Goal: Task Accomplishment & Management: Use online tool/utility

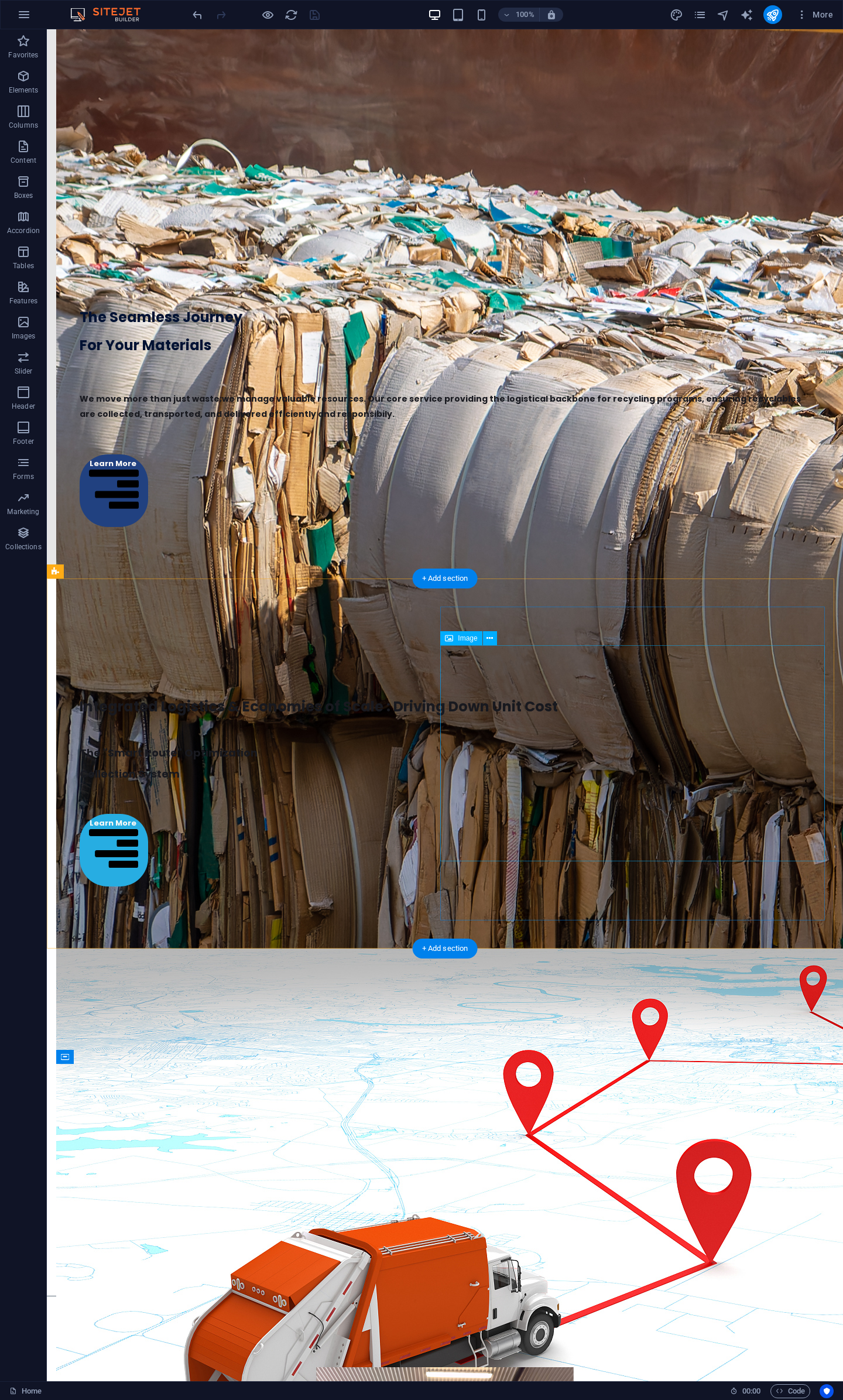
scroll to position [2243, 0]
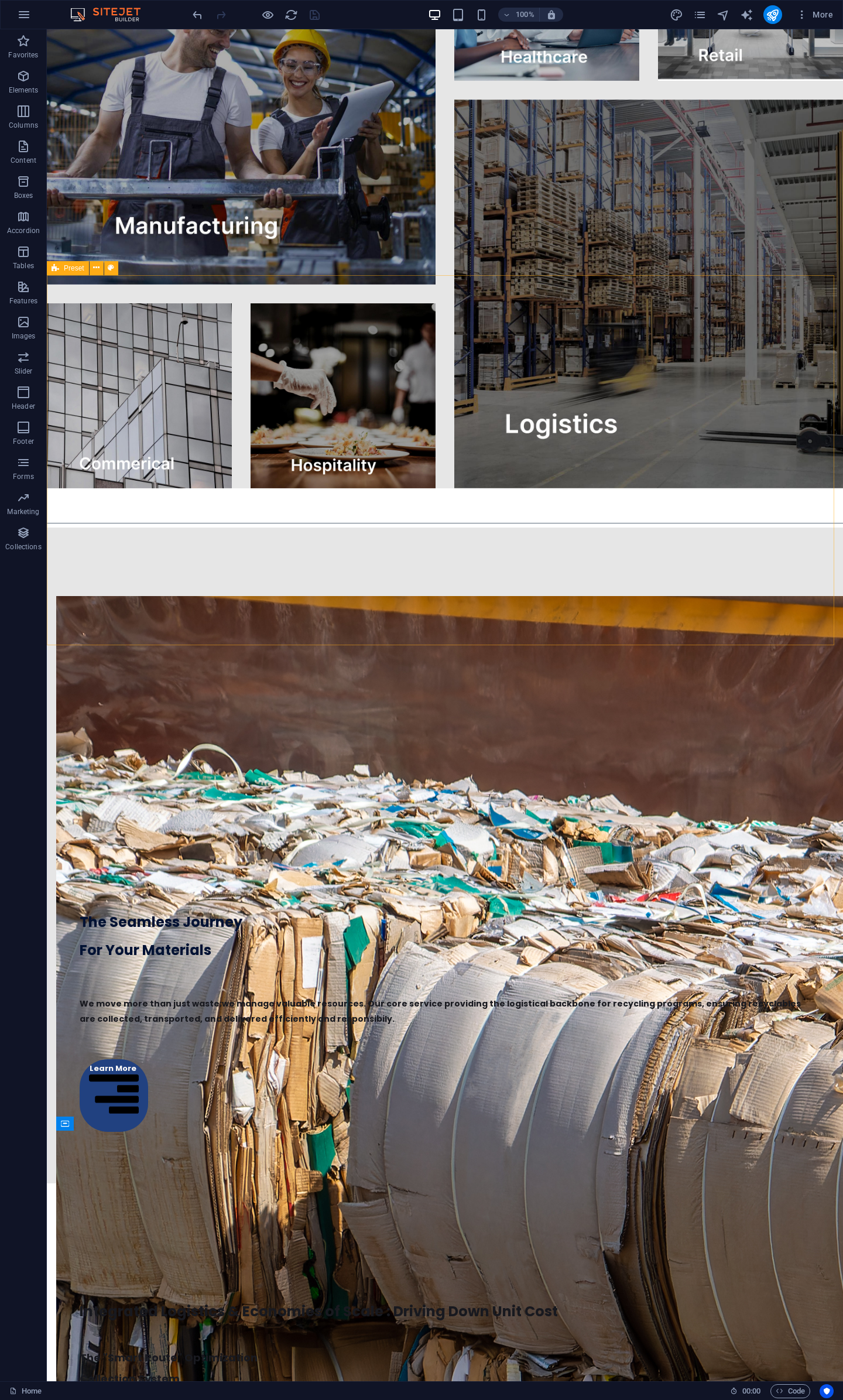
click at [67, 269] on span "Preset" at bounding box center [74, 267] width 21 height 7
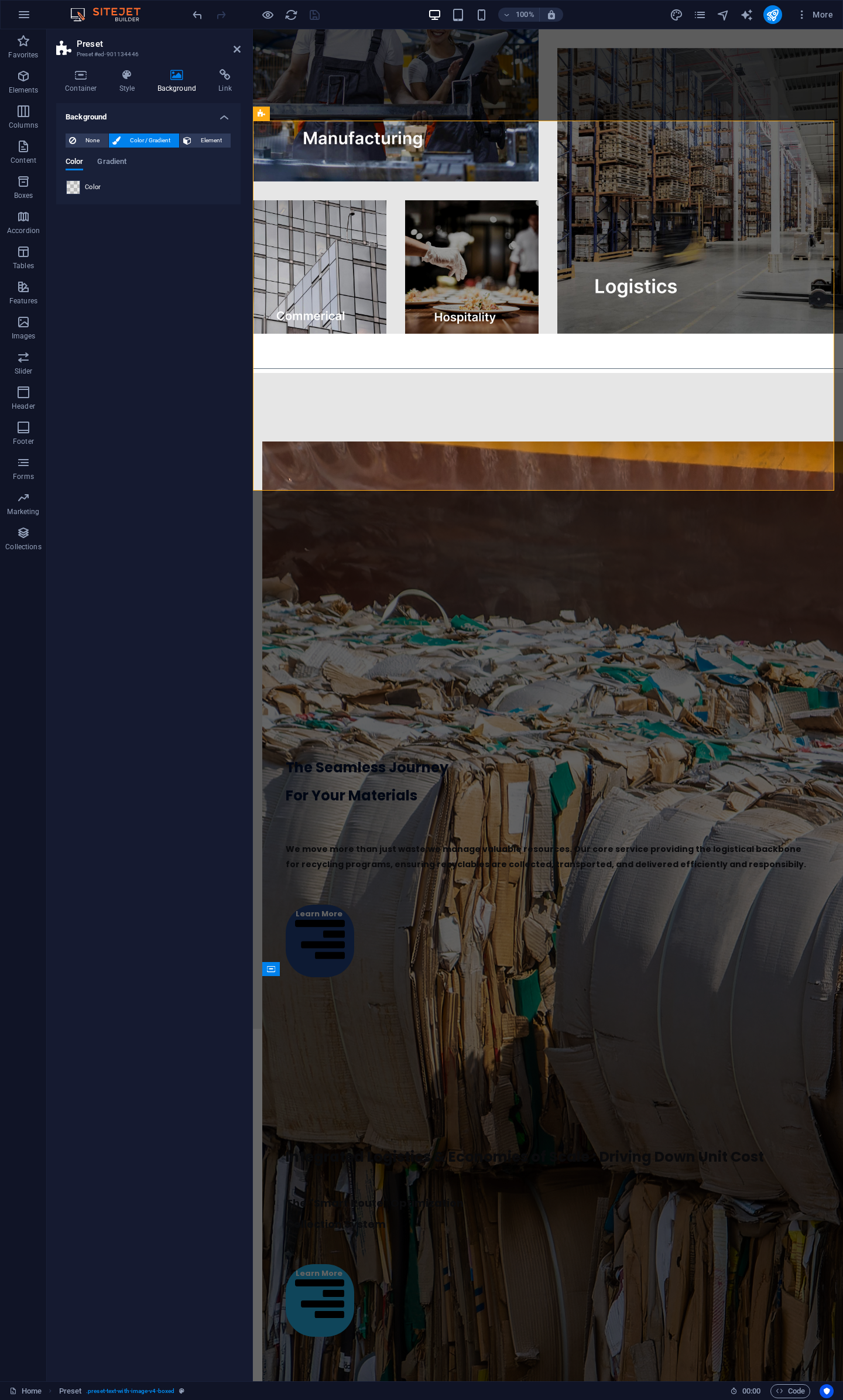
click at [74, 186] on span at bounding box center [73, 187] width 13 height 13
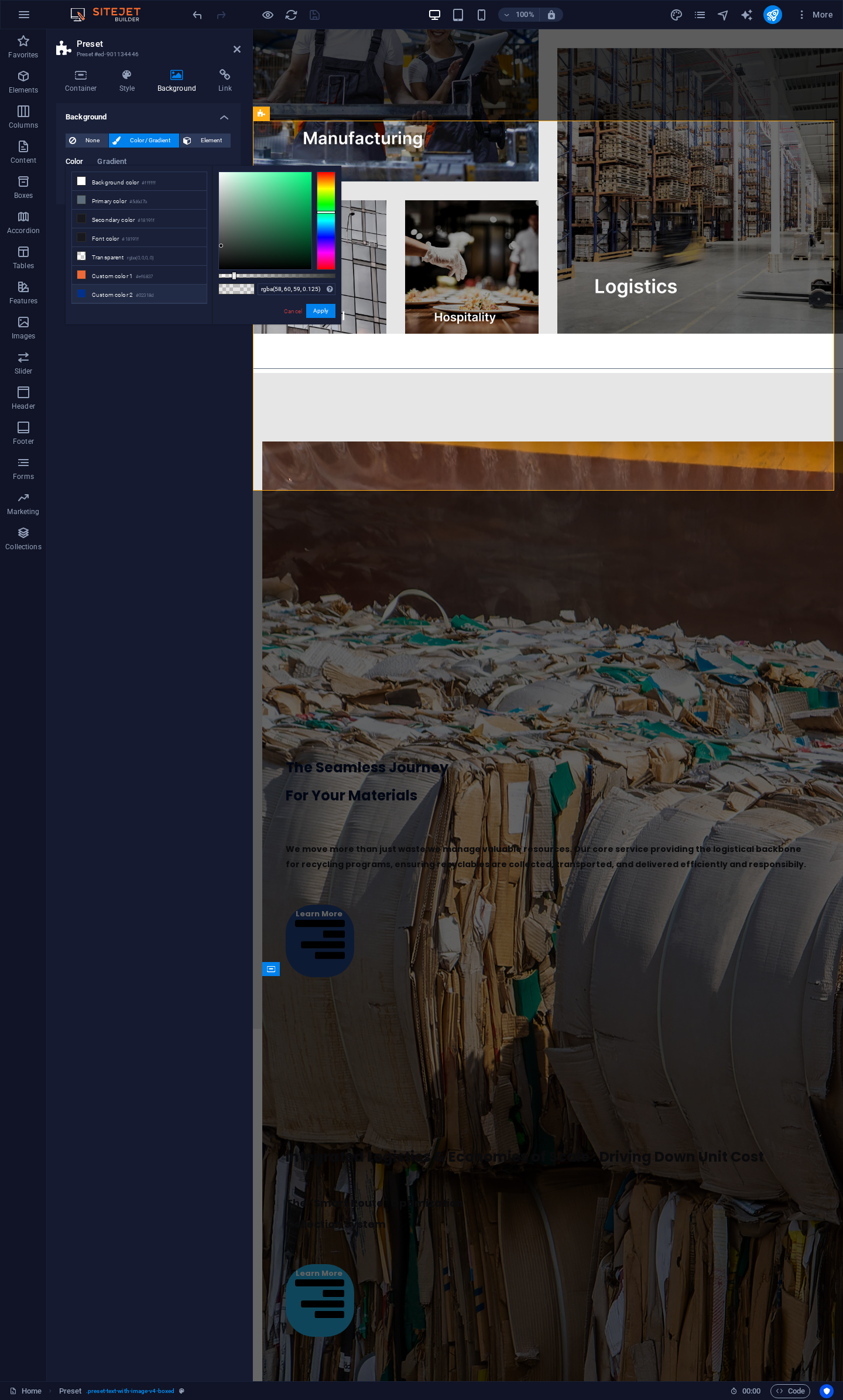
click at [140, 292] on small "#02318d" at bounding box center [145, 296] width 18 height 8
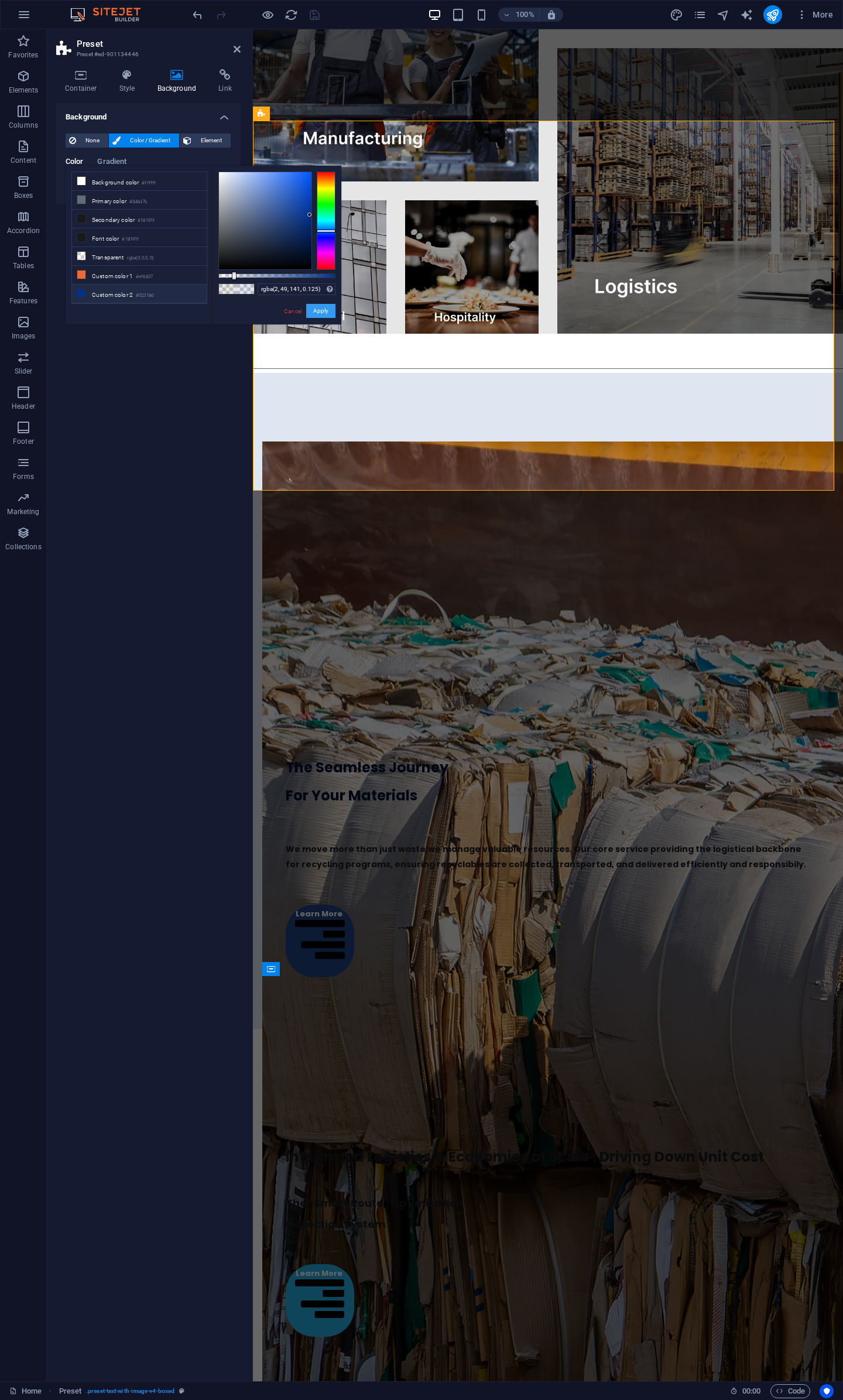
click at [316, 309] on button "Apply" at bounding box center [320, 310] width 29 height 14
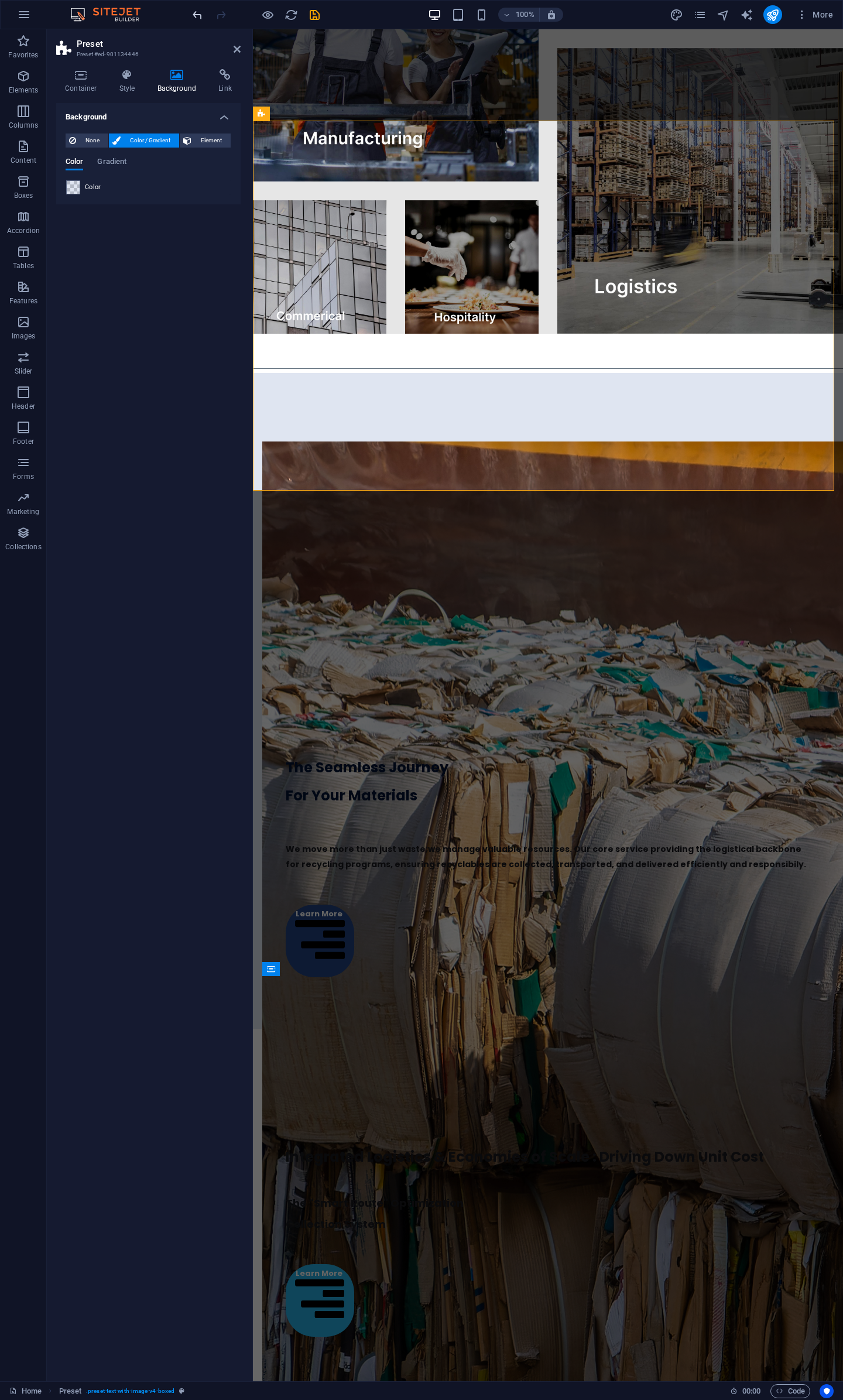
click at [192, 16] on icon "undo" at bounding box center [198, 15] width 13 height 13
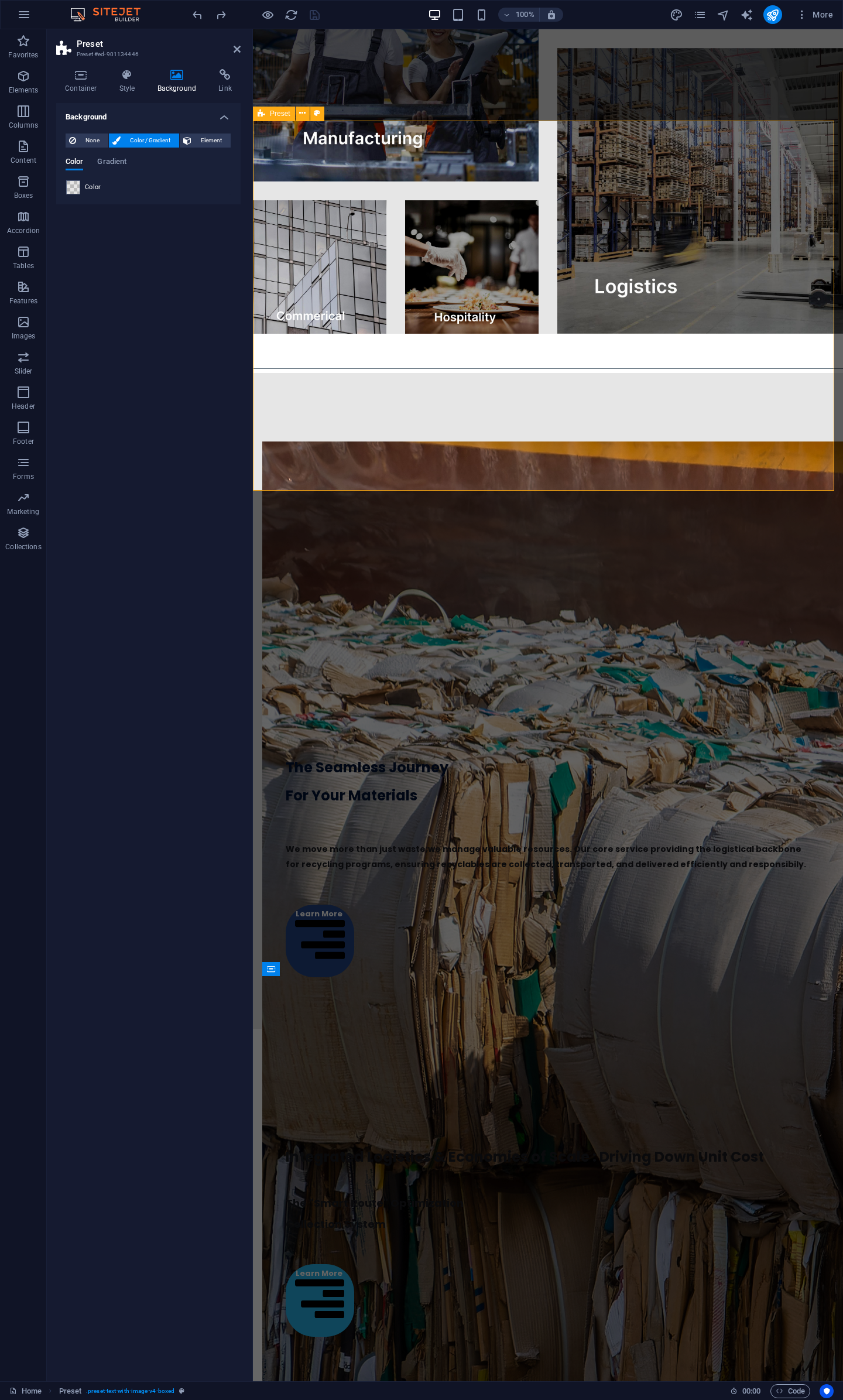
click at [267, 109] on div "Preset" at bounding box center [274, 114] width 42 height 14
click at [71, 182] on span at bounding box center [73, 187] width 13 height 13
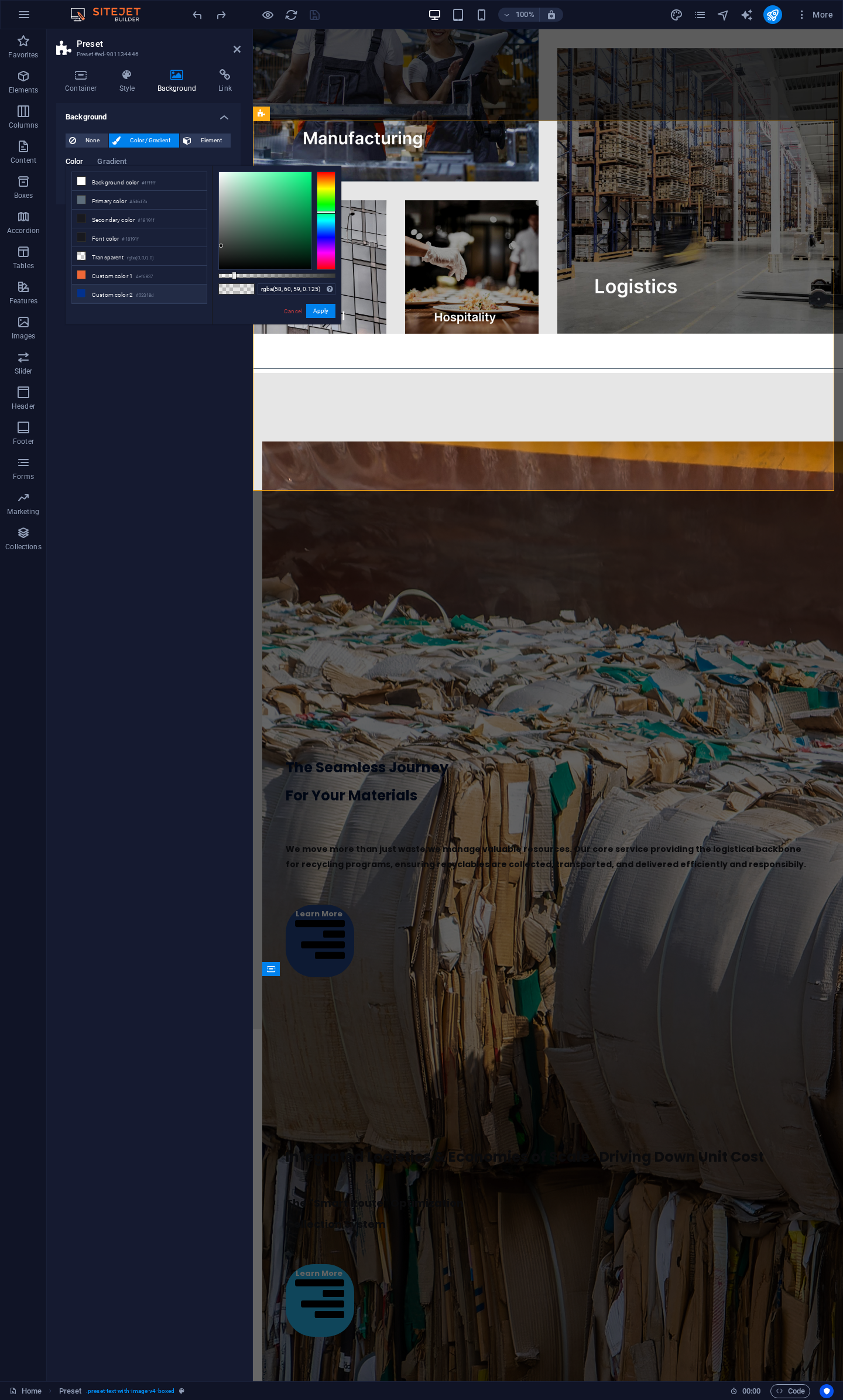
click at [116, 287] on li "Custom color 2 #02318d" at bounding box center [139, 293] width 134 height 19
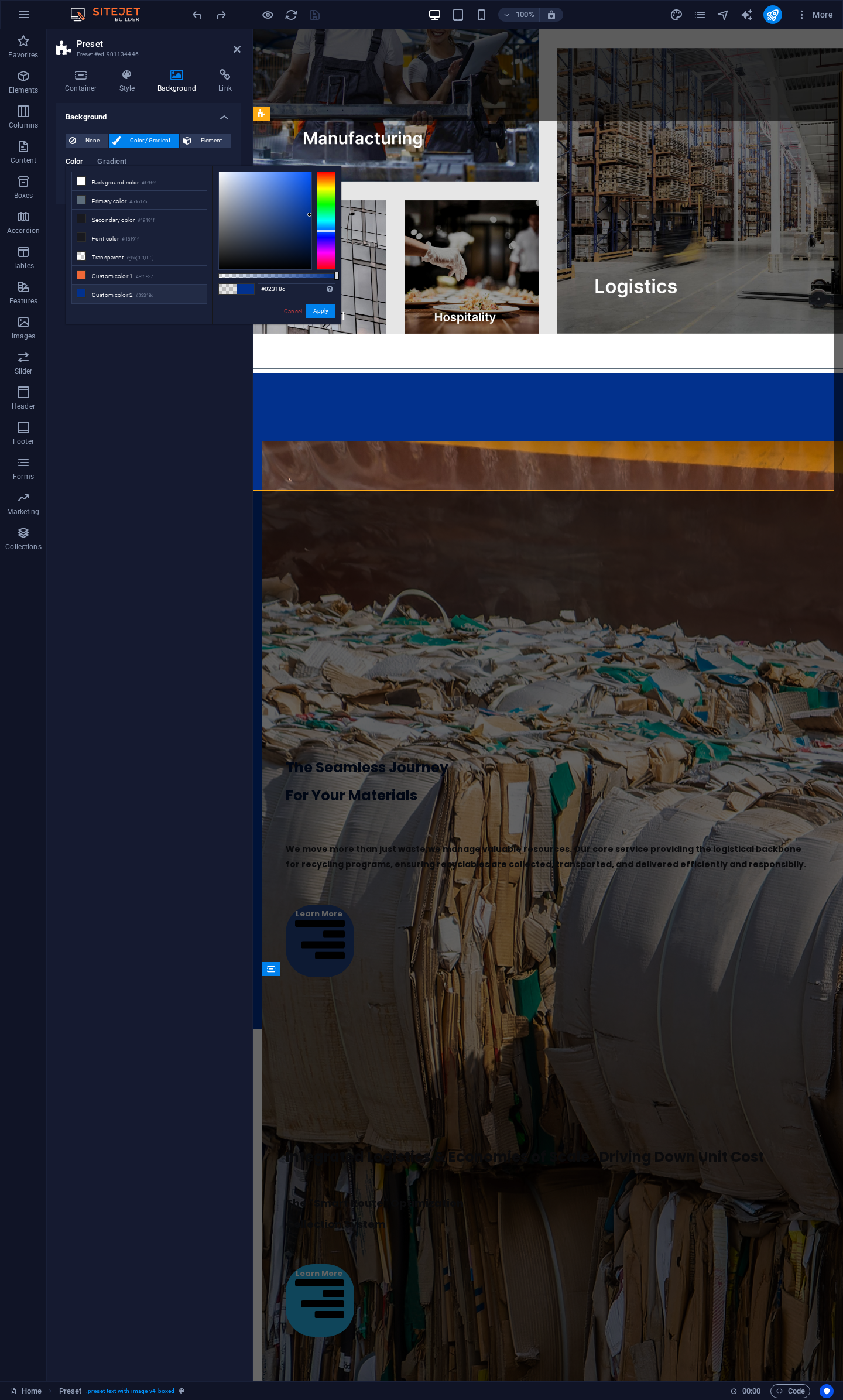
drag, startPoint x: 232, startPoint y: 273, endPoint x: 89, endPoint y: 251, distance: 144.7
click at [369, 273] on body "JK Recycling Solutions Pty Ltd Home Favorites Elements Columns Content Boxes Ac…" at bounding box center [421, 700] width 843 height 1400
drag, startPoint x: 296, startPoint y: 313, endPoint x: 43, endPoint y: 284, distance: 254.7
click at [296, 313] on link "Cancel" at bounding box center [293, 311] width 21 height 9
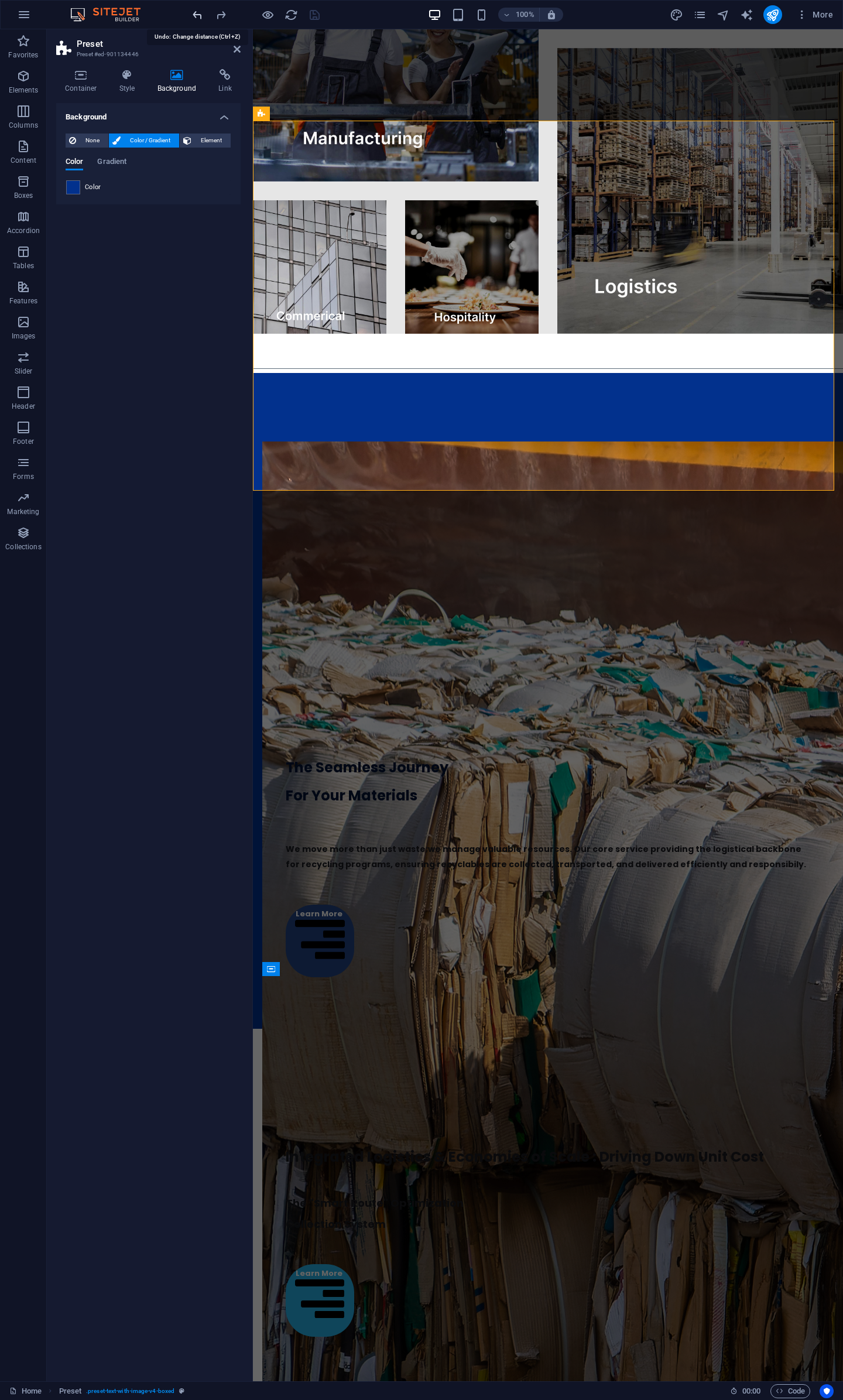
click at [204, 17] on icon "undo" at bounding box center [198, 15] width 13 height 13
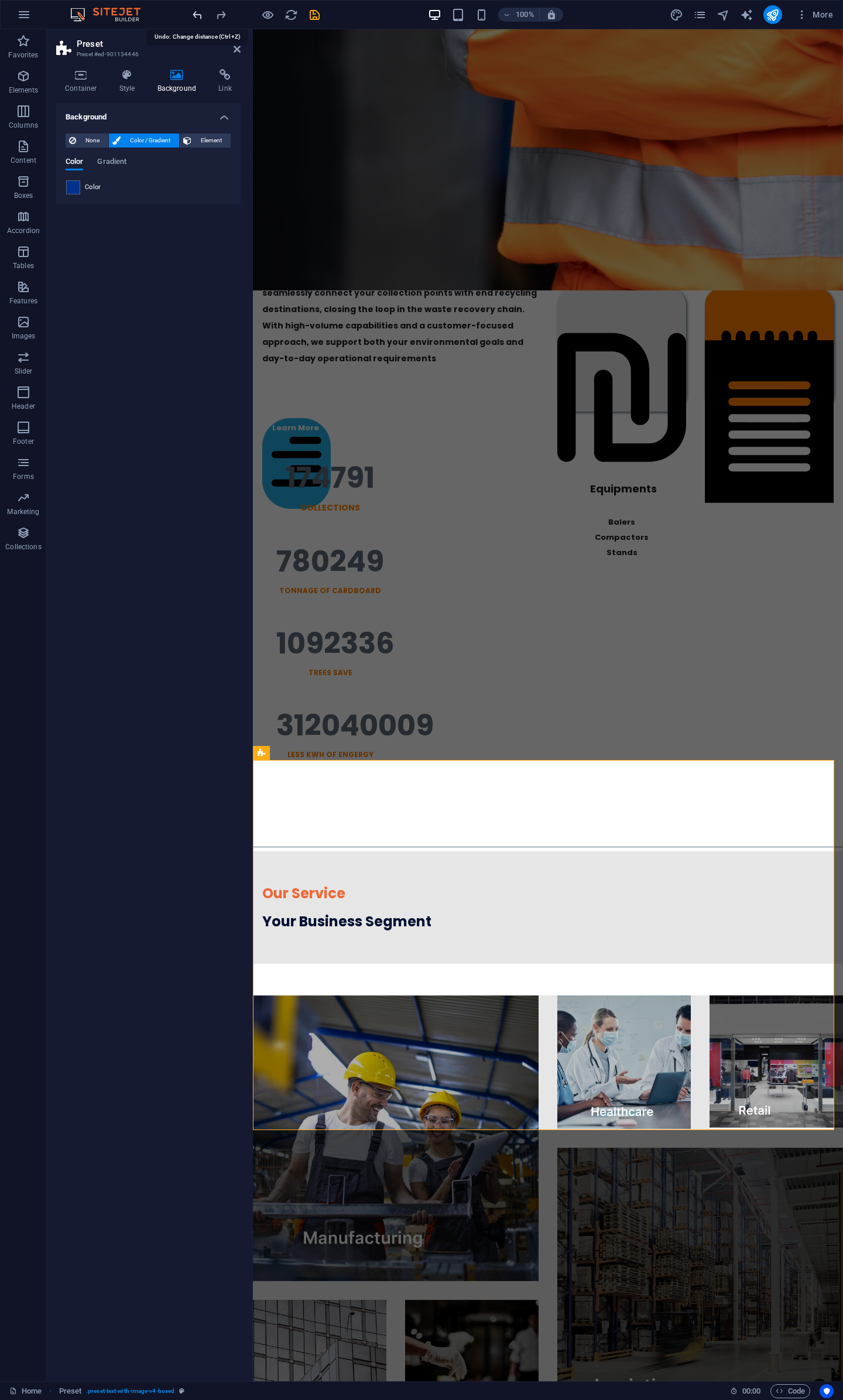
scroll to position [1015, 0]
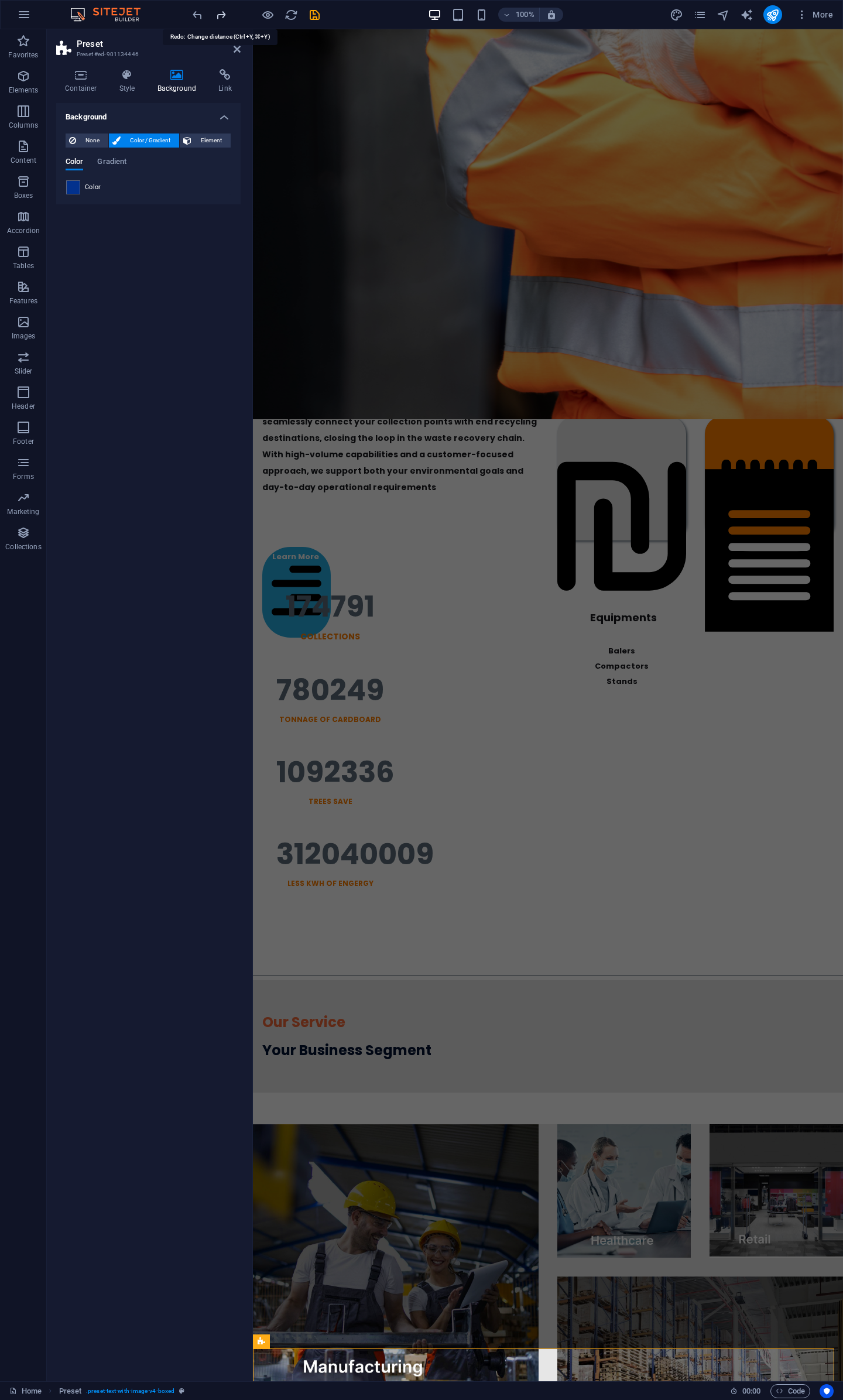
click at [223, 18] on icon "redo" at bounding box center [221, 15] width 13 height 13
click at [77, 186] on span at bounding box center [73, 187] width 13 height 13
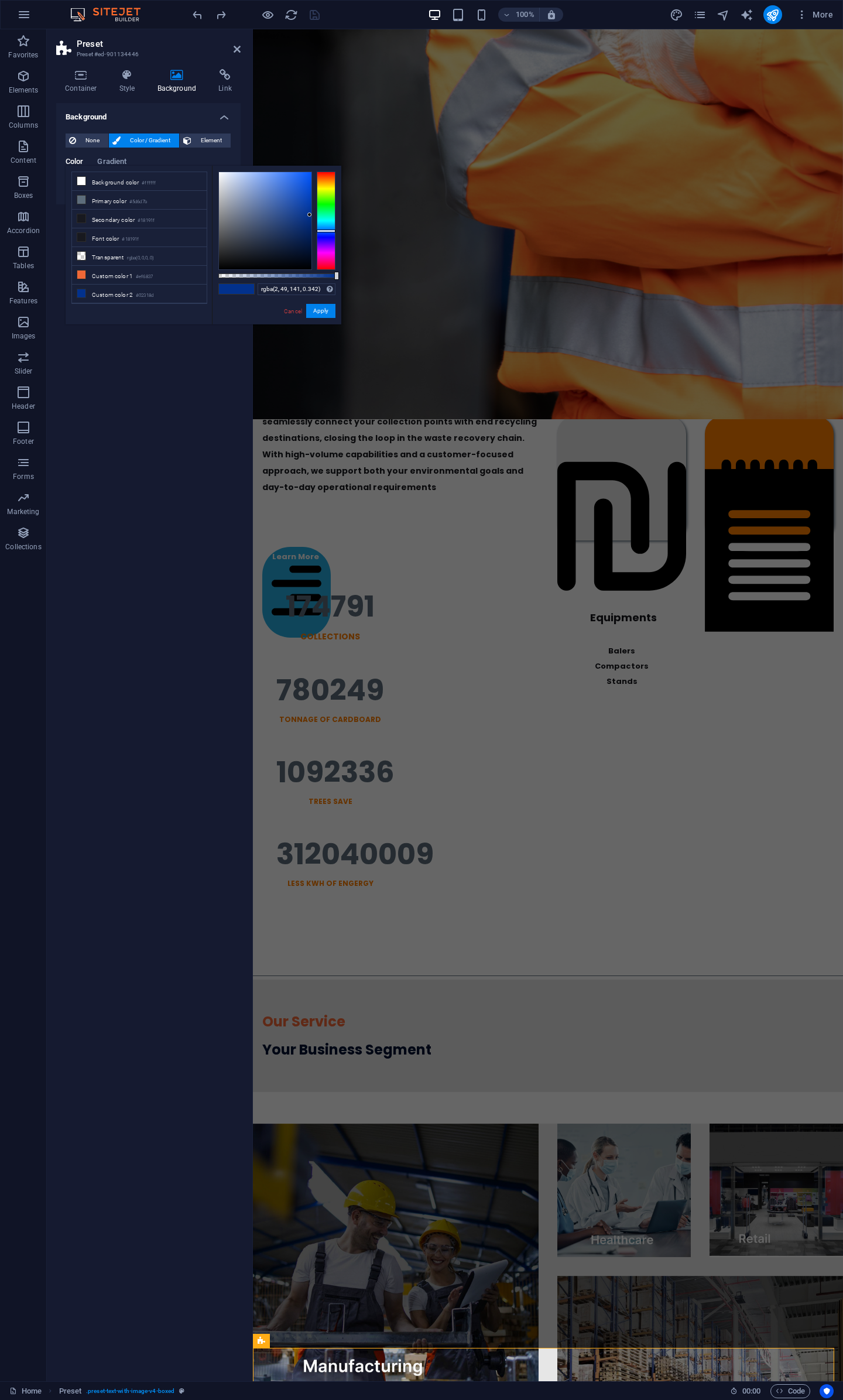
click at [258, 276] on div at bounding box center [277, 276] width 117 height 4
click at [286, 309] on link "Cancel" at bounding box center [293, 311] width 21 height 9
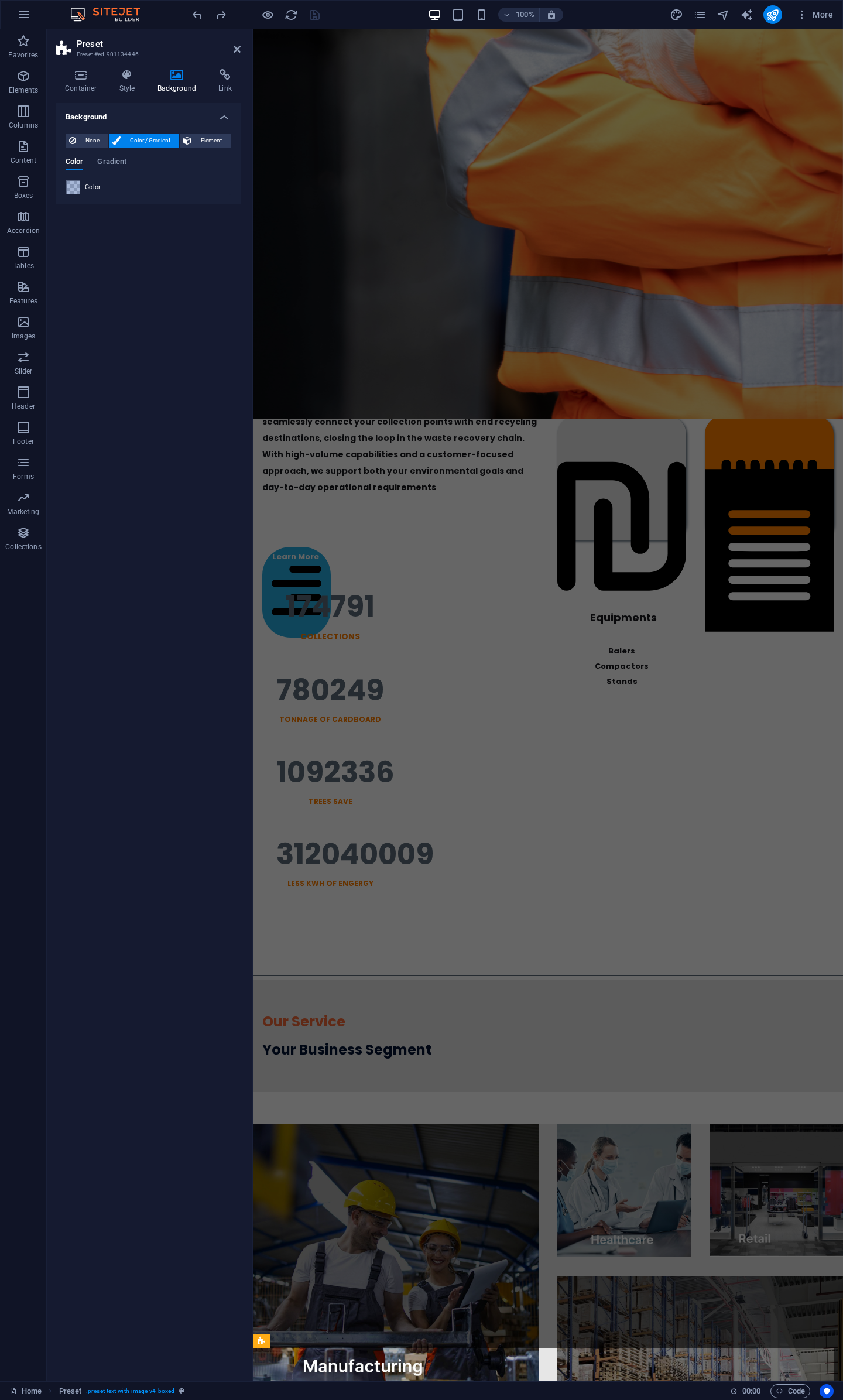
click at [241, 51] on aside "Preset Preset #ed-901134446 Container Style Background Link Size Height Default…" at bounding box center [150, 705] width 206 height 1352
click at [238, 51] on icon at bounding box center [237, 49] width 7 height 10
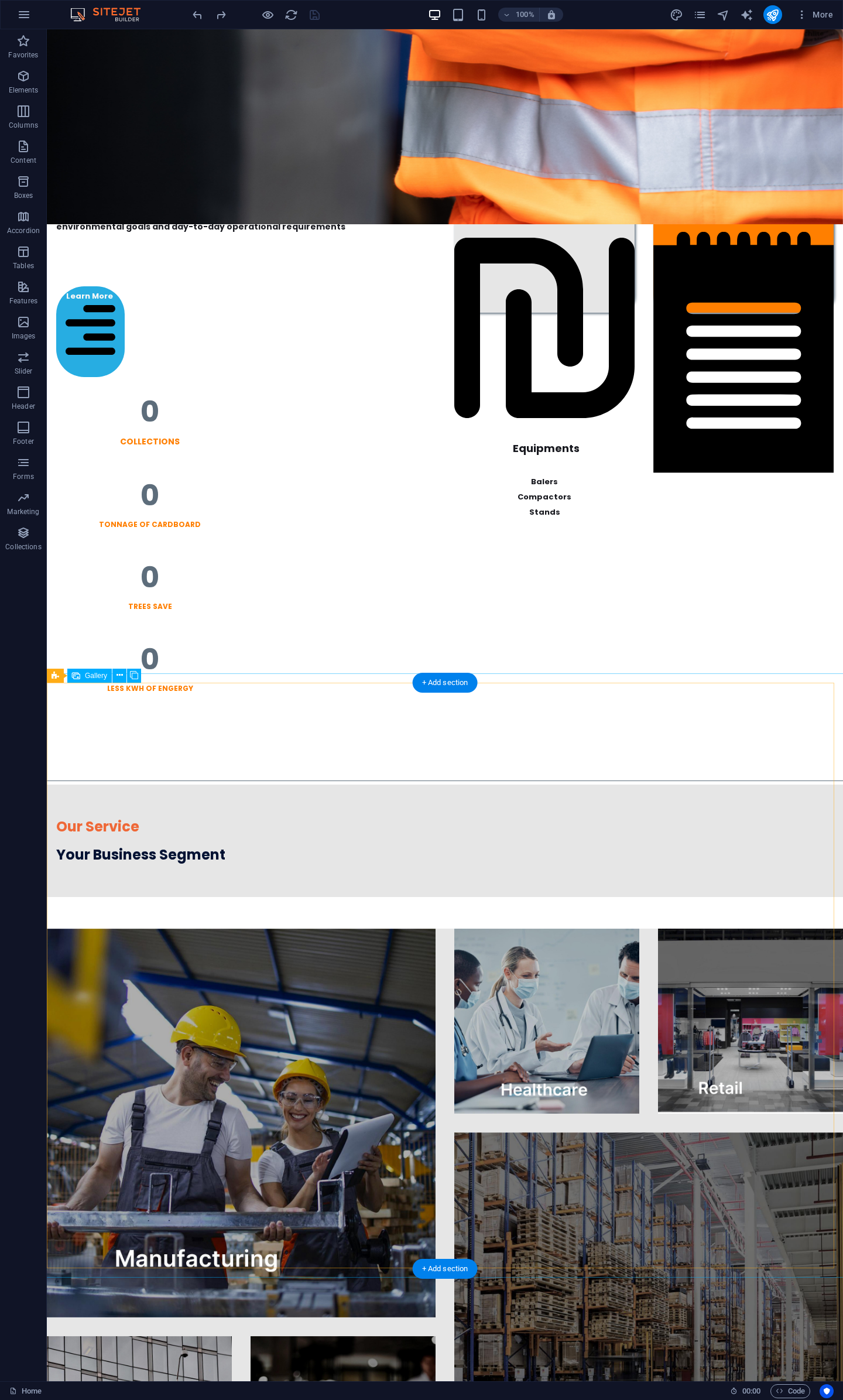
scroll to position [1815, 0]
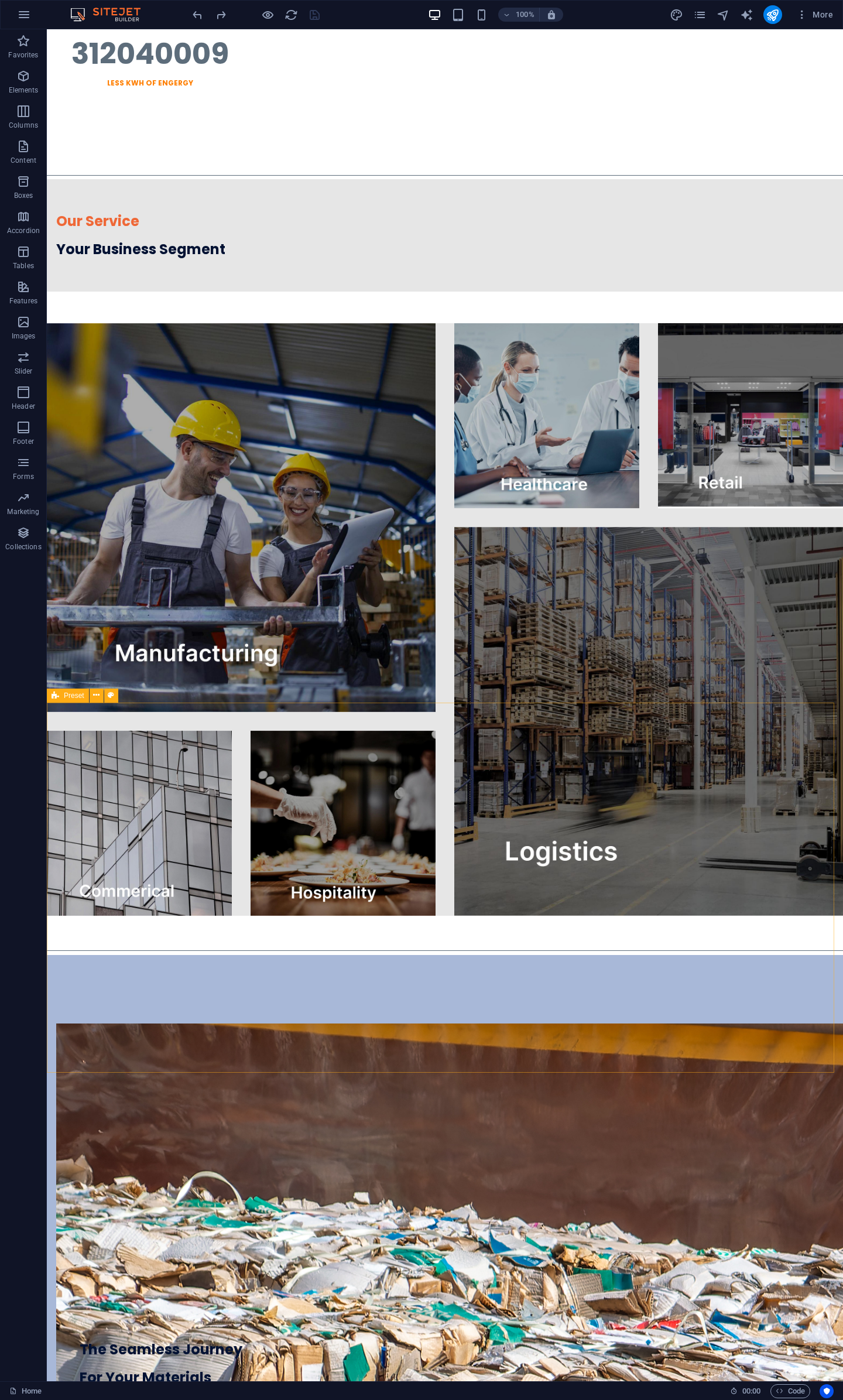
click at [64, 697] on span "Preset" at bounding box center [74, 695] width 21 height 7
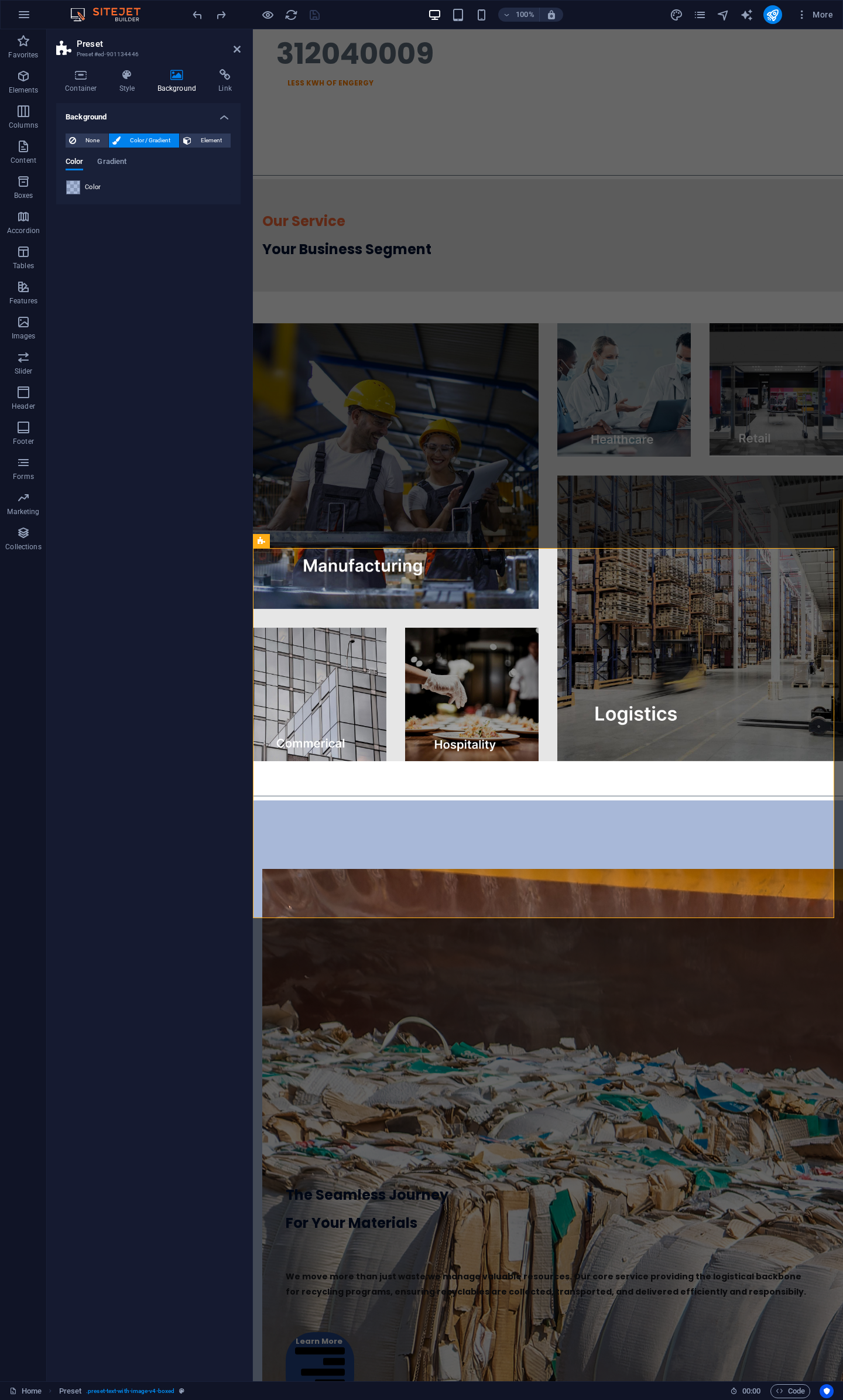
click at [77, 189] on span at bounding box center [73, 187] width 13 height 13
type input "rgba(2, 49, 141, 0.34)"
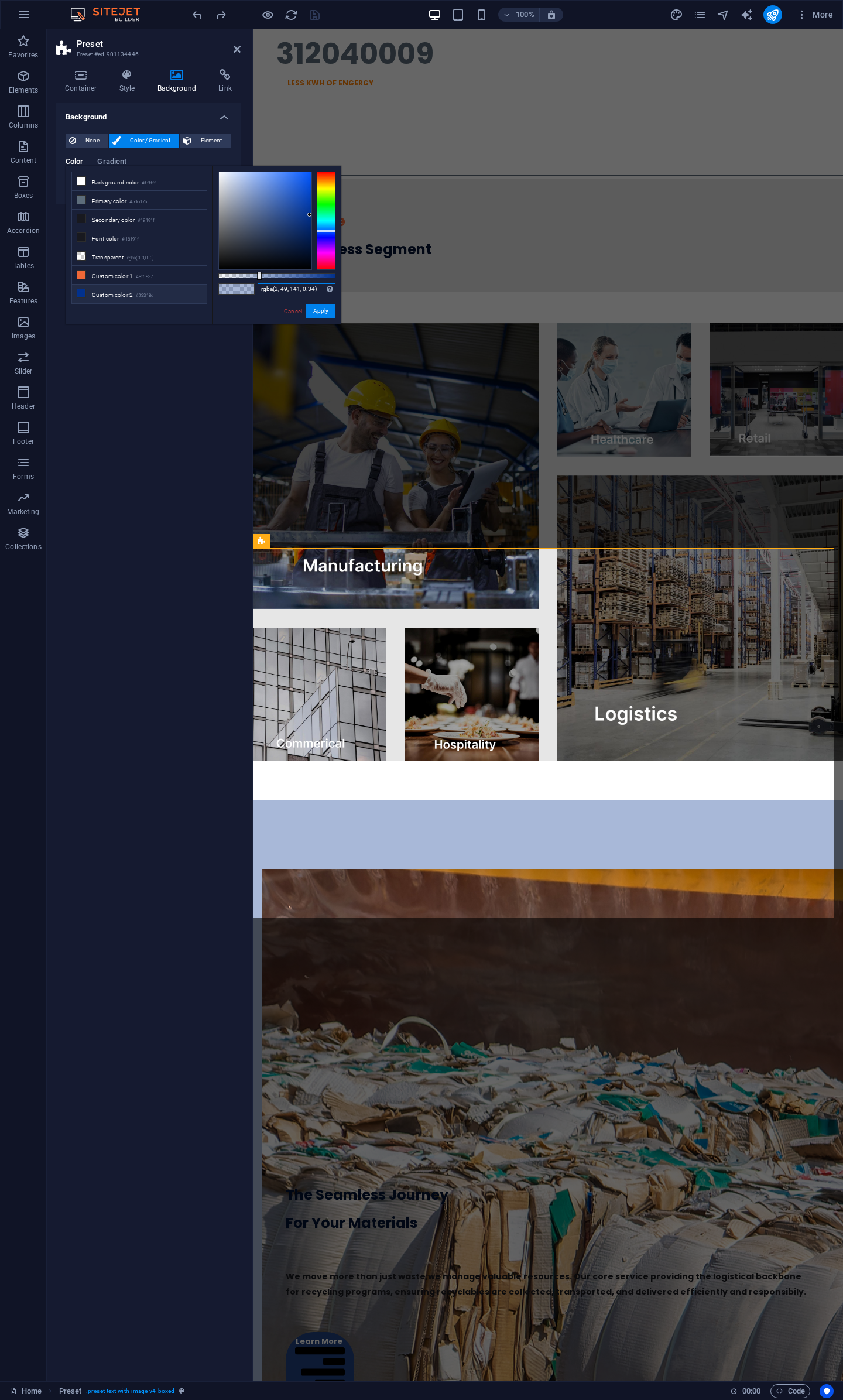
drag, startPoint x: 321, startPoint y: 289, endPoint x: 152, endPoint y: 289, distance: 169.0
click at [152, 289] on div "less Background color #ffffff Primary color #5d6d7b Secondary color #18191f Fon…" at bounding box center [203, 245] width 276 height 159
click at [296, 310] on link "Cancel" at bounding box center [293, 311] width 21 height 9
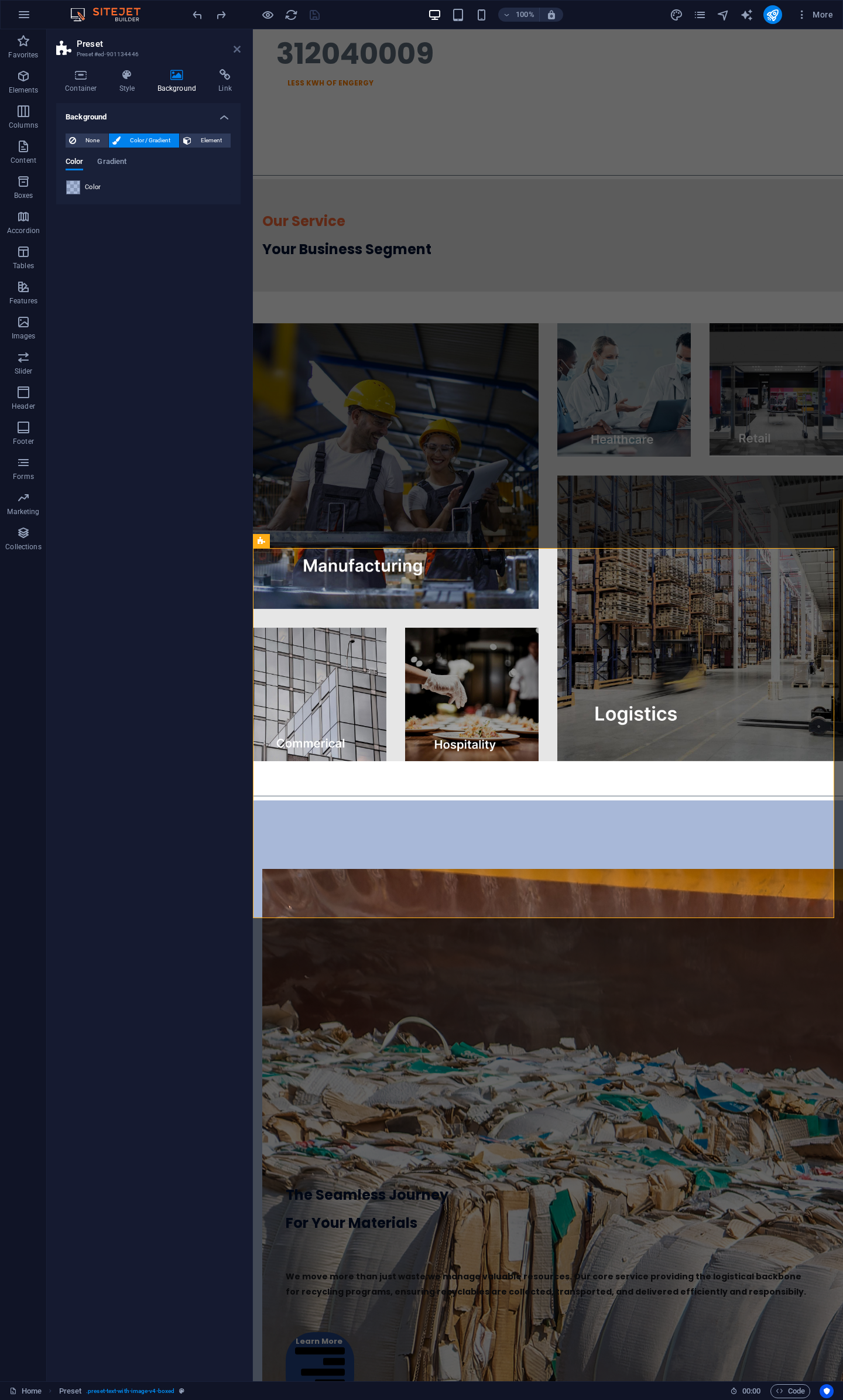
click at [237, 48] on icon at bounding box center [237, 49] width 7 height 10
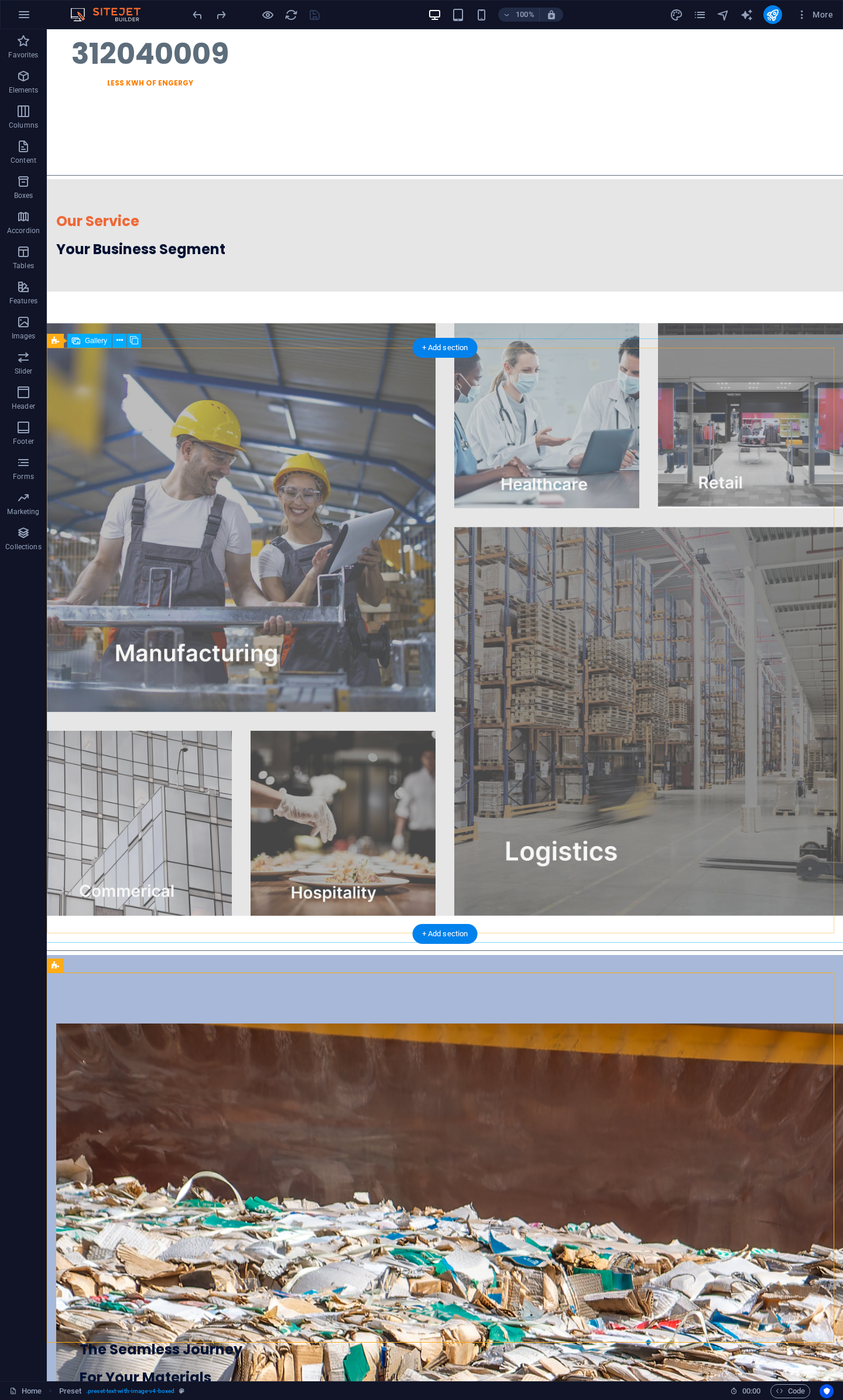
scroll to position [1210, 0]
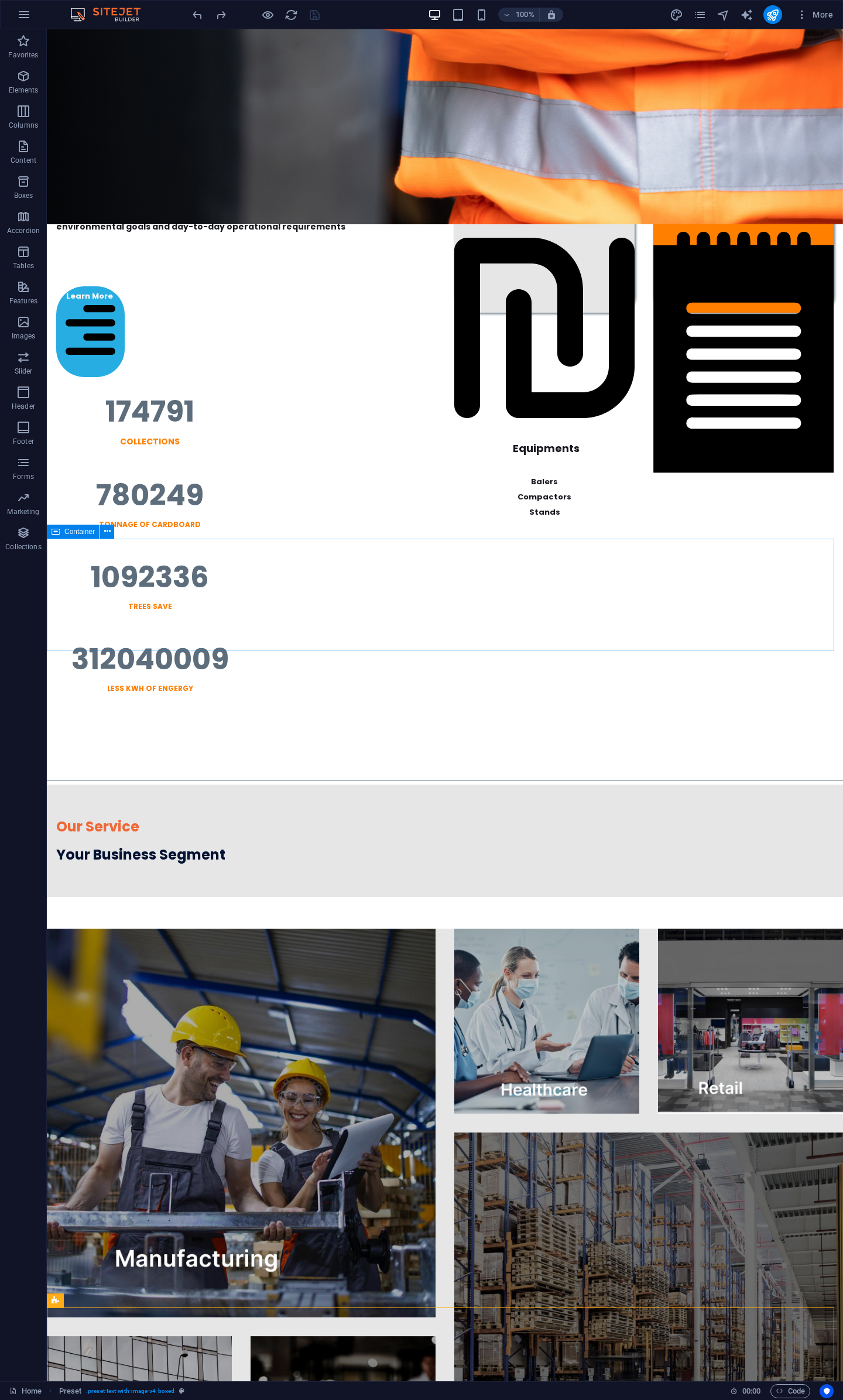
click at [71, 530] on span "Container" at bounding box center [79, 531] width 30 height 7
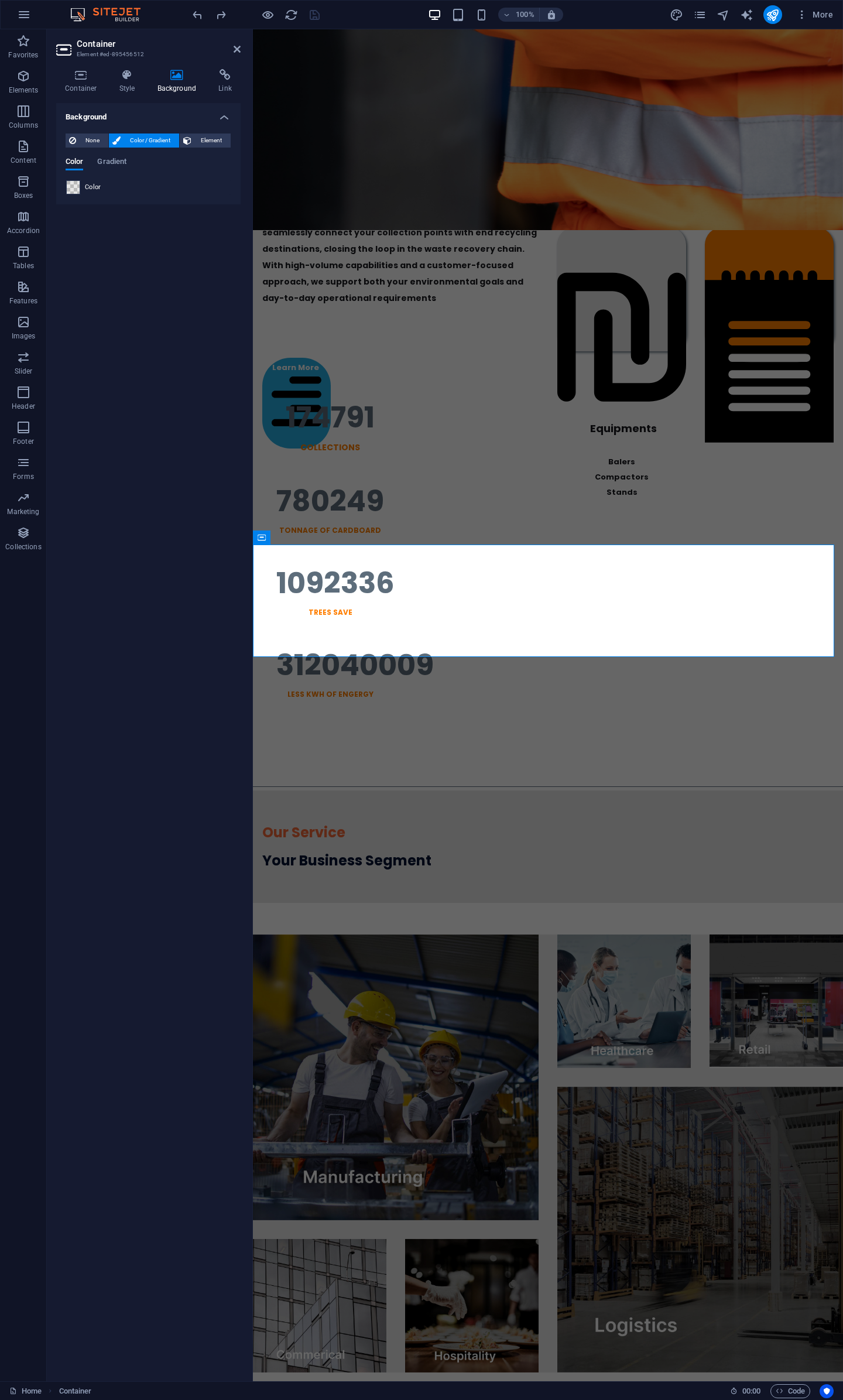
click at [71, 189] on span at bounding box center [73, 187] width 13 height 13
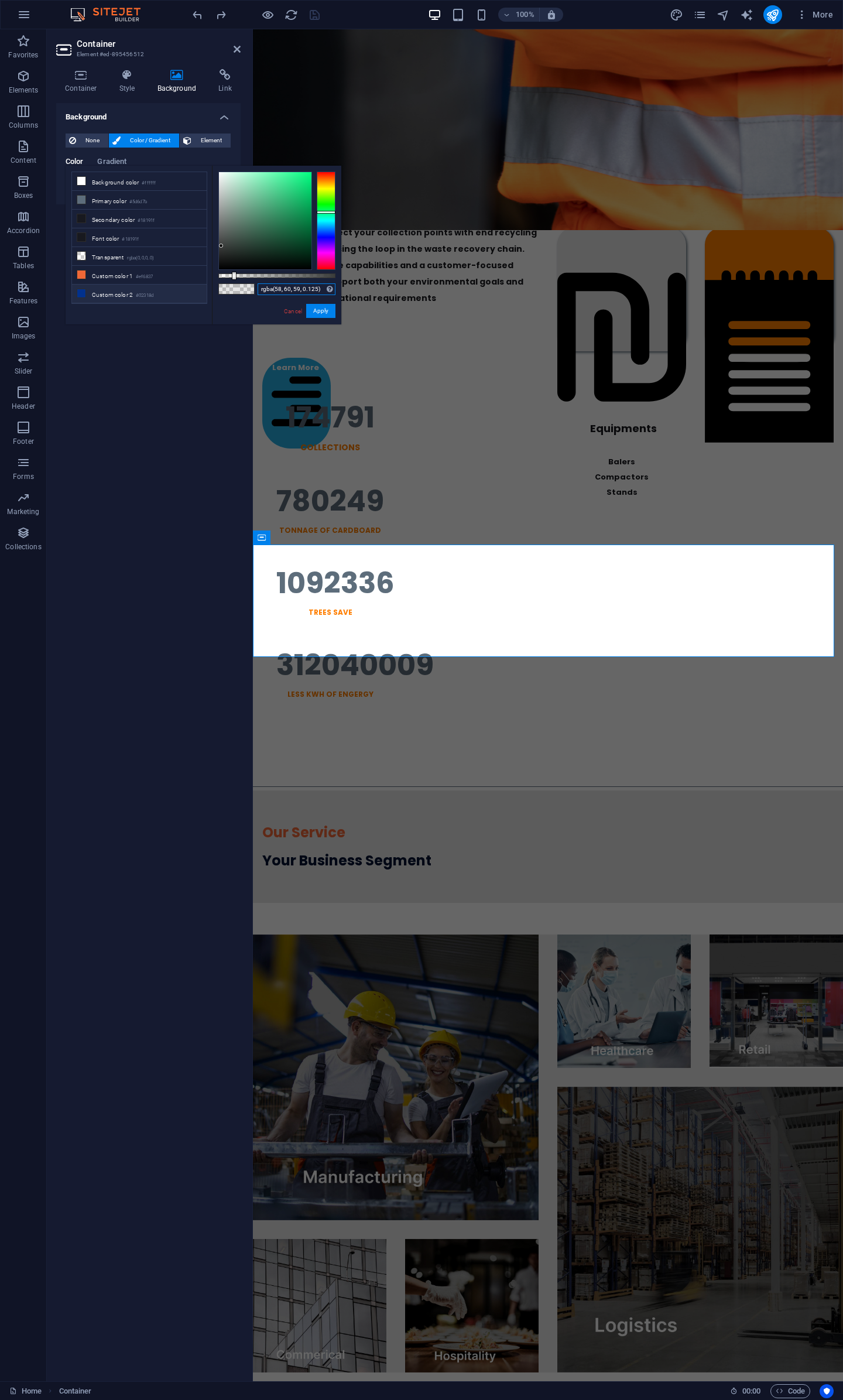
drag, startPoint x: 320, startPoint y: 287, endPoint x: 173, endPoint y: 289, distance: 147.0
click at [178, 289] on div "less Background color #ffffff Primary color #5d6d7b Secondary color #18191f Fon…" at bounding box center [203, 245] width 276 height 159
paste input "2, 49, 141, 0.34"
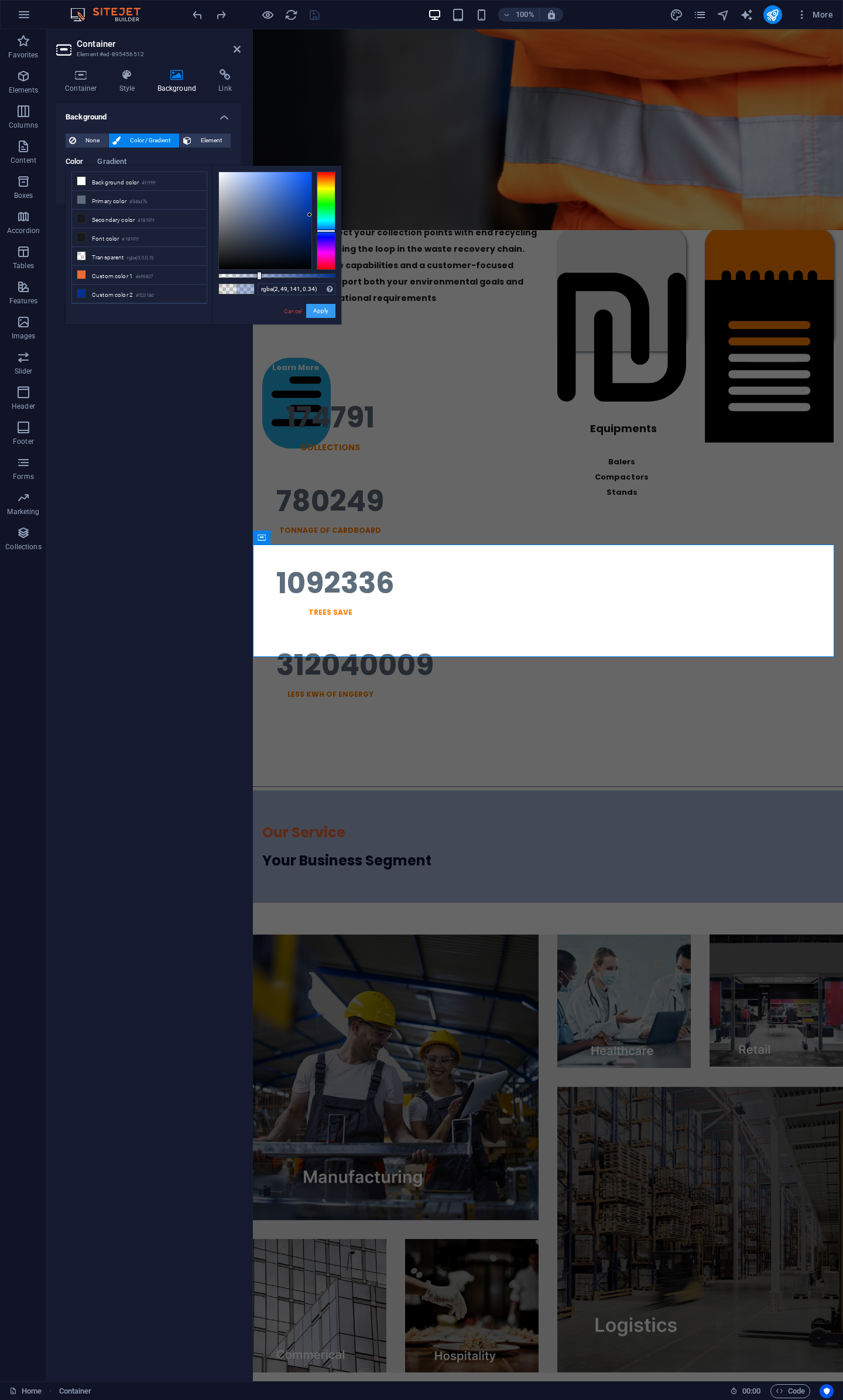
click at [327, 315] on button "Apply" at bounding box center [320, 310] width 29 height 14
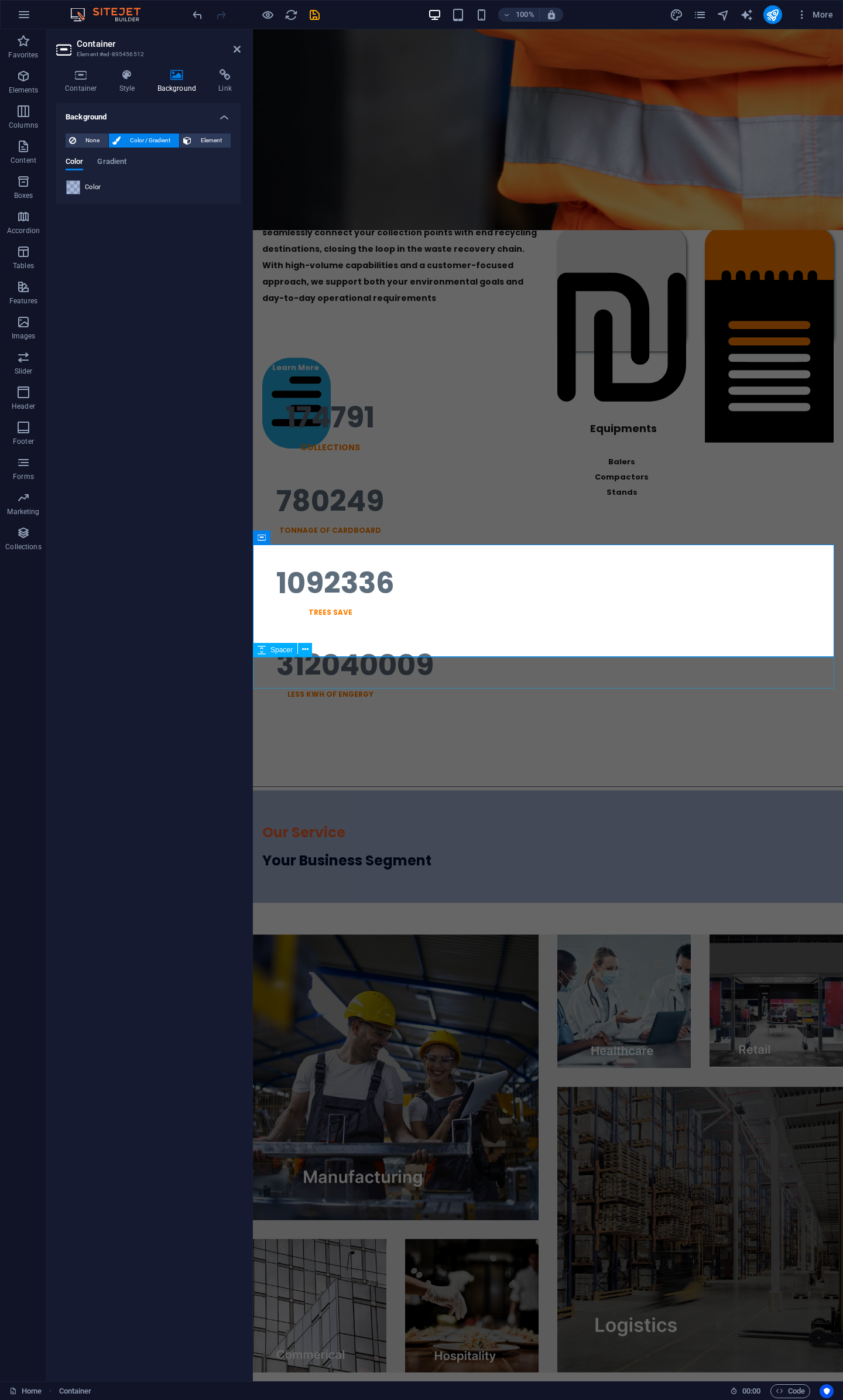
click at [555, 903] on div at bounding box center [548, 919] width 590 height 32
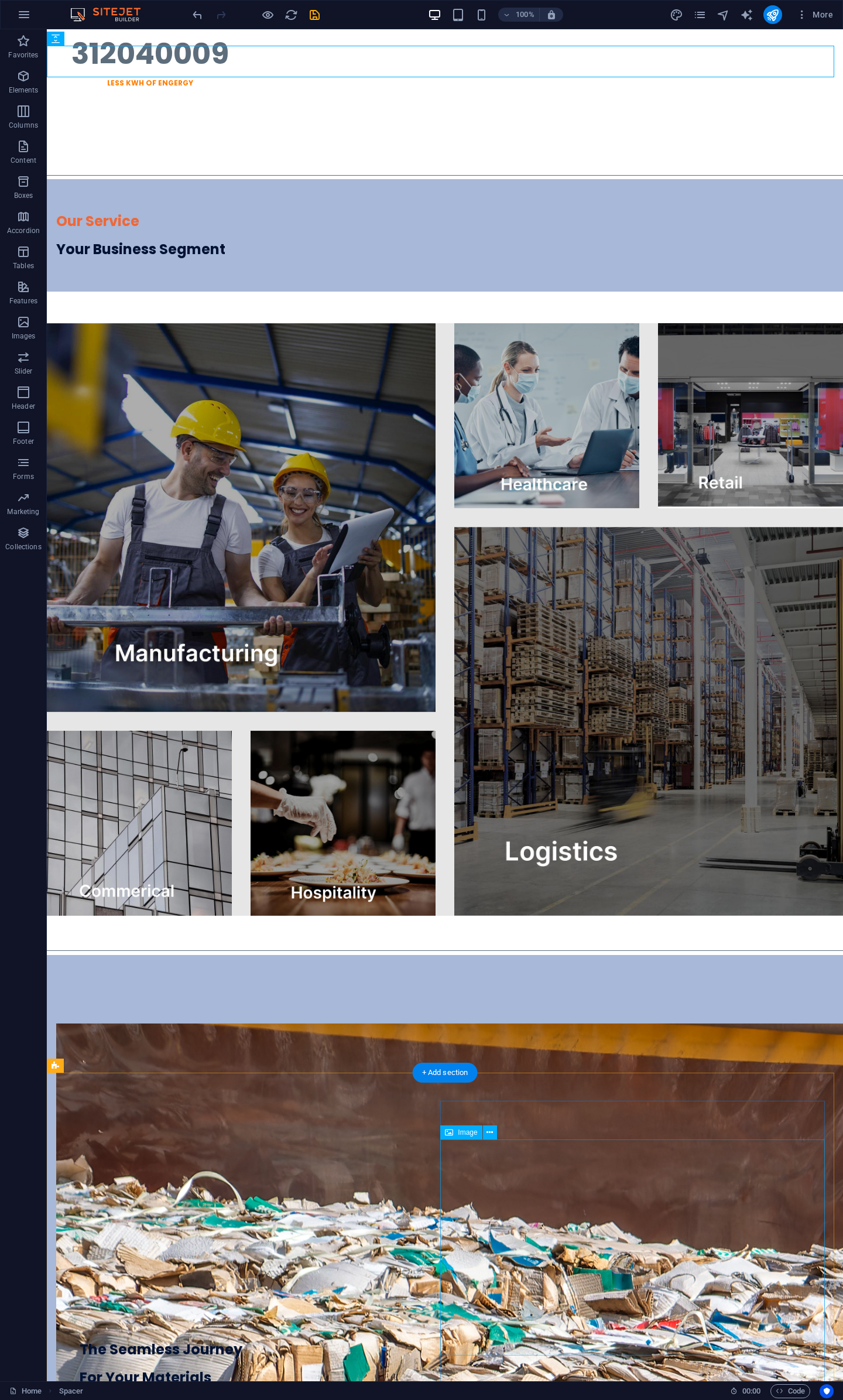
scroll to position [1210, 0]
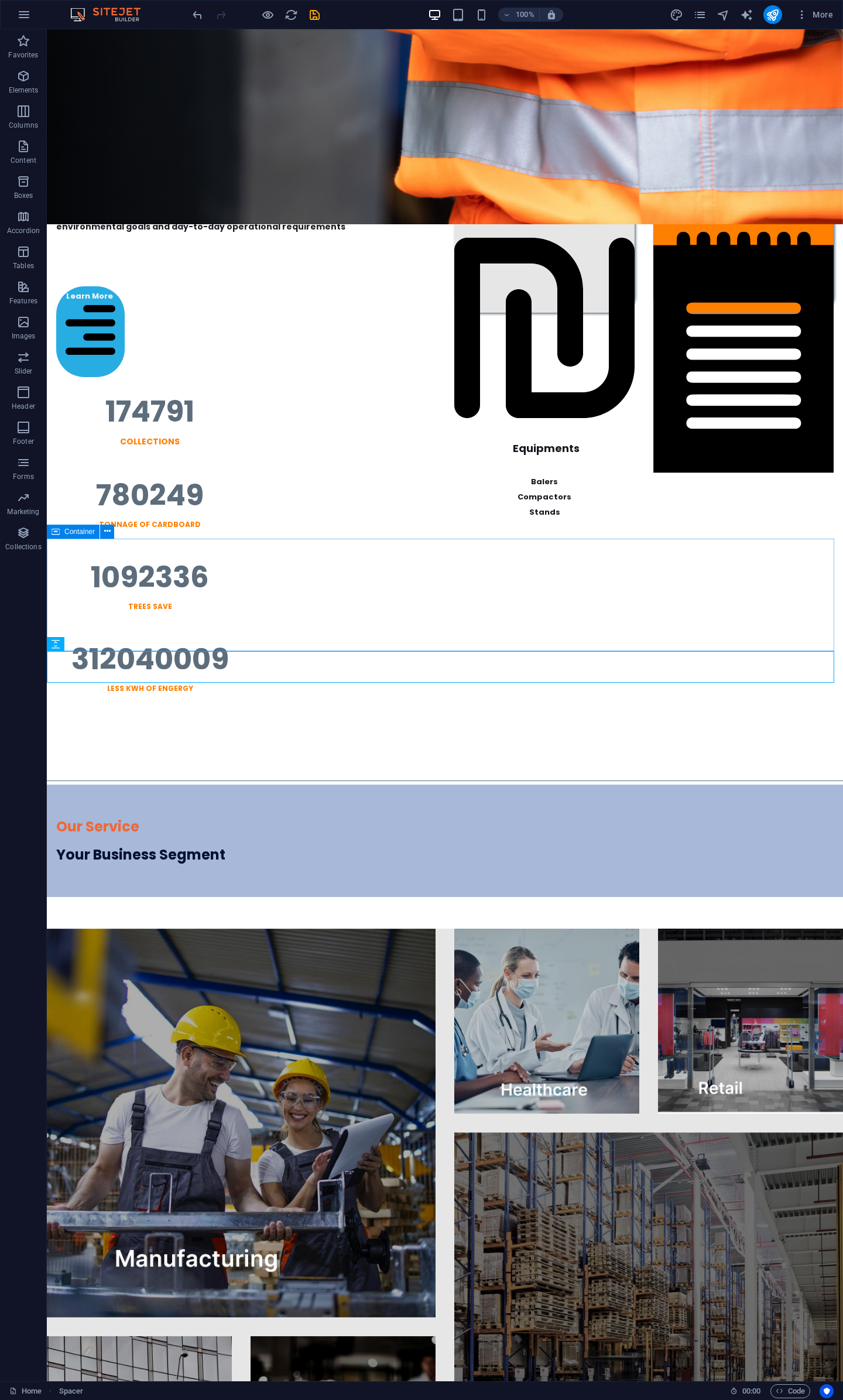
click at [54, 535] on icon at bounding box center [55, 532] width 8 height 14
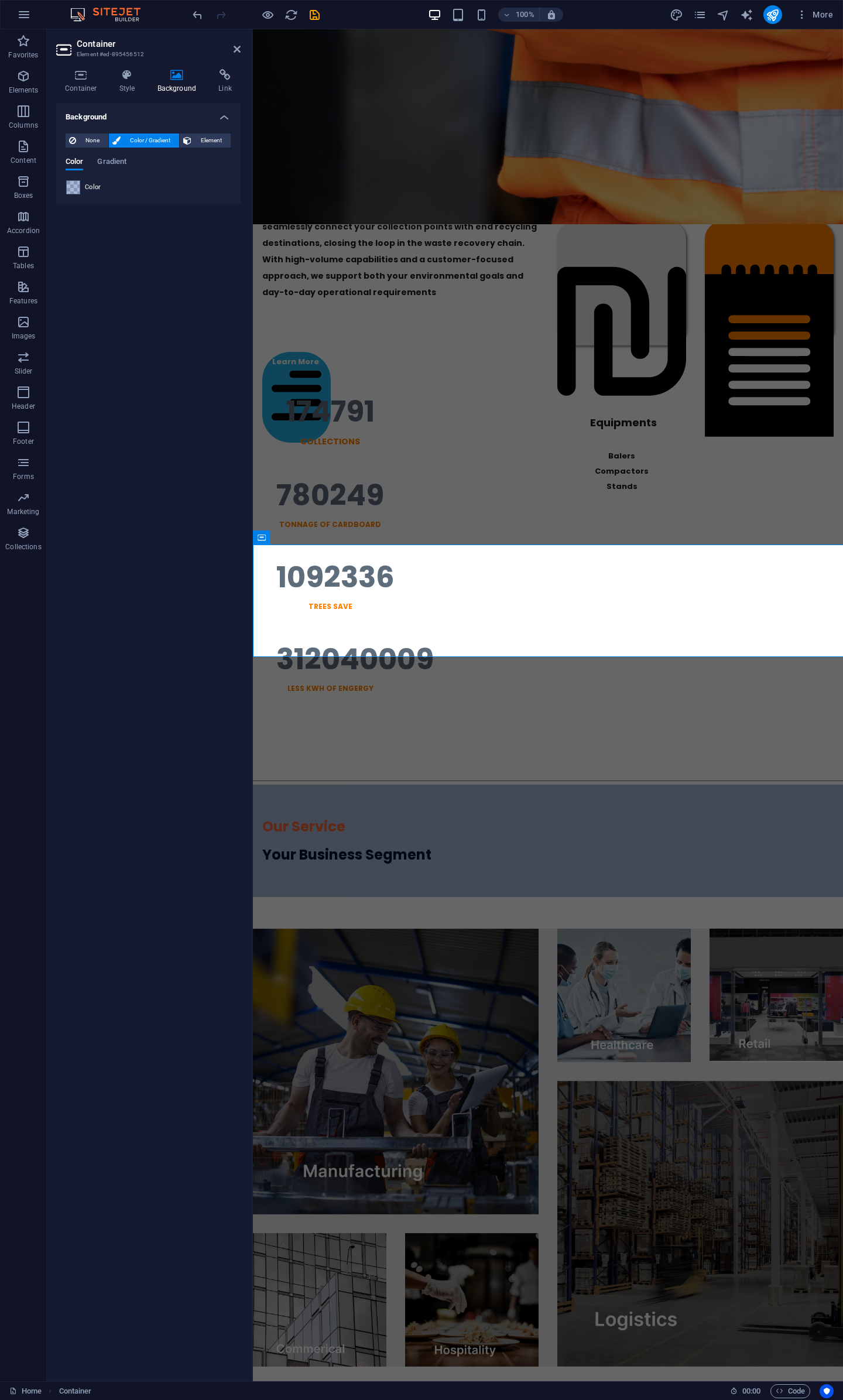
scroll to position [1204, 0]
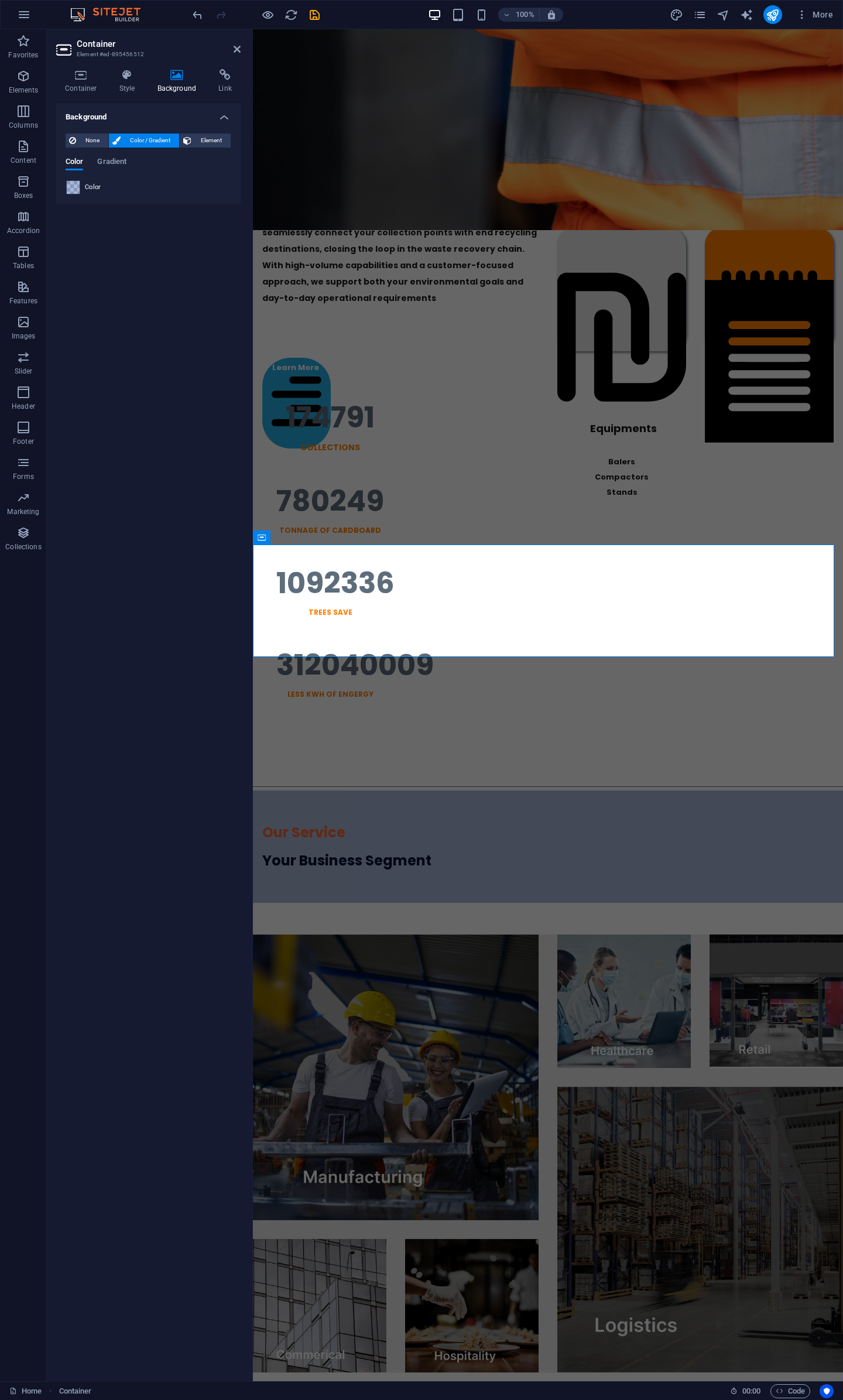
click at [71, 188] on span at bounding box center [73, 187] width 13 height 13
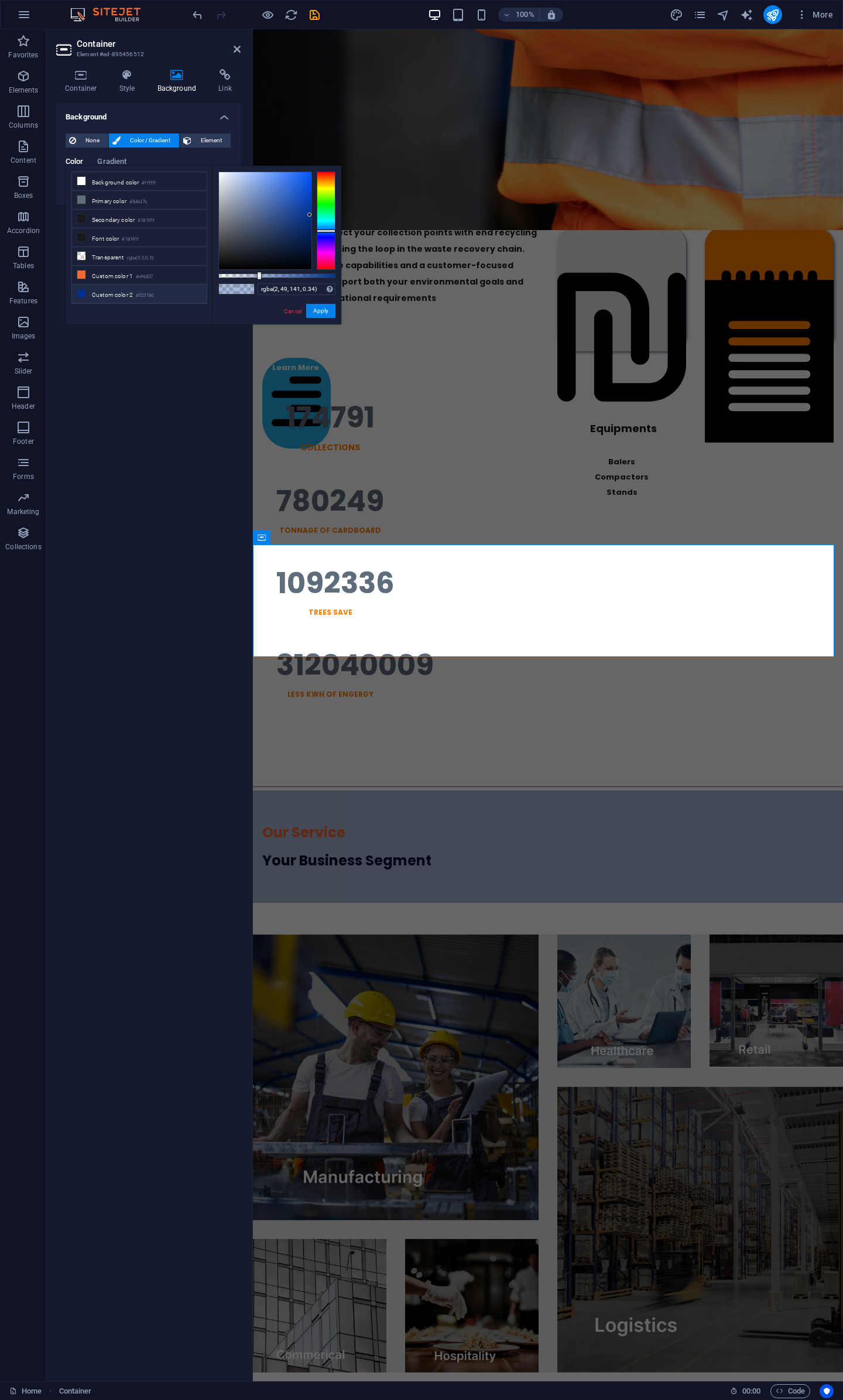
click at [110, 287] on li "Custom color 2 #02318d" at bounding box center [139, 293] width 134 height 19
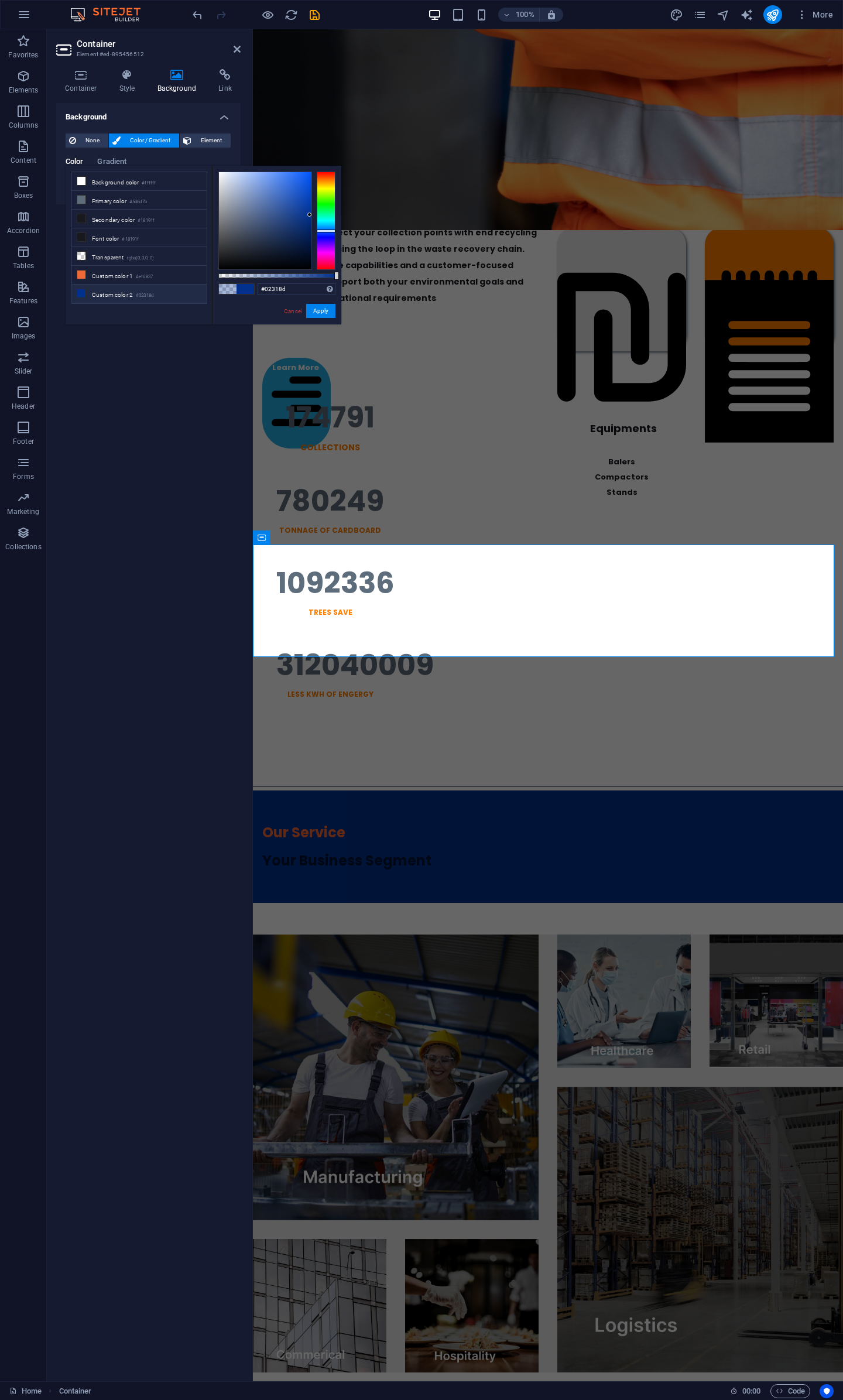
drag, startPoint x: 261, startPoint y: 273, endPoint x: 345, endPoint y: 281, distance: 84.4
click at [345, 281] on body "JK Recycling Solutions Pty Ltd Home Favorites Elements Columns Content Boxes Ac…" at bounding box center [421, 700] width 843 height 1400
type input "#081631"
click at [296, 250] on div at bounding box center [265, 221] width 93 height 97
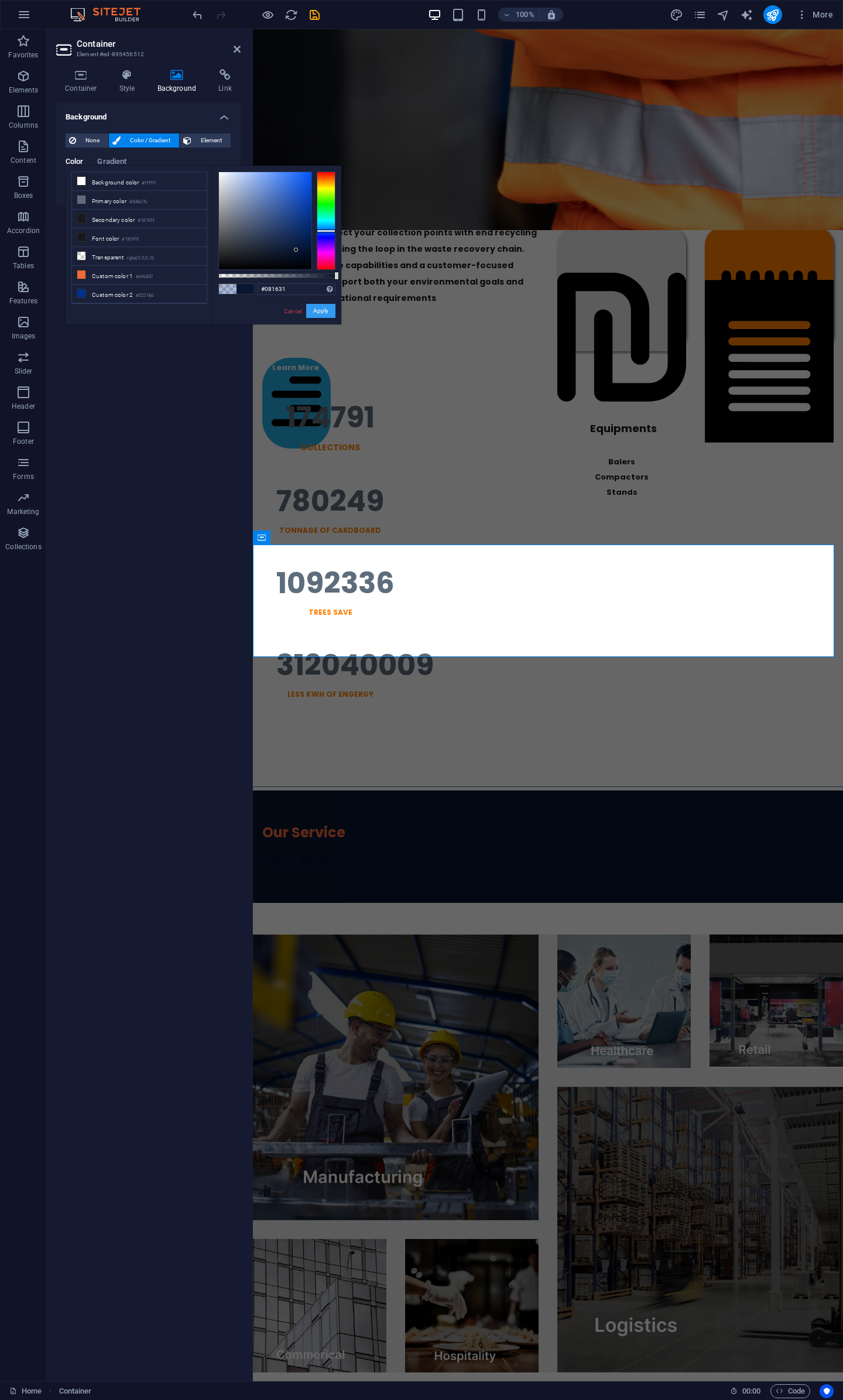
click at [327, 307] on button "Apply" at bounding box center [320, 310] width 29 height 14
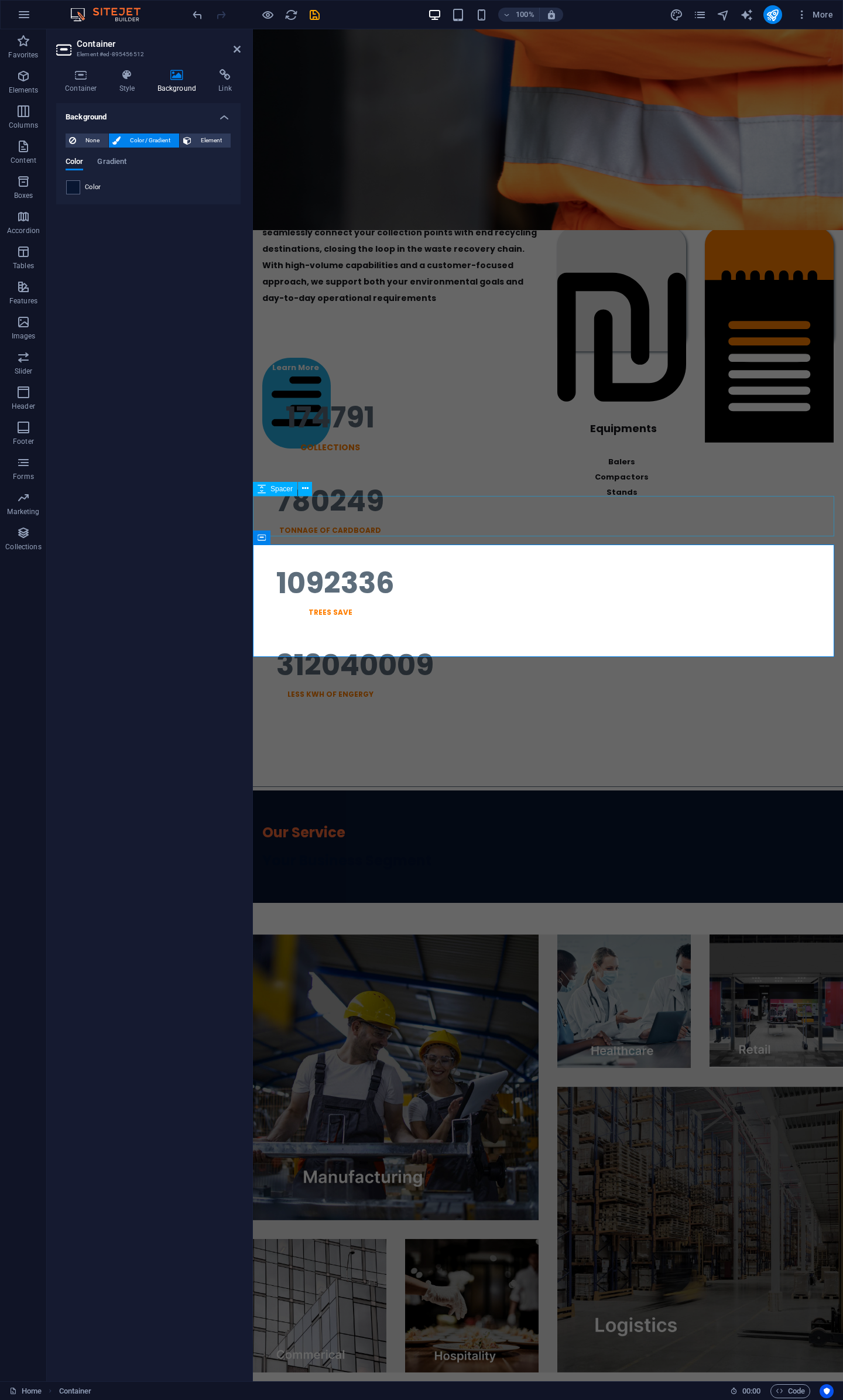
click at [497, 742] on div at bounding box center [548, 762] width 590 height 40
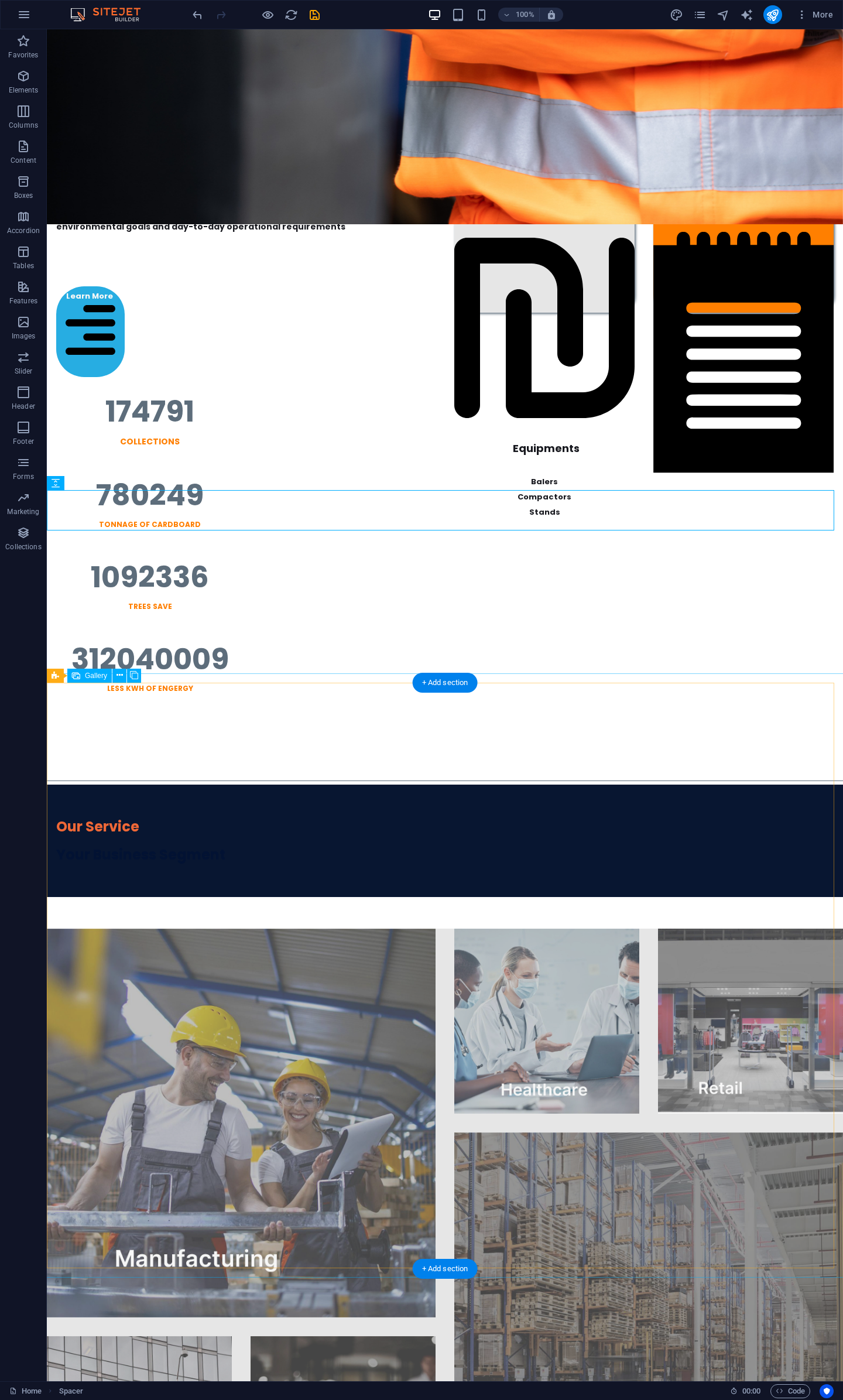
scroll to position [605, 0]
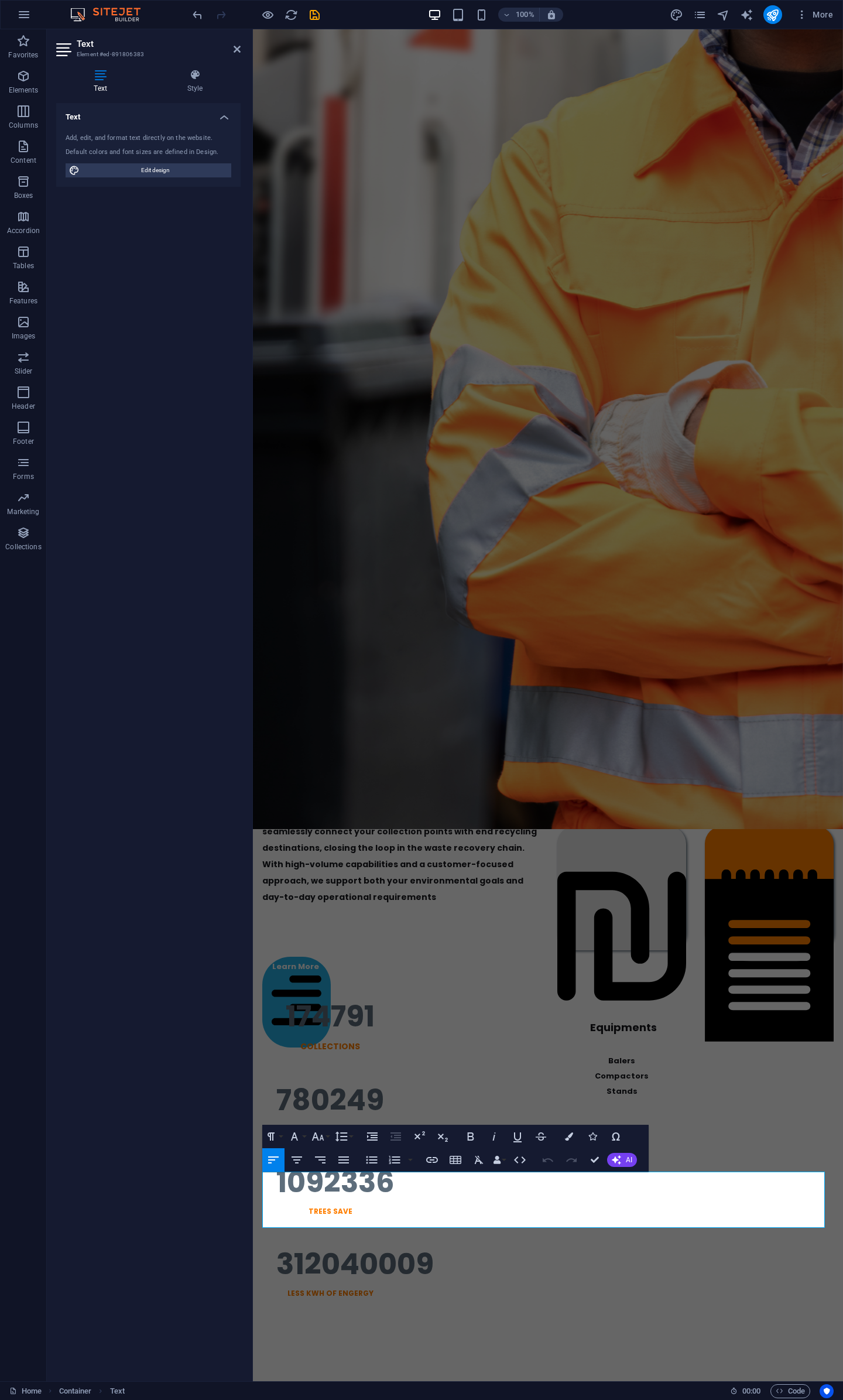
drag, startPoint x: 484, startPoint y: 1213, endPoint x: 220, endPoint y: 1157, distance: 269.9
click at [573, 1135] on icon "button" at bounding box center [569, 1136] width 8 height 8
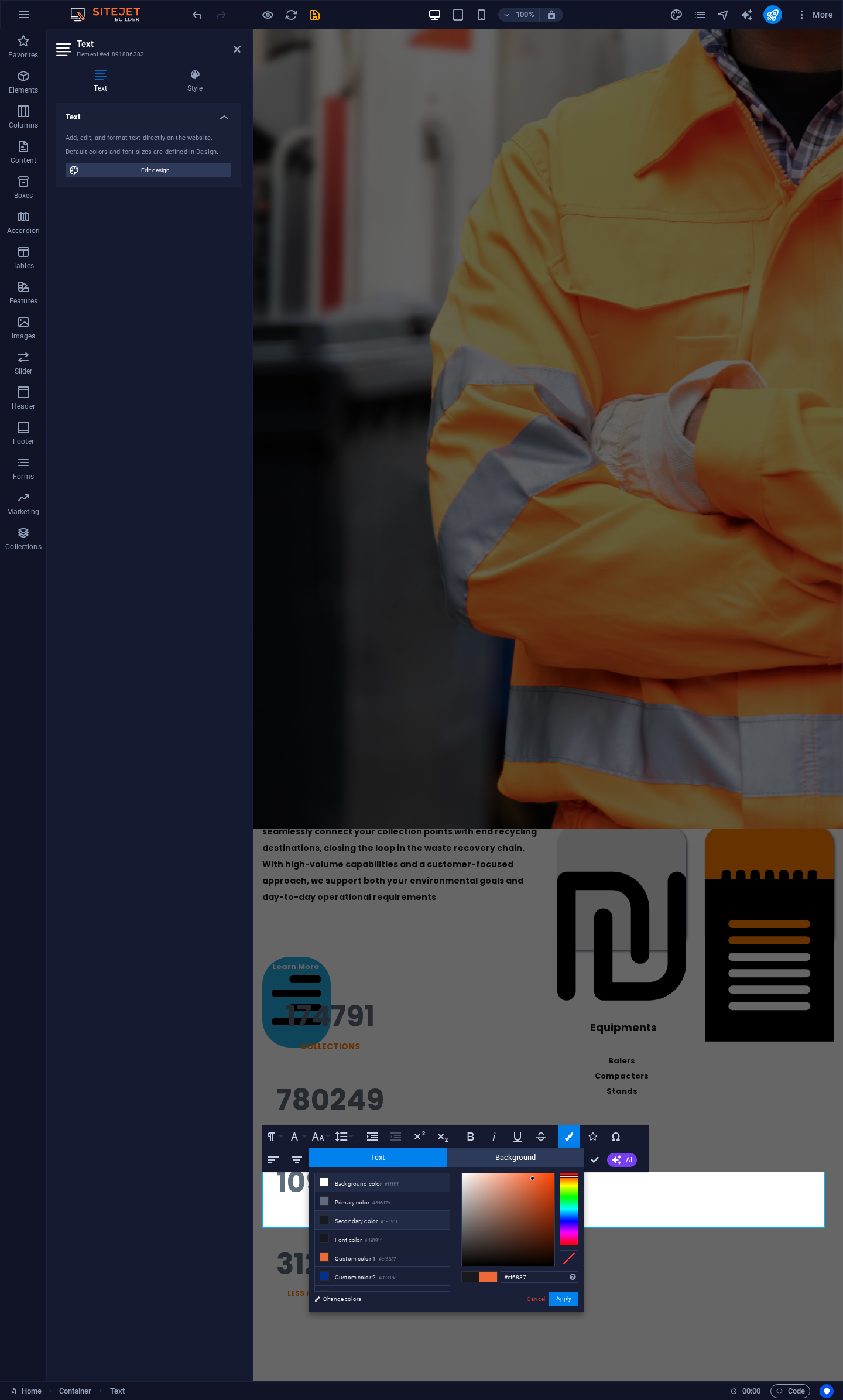
click at [374, 1184] on li "Background color #ffffff" at bounding box center [382, 1182] width 134 height 19
type input "#ffffff"
click at [561, 1295] on button "Apply" at bounding box center [564, 1299] width 29 height 14
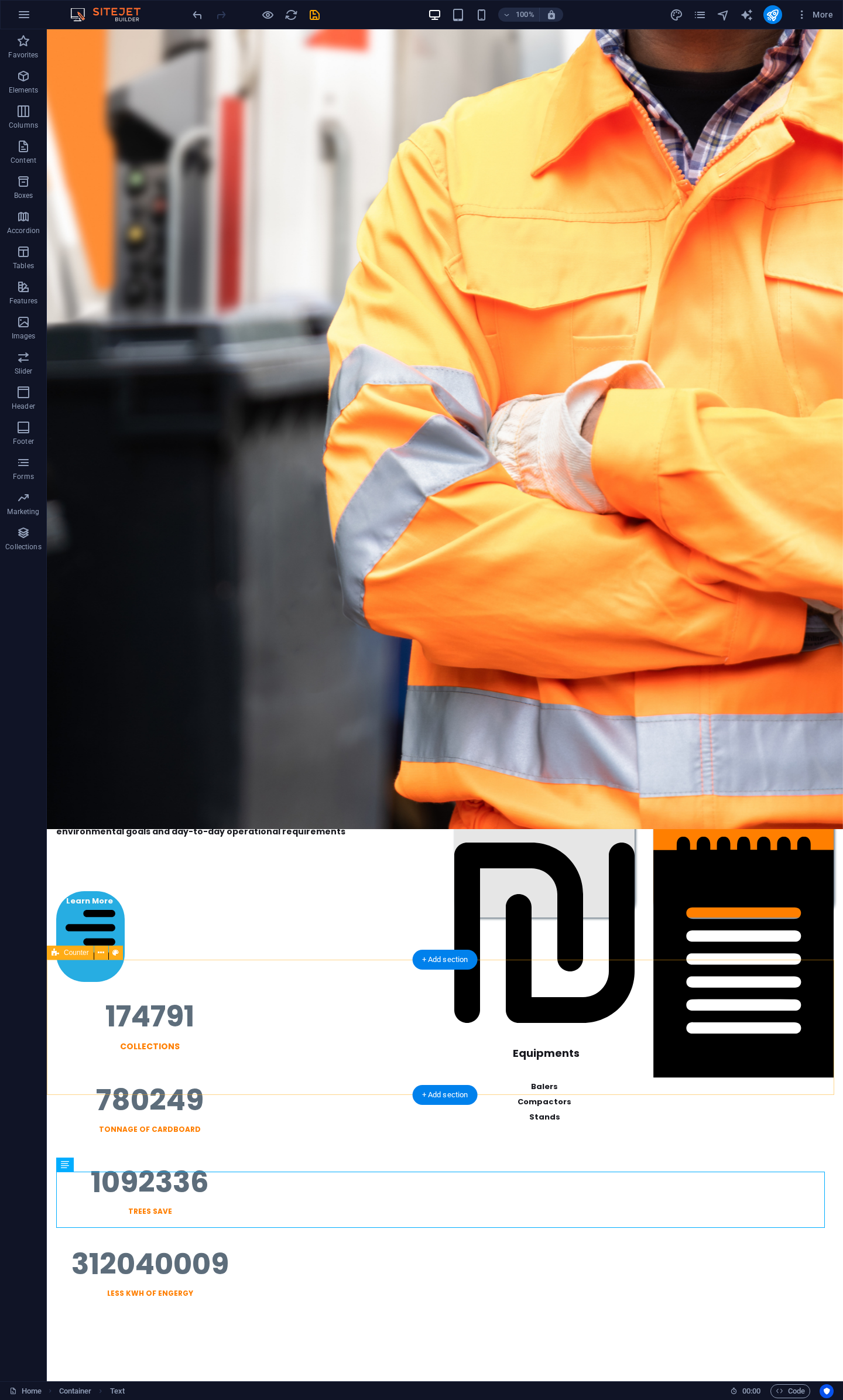
click at [577, 1081] on div "174791 Collections 780249 TONNAGE OF CARDBOARD 1092336 TREES SAVE 312040009 Les…" at bounding box center [445, 1150] width 796 height 381
click at [475, 597] on div "Materials" at bounding box center [544, 709] width 180 height 245
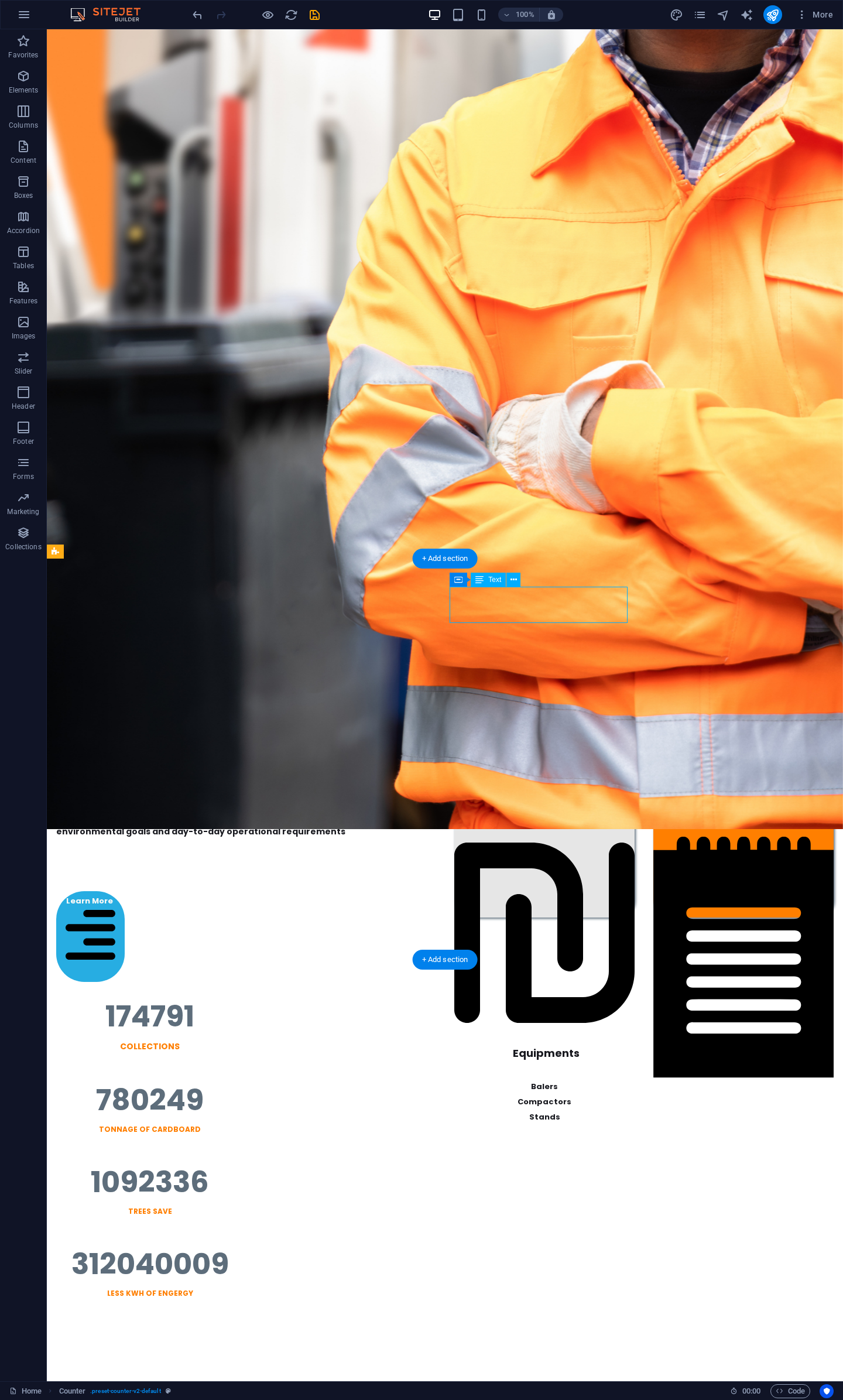
click at [475, 597] on div "Materials" at bounding box center [544, 709] width 180 height 245
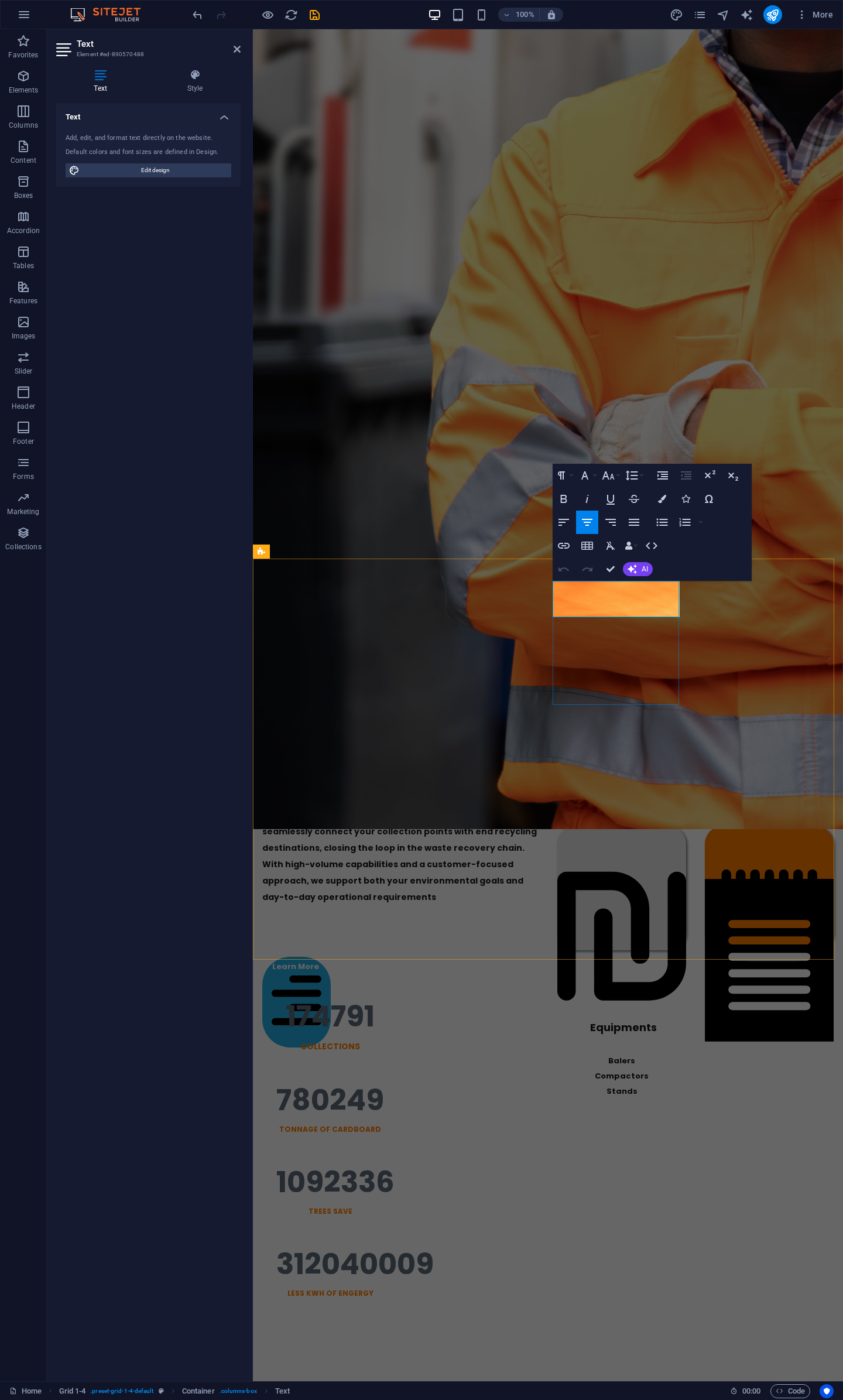
click at [570, 697] on div "Materials Cardboard & Paper Plastic E-Waste Polystyrene" at bounding box center [622, 648] width 128 height 124
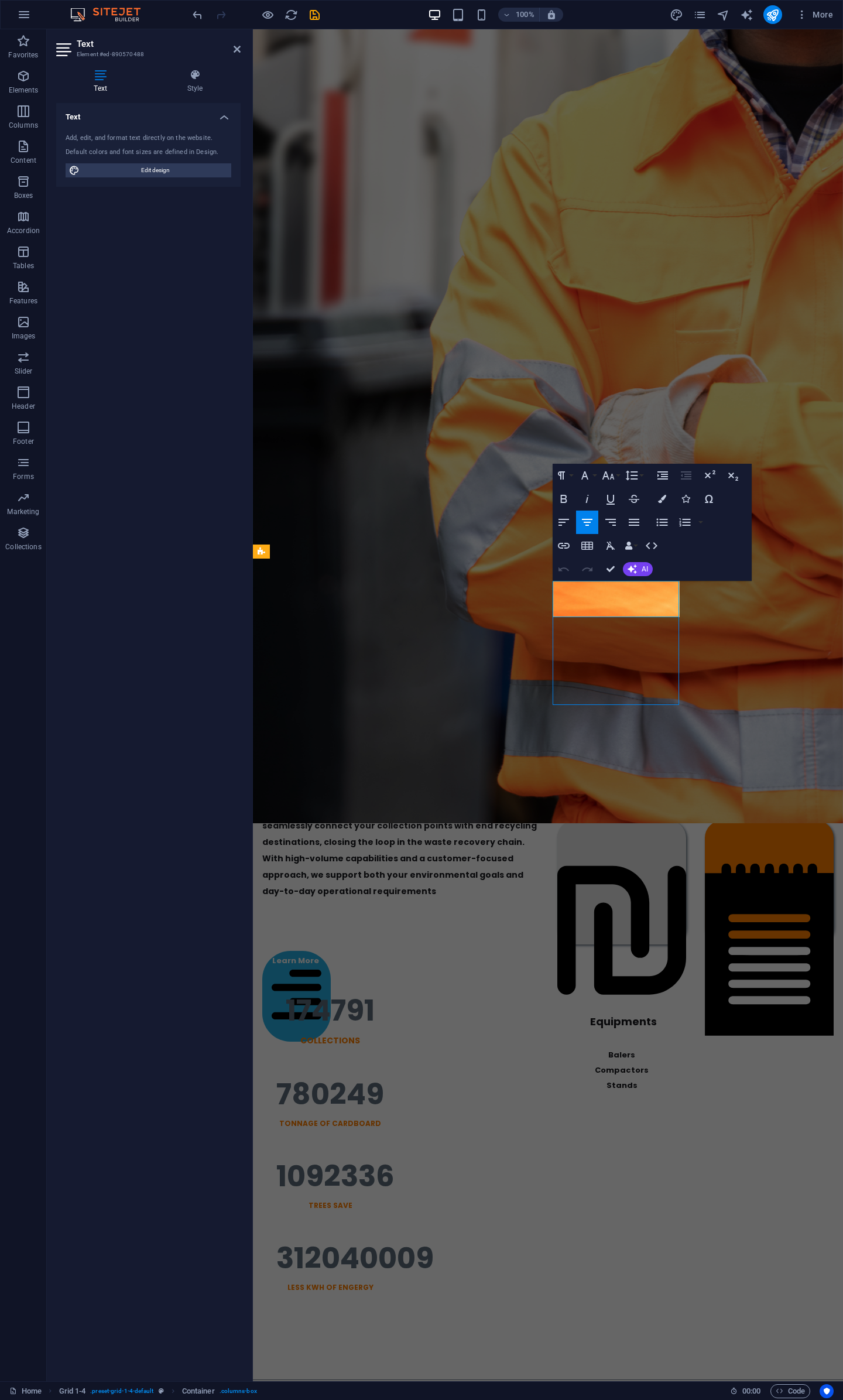
select select "px"
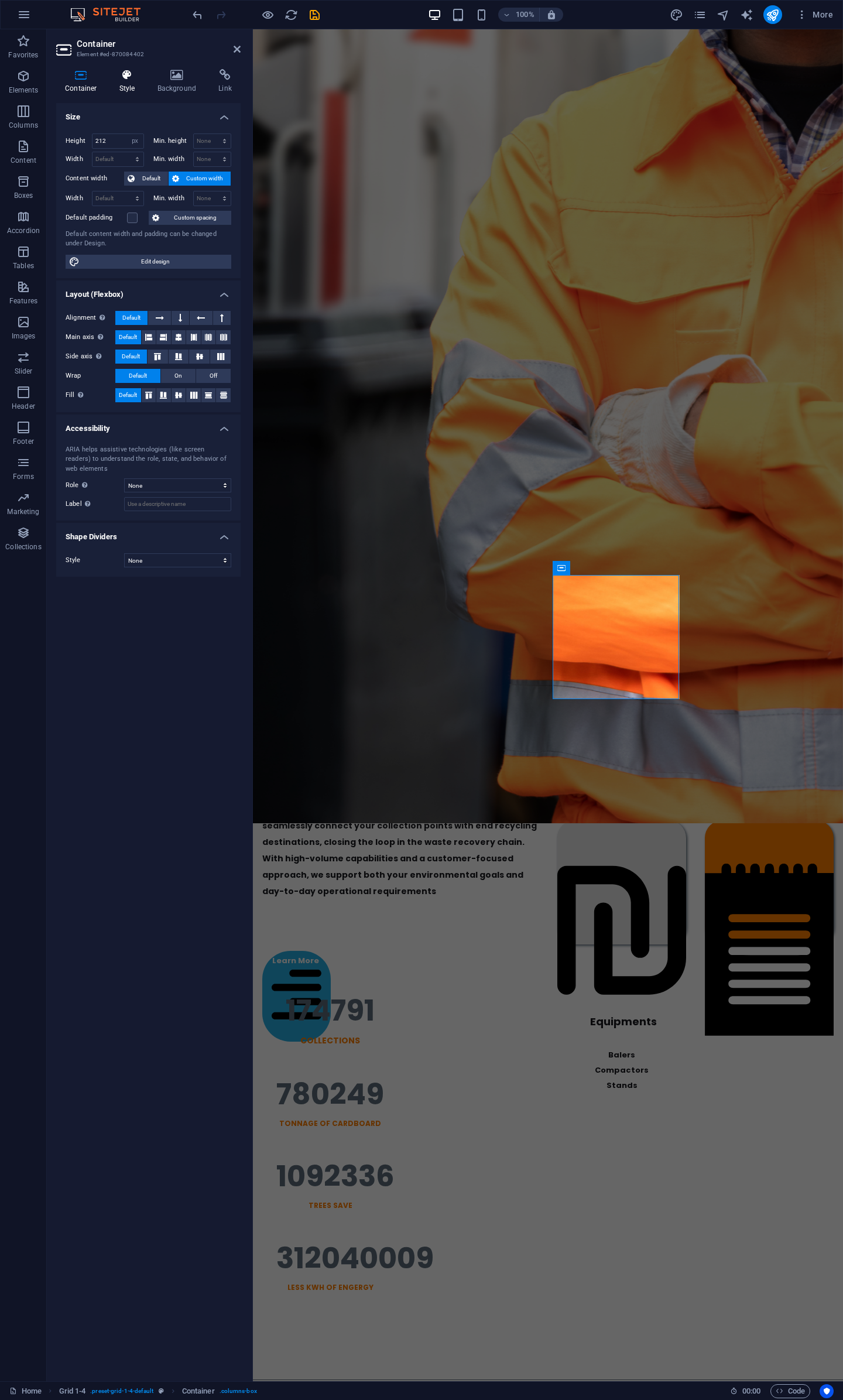
click at [126, 78] on icon at bounding box center [127, 75] width 33 height 12
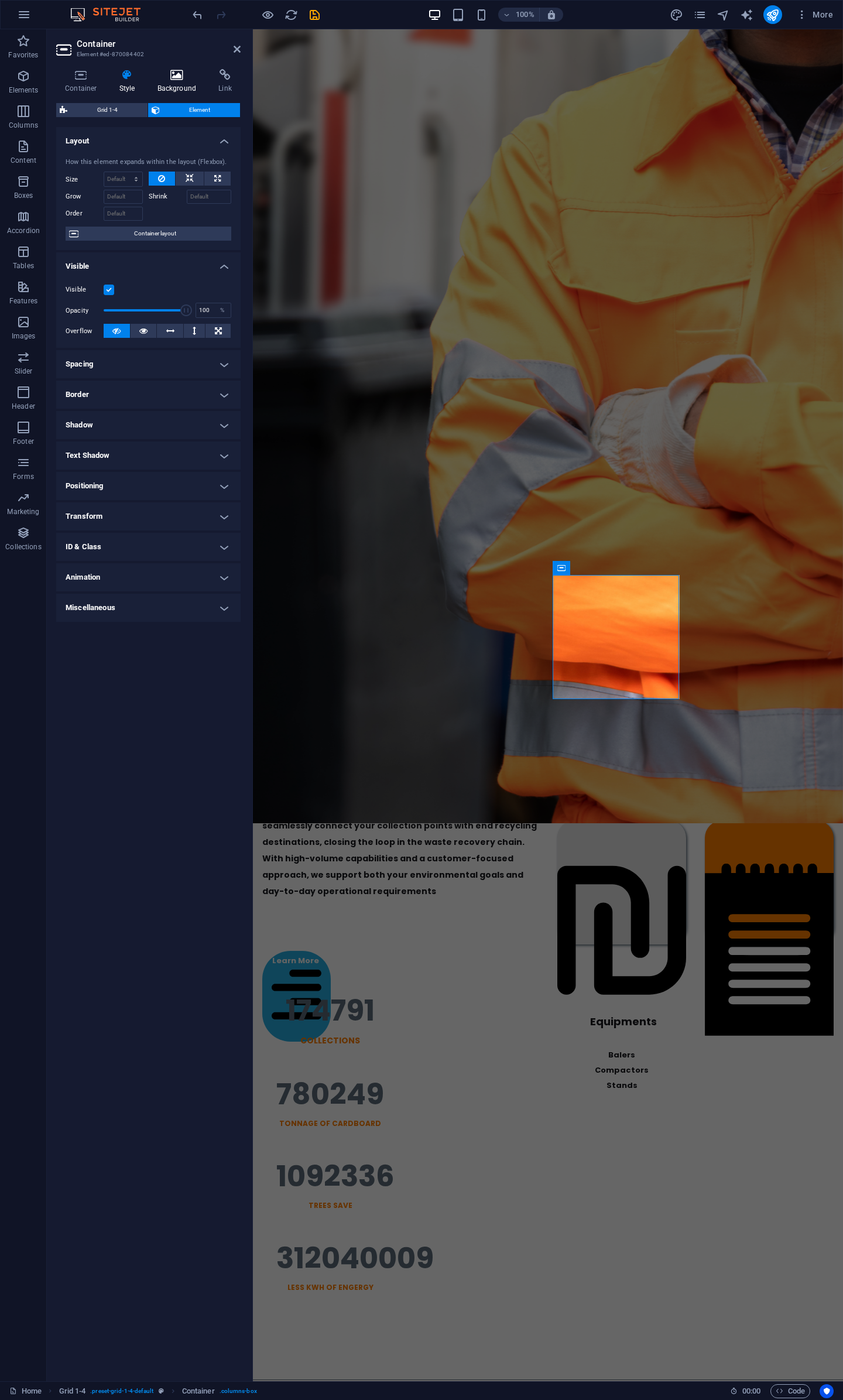
click at [173, 78] on icon at bounding box center [177, 75] width 56 height 12
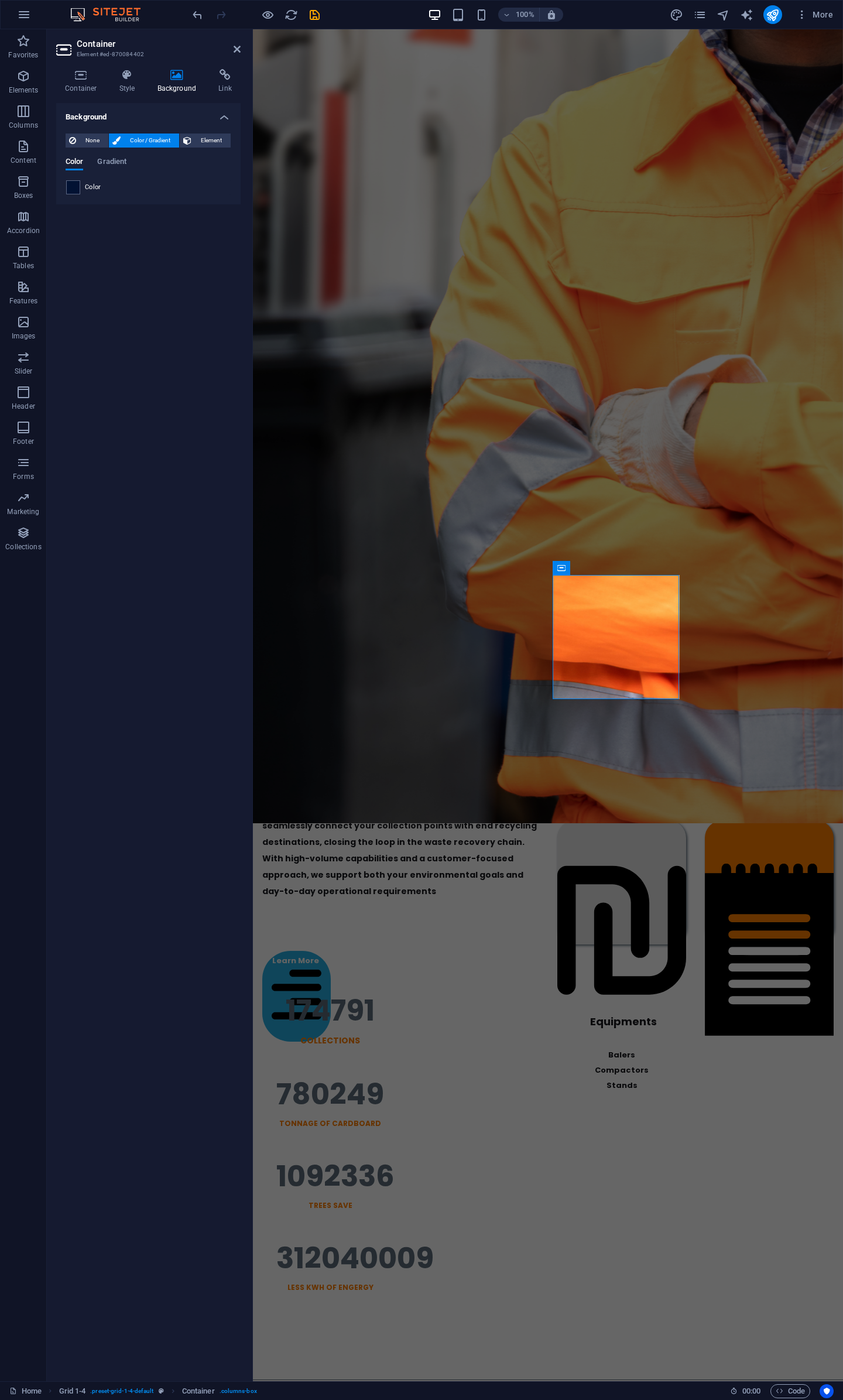
click at [79, 195] on div "None Color / Gradient Element Stretch background to full-width Color overlay Pl…" at bounding box center [149, 164] width 184 height 80
click at [76, 188] on span at bounding box center [73, 187] width 13 height 13
type input "#021233"
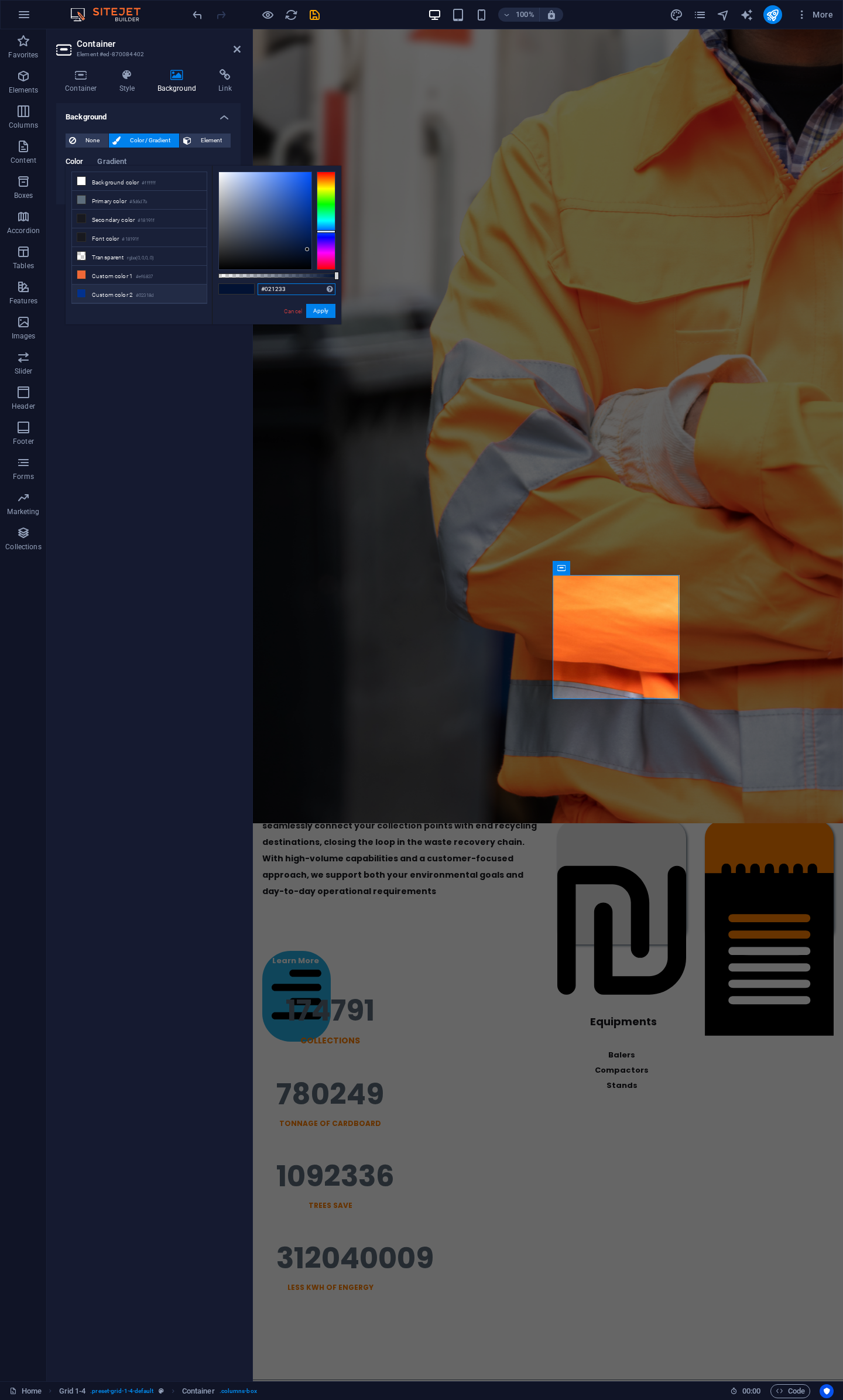
drag, startPoint x: 301, startPoint y: 291, endPoint x: 166, endPoint y: 287, distance: 135.1
click at [166, 287] on div "less Background color #ffffff Primary color #5d6d7b Secondary color #18191f Fon…" at bounding box center [203, 245] width 276 height 159
click at [286, 311] on link "Cancel" at bounding box center [293, 311] width 21 height 9
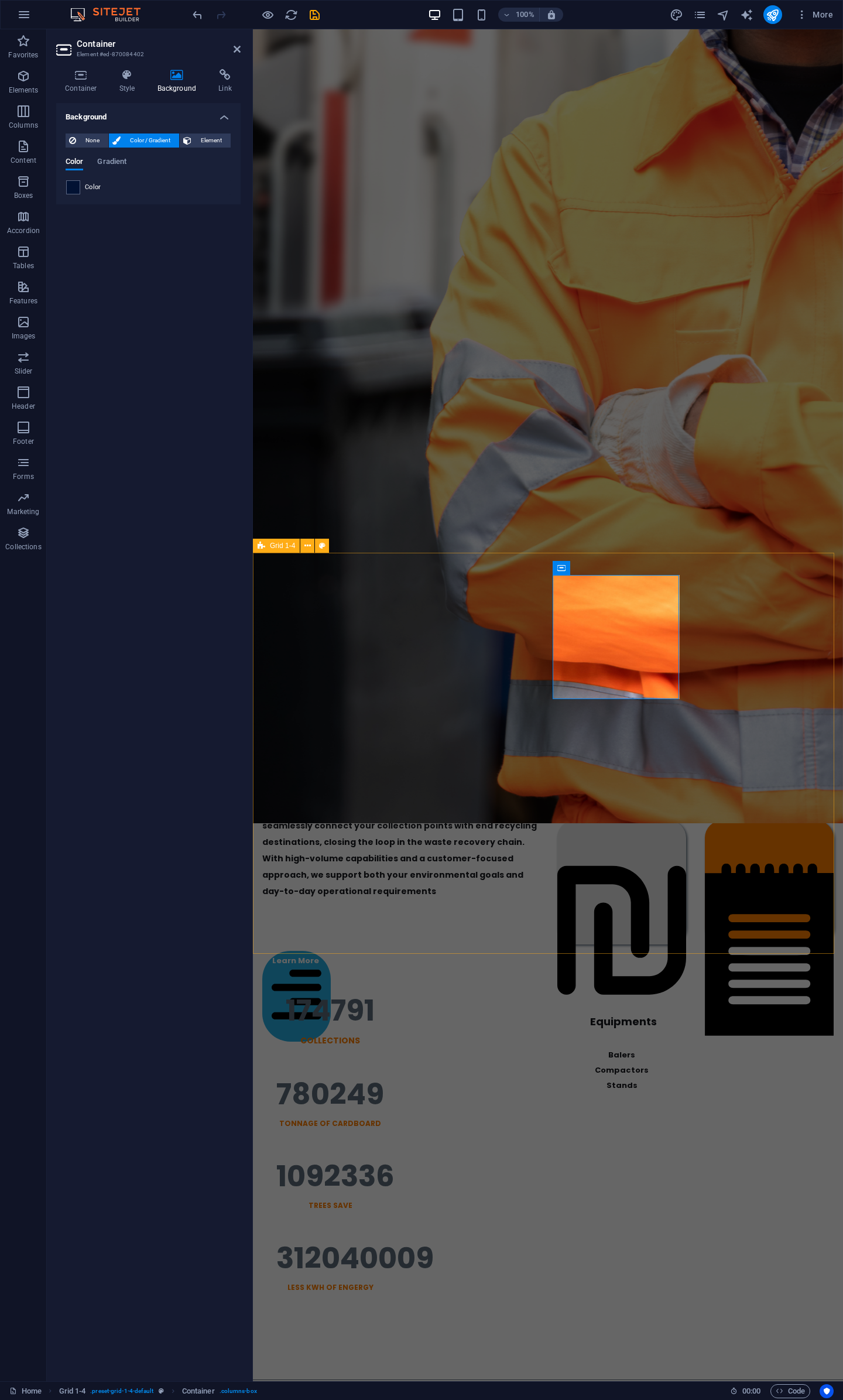
click at [536, 929] on div "End-To-End Recycling Solutions A Dedicated 3PL Partner for the Recycling Indust…" at bounding box center [548, 753] width 590 height 401
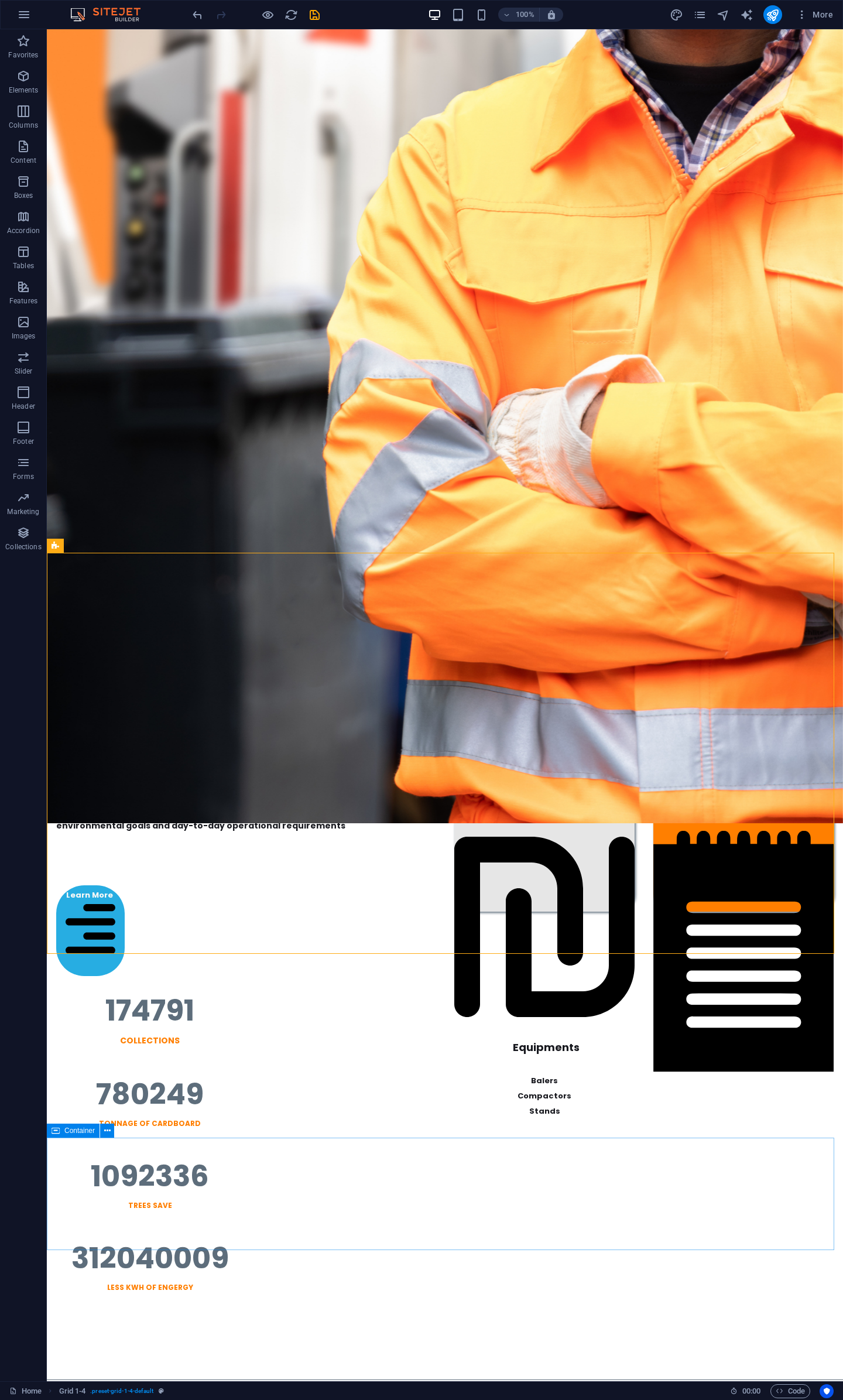
click at [65, 1137] on div "Container" at bounding box center [73, 1130] width 53 height 14
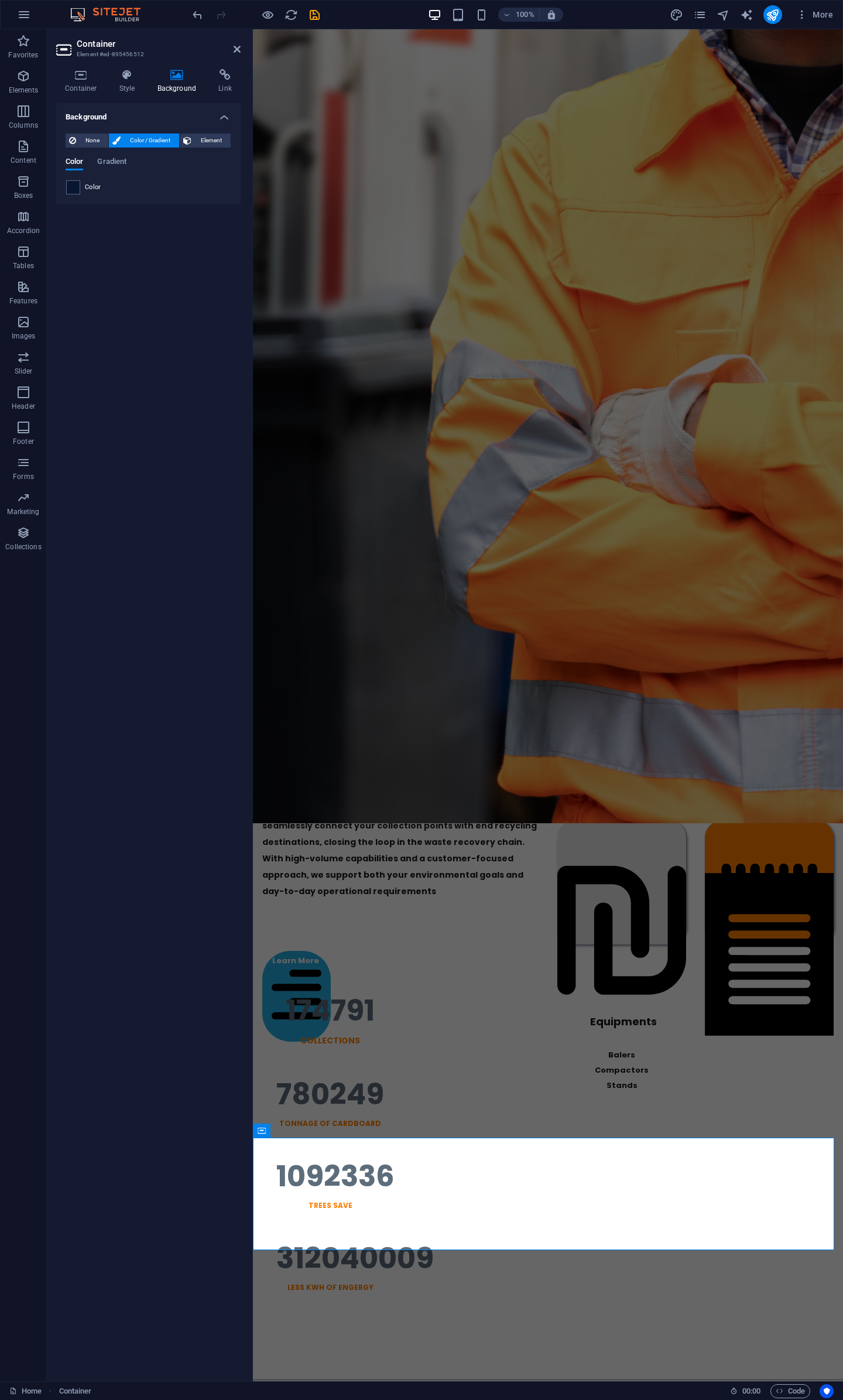
click at [82, 187] on div "Color" at bounding box center [149, 187] width 165 height 14
click at [79, 187] on span at bounding box center [73, 187] width 13 height 13
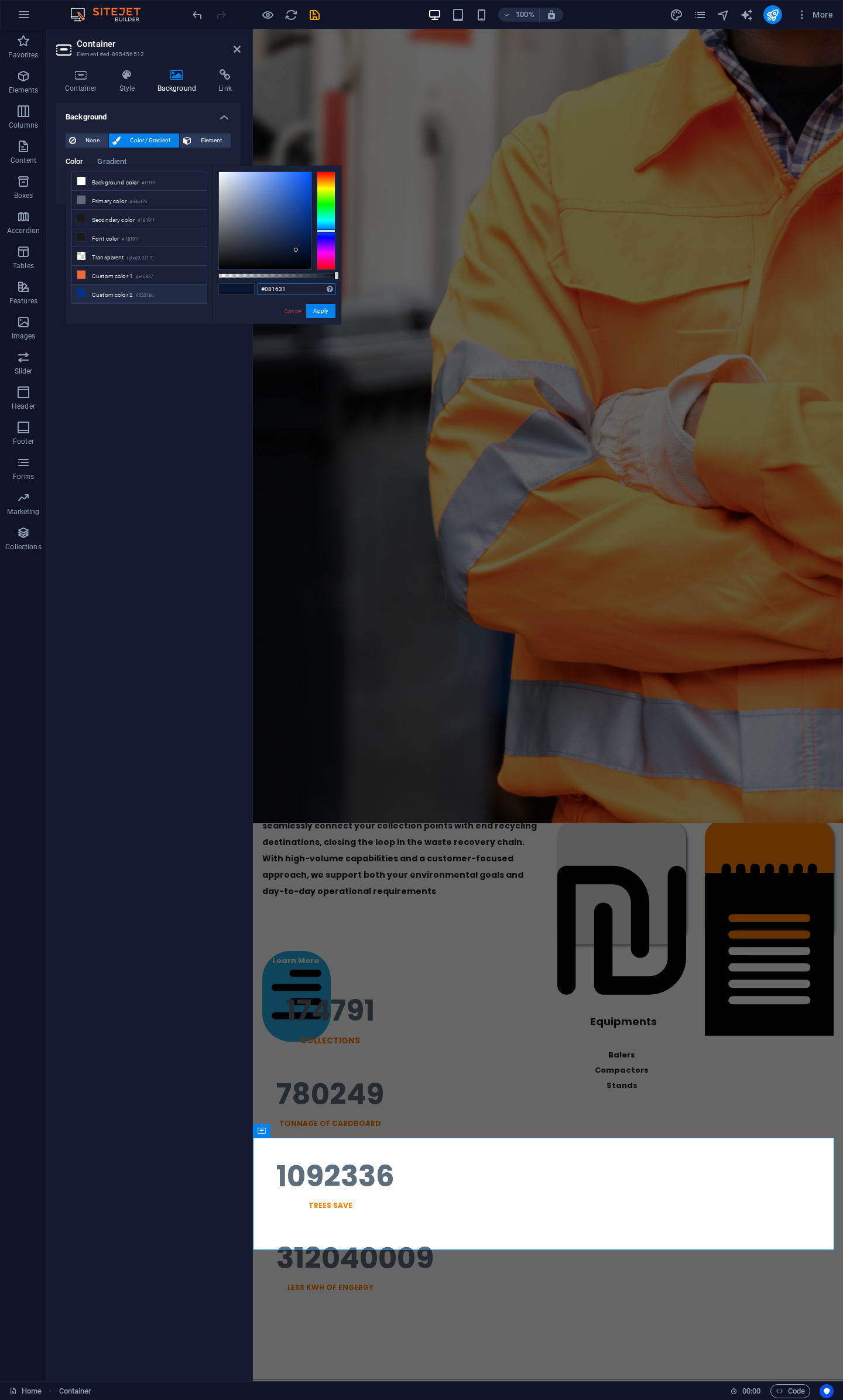
drag, startPoint x: 299, startPoint y: 292, endPoint x: 149, endPoint y: 284, distance: 150.2
click at [151, 285] on div "less Background color #ffffff Primary color #5d6d7b Secondary color #18191f Fon…" at bounding box center [203, 245] width 276 height 159
paste input "21233"
type input "#021233"
click at [310, 312] on button "Apply" at bounding box center [320, 310] width 29 height 14
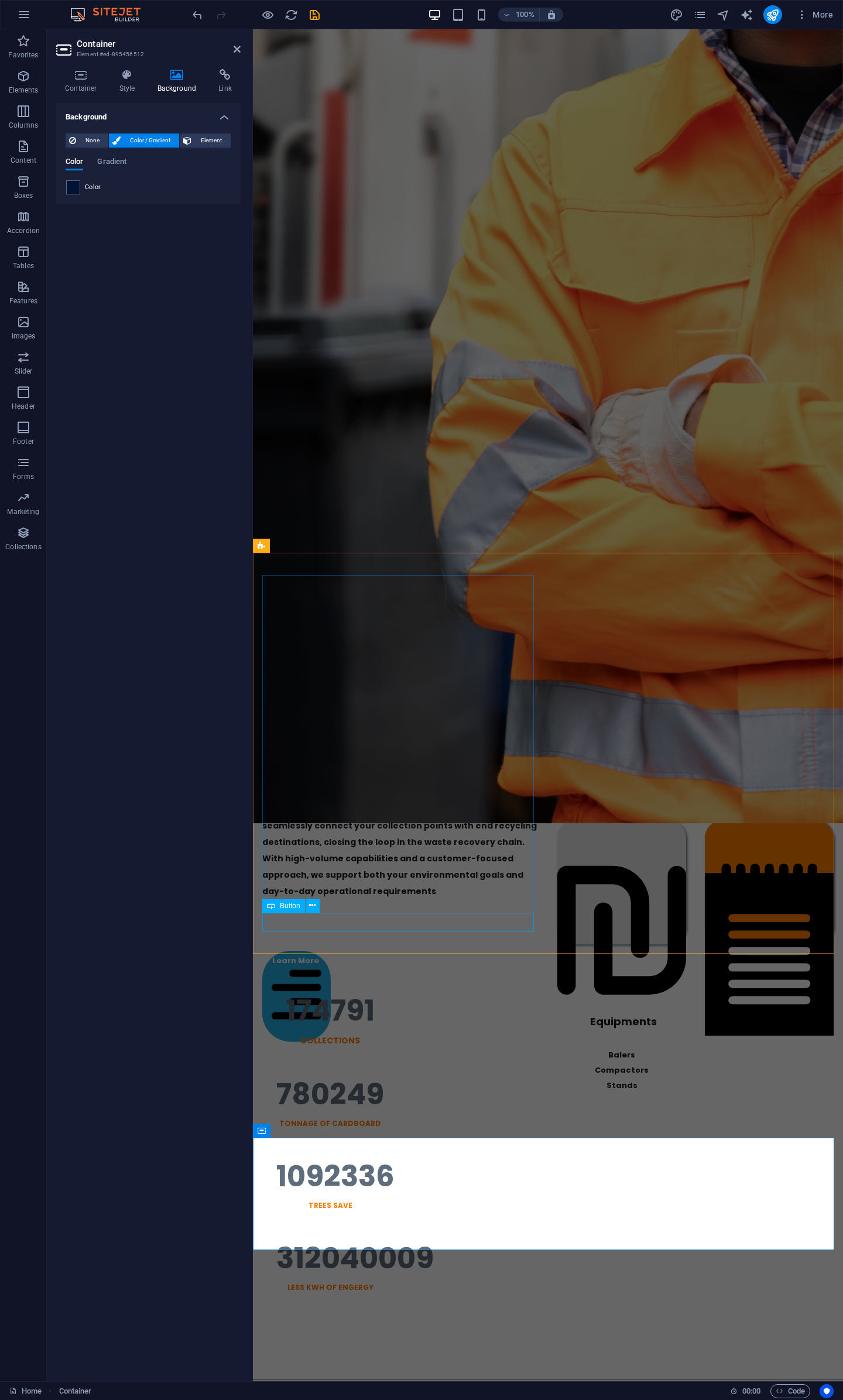
click at [524, 951] on div "Learn More" at bounding box center [400, 996] width 276 height 90
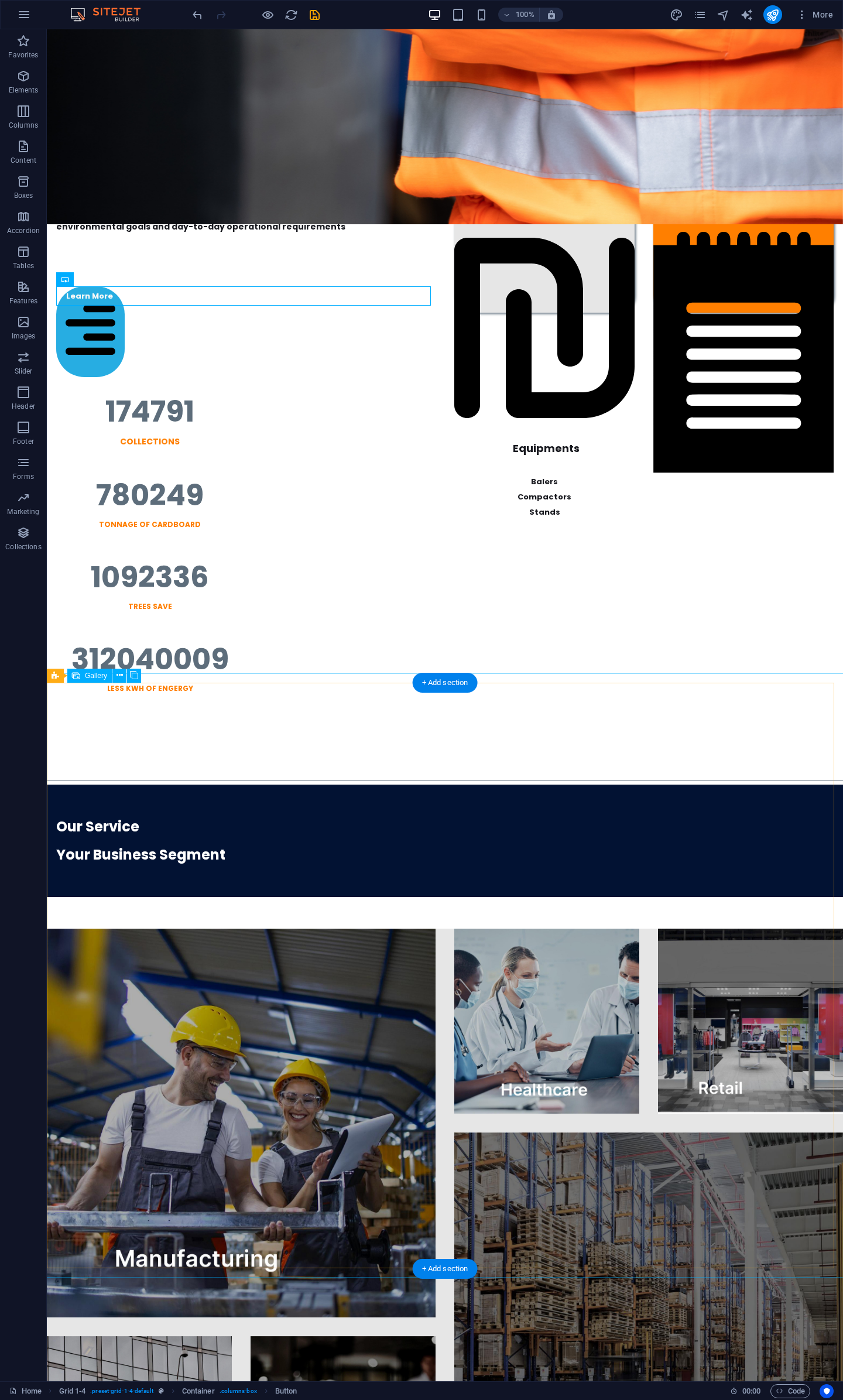
scroll to position [1815, 0]
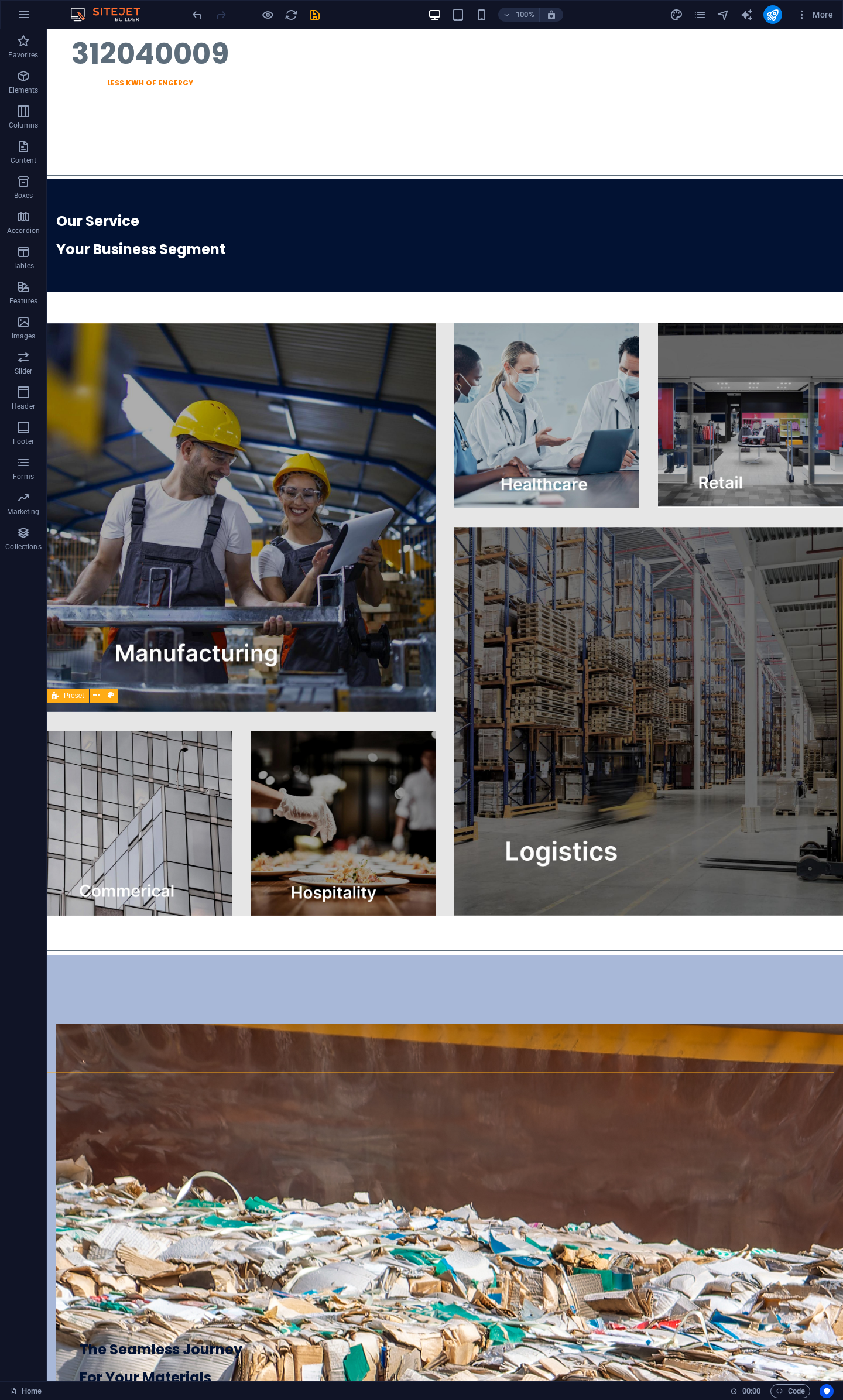
click at [56, 697] on icon at bounding box center [55, 695] width 7 height 14
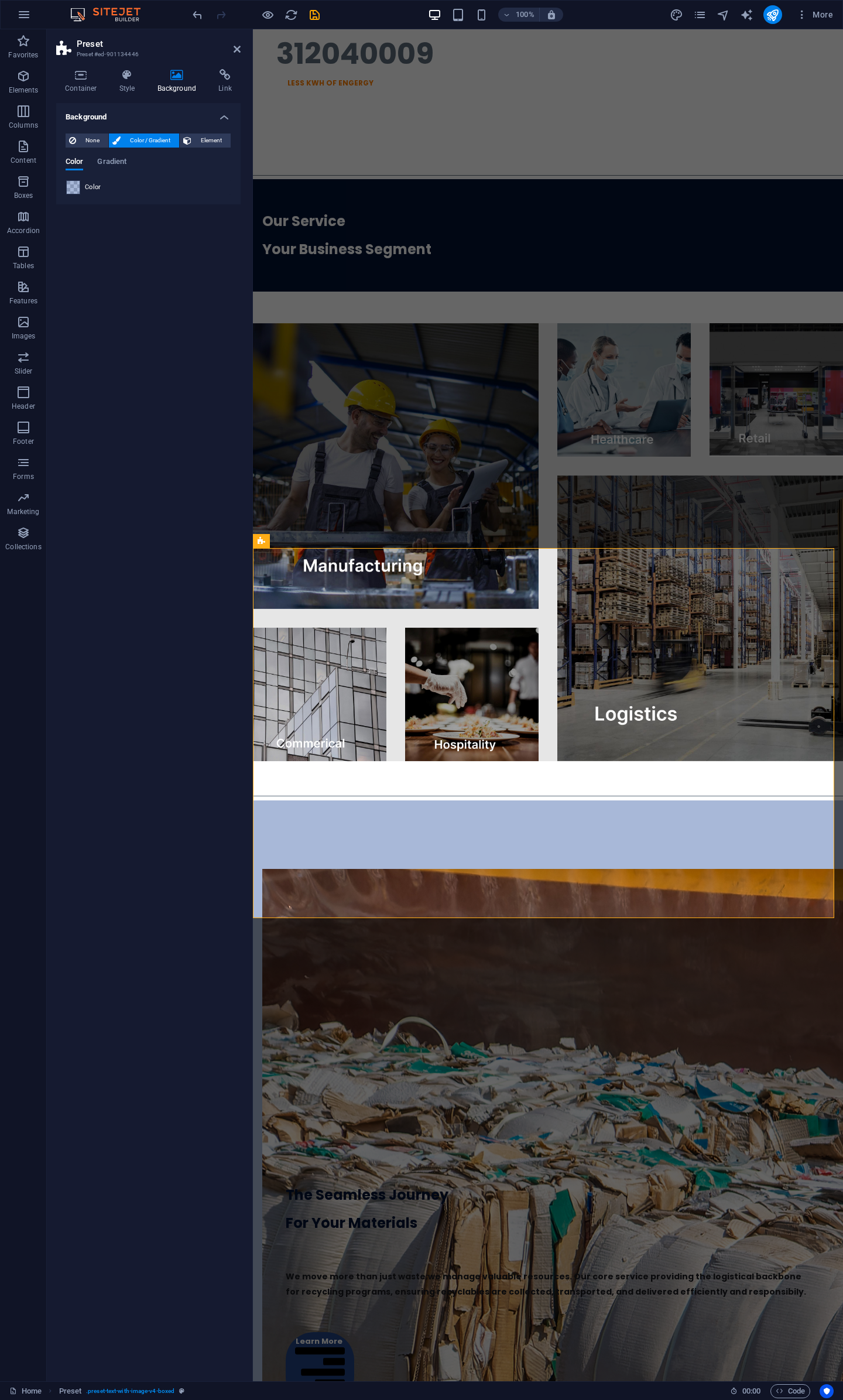
click at [68, 192] on span at bounding box center [73, 187] width 13 height 13
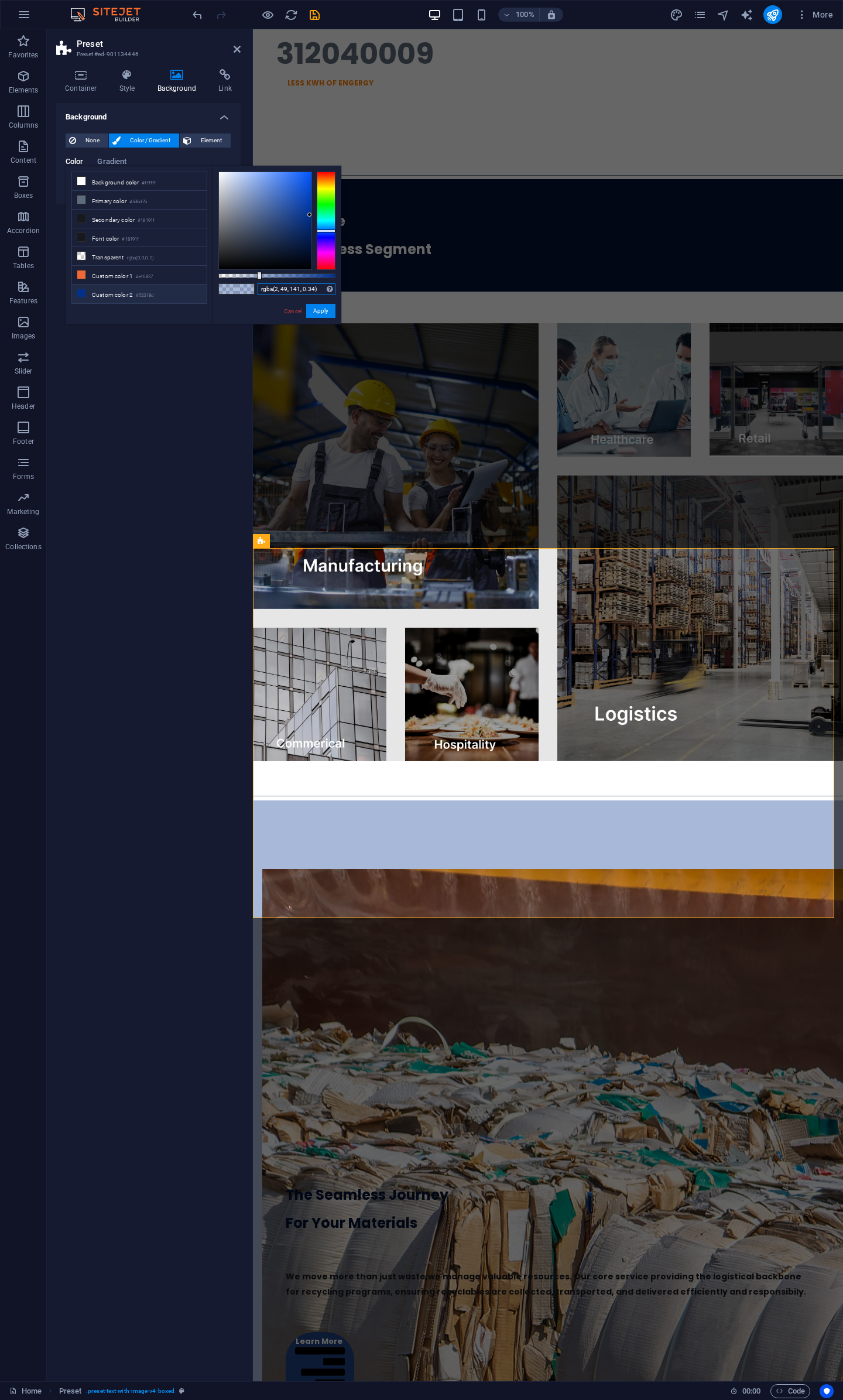
drag, startPoint x: 320, startPoint y: 289, endPoint x: 132, endPoint y: 287, distance: 188.0
click at [132, 287] on div "less Background color #ffffff Primary color #5d6d7b Secondary color #18191f Fon…" at bounding box center [203, 245] width 276 height 159
paste input "#021233"
type input "#021233"
drag, startPoint x: 325, startPoint y: 311, endPoint x: 72, endPoint y: 276, distance: 255.4
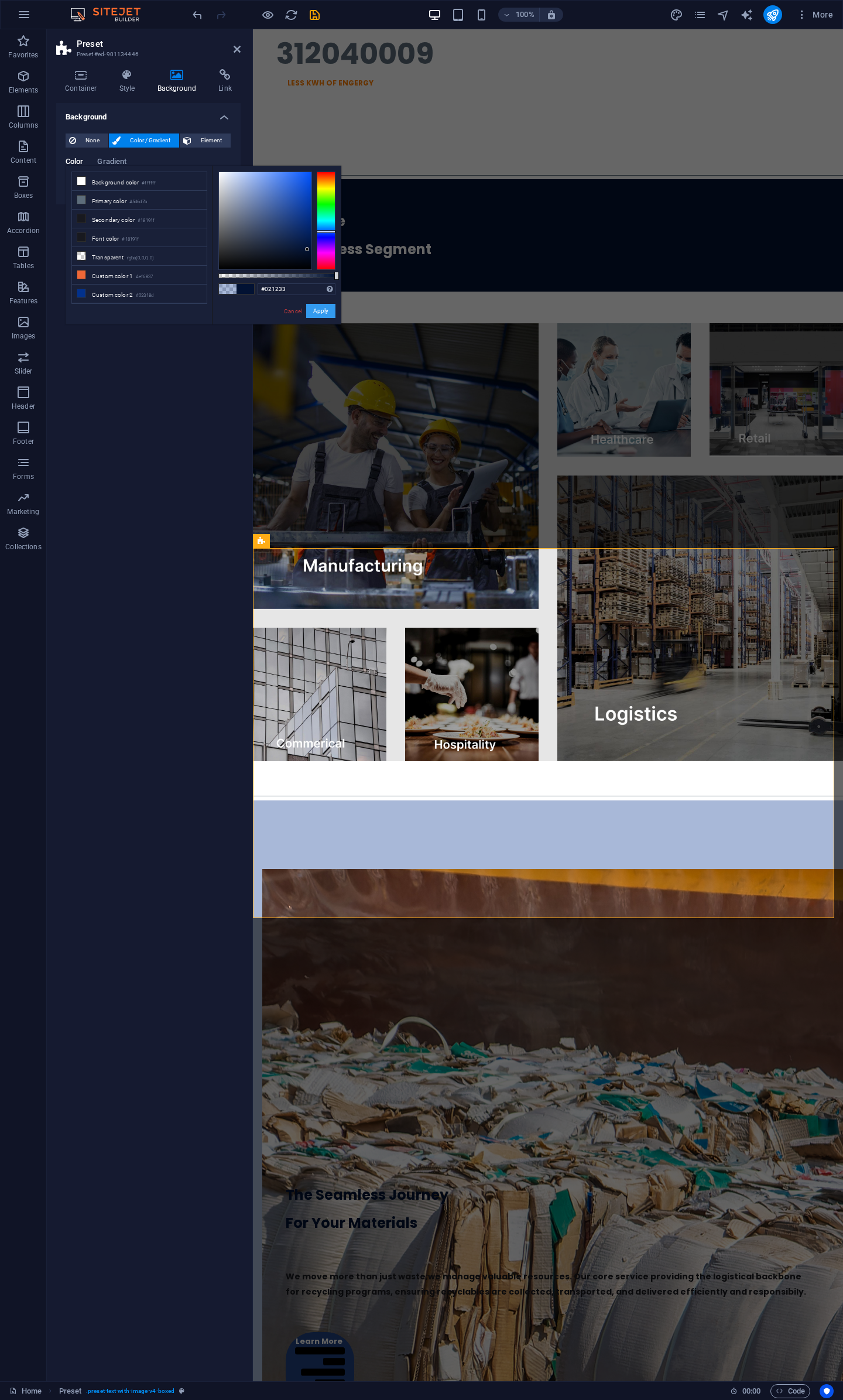
click at [325, 311] on button "Apply" at bounding box center [320, 310] width 29 height 14
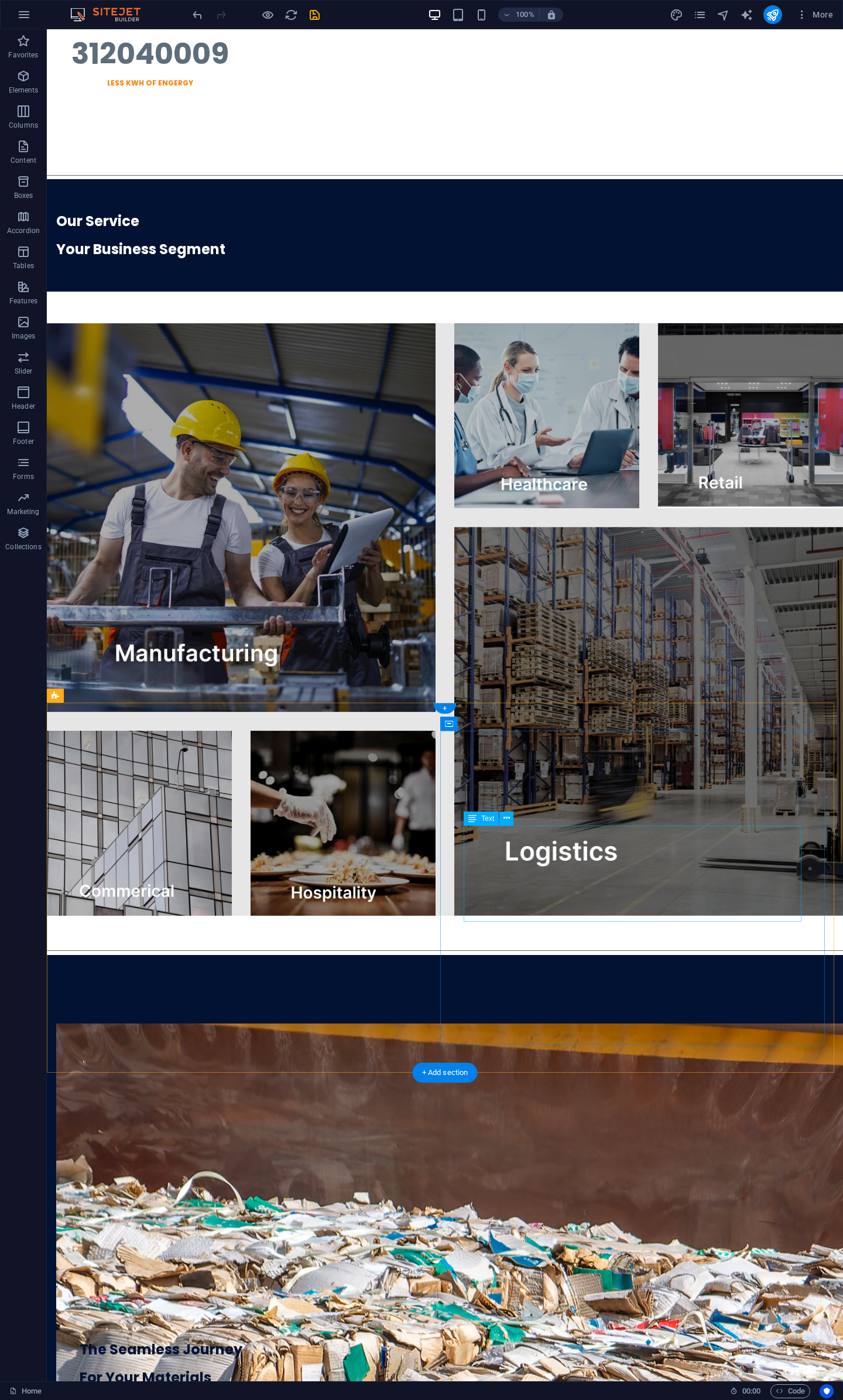
click at [698, 1392] on div "We move more than just waste;we manage valuable resources. Our core service pro…" at bounding box center [445, 1425] width 731 height 65
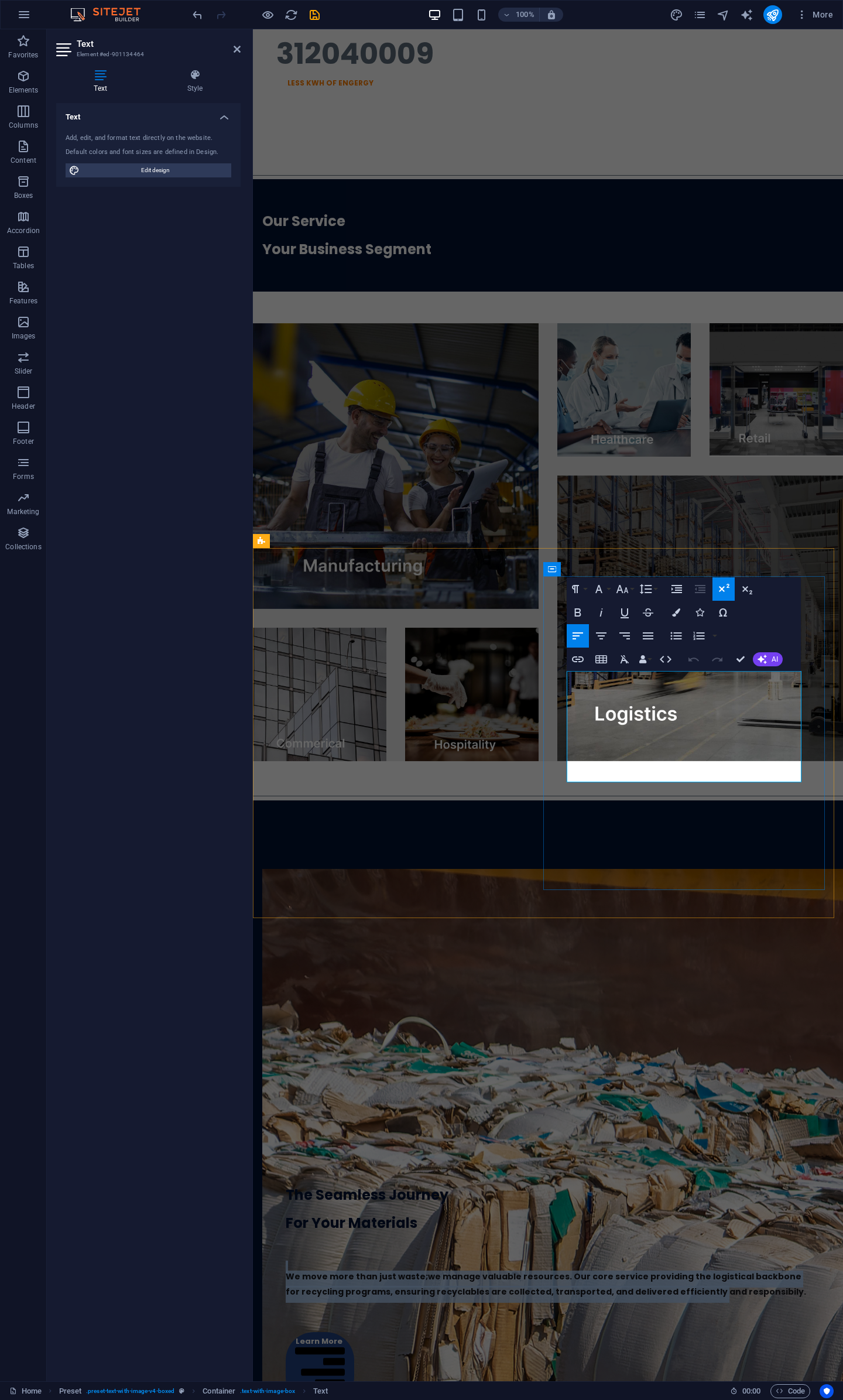
drag, startPoint x: 787, startPoint y: 766, endPoint x: 573, endPoint y: 668, distance: 235.4
click at [573, 1166] on div "The Seamless Journey For Your Materials We move more than just waste;we manage …" at bounding box center [548, 1286] width 525 height 239
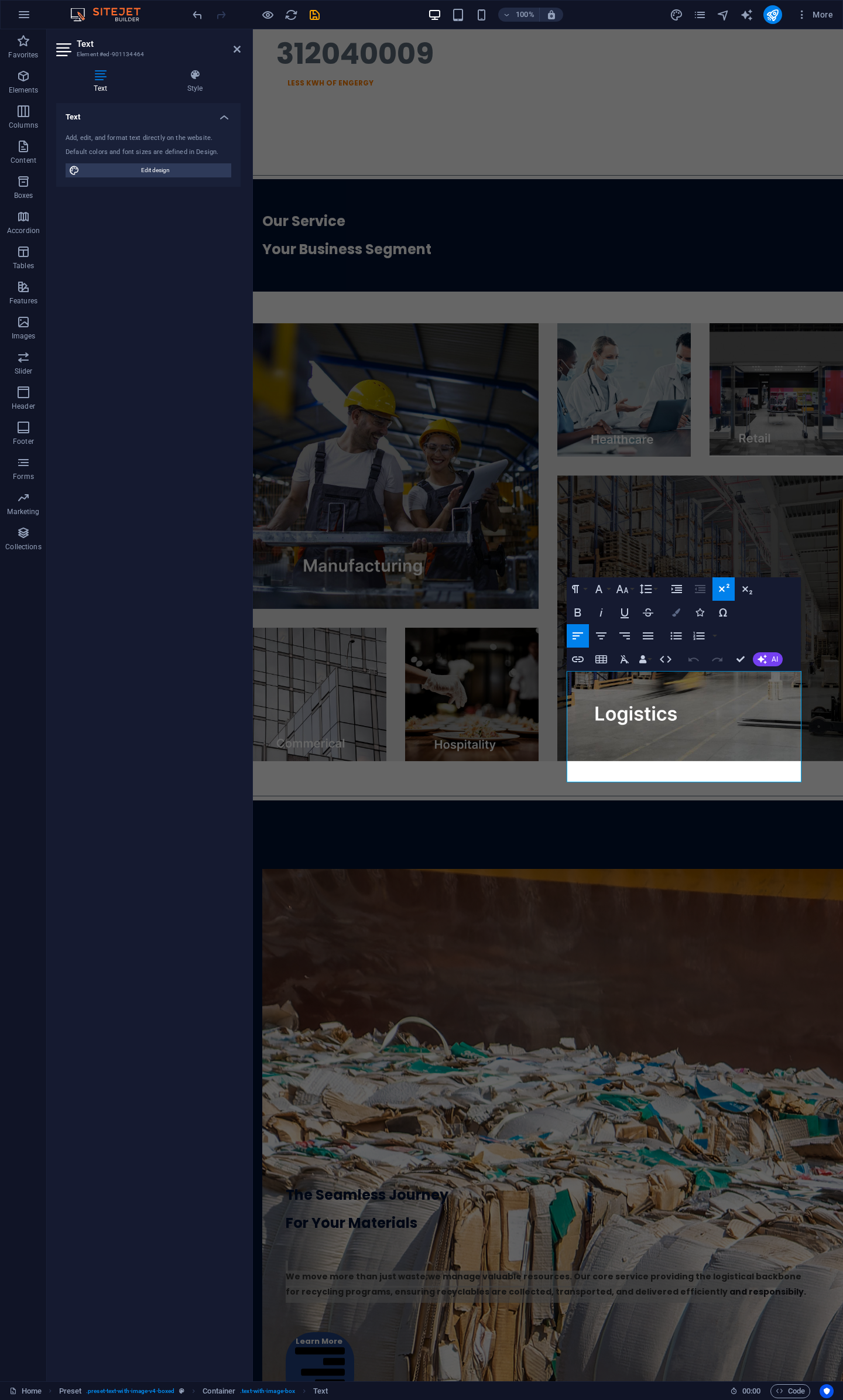
click at [676, 614] on icon "button" at bounding box center [676, 612] width 8 height 8
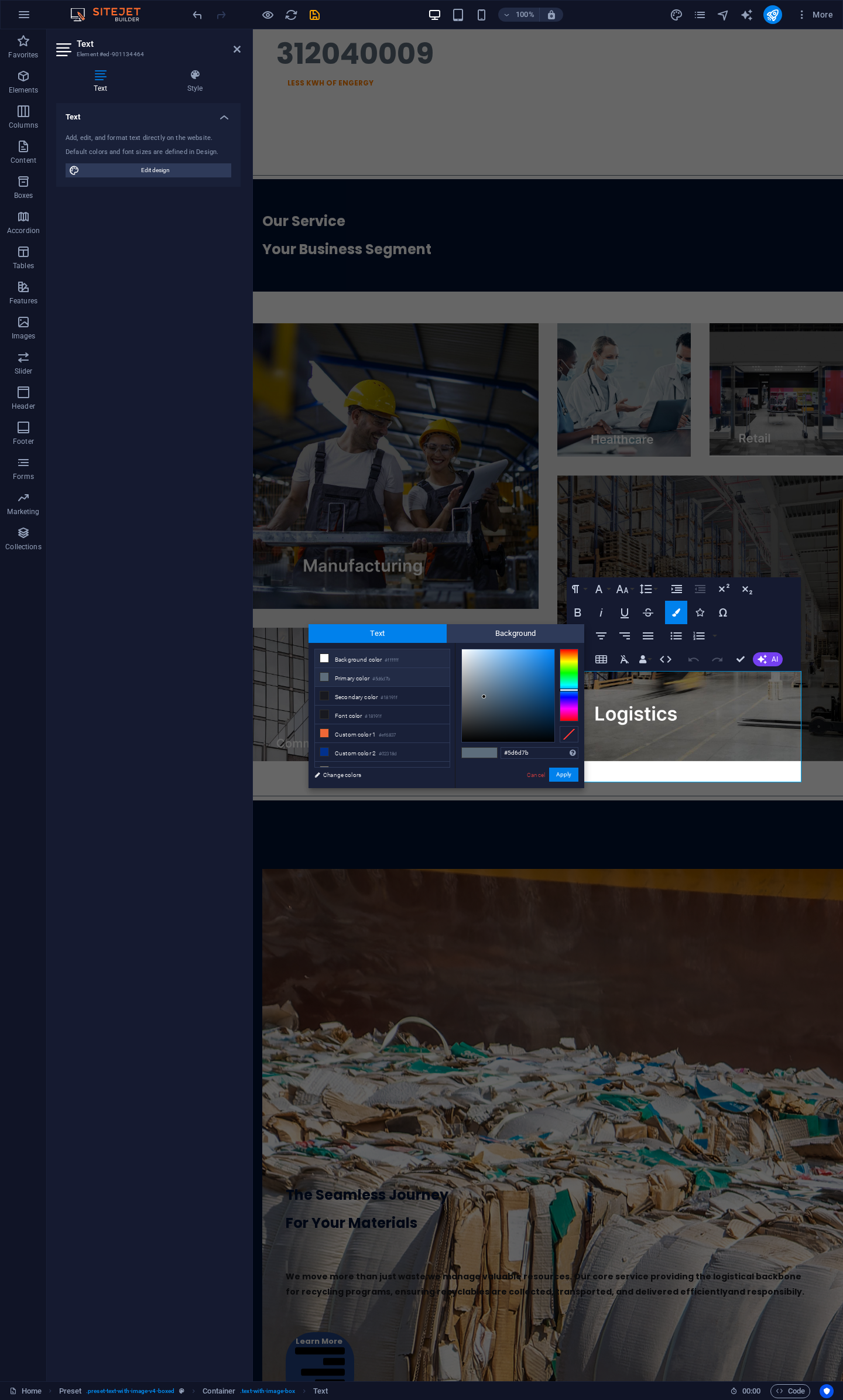
click at [381, 656] on li "Background color #ffffff" at bounding box center [382, 658] width 134 height 19
type input "#ffffff"
click at [567, 768] on button "Apply" at bounding box center [564, 775] width 29 height 14
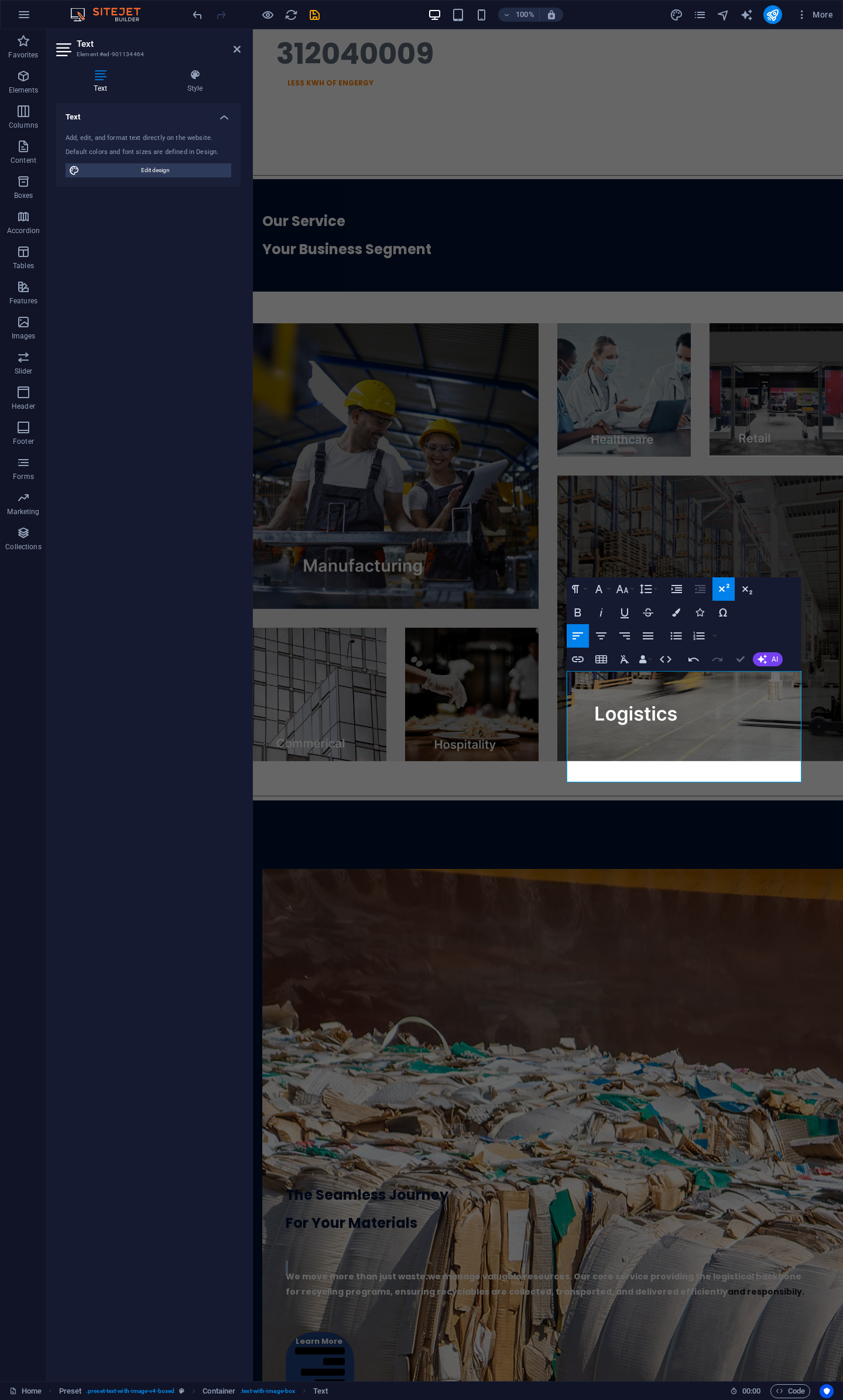
scroll to position [1970, 0]
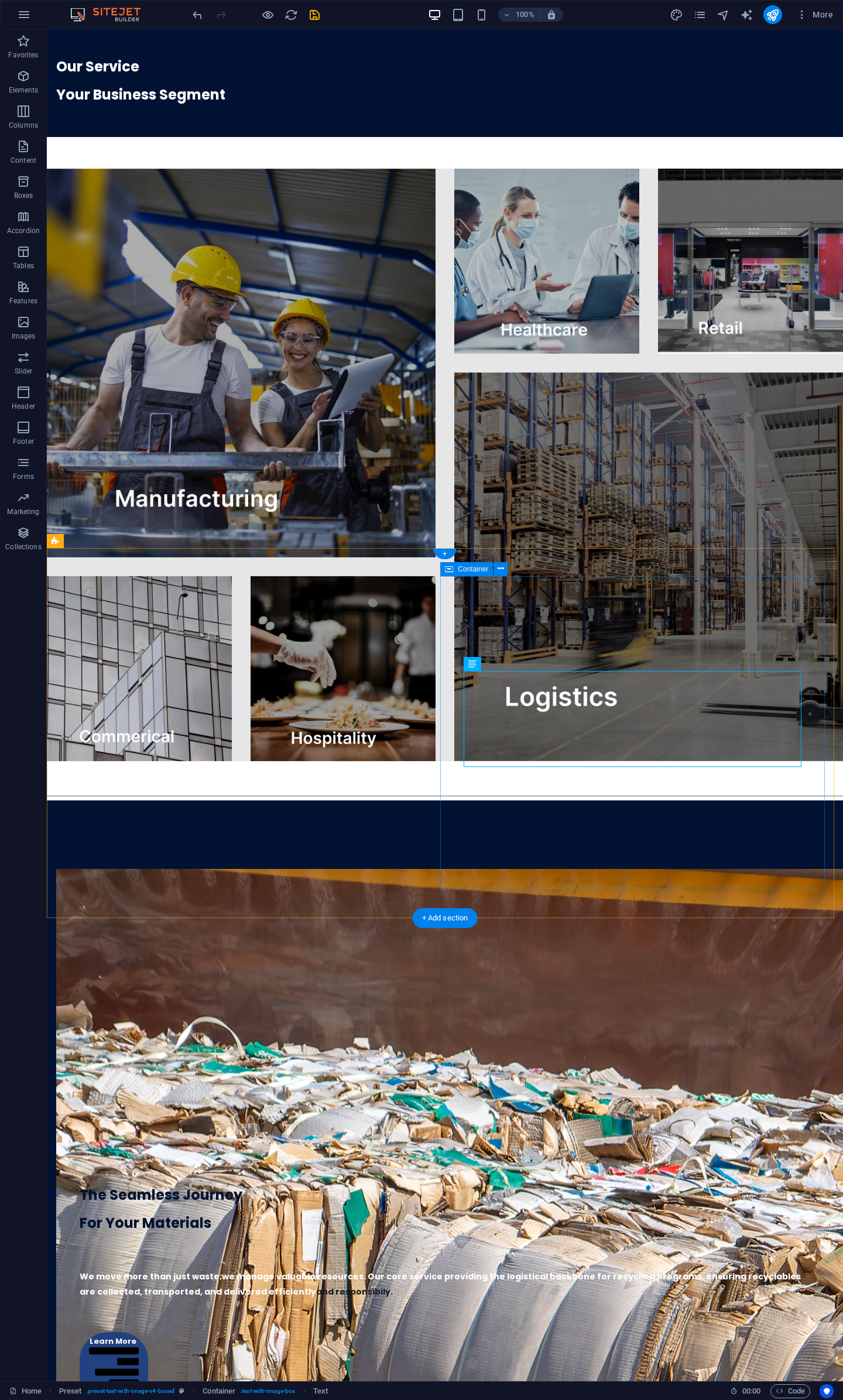
click at [660, 1142] on div "The Seamless Journey For Your Materials We move more than just waste;we manage …" at bounding box center [445, 1285] width 778 height 286
click at [603, 1166] on div "The Seamless Journey For Your Materials" at bounding box center [445, 1202] width 731 height 71
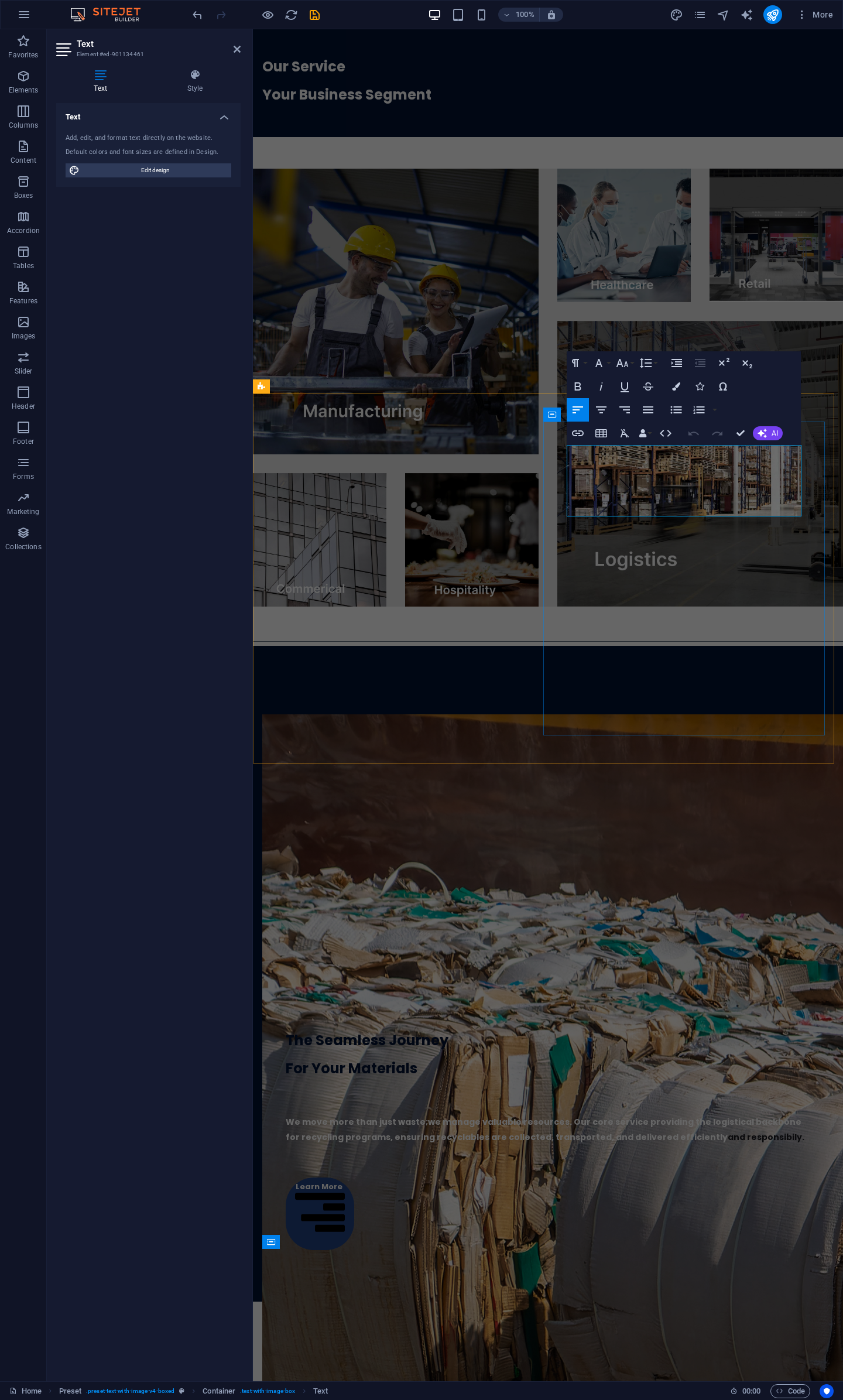
click at [741, 1055] on p "For Your Materials" at bounding box center [548, 1069] width 525 height 28
click at [724, 1083] on div "We move more than just waste;we manage valuable resources. Our core service pro…" at bounding box center [548, 1116] width 525 height 65
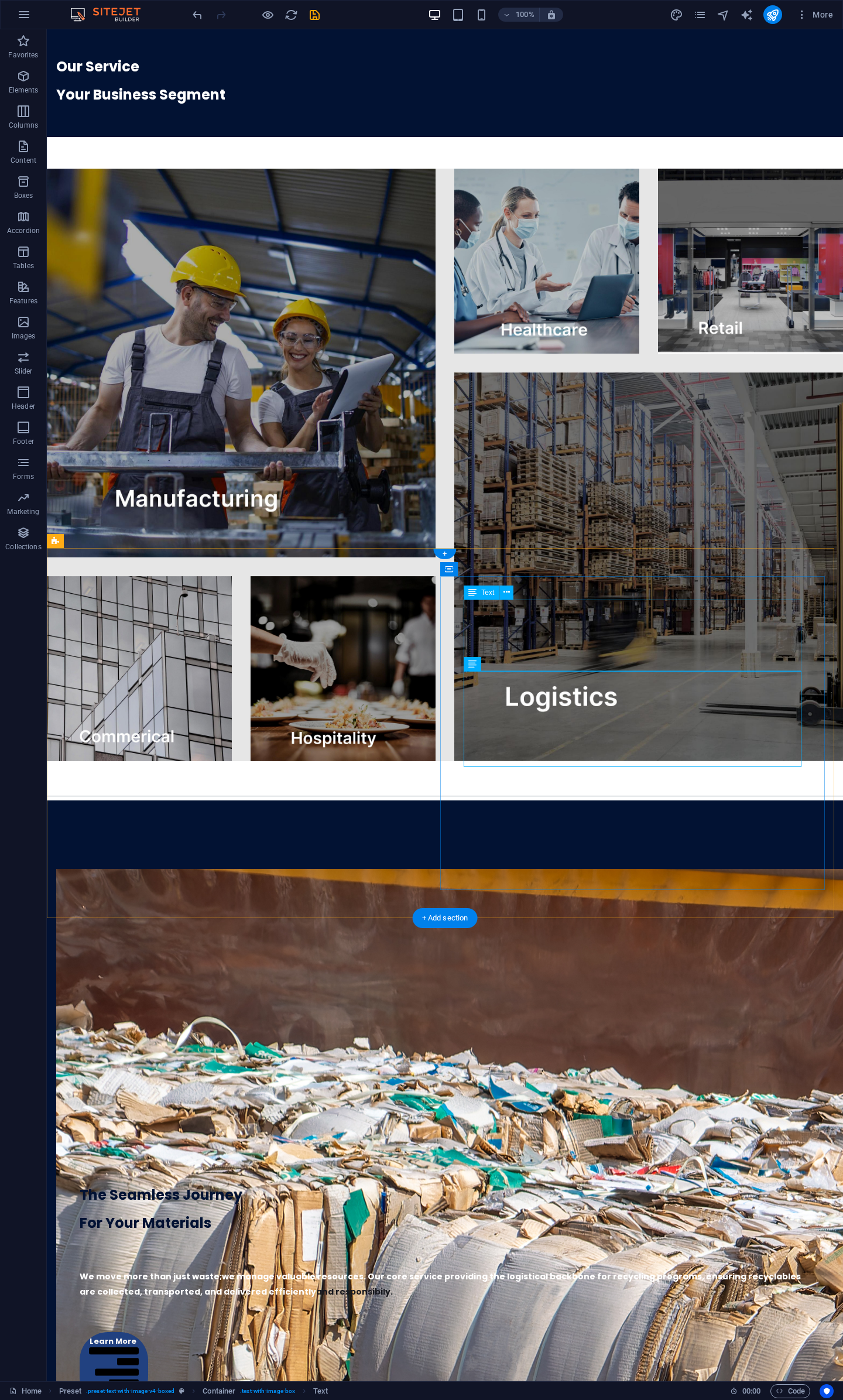
click at [609, 1166] on div "The Seamless Journey For Your Materials" at bounding box center [445, 1202] width 731 height 71
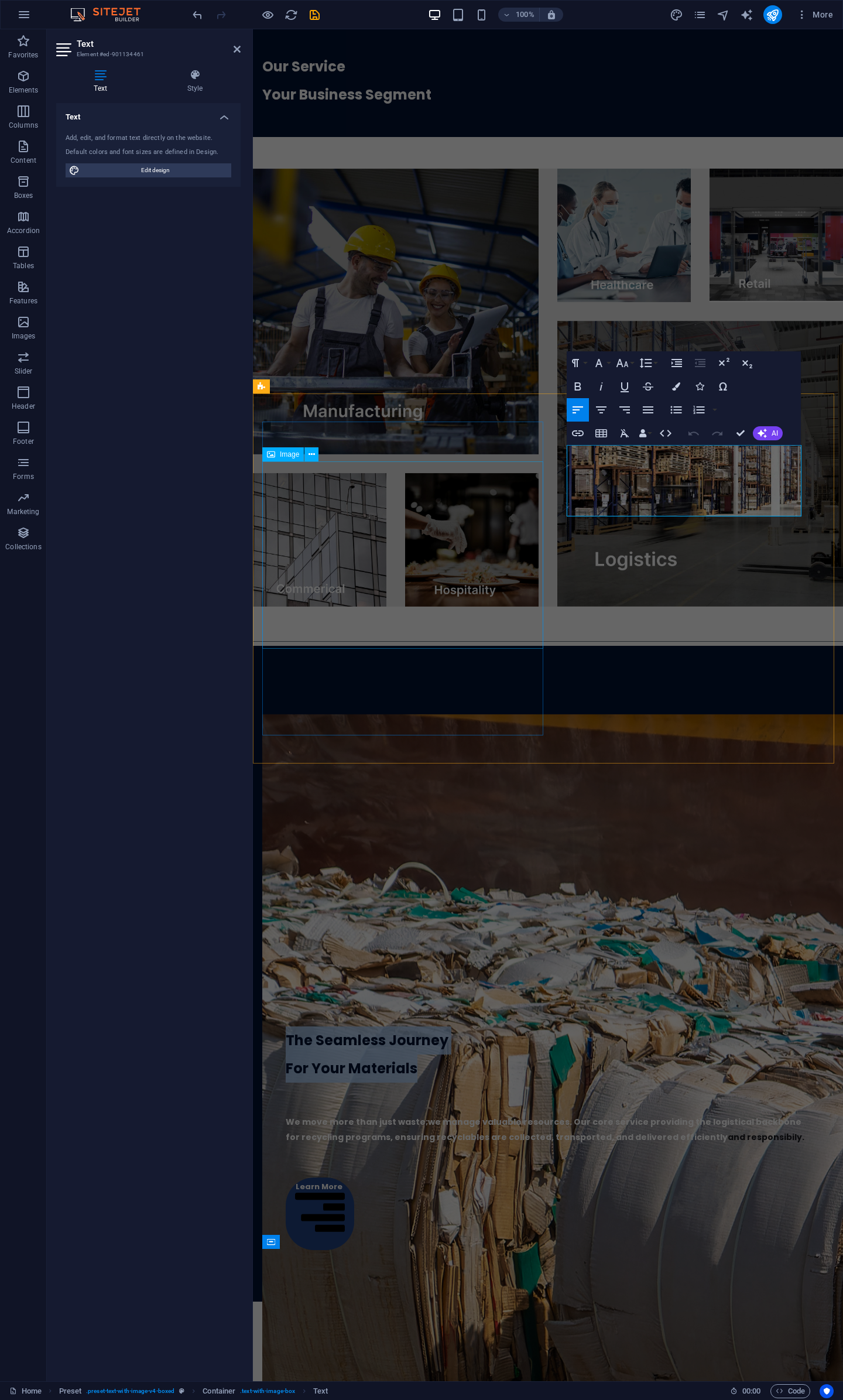
drag, startPoint x: 772, startPoint y: 498, endPoint x: 530, endPoint y: 463, distance: 244.5
click at [530, 646] on div "The Seamless Journey For Your Materials We move more than just waste;we manage …" at bounding box center [548, 974] width 590 height 656
click at [678, 388] on icon "button" at bounding box center [676, 386] width 8 height 8
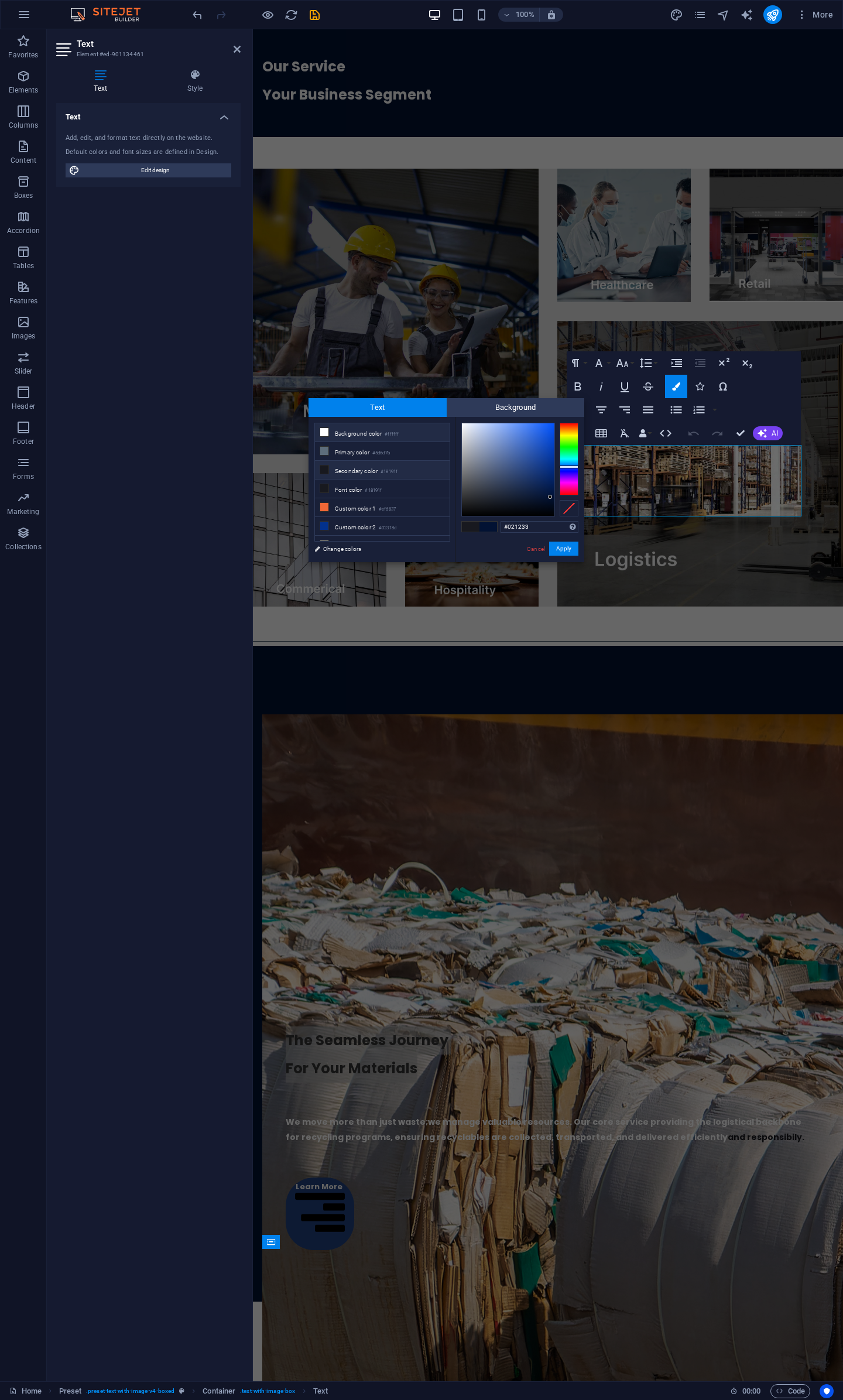
click at [361, 431] on li "Background color #ffffff" at bounding box center [382, 432] width 134 height 19
type input "#ffffff"
drag, startPoint x: 564, startPoint y: 545, endPoint x: 414, endPoint y: 434, distance: 186.6
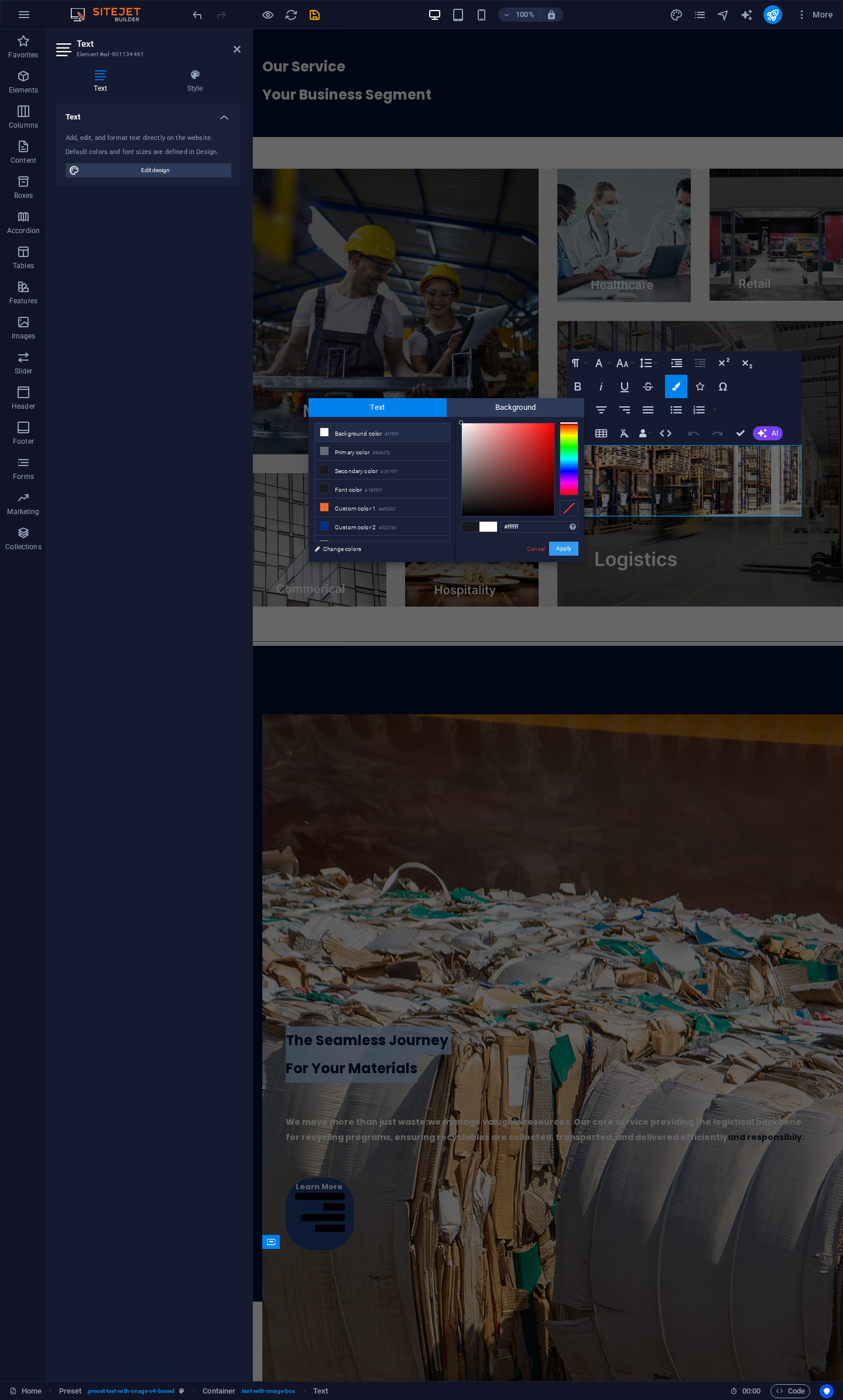
click at [564, 545] on button "Apply" at bounding box center [564, 548] width 29 height 14
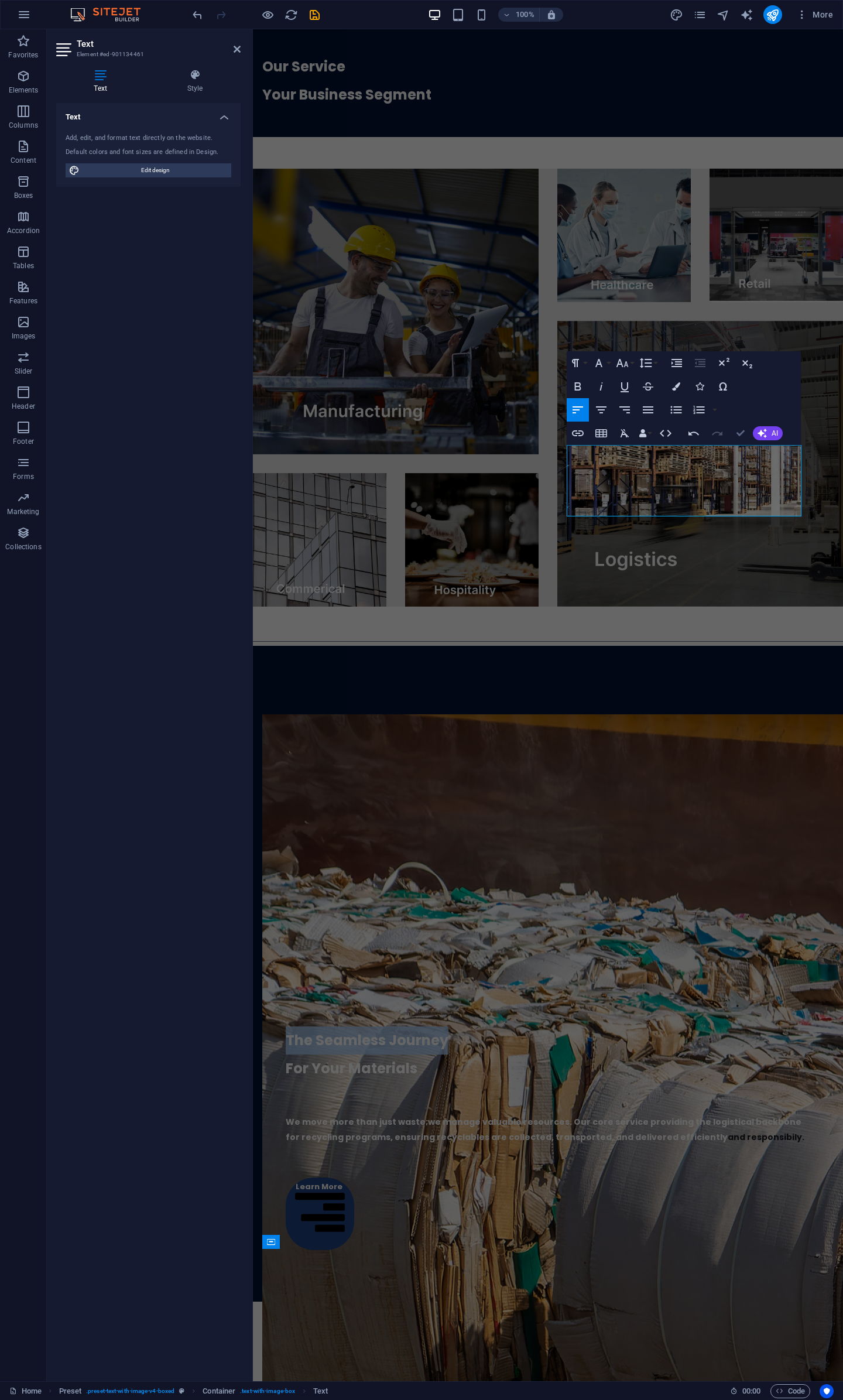
scroll to position [2125, 0]
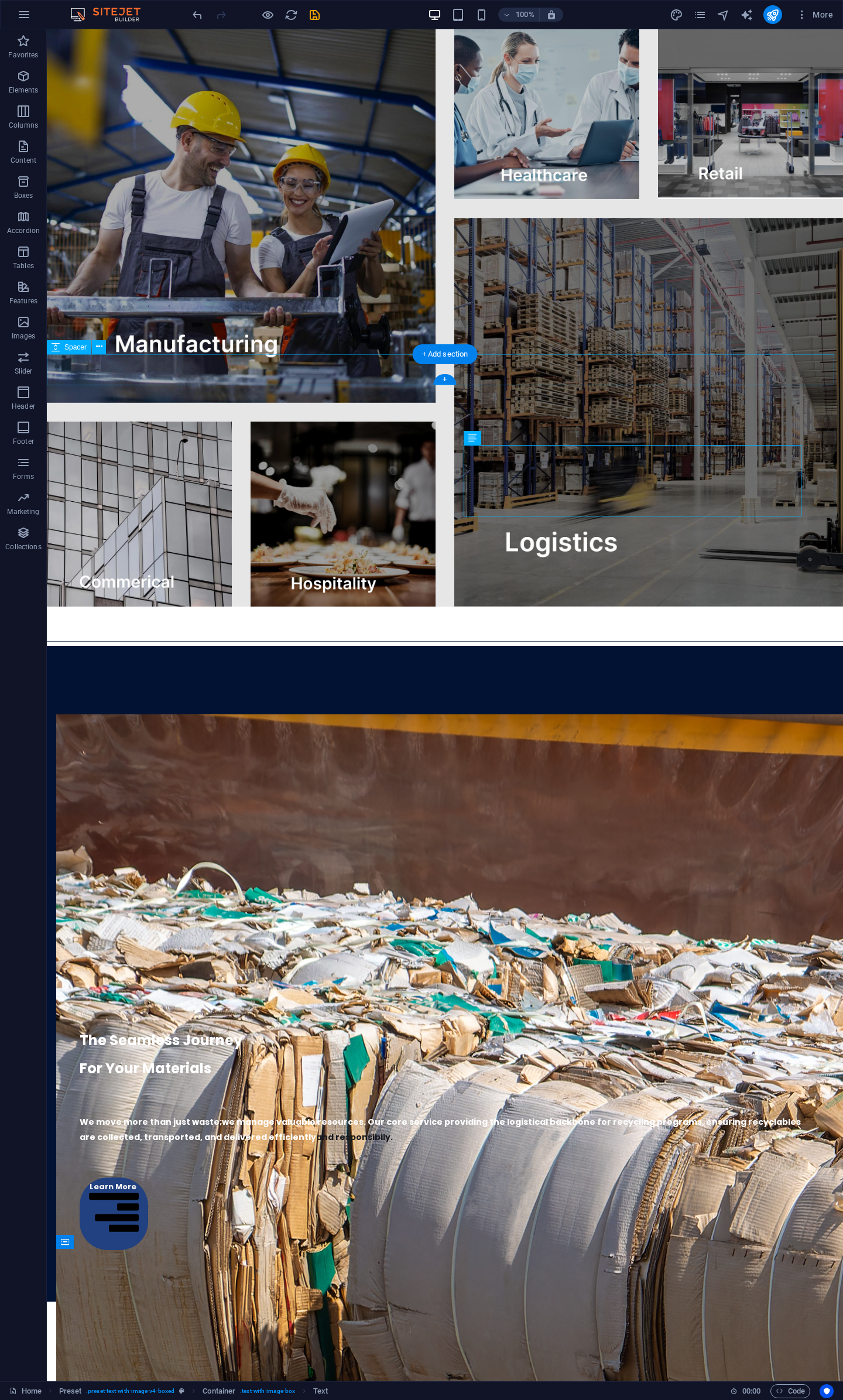
click at [562, 607] on div at bounding box center [445, 622] width 796 height 31
click at [491, 607] on div at bounding box center [445, 622] width 796 height 31
select select "px"
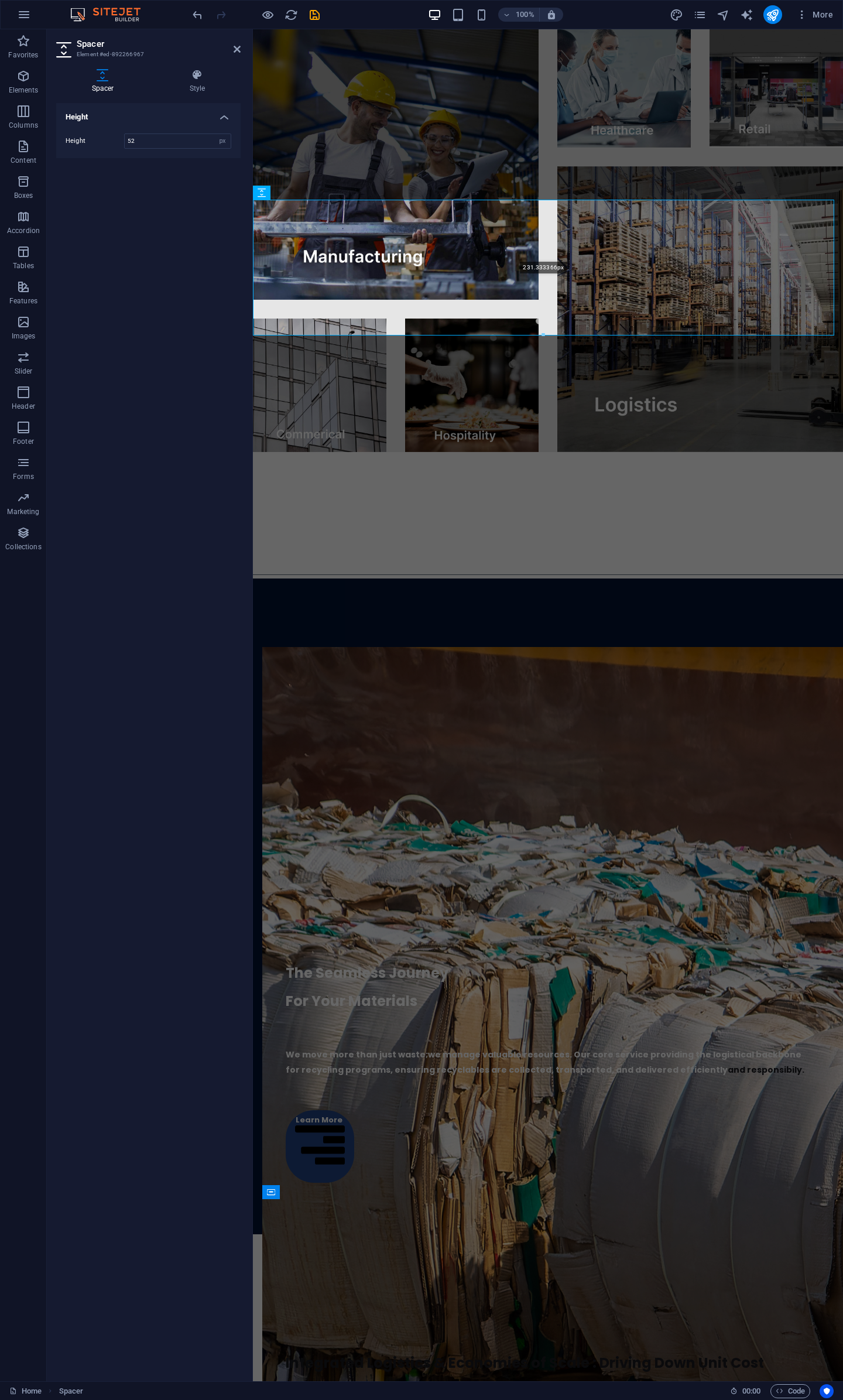
drag, startPoint x: 544, startPoint y: 229, endPoint x: 536, endPoint y: 334, distance: 105.3
click at [536, 334] on div at bounding box center [543, 336] width 580 height 4
type input "231"
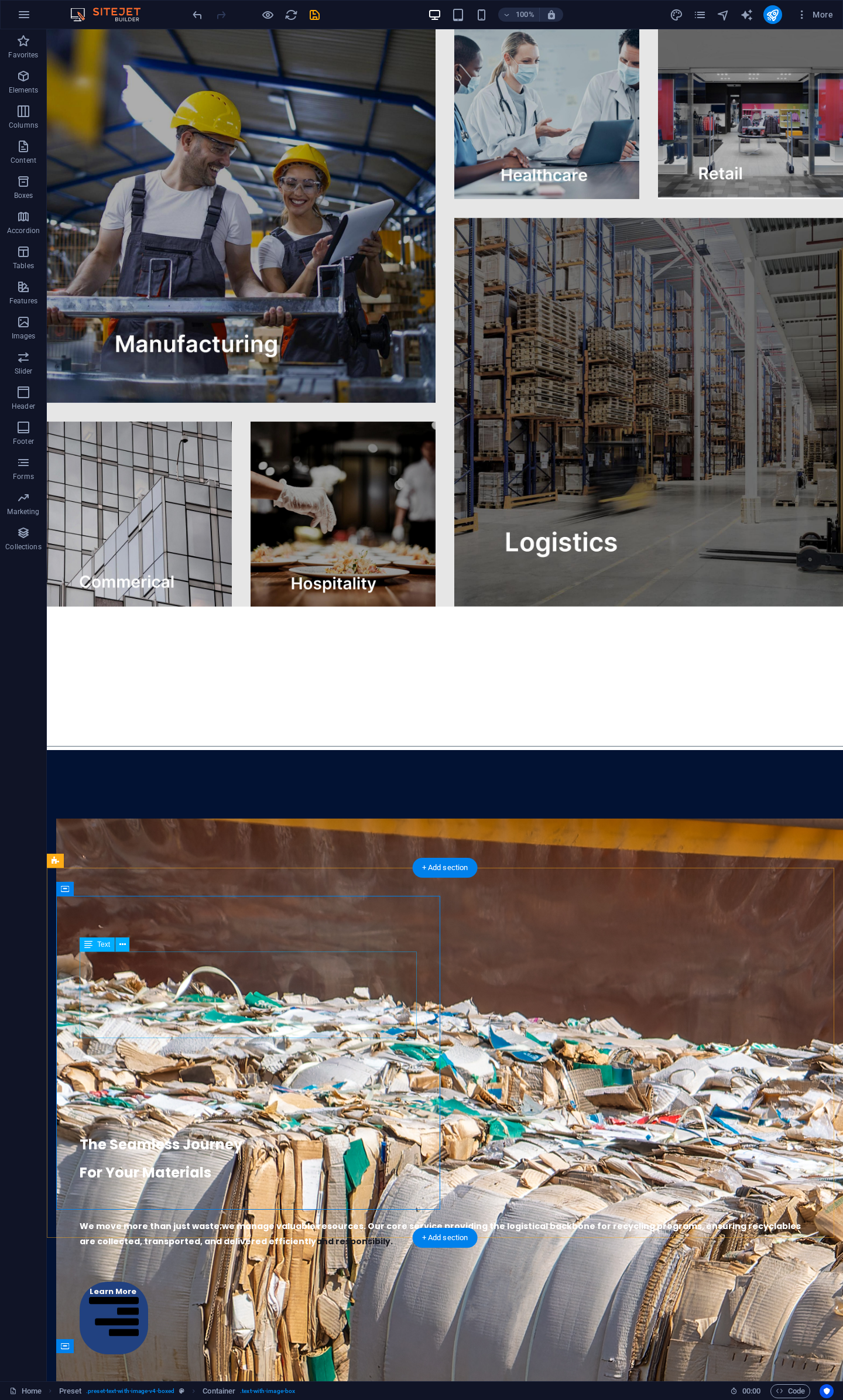
scroll to position [1519, 0]
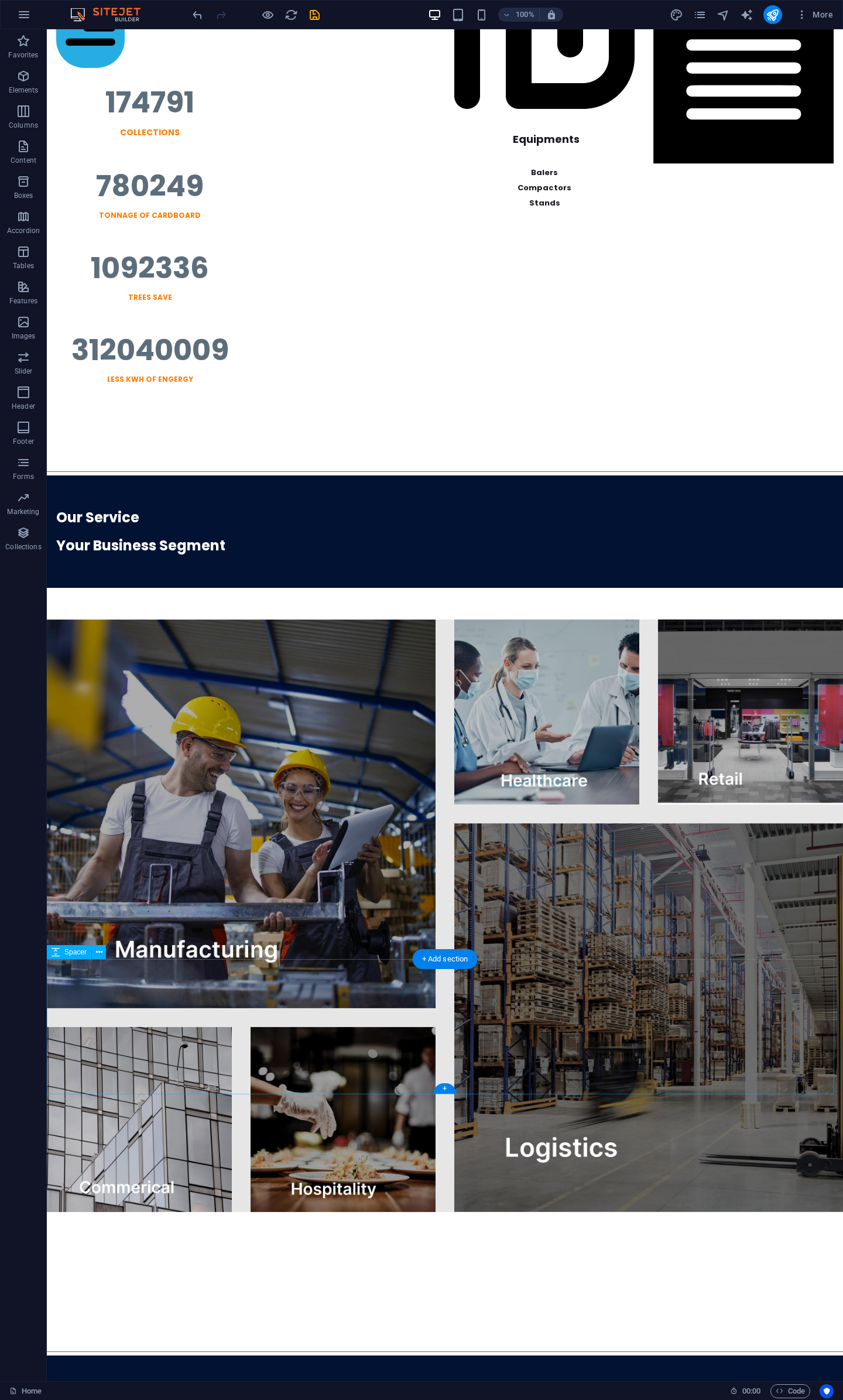
click at [466, 1212] on div at bounding box center [445, 1280] width 796 height 135
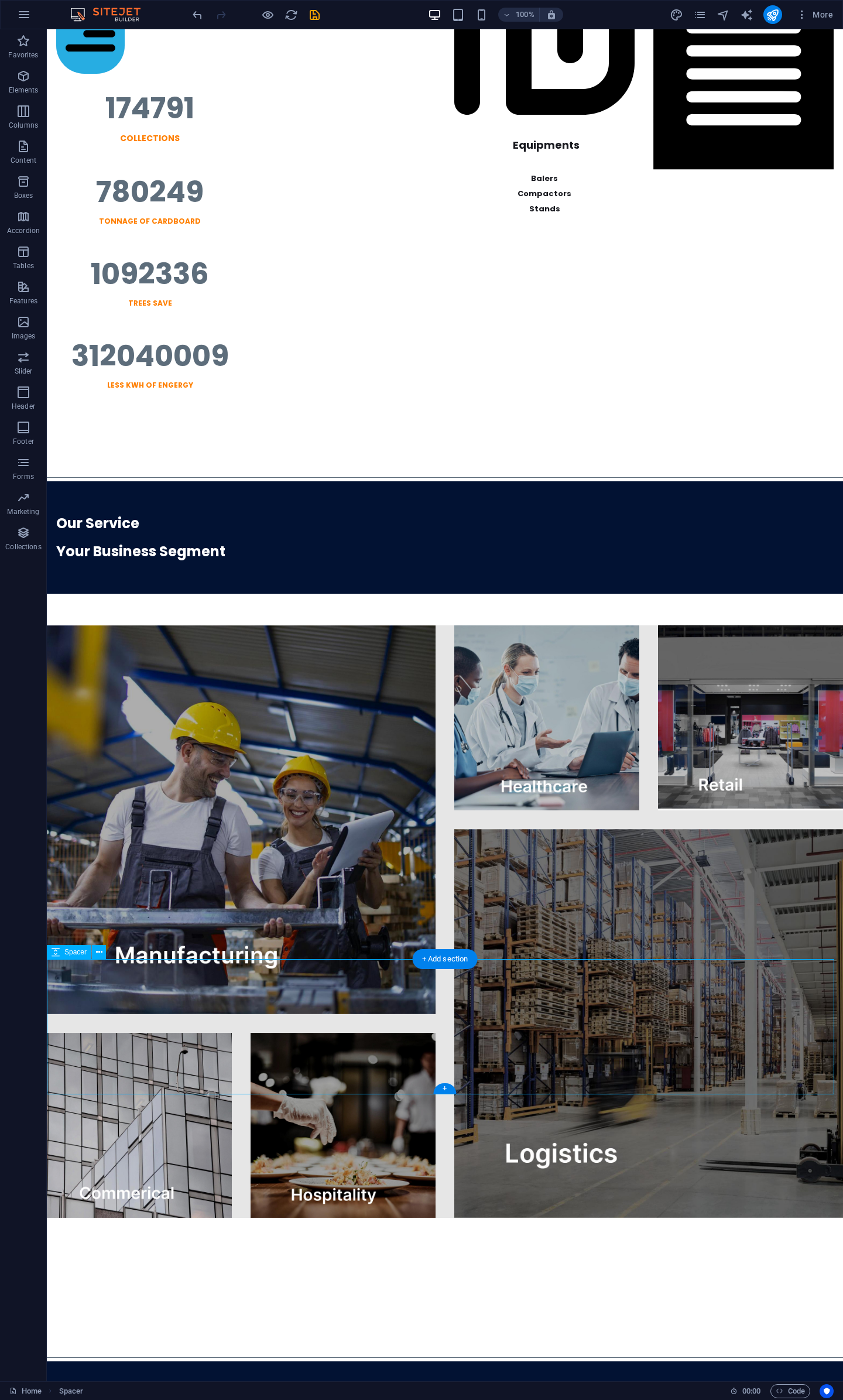
select select "px"
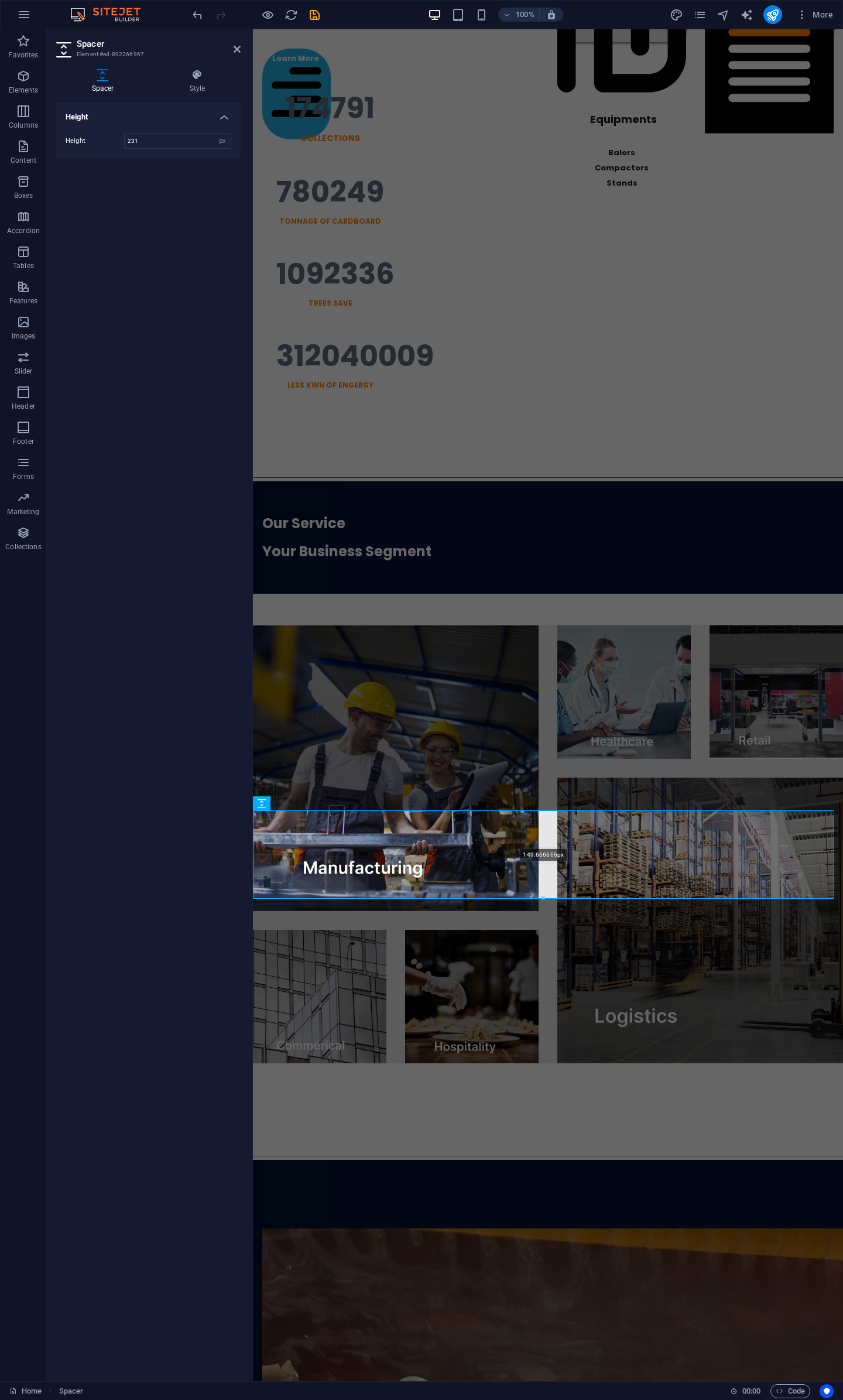
drag, startPoint x: 544, startPoint y: 944, endPoint x: 544, endPoint y: 899, distance: 45.0
click at [544, 899] on div at bounding box center [543, 899] width 580 height 4
type input "149"
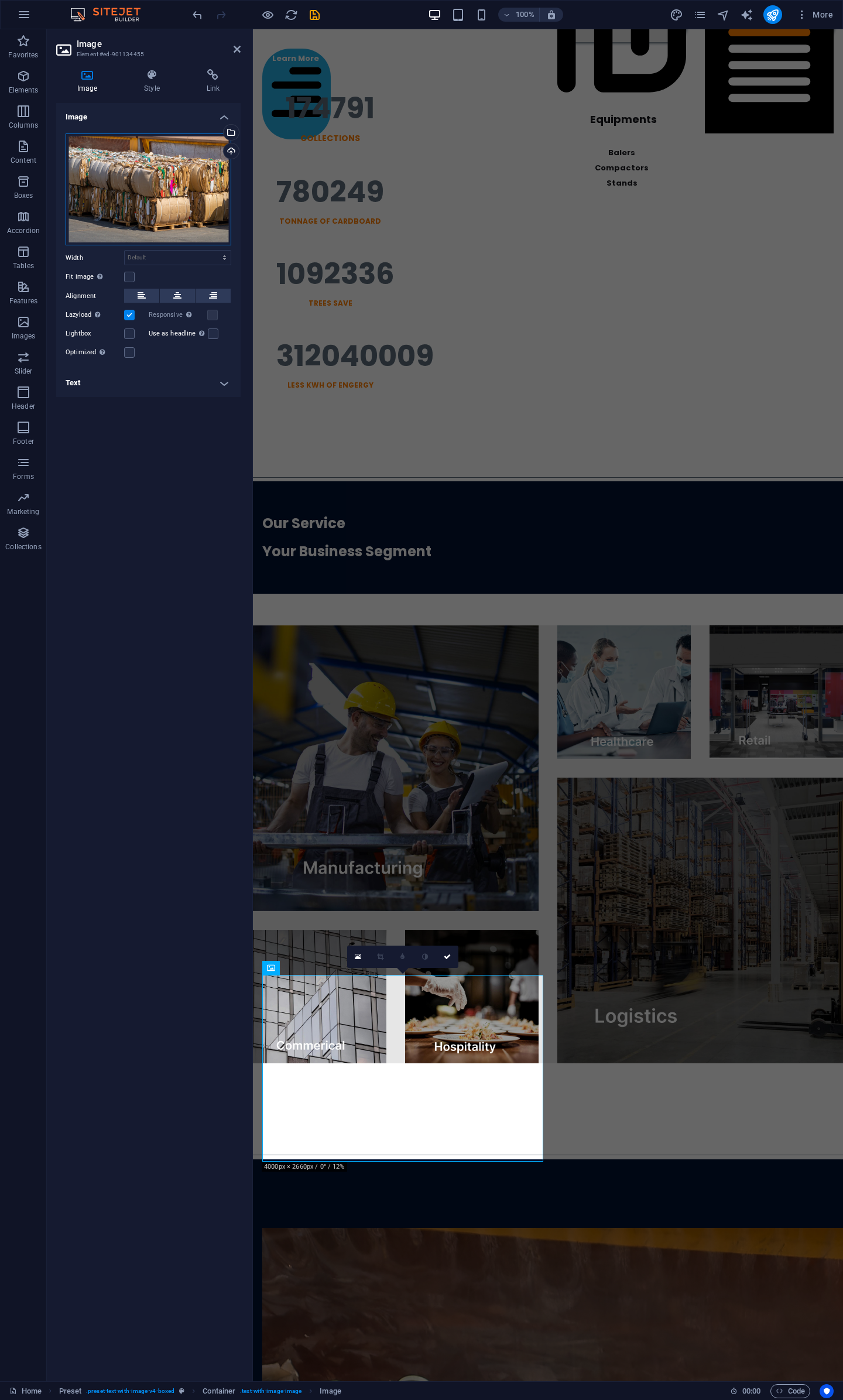
click at [174, 149] on div "Drag files here, click to choose files or select files from Files or our free s…" at bounding box center [148, 189] width 166 height 112
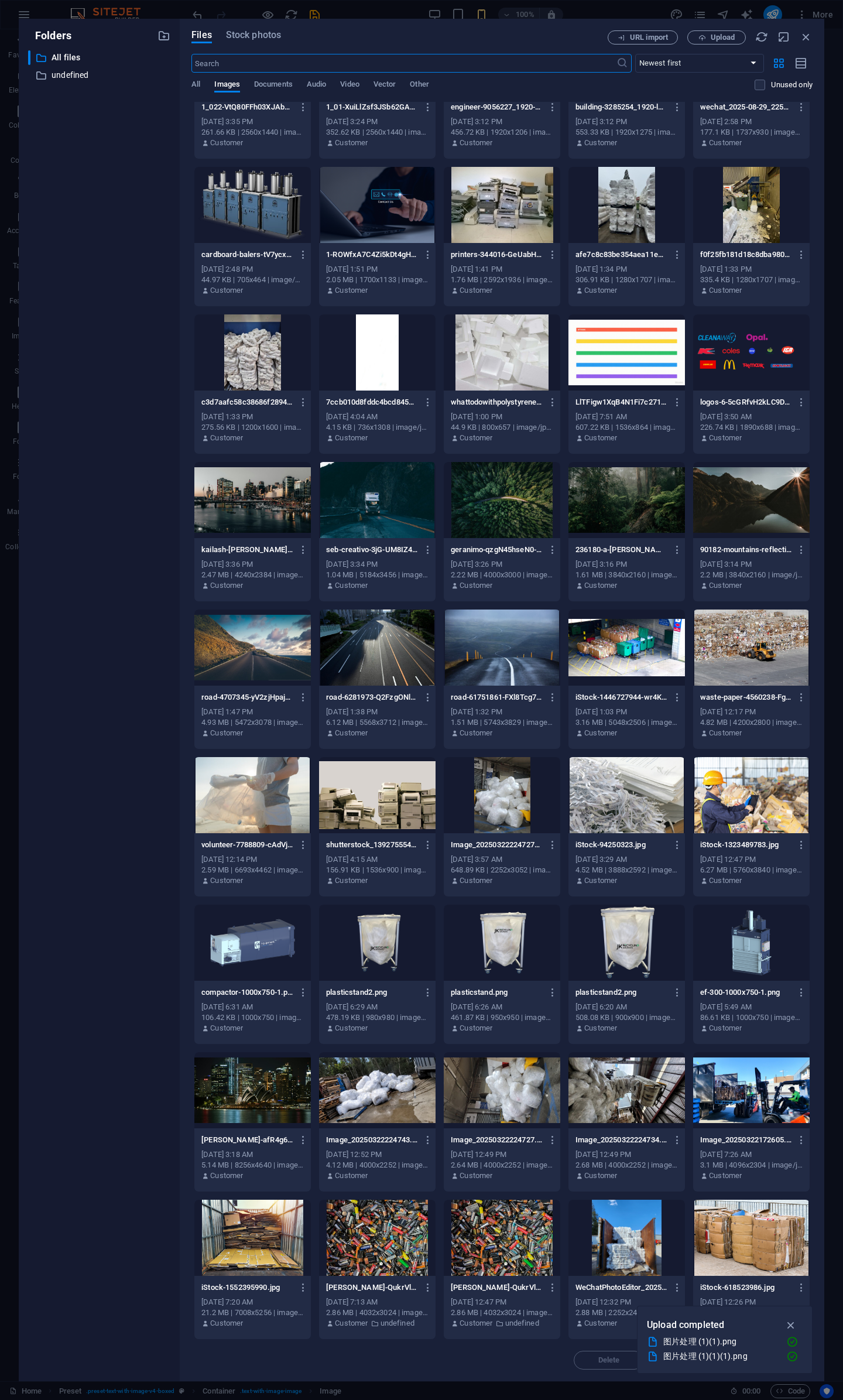
scroll to position [0, 0]
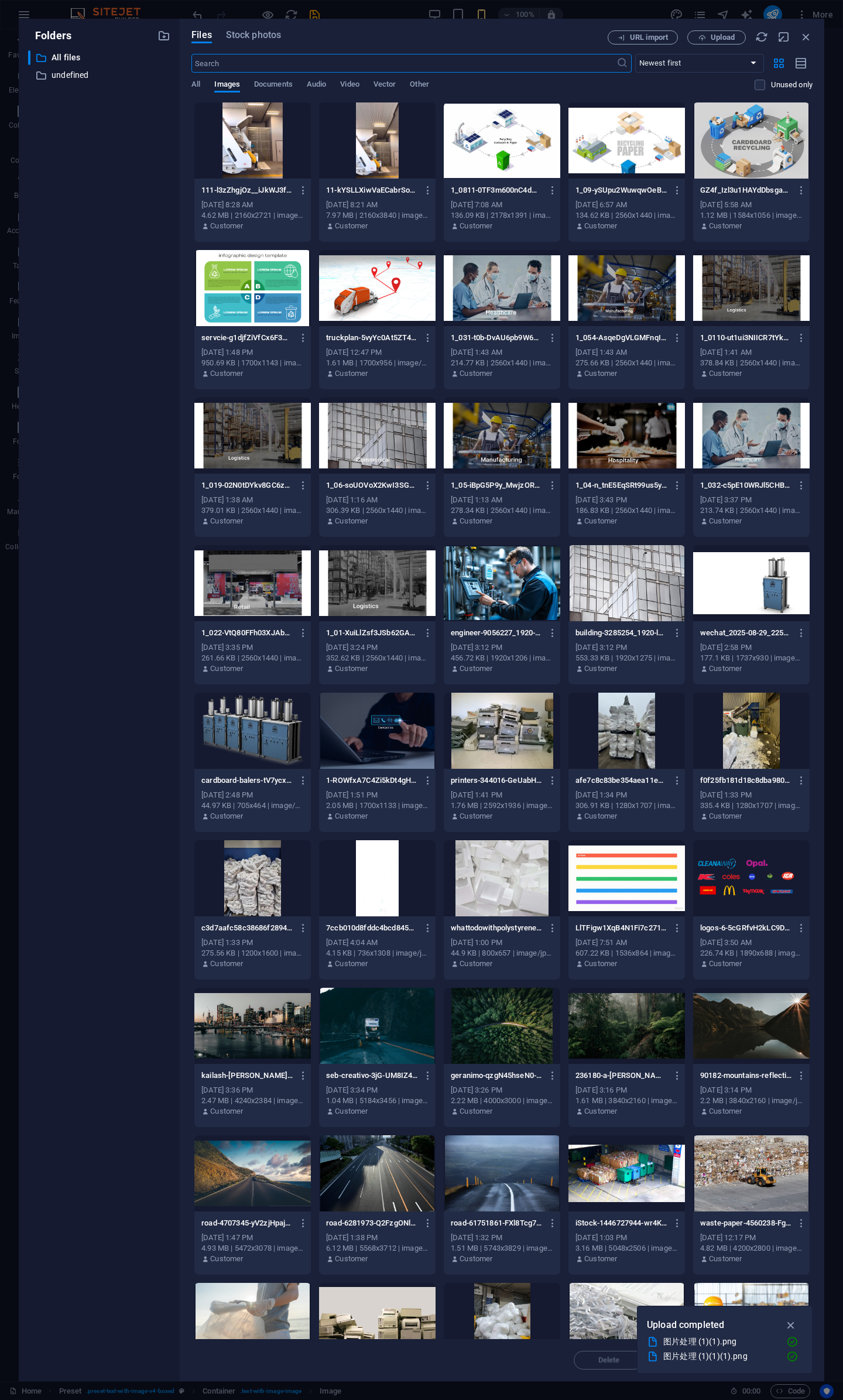
click at [623, 1165] on div at bounding box center [627, 1173] width 117 height 76
click at [793, 1326] on icon "button" at bounding box center [792, 1325] width 13 height 13
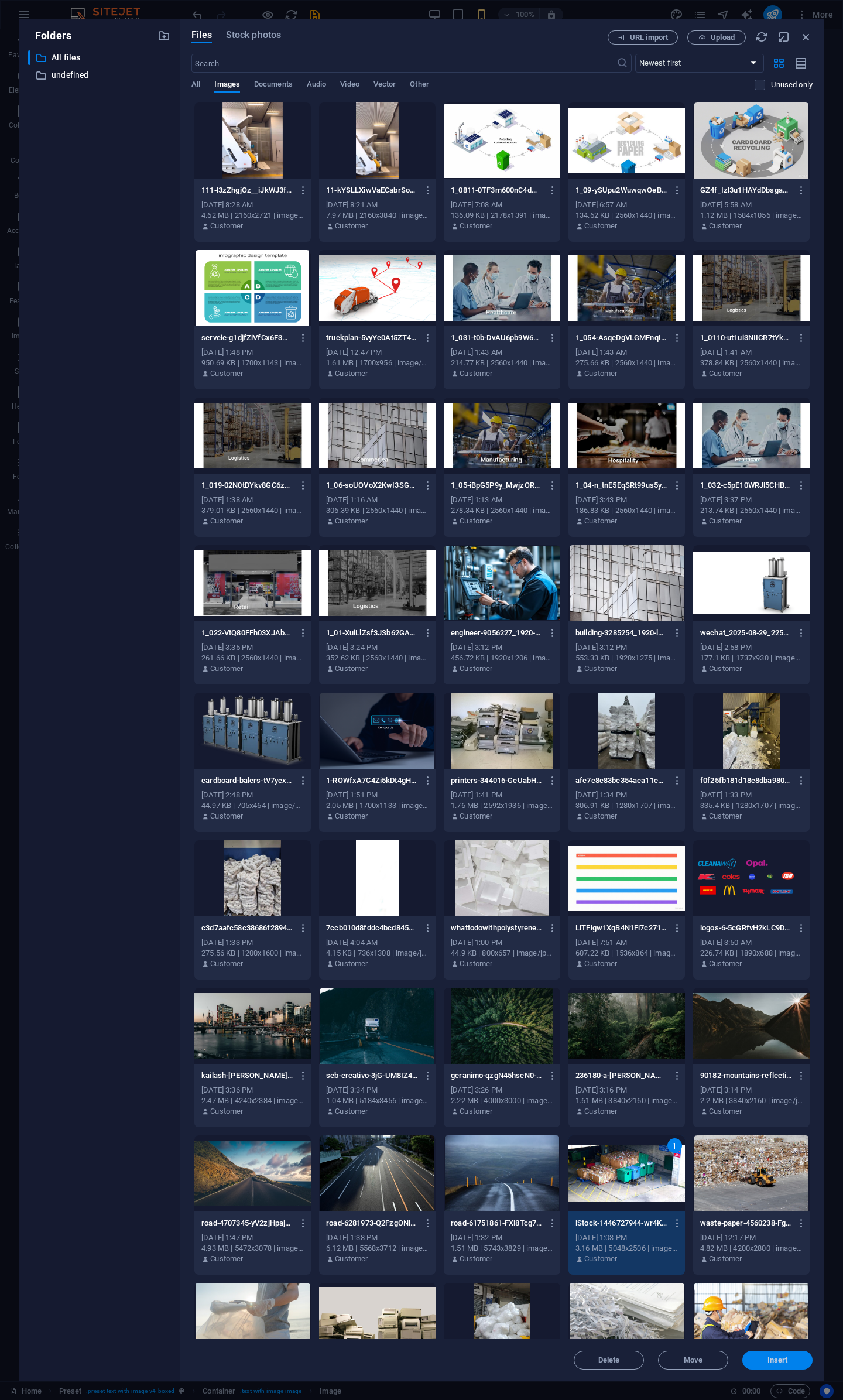
click at [775, 1361] on span "Insert" at bounding box center [778, 1360] width 21 height 7
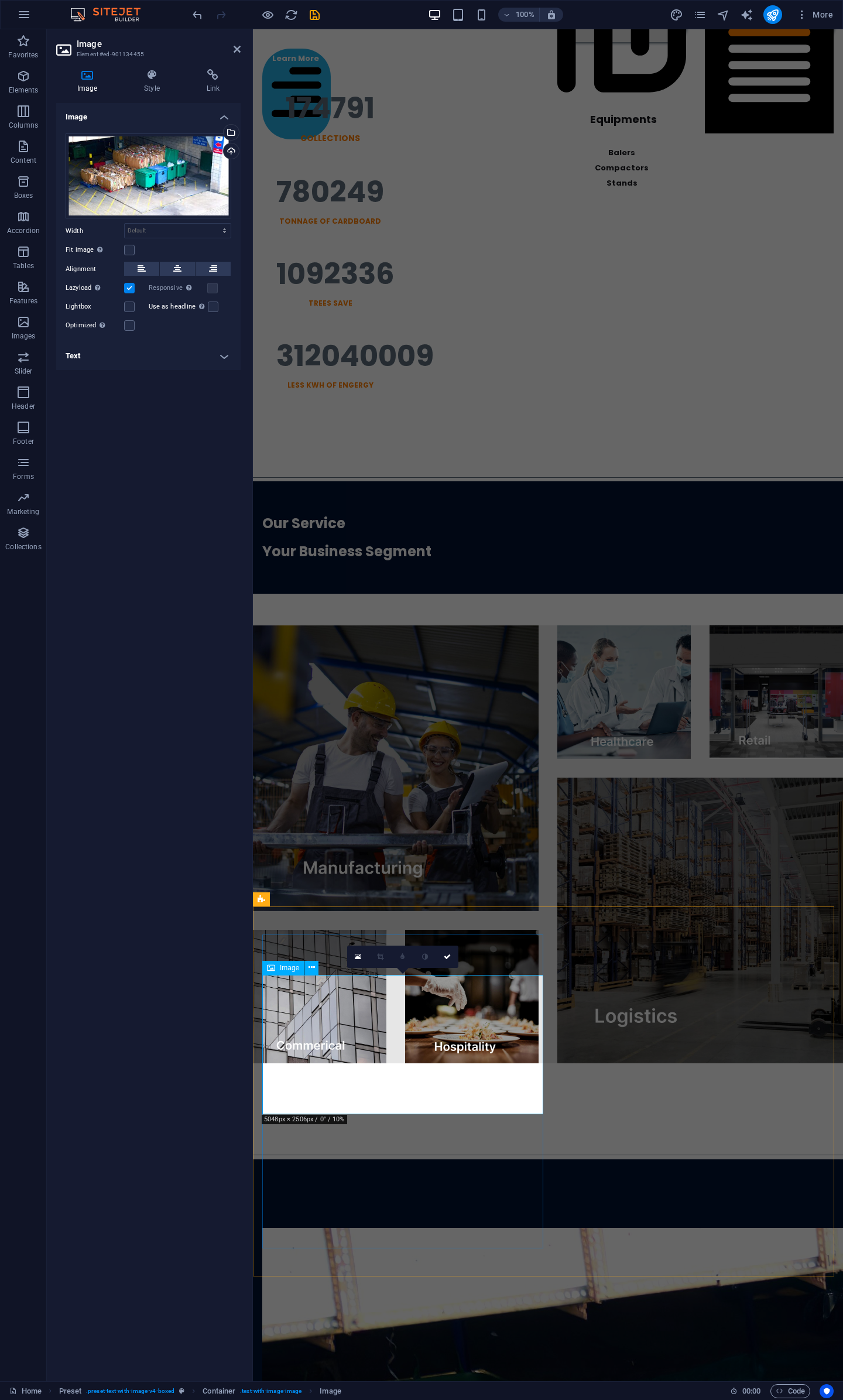
click at [123, 157] on div "Drag files here, click to choose files or select files from Files or our free s…" at bounding box center [148, 176] width 166 height 85
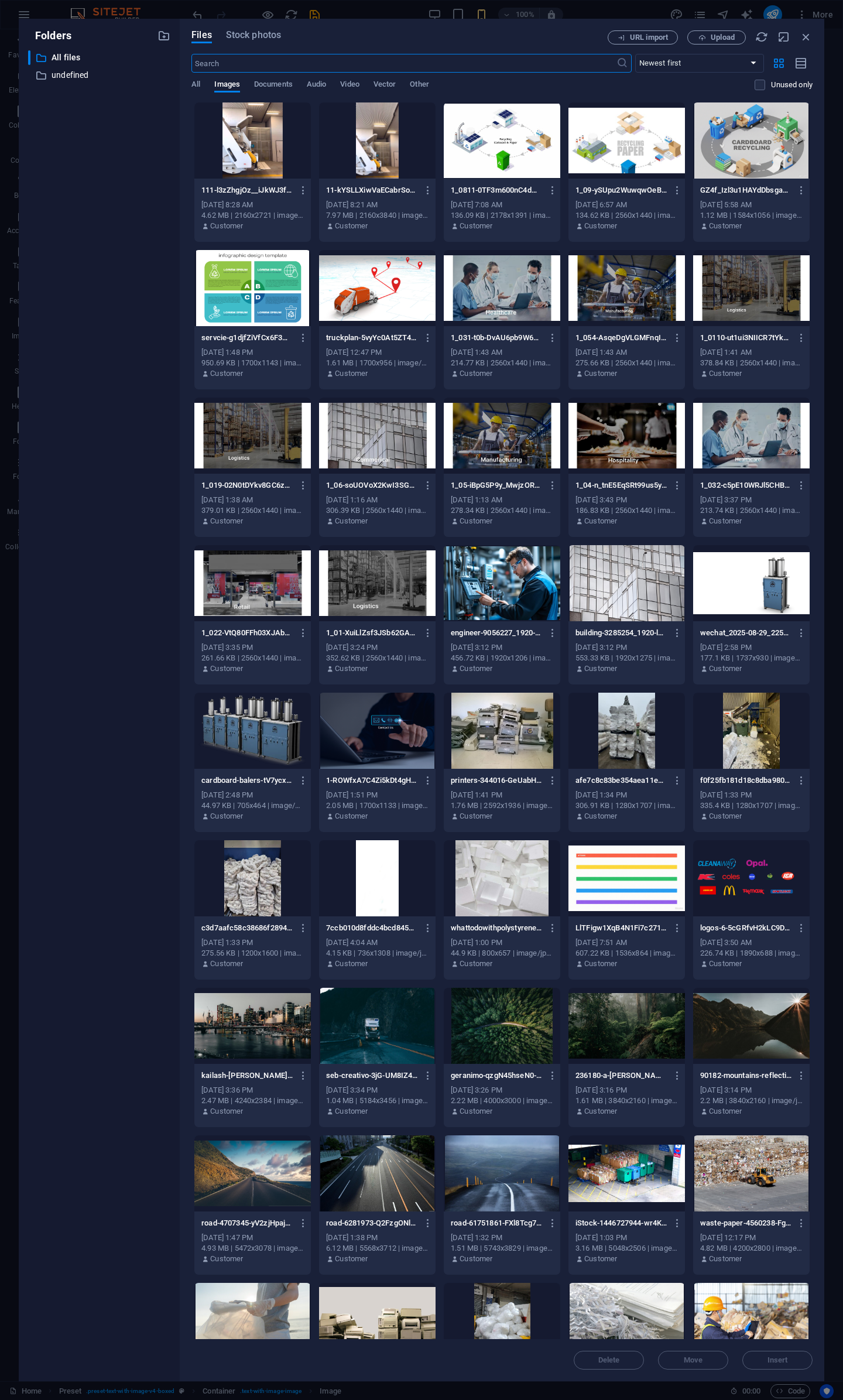
click at [739, 1159] on div at bounding box center [752, 1173] width 117 height 76
click at [775, 1363] on span "Insert" at bounding box center [778, 1360] width 21 height 7
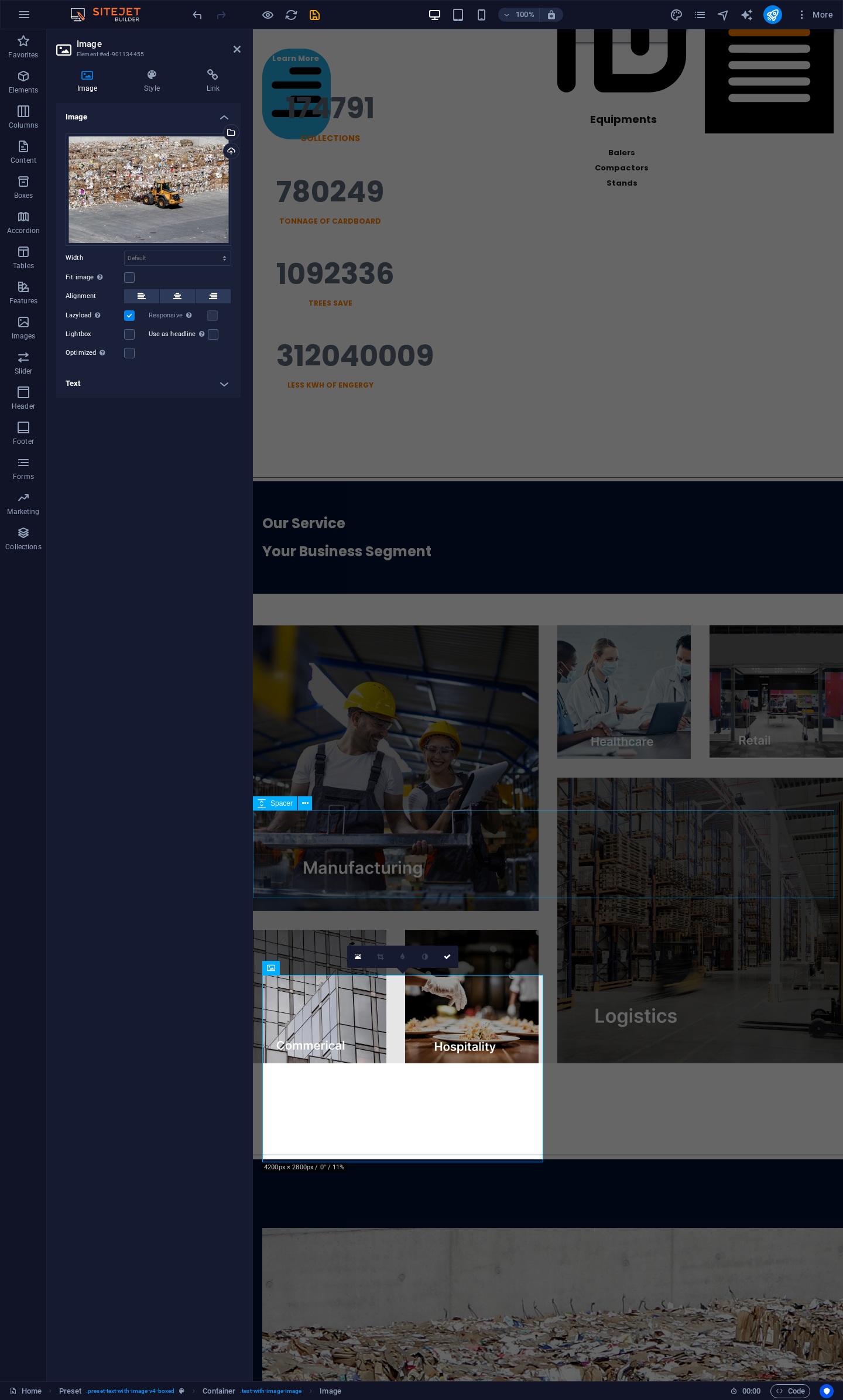
click at [672, 1064] on div at bounding box center [548, 1107] width 590 height 88
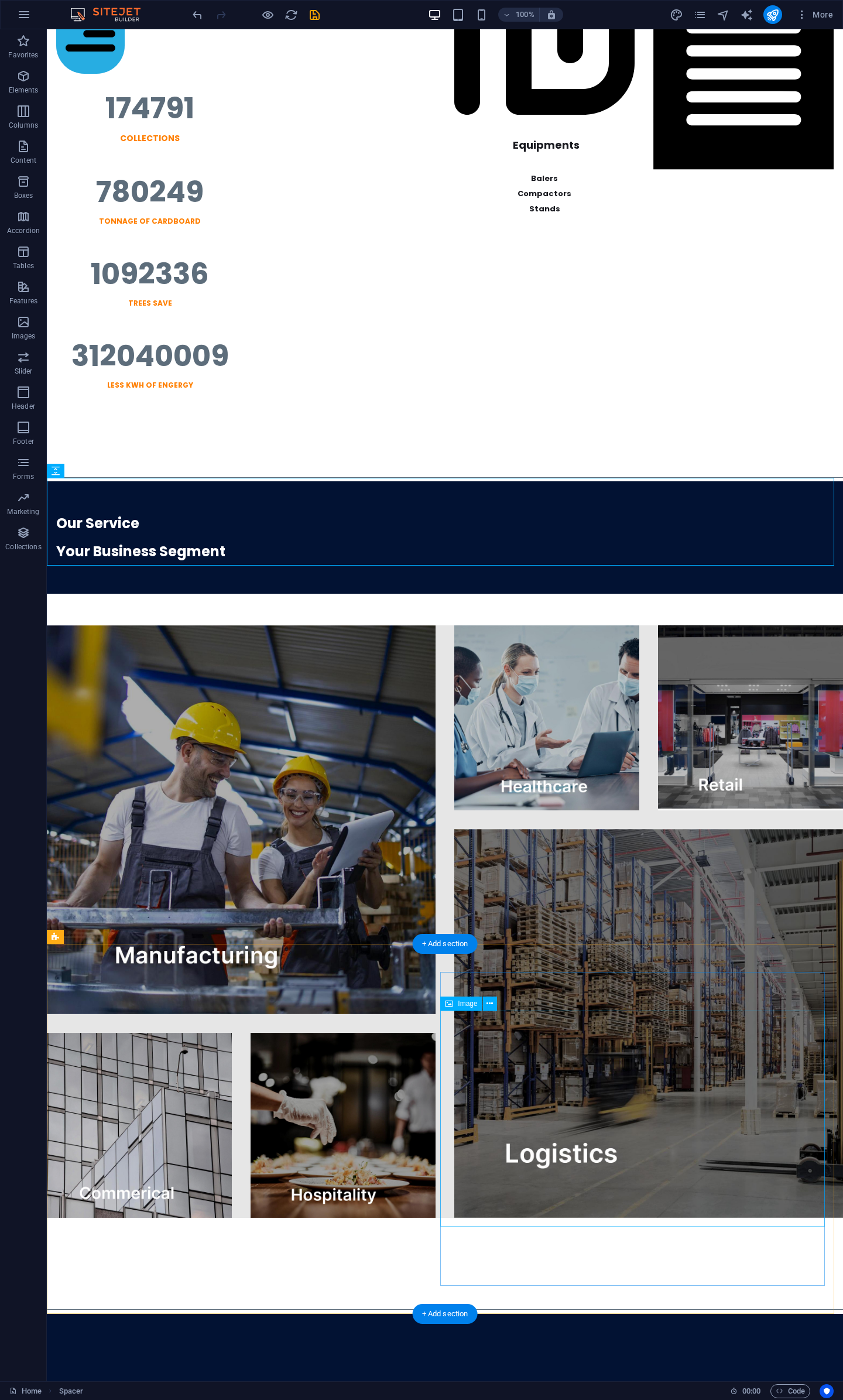
scroll to position [2119, 0]
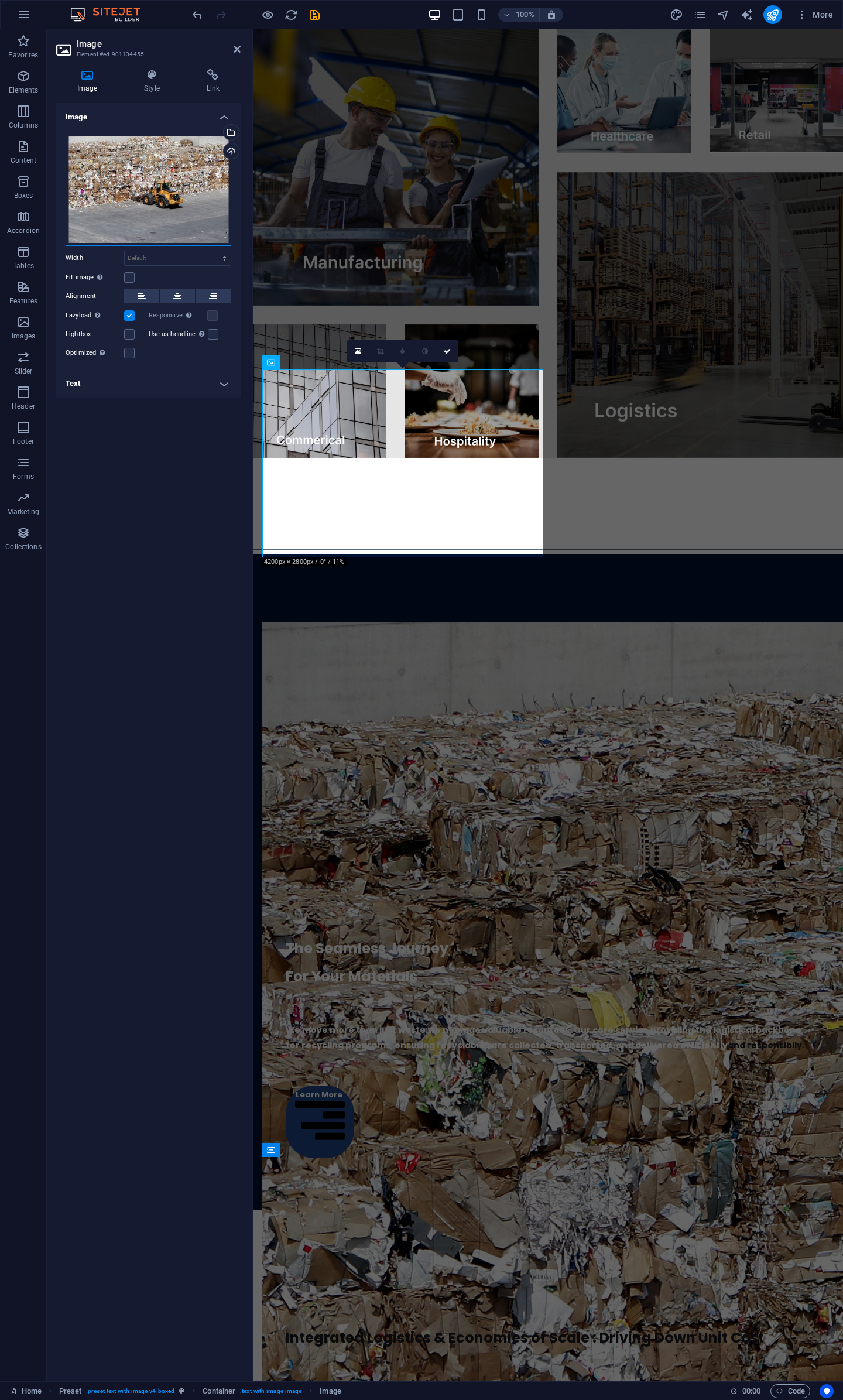
click at [175, 212] on div "Drag files here, click to choose files or select files from Files or our free s…" at bounding box center [148, 189] width 166 height 112
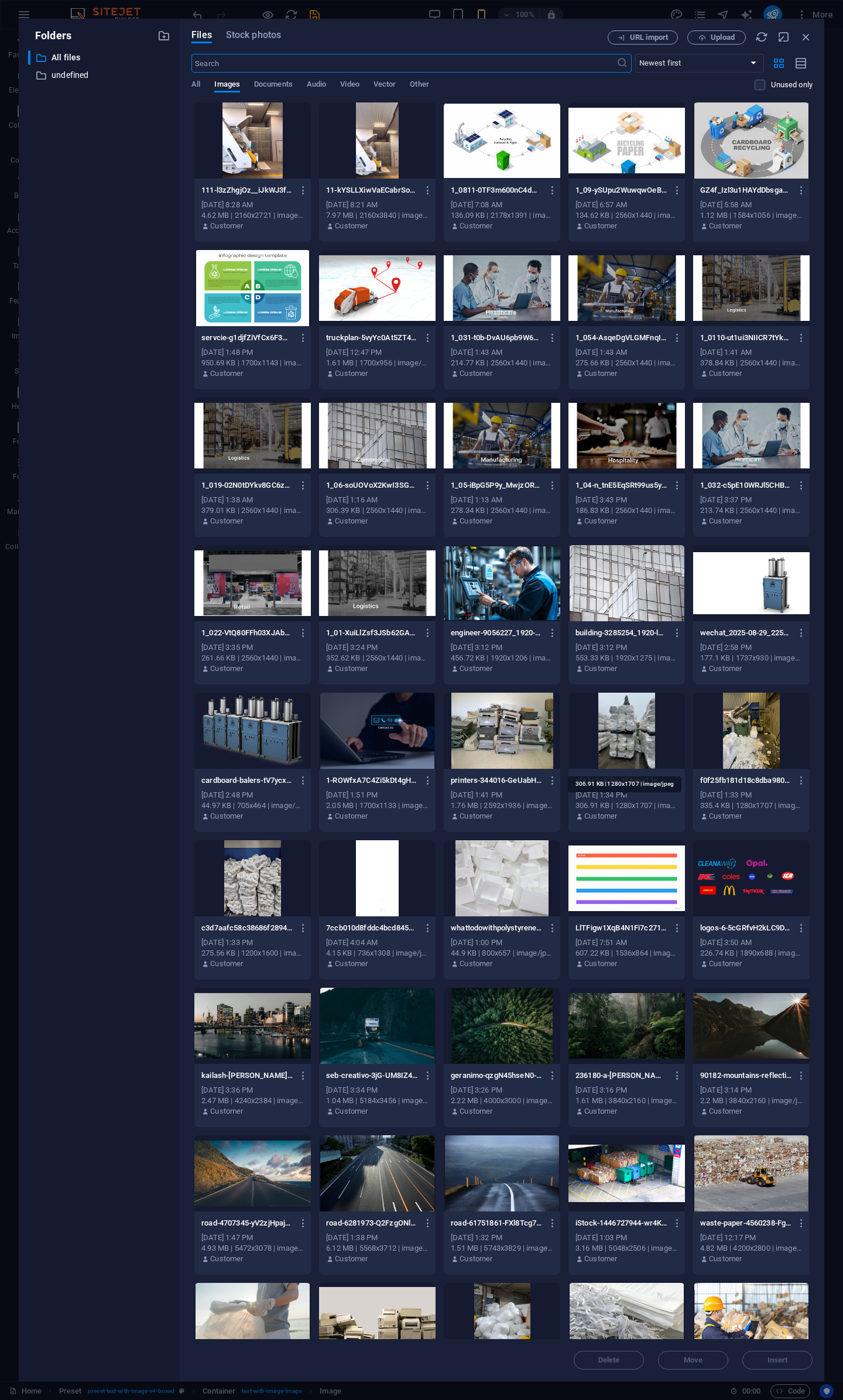
scroll to position [526, 0]
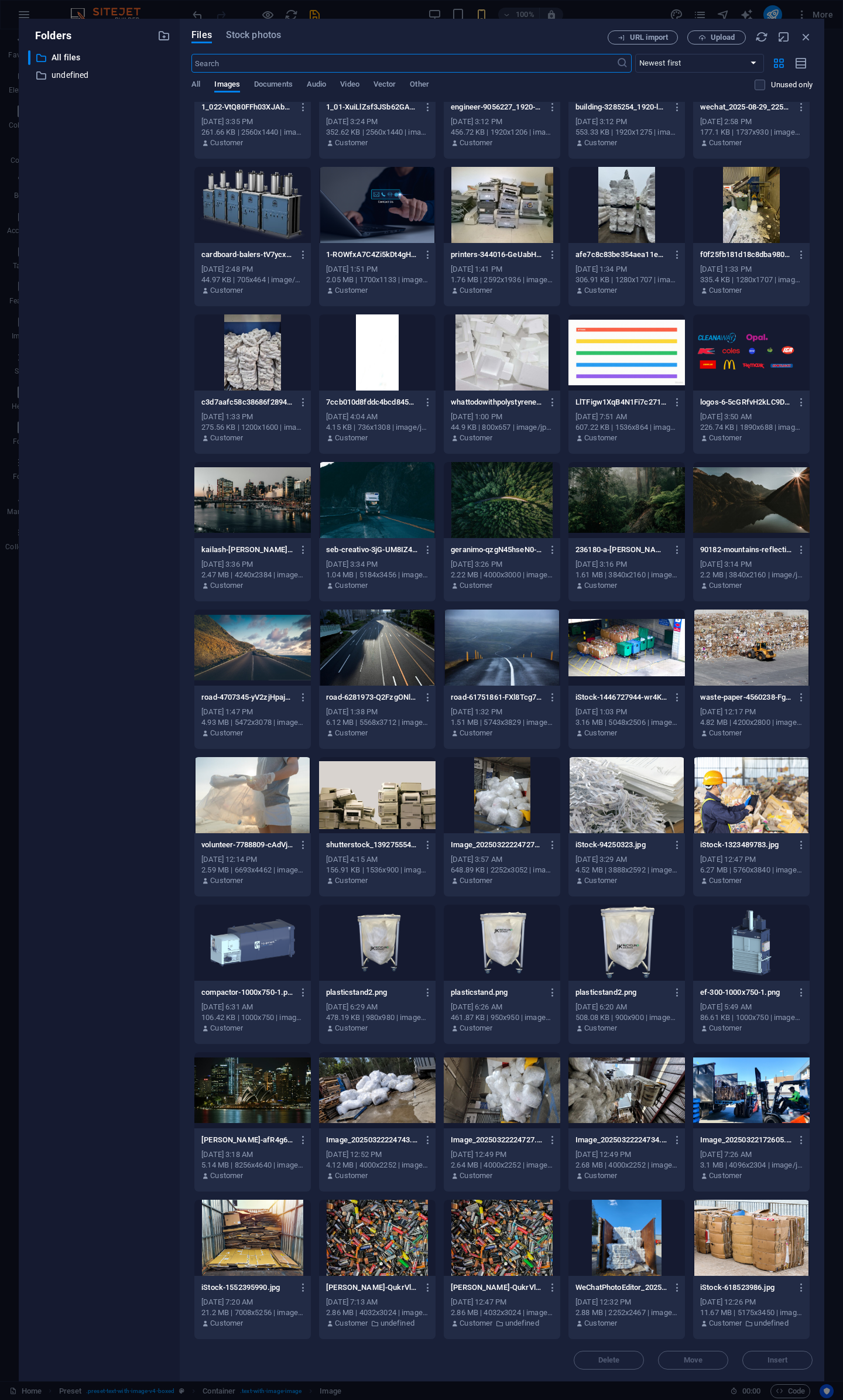
click at [766, 793] on div at bounding box center [752, 795] width 117 height 76
click at [765, 1356] on button "Insert" at bounding box center [778, 1360] width 71 height 19
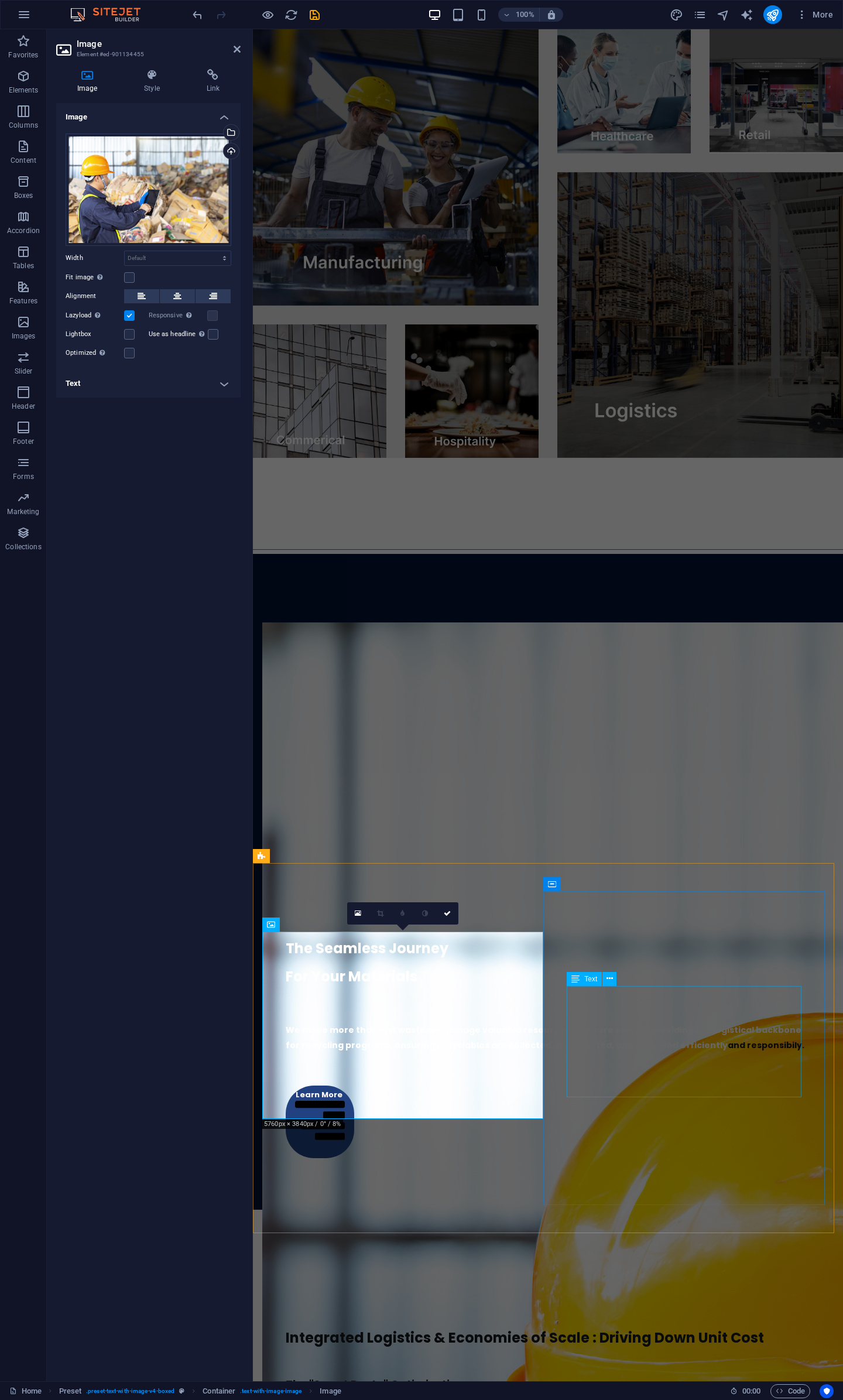
scroll to position [1514, 0]
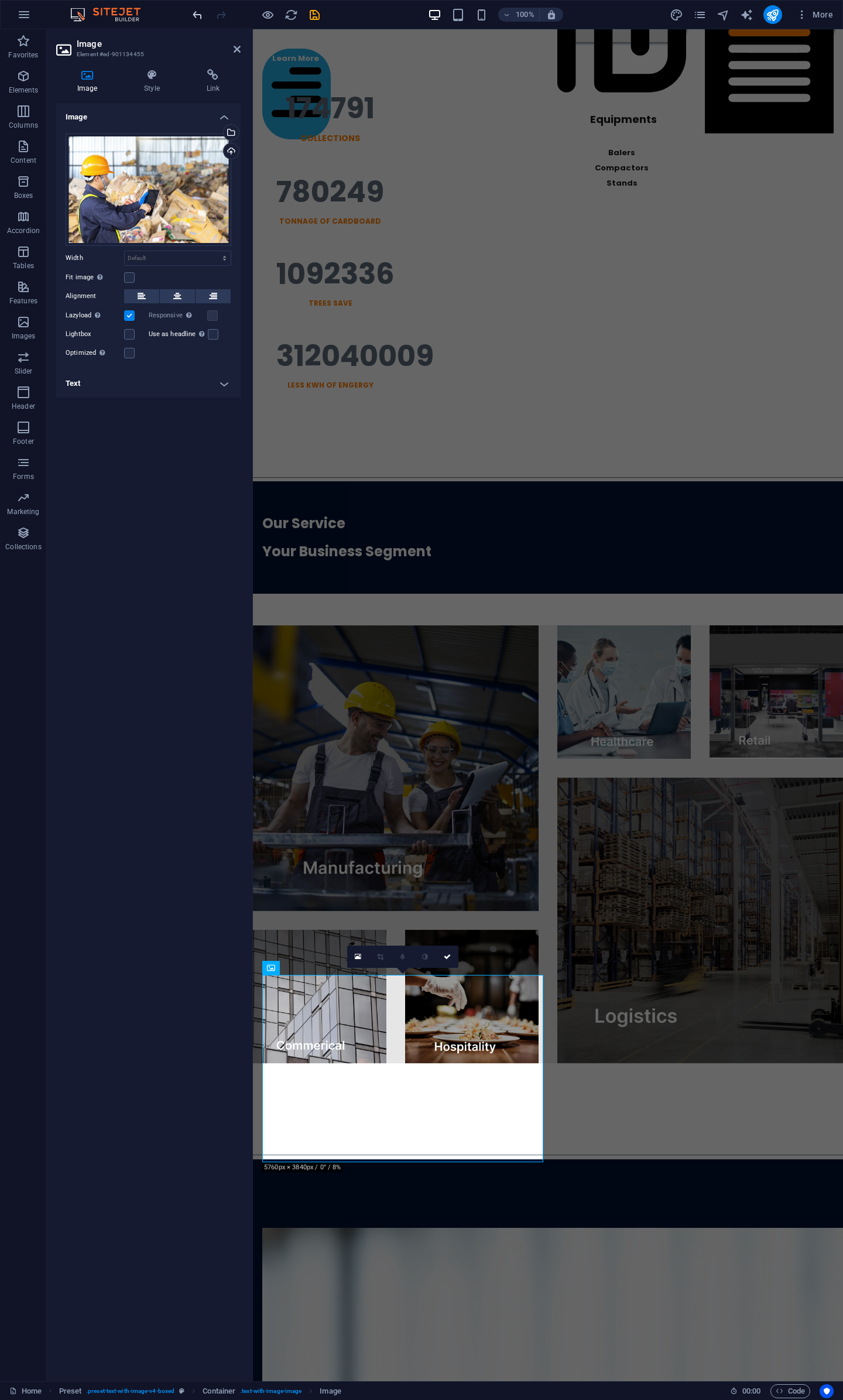
click at [197, 21] on icon "undo" at bounding box center [198, 15] width 13 height 13
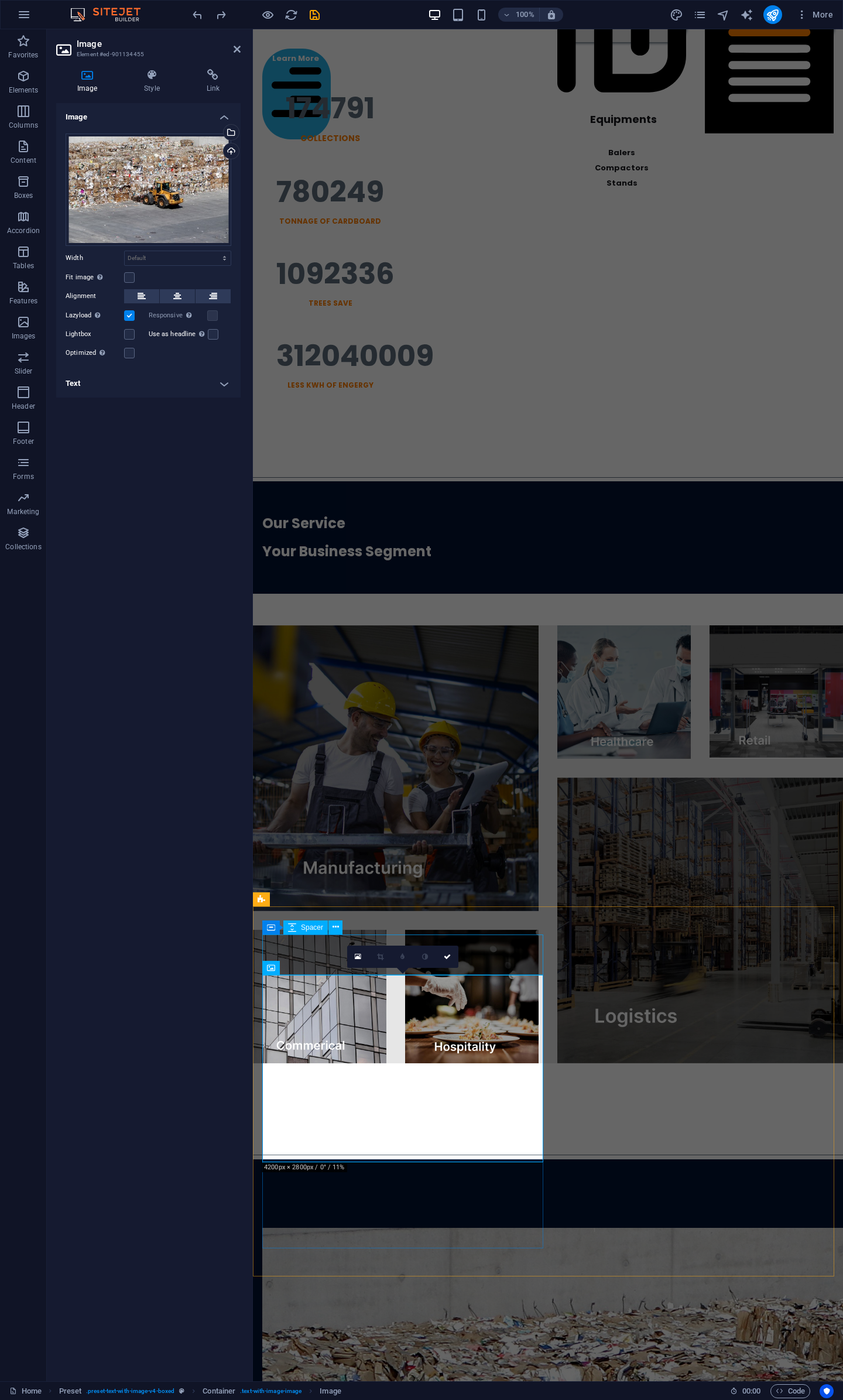
click at [311, 1188] on div at bounding box center [548, 1208] width 572 height 40
select select "px"
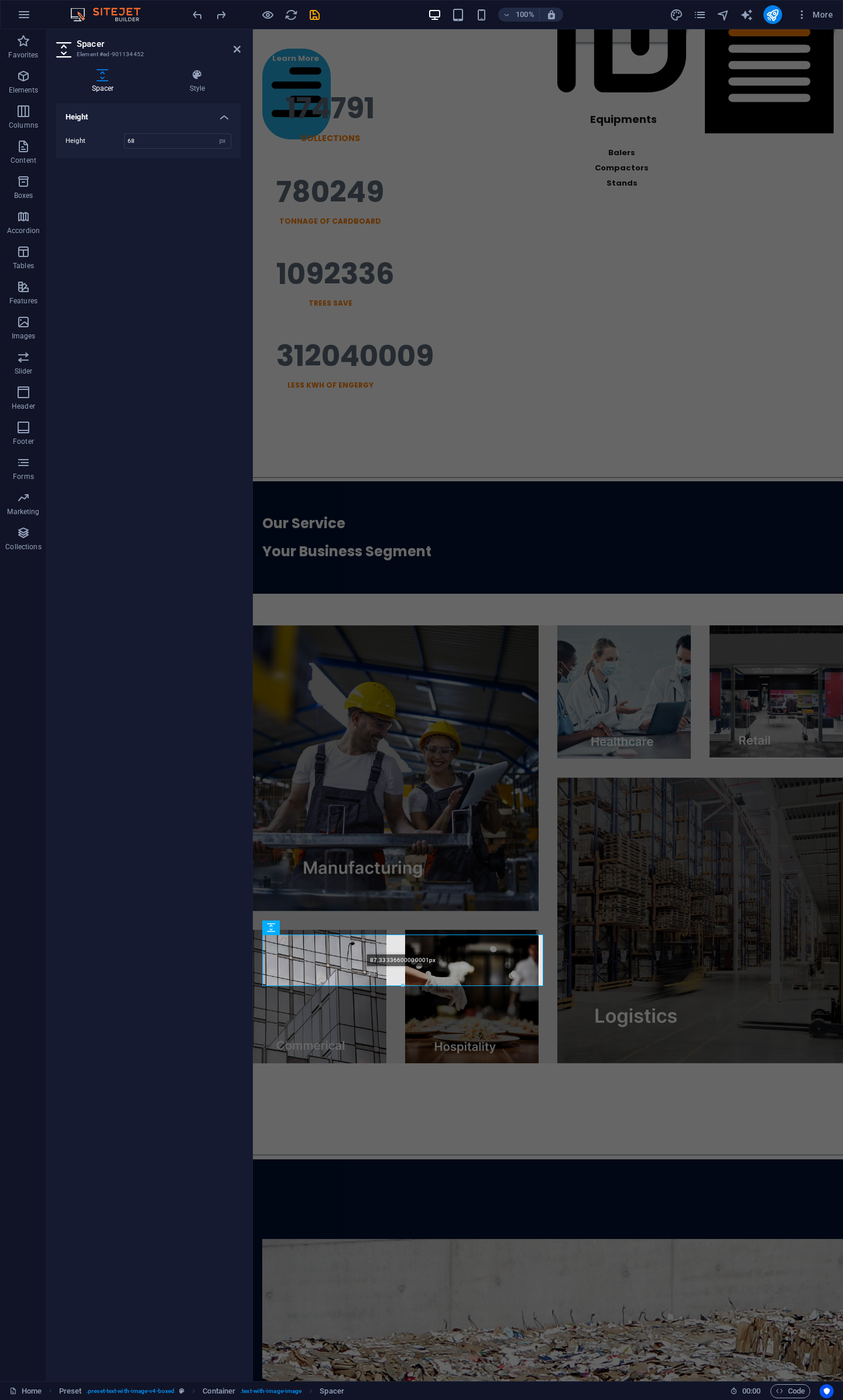
drag, startPoint x: 402, startPoint y: 974, endPoint x: 404, endPoint y: 986, distance: 12.2
click at [404, 986] on div at bounding box center [403, 986] width 280 height 4
type input "87"
click at [583, 1064] on div at bounding box center [548, 1107] width 590 height 88
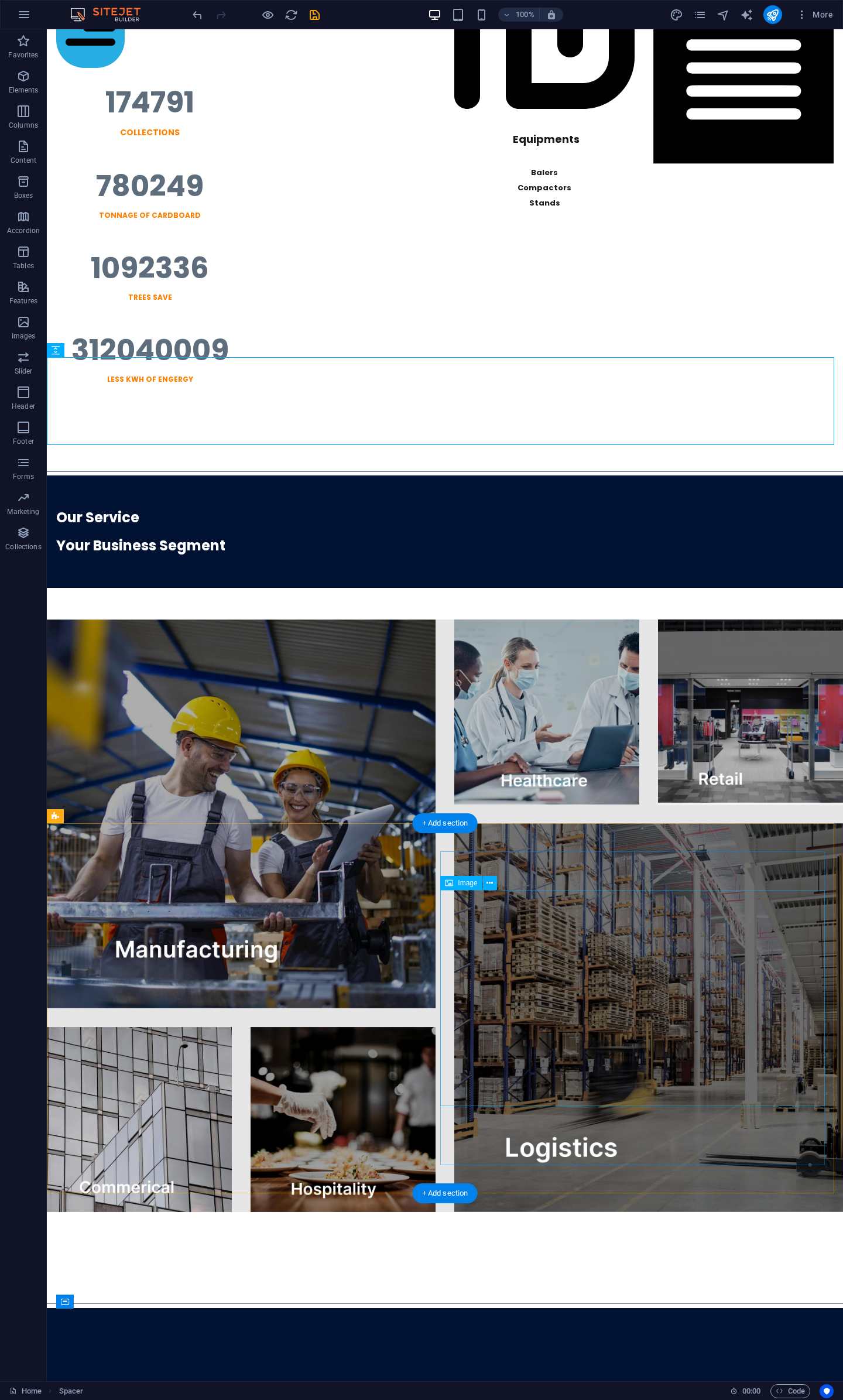
scroll to position [2125, 0]
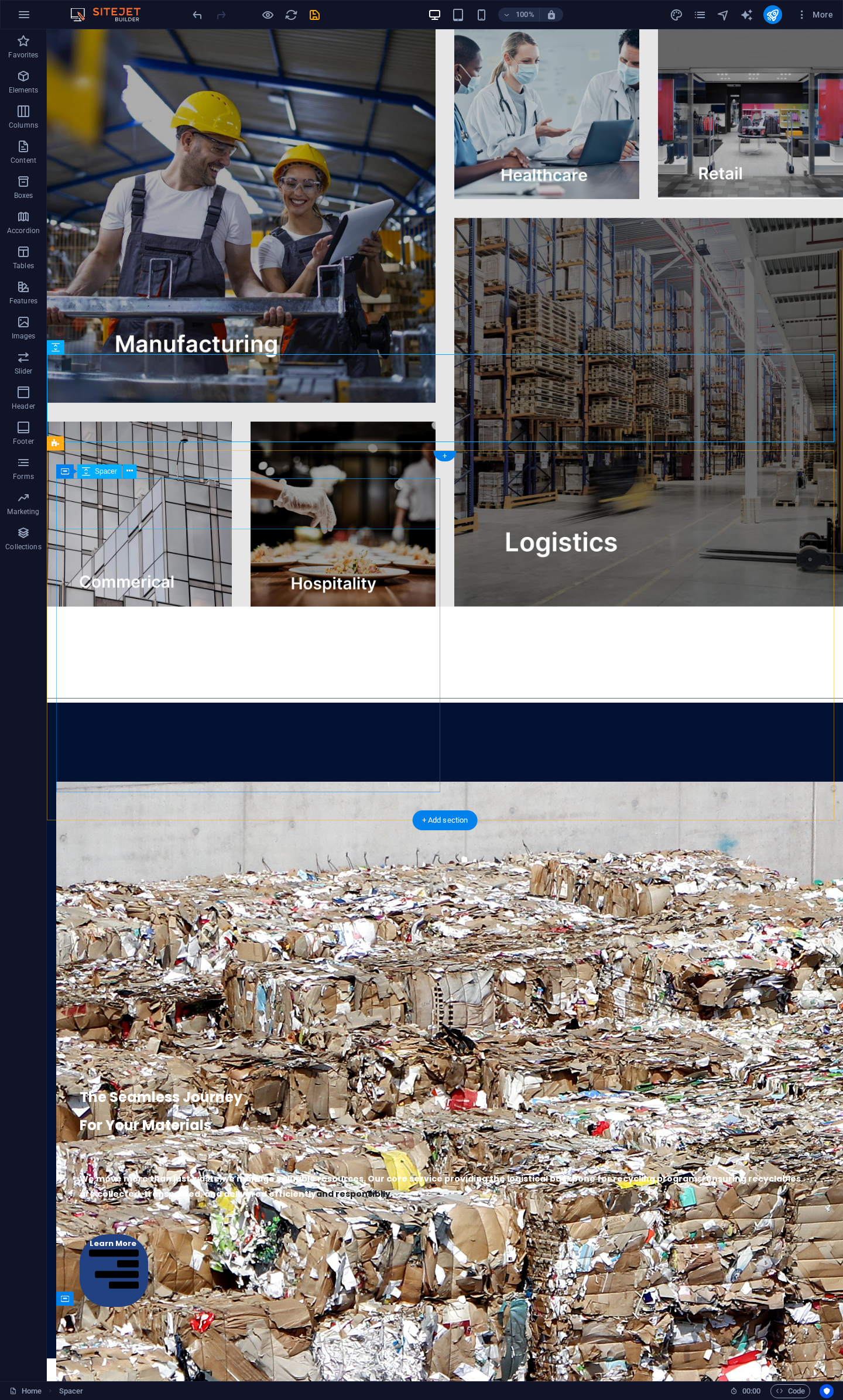
click at [253, 731] on div at bounding box center [445, 756] width 778 height 51
select select "px"
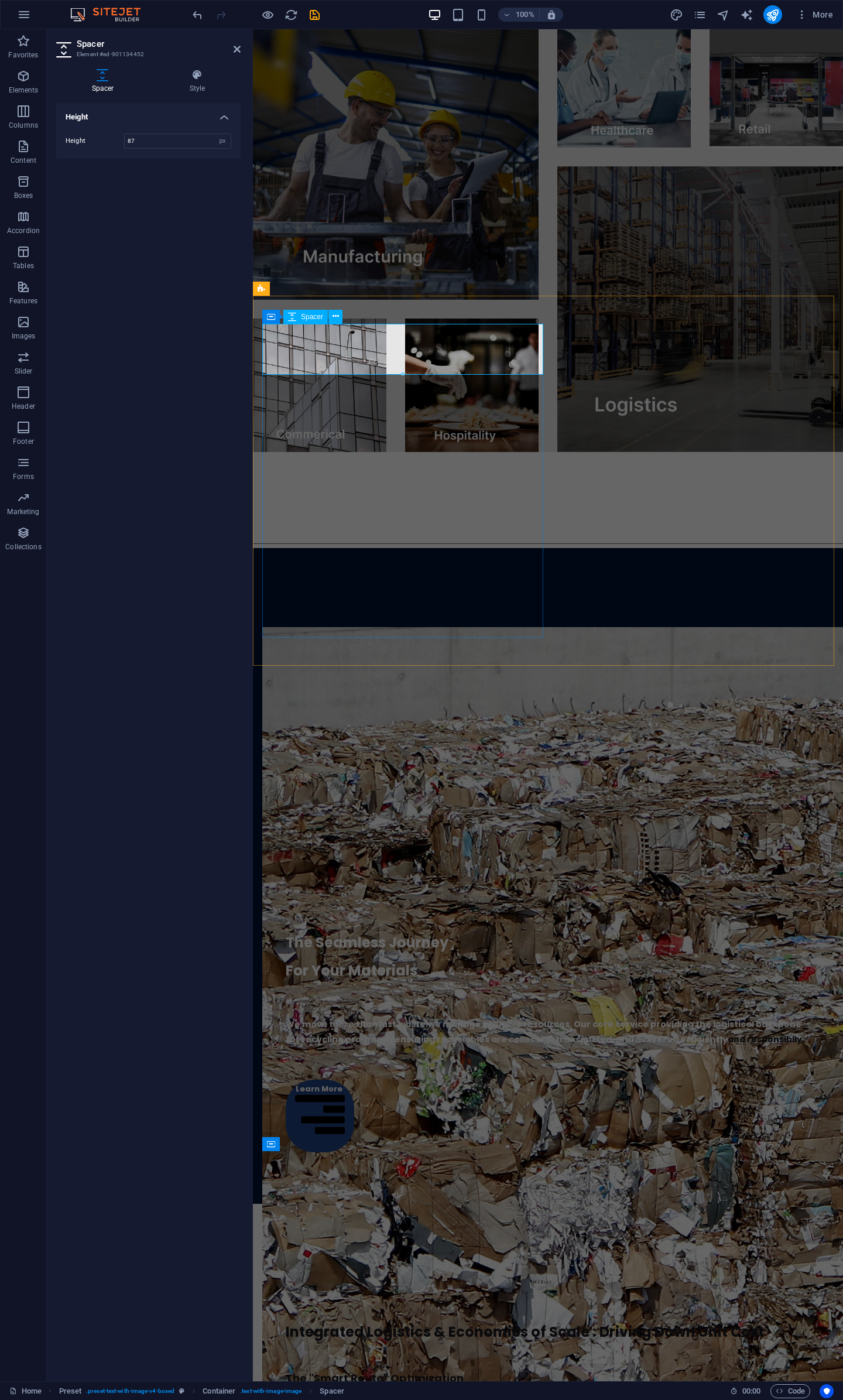
drag, startPoint x: 655, startPoint y: 402, endPoint x: 402, endPoint y: 360, distance: 256.5
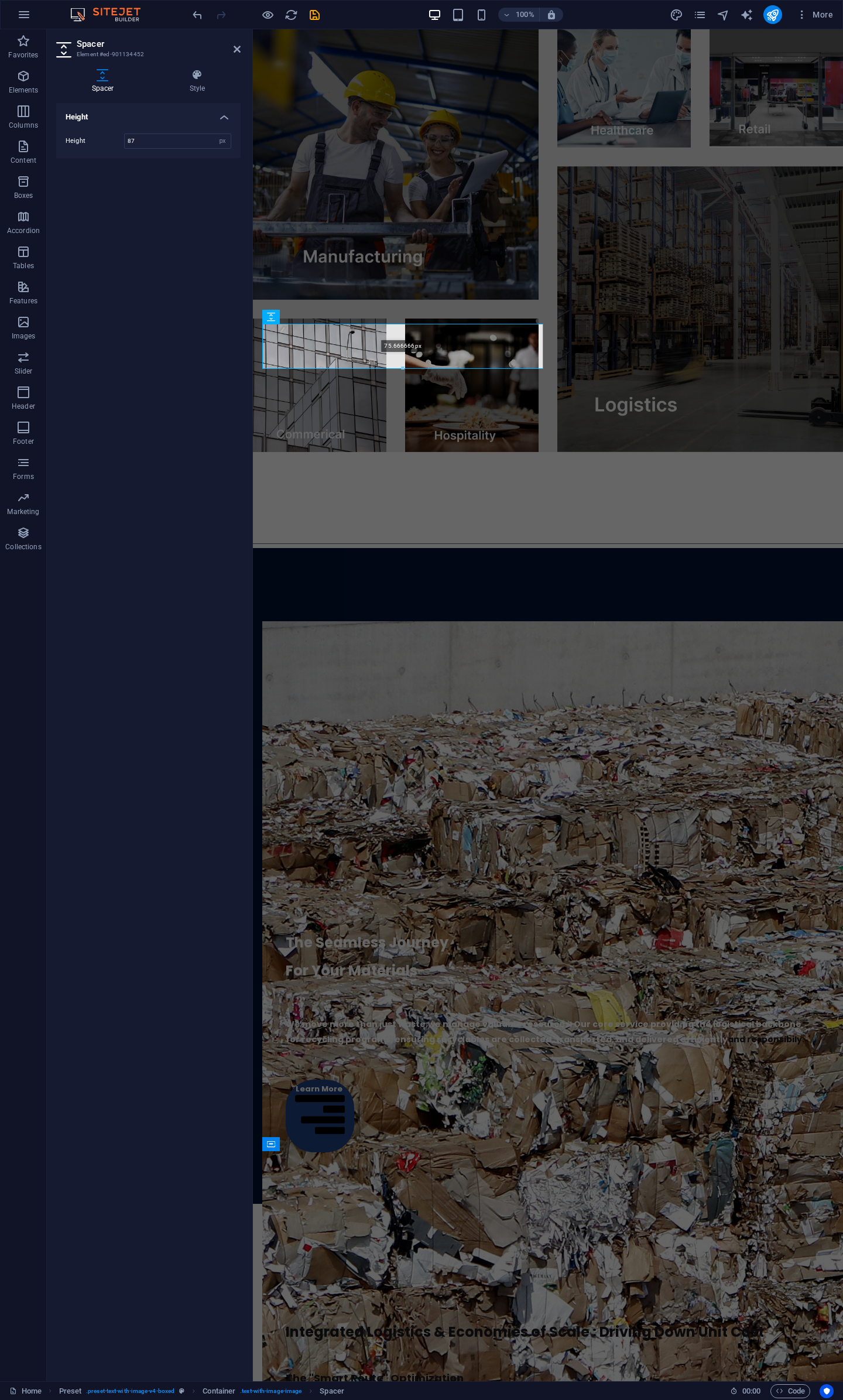
click at [404, 364] on div "75.666666px" at bounding box center [403, 346] width 281 height 45
type input "75"
click at [733, 290] on div "Home Our Services 3PL Colletions Equipment Consulting About Us Get In Touch You…" at bounding box center [548, 563] width 590 height 5316
drag, startPoint x: 243, startPoint y: 51, endPoint x: 236, endPoint y: 49, distance: 7.3
click at [238, 50] on aside "Spacer Element #ed-901134452 Spacer Style Height Height 75 px rem vh vw Preset …" at bounding box center [150, 705] width 206 height 1352
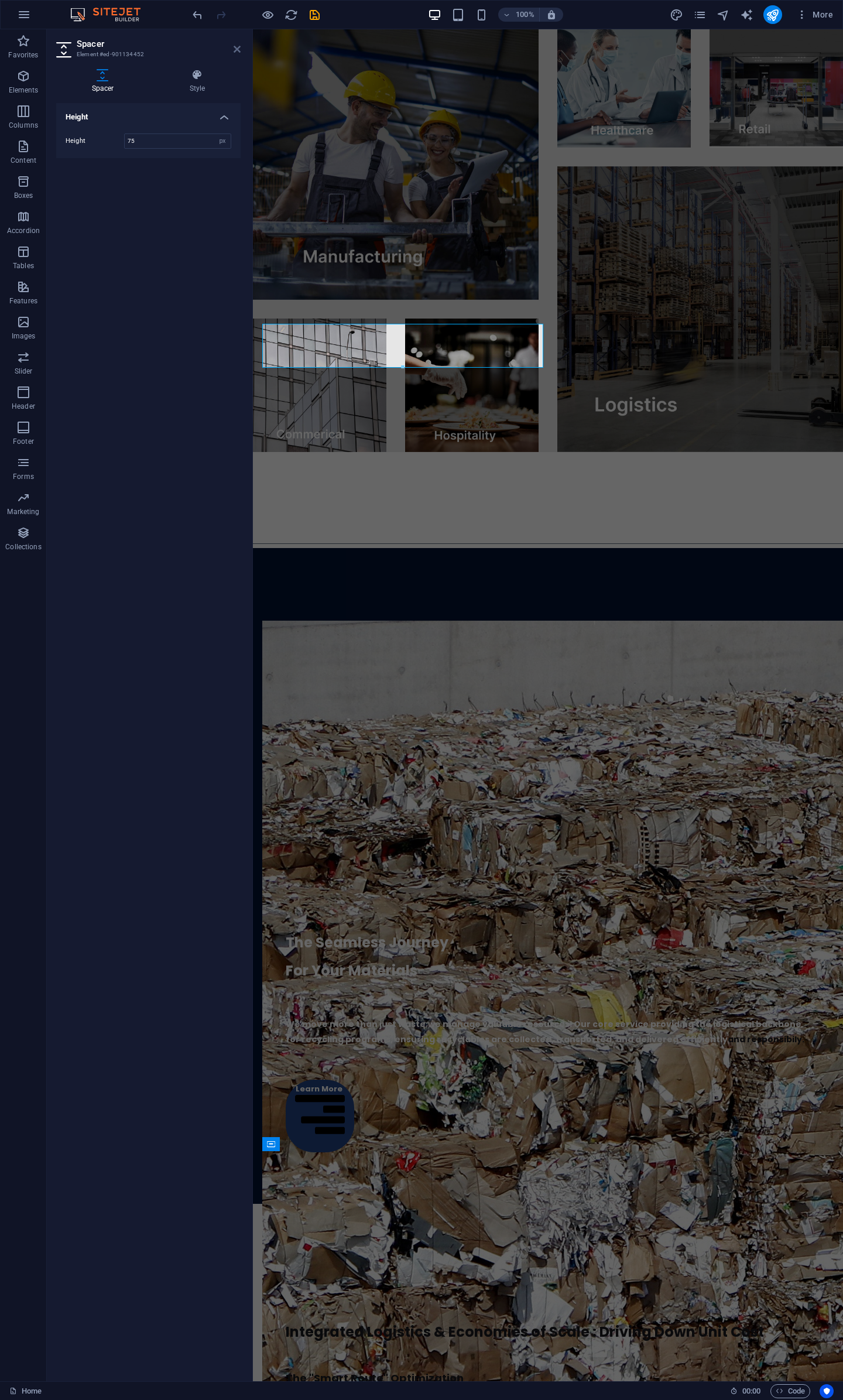
click at [236, 49] on icon at bounding box center [237, 49] width 7 height 10
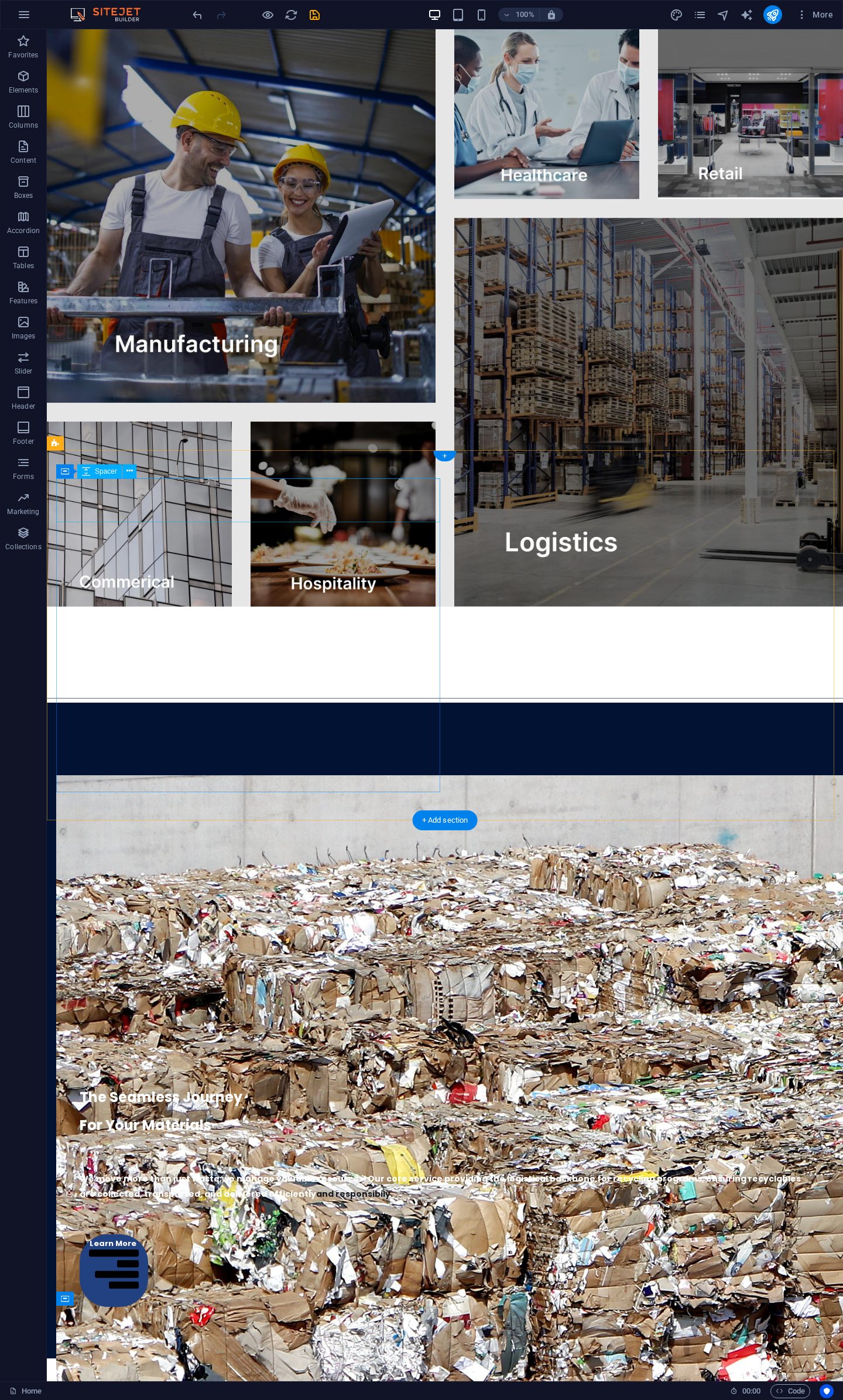
click at [292, 731] on div at bounding box center [445, 753] width 778 height 45
select select "px"
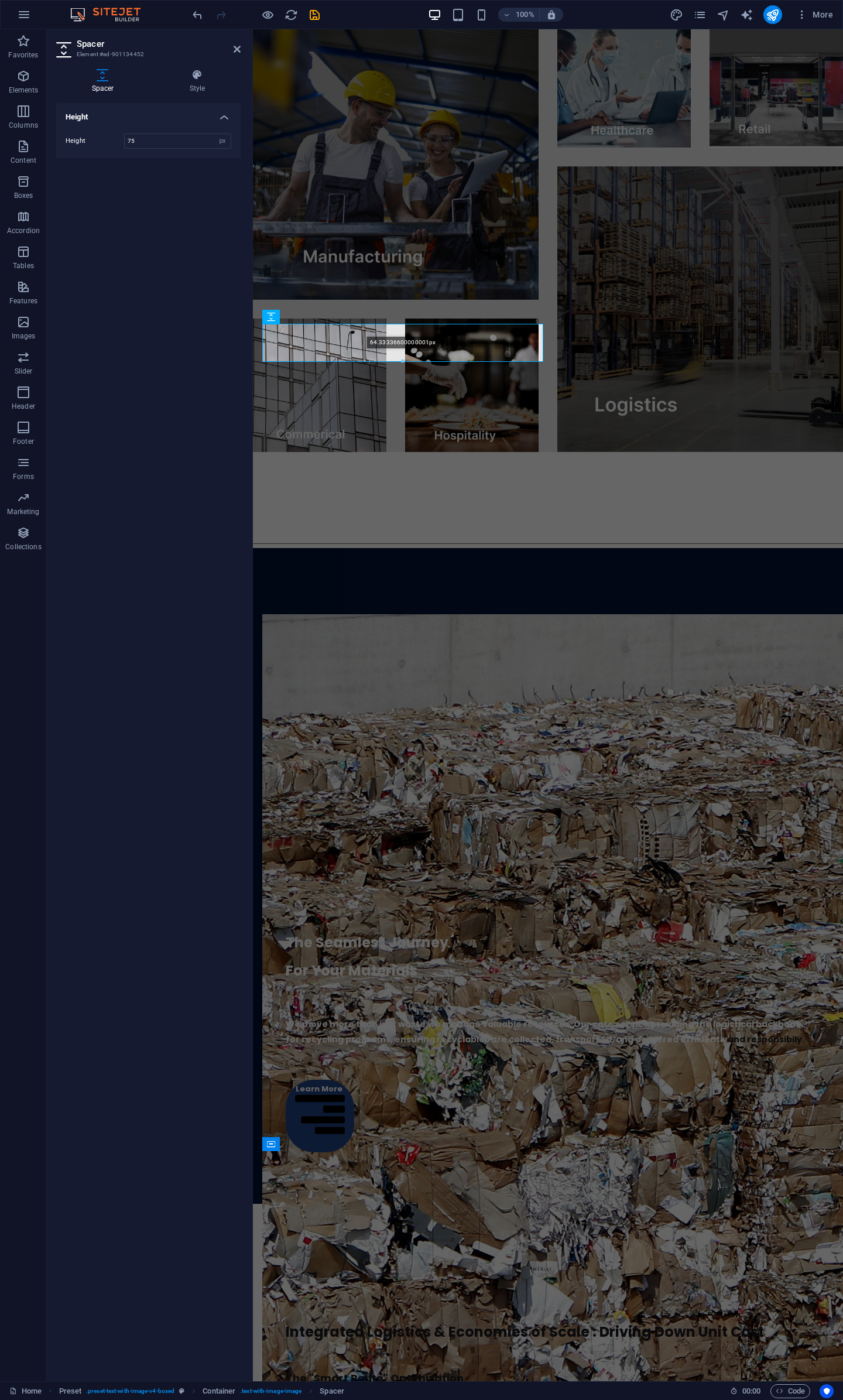
drag, startPoint x: 402, startPoint y: 367, endPoint x: 400, endPoint y: 359, distance: 8.2
click at [400, 359] on div at bounding box center [403, 362] width 280 height 4
type input "64"
click at [720, 452] on div at bounding box center [548, 496] width 590 height 88
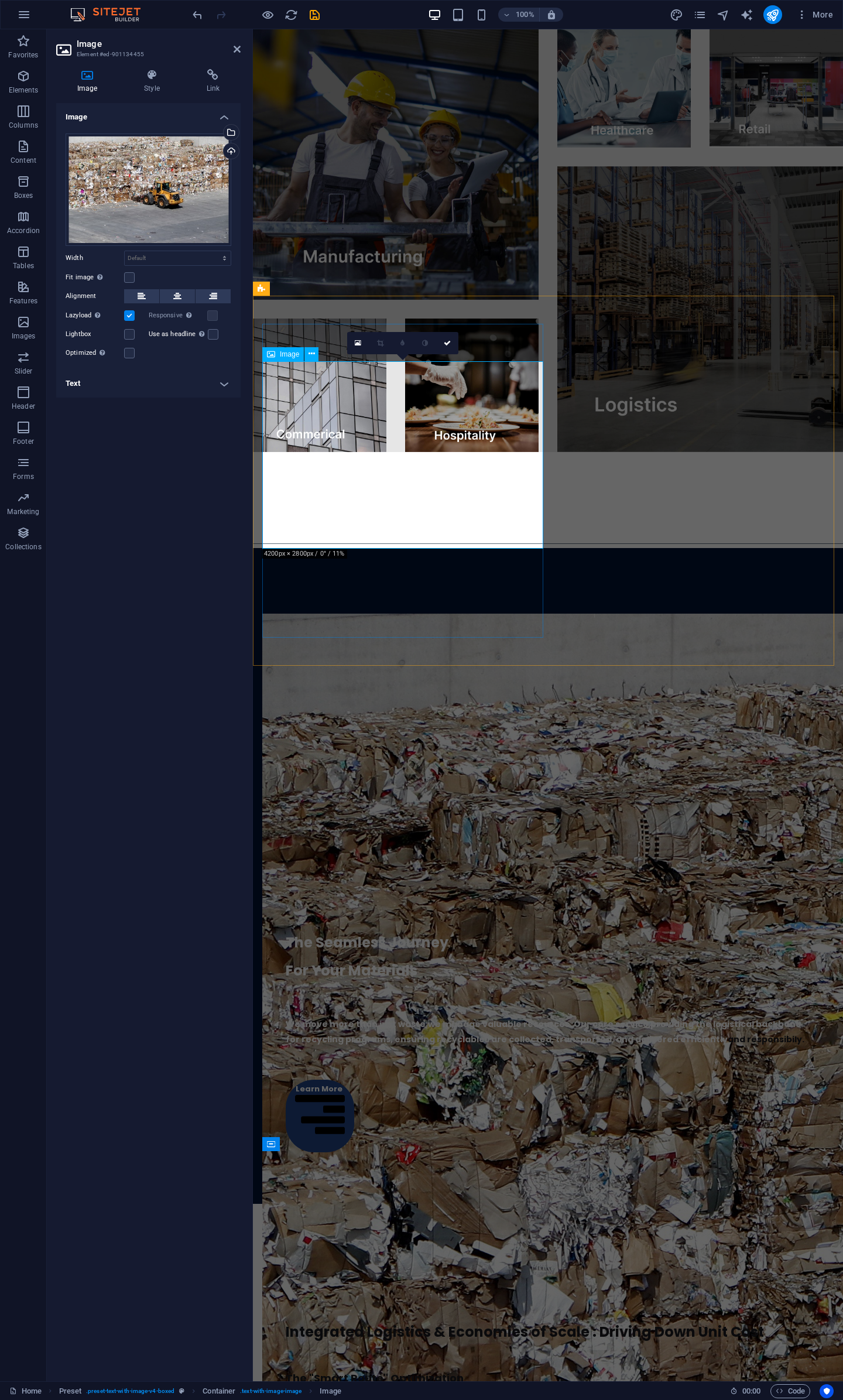
click at [446, 348] on link at bounding box center [447, 343] width 22 height 22
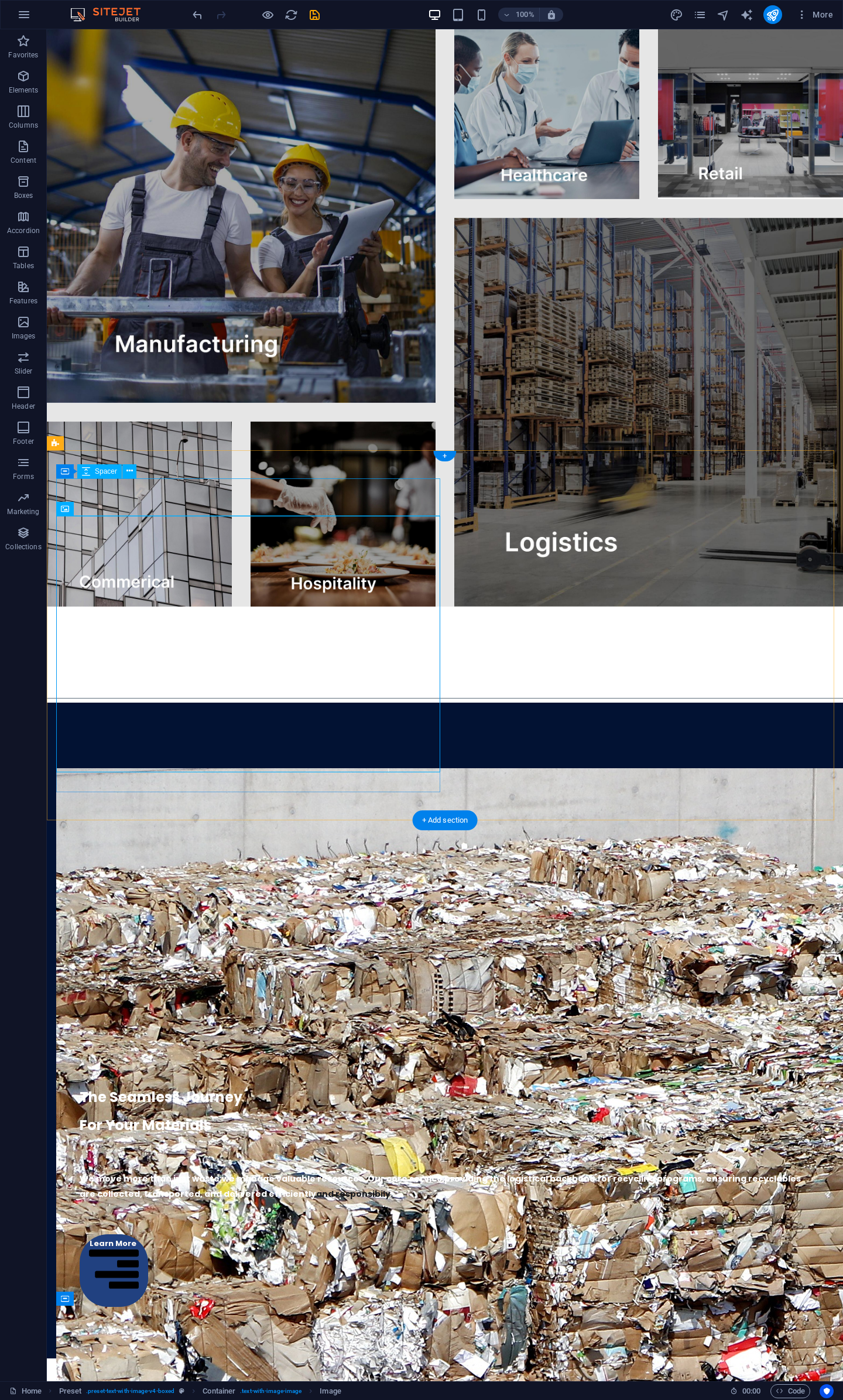
click at [278, 731] on div at bounding box center [445, 749] width 778 height 37
select select "px"
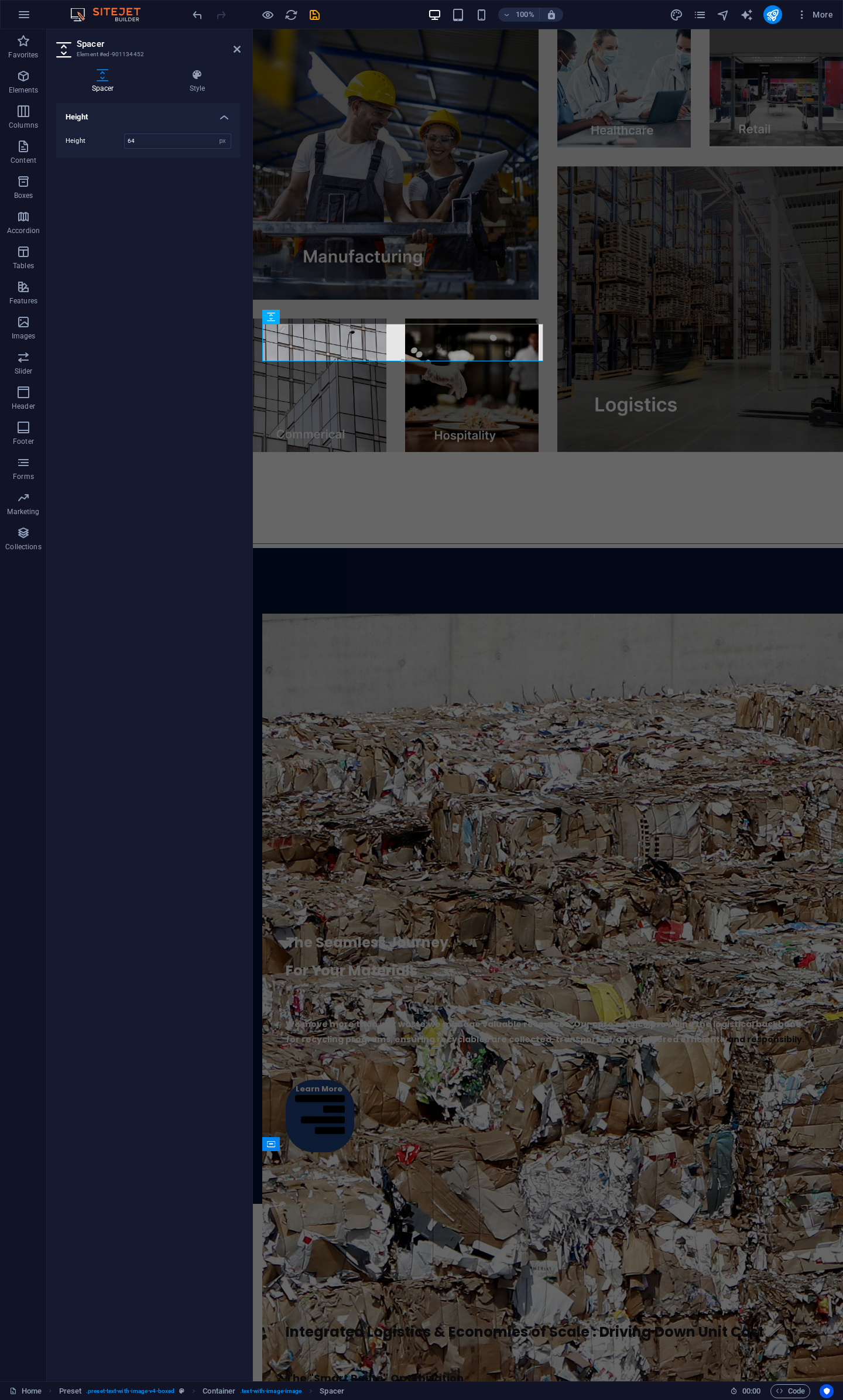
click at [403, 360] on div at bounding box center [403, 361] width 280 height 4
click at [403, 362] on div at bounding box center [403, 361] width 280 height 4
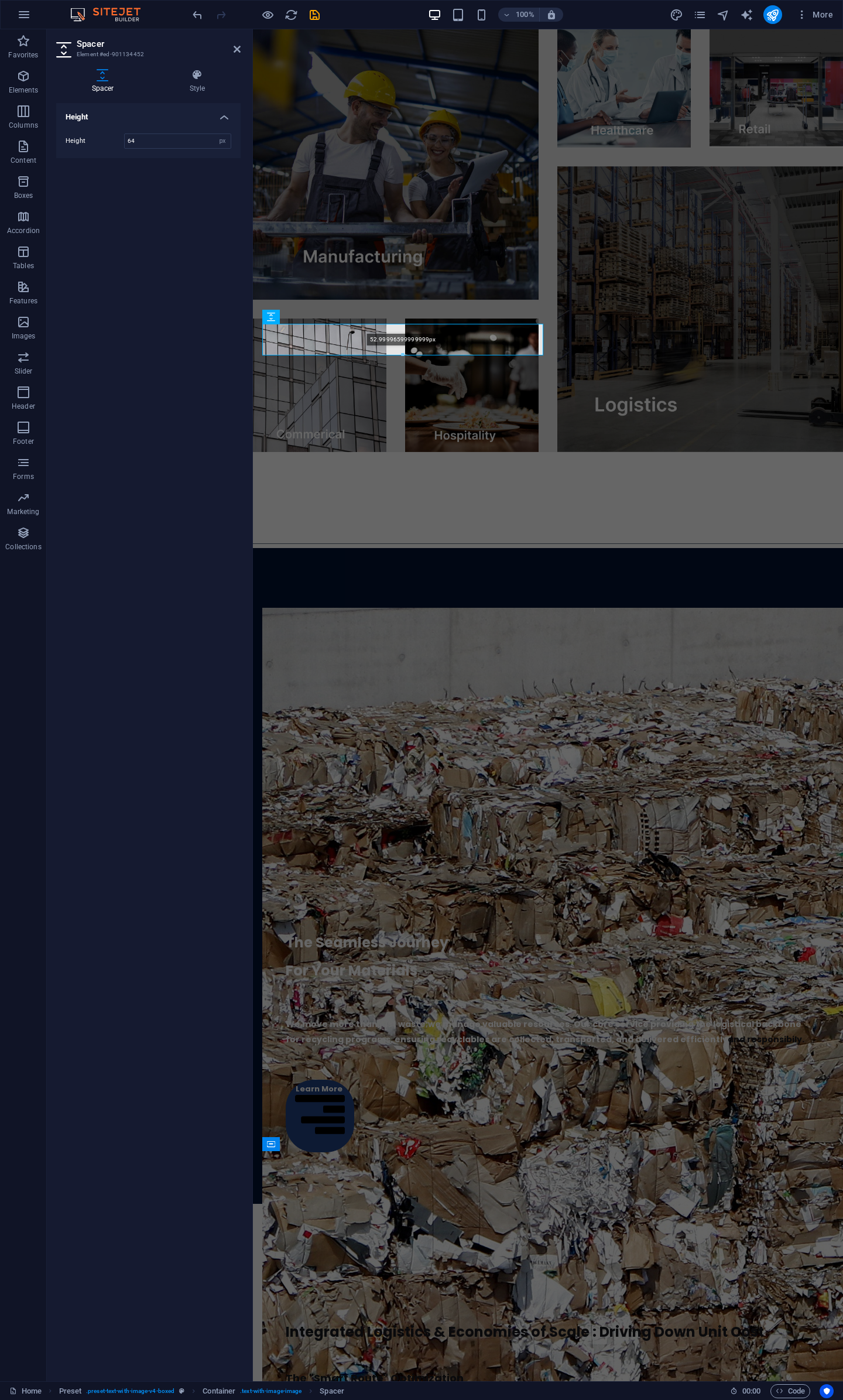
drag, startPoint x: 403, startPoint y: 360, endPoint x: 403, endPoint y: 353, distance: 7.0
click at [403, 353] on div at bounding box center [403, 355] width 280 height 4
type input "53"
click at [683, 914] on div "The Seamless Journey For Your Materials" at bounding box center [548, 949] width 525 height 71
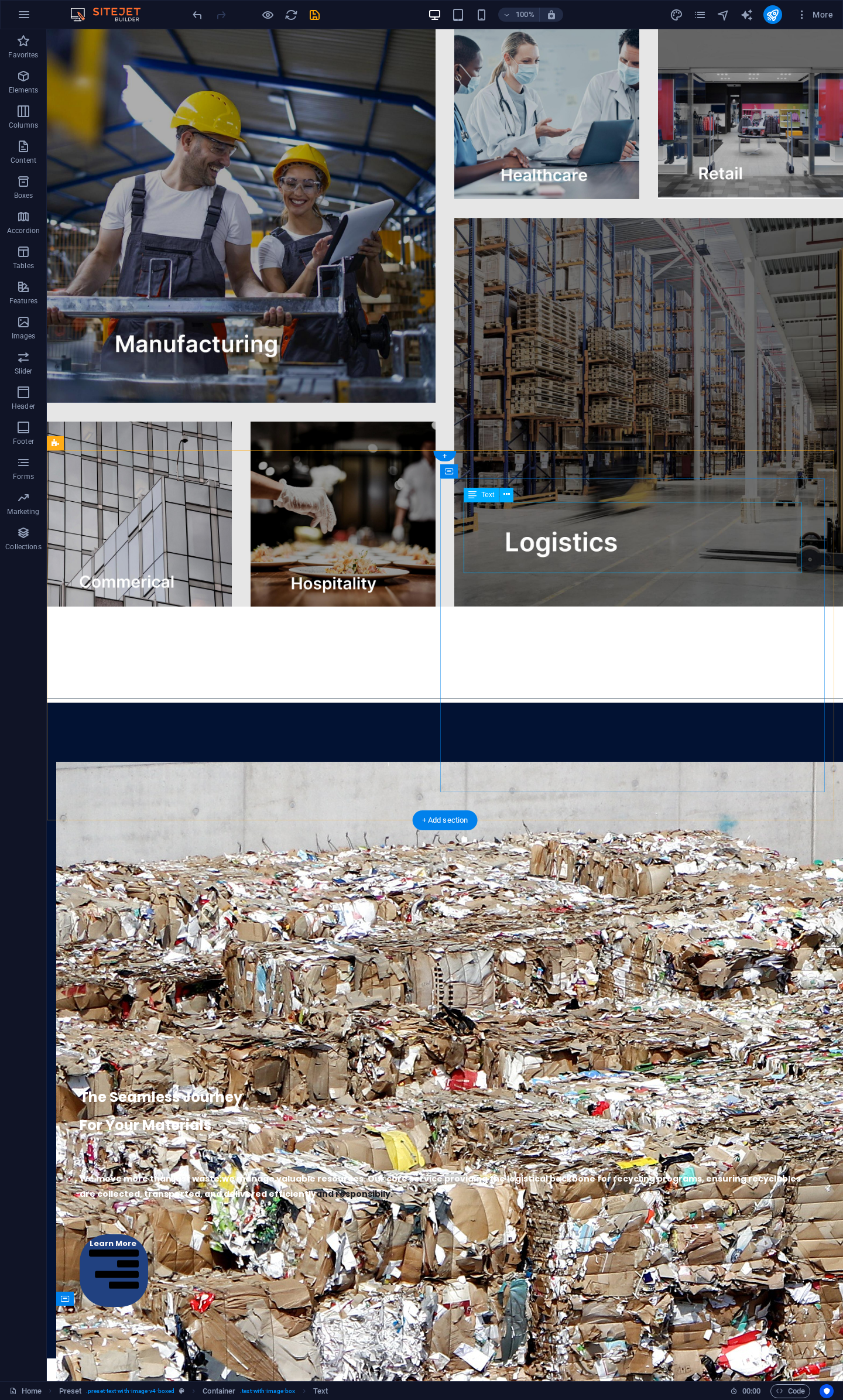
click at [554, 1068] on div "The Seamless Journey For Your Materials" at bounding box center [445, 1104] width 731 height 71
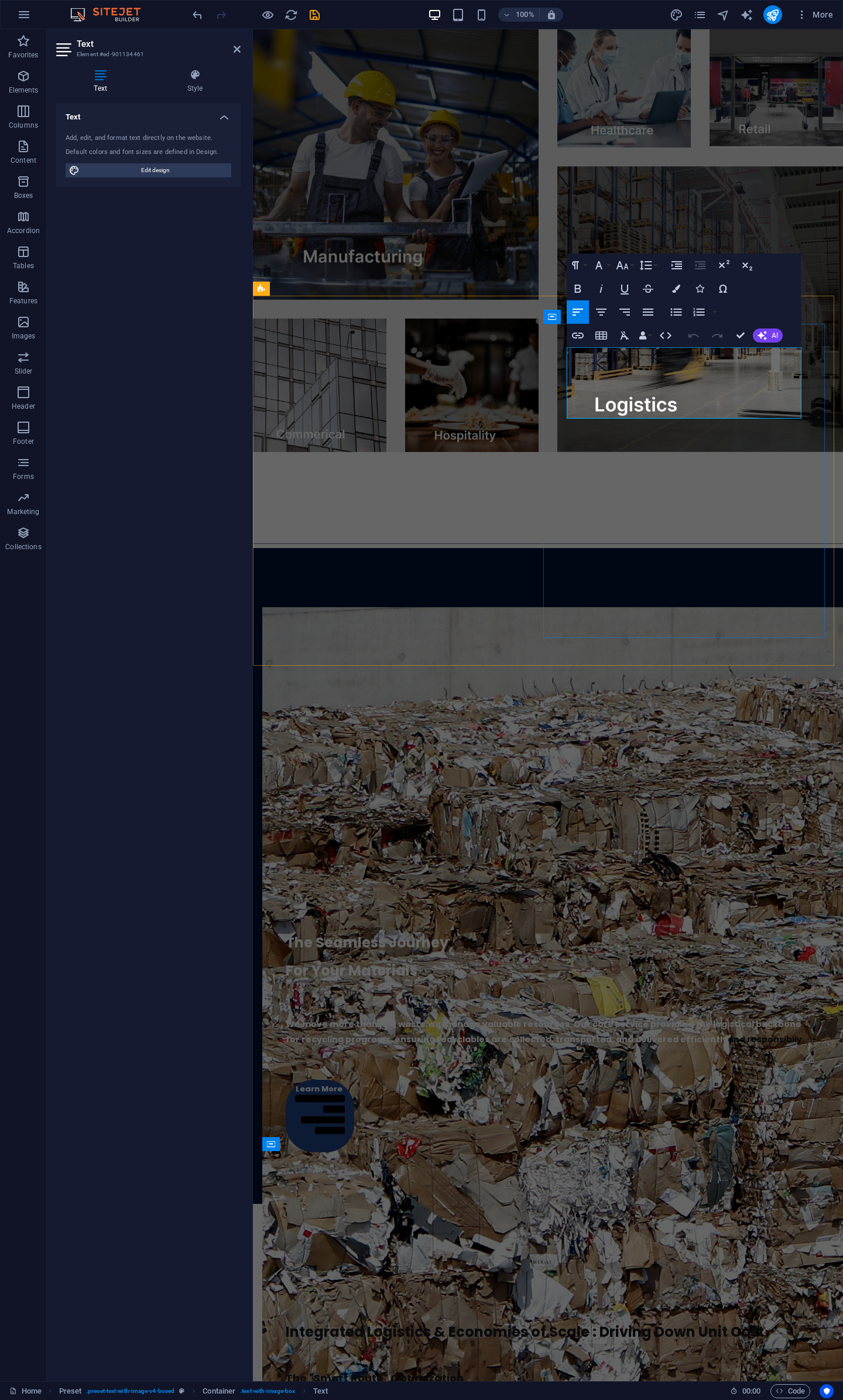
click at [449, 933] on span "The Seamless Journey" at bounding box center [367, 942] width 163 height 19
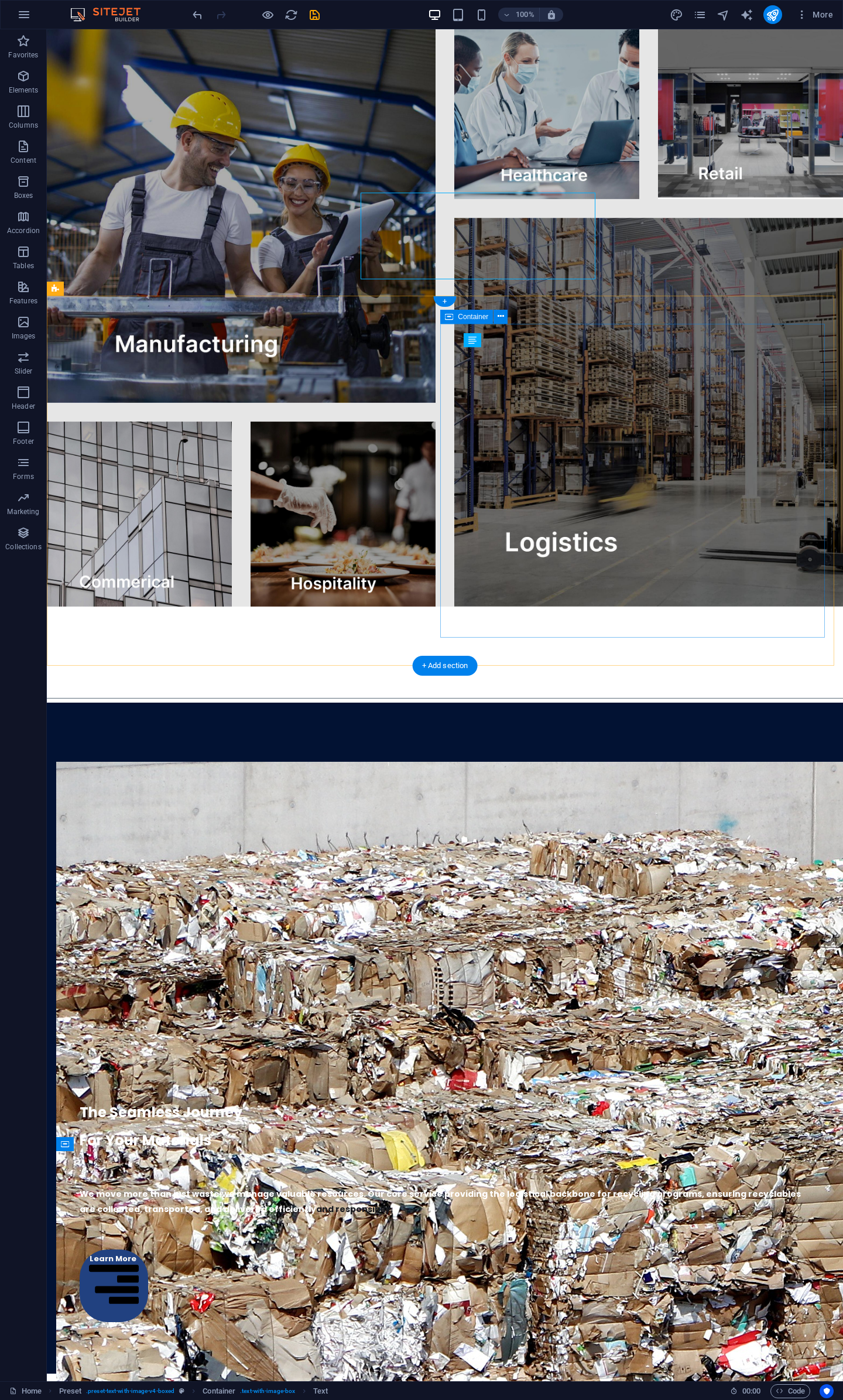
scroll to position [2279, 0]
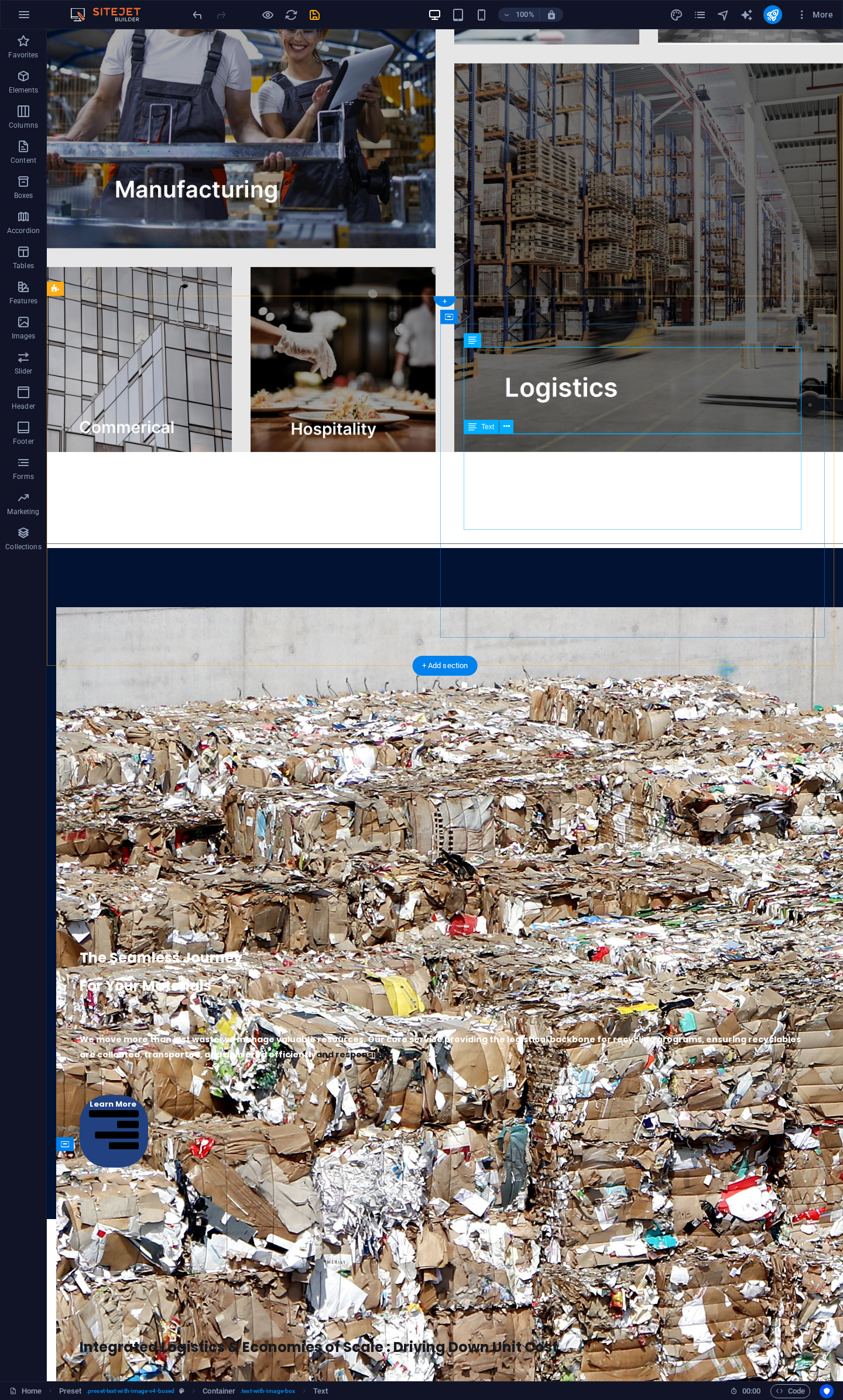
click at [563, 1000] on div "We move more than just waste;we manage valuable resources. Our core service pro…" at bounding box center [445, 1033] width 731 height 65
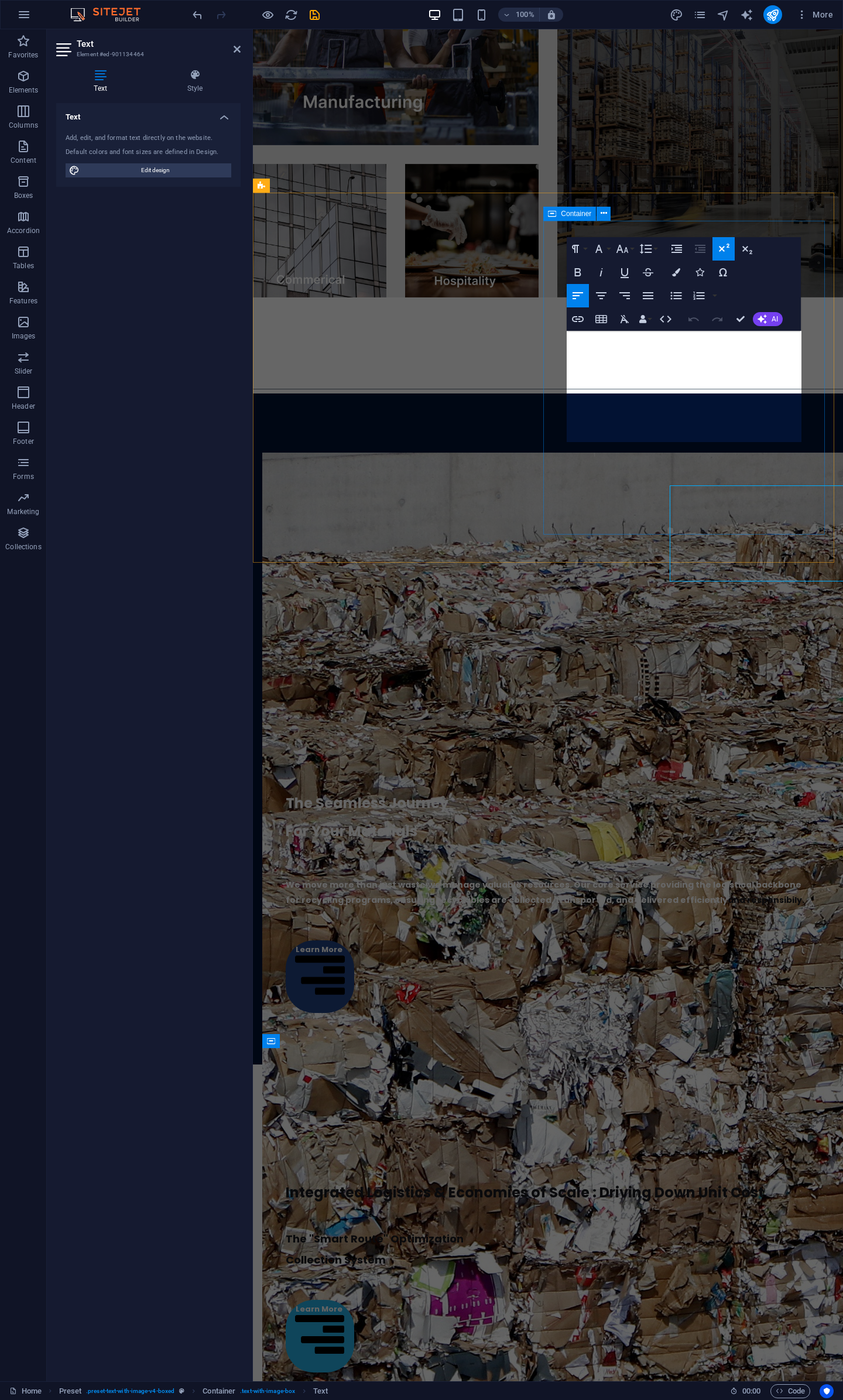
scroll to position [2228, 0]
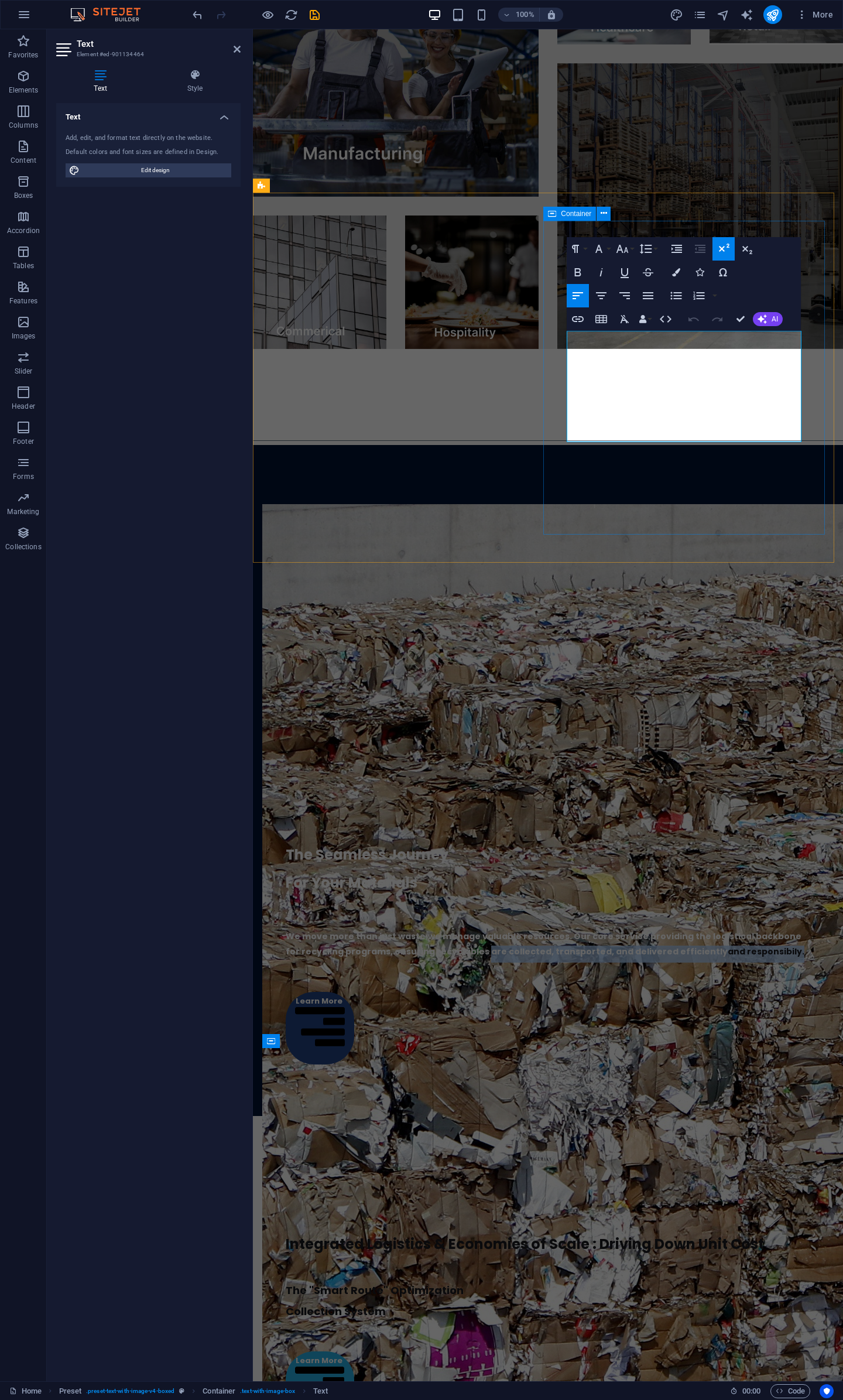
drag, startPoint x: 781, startPoint y: 434, endPoint x: 556, endPoint y: 413, distance: 226.0
click at [556, 787] on div "The Seamless Journey For Your Materials We move more than just waste;we manage …" at bounding box center [548, 937] width 572 height 301
click at [678, 270] on icon "button" at bounding box center [676, 272] width 8 height 8
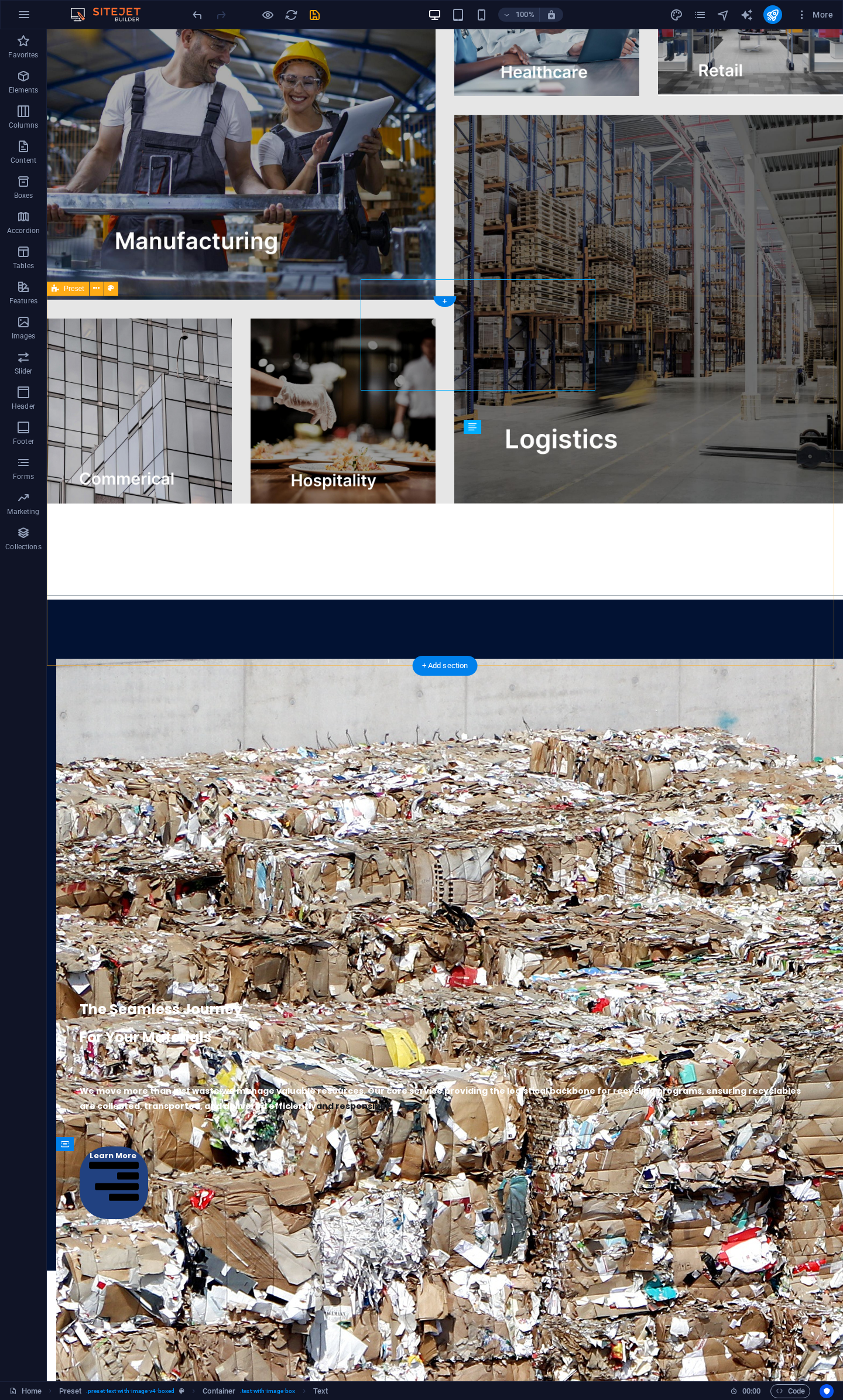
scroll to position [2279, 0]
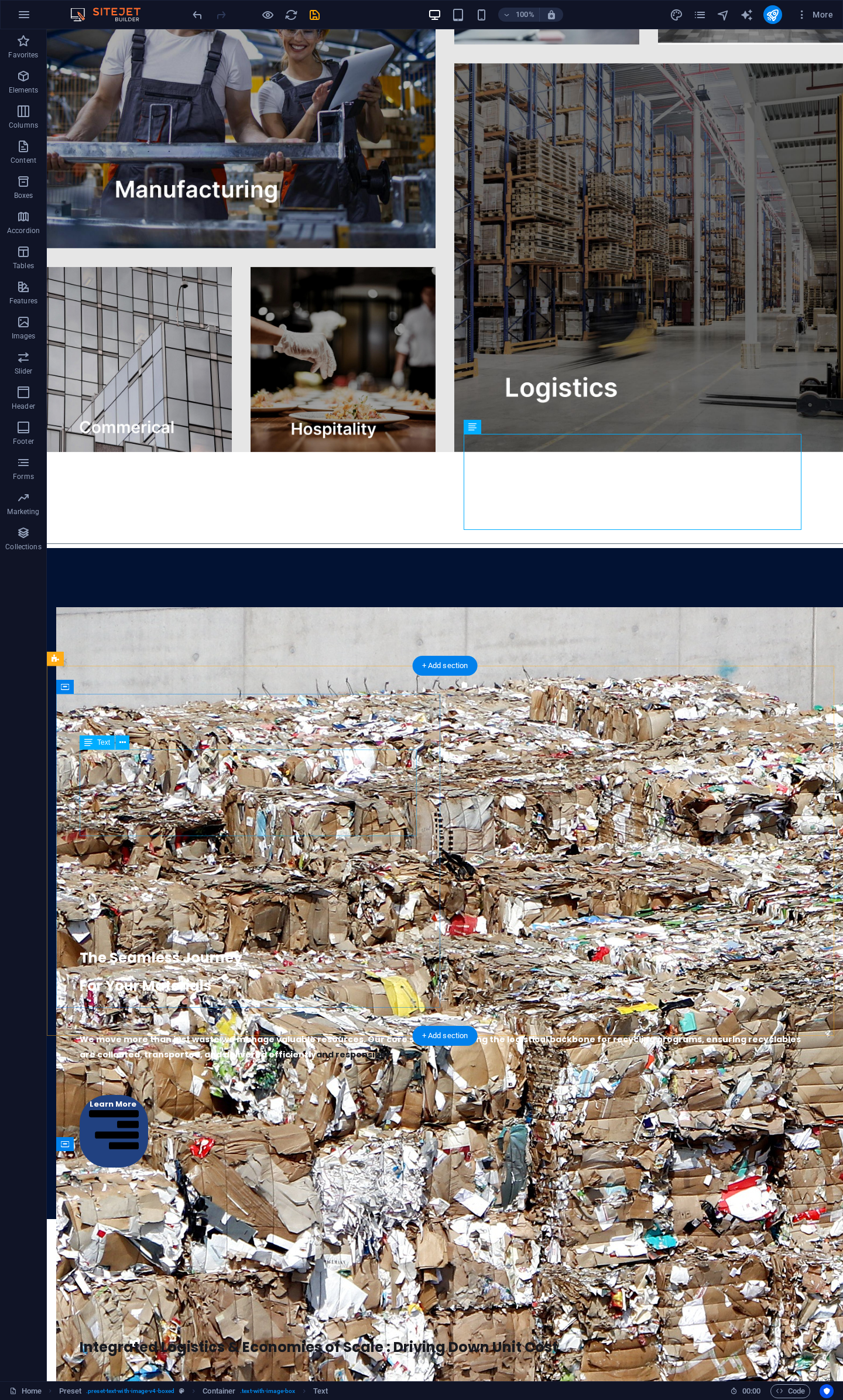
click at [302, 1303] on div "Integrated Logistics & Economies of Scale : Driving Down Unit Cost" at bounding box center [445, 1332] width 731 height 59
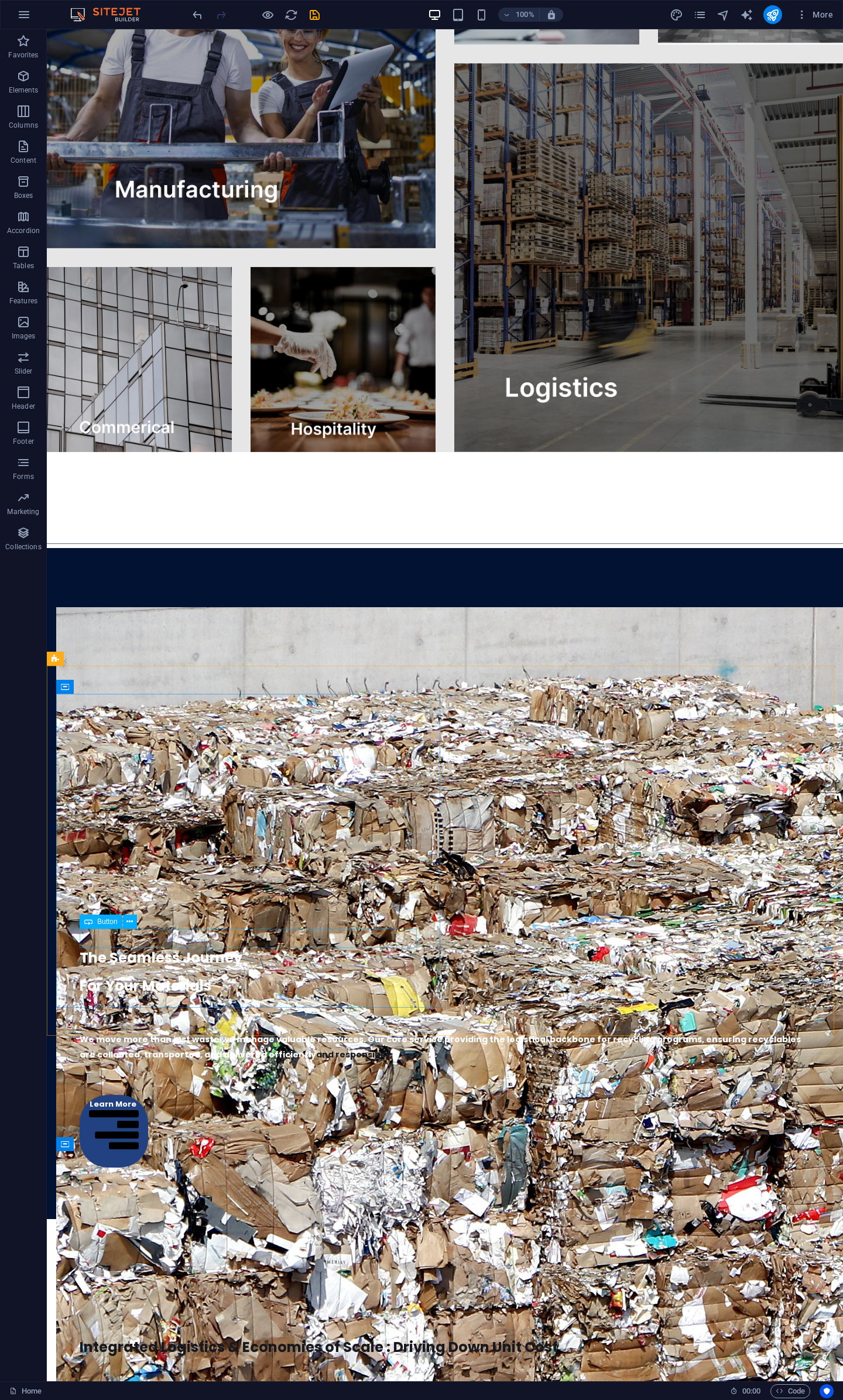
click at [88, 928] on icon at bounding box center [88, 922] width 8 height 14
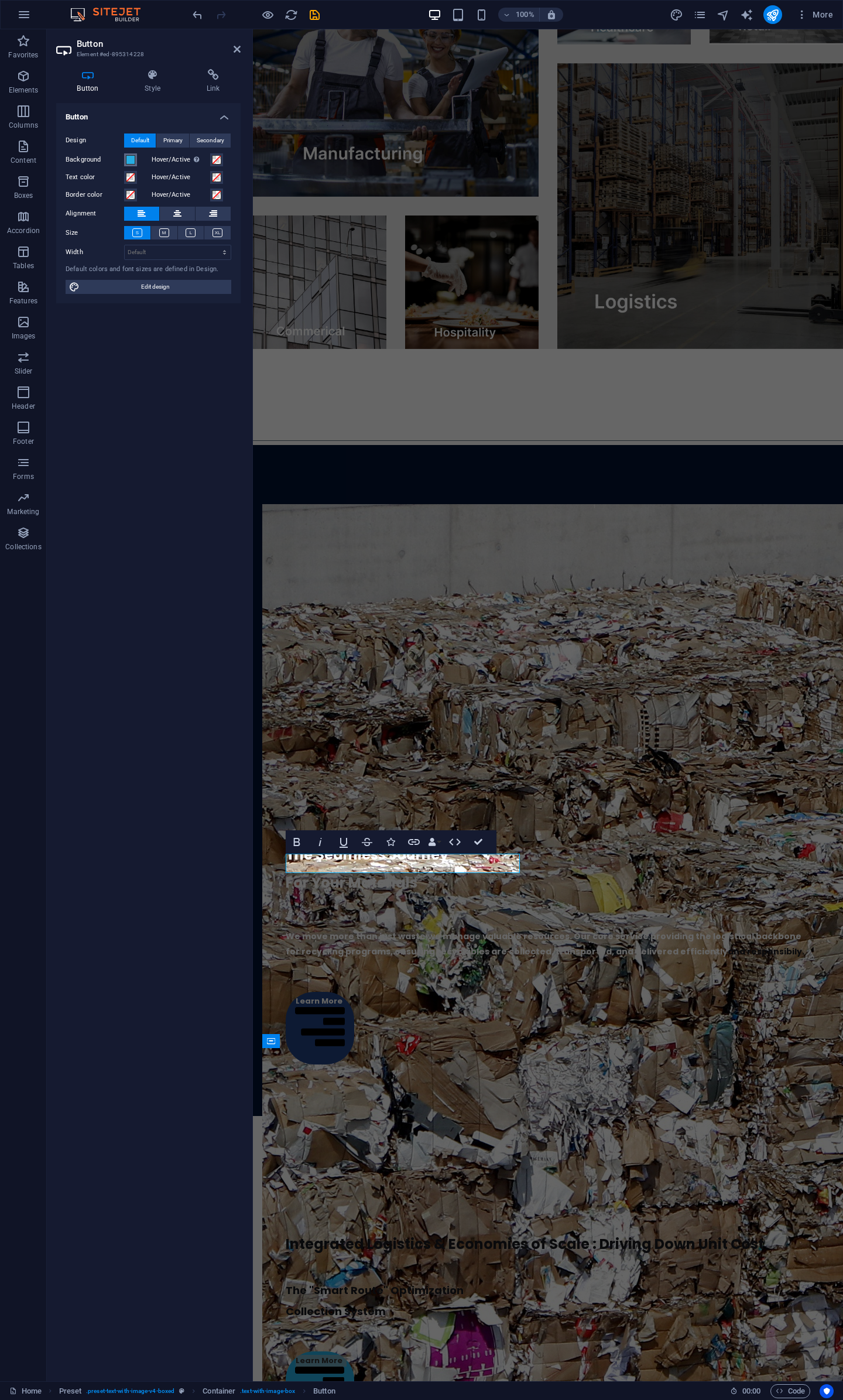
click at [130, 162] on span at bounding box center [131, 160] width 10 height 10
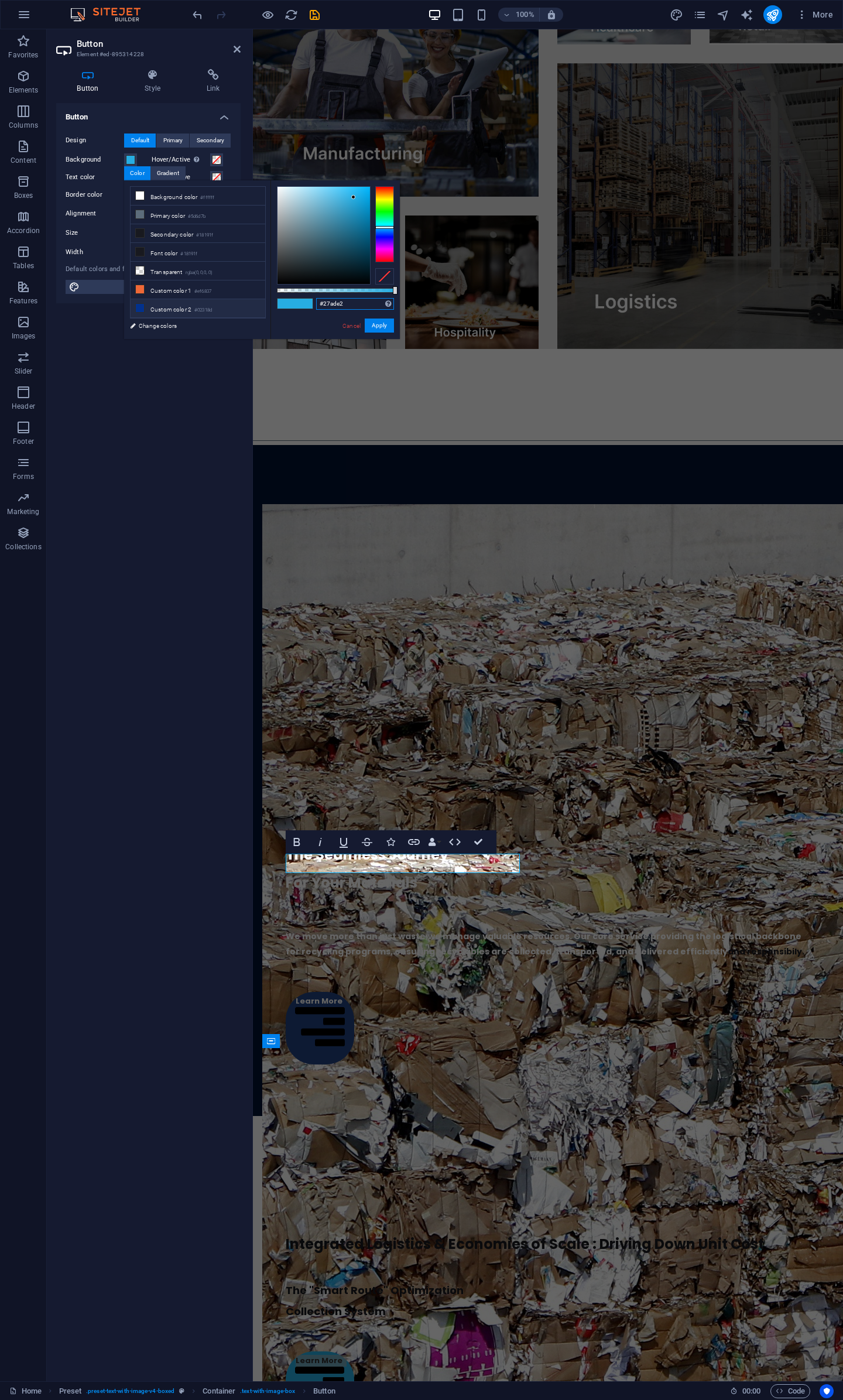
drag, startPoint x: 363, startPoint y: 304, endPoint x: 181, endPoint y: 309, distance: 182.1
click at [181, 309] on div "less Background color #ffffff Primary color #5d6d7b Secondary color #18191f Fon…" at bounding box center [261, 260] width 276 height 159
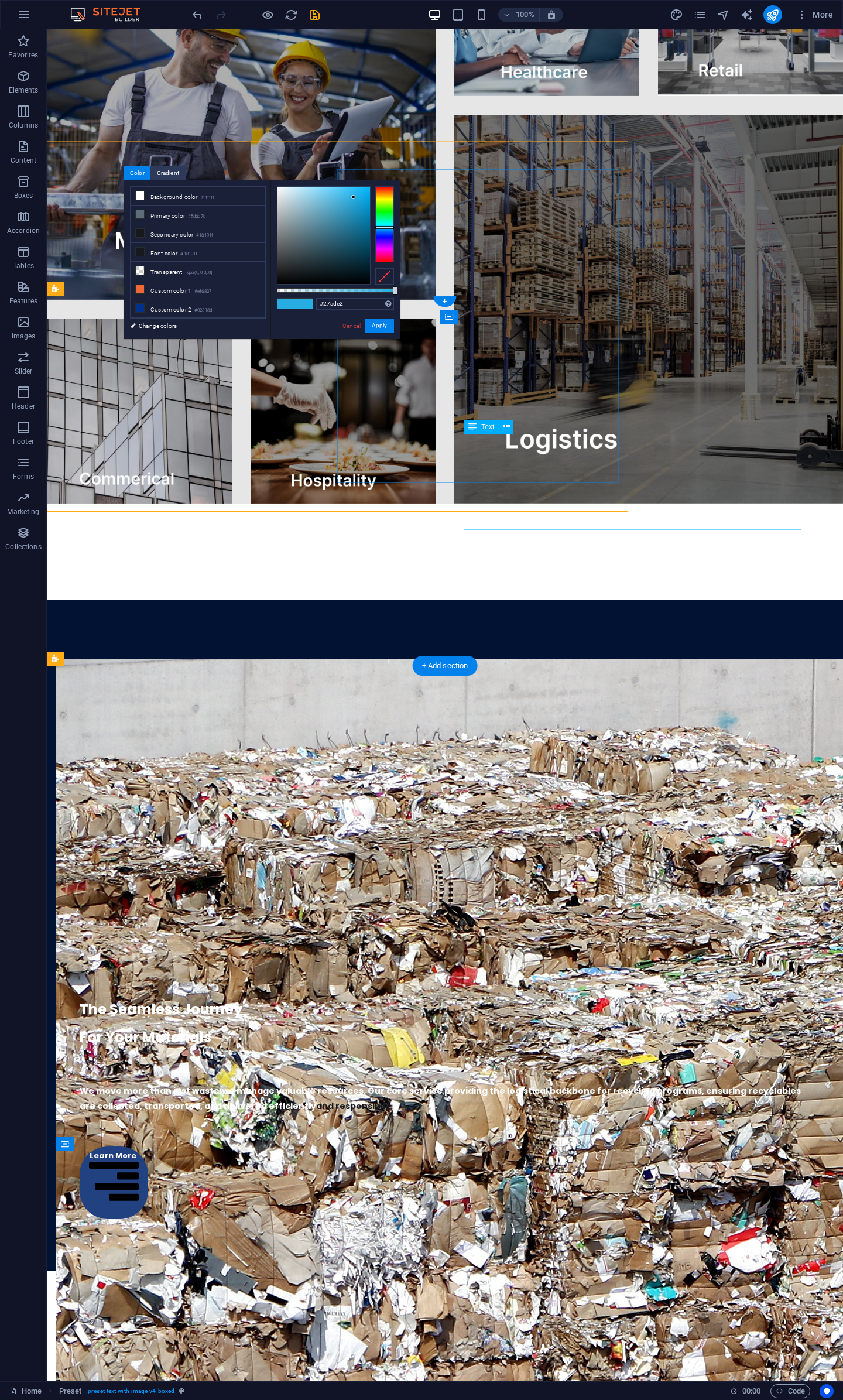
scroll to position [2279, 0]
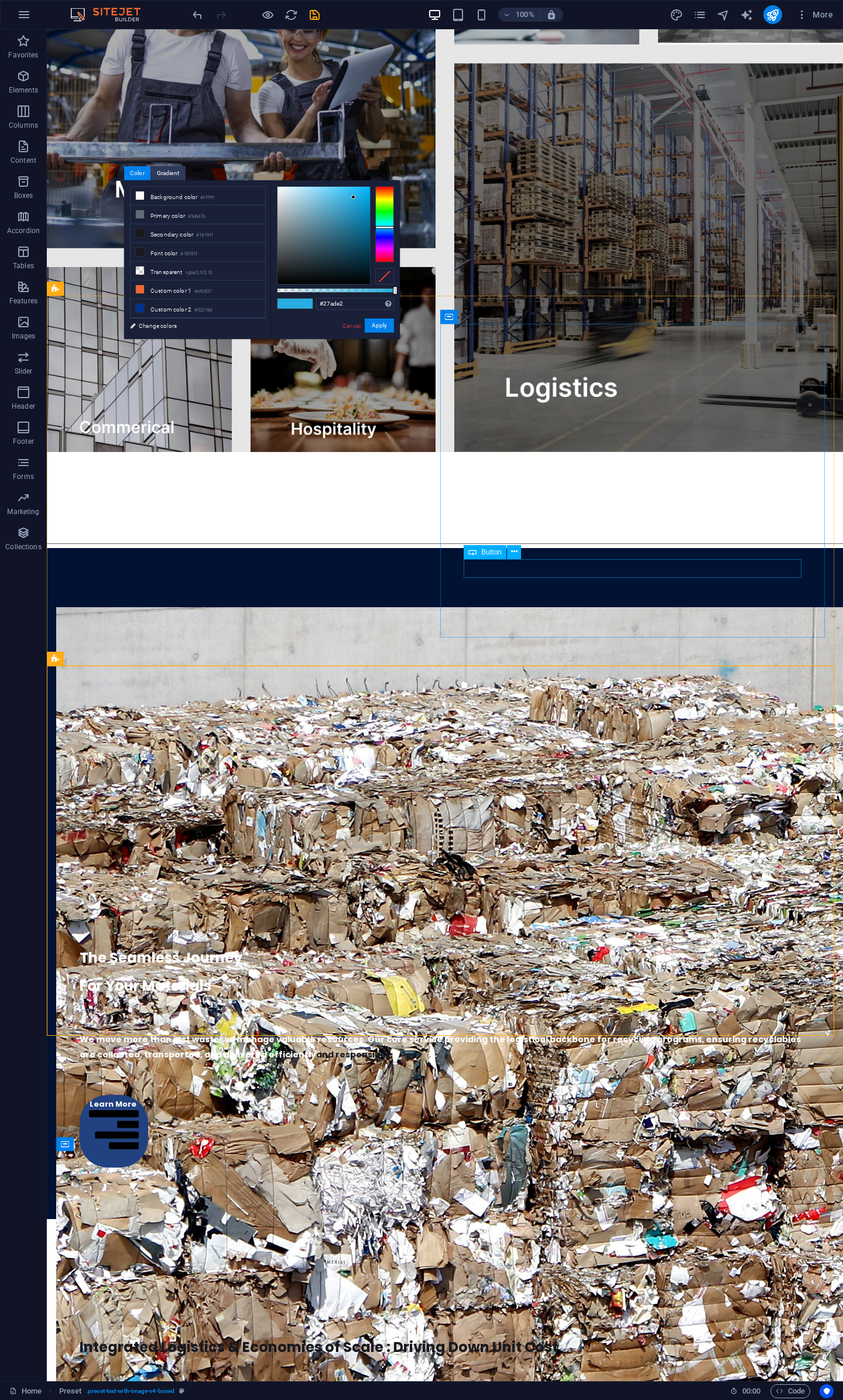
click at [475, 554] on icon at bounding box center [472, 552] width 8 height 14
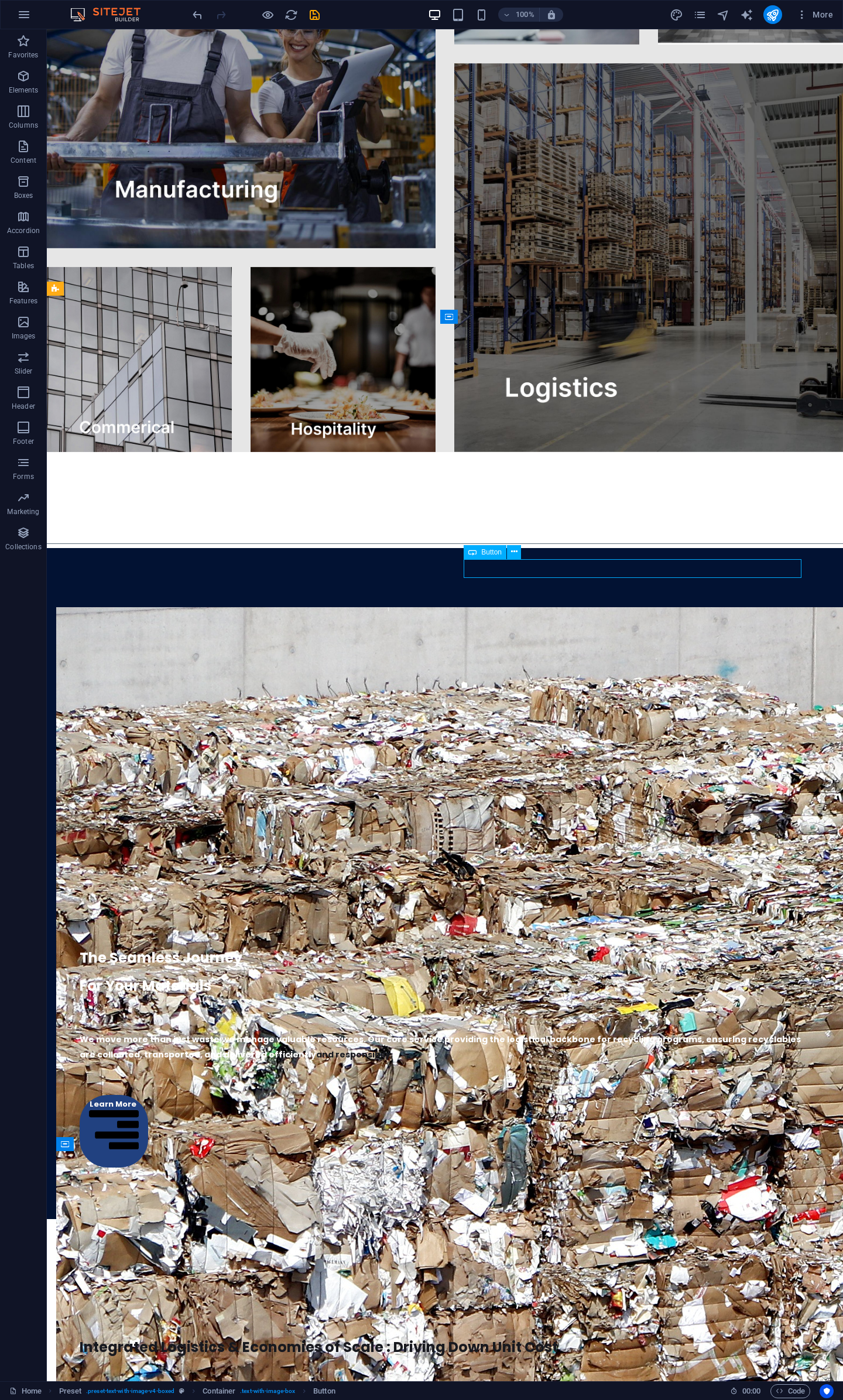
drag, startPoint x: 475, startPoint y: 554, endPoint x: 220, endPoint y: 515, distance: 258.0
click at [475, 554] on icon at bounding box center [472, 552] width 8 height 14
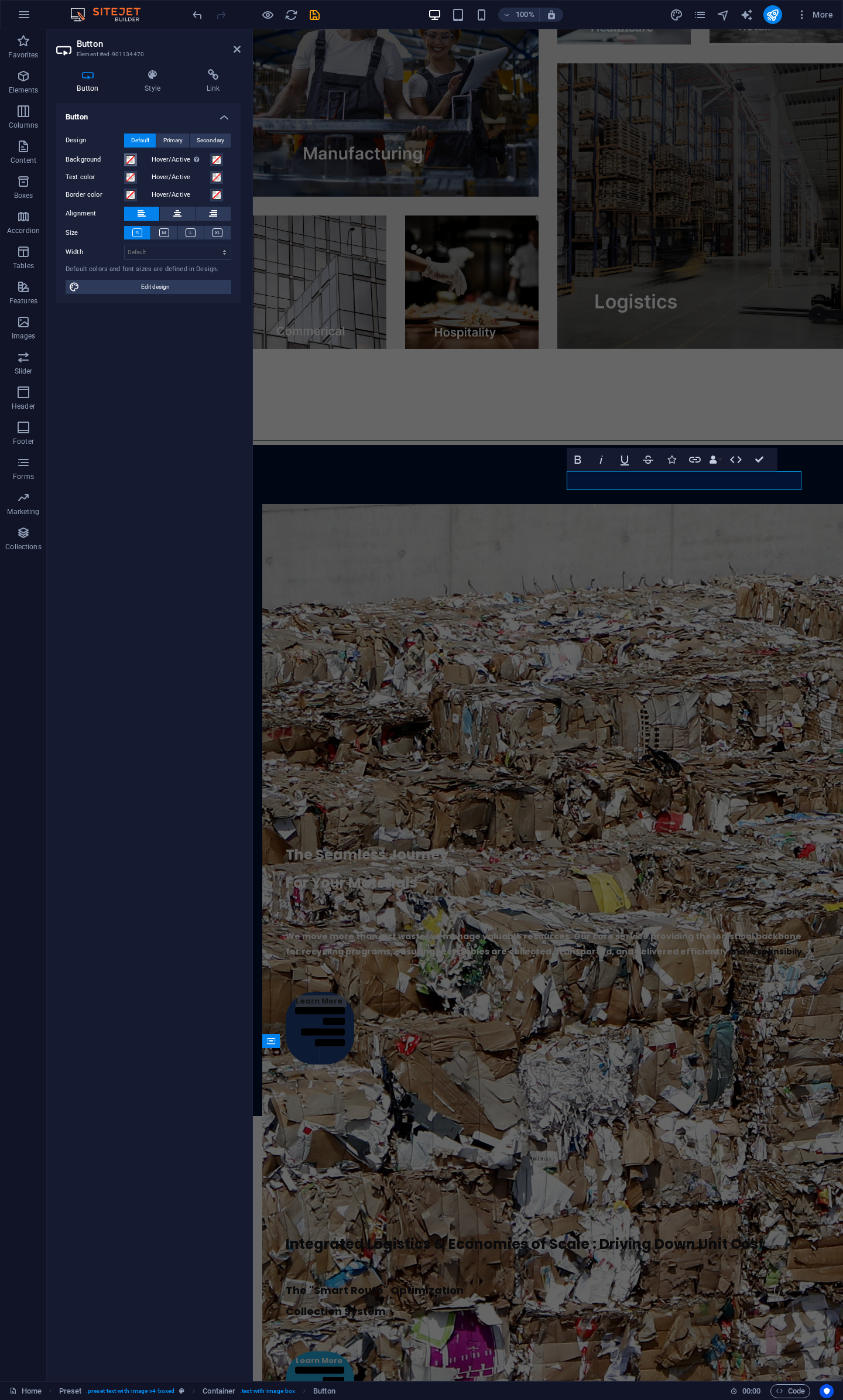
click at [130, 159] on span at bounding box center [131, 160] width 10 height 10
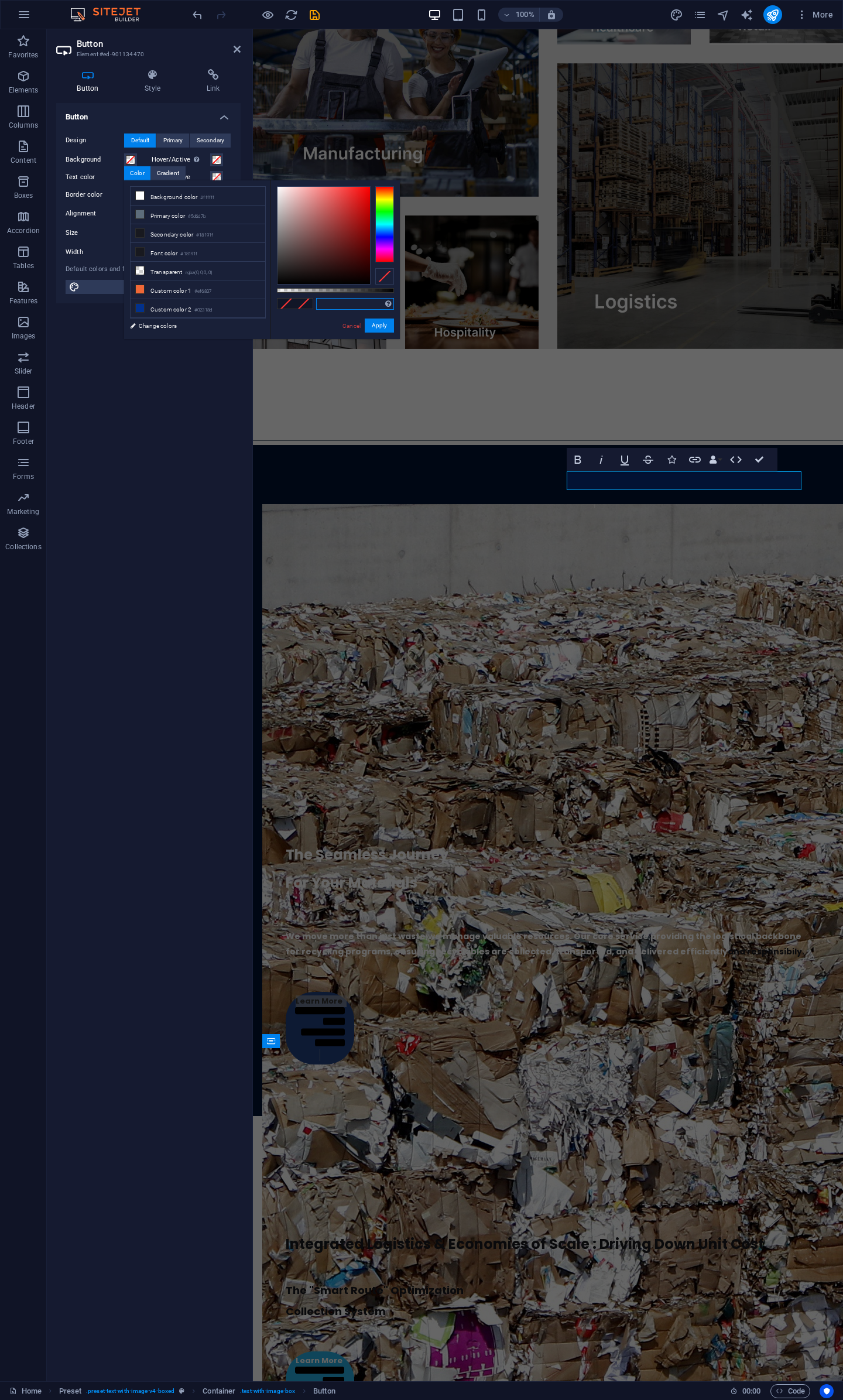
click at [348, 304] on input "text" at bounding box center [355, 304] width 78 height 12
paste input "#27ade2"
type input "#27ade2"
click at [375, 325] on button "Apply" at bounding box center [379, 325] width 29 height 14
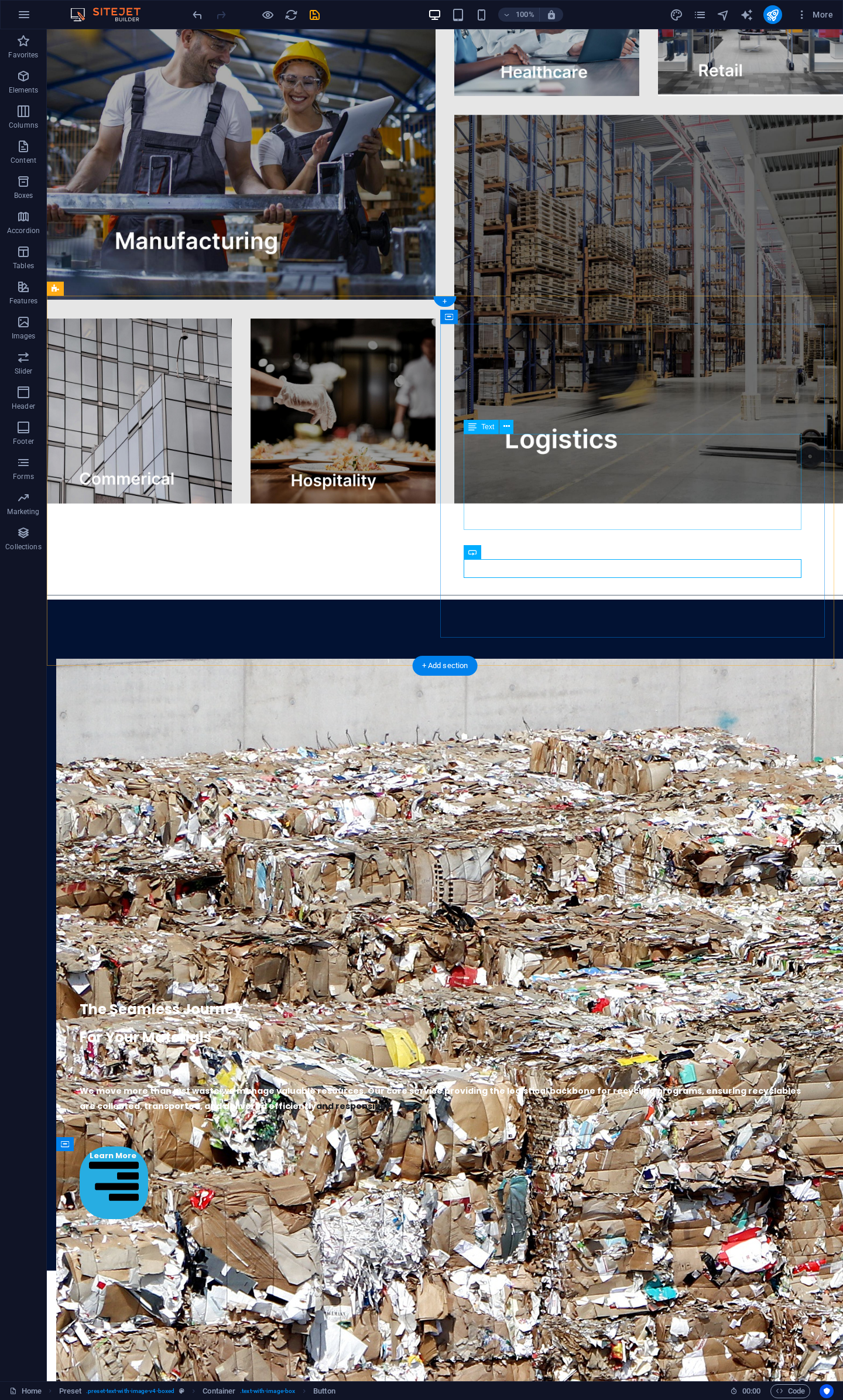
scroll to position [2279, 0]
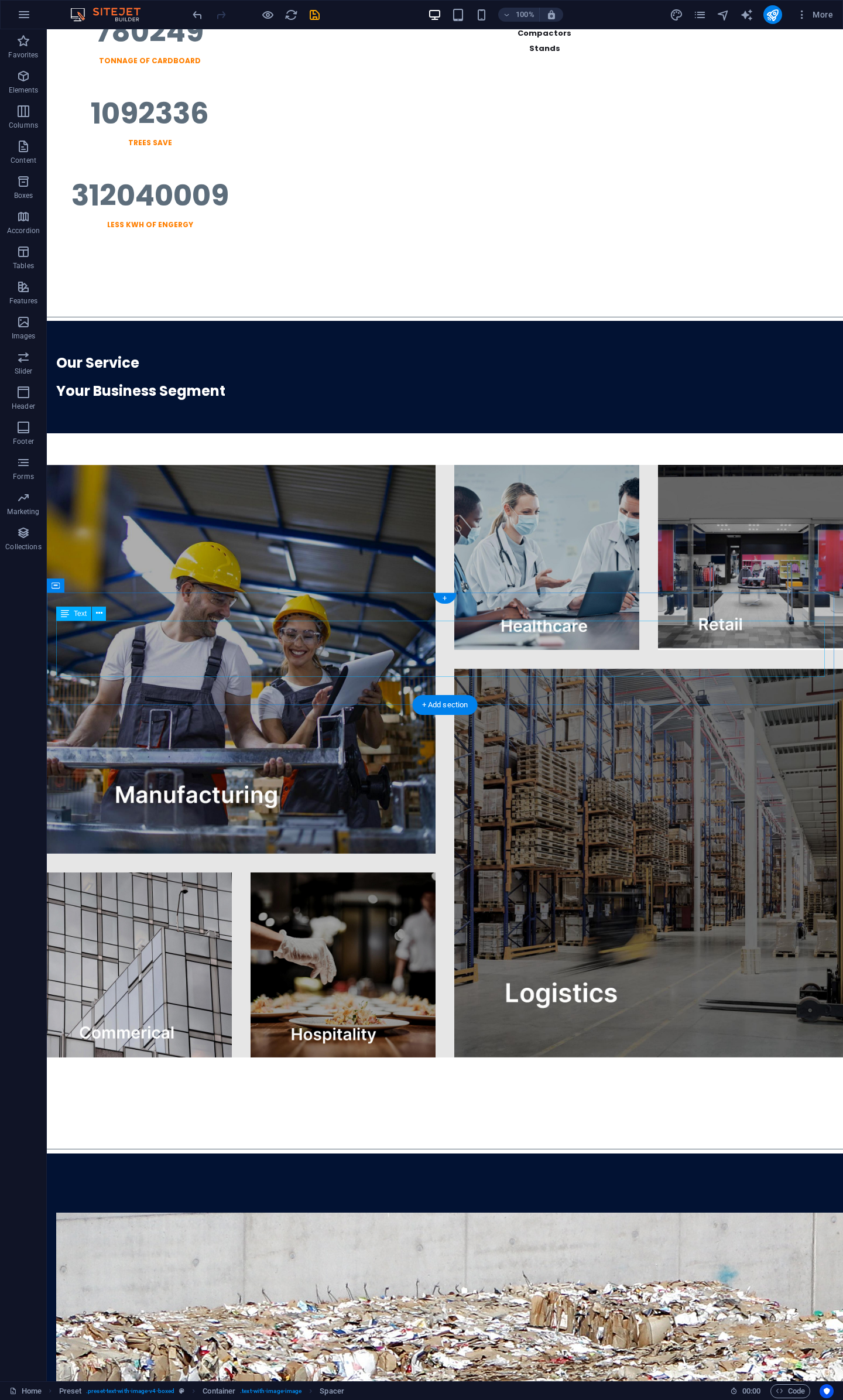
scroll to position [1069, 0]
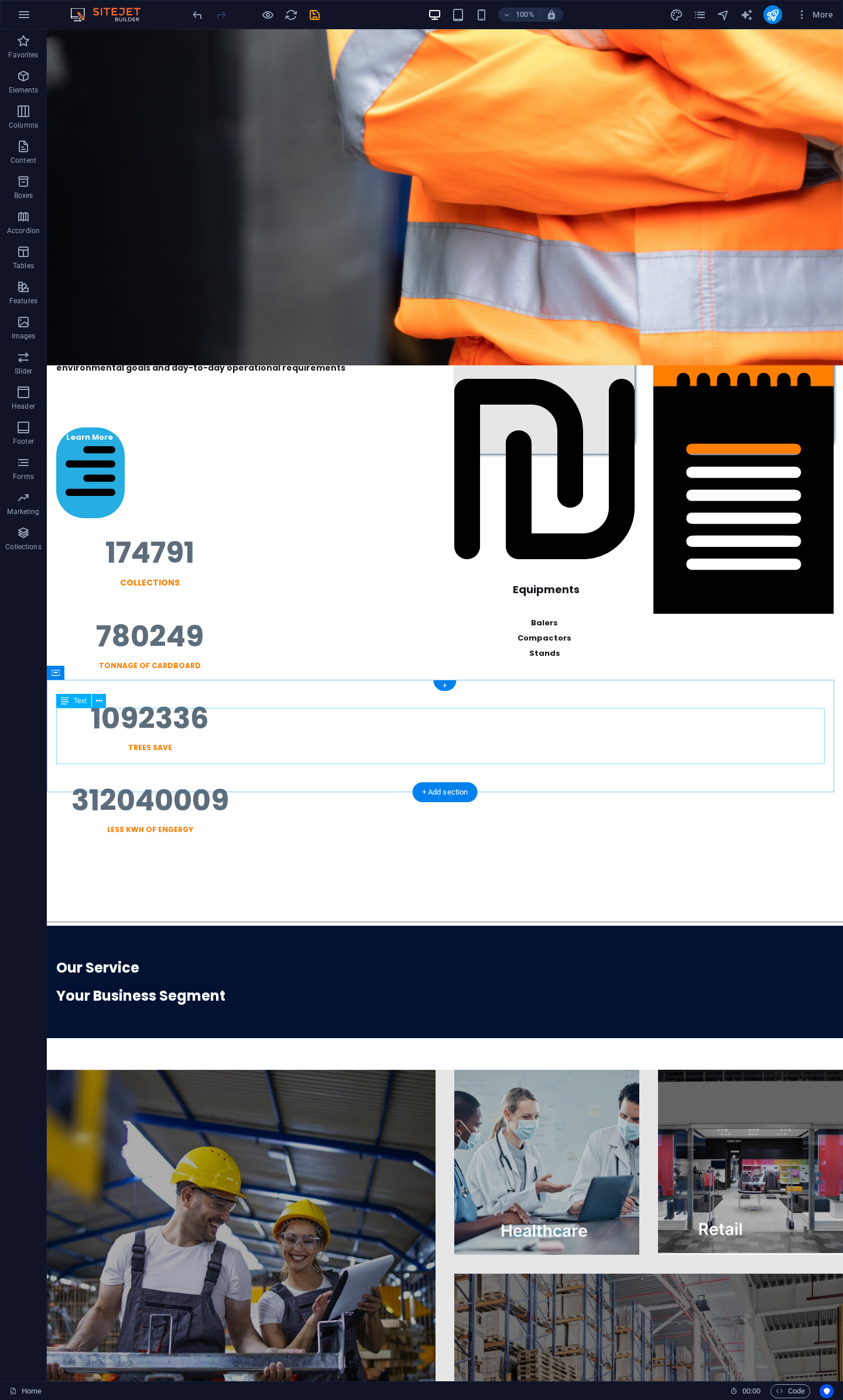
click at [131, 954] on div "Our Service Your Business Segment" at bounding box center [445, 983] width 778 height 56
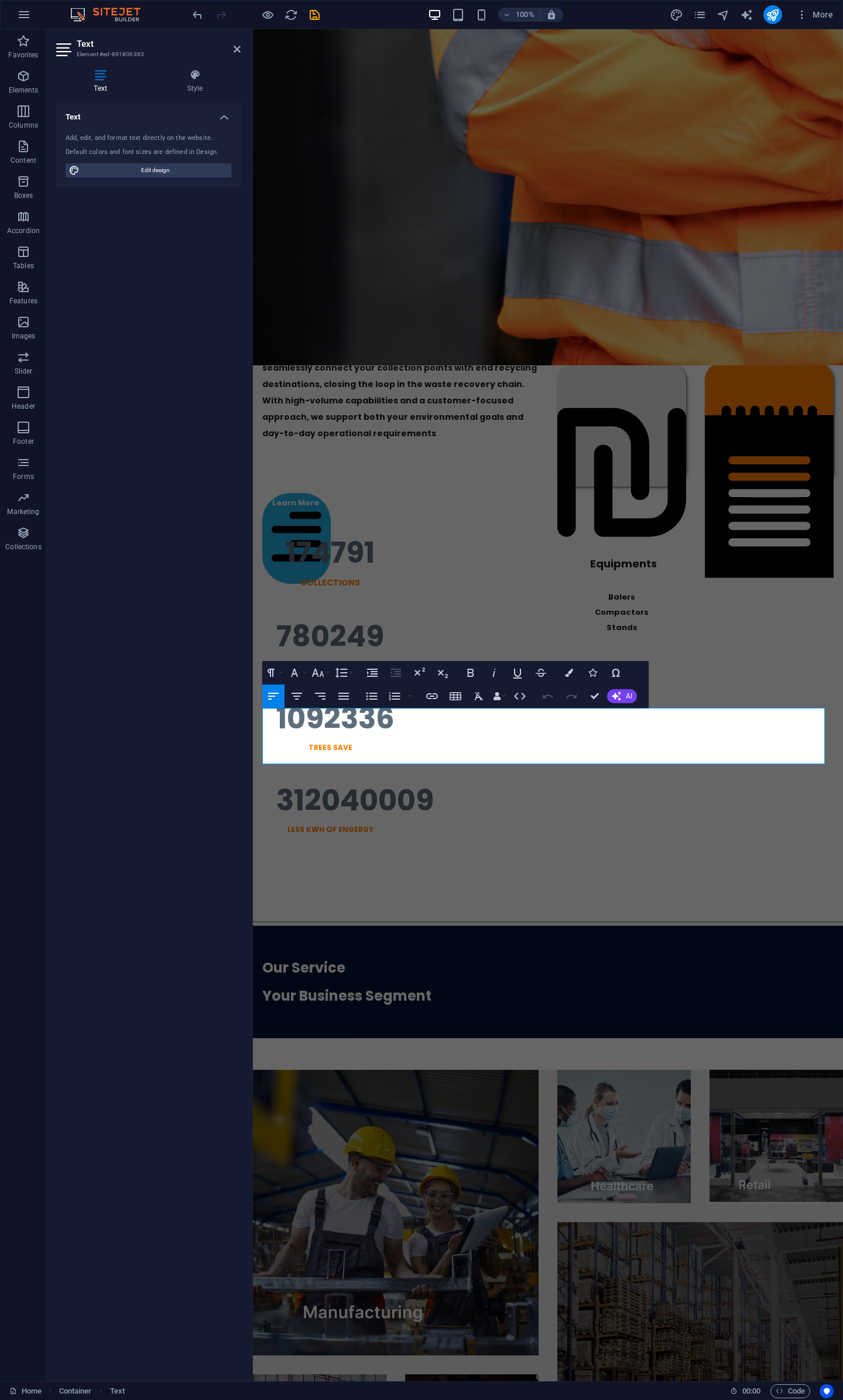
drag, startPoint x: 402, startPoint y: 729, endPoint x: 156, endPoint y: 716, distance: 246.3
click at [568, 674] on icon "button" at bounding box center [569, 673] width 8 height 8
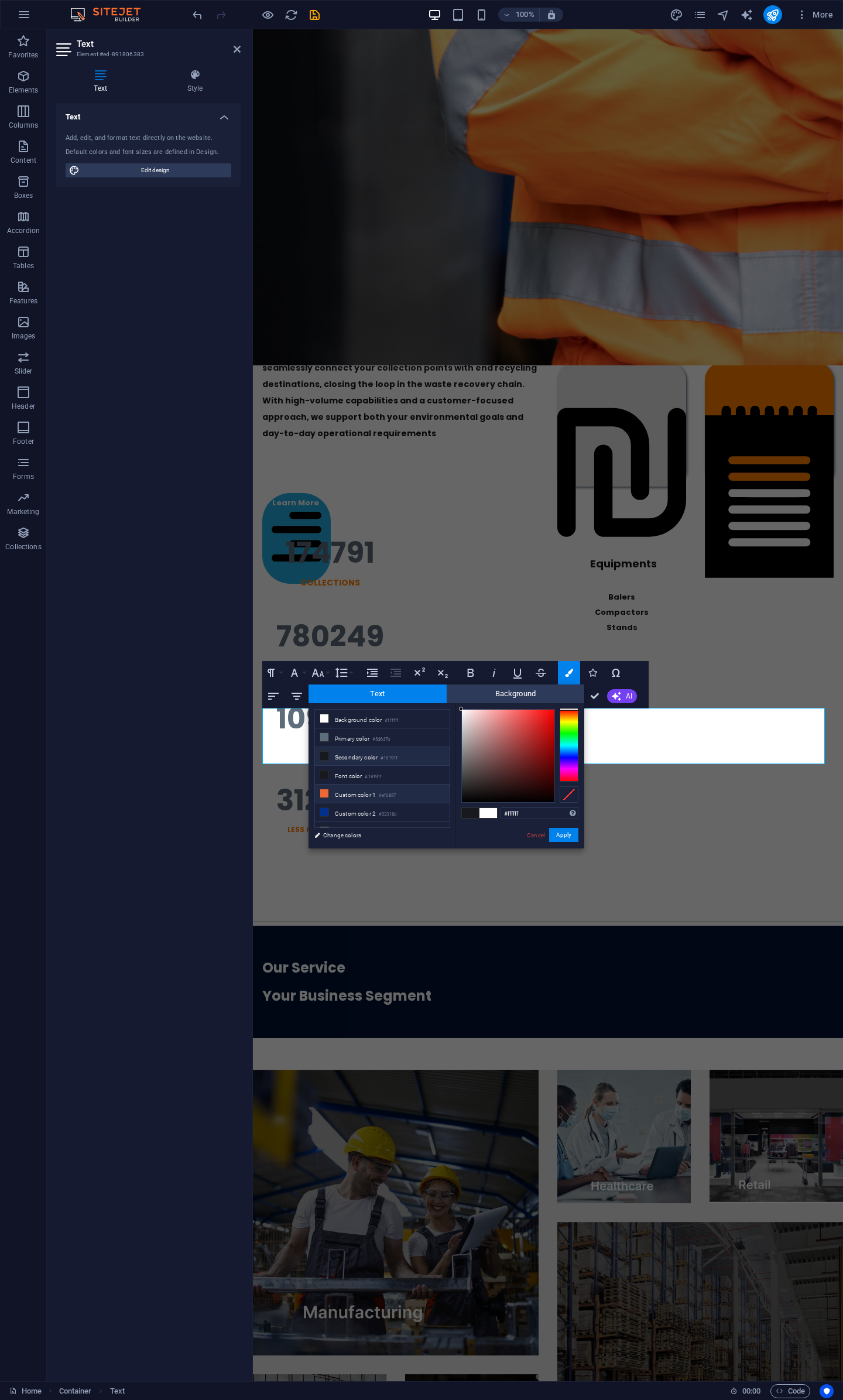
click at [343, 791] on li "Custom color 1 #ef6837" at bounding box center [382, 794] width 134 height 19
type input "#ef6837"
click at [559, 839] on button "Apply" at bounding box center [564, 835] width 29 height 14
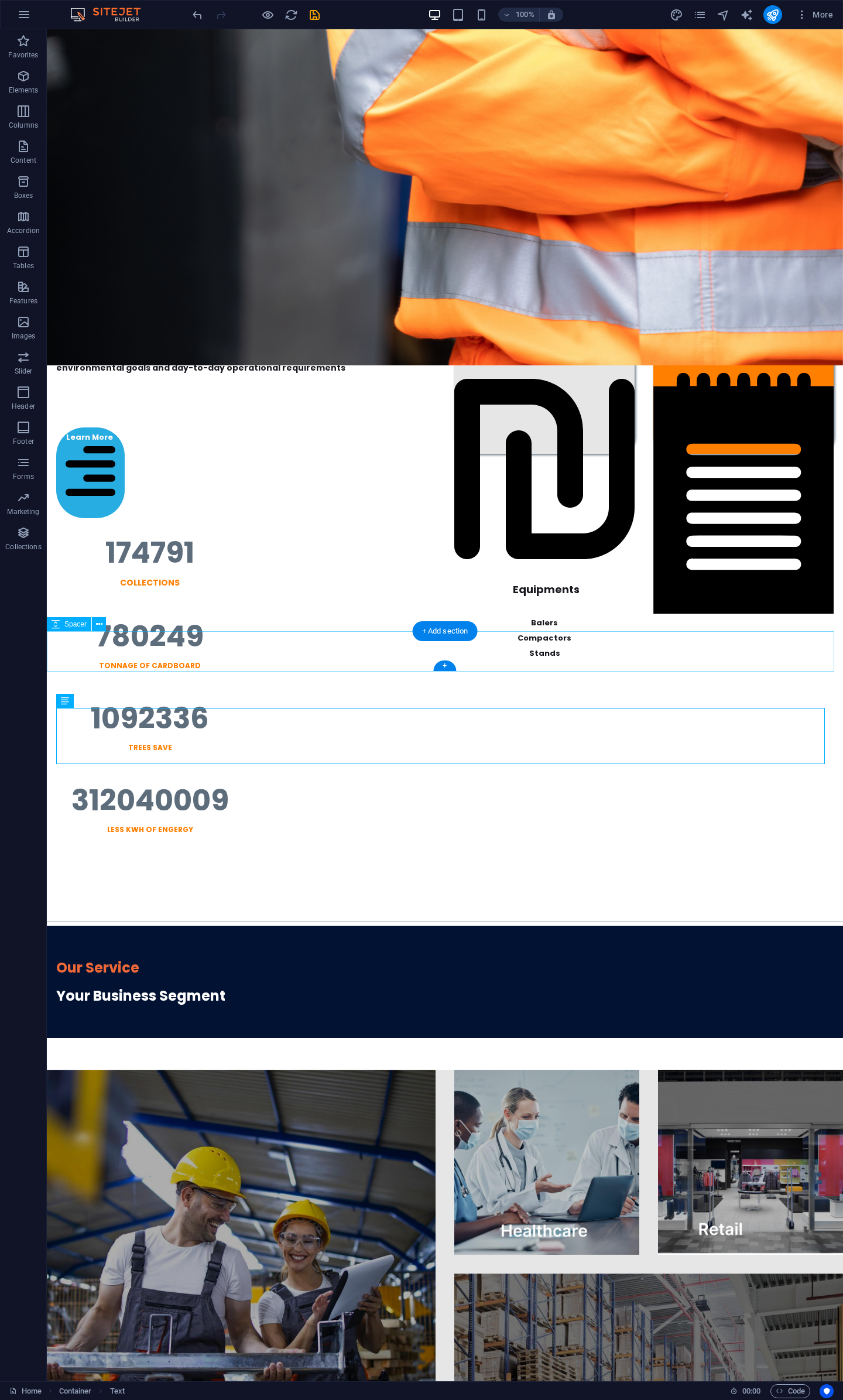
click at [686, 877] on div at bounding box center [445, 897] width 796 height 40
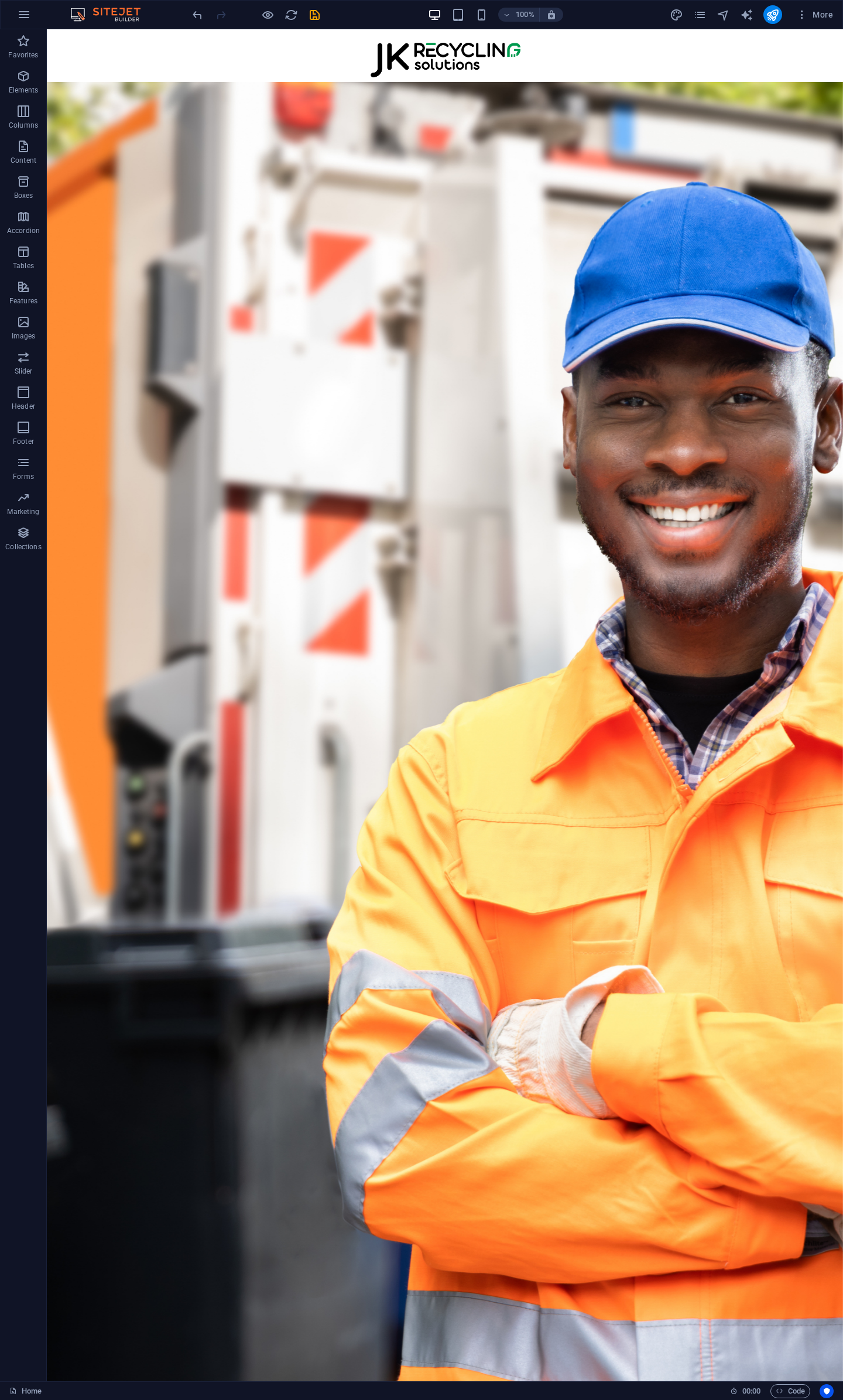
scroll to position [605, 0]
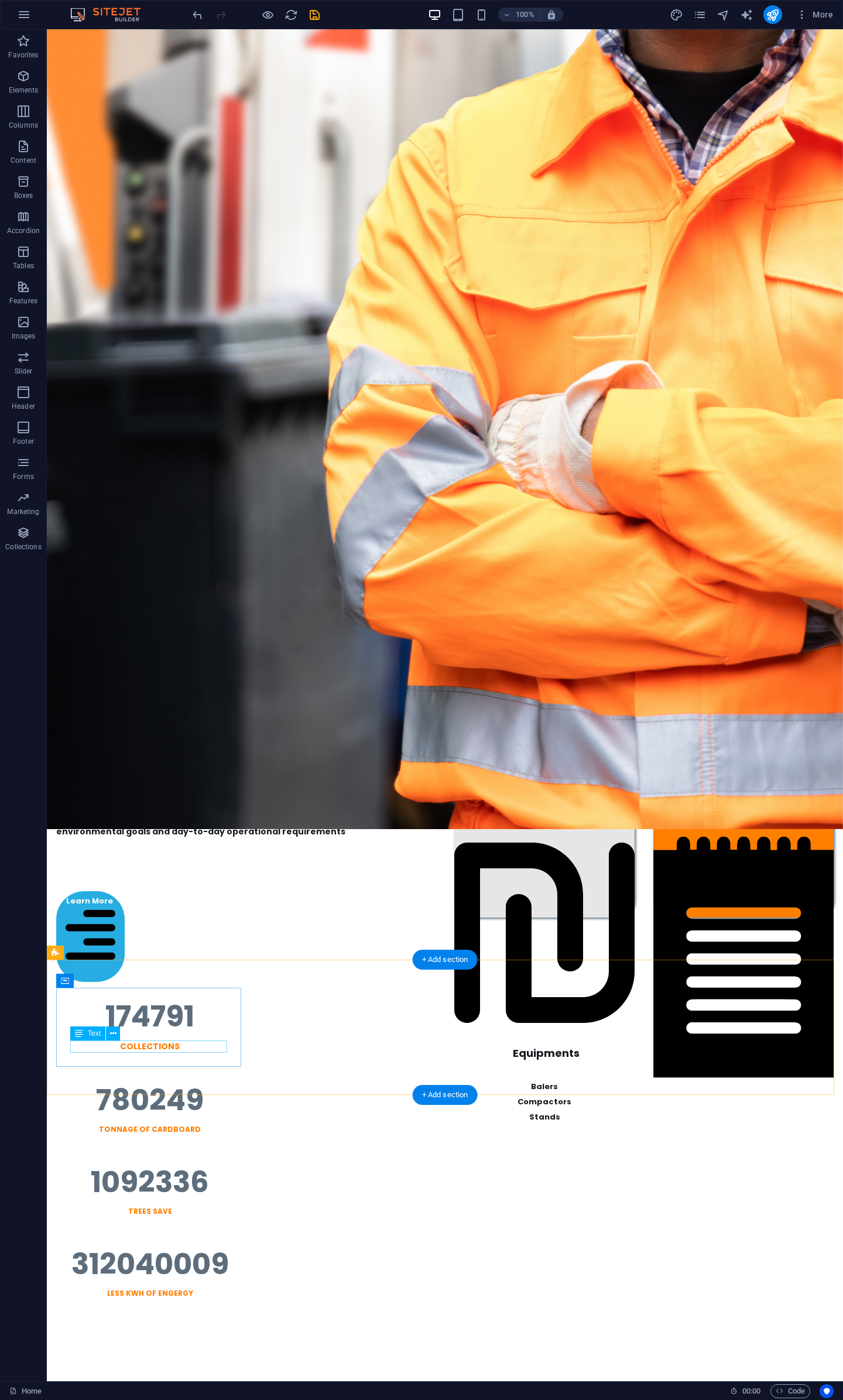
click at [181, 1049] on div "Collections" at bounding box center [150, 1046] width 159 height 13
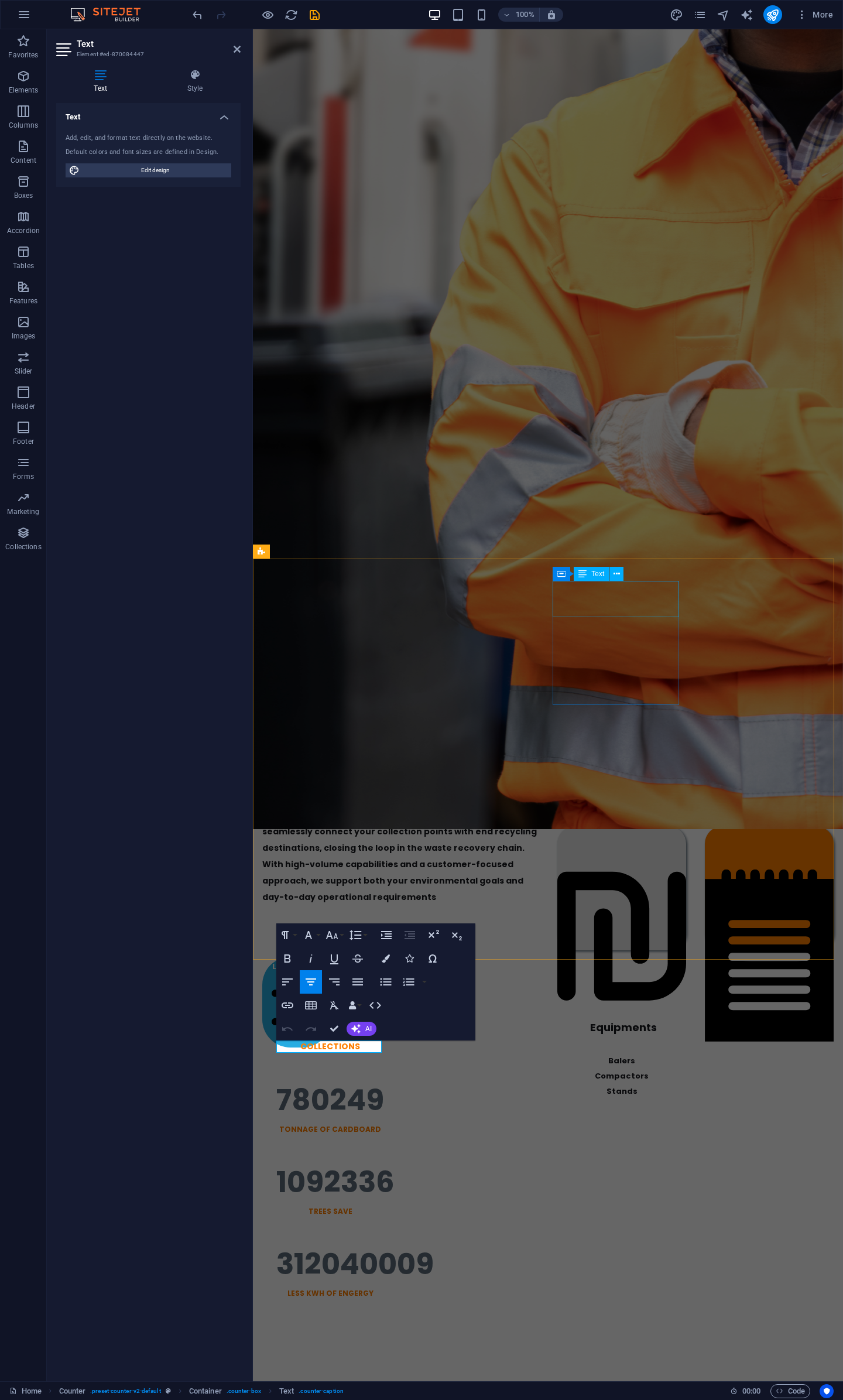
click at [576, 587] on div "Materials" at bounding box center [622, 683] width 128 height 193
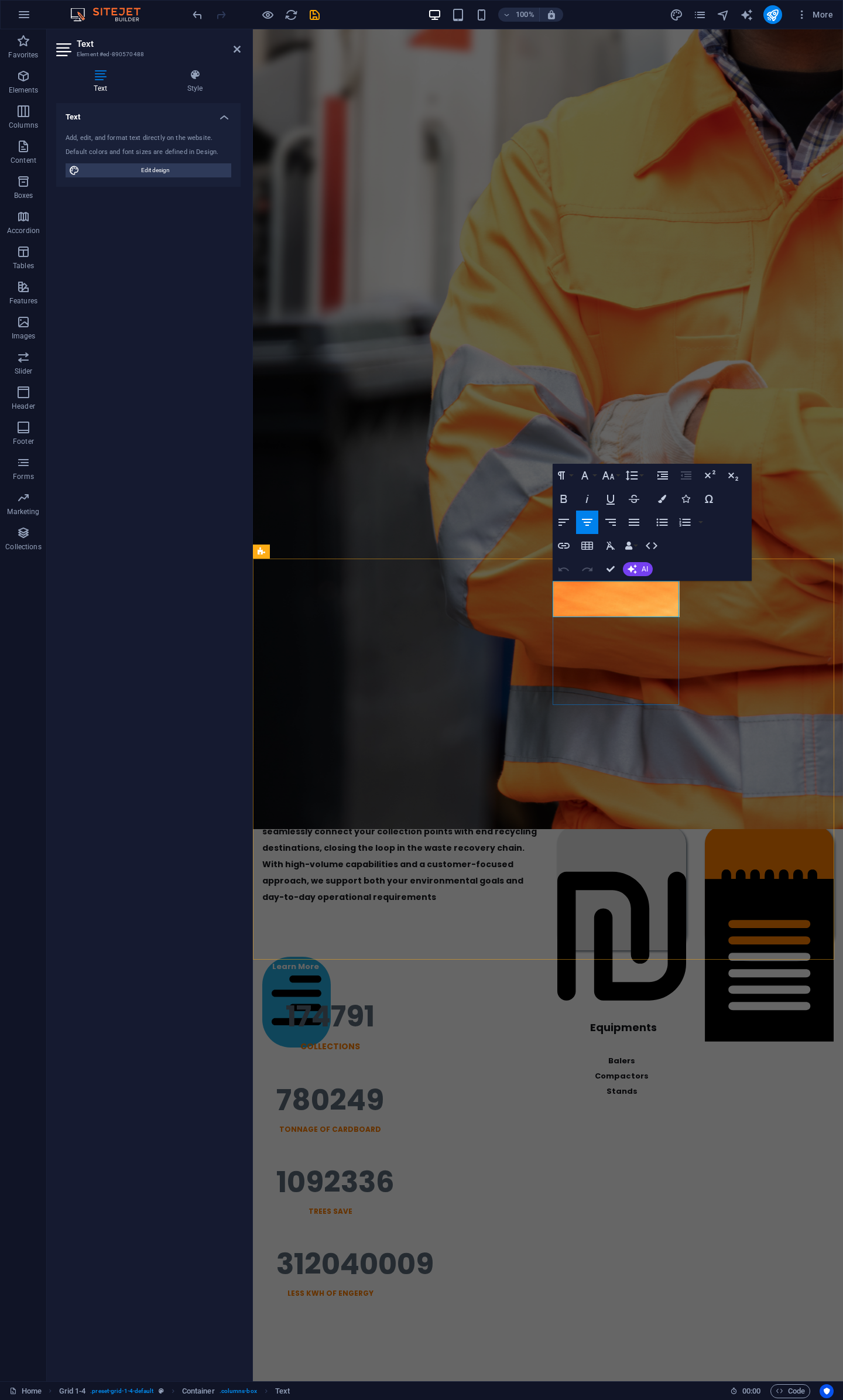
click at [657, 698] on div "Materials Cardboard & Paper Plastic E-Waste Polystyrene" at bounding box center [622, 648] width 128 height 124
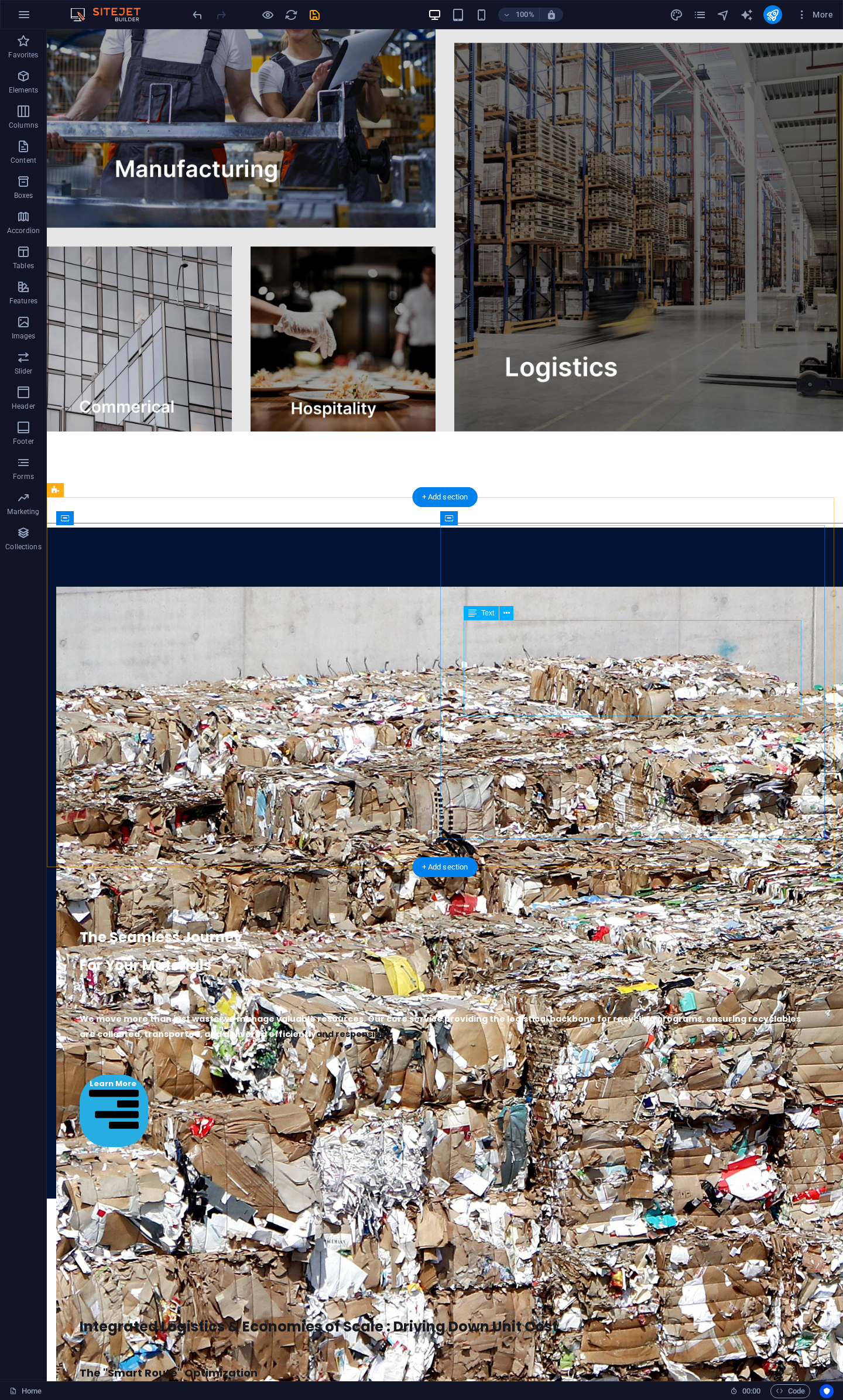
scroll to position [2905, 0]
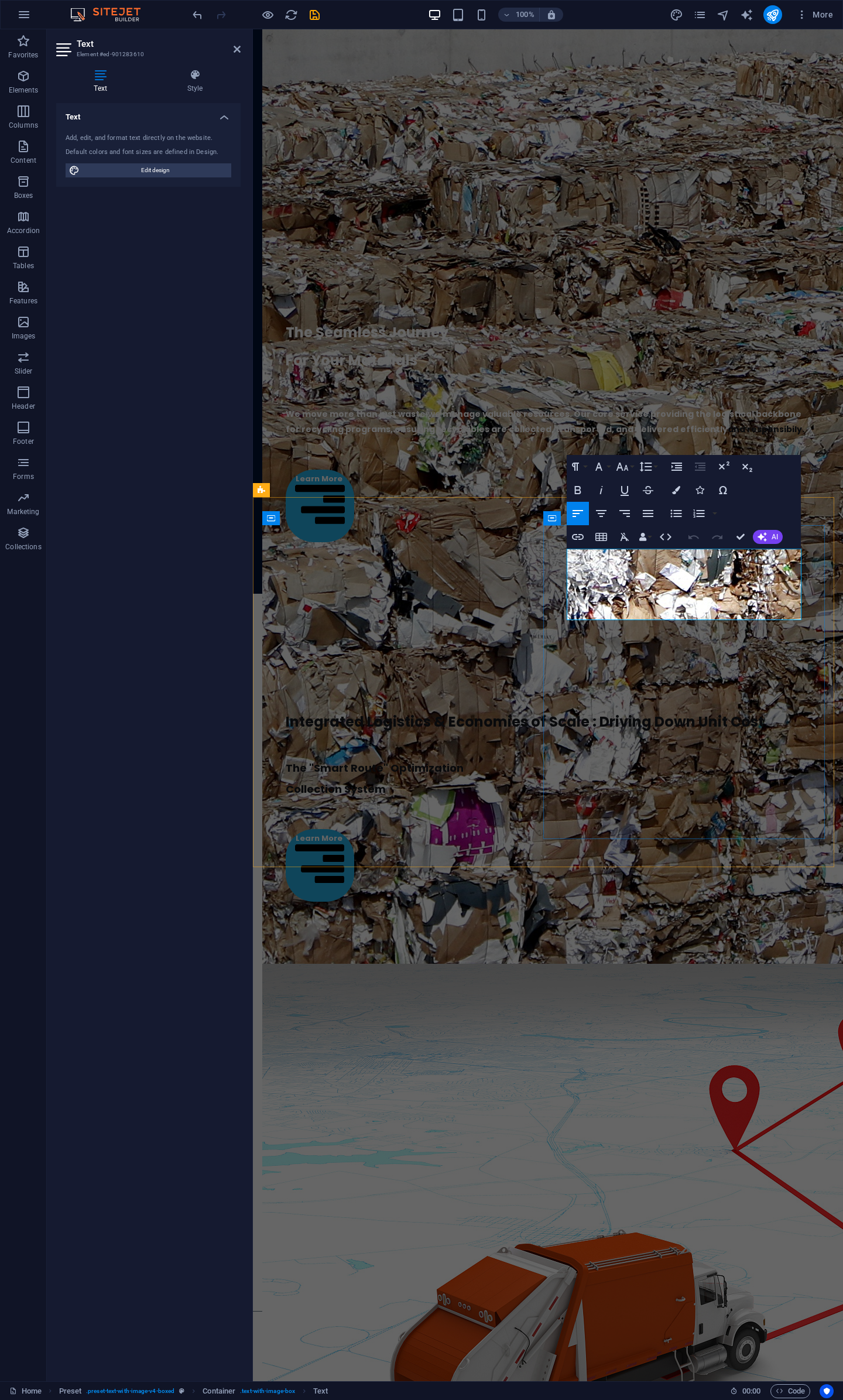
drag, startPoint x: 741, startPoint y: 611, endPoint x: 544, endPoint y: 564, distance: 202.5
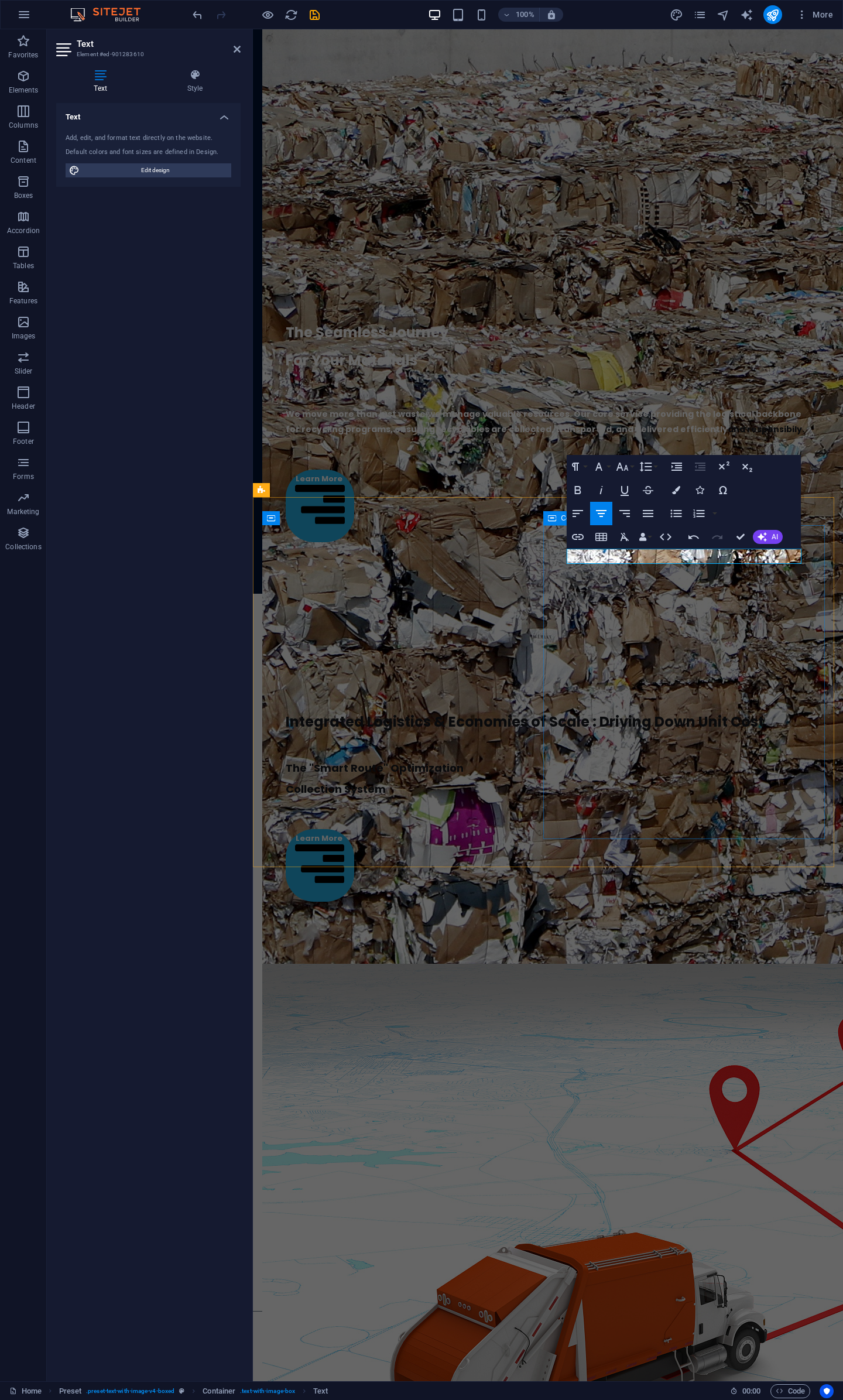
drag, startPoint x: 775, startPoint y: 559, endPoint x: 547, endPoint y: 557, distance: 228.0
click at [631, 469] on button "Font Size" at bounding box center [625, 467] width 22 height 24
click at [639, 578] on link "14" at bounding box center [634, 578] width 42 height 18
drag, startPoint x: 741, startPoint y: 538, endPoint x: 664, endPoint y: 488, distance: 91.8
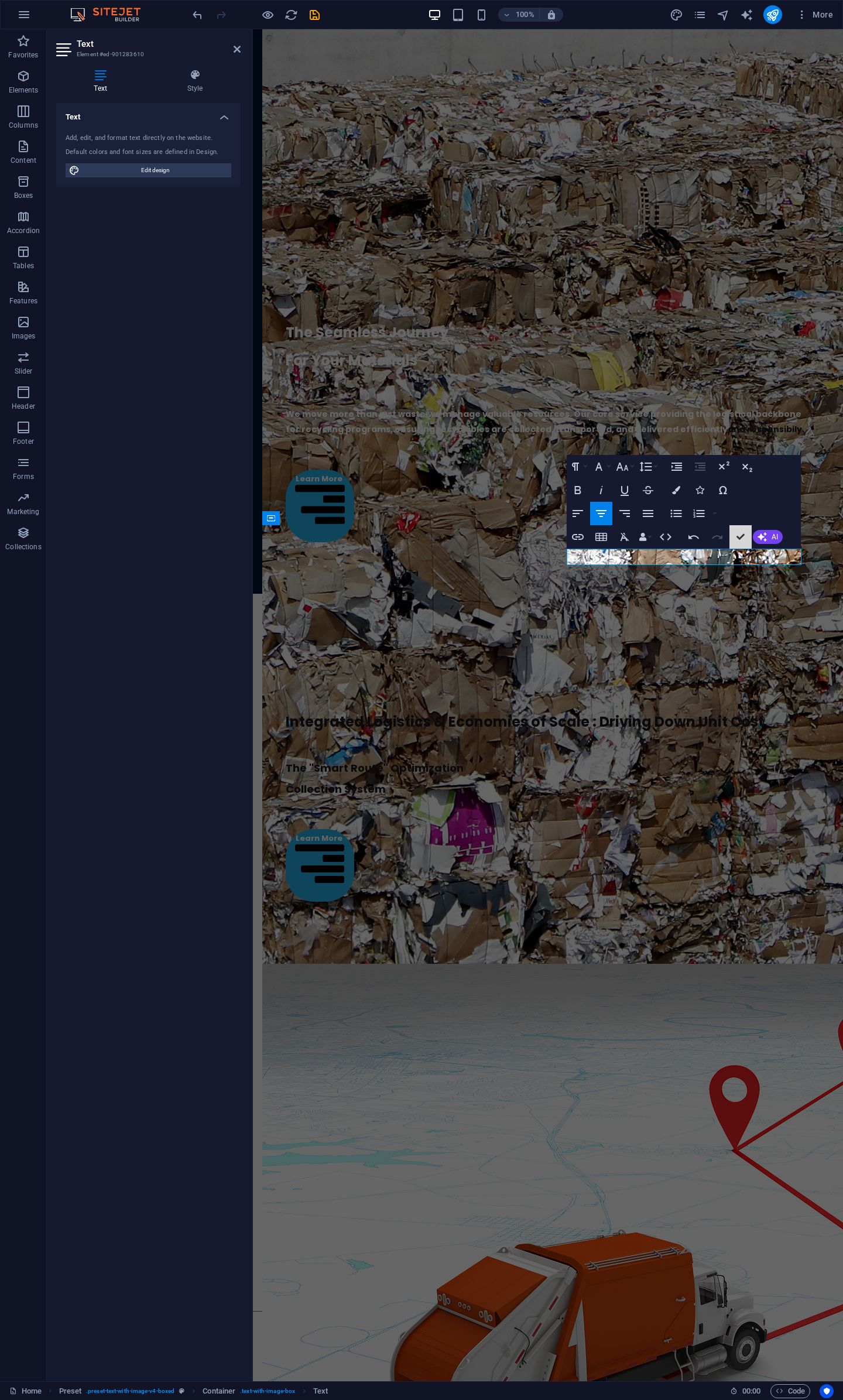
click at [747, 466] on div "Paragraph Format Normal Heading 1 Heading 2 Heading 3 Heading 4 Heading 5 Headi…" at bounding box center [683, 502] width 234 height 94
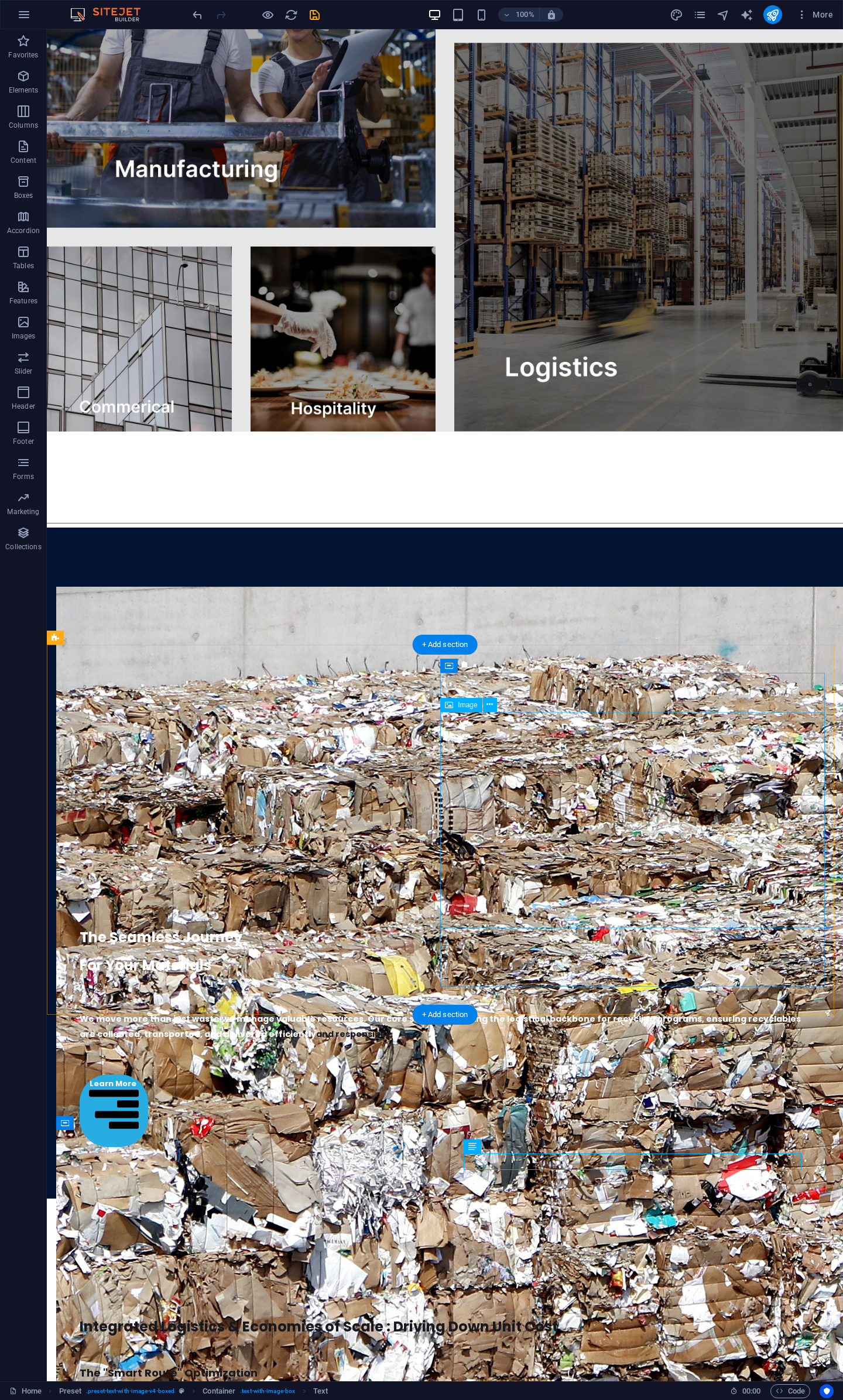
scroll to position [2905, 0]
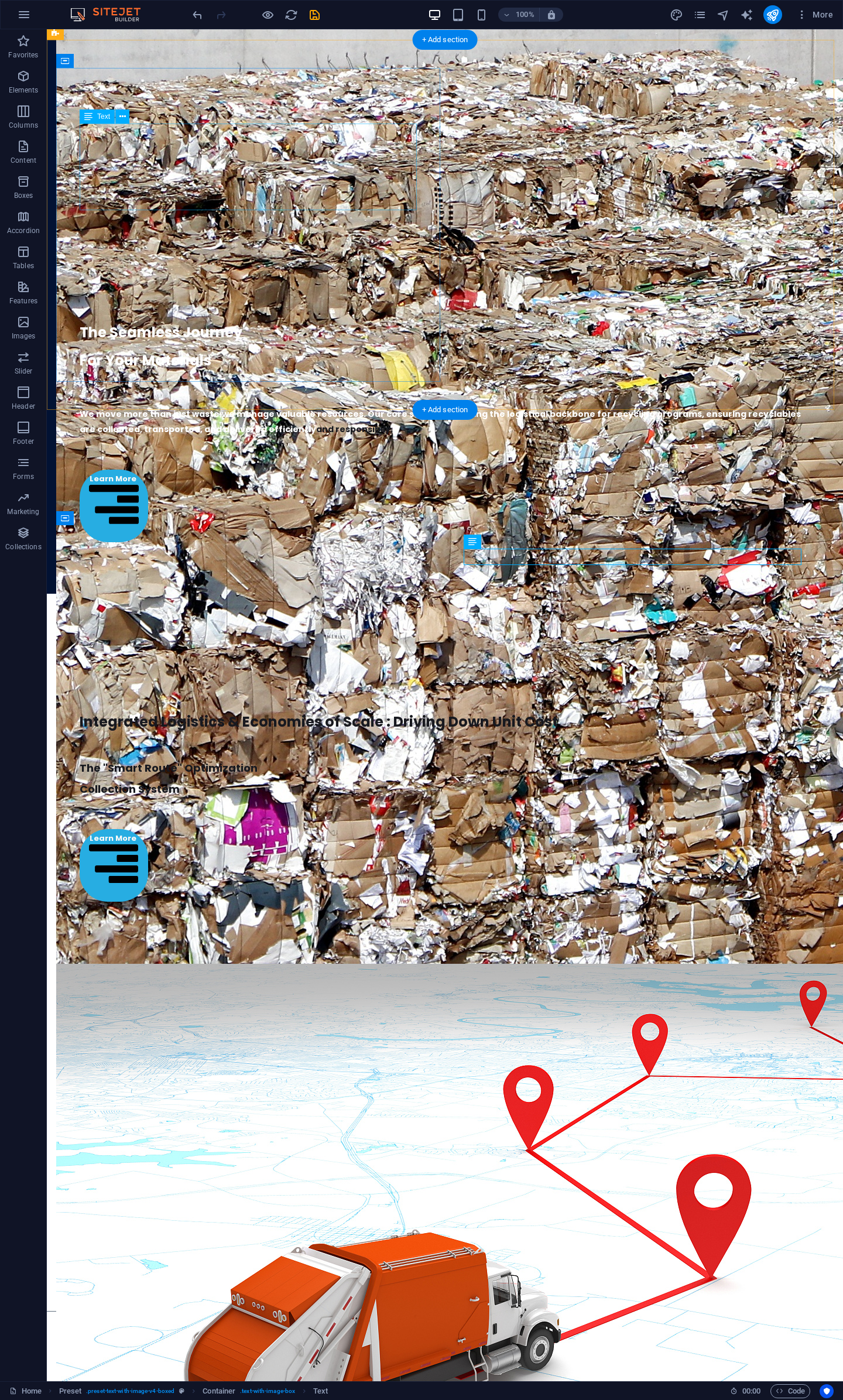
click at [299, 677] on div "Integrated Logistics & Economies of Scale : Driving Down Unit Cost" at bounding box center [445, 706] width 731 height 59
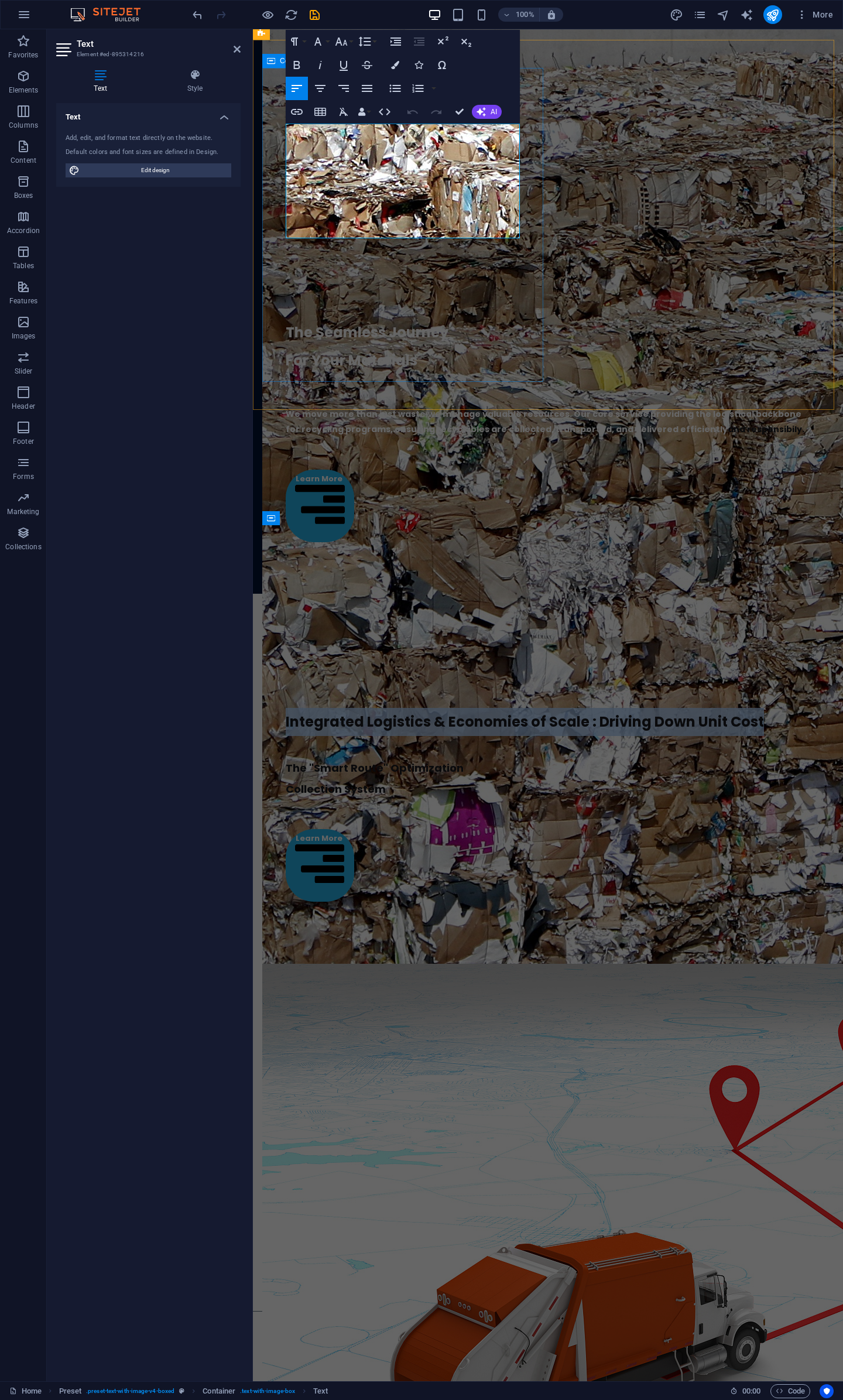
drag, startPoint x: 437, startPoint y: 223, endPoint x: 560, endPoint y: 105, distance: 170.4
click at [272, 622] on div "Integrated Logistics & Economies of Scale : Driving Down Unit Cost The "Smart R…" at bounding box center [548, 773] width 572 height 303
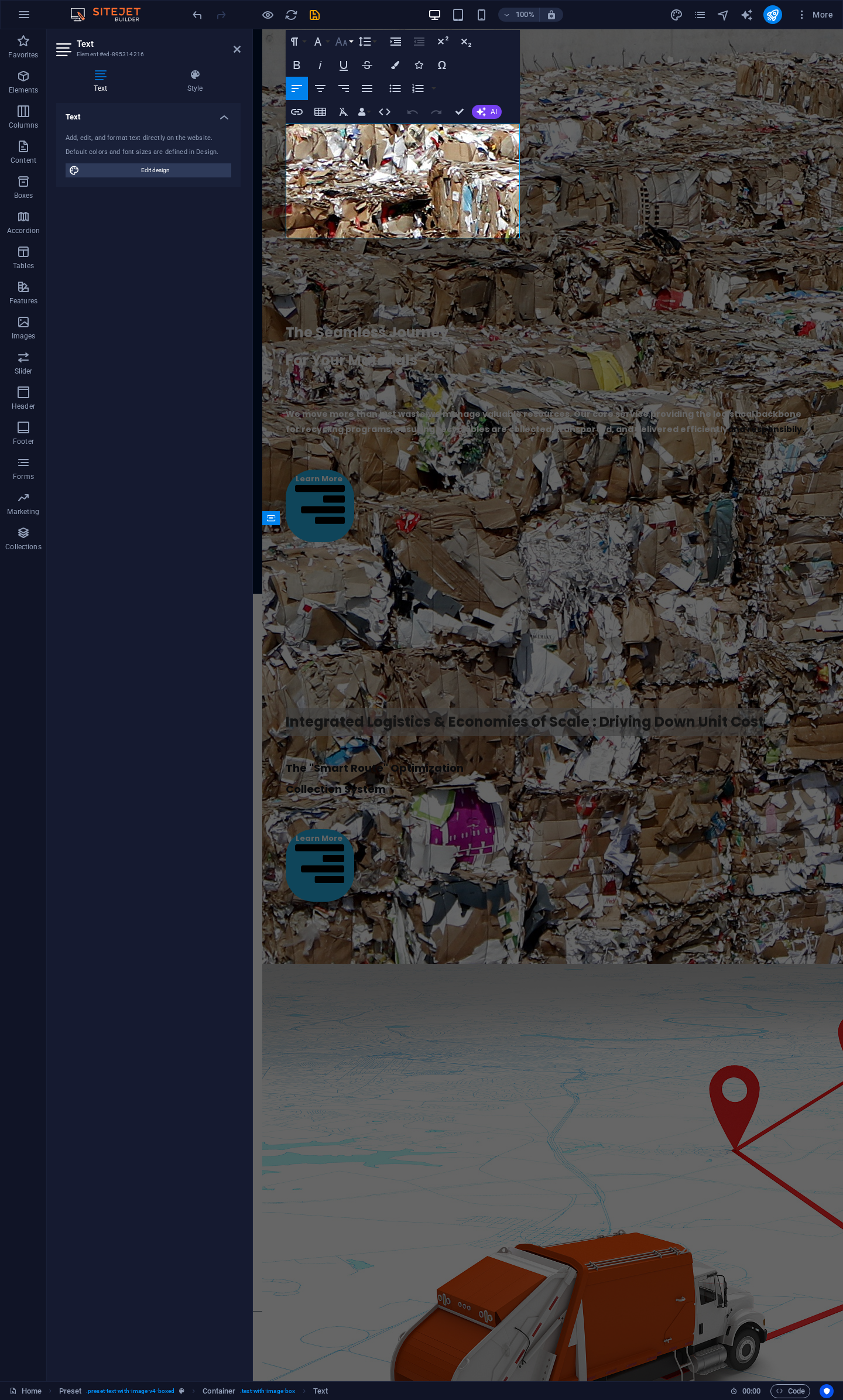
click at [353, 42] on button "Font Size" at bounding box center [344, 42] width 22 height 24
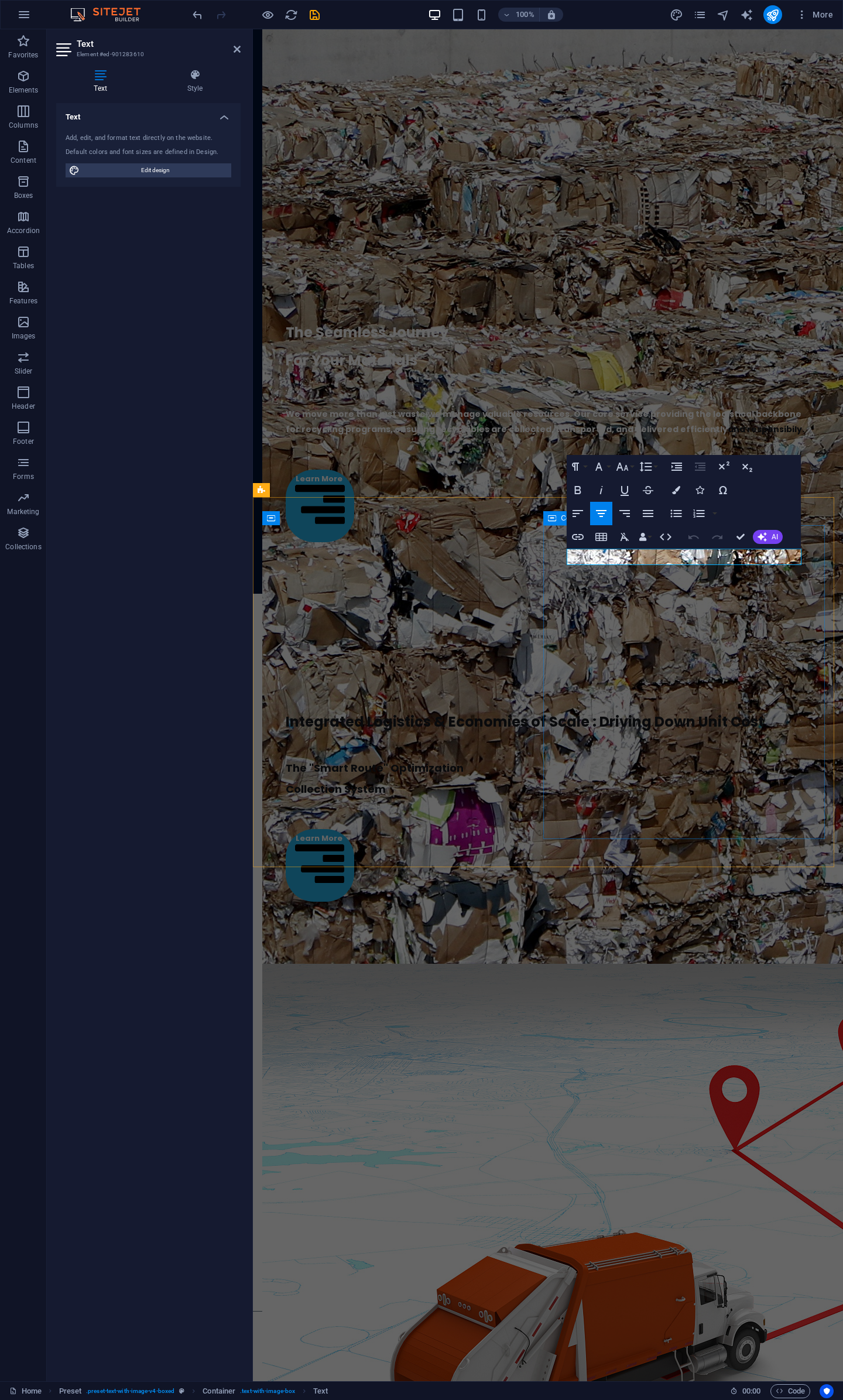
drag, startPoint x: 796, startPoint y: 561, endPoint x: 466, endPoint y: 544, distance: 330.4
click at [626, 463] on icon "button" at bounding box center [622, 466] width 14 height 14
click at [635, 524] on link "24" at bounding box center [634, 519] width 42 height 18
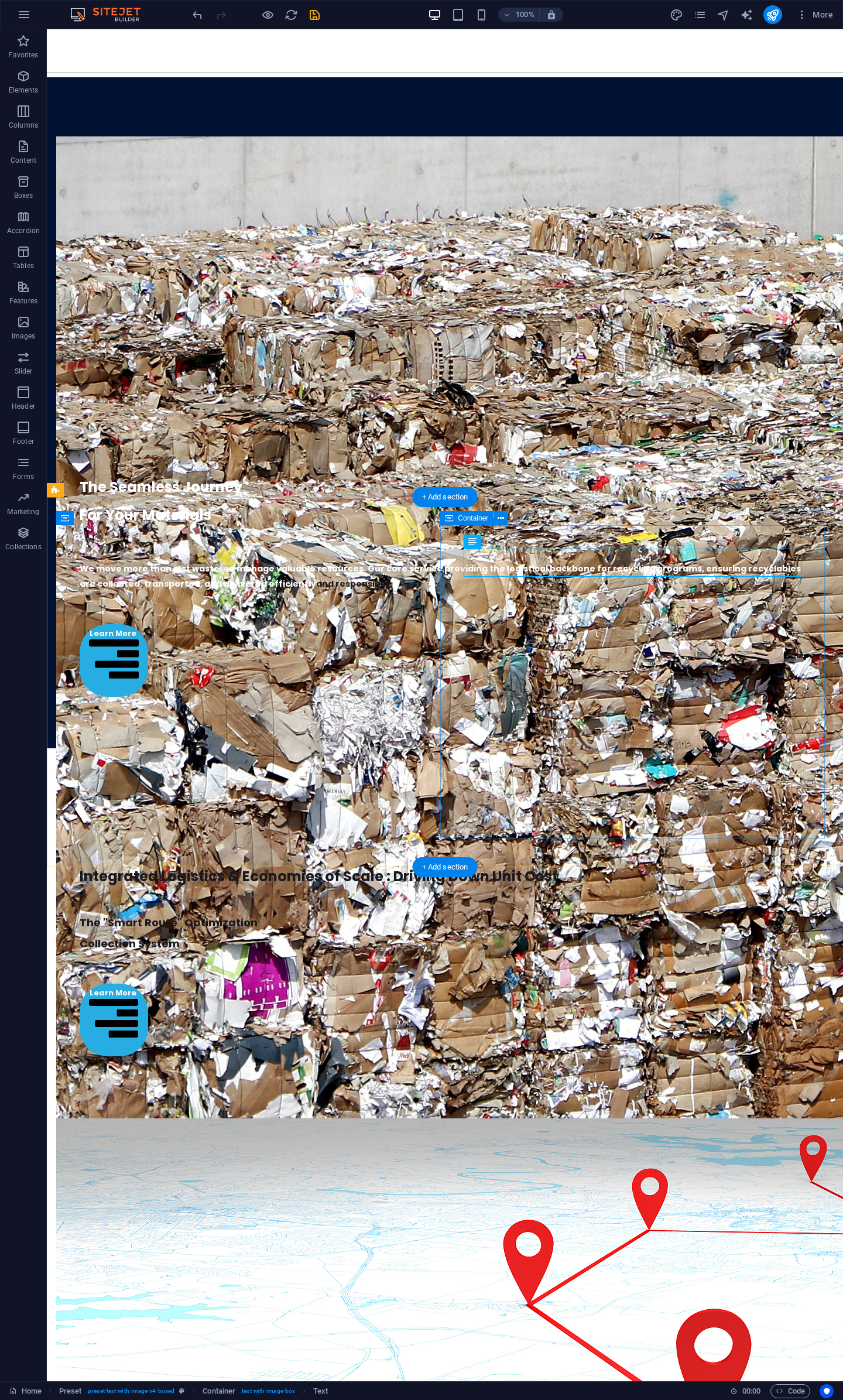
scroll to position [2905, 0]
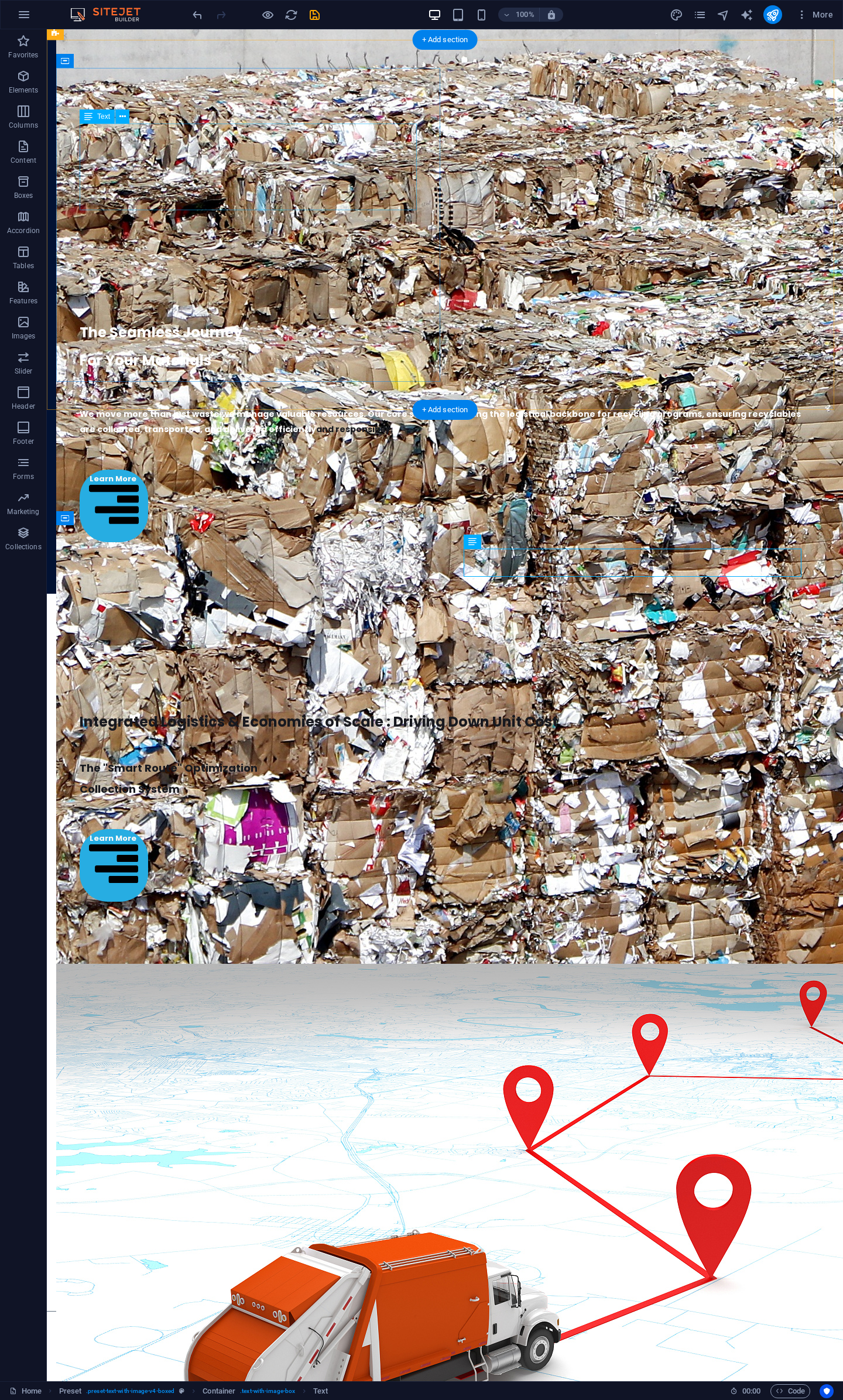
click at [241, 677] on div "Integrated Logistics & Economies of Scale : Driving Down Unit Cost" at bounding box center [445, 706] width 731 height 59
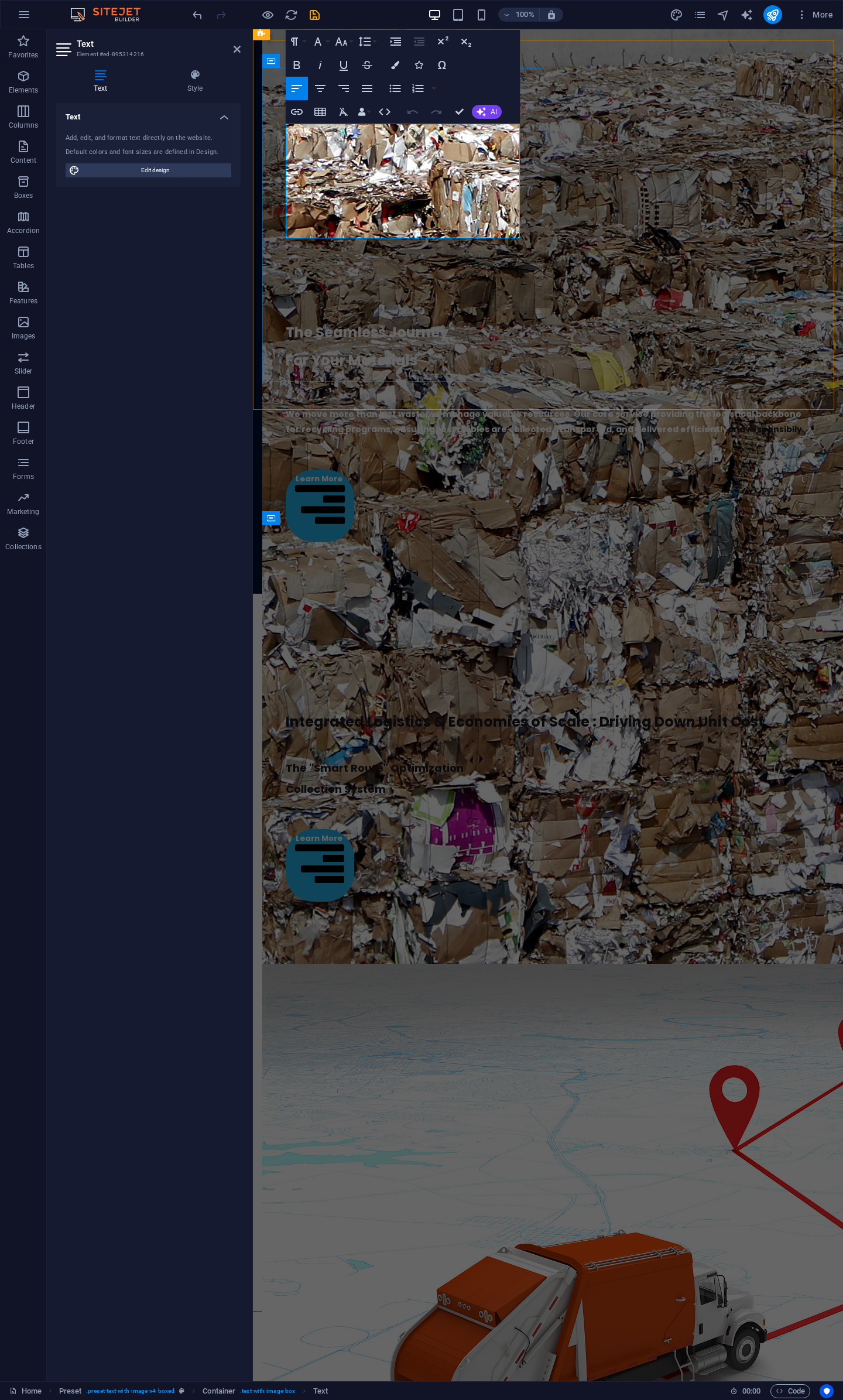
click at [299, 712] on span "Integrated Logistics & Economies of Scale : Driving Down Unit Cost" at bounding box center [525, 722] width 478 height 19
click at [290, 712] on span "Integrated Logistics & Economies of Scale : Driving Down Unit Cost" at bounding box center [525, 722] width 478 height 19
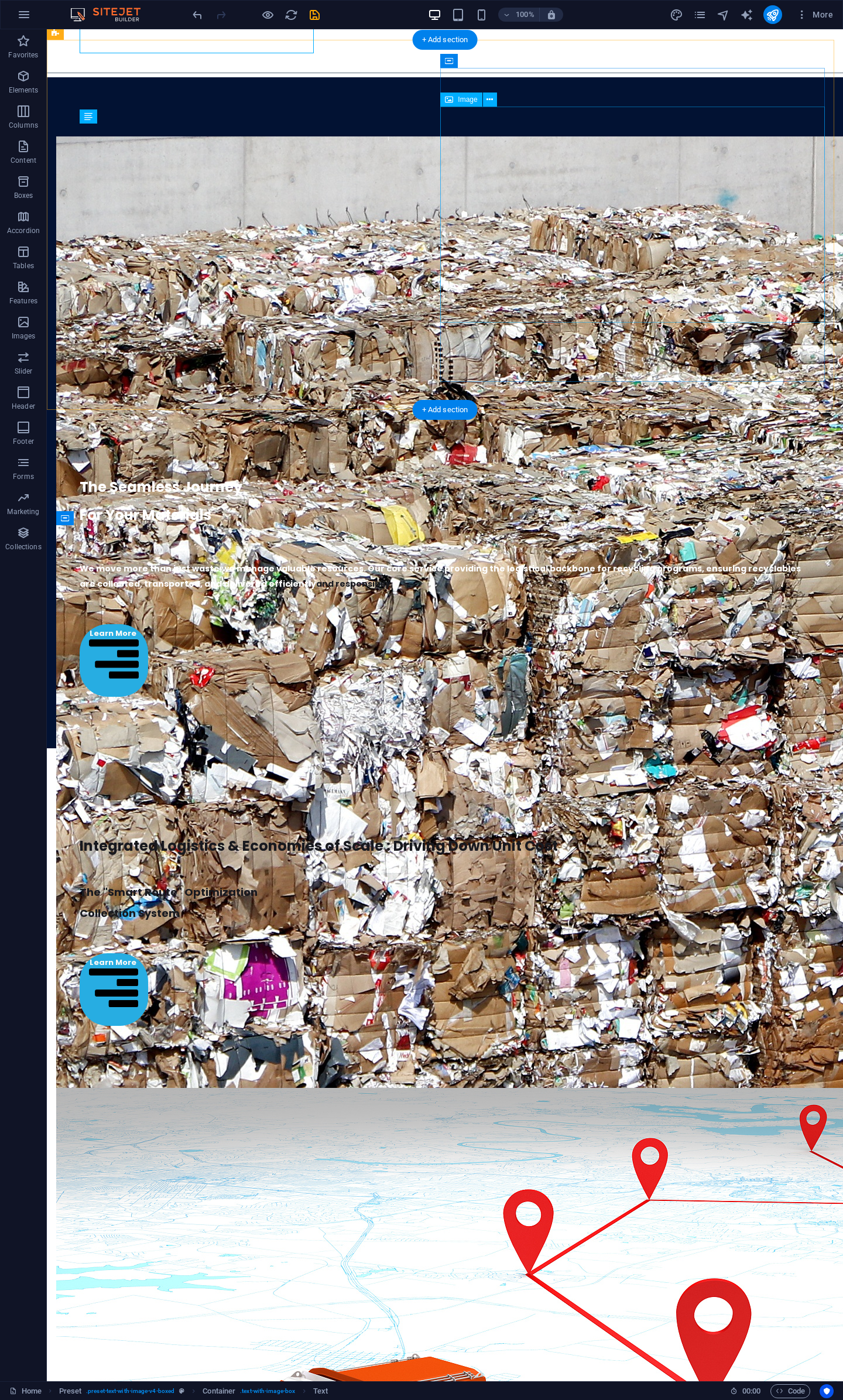
scroll to position [2905, 0]
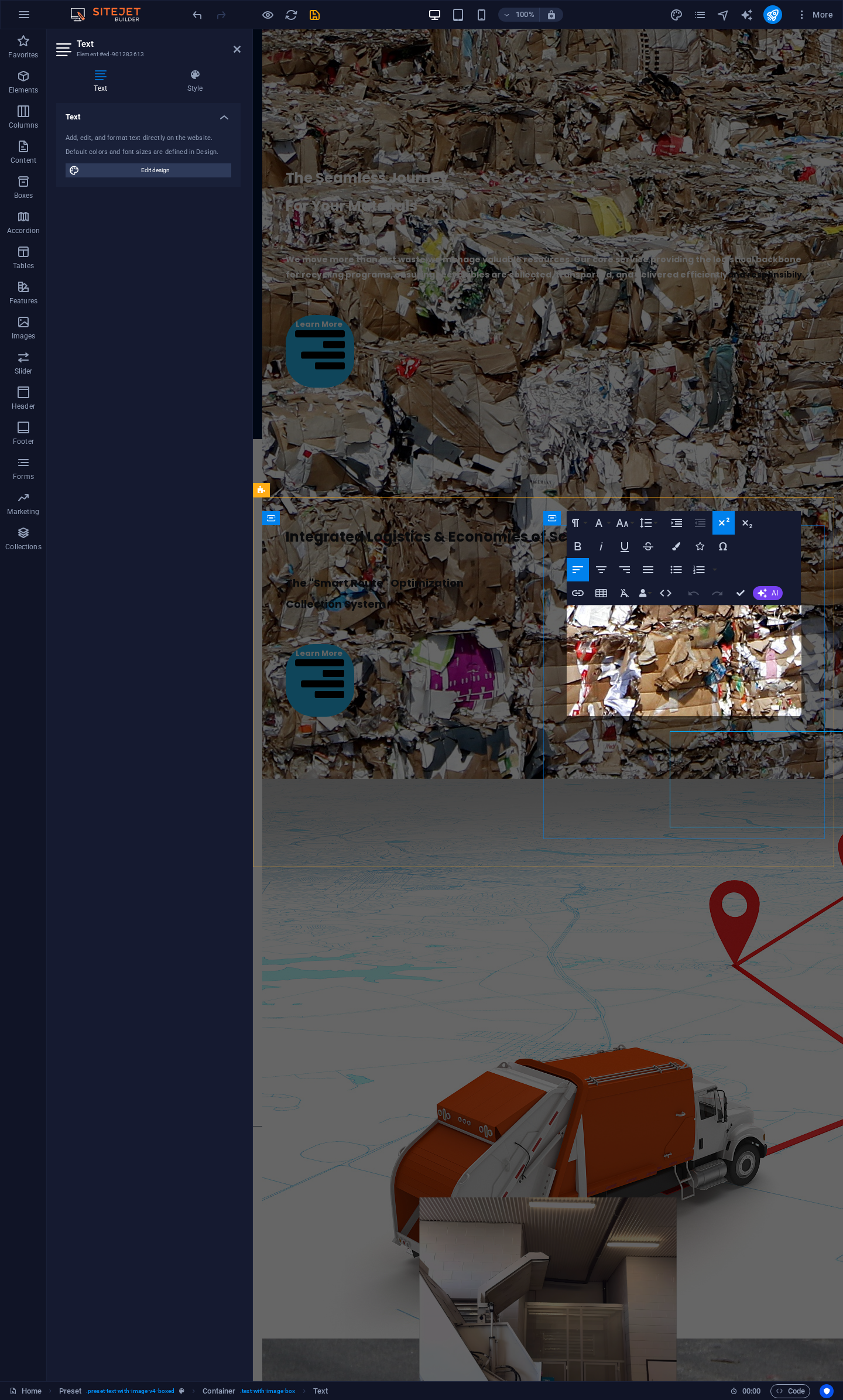
scroll to position [2750, 0]
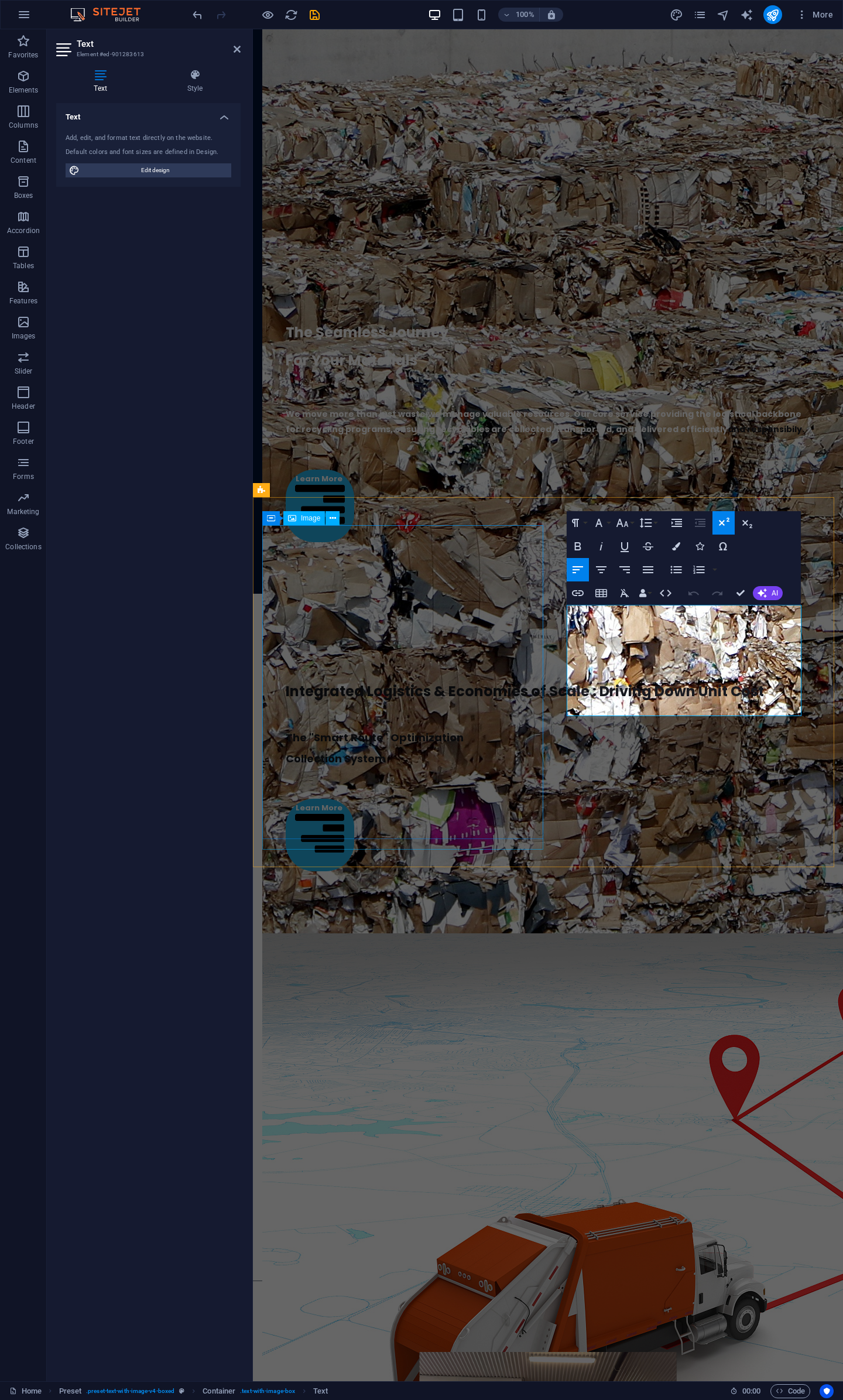
drag, startPoint x: 668, startPoint y: 708, endPoint x: 511, endPoint y: 628, distance: 176.2
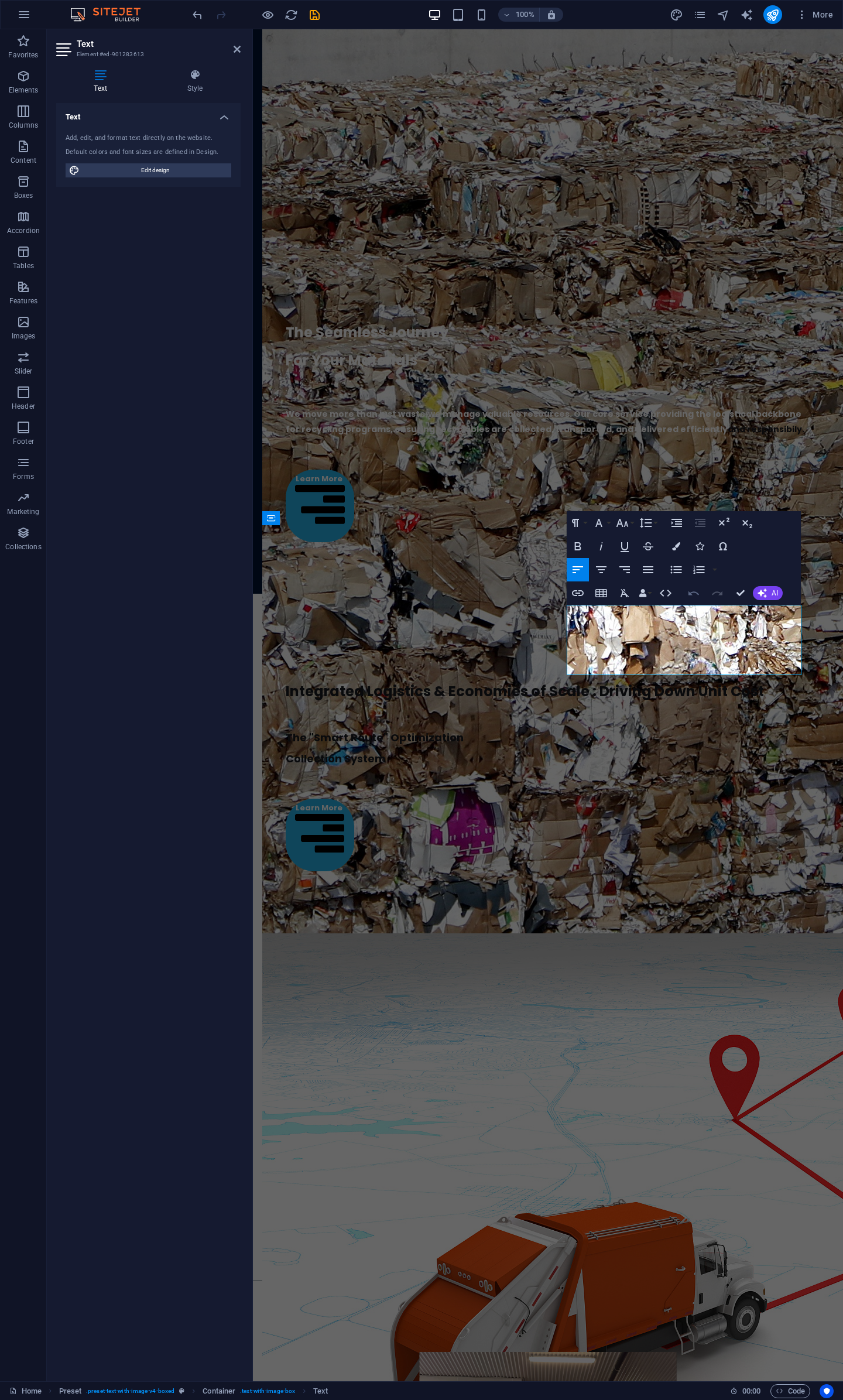
click at [699, 602] on button "Undo" at bounding box center [694, 593] width 22 height 24
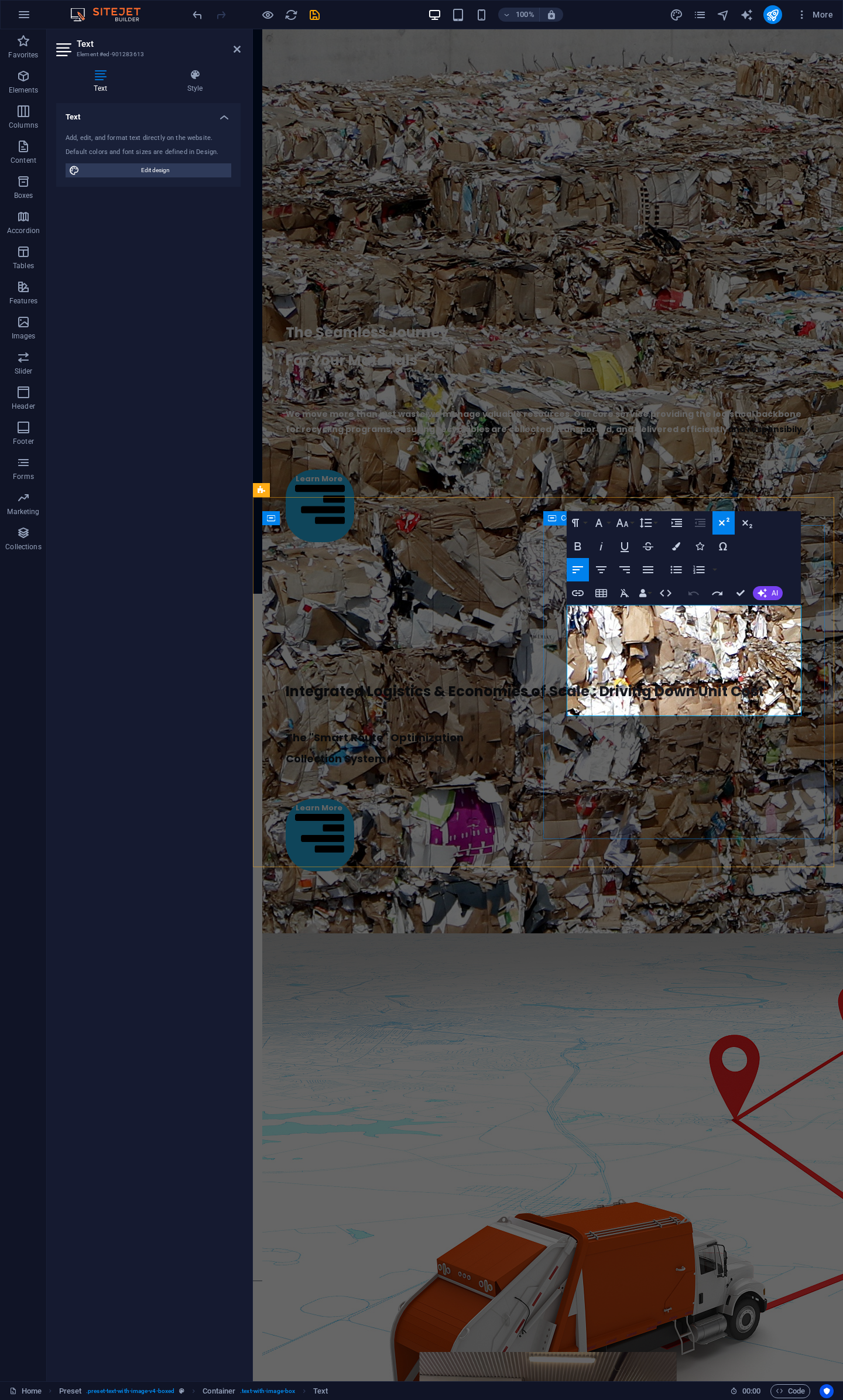
drag, startPoint x: 673, startPoint y: 708, endPoint x: 566, endPoint y: 634, distance: 130.1
drag, startPoint x: 625, startPoint y: 705, endPoint x: 567, endPoint y: 625, distance: 98.8
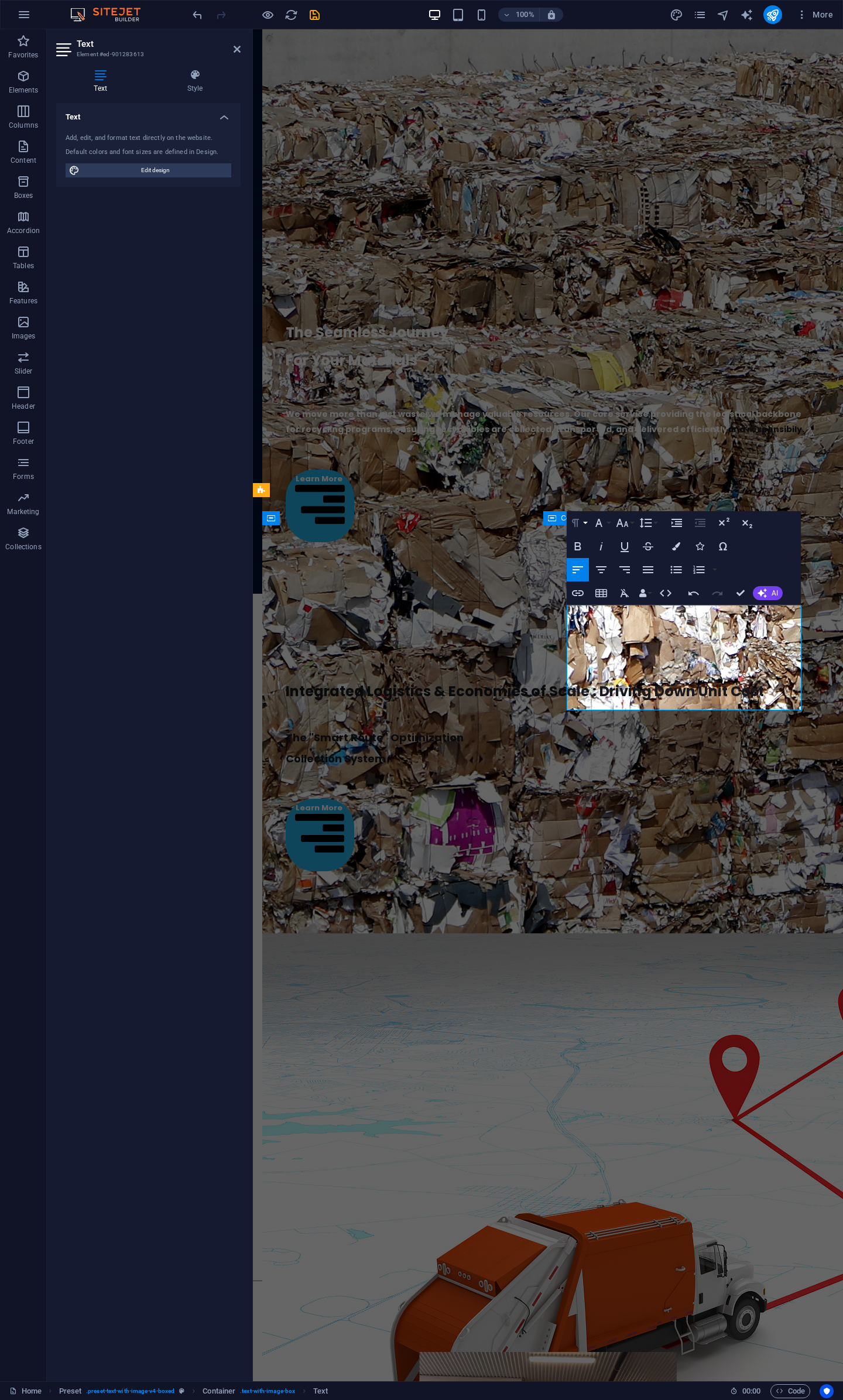
click at [586, 528] on button "Paragraph Format" at bounding box center [578, 523] width 22 height 24
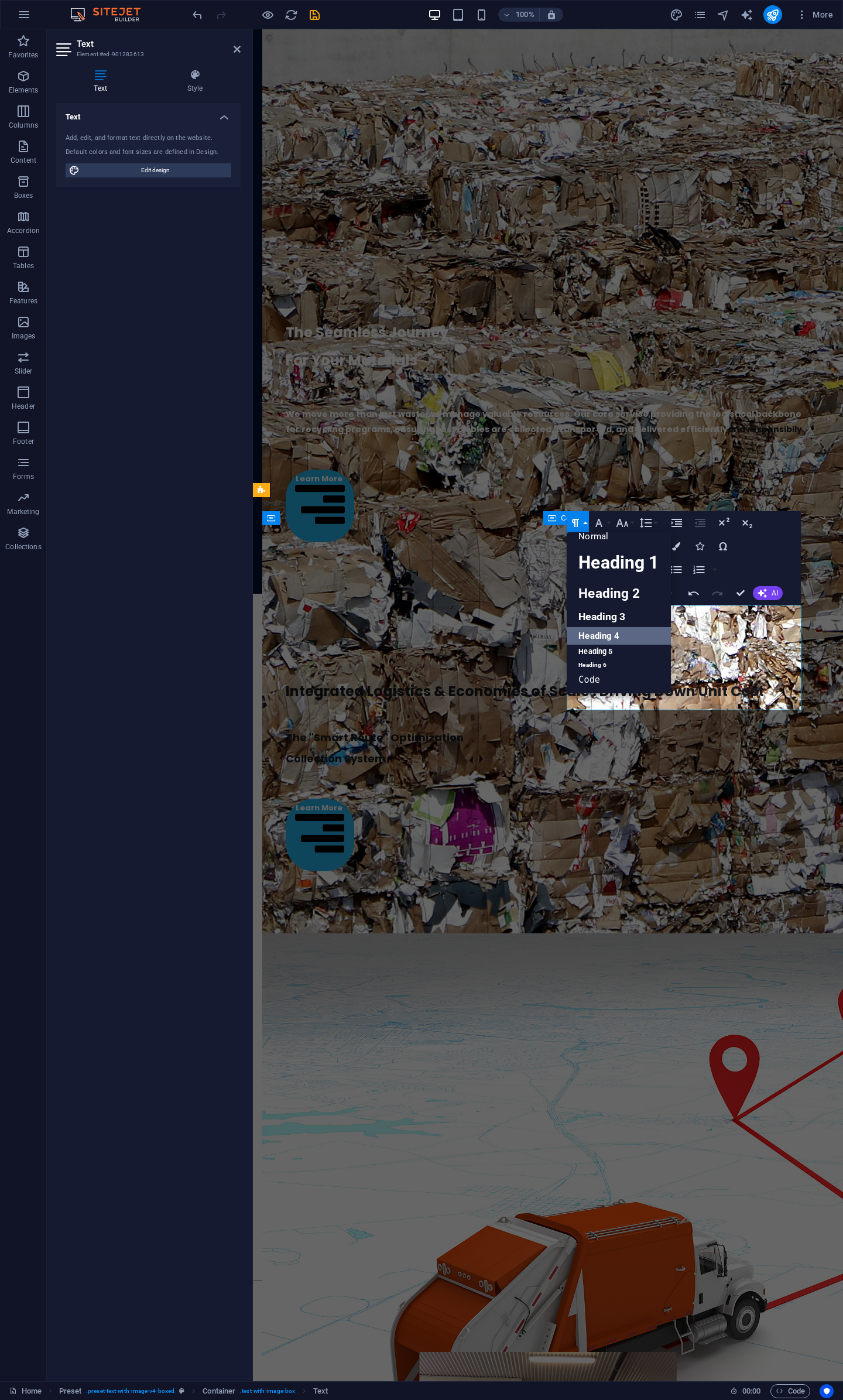
scroll to position [10, 0]
click at [593, 539] on link "Normal" at bounding box center [619, 536] width 104 height 18
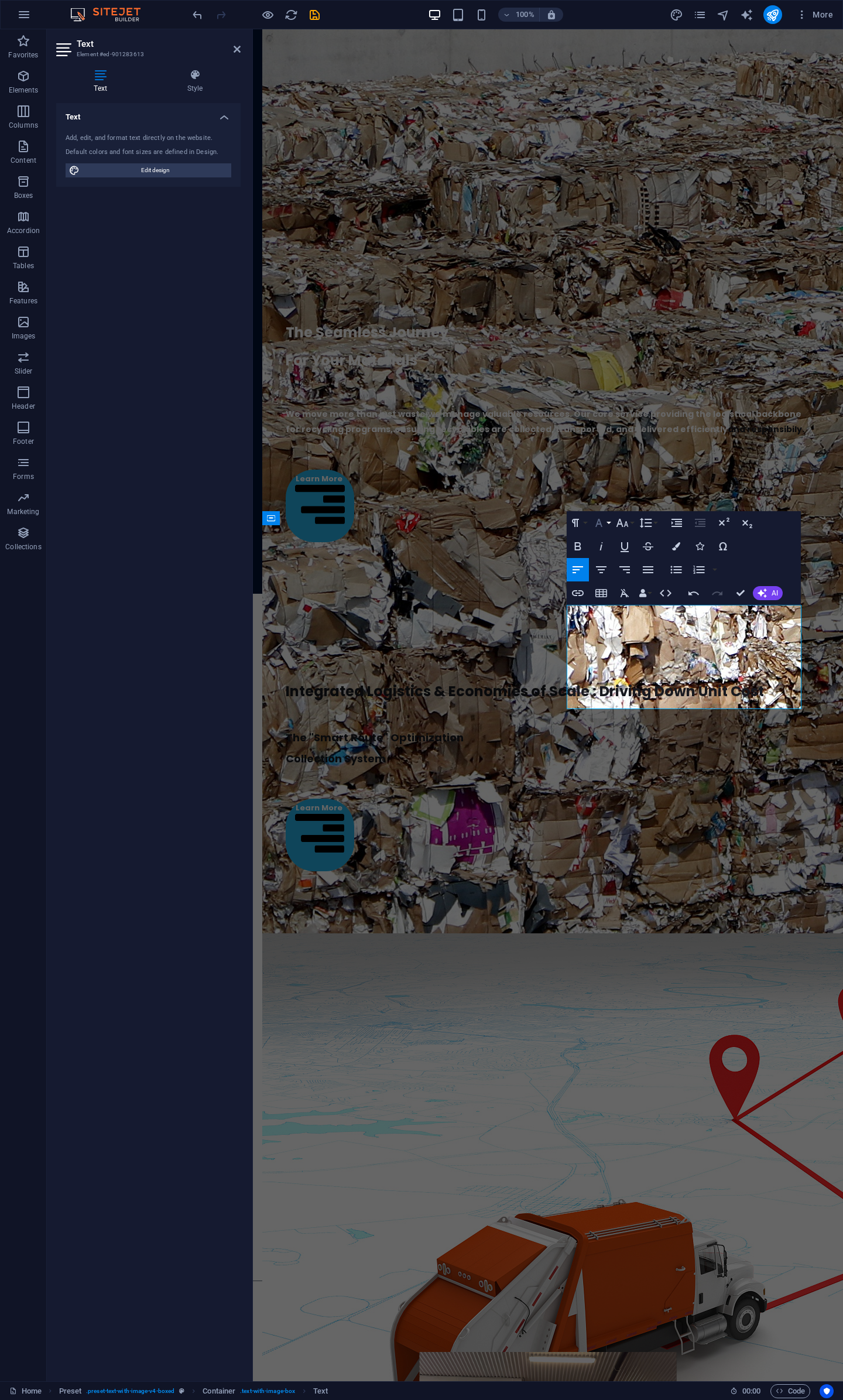
click at [608, 522] on button "Font Family" at bounding box center [602, 523] width 22 height 24
click at [623, 651] on link "Poppins" at bounding box center [652, 651] width 123 height 18
click at [429, 727] on div "The "Smart Route" Optimization Collection System" at bounding box center [548, 748] width 525 height 42
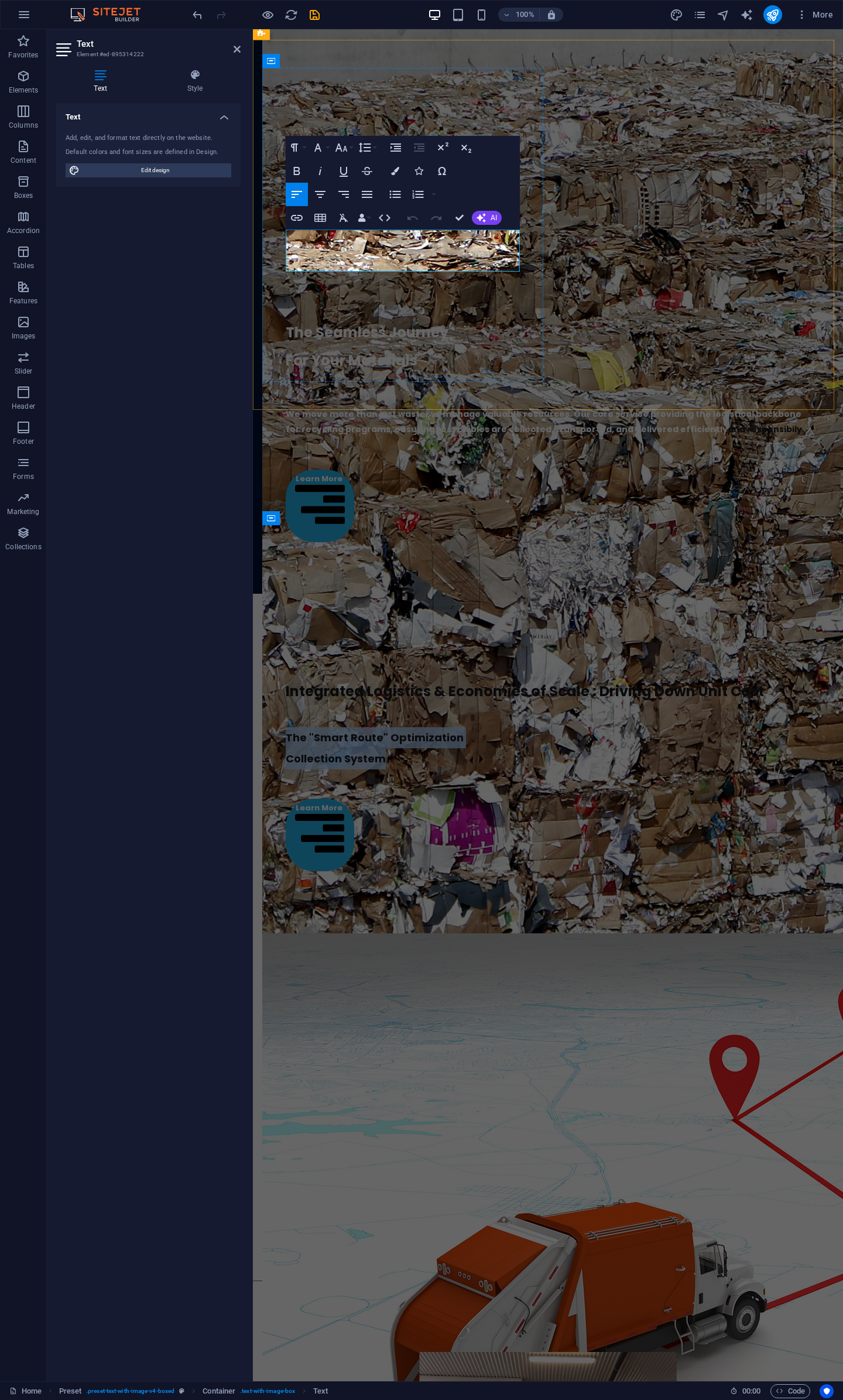
drag, startPoint x: 450, startPoint y: 259, endPoint x: 163, endPoint y: 215, distance: 290.4
click at [352, 150] on button "Font Size" at bounding box center [344, 148] width 22 height 24
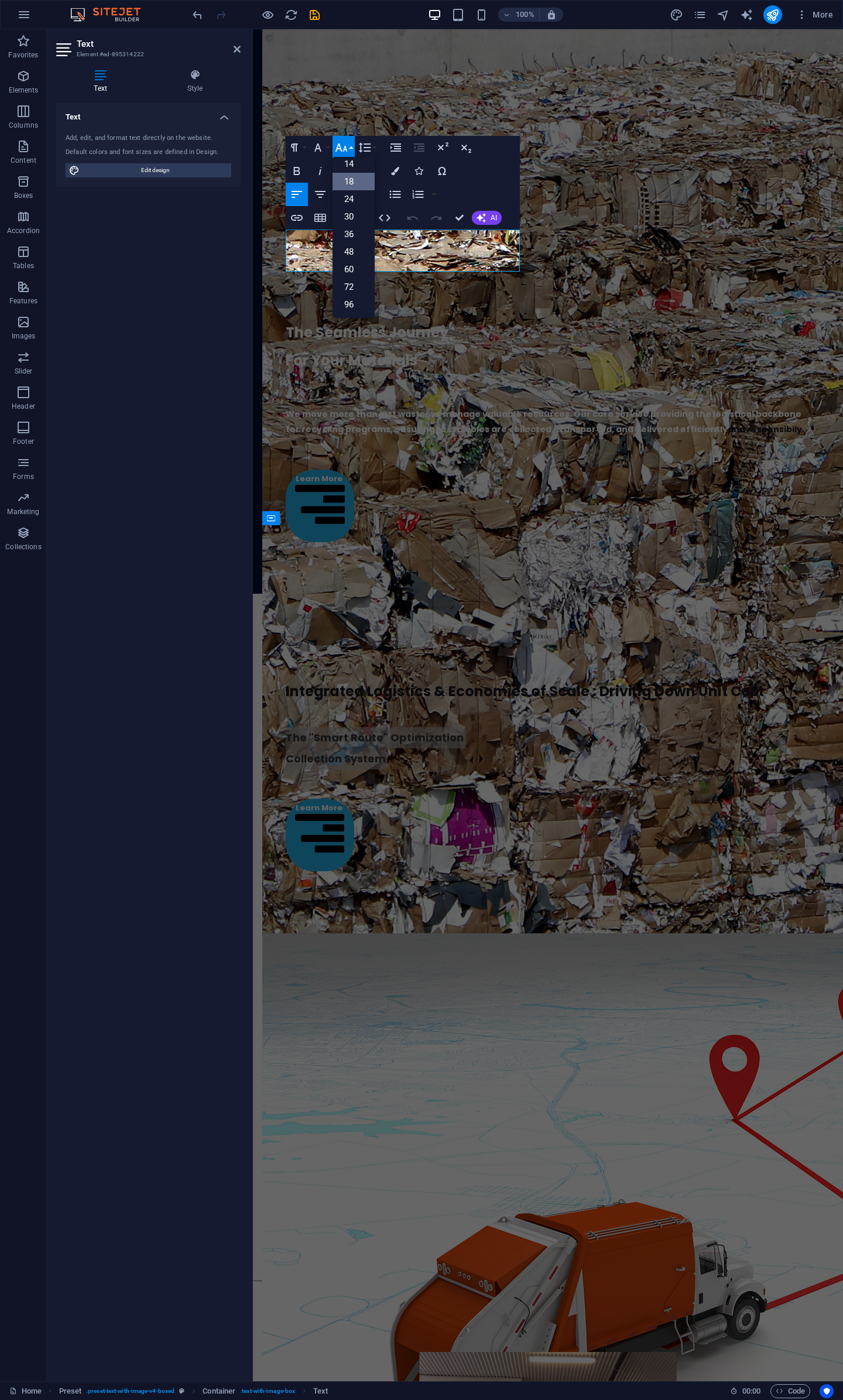
scroll to position [94, 0]
click at [352, 150] on button "Font Size" at bounding box center [344, 148] width 22 height 24
click at [324, 151] on icon "button" at bounding box center [318, 147] width 14 height 14
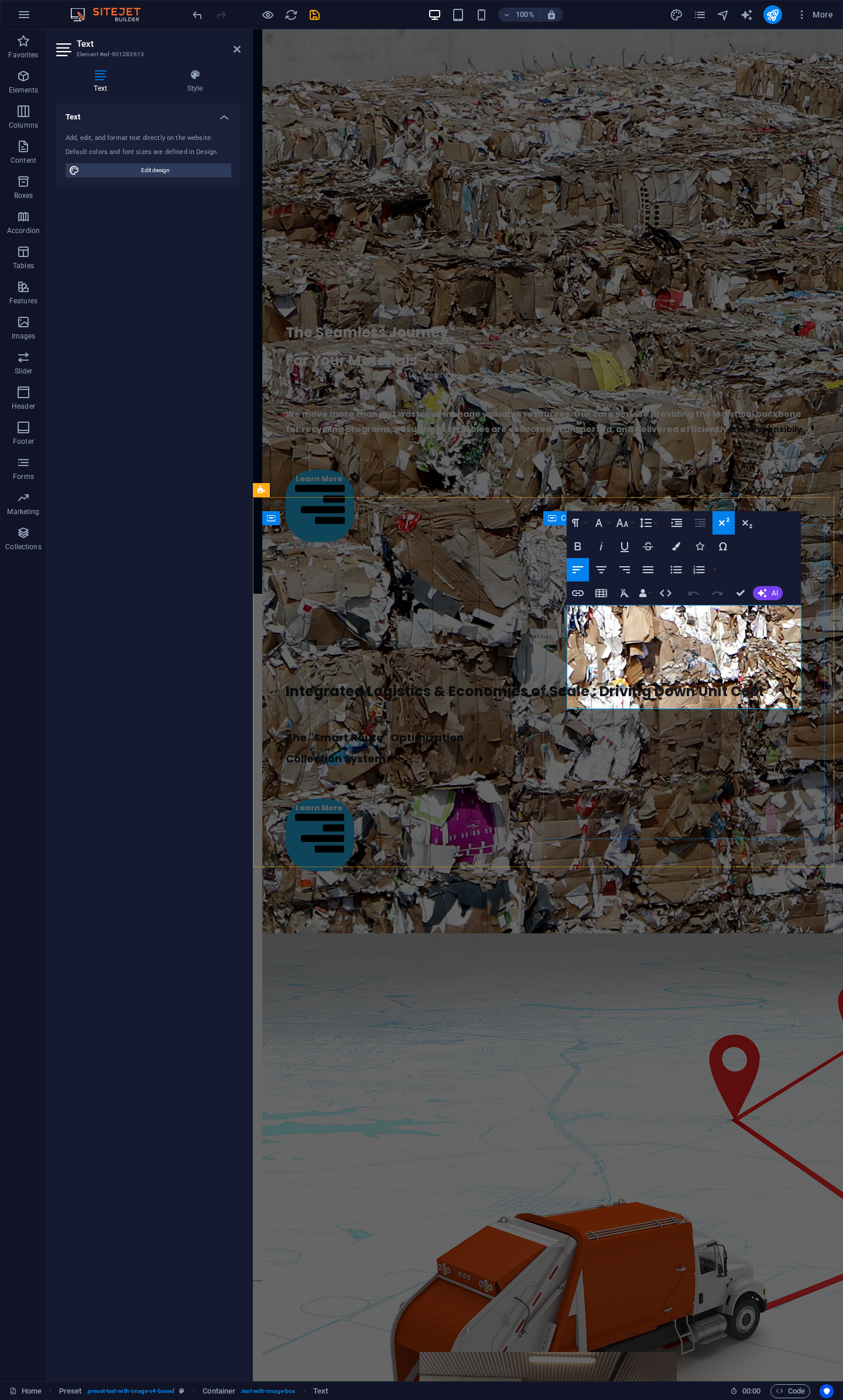
drag, startPoint x: 633, startPoint y: 698, endPoint x: 548, endPoint y: 635, distance: 105.8
click at [630, 518] on button "Font Size" at bounding box center [625, 523] width 22 height 24
click at [642, 632] on link "14" at bounding box center [634, 634] width 42 height 18
click at [628, 523] on icon "button" at bounding box center [622, 523] width 14 height 14
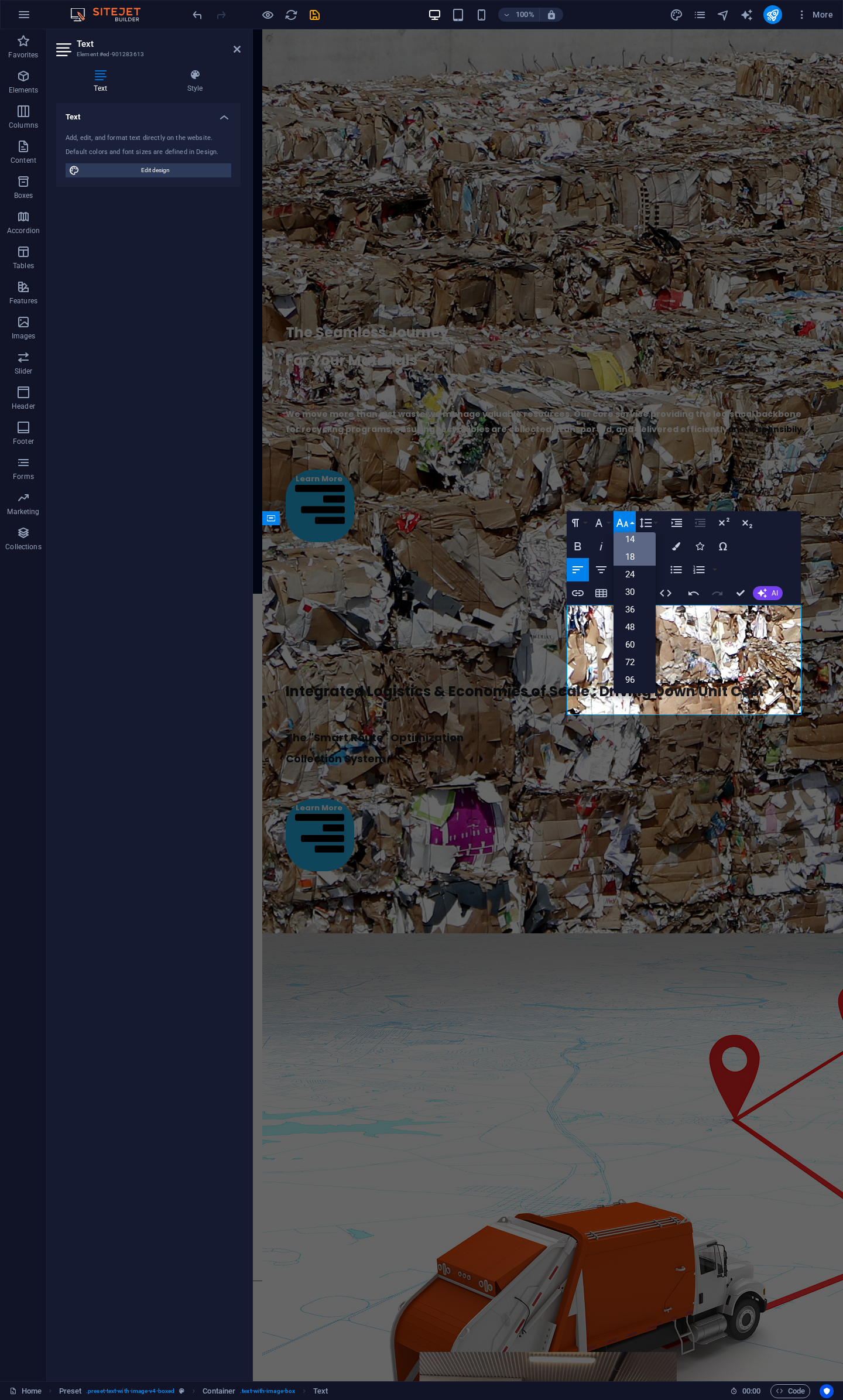
scroll to position [94, 0]
click at [643, 558] on link "18" at bounding box center [634, 558] width 42 height 18
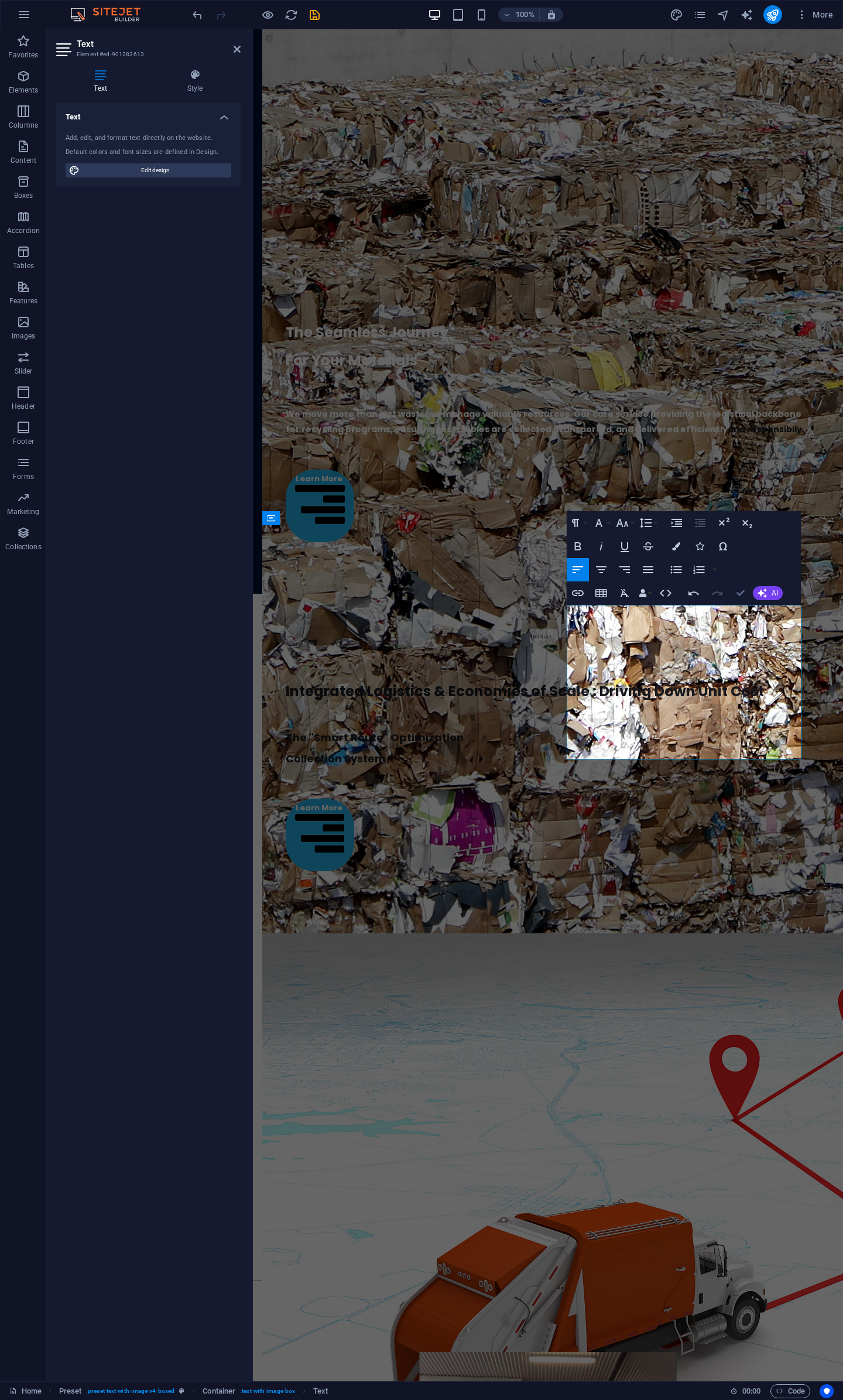
drag, startPoint x: 698, startPoint y: 564, endPoint x: 745, endPoint y: 593, distance: 55.2
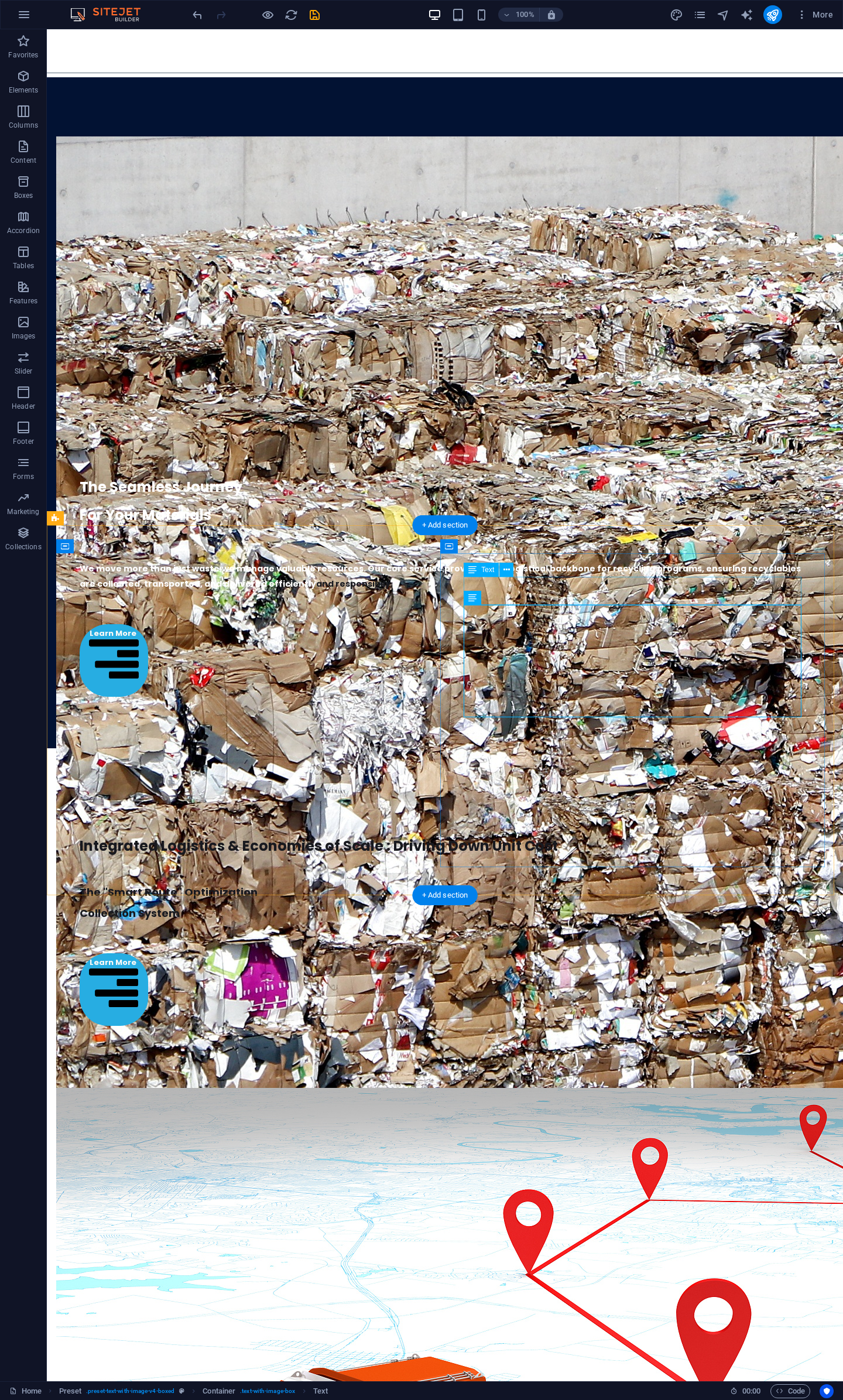
scroll to position [2876, 0]
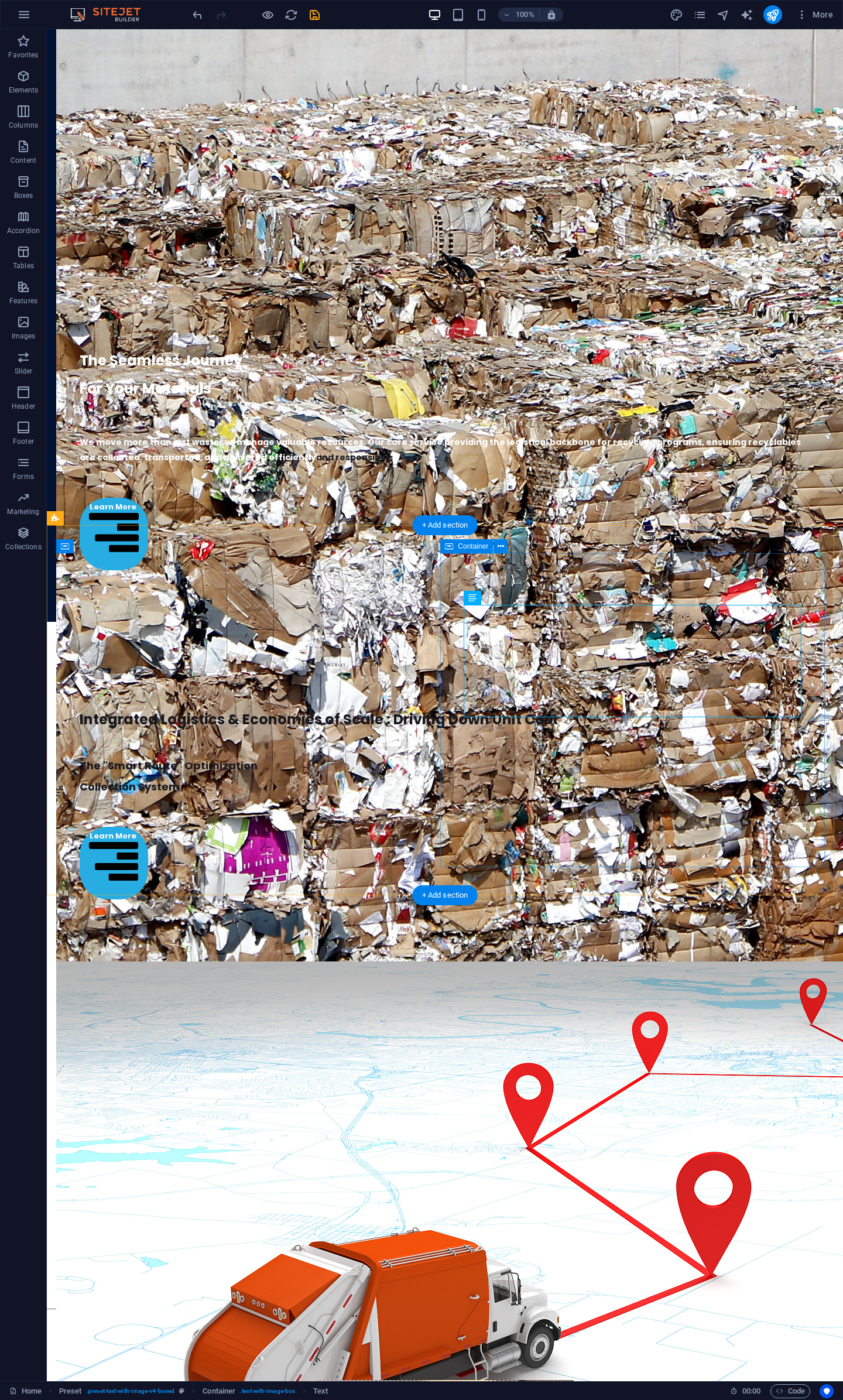
click at [62, 514] on div "Preset" at bounding box center [68, 518] width 42 height 14
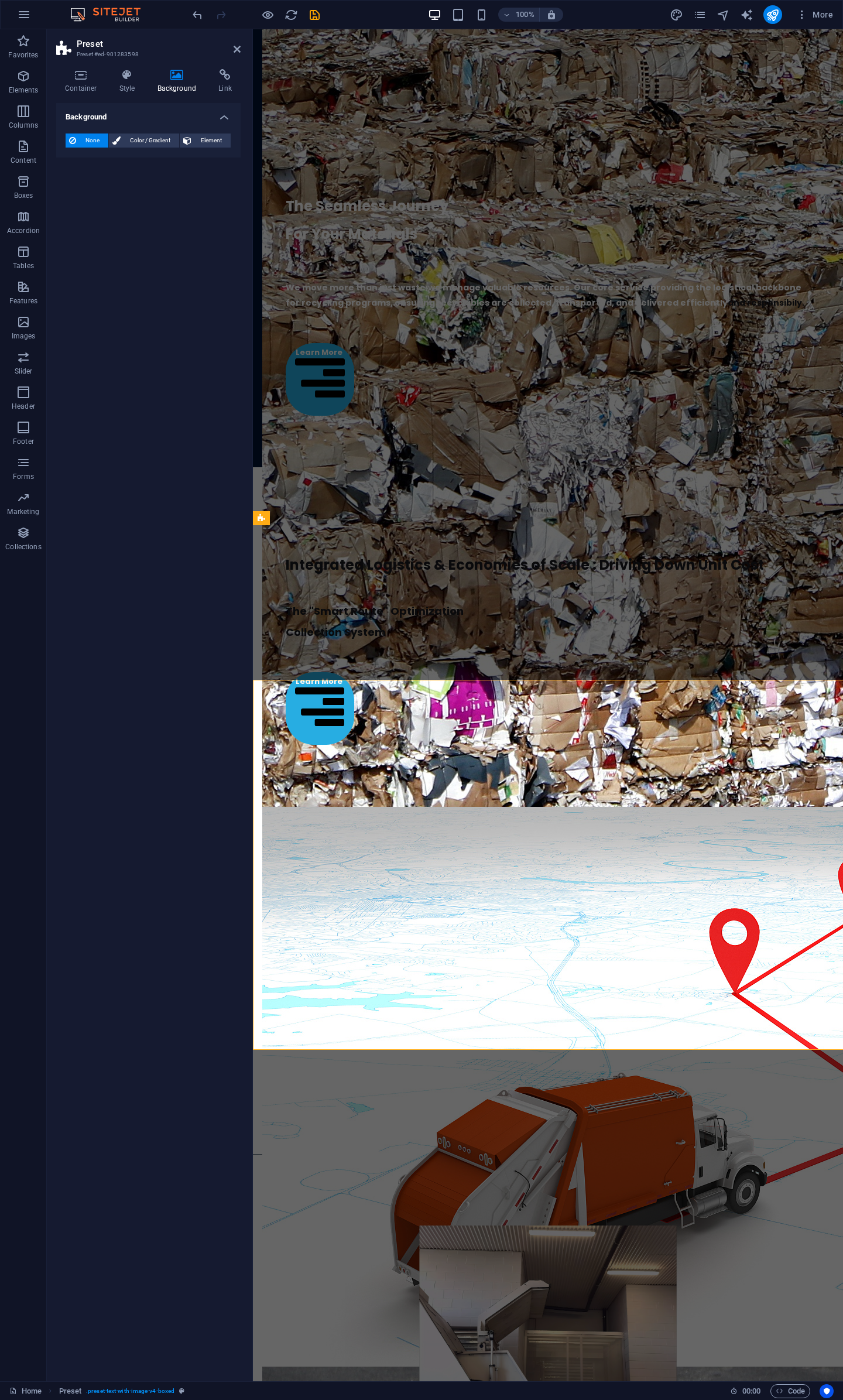
scroll to position [2722, 0]
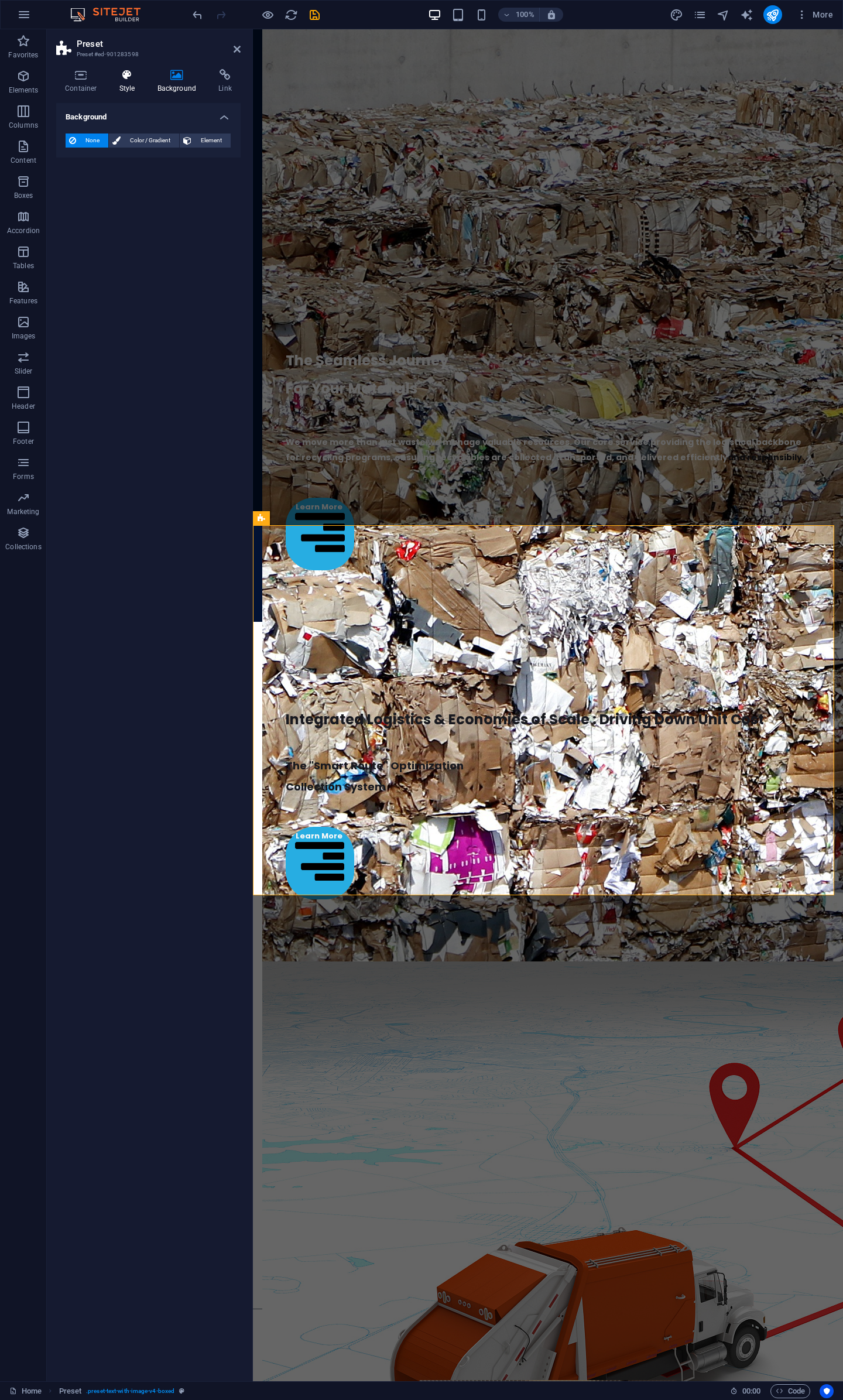
click at [128, 79] on icon at bounding box center [127, 75] width 33 height 12
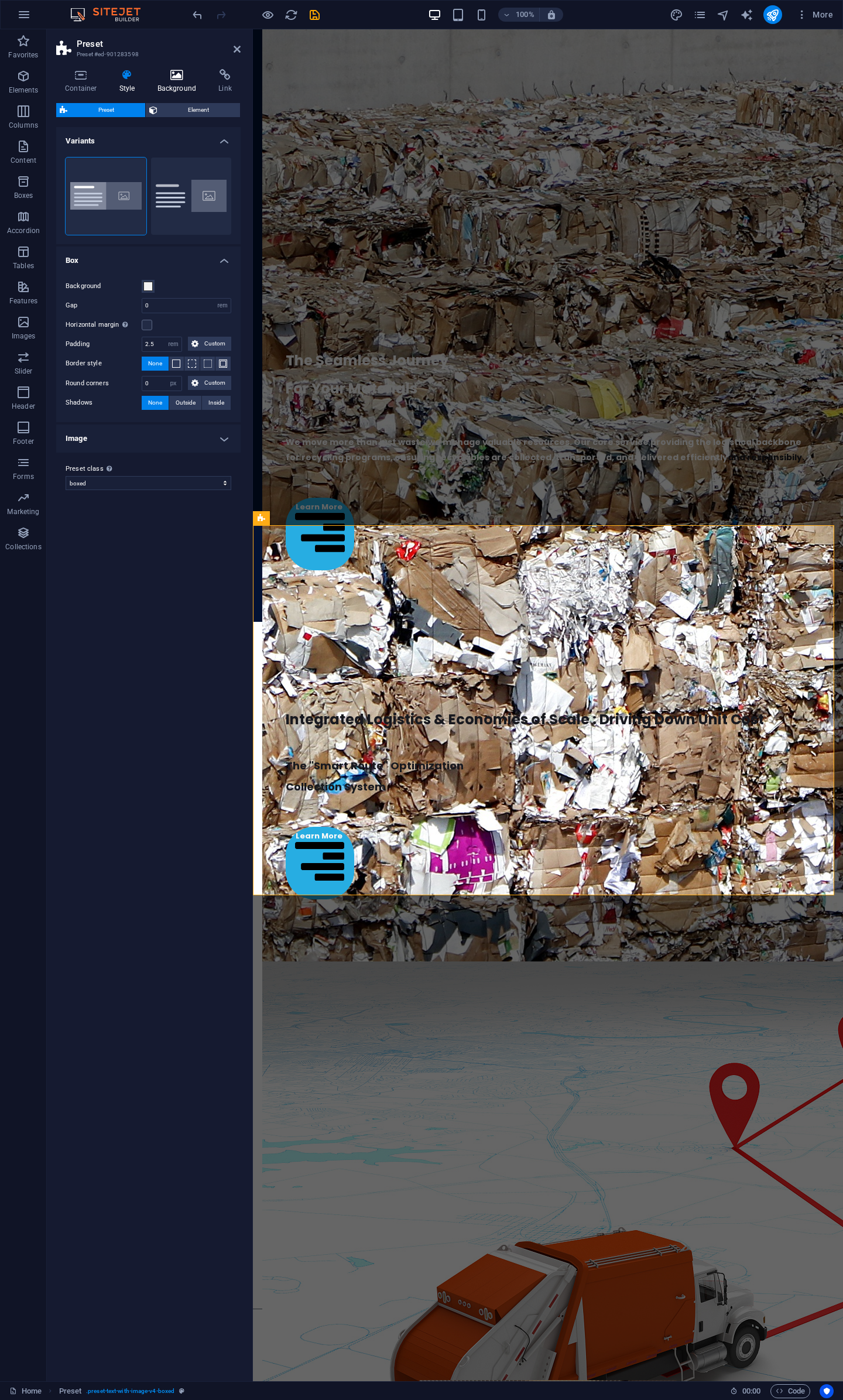
click at [172, 79] on icon at bounding box center [177, 75] width 56 height 12
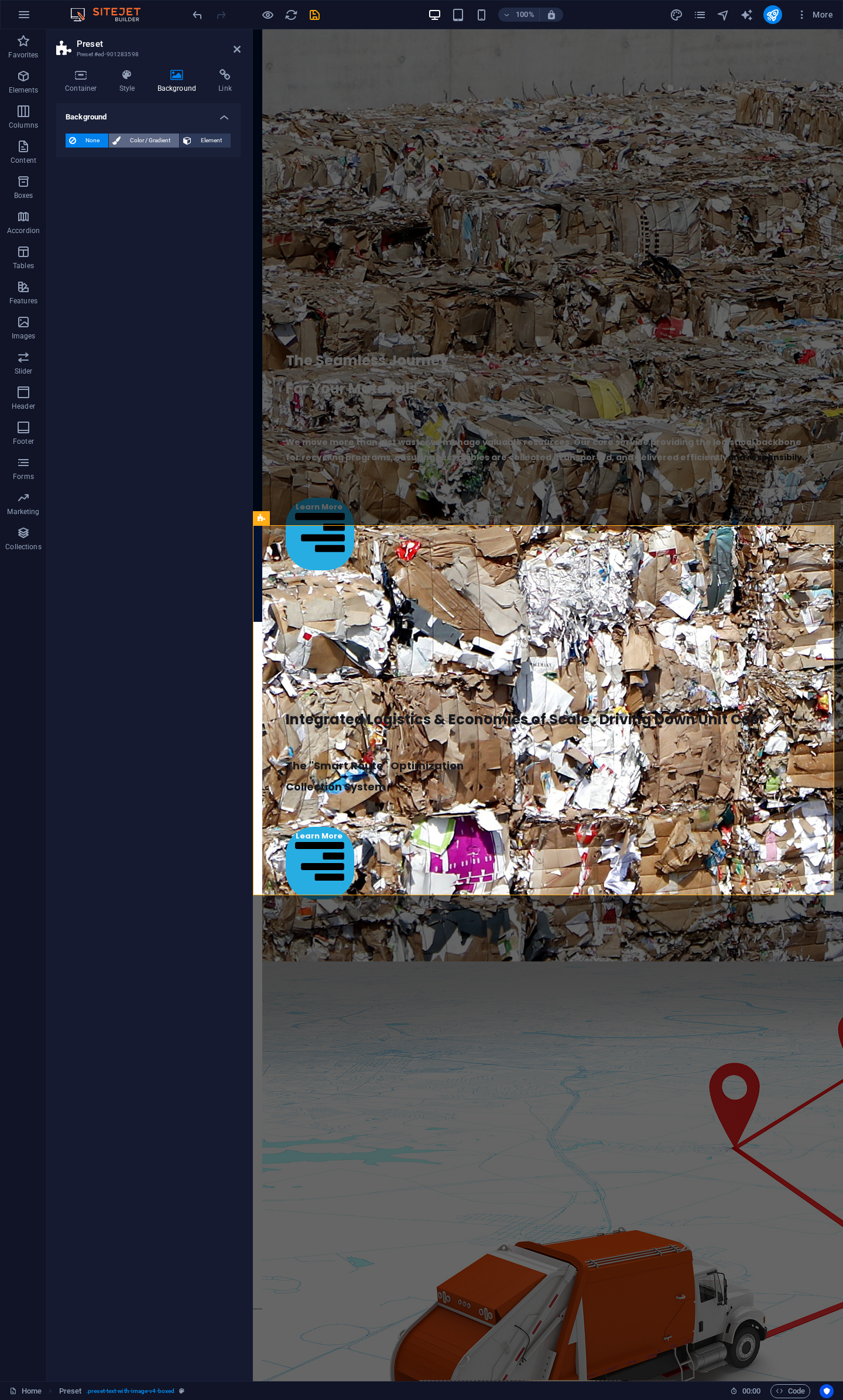
click at [148, 138] on span "Color / Gradient" at bounding box center [149, 140] width 51 height 14
click at [68, 190] on span at bounding box center [73, 187] width 13 height 13
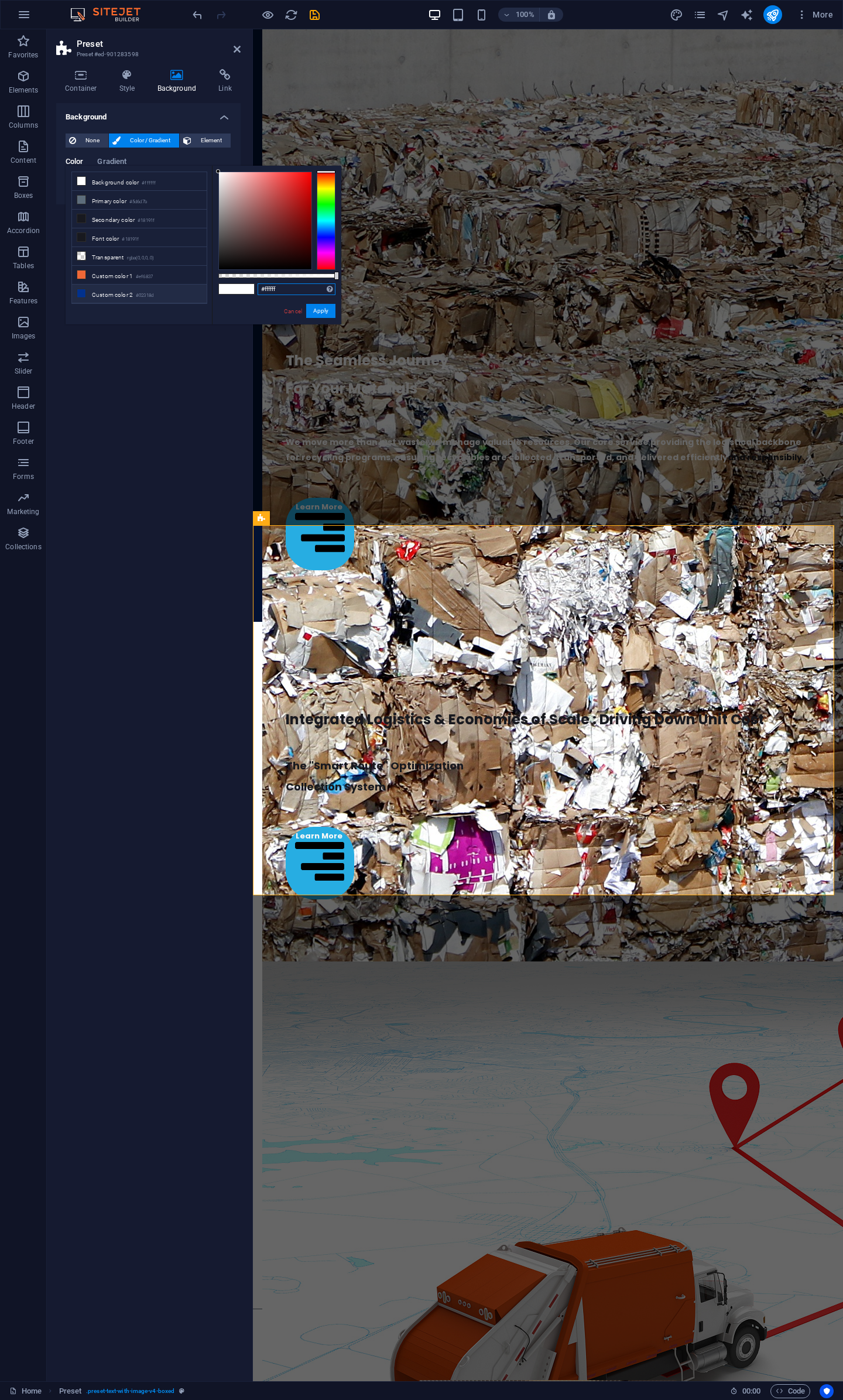
drag, startPoint x: 294, startPoint y: 291, endPoint x: 107, endPoint y: 288, distance: 187.0
click at [107, 288] on div "less Background color #ffffff Primary color #5d6d7b Secondary color #18191f Fon…" at bounding box center [203, 245] width 276 height 159
paste input "Handling heavy, dense [PERSON_NAME] requires specific expertise and equipment. …"
type input "Handling heavy, dense [PERSON_NAME] requires specific expertise and equipment. …"
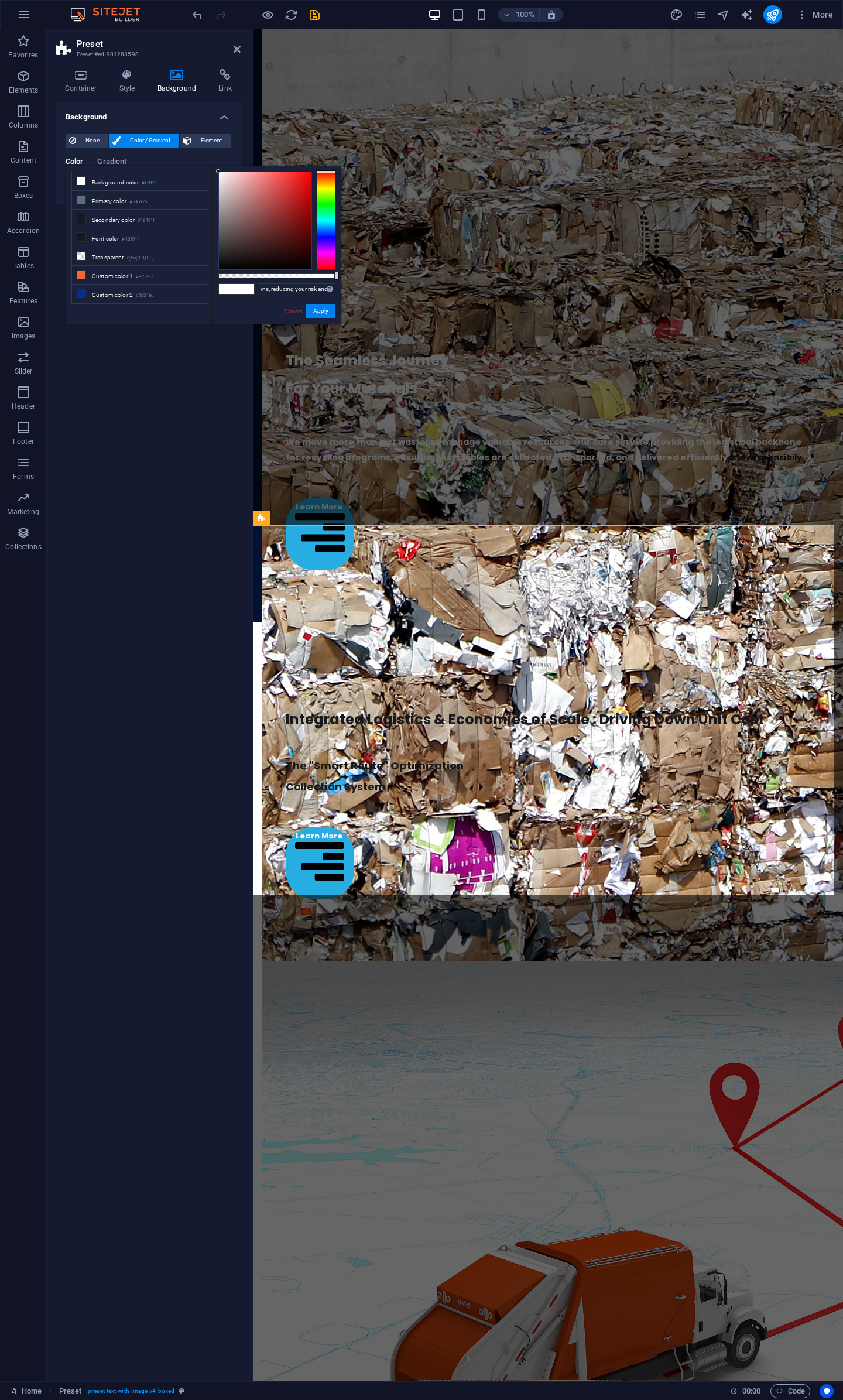
click at [290, 310] on link "Cancel" at bounding box center [293, 311] width 21 height 9
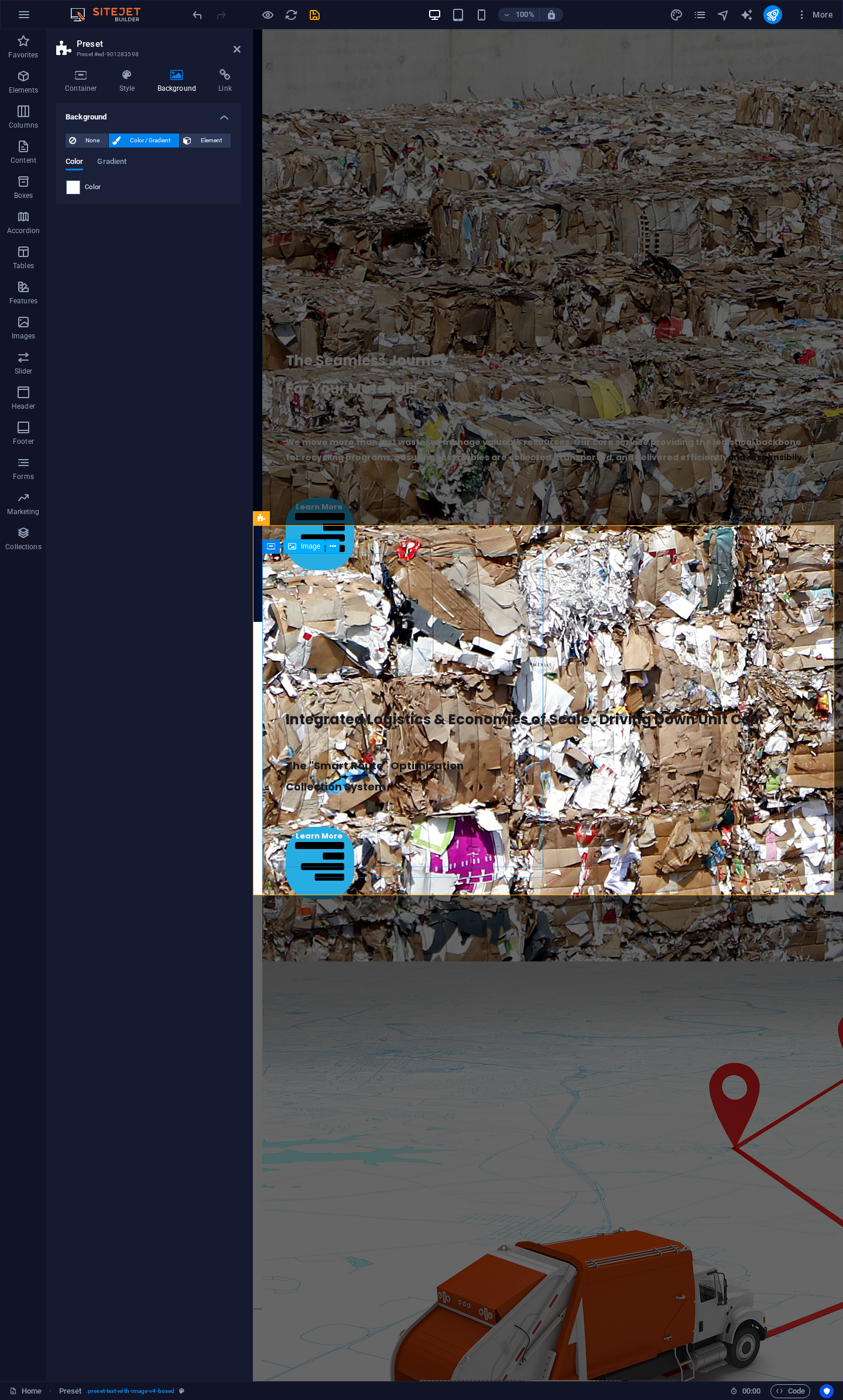
scroll to position [2117, 0]
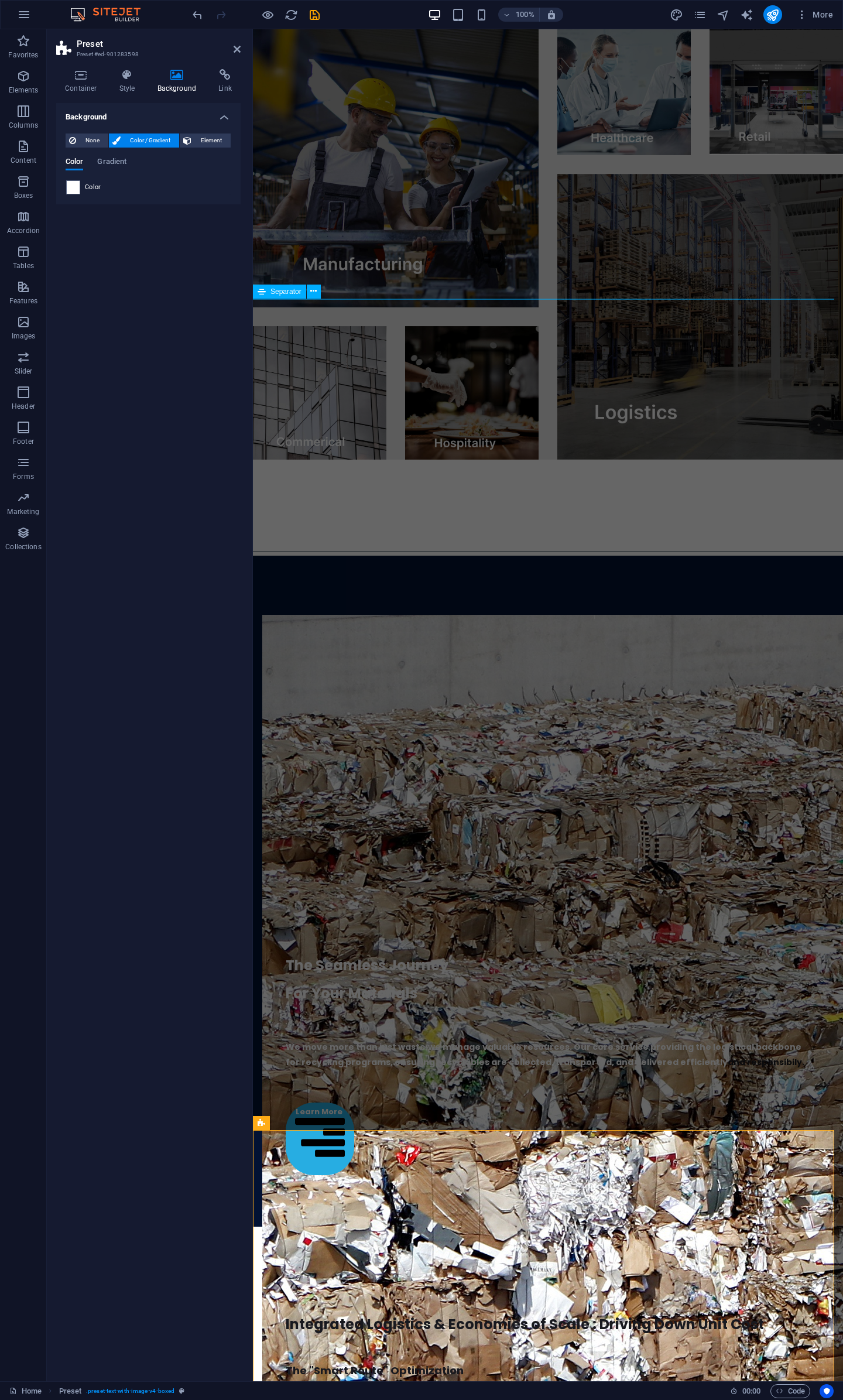
click at [273, 291] on span "Separator" at bounding box center [286, 291] width 31 height 7
select select "%"
select select "px"
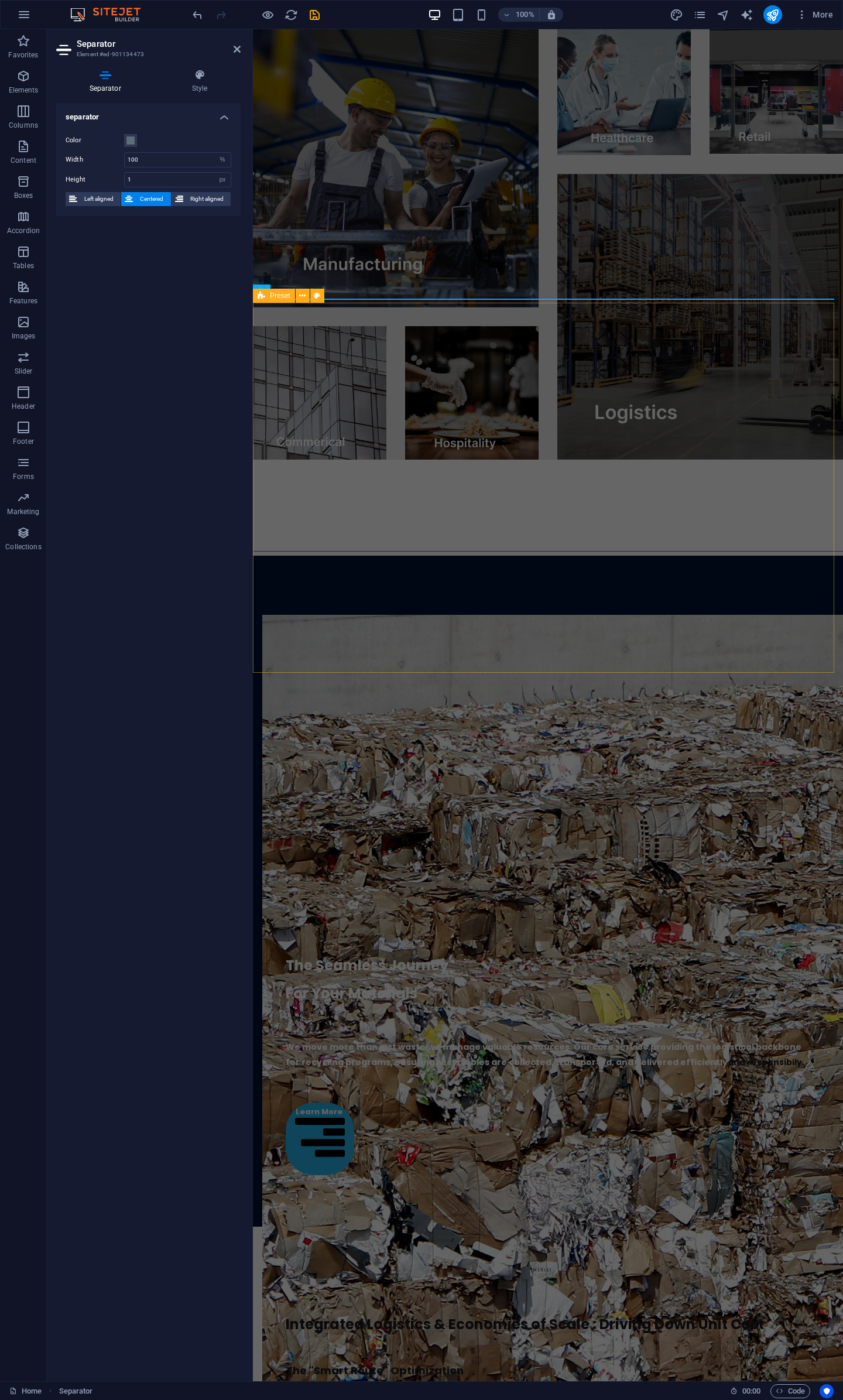
click at [613, 647] on div "The Seamless Journey For Your Materials We move more than just waste;we manage …" at bounding box center [548, 891] width 590 height 671
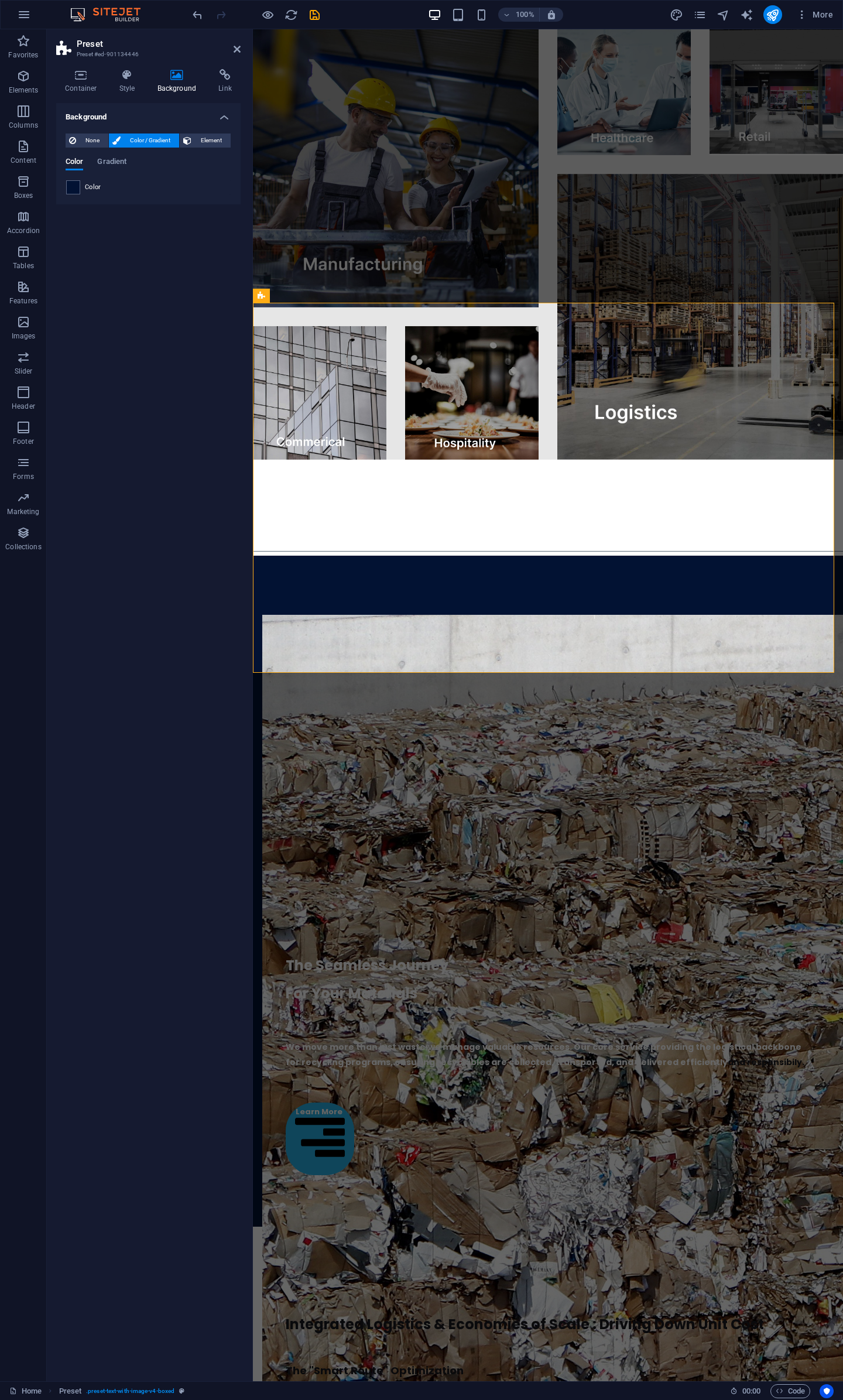
click at [80, 185] on div "Color" at bounding box center [149, 187] width 165 height 14
click at [77, 185] on span at bounding box center [73, 187] width 13 height 13
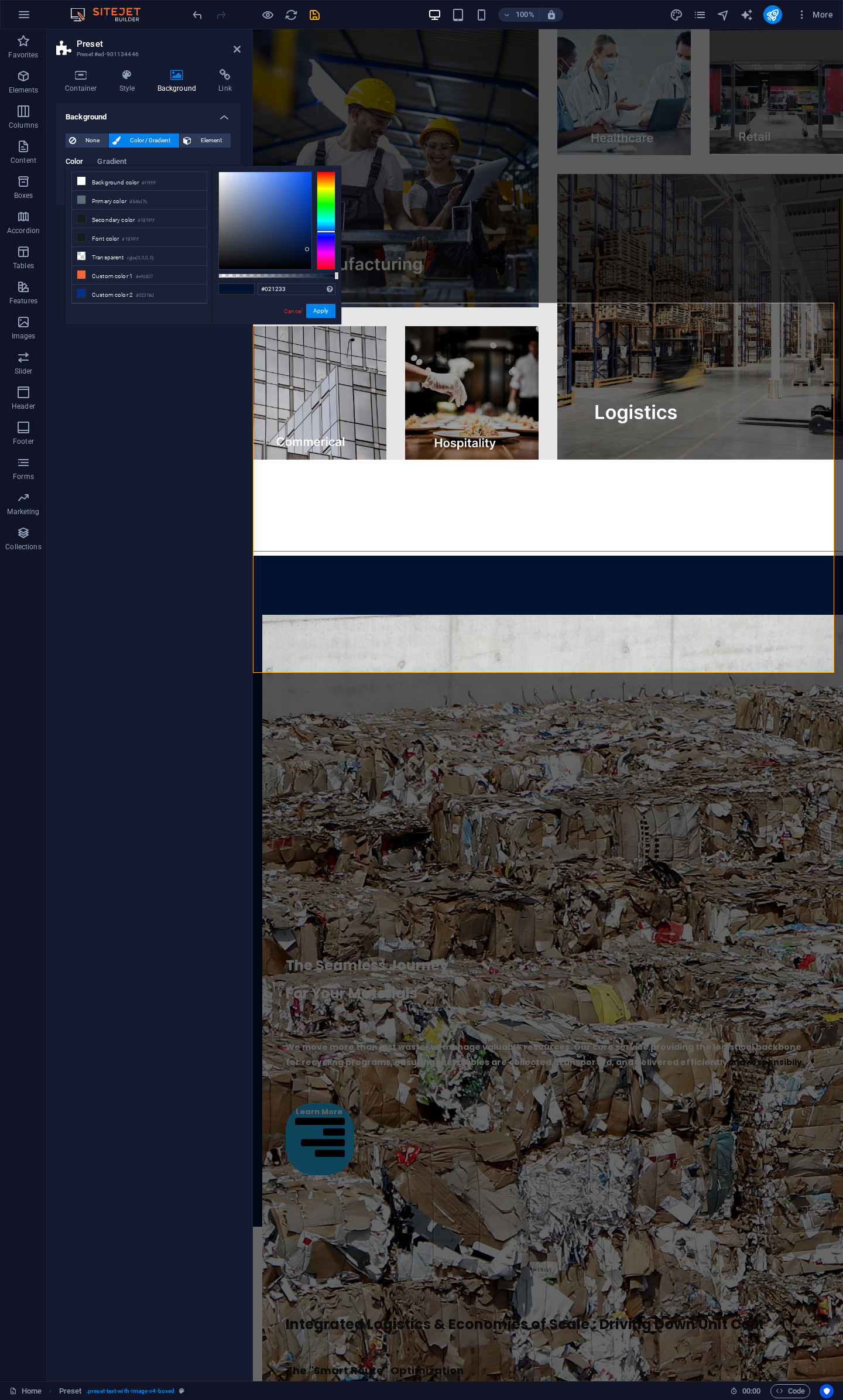
drag, startPoint x: 302, startPoint y: 281, endPoint x: 216, endPoint y: 279, distance: 86.0
click at [198, 279] on div "less Background color #ffffff Primary color #5d6d7b Secondary color #18191f Fon…" at bounding box center [203, 245] width 276 height 159
drag, startPoint x: 309, startPoint y: 289, endPoint x: 192, endPoint y: 284, distance: 117.1
click at [192, 284] on div "less Background color #ffffff Primary color #5d6d7b Secondary color #18191f Fon…" at bounding box center [203, 245] width 276 height 159
click at [695, 17] on icon "pages" at bounding box center [700, 15] width 13 height 13
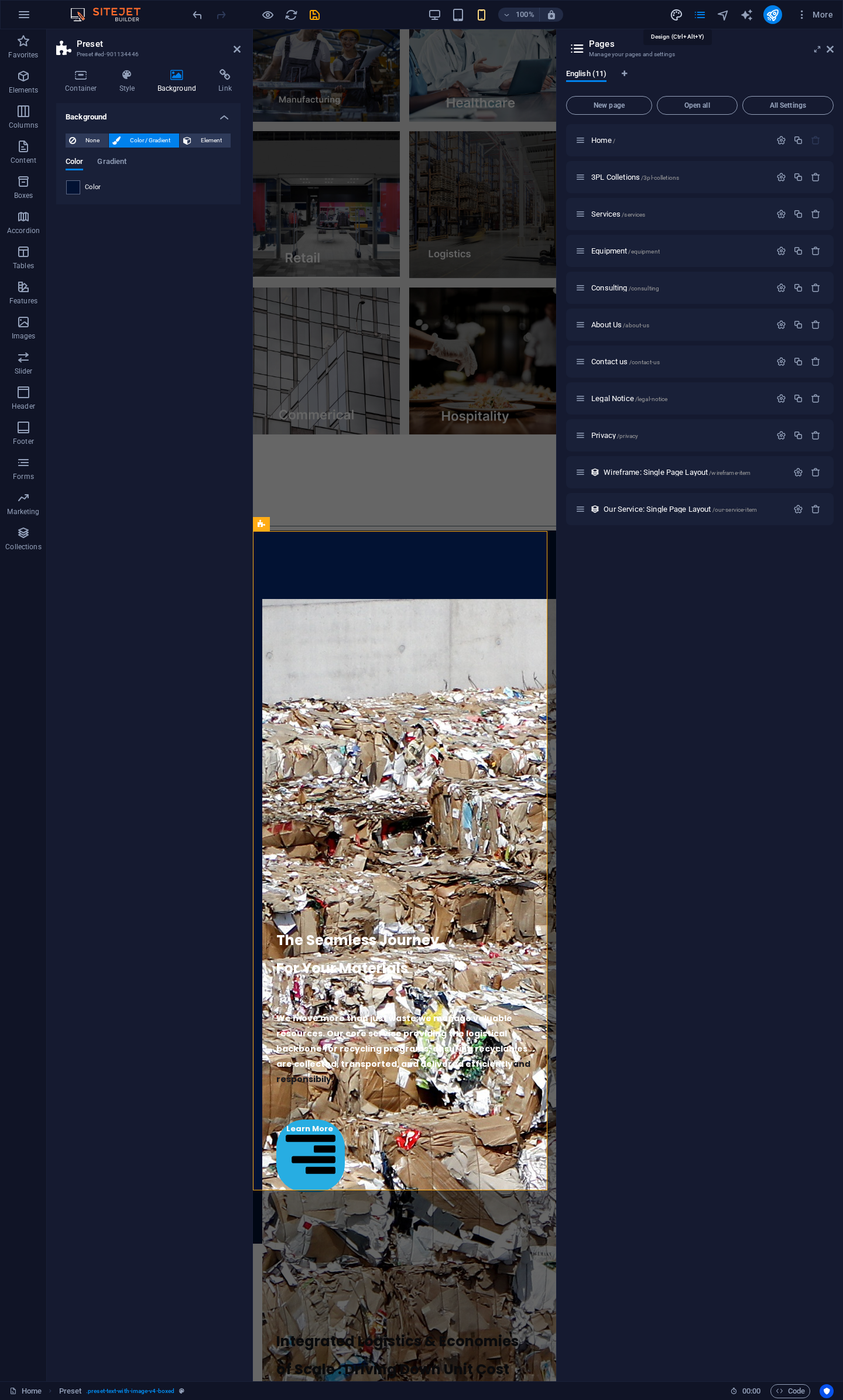
click at [683, 15] on icon "design" at bounding box center [677, 15] width 13 height 13
select select "px"
select select "700"
select select "px"
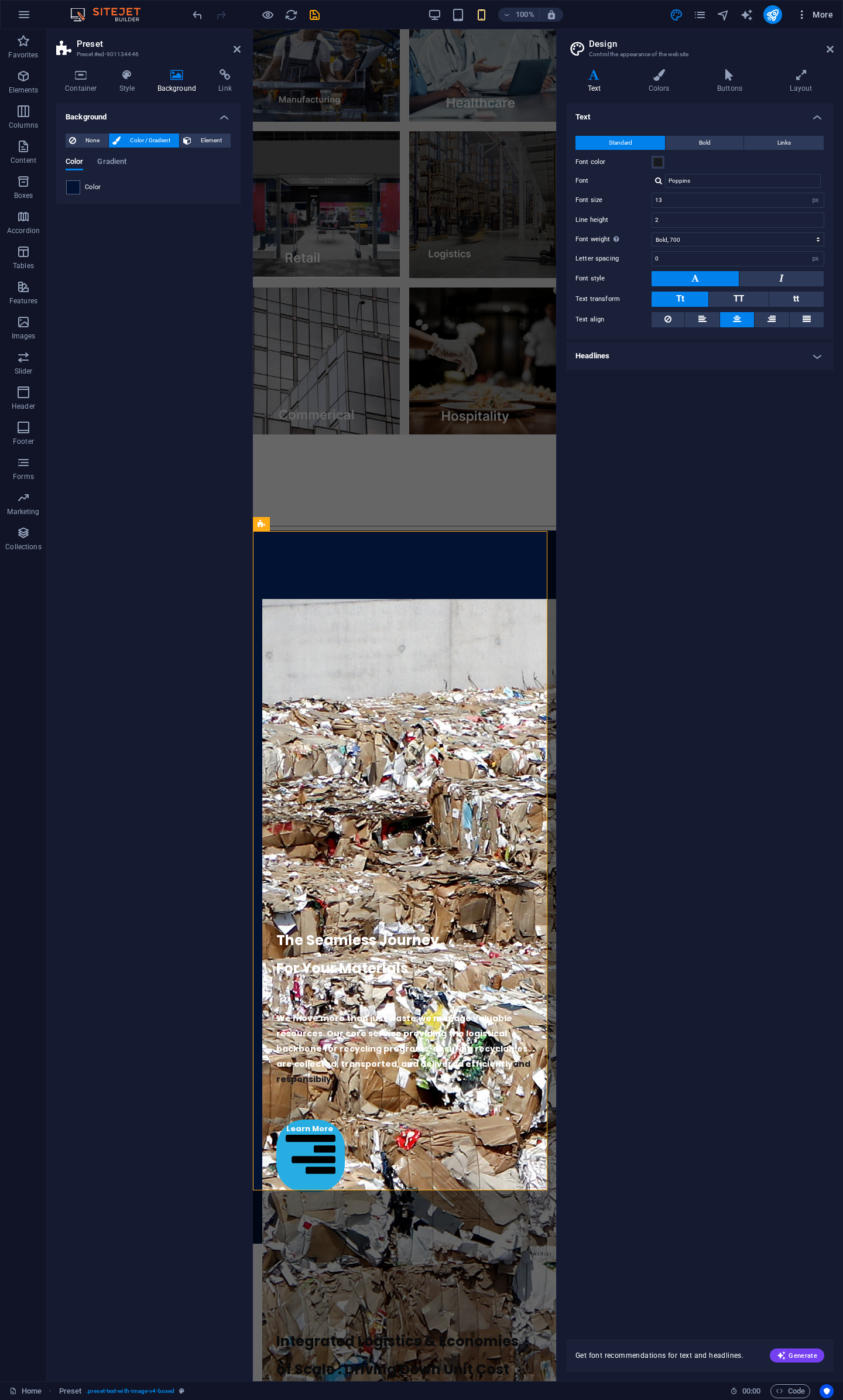
click at [816, 13] on span "More" at bounding box center [815, 15] width 37 height 12
click at [795, 548] on div at bounding box center [421, 700] width 843 height 1400
click at [828, 52] on icon at bounding box center [830, 49] width 7 height 10
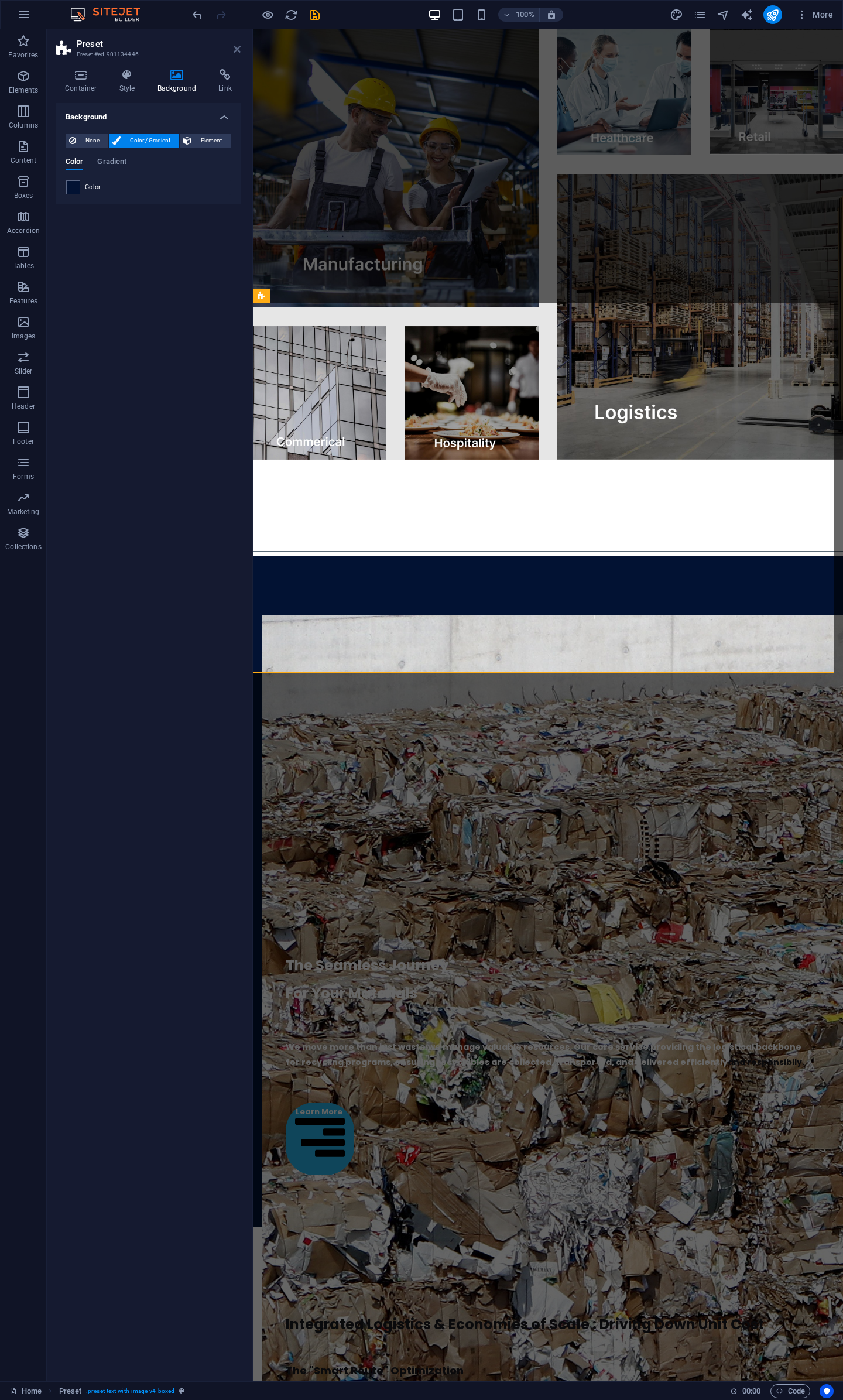
click at [237, 51] on icon at bounding box center [237, 49] width 7 height 10
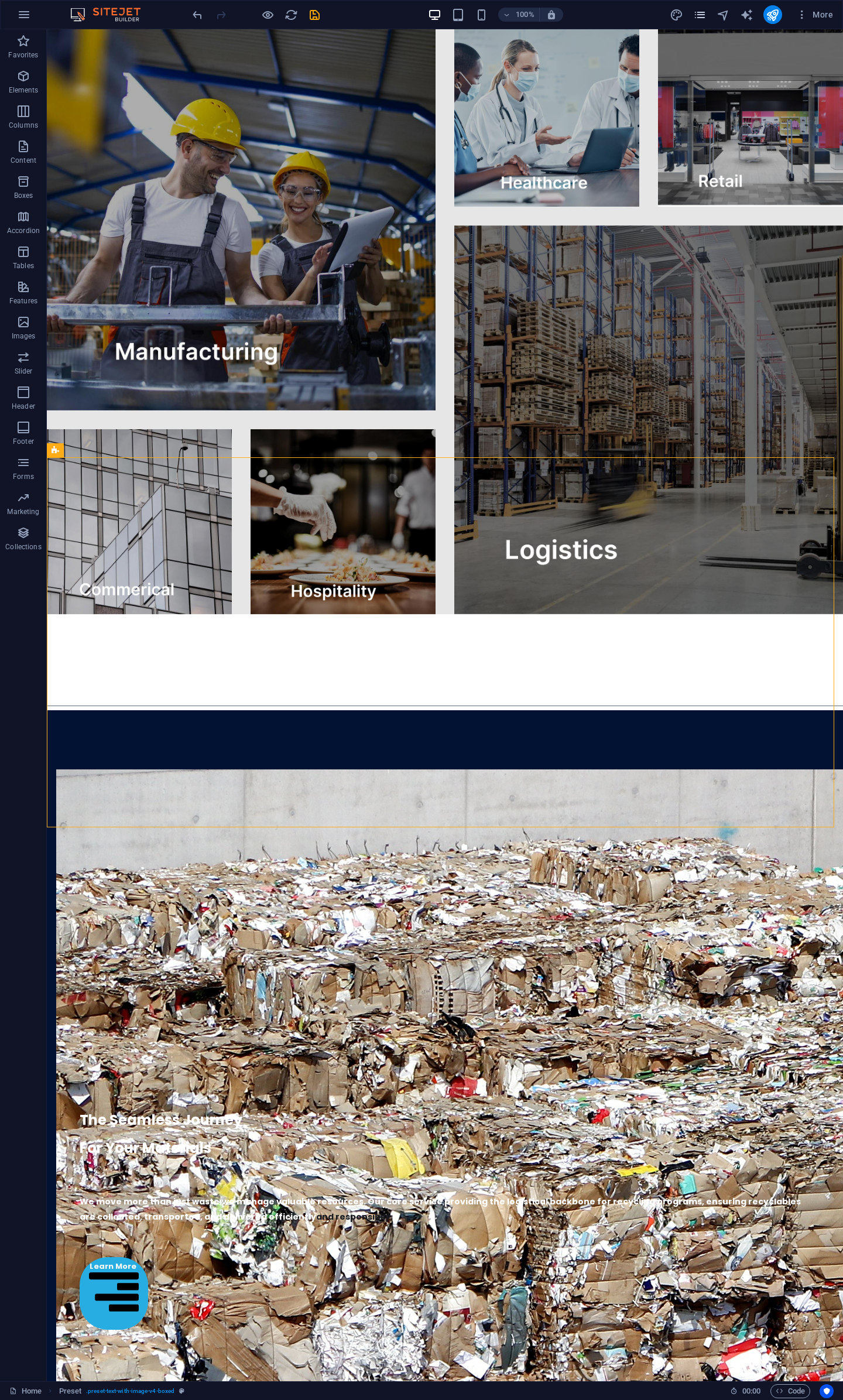
click at [700, 16] on icon "pages" at bounding box center [700, 15] width 13 height 13
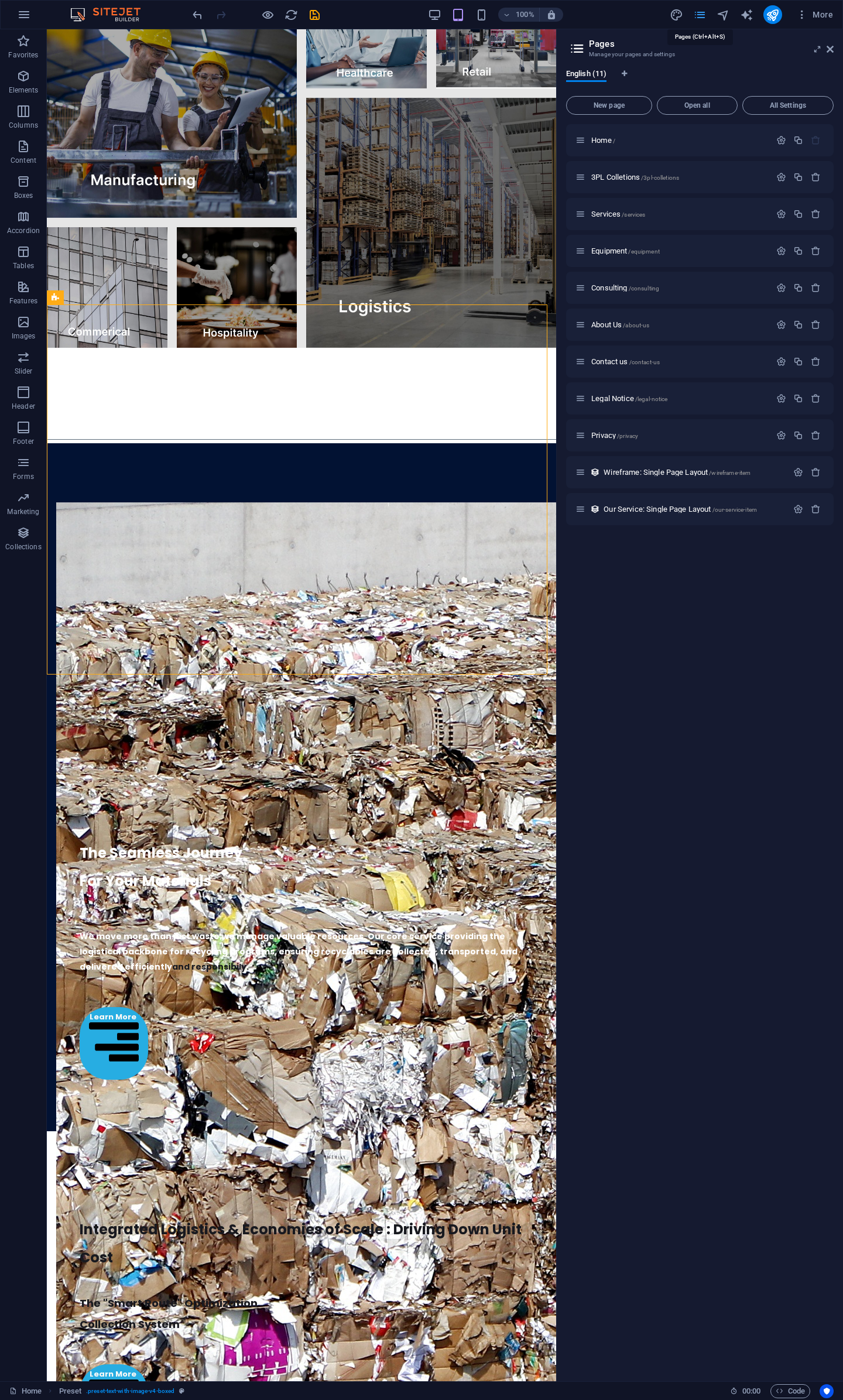
click at [700, 16] on icon "pages" at bounding box center [700, 15] width 13 height 13
click at [683, 14] on icon "design" at bounding box center [677, 15] width 13 height 13
select select "px"
select select "700"
select select "px"
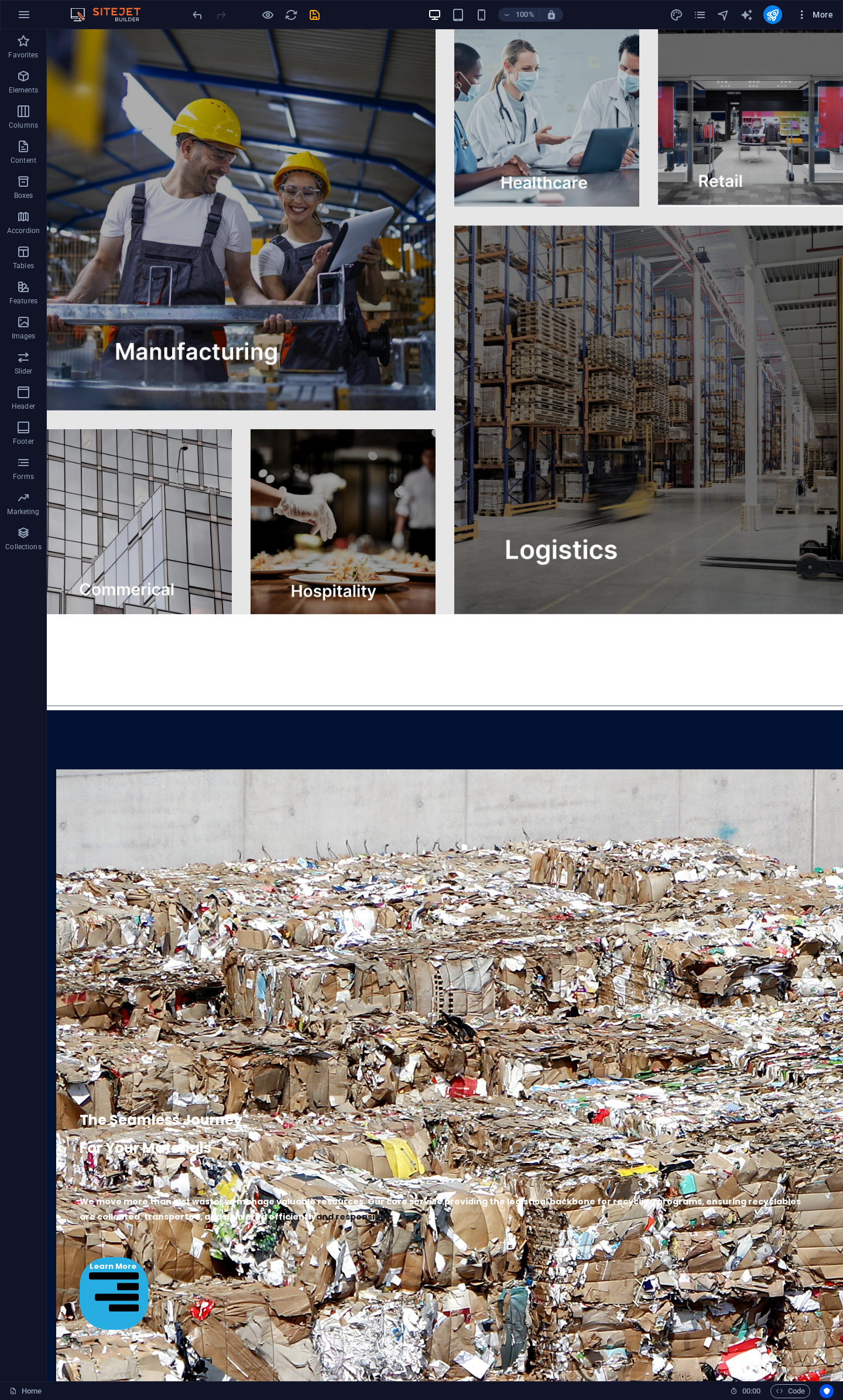
click at [813, 17] on span "More" at bounding box center [815, 15] width 37 height 12
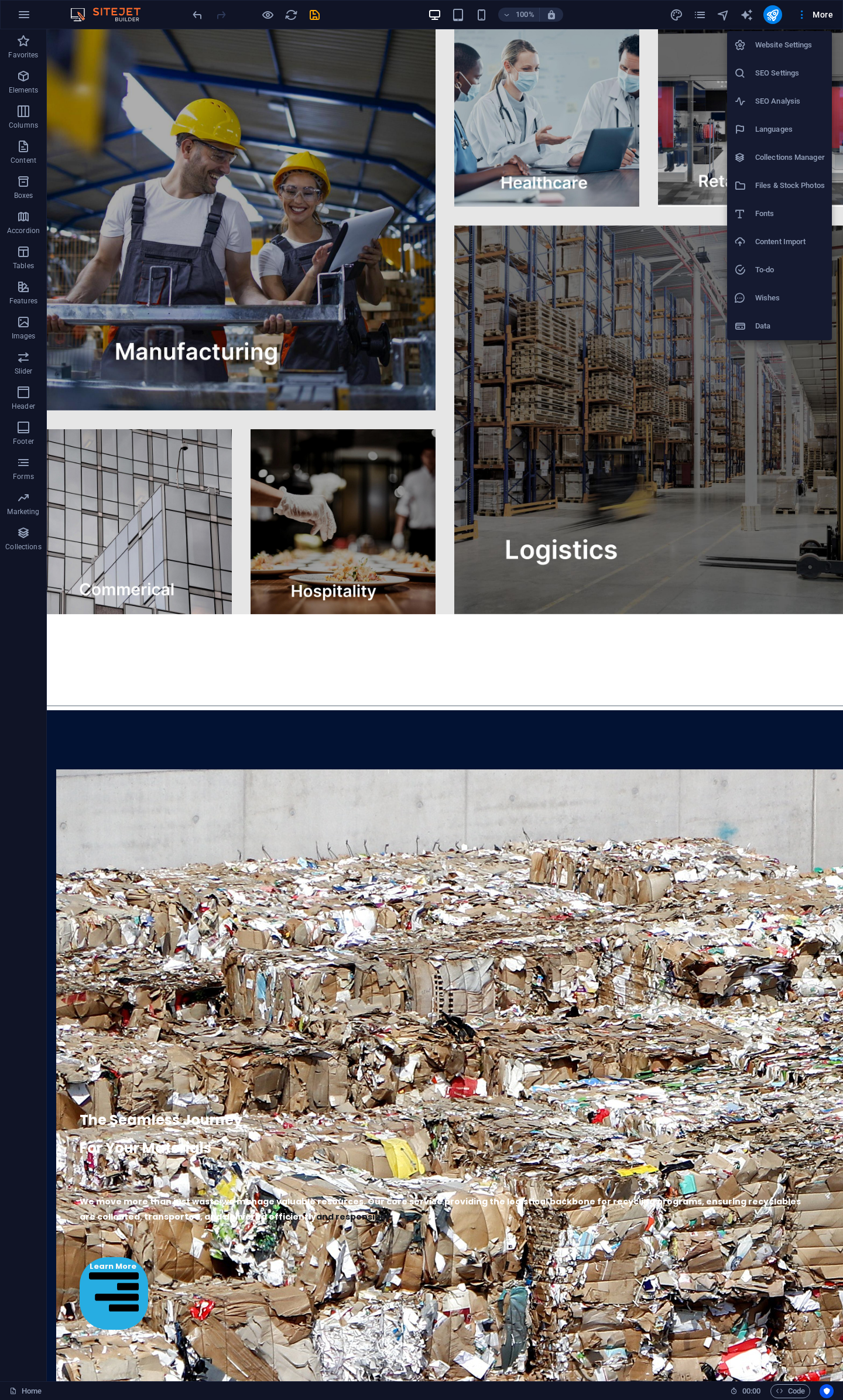
click at [807, 53] on li "Website Settings" at bounding box center [779, 45] width 105 height 28
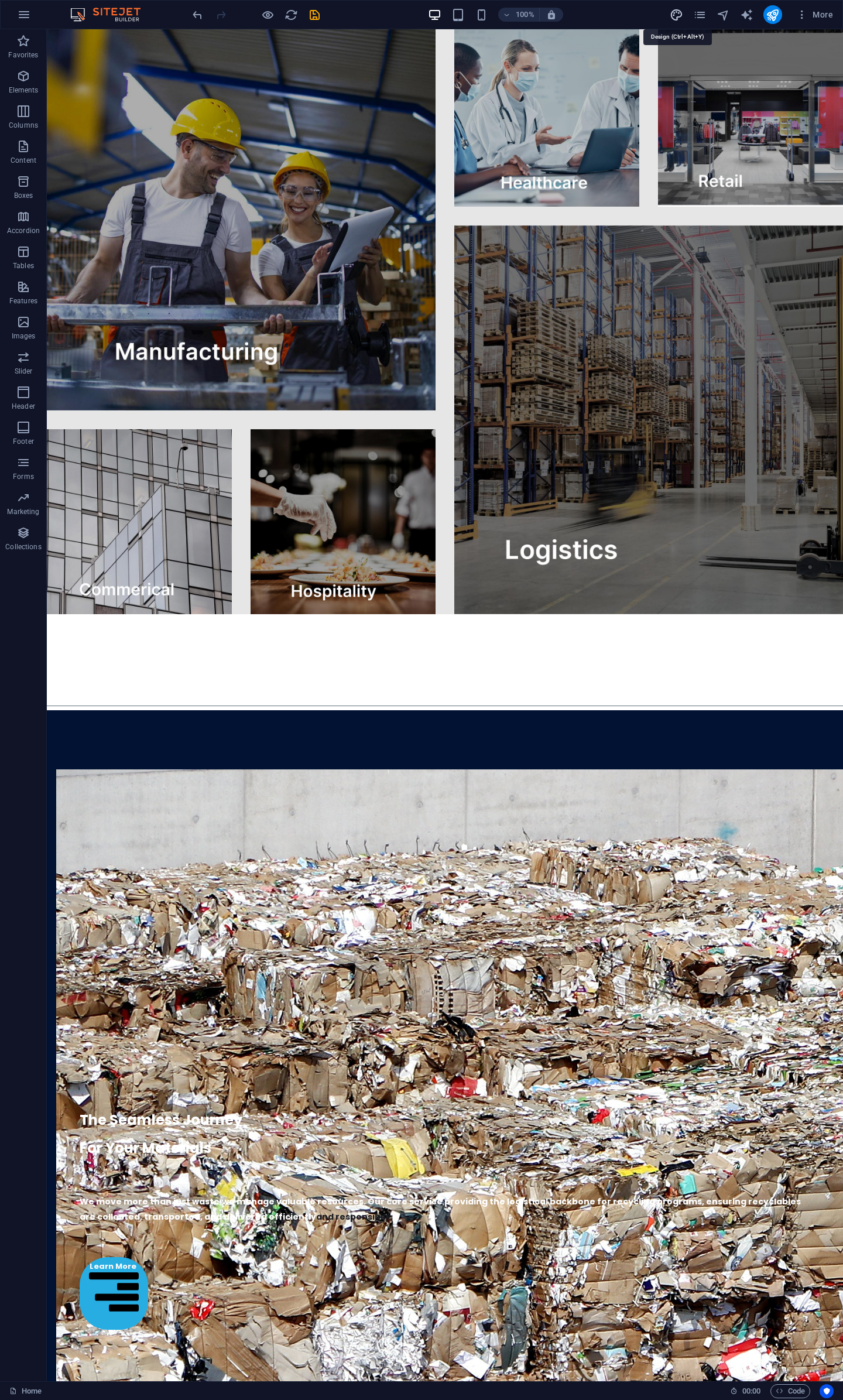
click at [679, 13] on icon "design" at bounding box center [677, 15] width 13 height 13
select select "px"
select select "700"
select select "px"
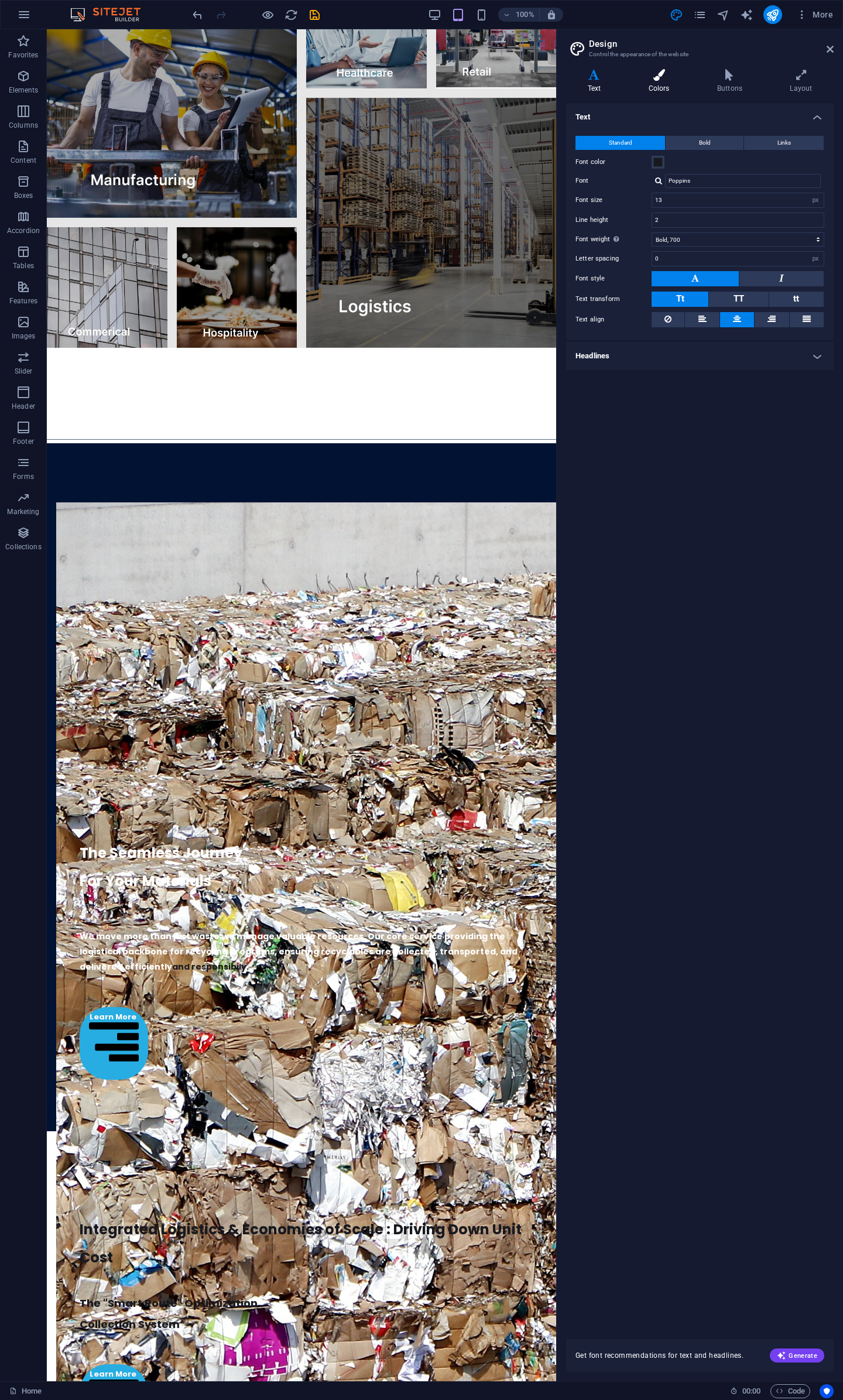
click at [663, 88] on h4 "Colors" at bounding box center [662, 81] width 68 height 25
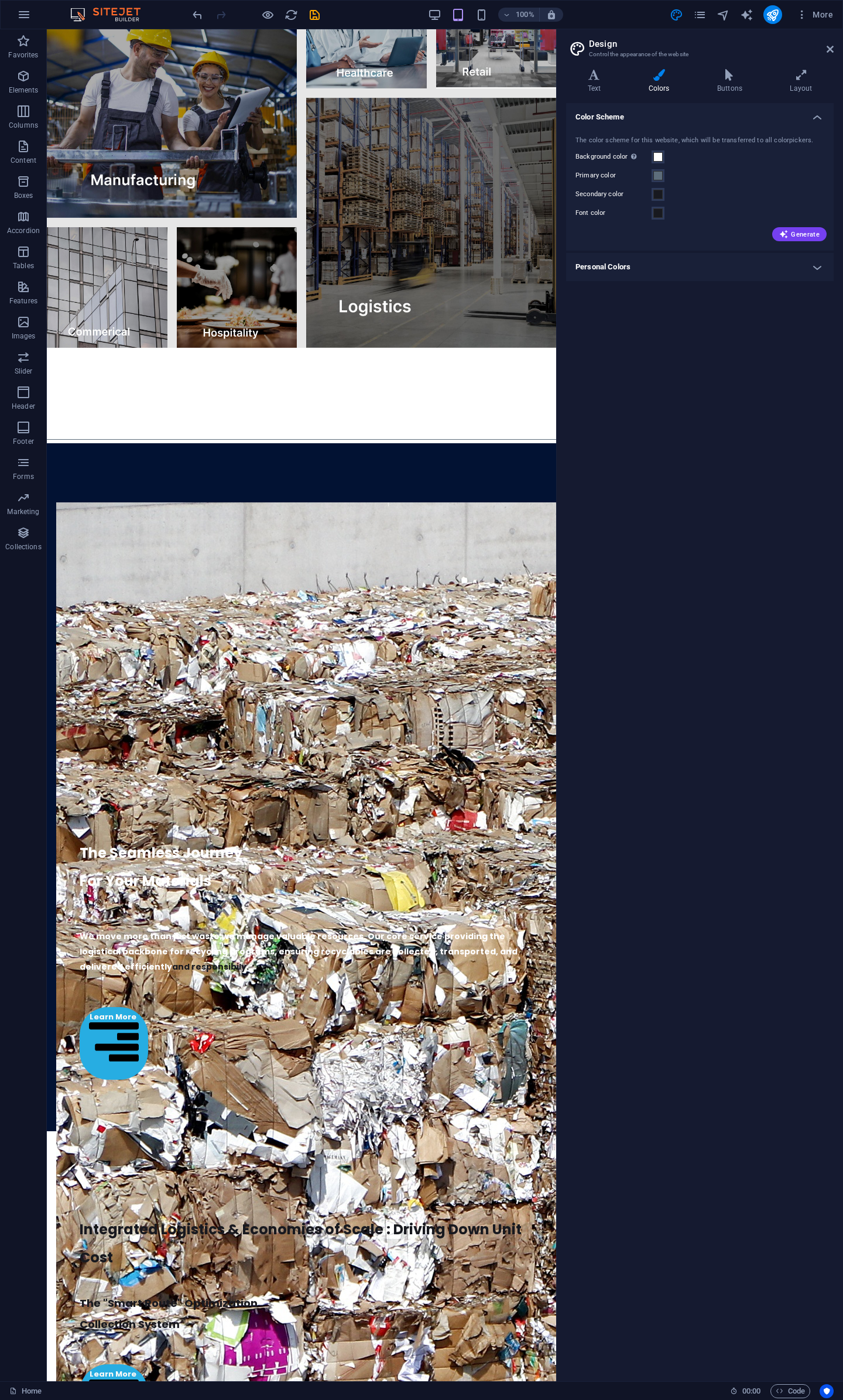
click at [645, 261] on h4 "Personal Colors" at bounding box center [700, 267] width 267 height 28
click at [654, 312] on span at bounding box center [658, 311] width 10 height 10
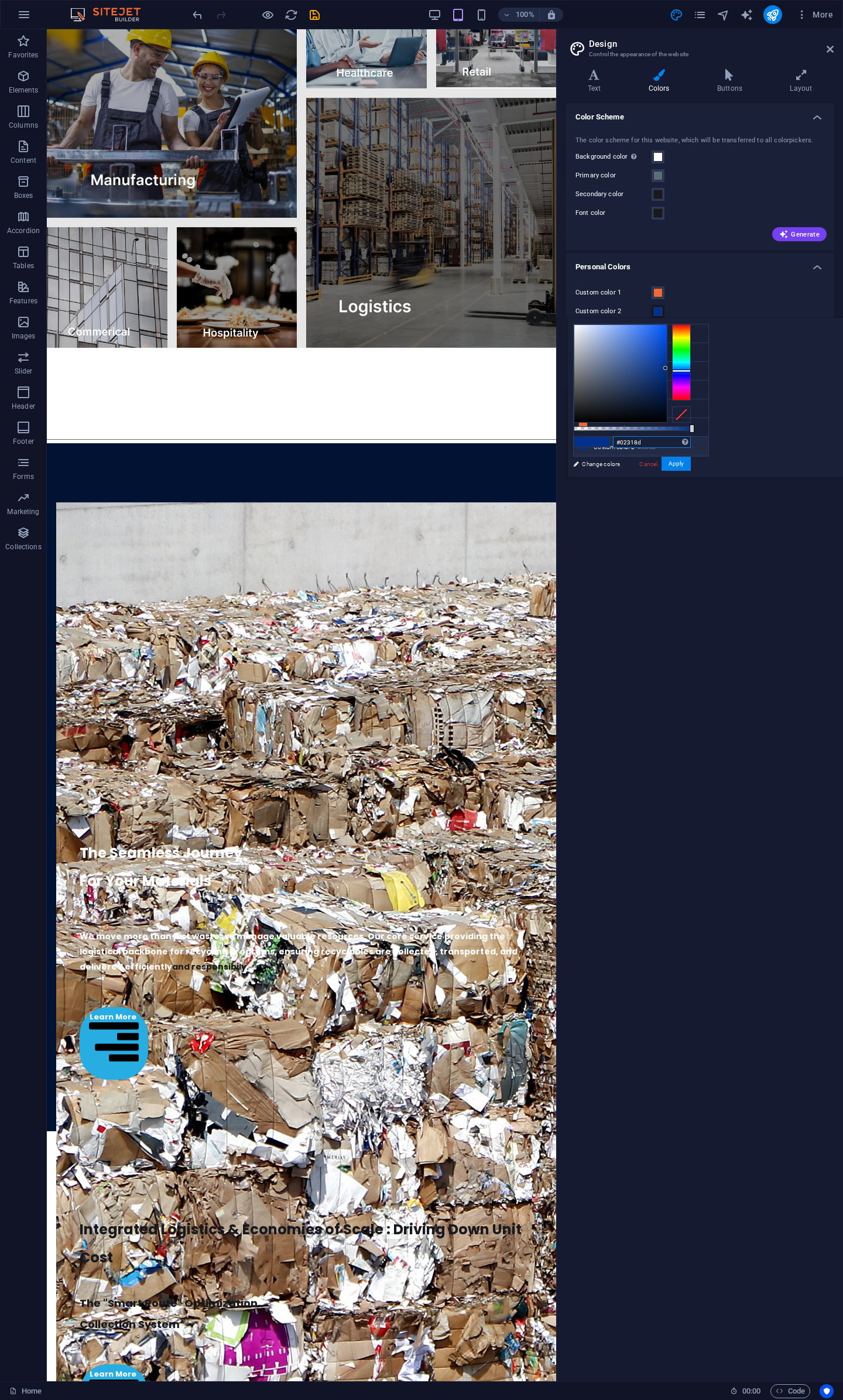
drag, startPoint x: 798, startPoint y: 444, endPoint x: 660, endPoint y: 444, distance: 138.0
click at [660, 444] on div "less Background color #ffffff Primary color #5d6d7b Secondary color #18191f Fon…" at bounding box center [705, 397] width 276 height 159
paste input "1233"
type input "#021233"
click at [691, 462] on button "Apply" at bounding box center [676, 463] width 29 height 14
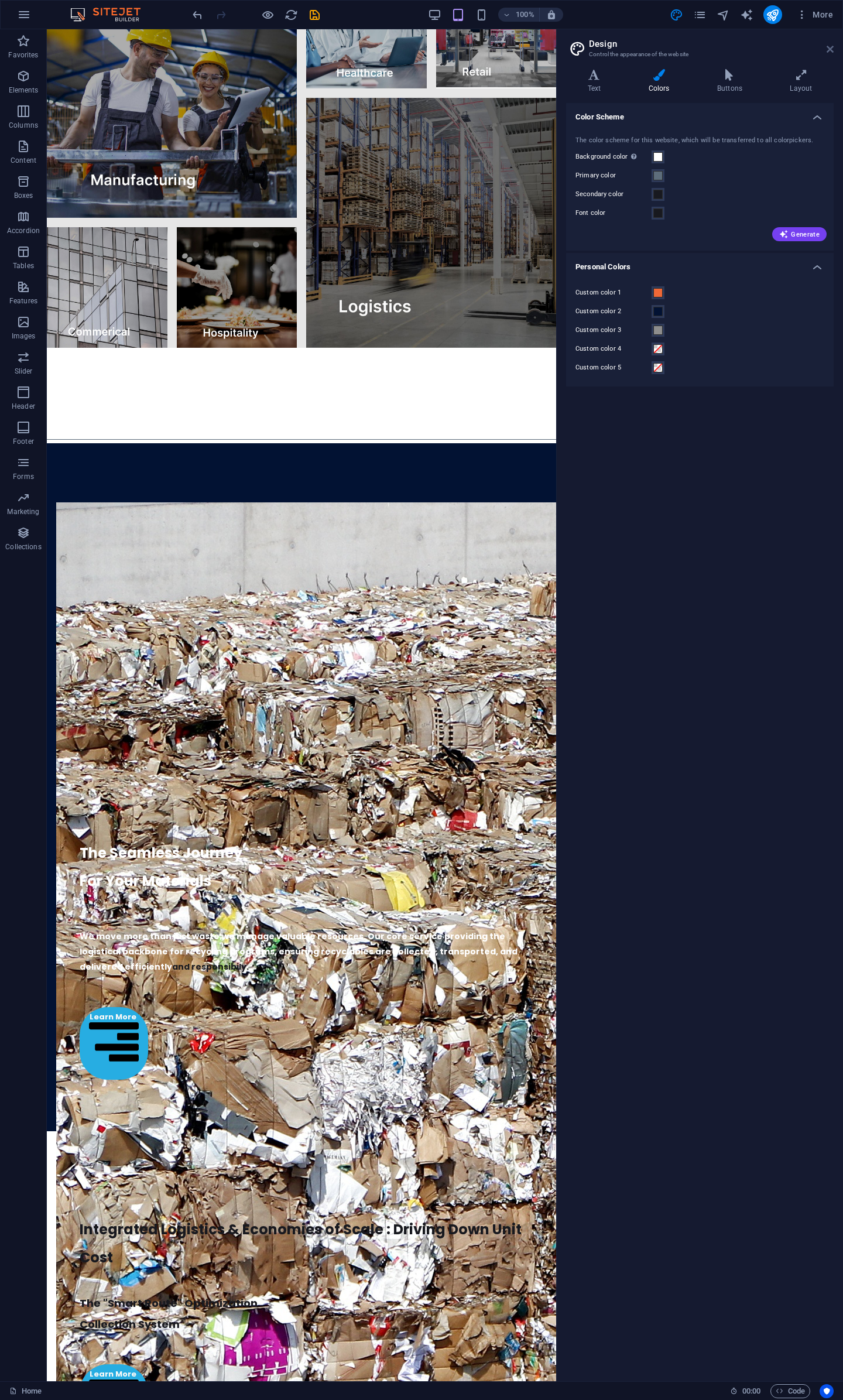
click at [831, 48] on icon at bounding box center [830, 49] width 7 height 10
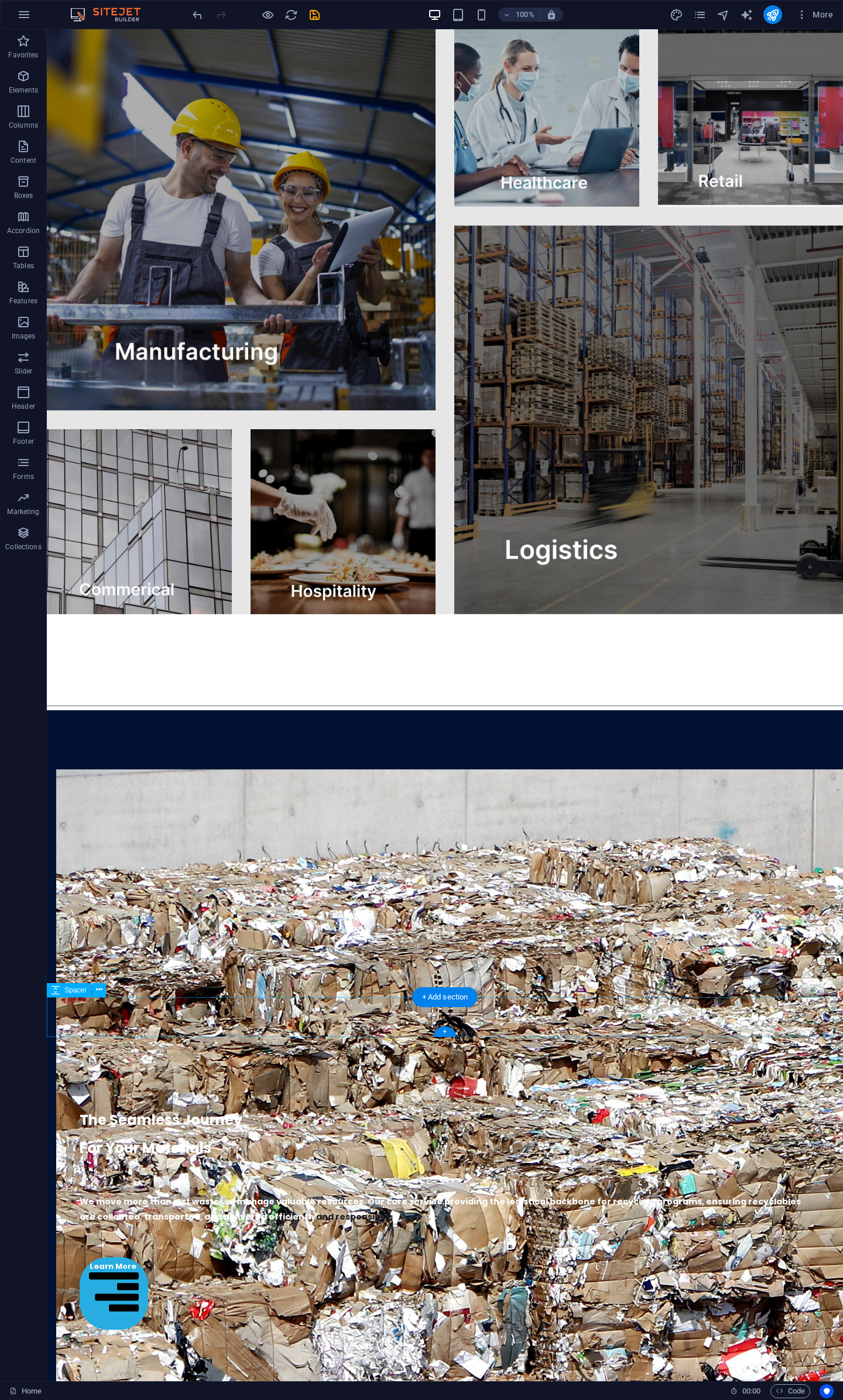
scroll to position [2722, 0]
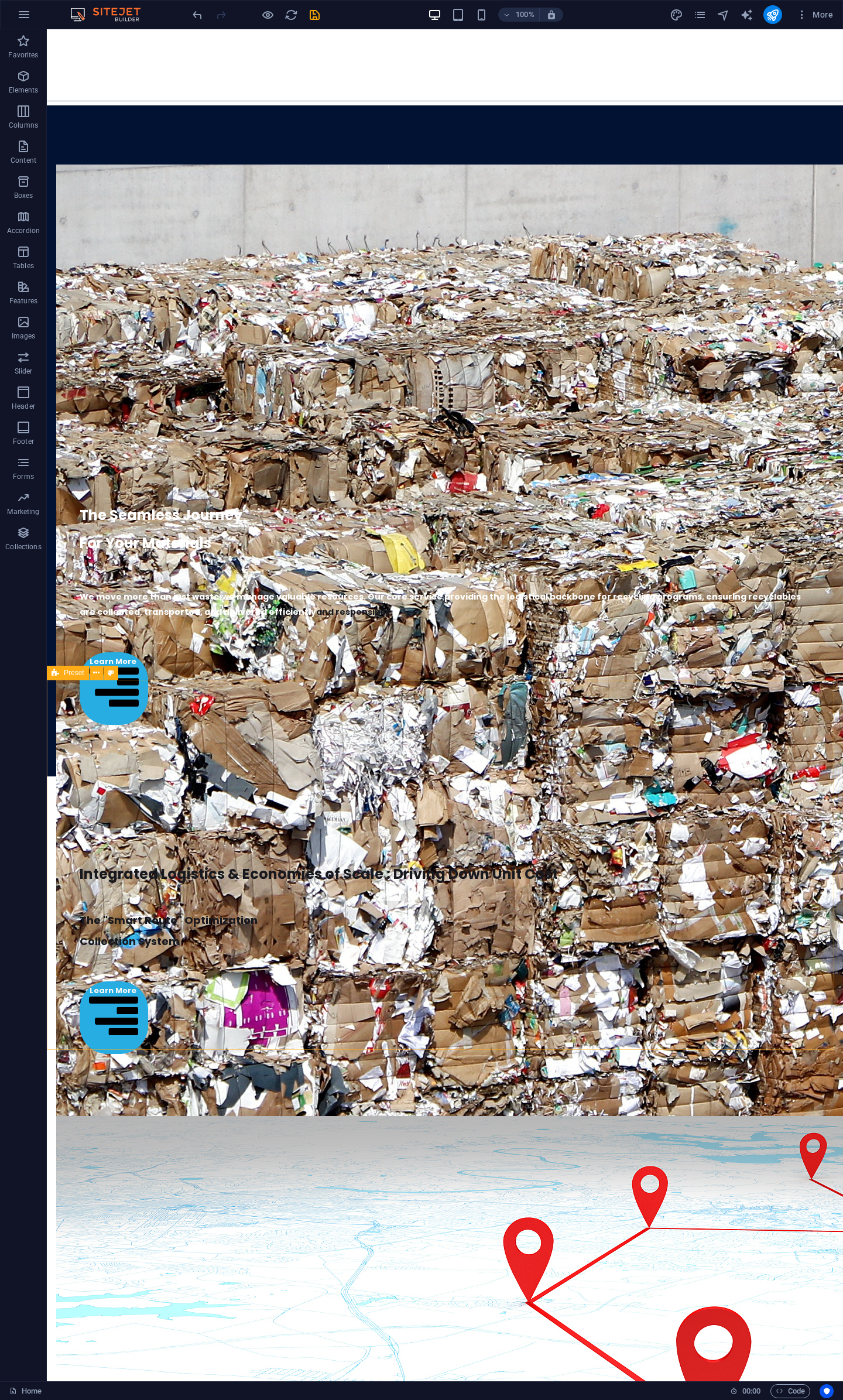
click at [54, 675] on icon at bounding box center [55, 673] width 7 height 14
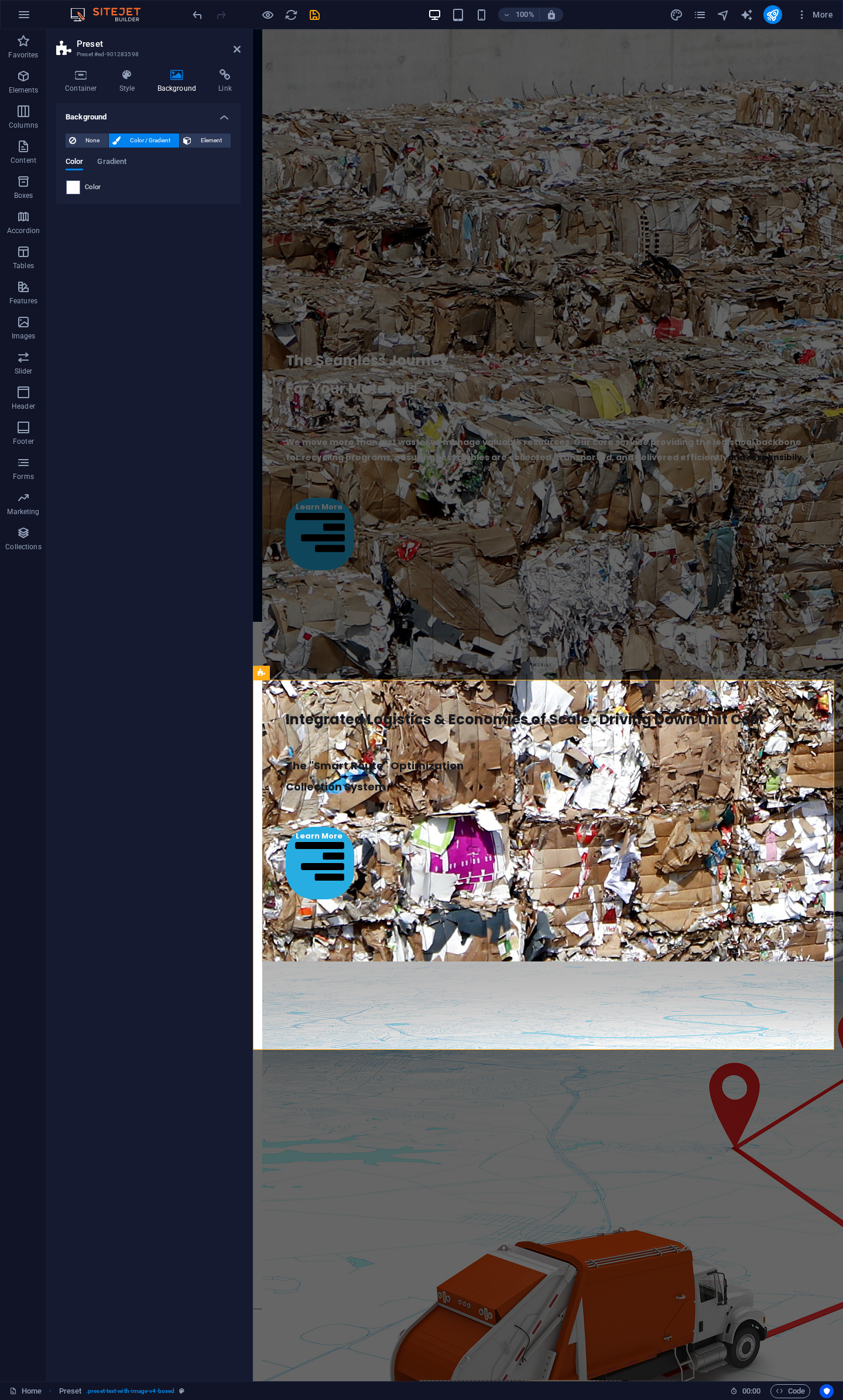
scroll to position [2568, 0]
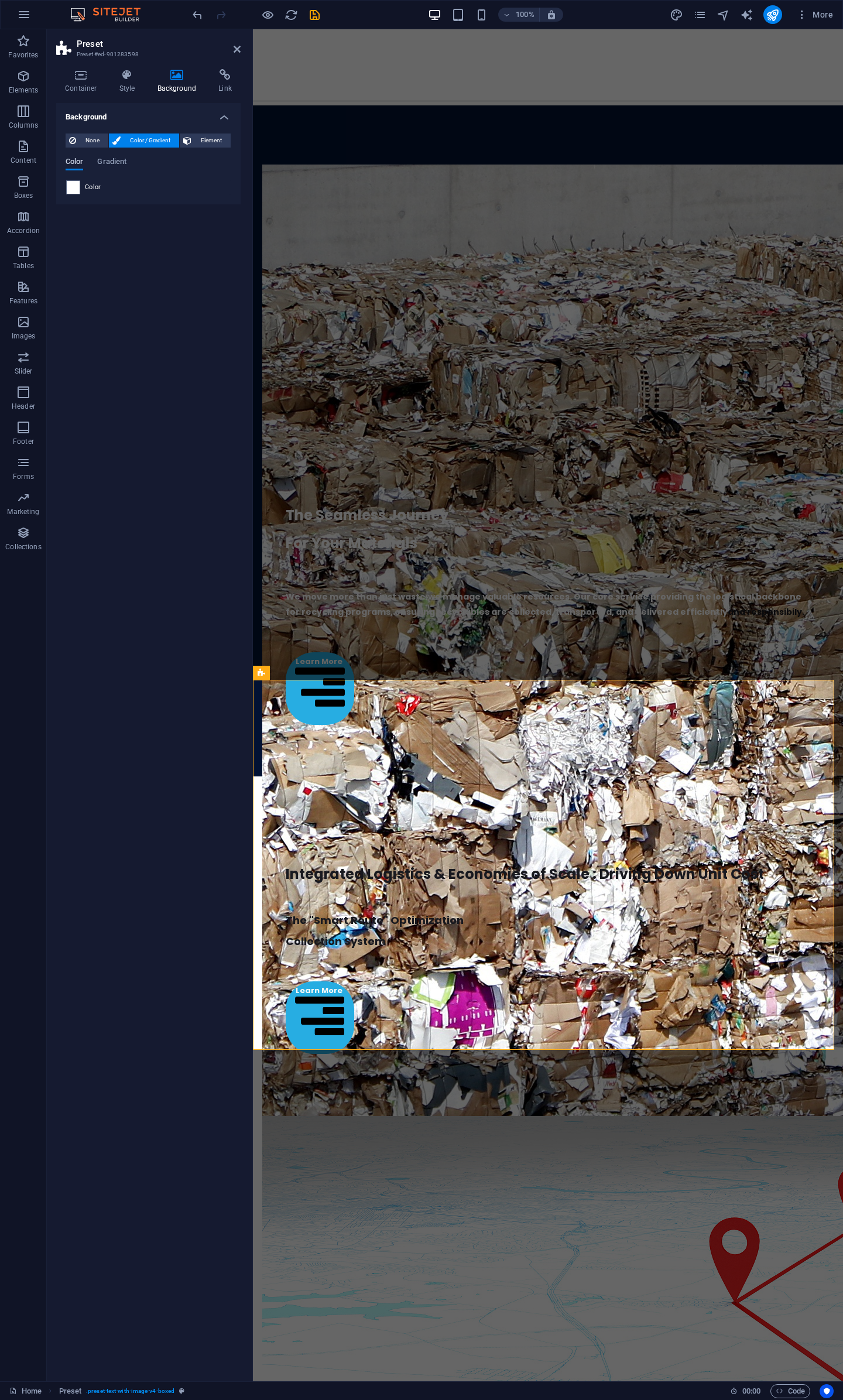
click at [79, 169] on button "Color" at bounding box center [74, 163] width 18 height 13
click at [75, 188] on span at bounding box center [73, 187] width 13 height 13
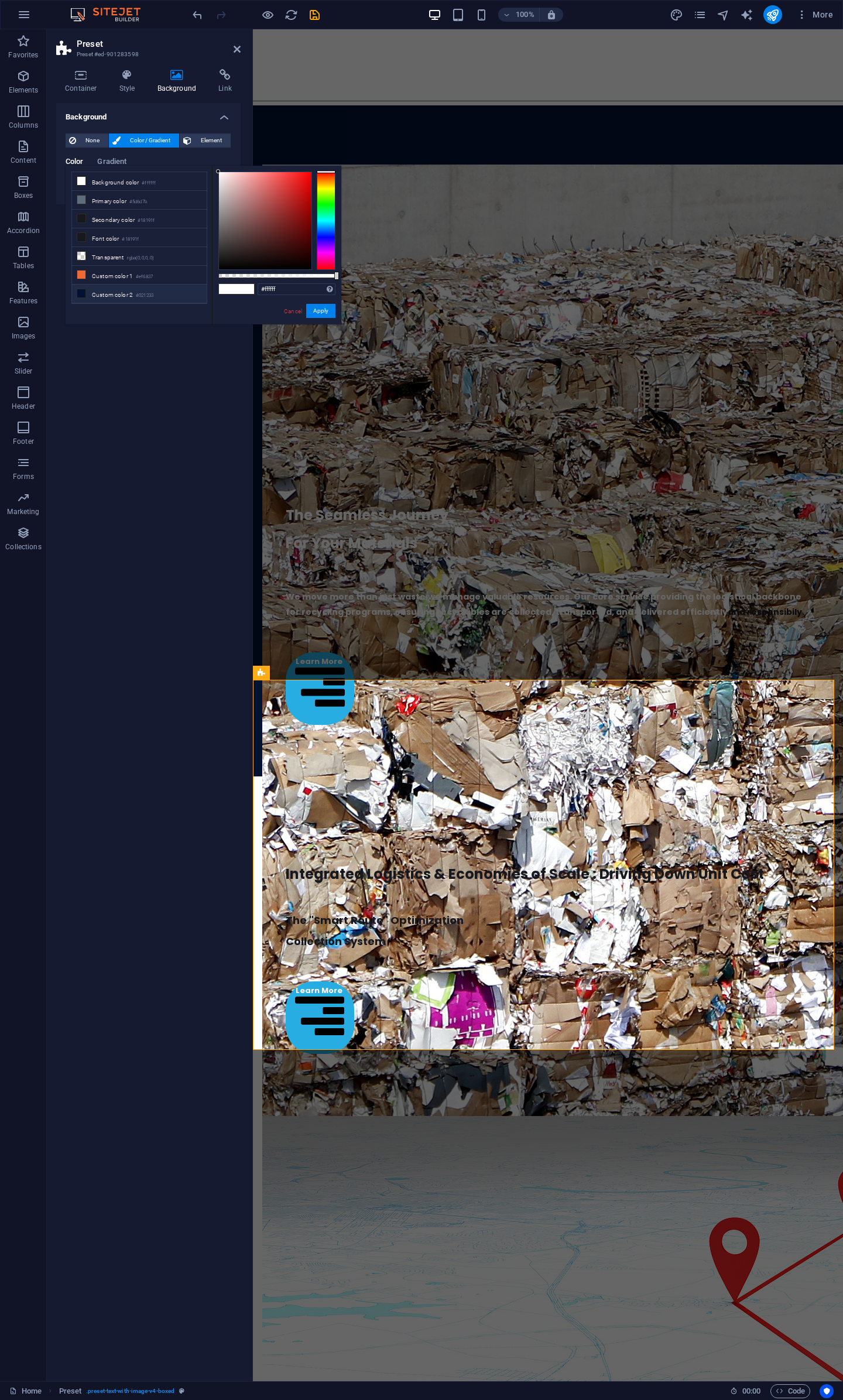
click at [126, 287] on li "Custom color 2 #021233" at bounding box center [139, 293] width 134 height 19
click at [322, 309] on button "Apply" at bounding box center [320, 310] width 29 height 14
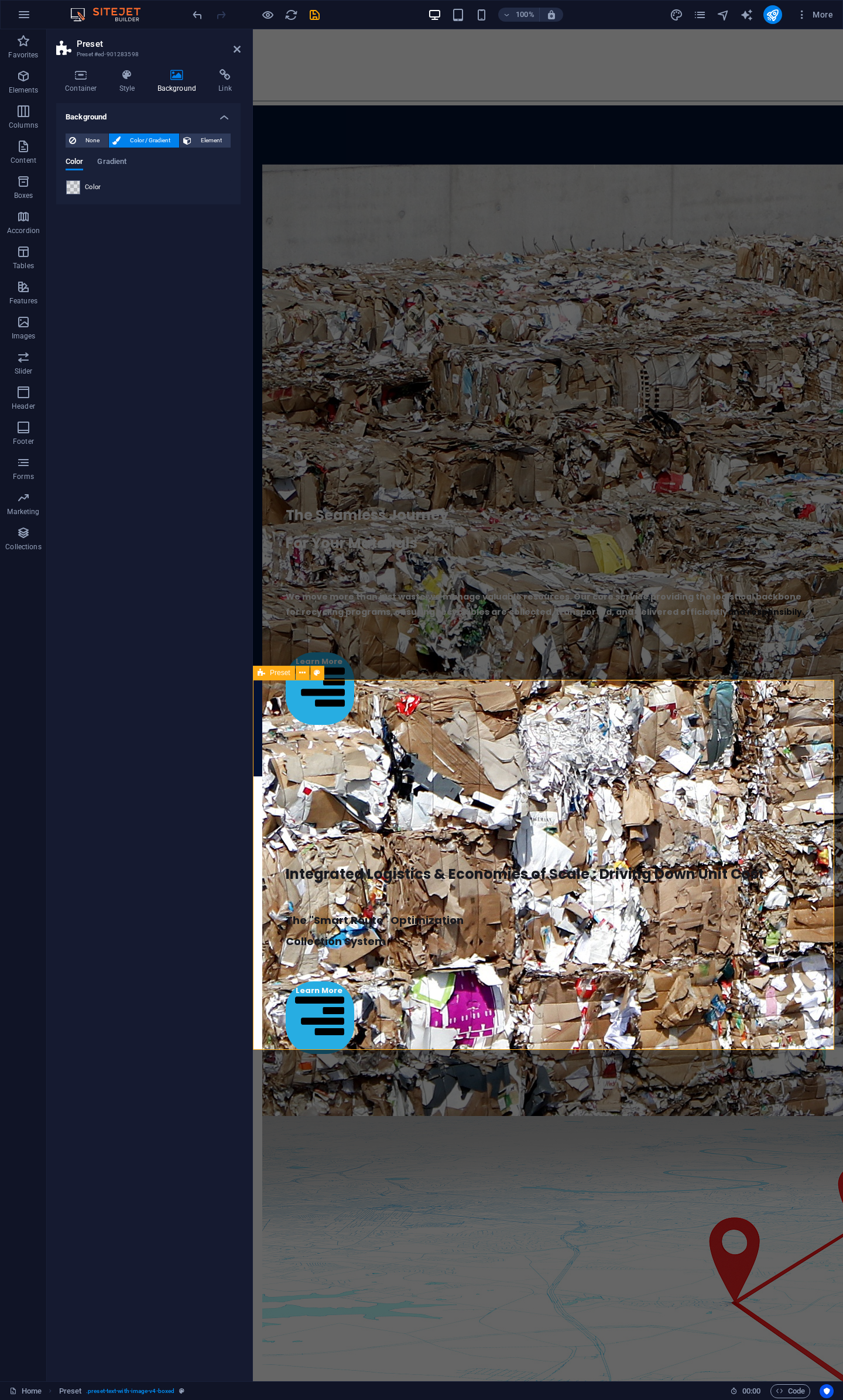
click at [273, 669] on span "Preset" at bounding box center [281, 672] width 21 height 7
click at [77, 185] on span at bounding box center [73, 187] width 13 height 13
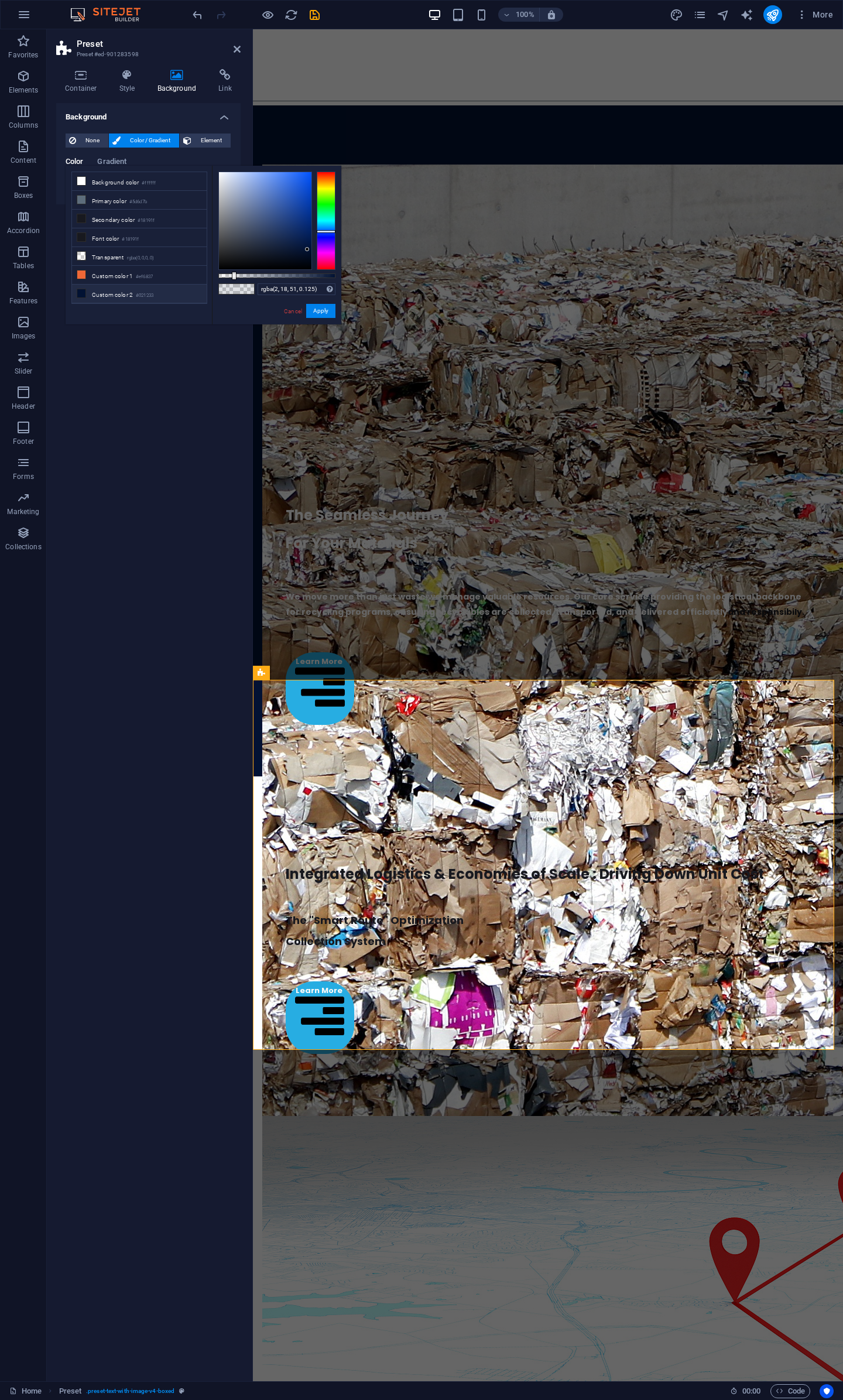
click at [81, 290] on icon at bounding box center [81, 293] width 8 height 8
type input "#021233"
drag, startPoint x: 234, startPoint y: 273, endPoint x: 347, endPoint y: 277, distance: 113.1
click at [347, 277] on body "JK Recycling Solutions Pty Ltd Home Favorites Elements Columns Content Boxes Ac…" at bounding box center [421, 700] width 843 height 1400
click at [325, 307] on button "Apply" at bounding box center [320, 310] width 29 height 14
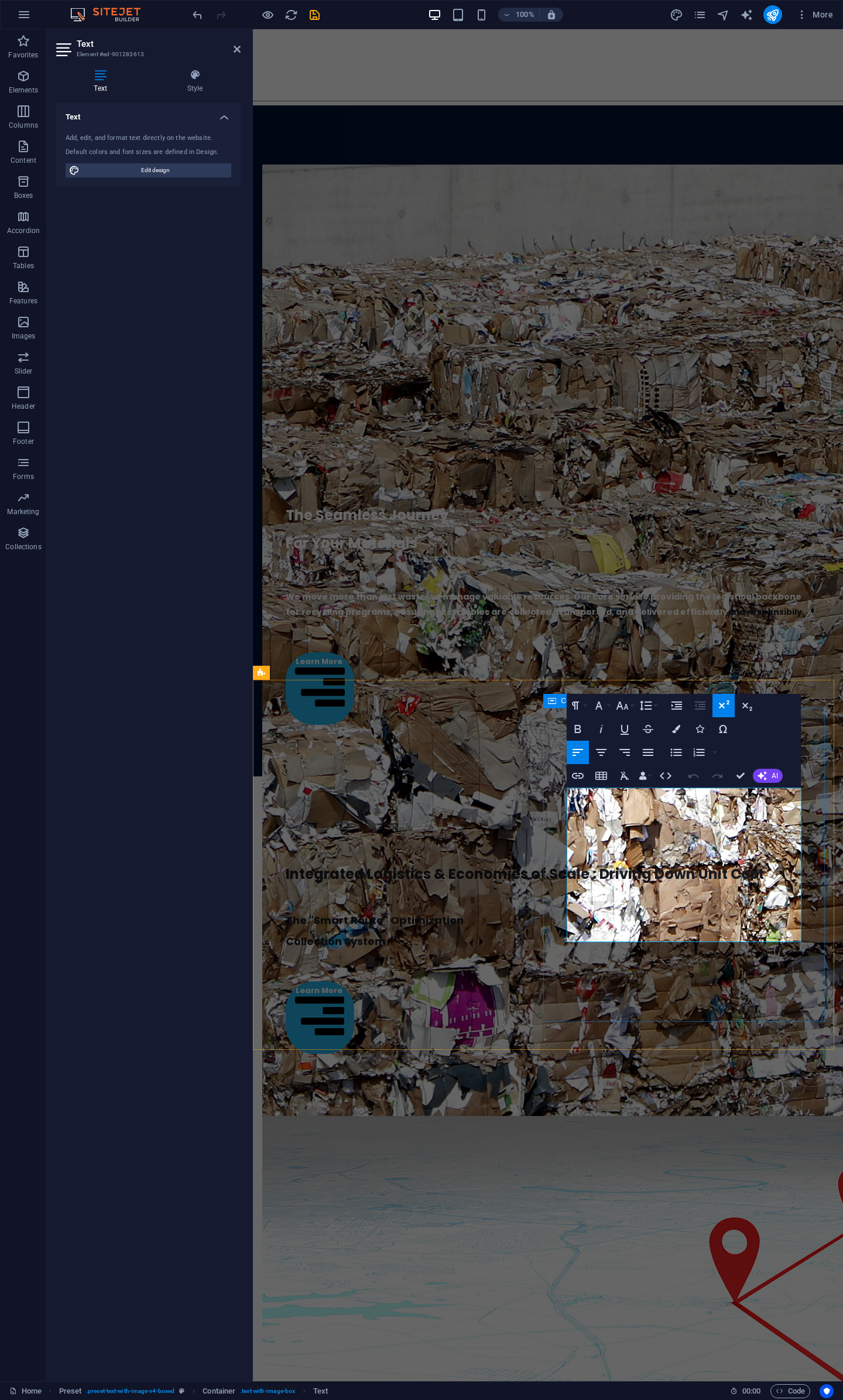
drag, startPoint x: 569, startPoint y: 827, endPoint x: 810, endPoint y: 942, distance: 267.0
click at [677, 729] on icon "button" at bounding box center [676, 729] width 8 height 8
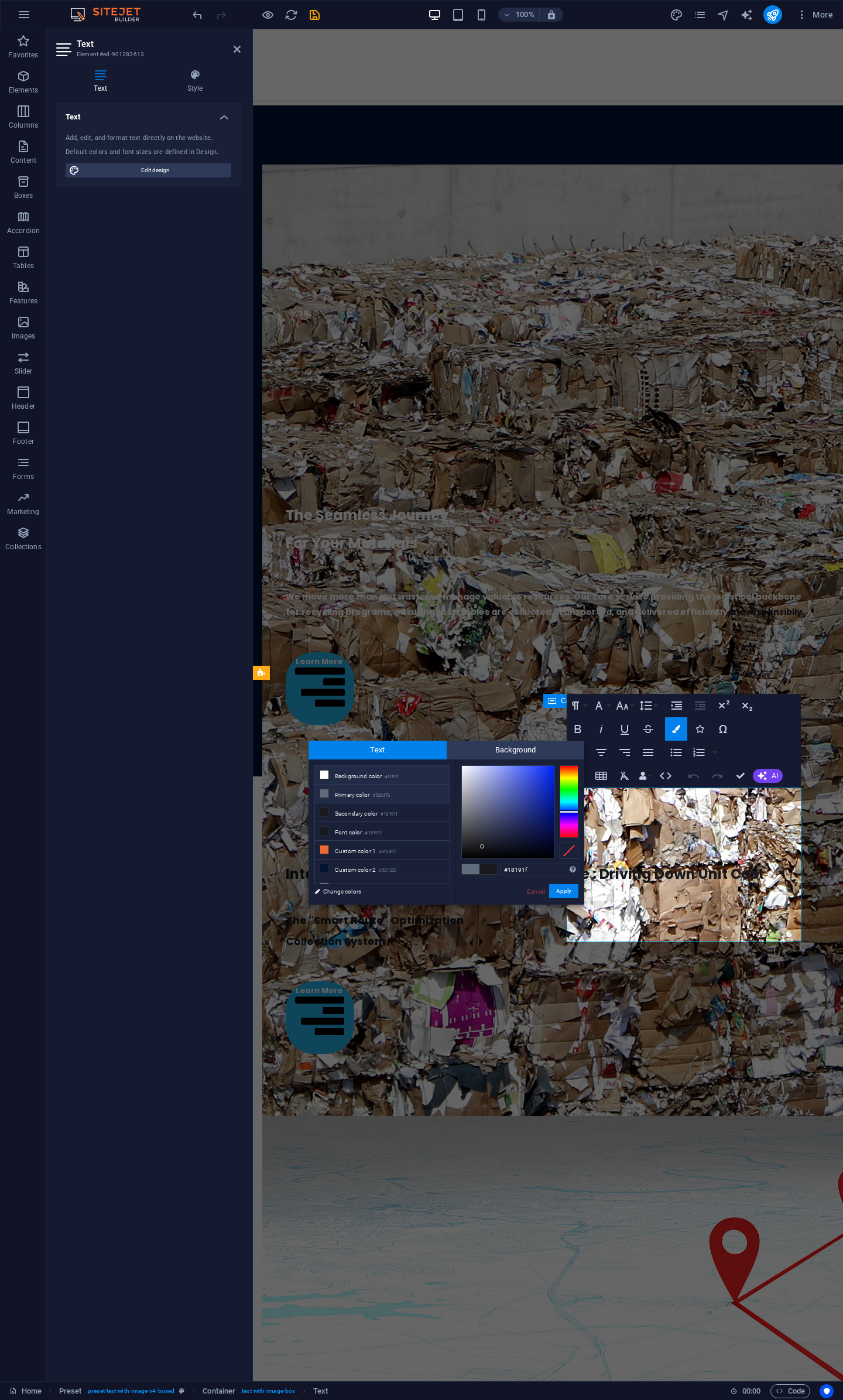
click at [365, 778] on li "Background color #ffffff" at bounding box center [382, 775] width 134 height 19
type input "#ffffff"
click at [564, 888] on button "Apply" at bounding box center [564, 891] width 29 height 14
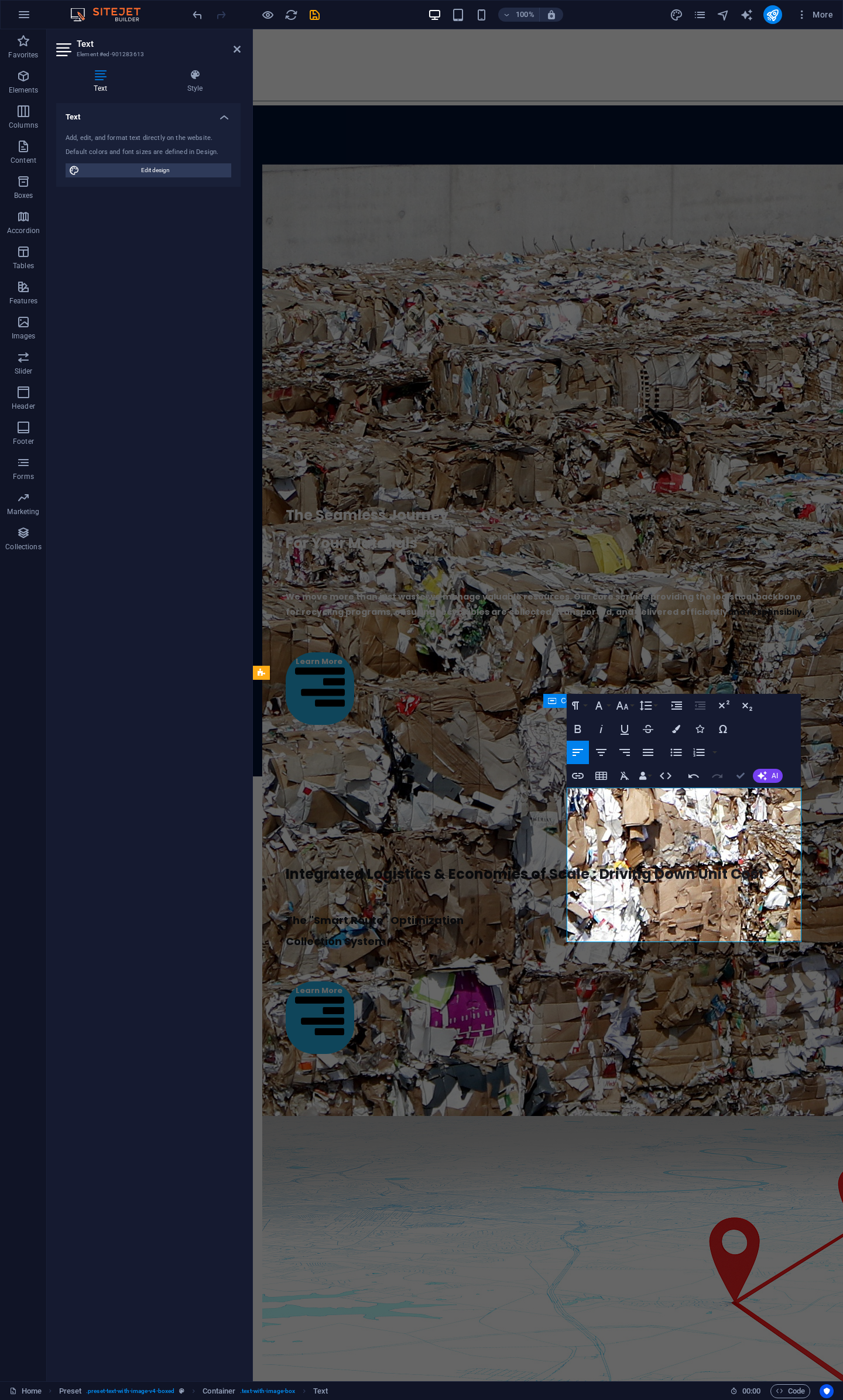
scroll to position [2694, 0]
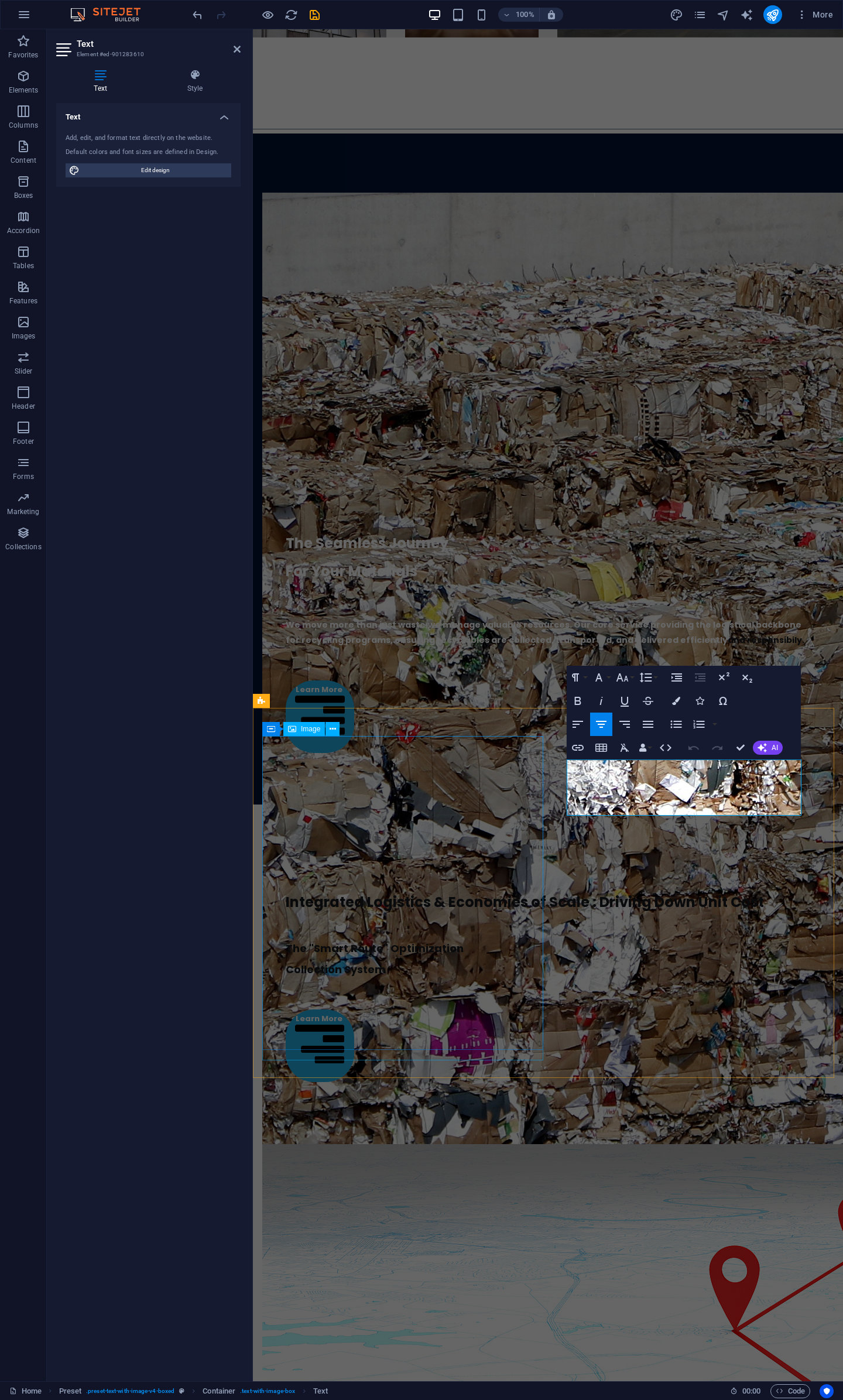
drag, startPoint x: 753, startPoint y: 801, endPoint x: 523, endPoint y: 752, distance: 235.2
click at [682, 703] on button "Colors" at bounding box center [677, 701] width 22 height 24
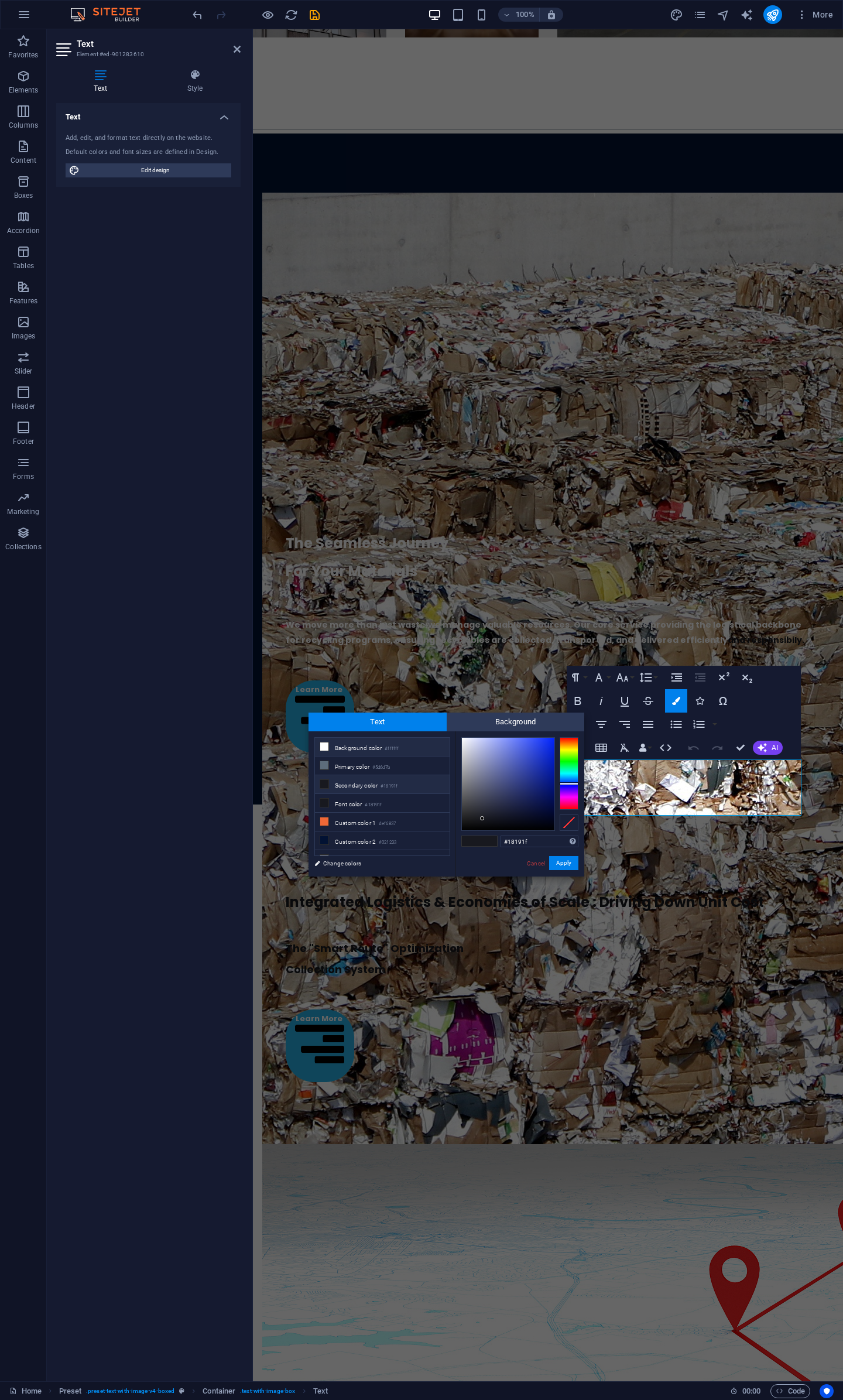
click at [368, 746] on li "Background color #ffffff" at bounding box center [382, 747] width 134 height 19
type input "#ffffff"
click at [570, 860] on button "Apply" at bounding box center [564, 863] width 29 height 14
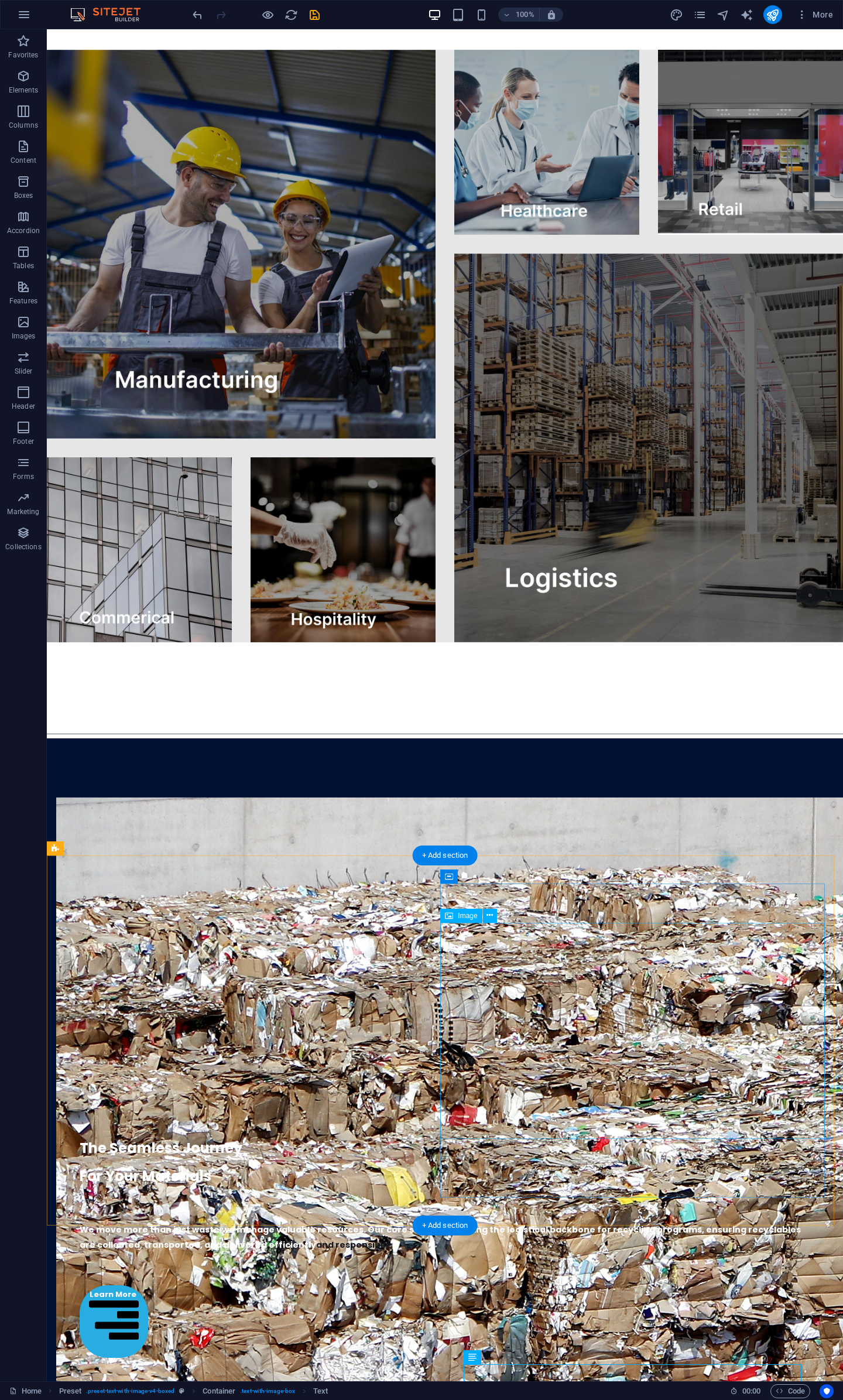
scroll to position [2694, 0]
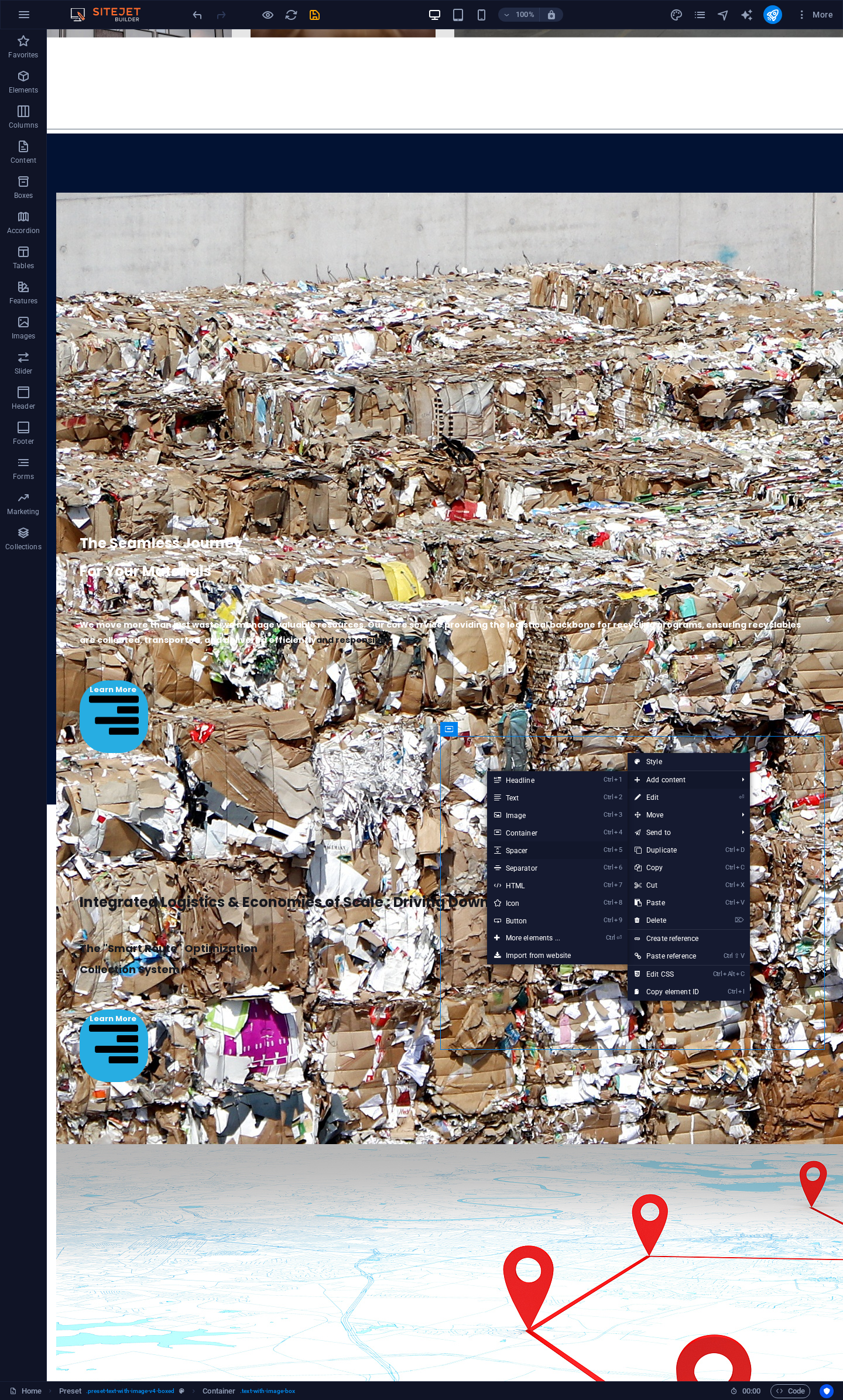
click at [527, 853] on link "Ctrl 5 Spacer" at bounding box center [536, 850] width 97 height 18
select select "px"
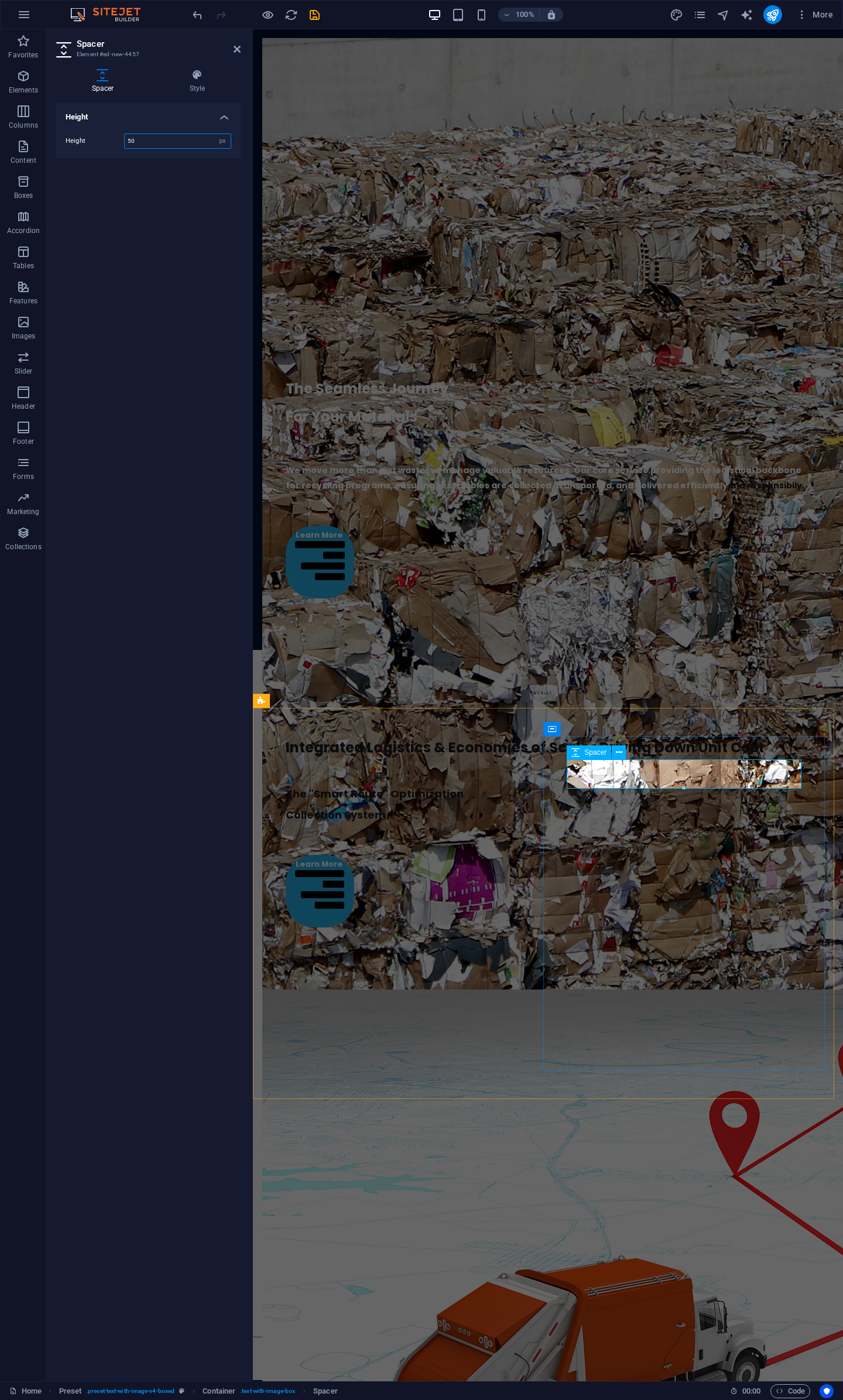
scroll to position [2539, 0]
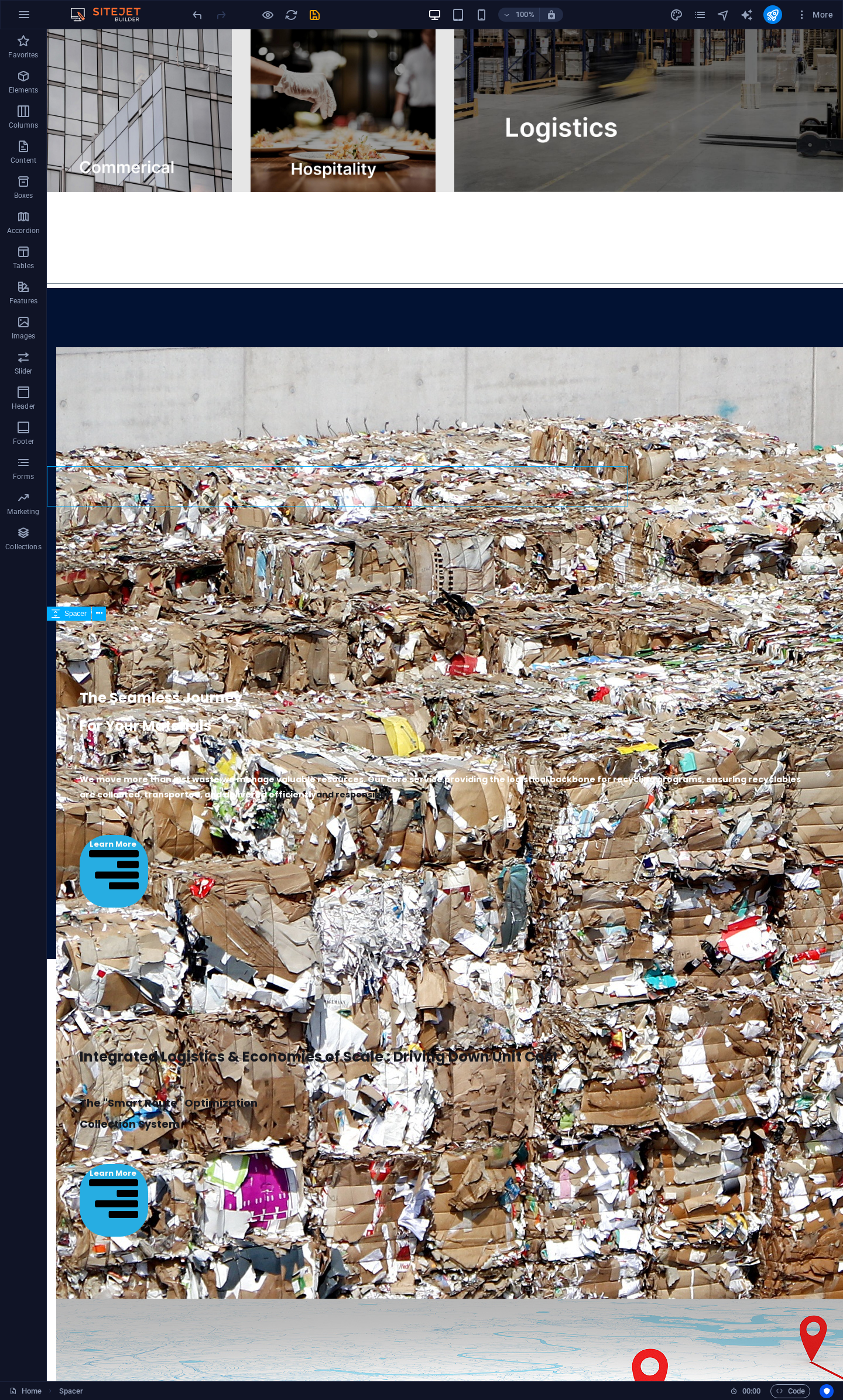
scroll to position [2694, 0]
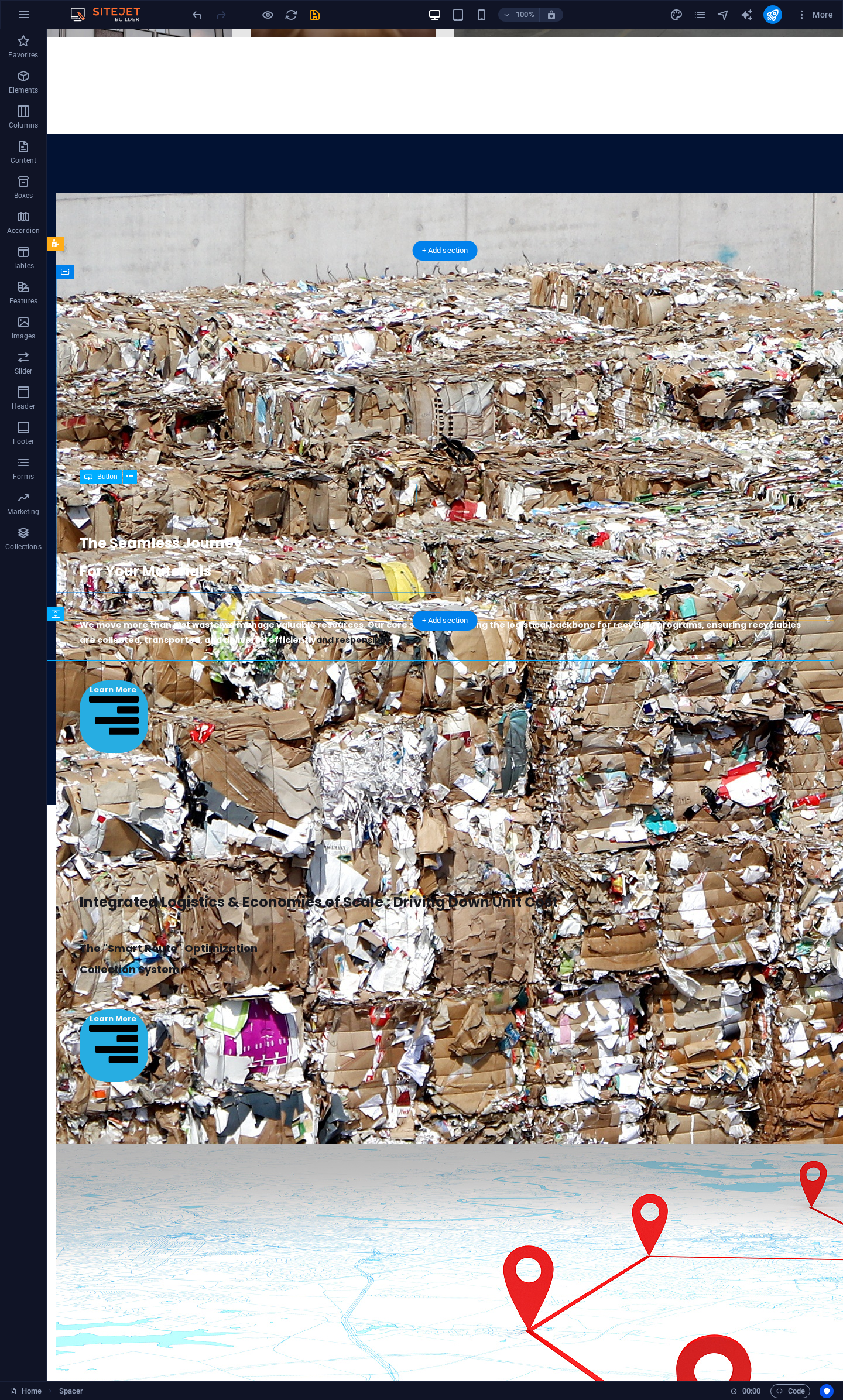
click at [87, 1009] on div "Learn More" at bounding box center [445, 1046] width 731 height 73
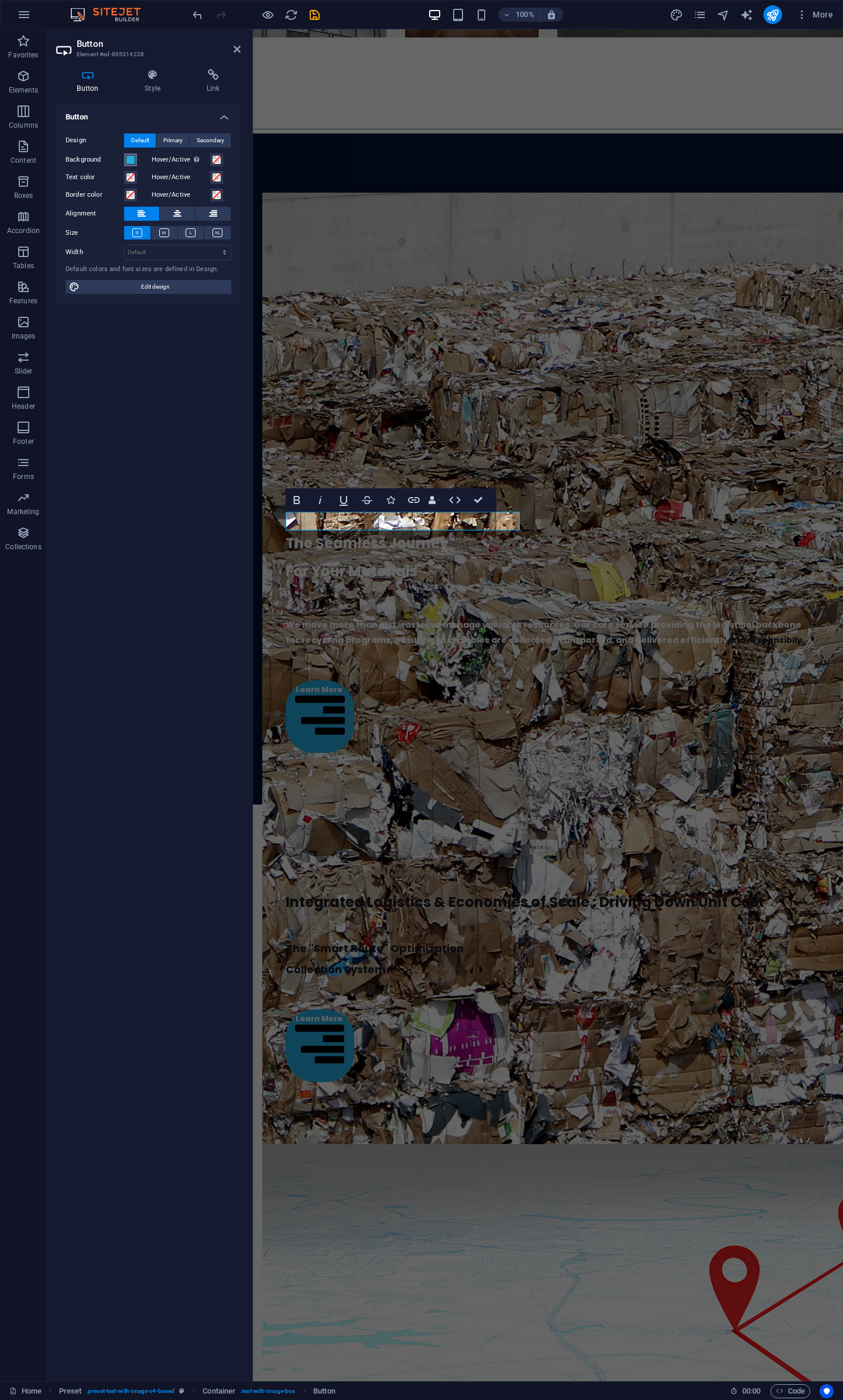
click at [136, 159] on button "Background" at bounding box center [130, 160] width 13 height 13
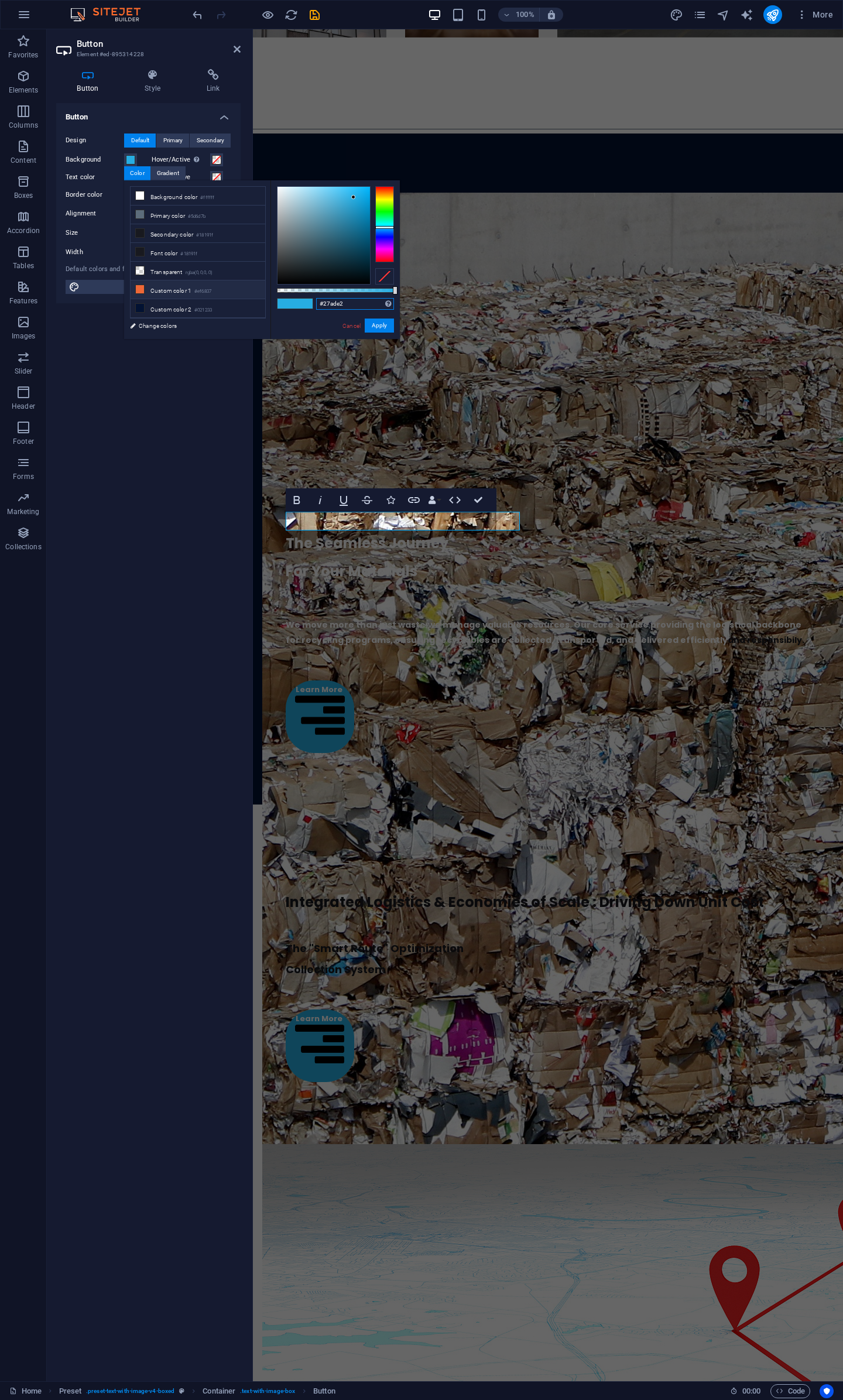
drag, startPoint x: 354, startPoint y: 304, endPoint x: 224, endPoint y: 292, distance: 130.6
click at [224, 292] on div "less Background color #ffffff Primary color #5d6d7b Secondary color #18191f Fon…" at bounding box center [261, 260] width 276 height 159
click at [353, 328] on link "Cancel" at bounding box center [352, 326] width 21 height 9
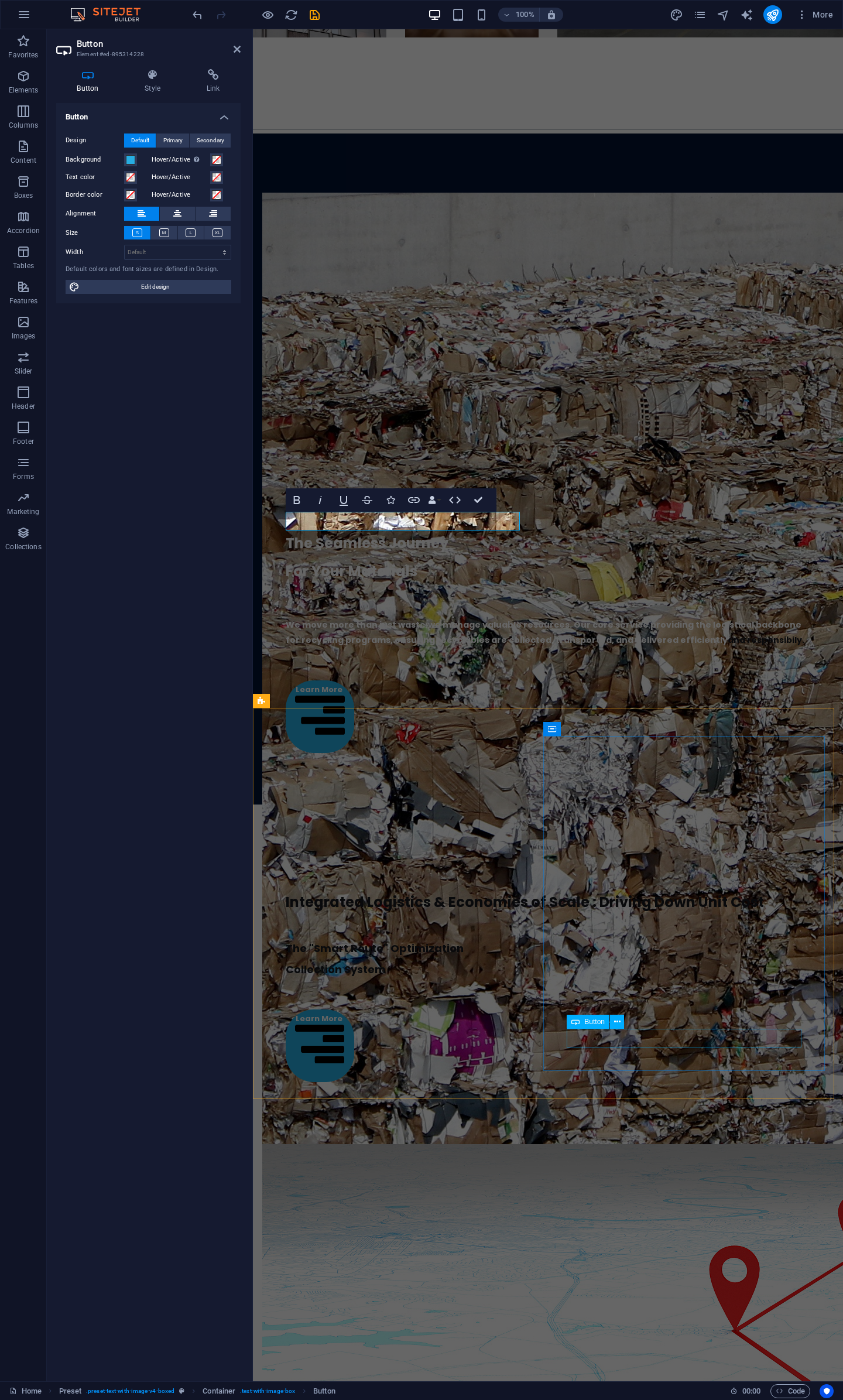
click at [593, 1026] on div "Button" at bounding box center [588, 1022] width 43 height 14
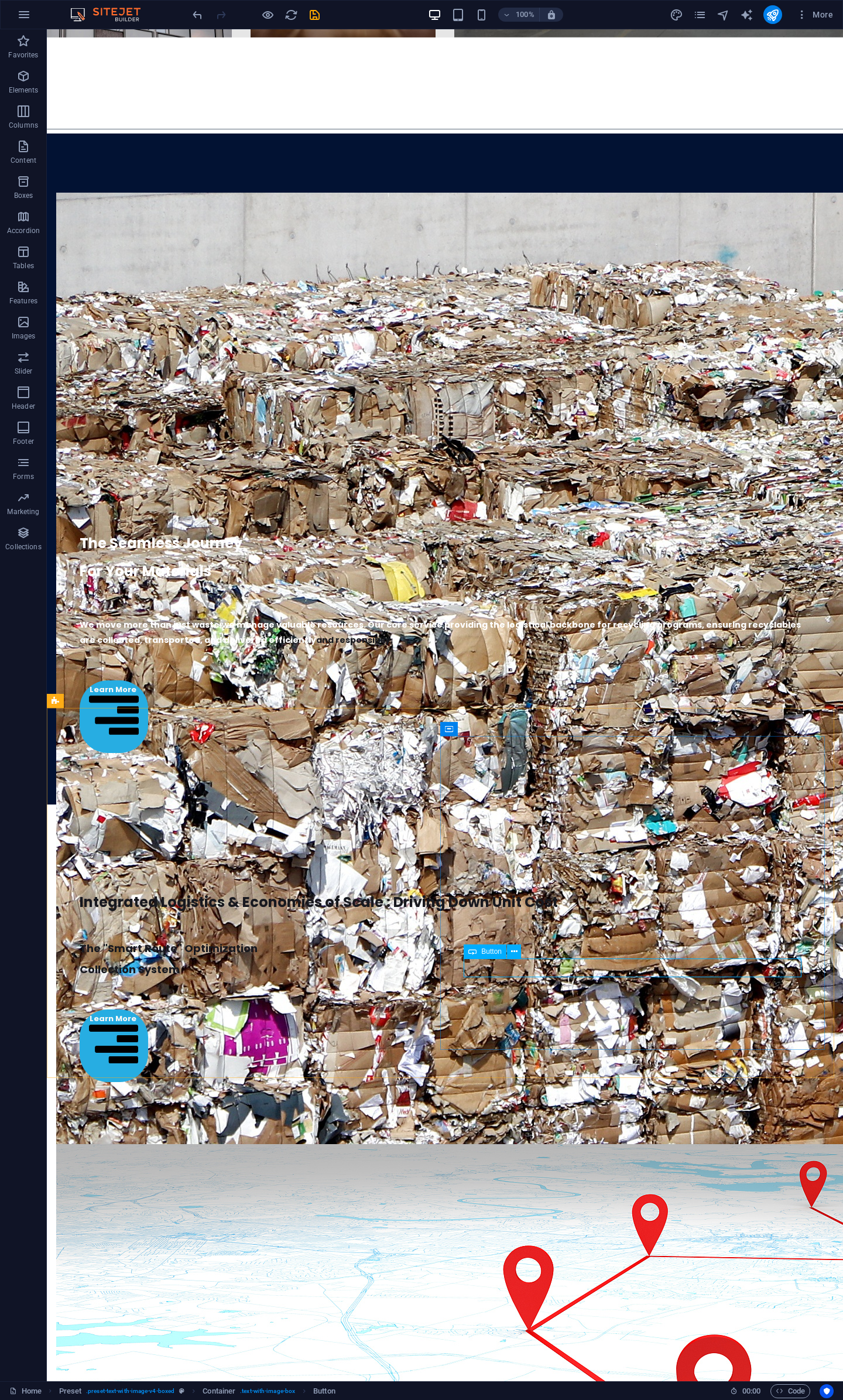
click at [471, 953] on icon at bounding box center [472, 951] width 8 height 14
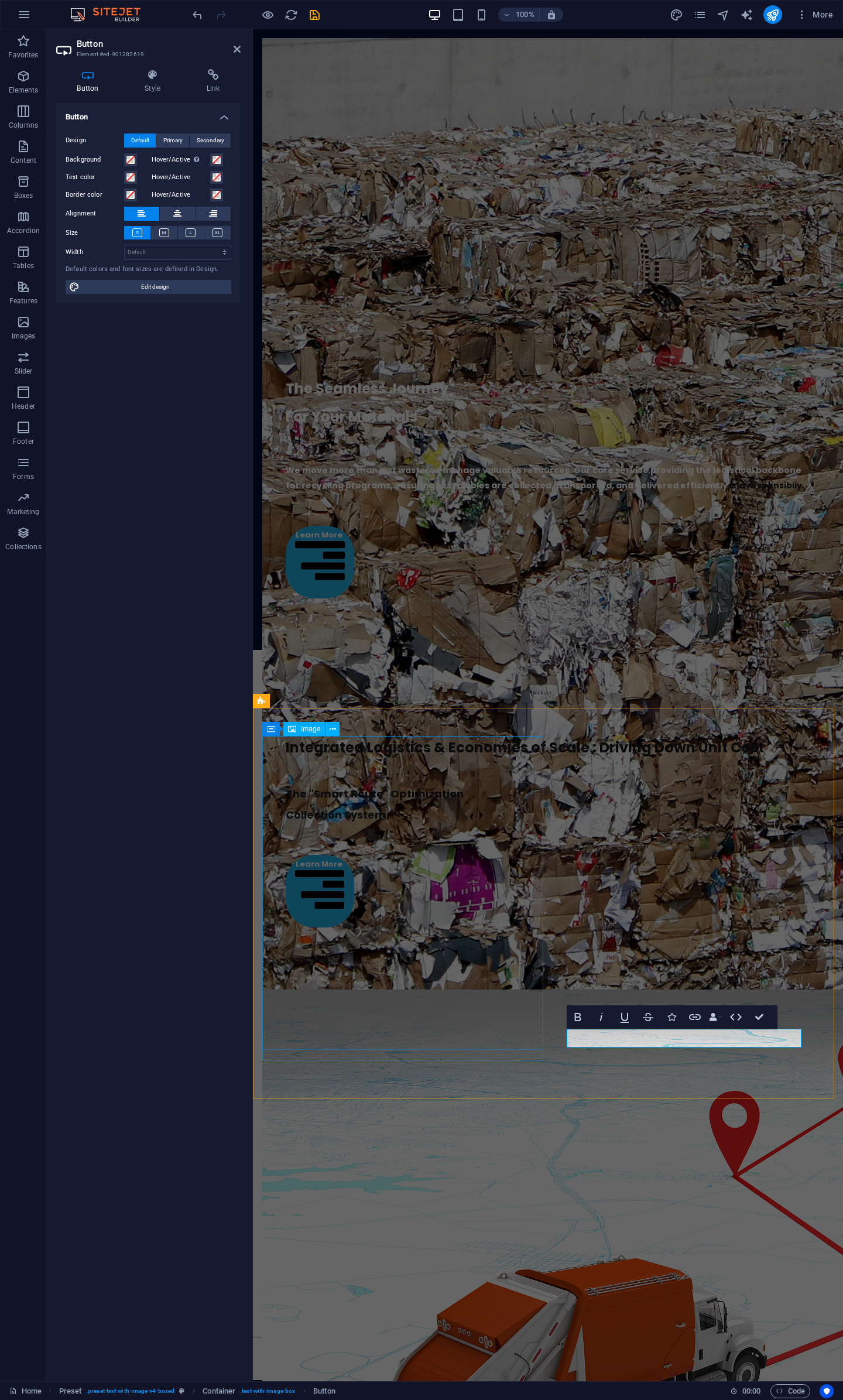
scroll to position [2539, 0]
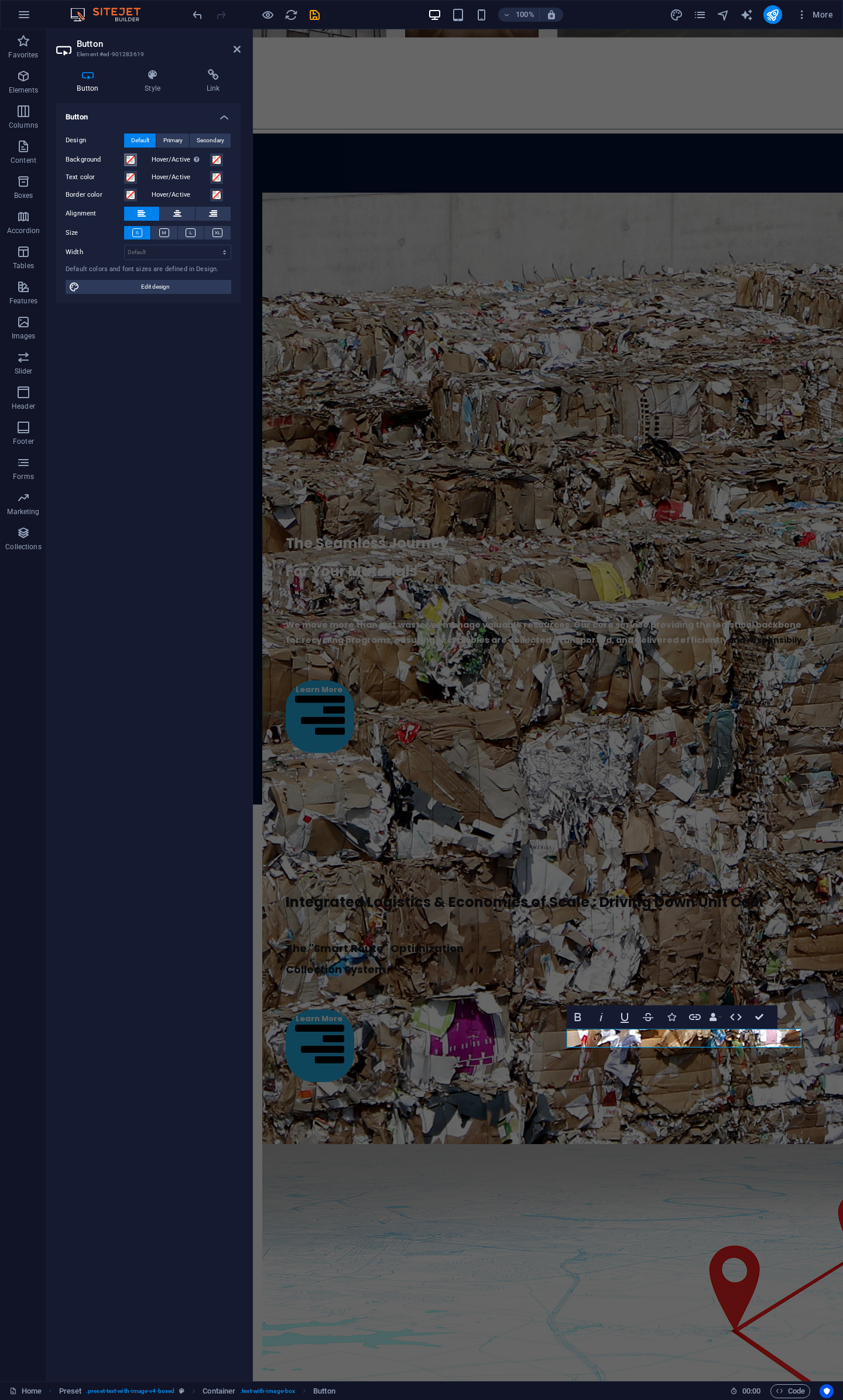
click at [131, 159] on span at bounding box center [131, 160] width 10 height 10
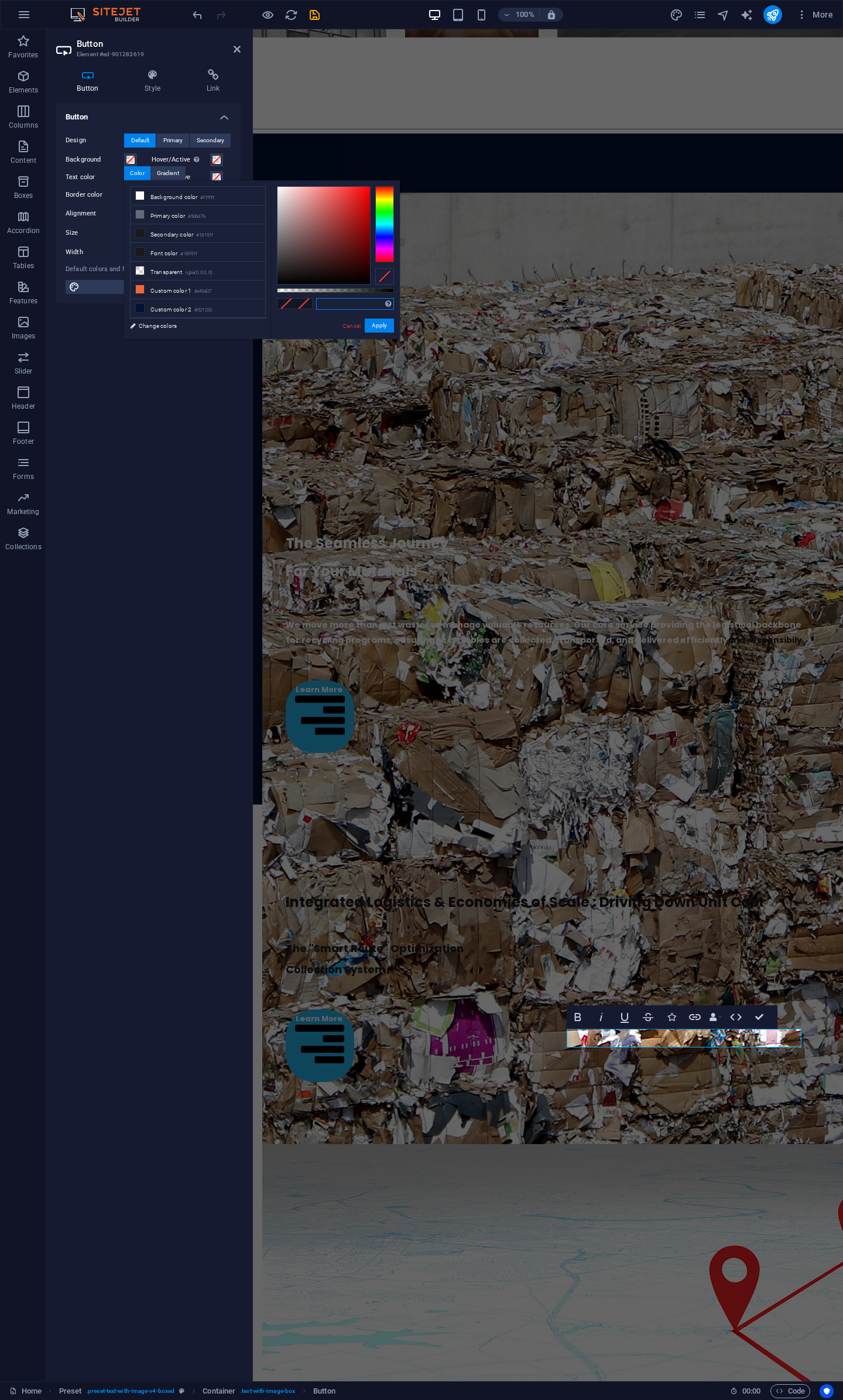
click at [339, 305] on input "text" at bounding box center [355, 304] width 78 height 12
paste input "#27ade2"
type input "#27ade2"
click at [373, 328] on button "Apply" at bounding box center [379, 325] width 29 height 14
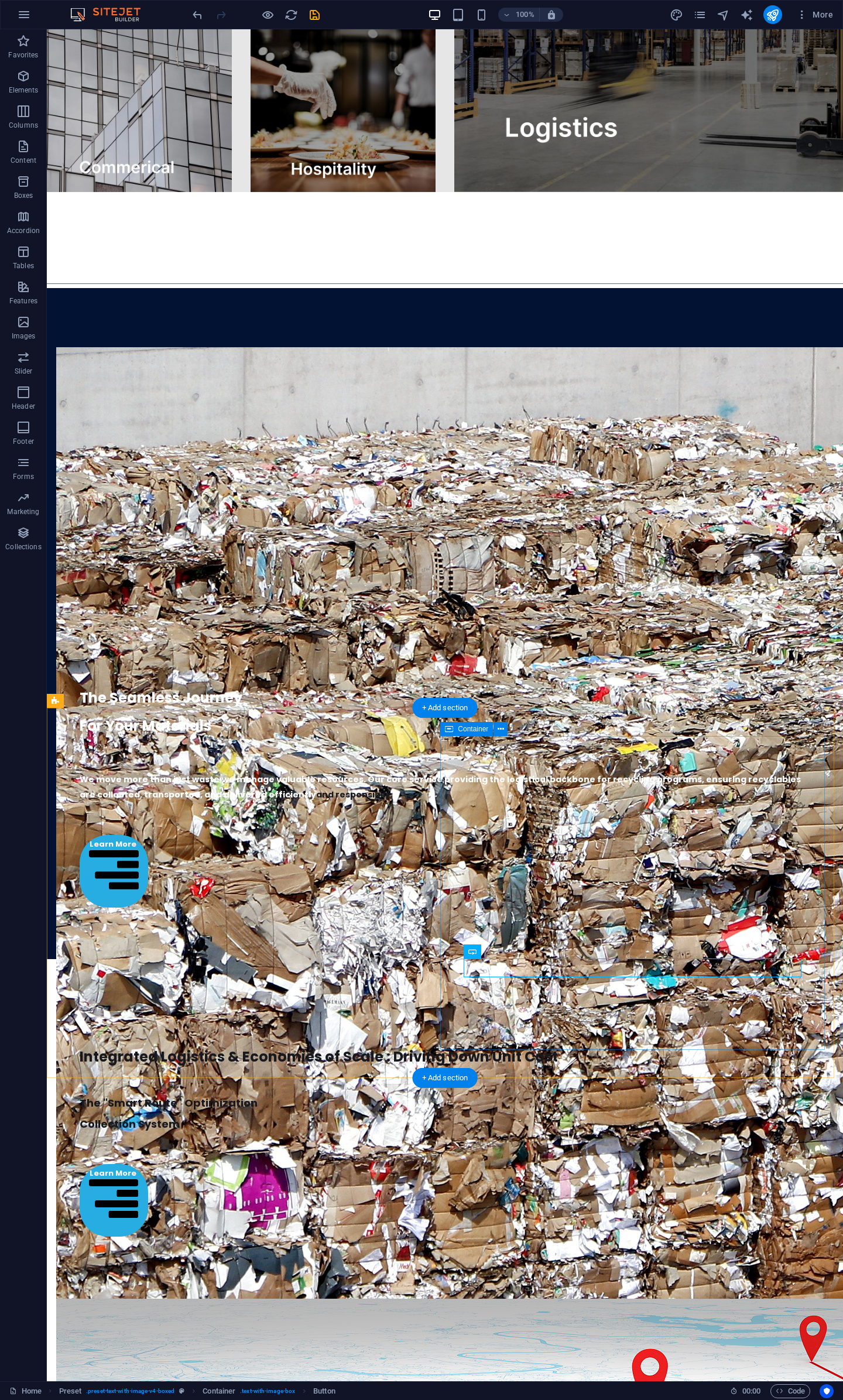
scroll to position [2694, 0]
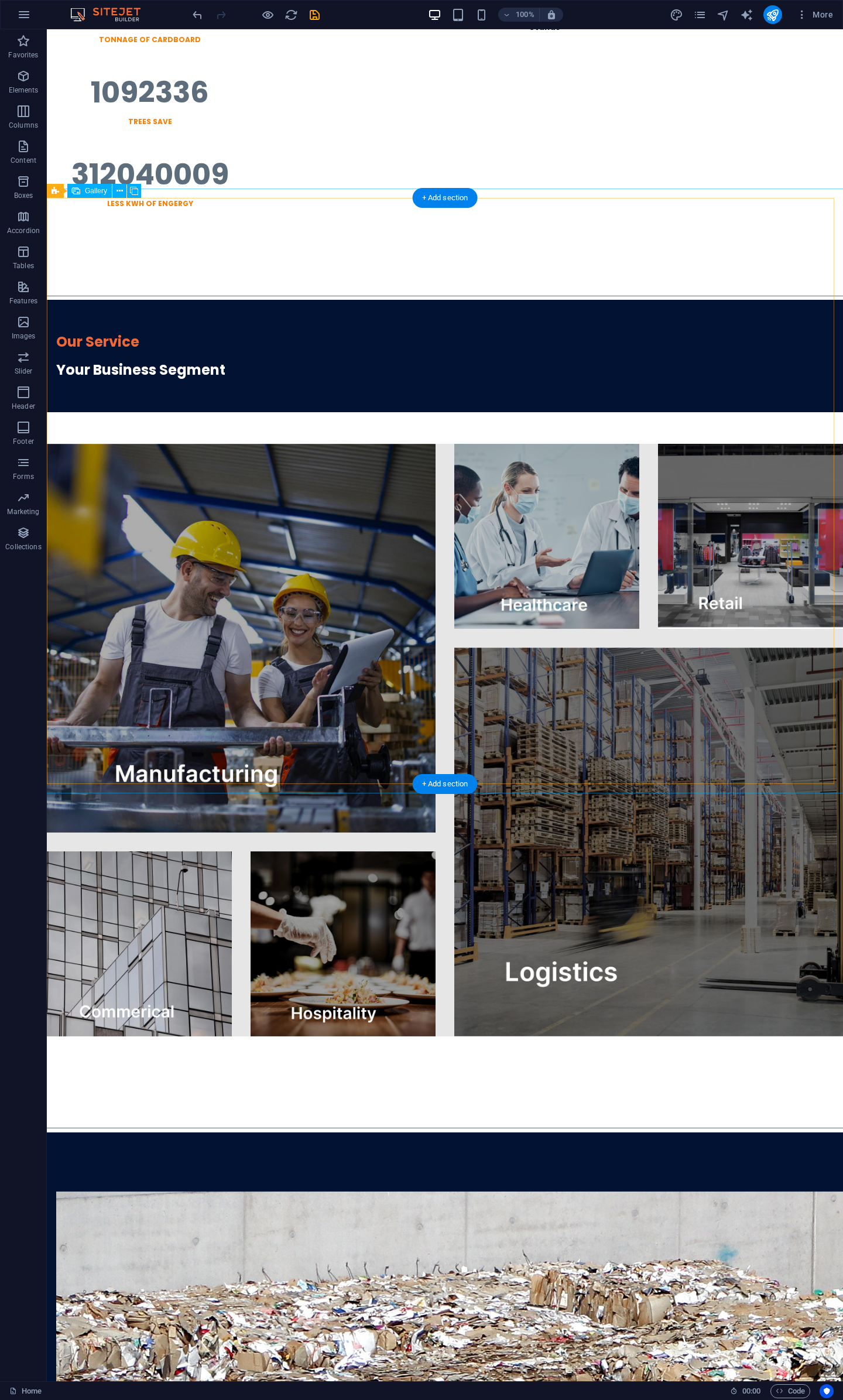
scroll to position [2905, 0]
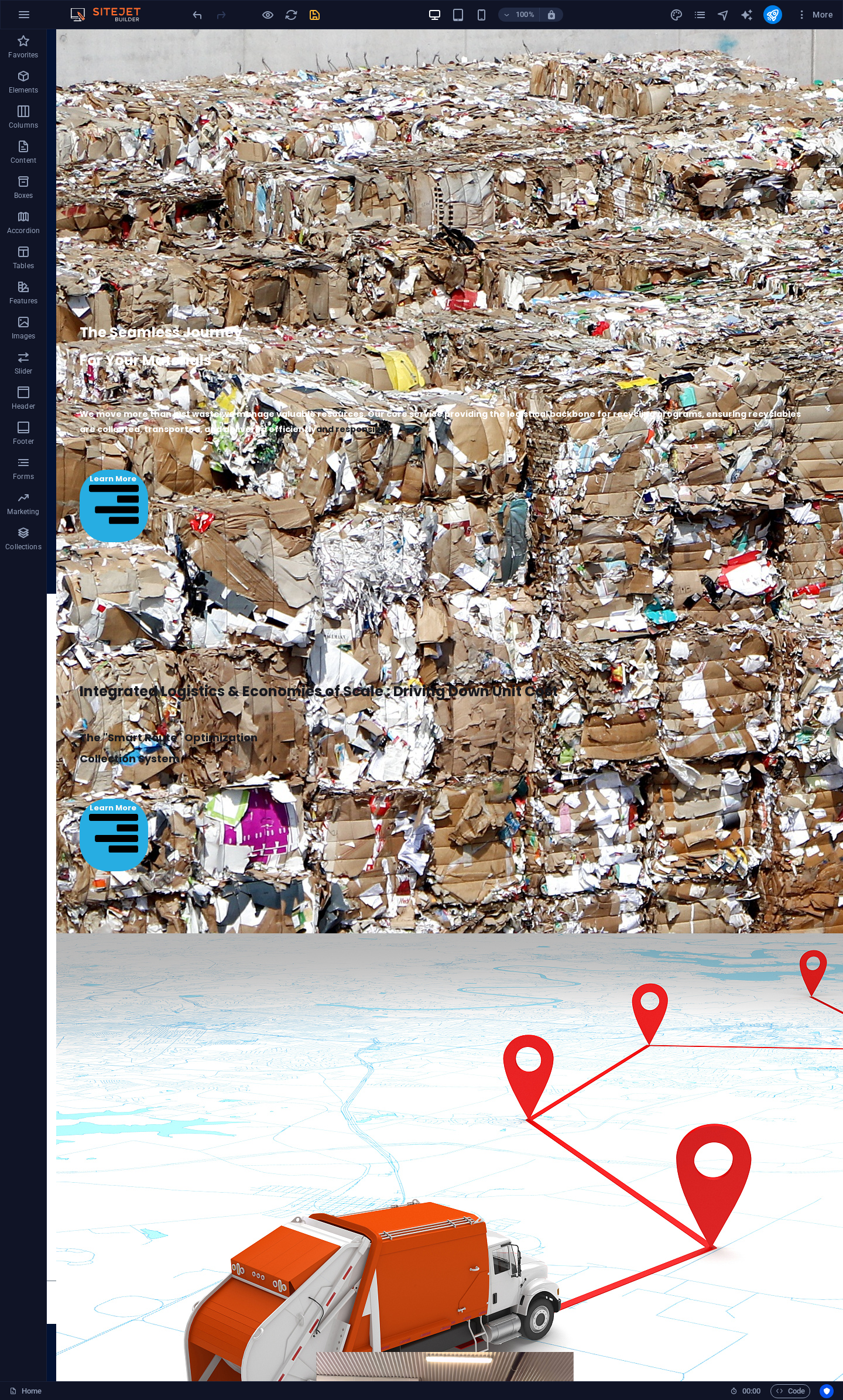
click at [314, 14] on icon "save" at bounding box center [315, 15] width 13 height 13
click at [460, 1217] on div "+ Add section" at bounding box center [446, 1209] width 65 height 20
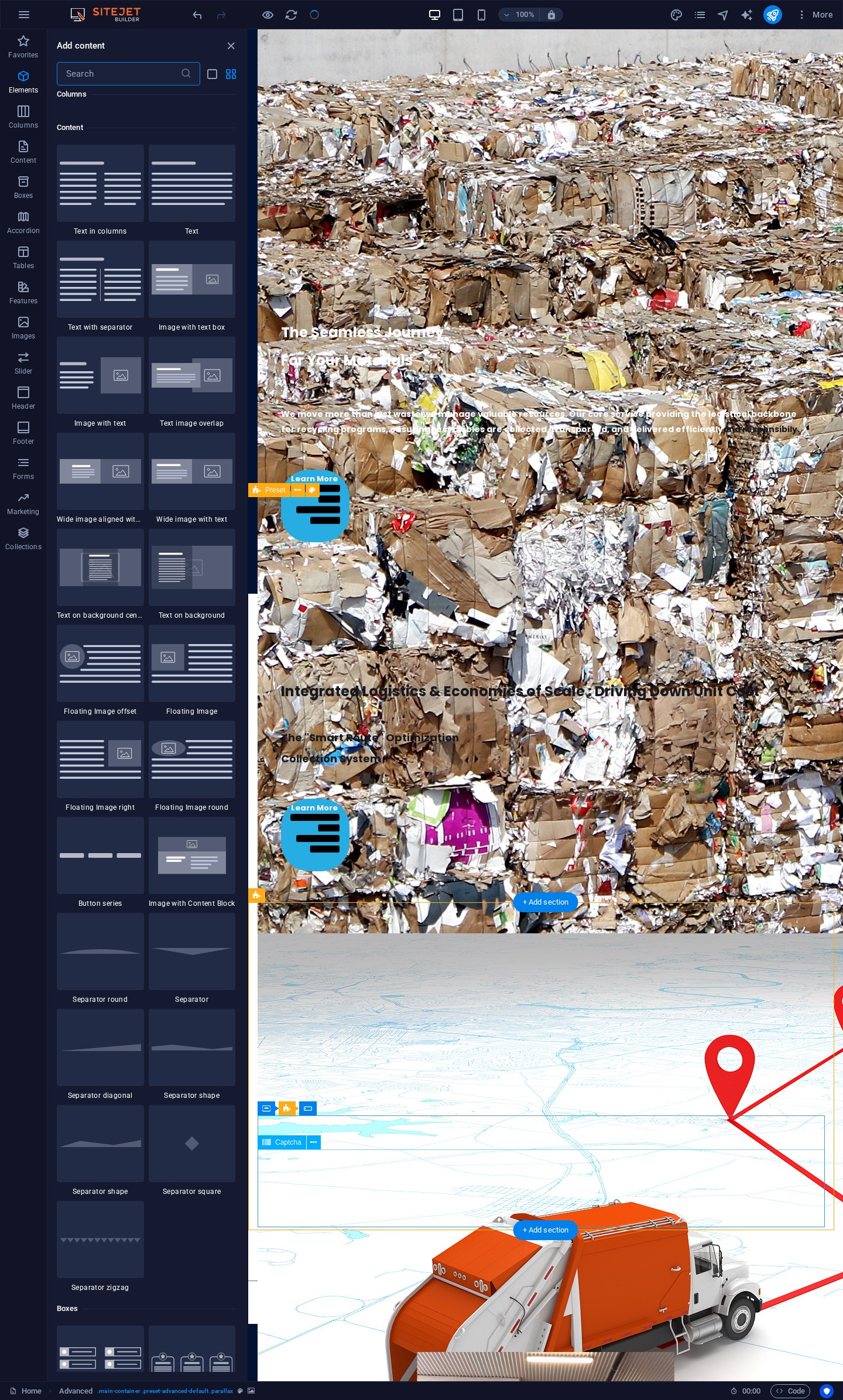
scroll to position [2049, 0]
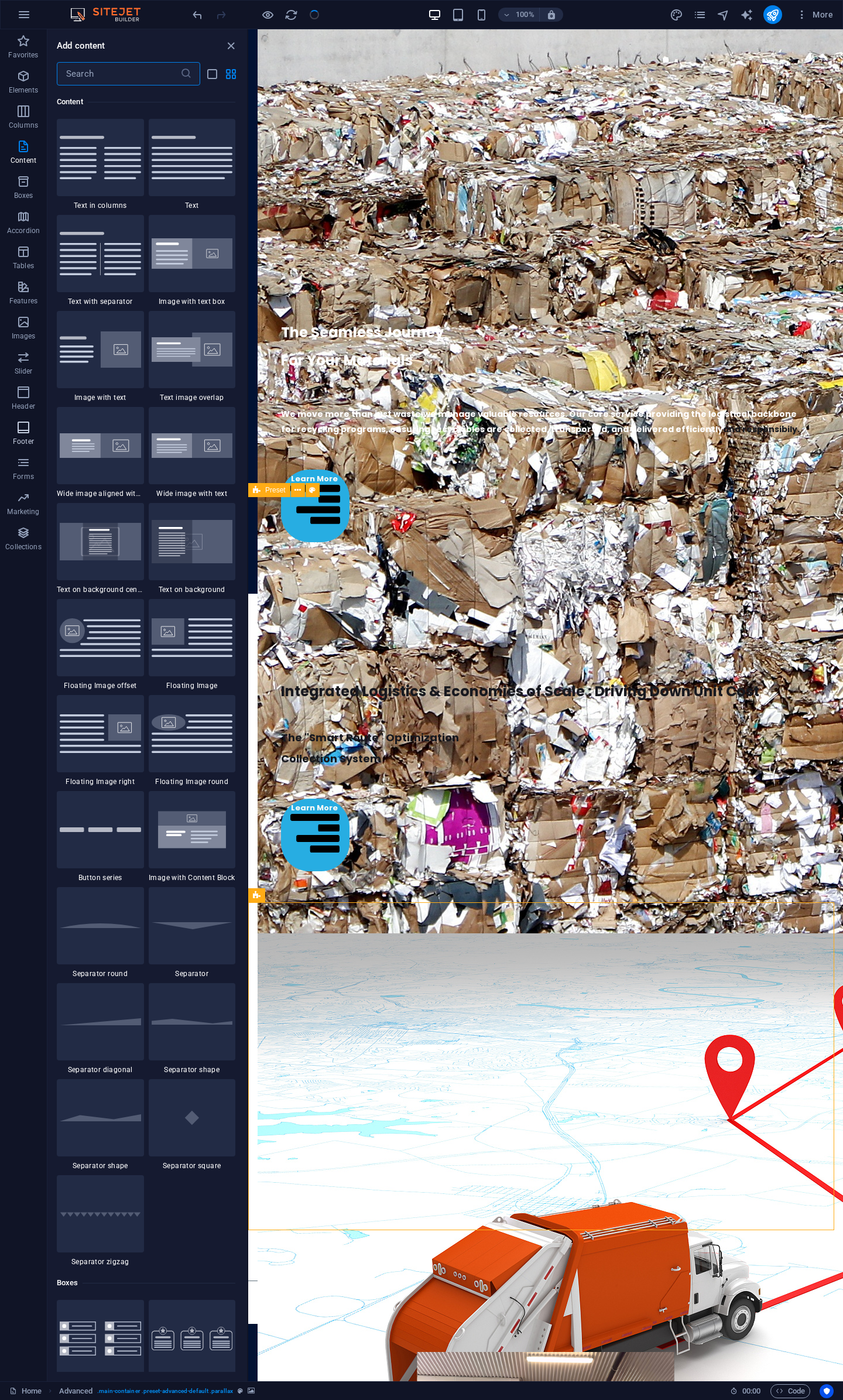
click at [19, 432] on icon "button" at bounding box center [23, 427] width 14 height 14
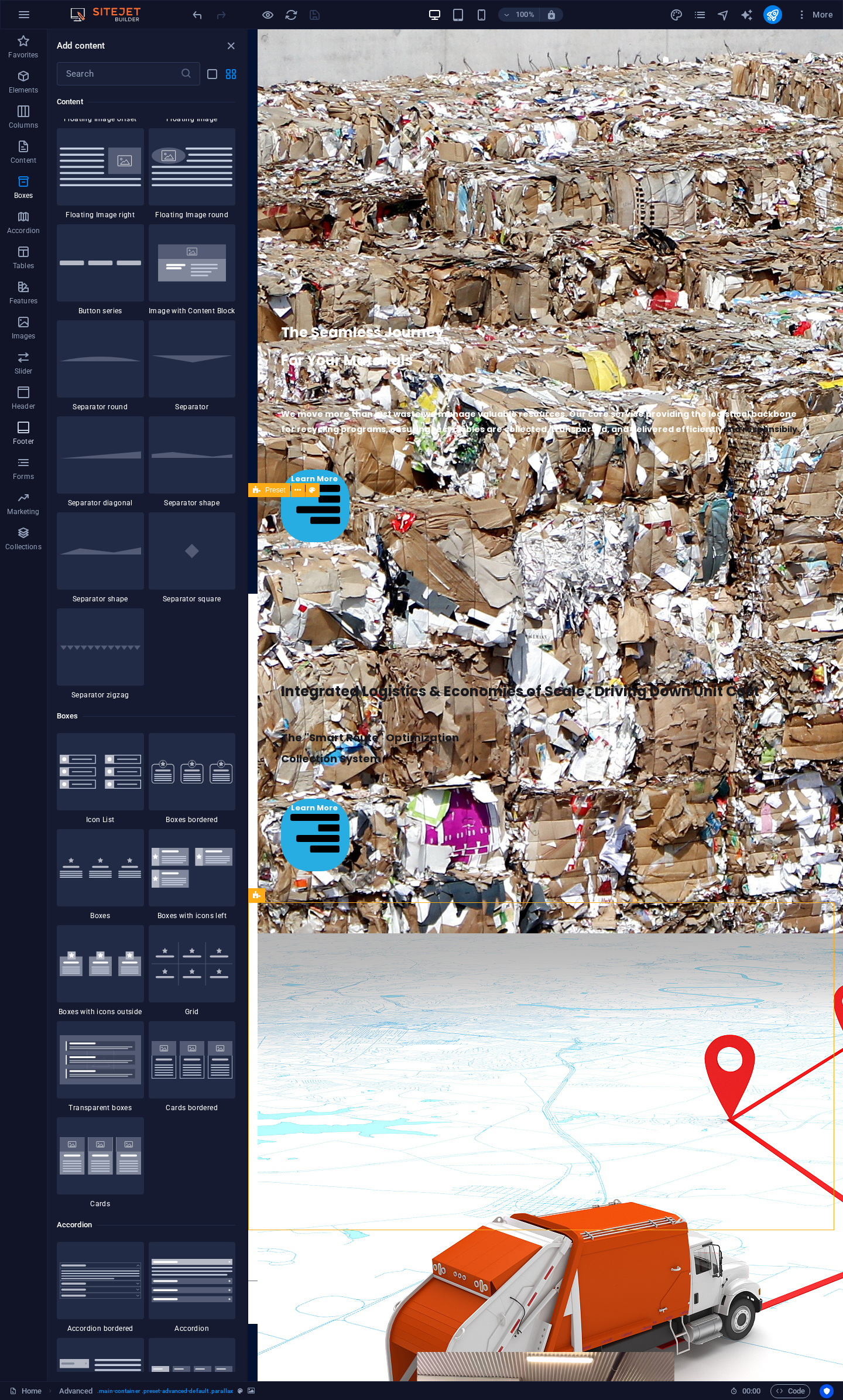
scroll to position [7753, 0]
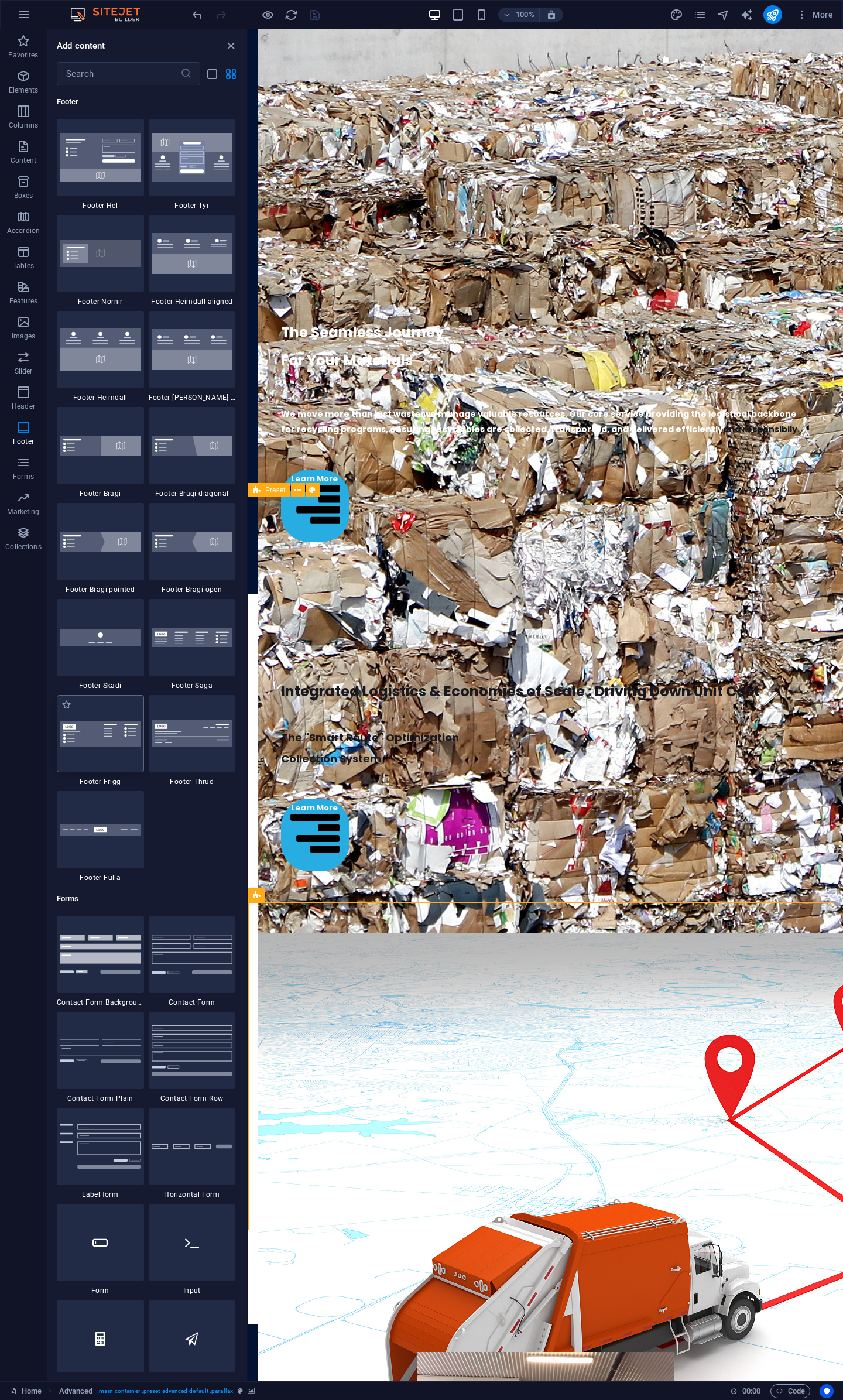
click at [105, 754] on div at bounding box center [100, 734] width 87 height 77
click at [248, 754] on div "H2 Banner Banner Container Spacer Spacer Text Image Text Grid 1-4 Container Tex…" at bounding box center [545, 705] width 595 height 1352
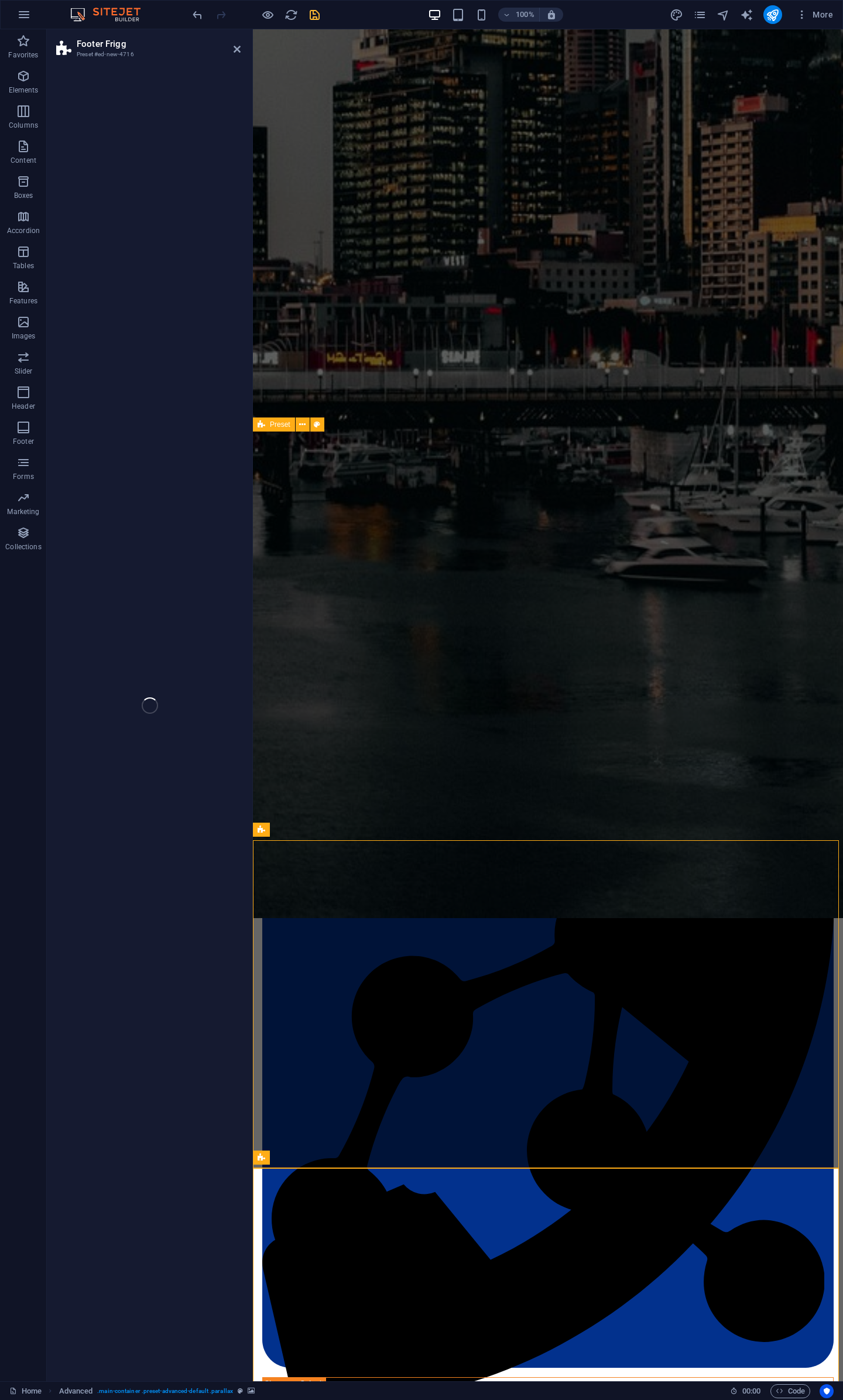
select select "rem"
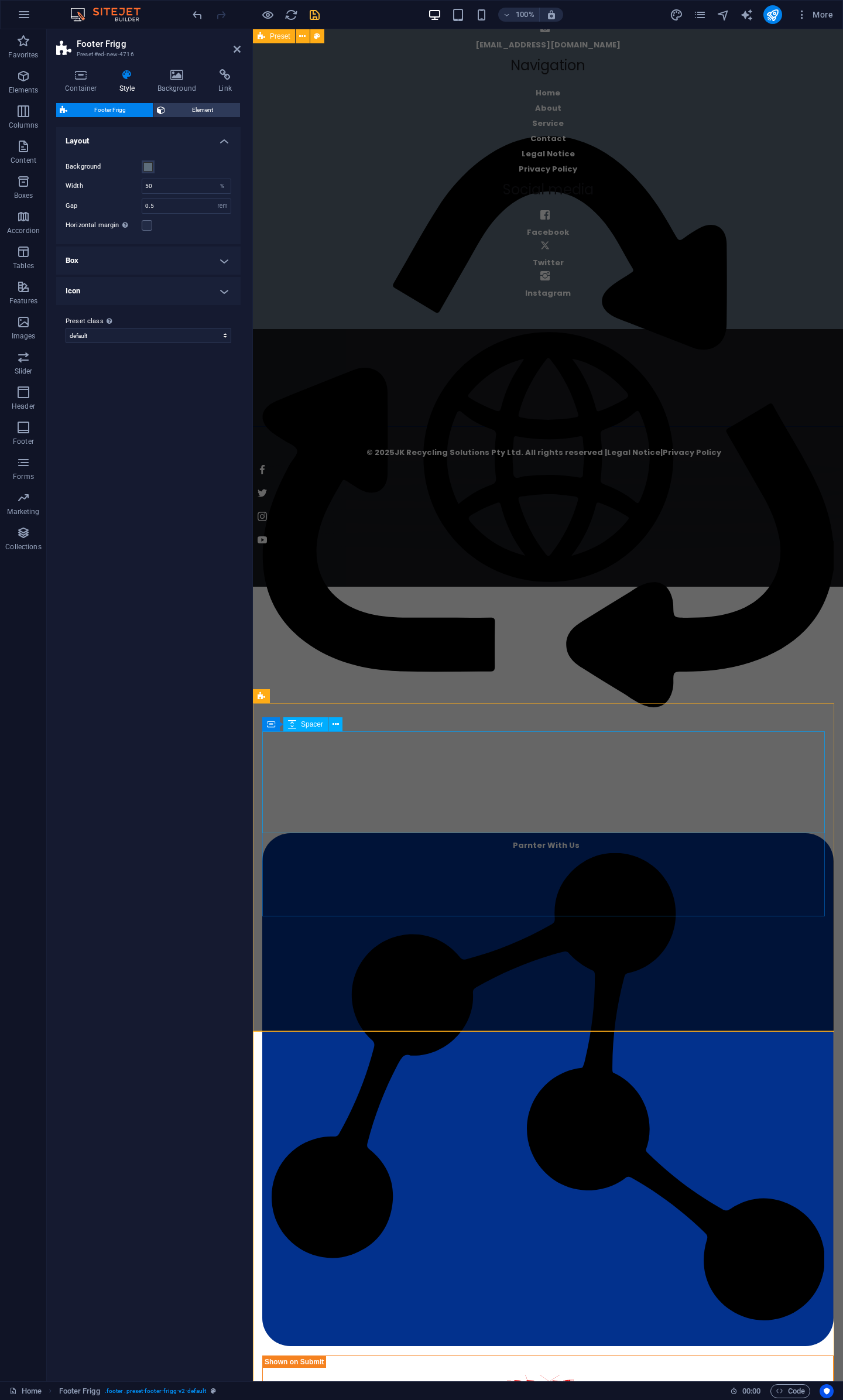
scroll to position [2949, 0]
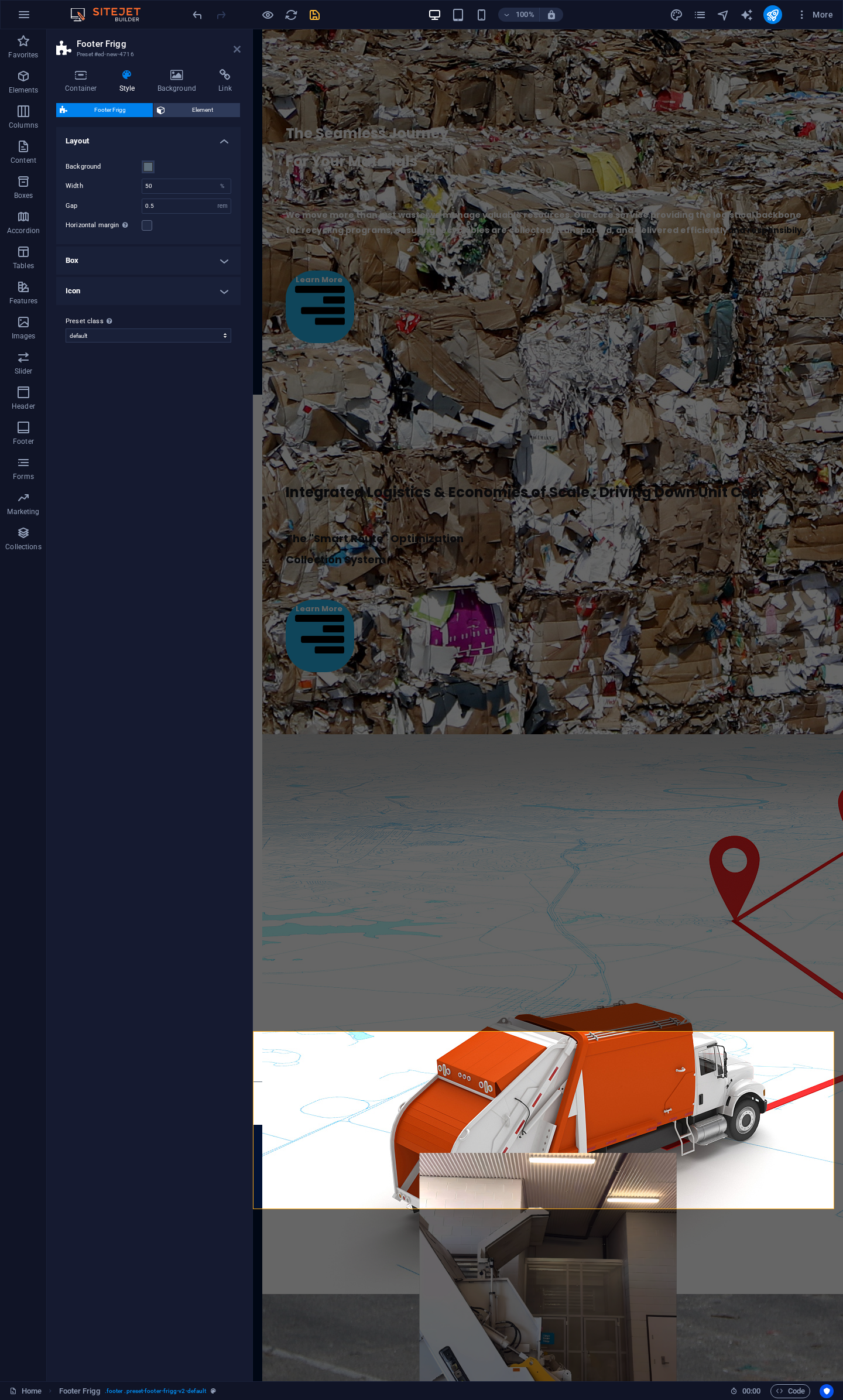
click at [238, 51] on icon at bounding box center [237, 49] width 7 height 10
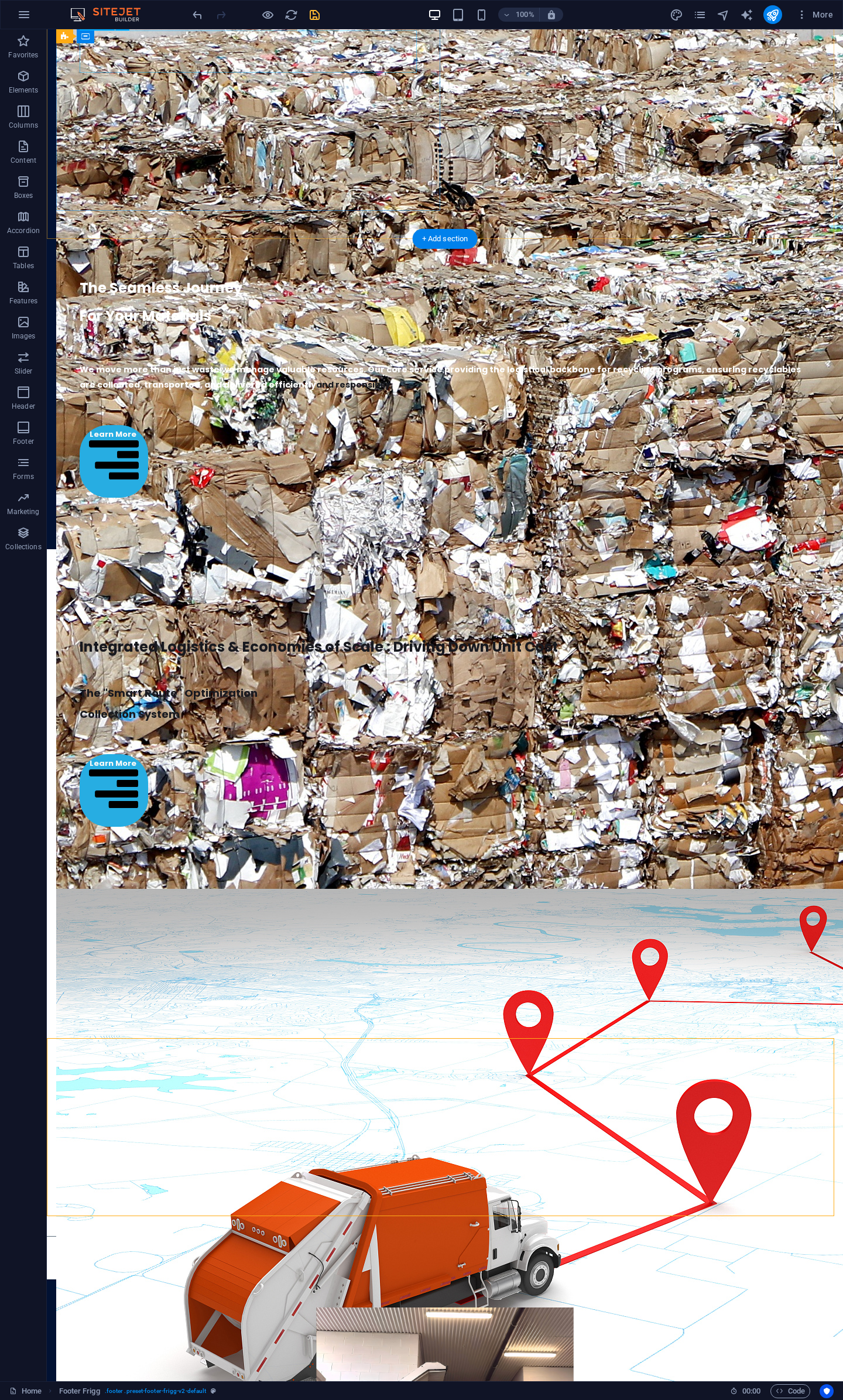
scroll to position [3076, 0]
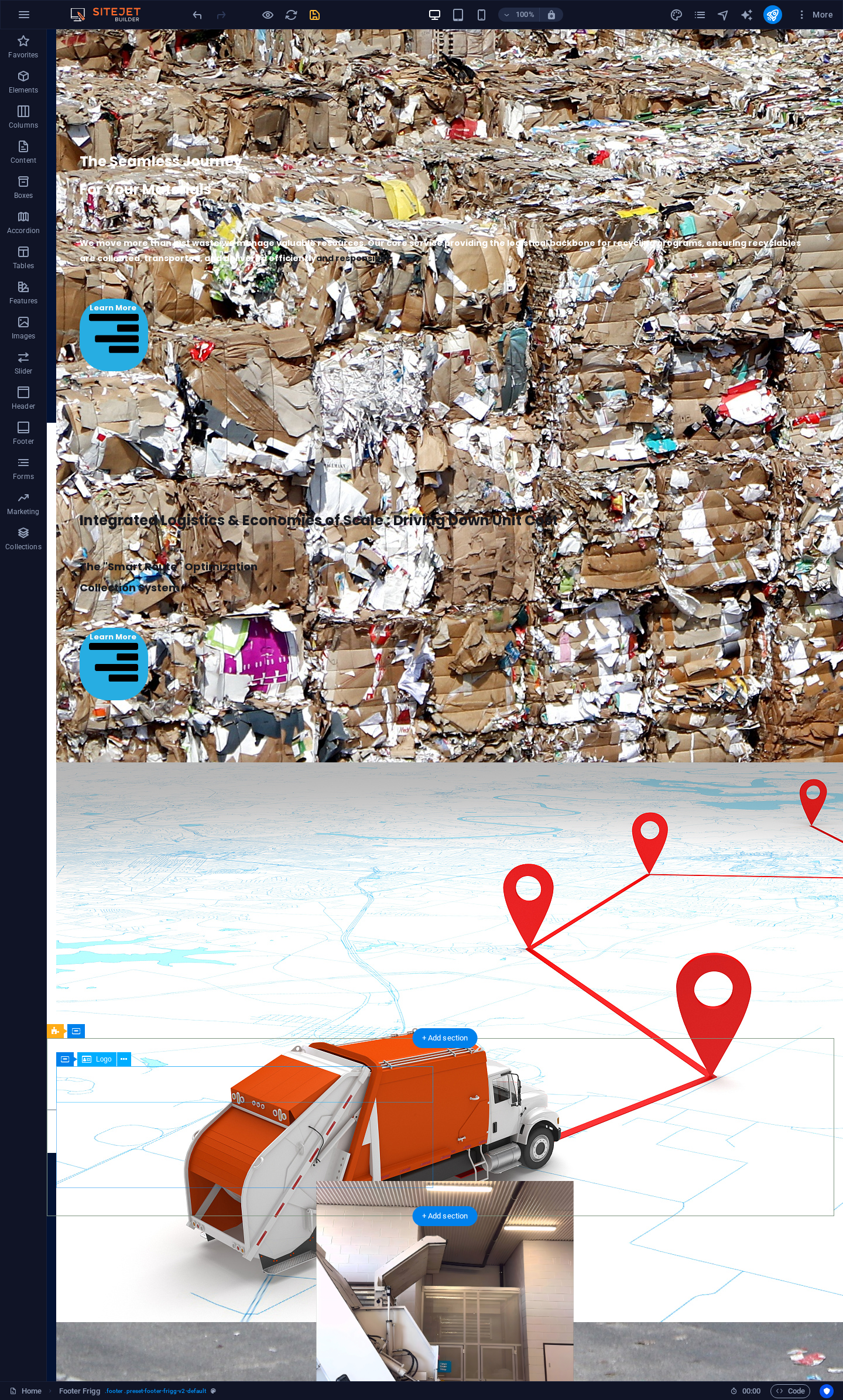
click at [195, 13] on icon "undo" at bounding box center [198, 15] width 13 height 13
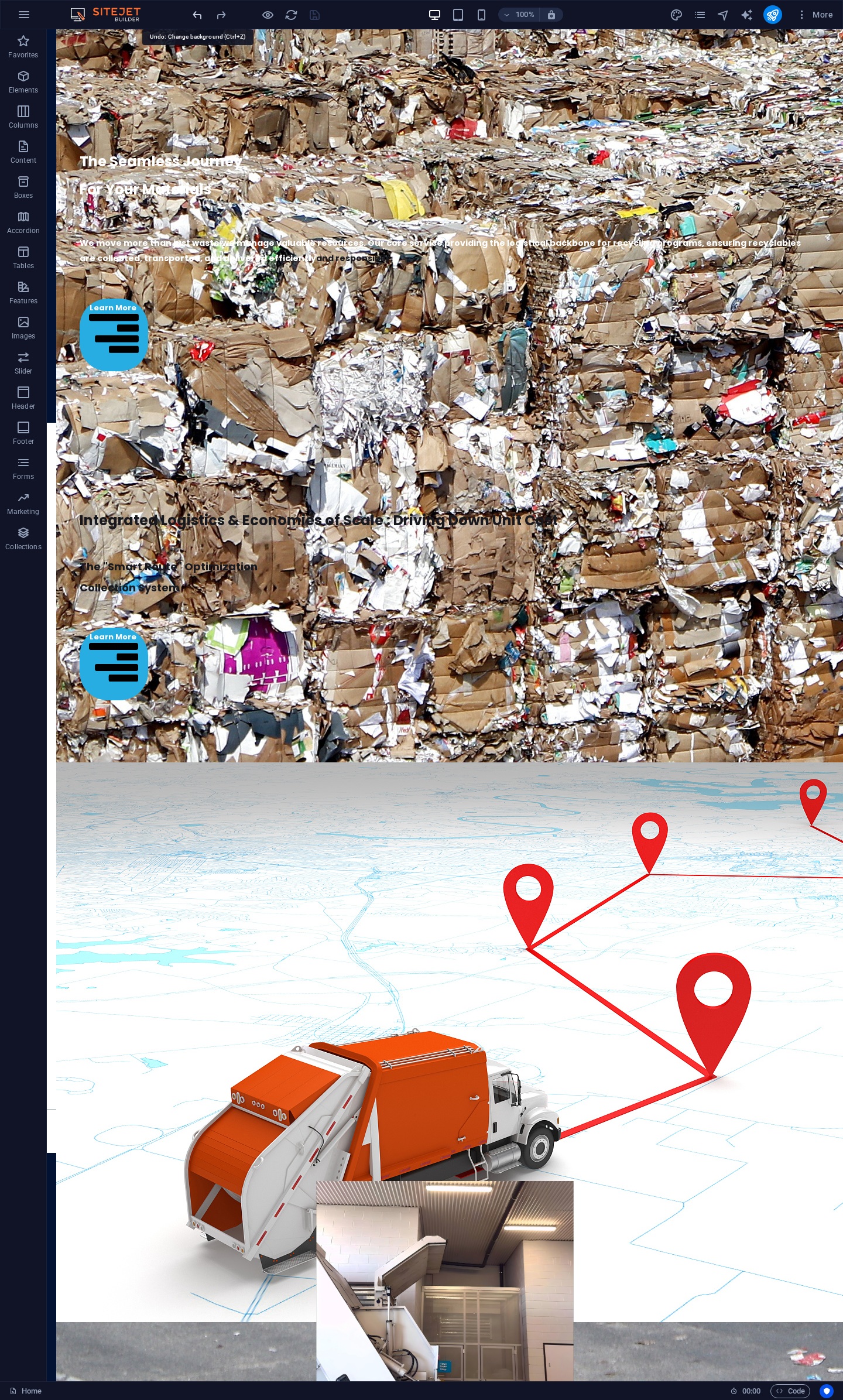
scroll to position [2905, 0]
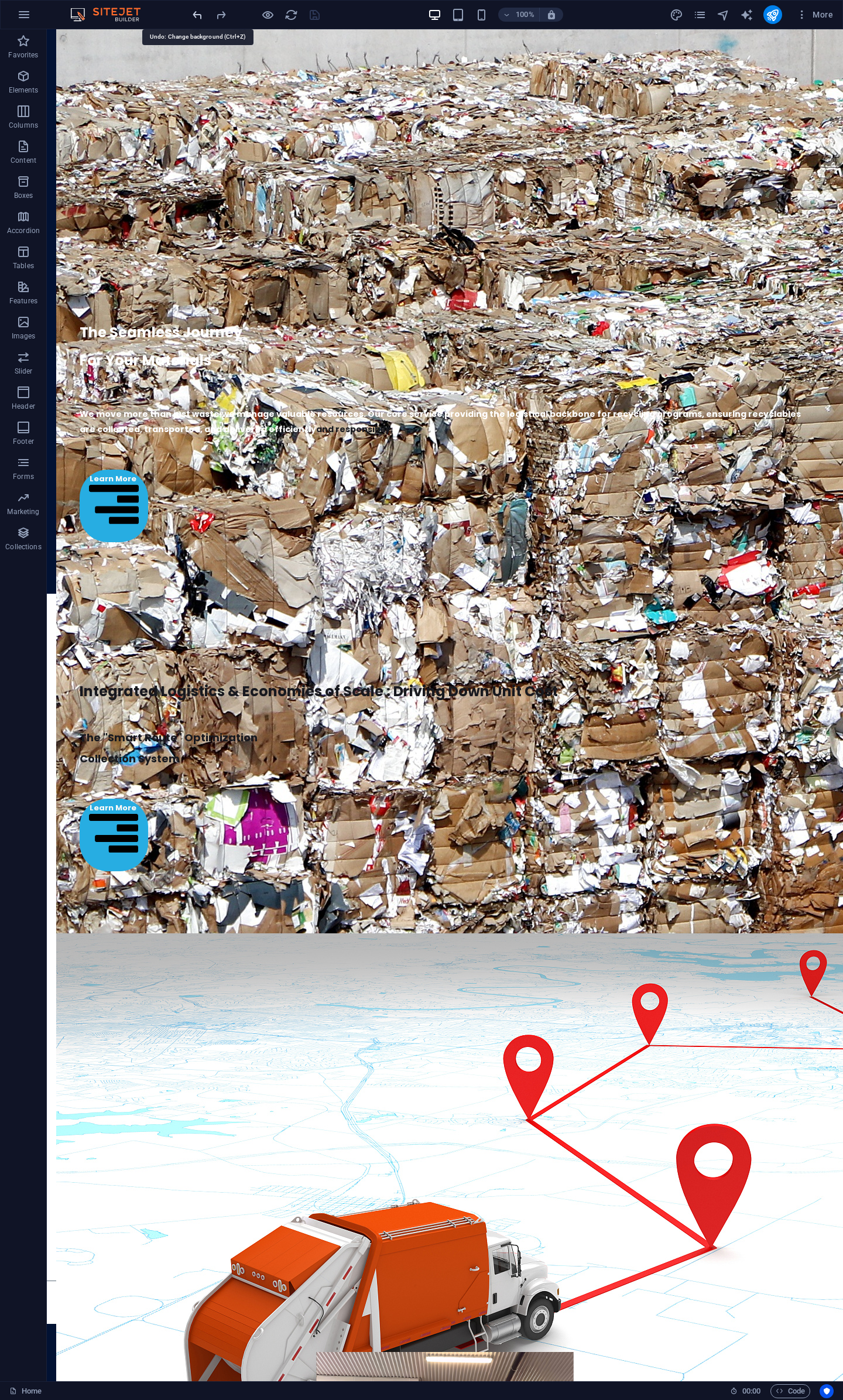
click at [195, 13] on icon "undo" at bounding box center [198, 15] width 13 height 13
click at [250, 1285] on div at bounding box center [445, 1304] width 796 height 39
click at [455, 874] on div "+ Add section" at bounding box center [446, 881] width 65 height 20
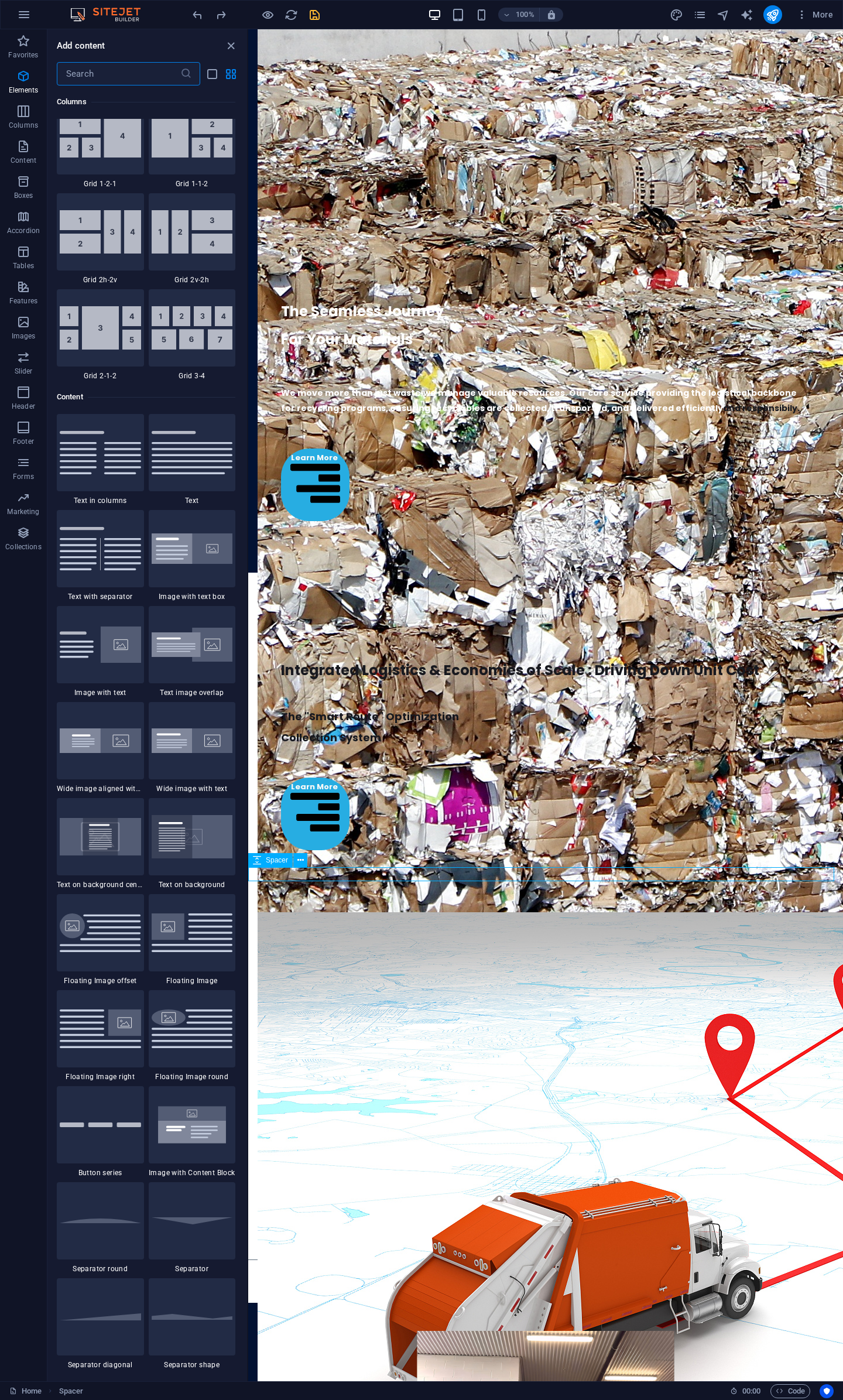
scroll to position [2049, 0]
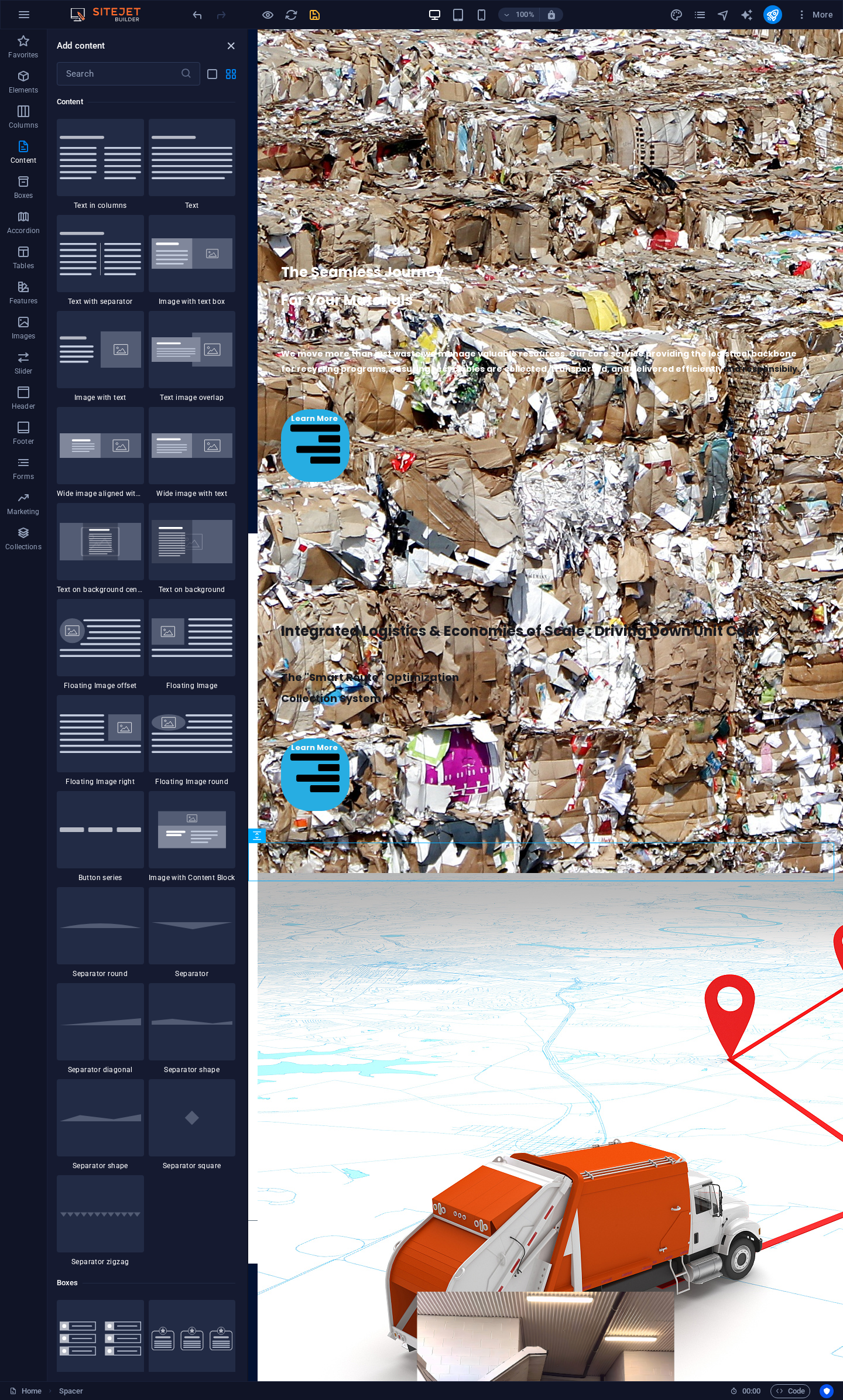
click at [235, 45] on icon "close panel" at bounding box center [231, 46] width 13 height 13
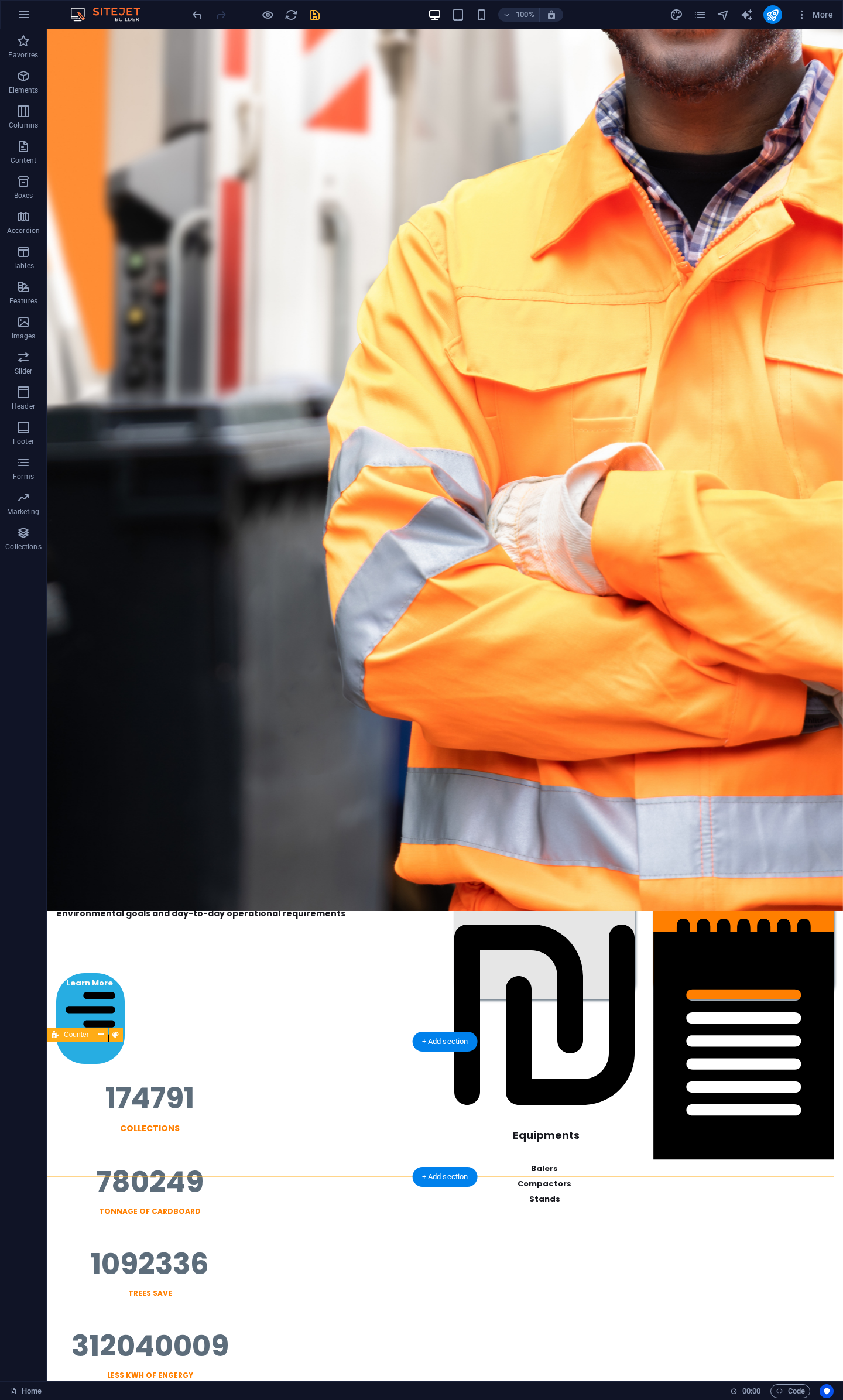
scroll to position [0, 0]
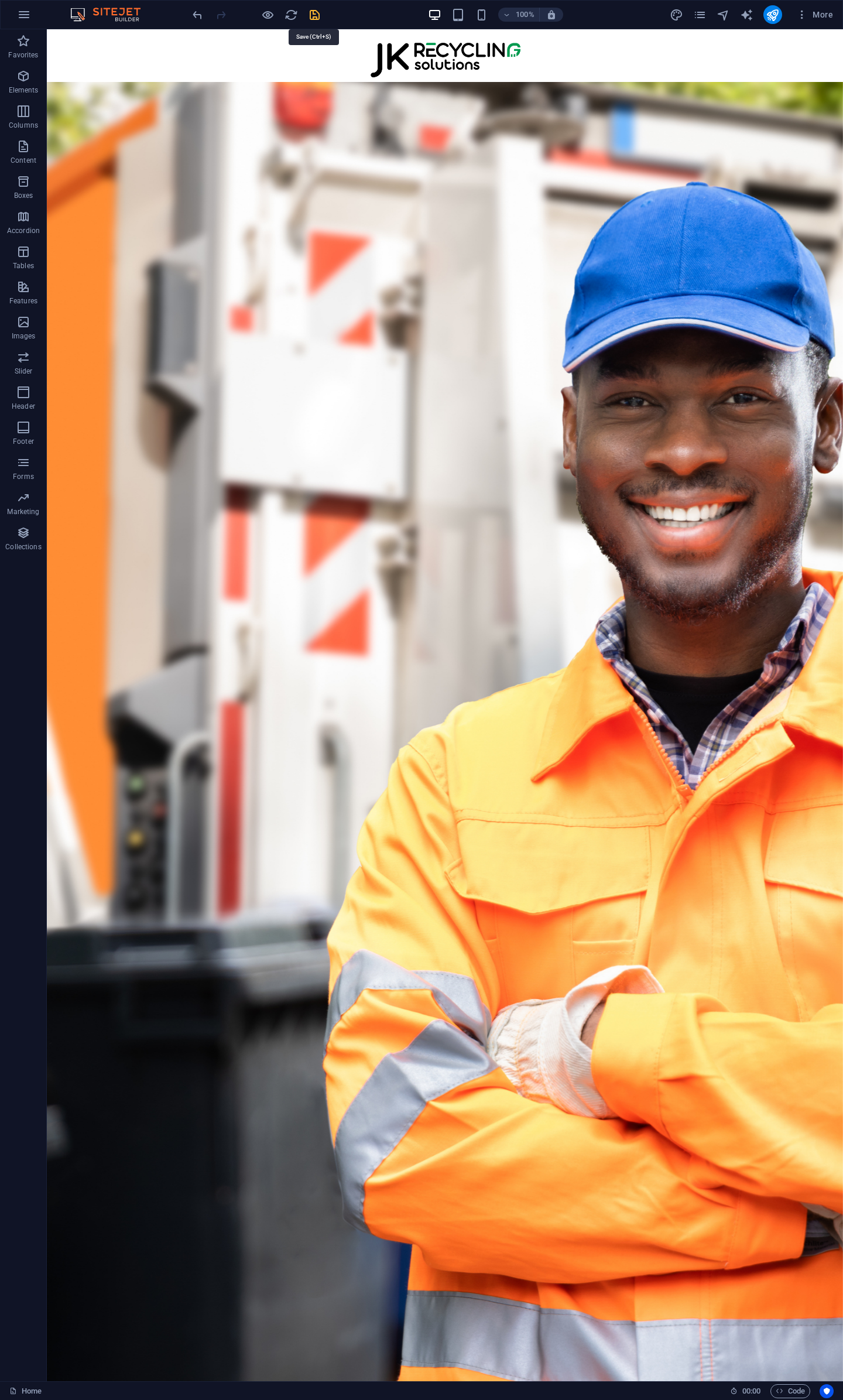
click at [314, 17] on icon "save" at bounding box center [315, 15] width 13 height 13
click at [775, 16] on icon "publish" at bounding box center [772, 15] width 13 height 13
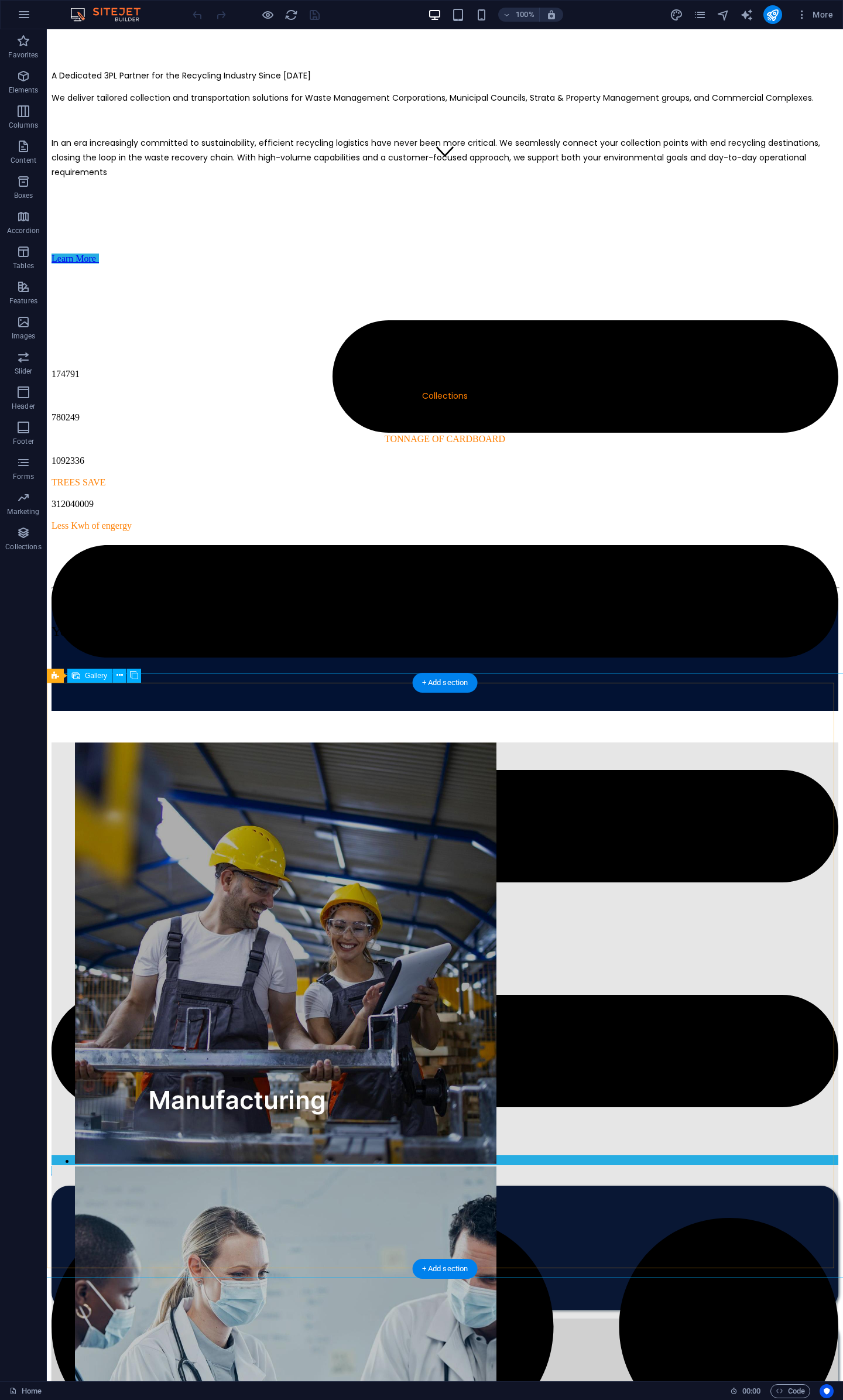
scroll to position [1815, 0]
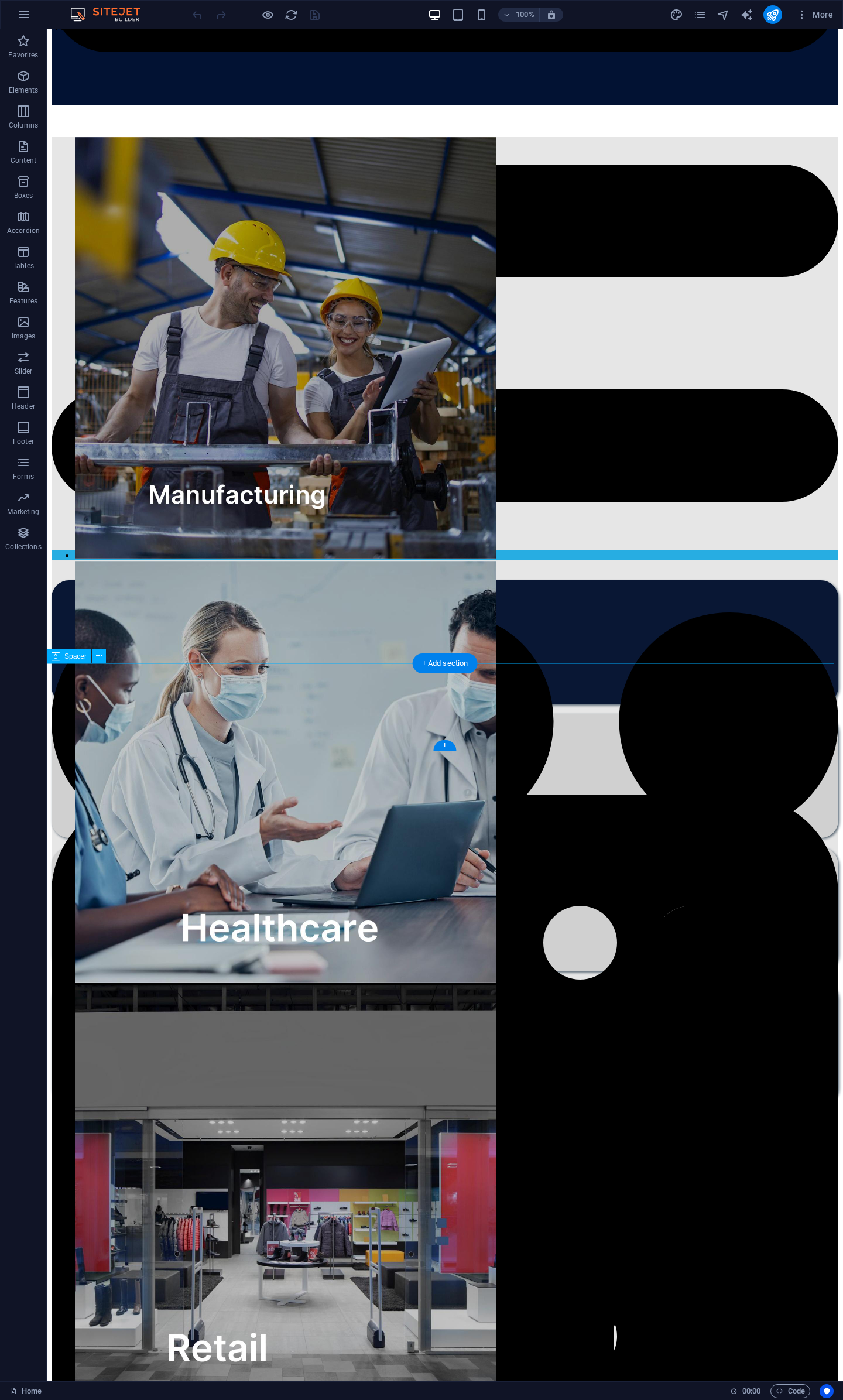
select select "px"
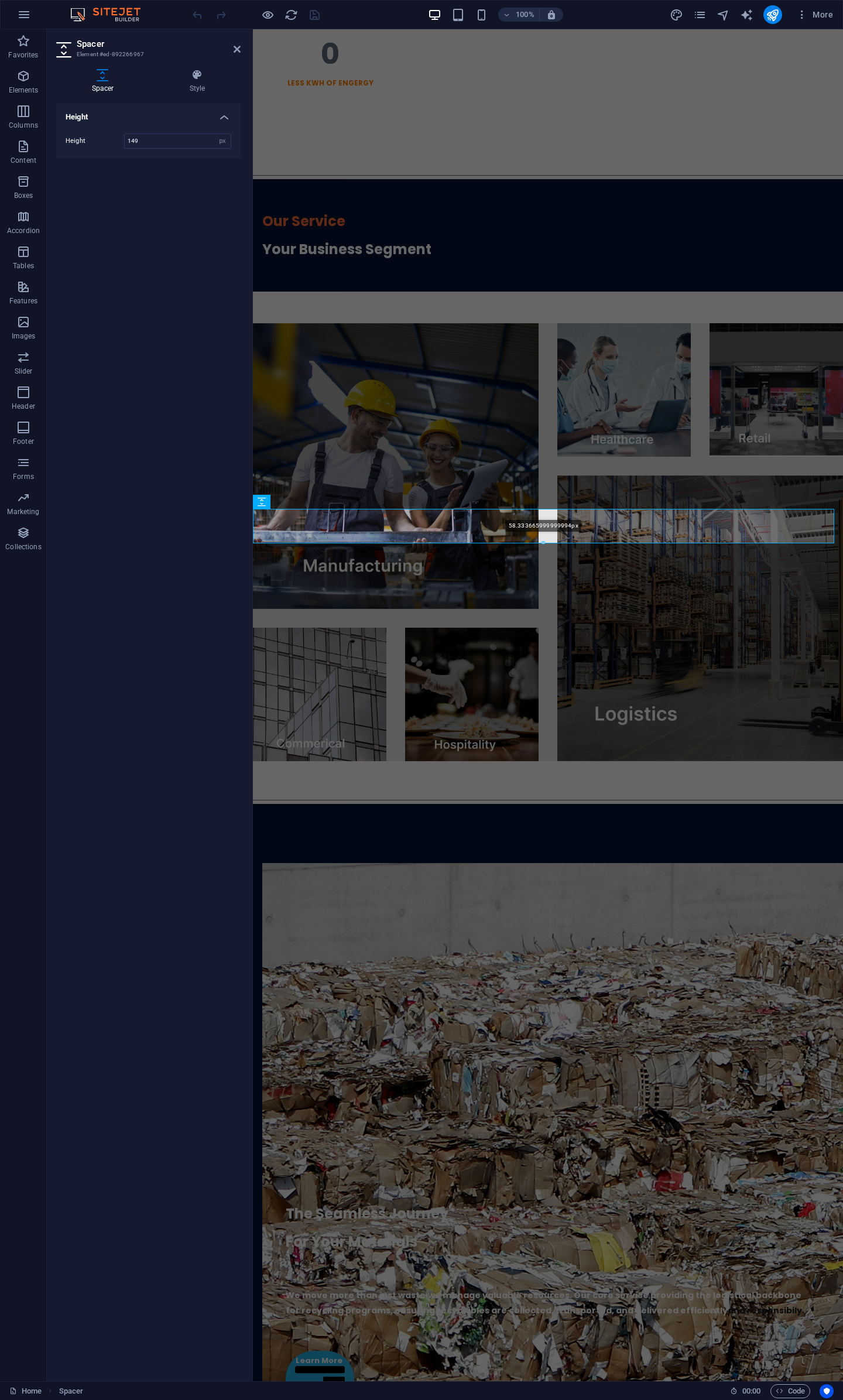
drag, startPoint x: 544, startPoint y: 594, endPoint x: 541, endPoint y: 543, distance: 51.1
click at [541, 543] on div at bounding box center [543, 544] width 580 height 4
type input "58"
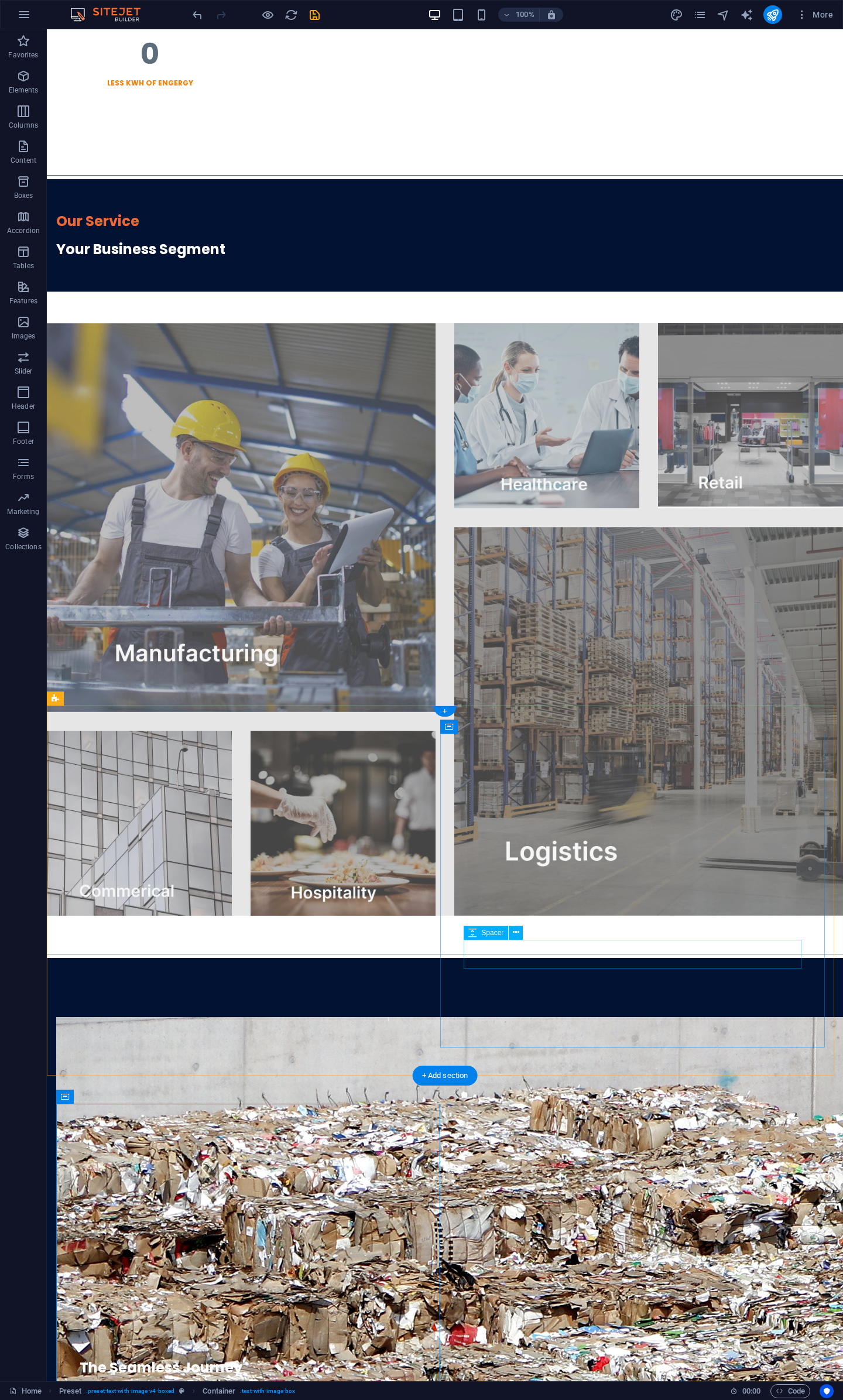
scroll to position [1210, 0]
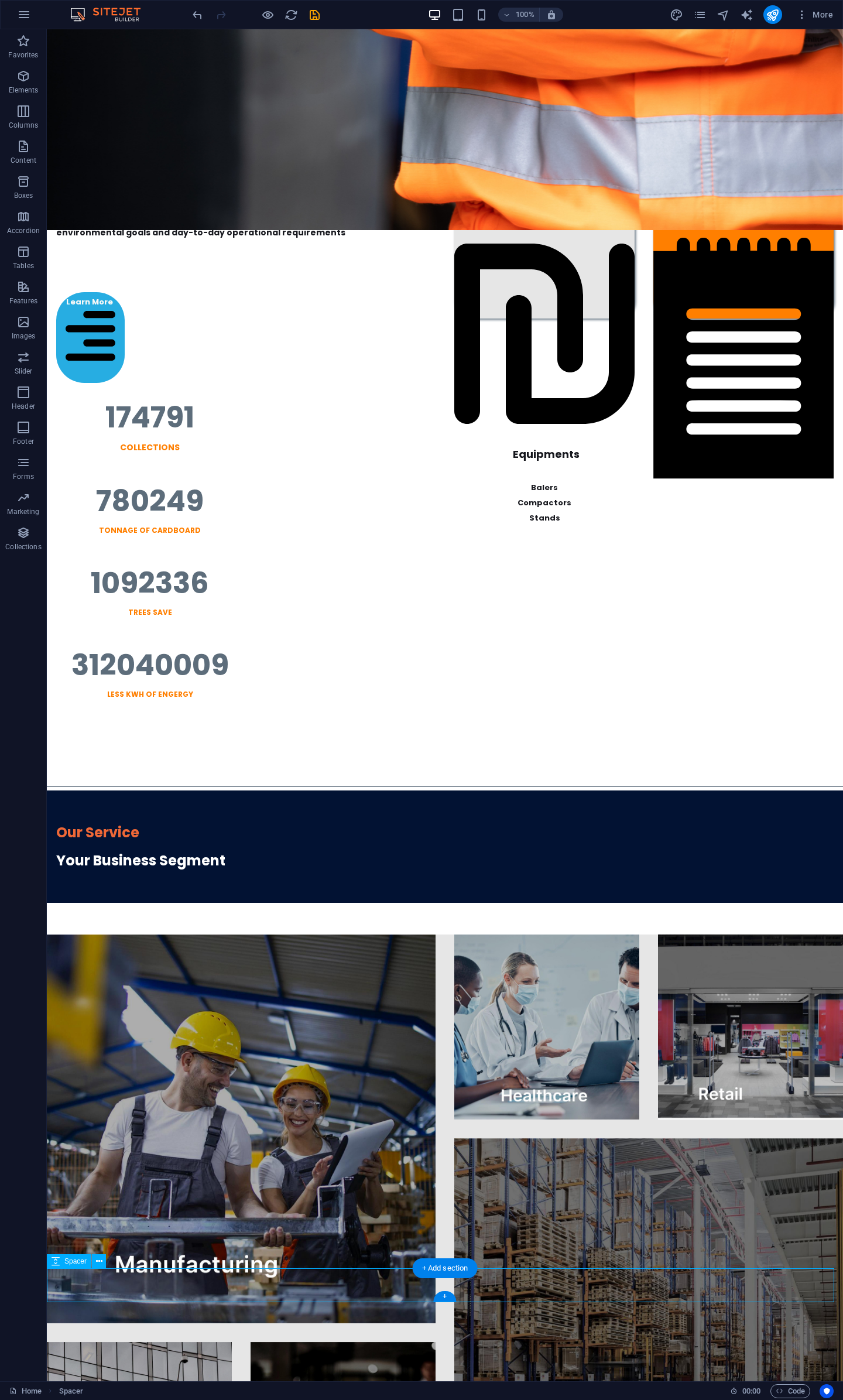
select select "px"
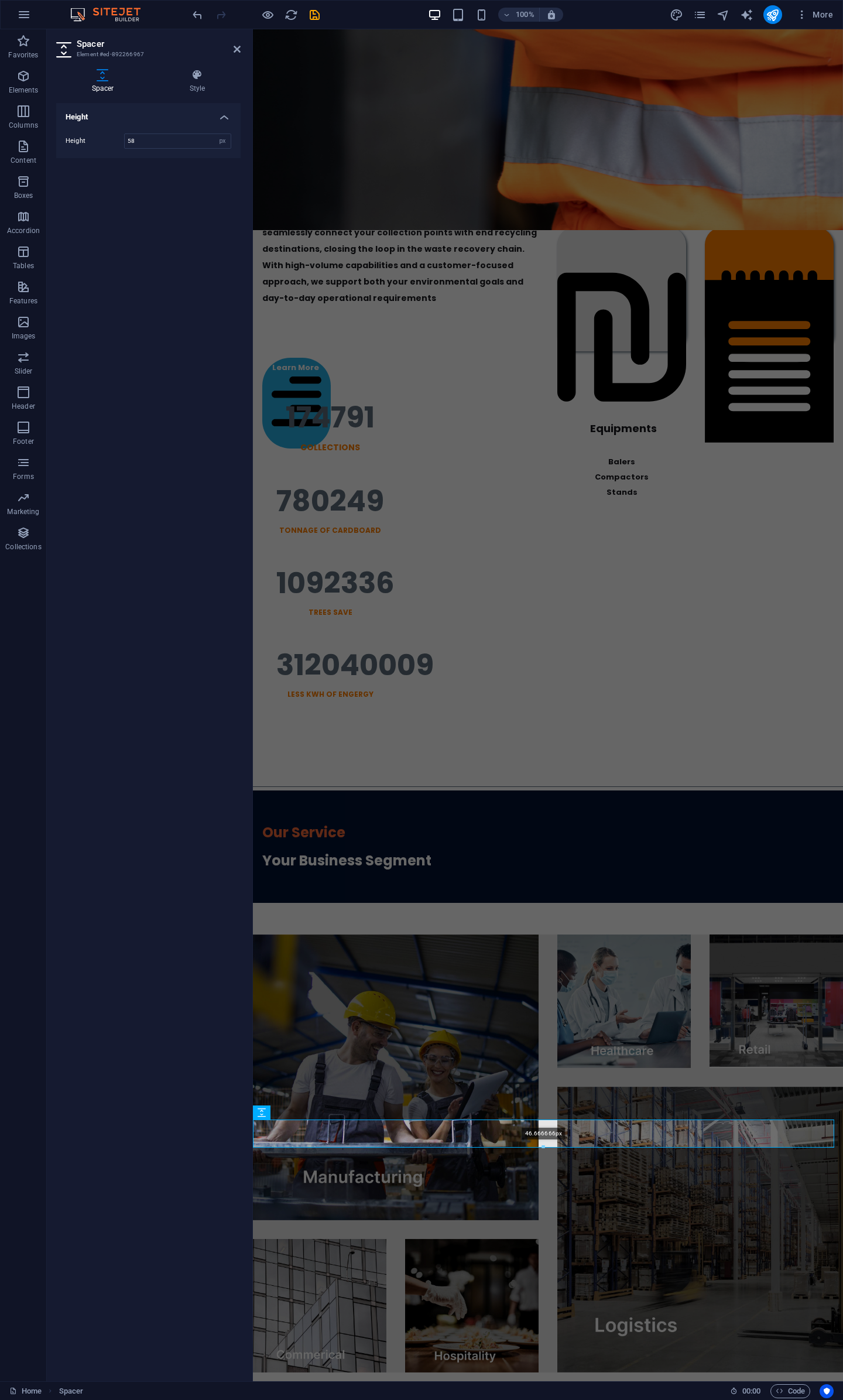
drag, startPoint x: 544, startPoint y: 1154, endPoint x: 546, endPoint y: 1148, distance: 6.3
click at [546, 1148] on div at bounding box center [543, 1147] width 580 height 4
click at [649, 1373] on div at bounding box center [548, 1386] width 590 height 27
drag, startPoint x: 544, startPoint y: 1148, endPoint x: 290, endPoint y: 1125, distance: 255.0
click at [543, 1154] on div "H2 Banner Banner Container Text Text Grid 1-4 Container Container Counter Text …" at bounding box center [548, 102] width 590 height 2557
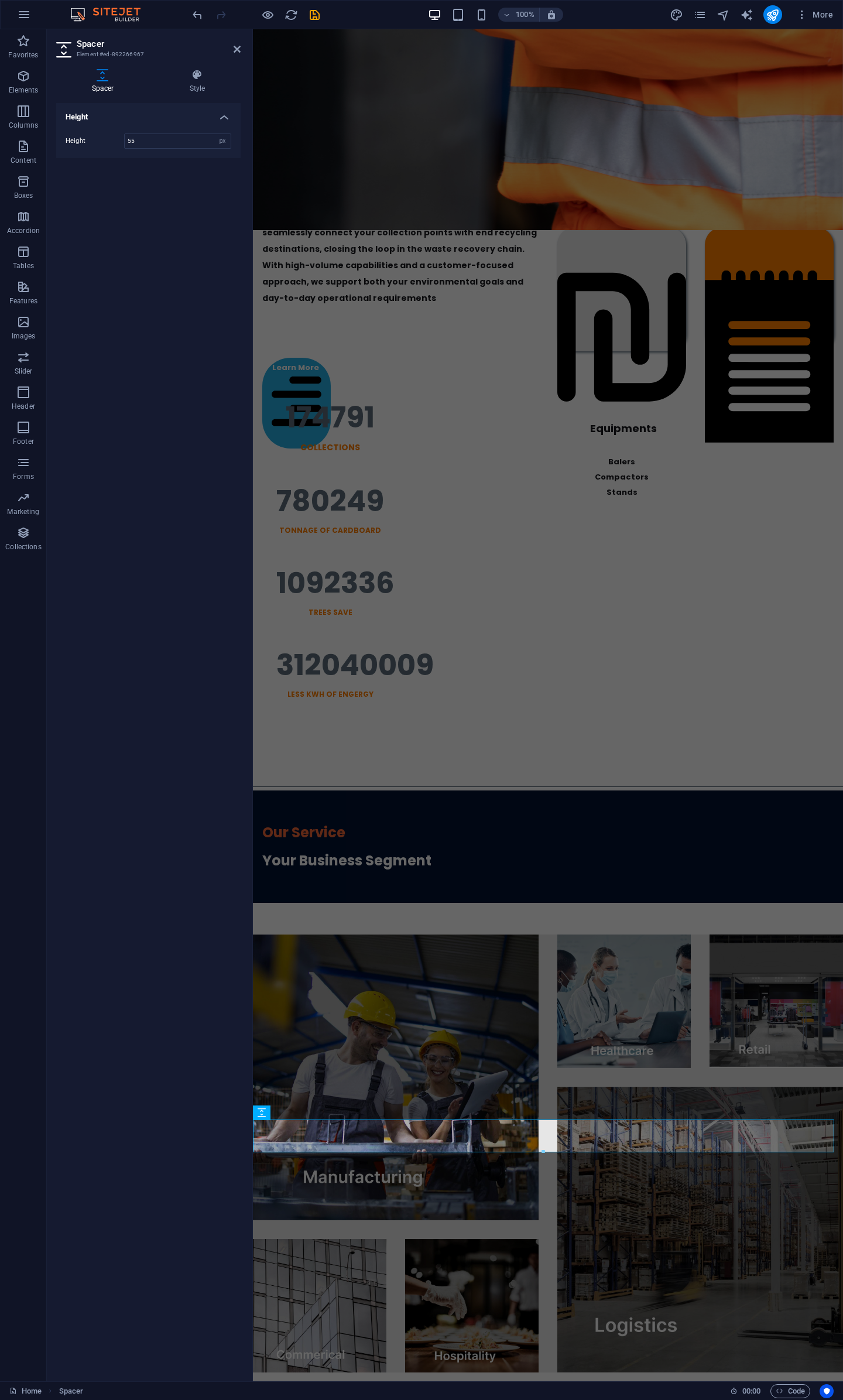
drag, startPoint x: 543, startPoint y: 1152, endPoint x: 546, endPoint y: 1146, distance: 6.7
click at [546, 1146] on div at bounding box center [543, 1146] width 580 height 4
click at [546, 1149] on div at bounding box center [543, 1151] width 580 height 4
type input "52"
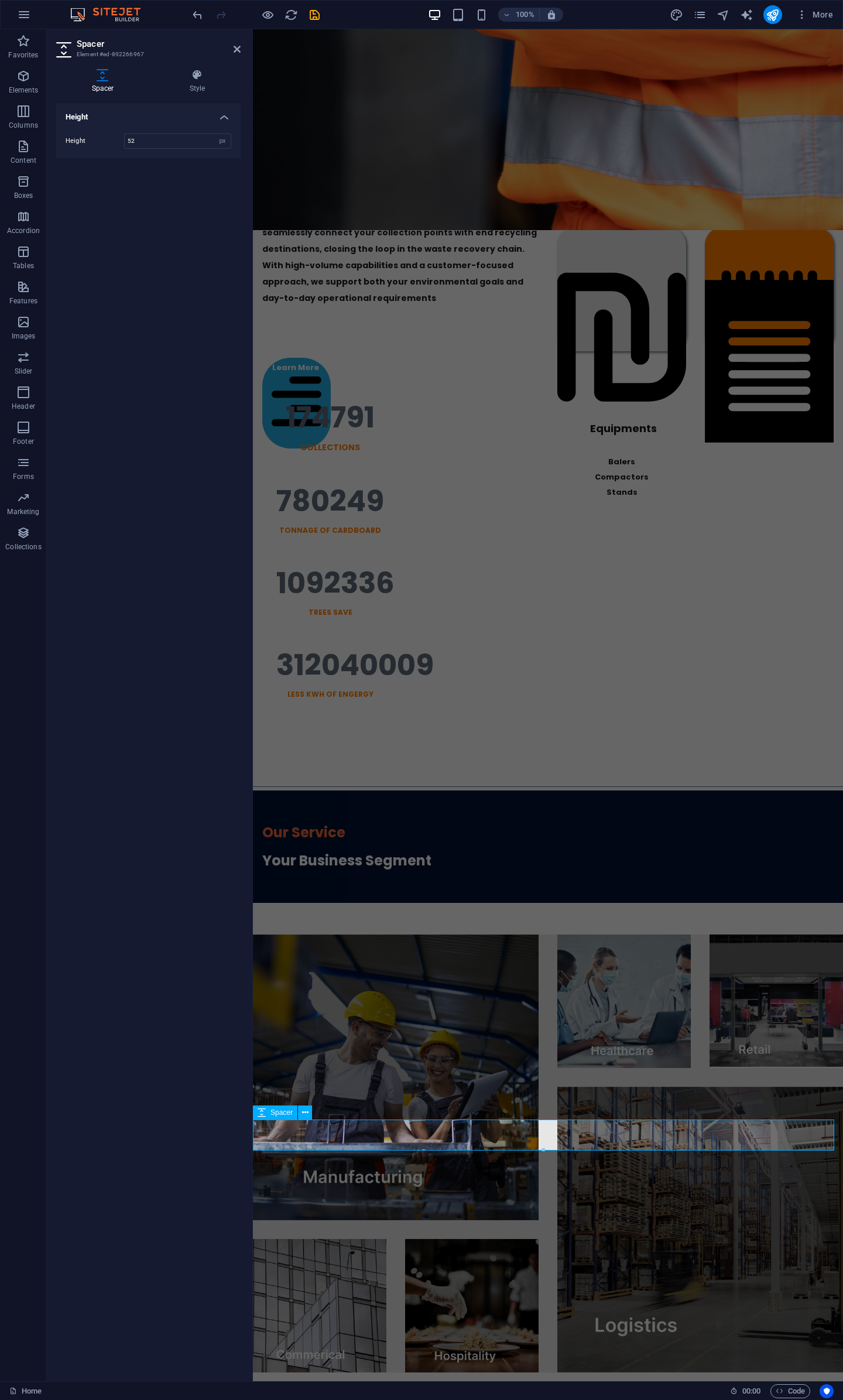
click at [468, 1373] on div at bounding box center [548, 1388] width 590 height 31
click at [605, 742] on div at bounding box center [548, 762] width 590 height 40
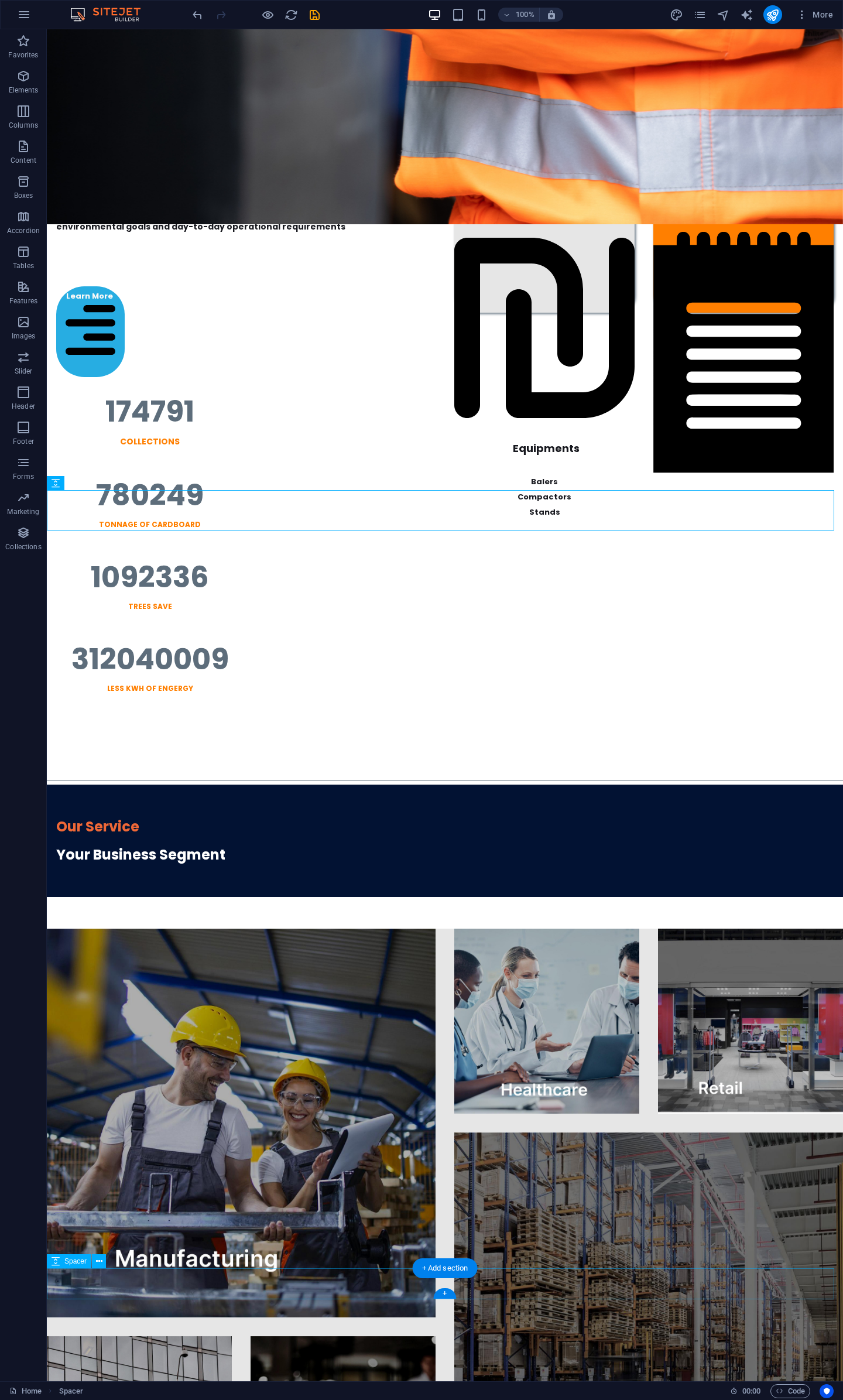
select select "px"
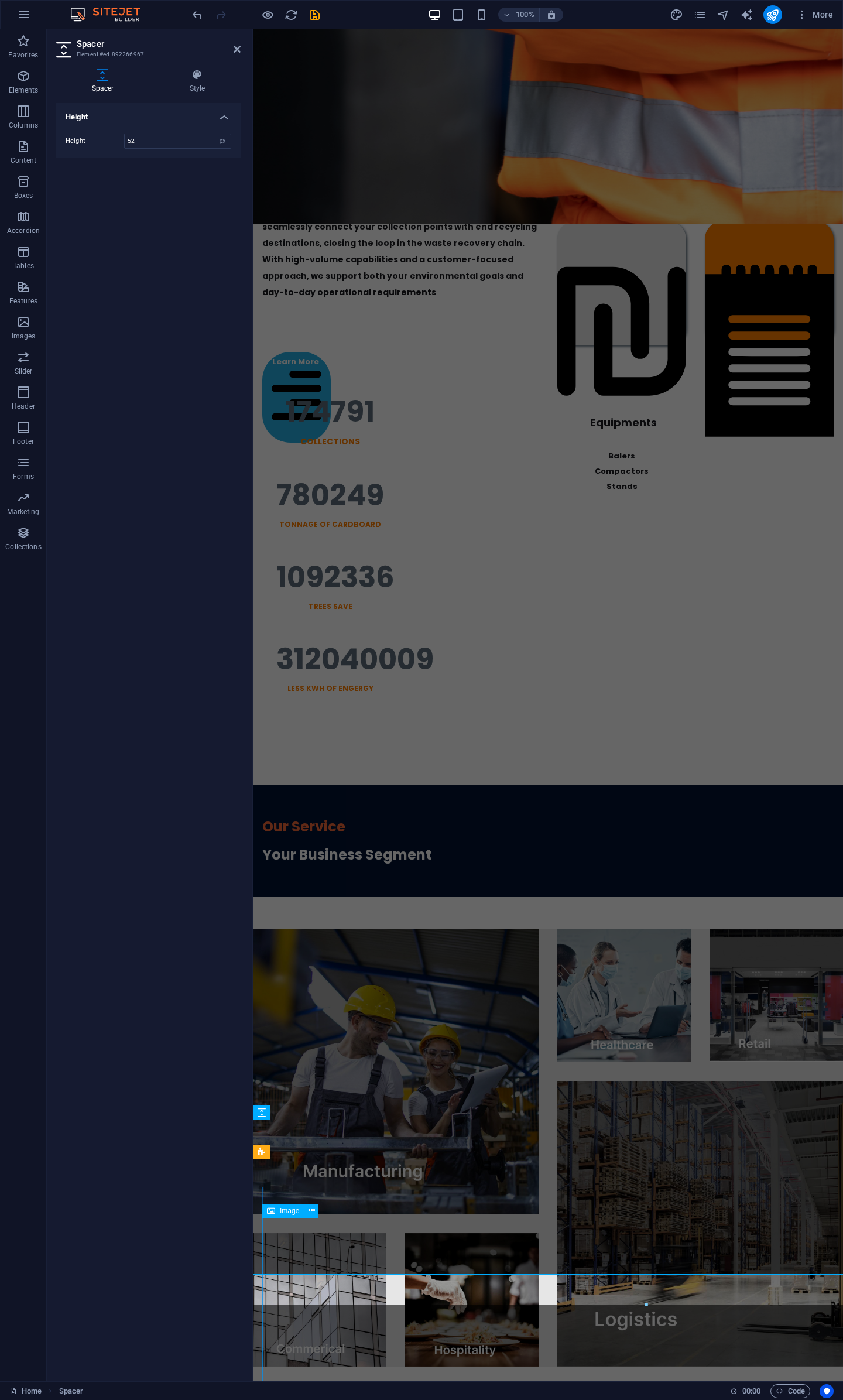
scroll to position [1204, 0]
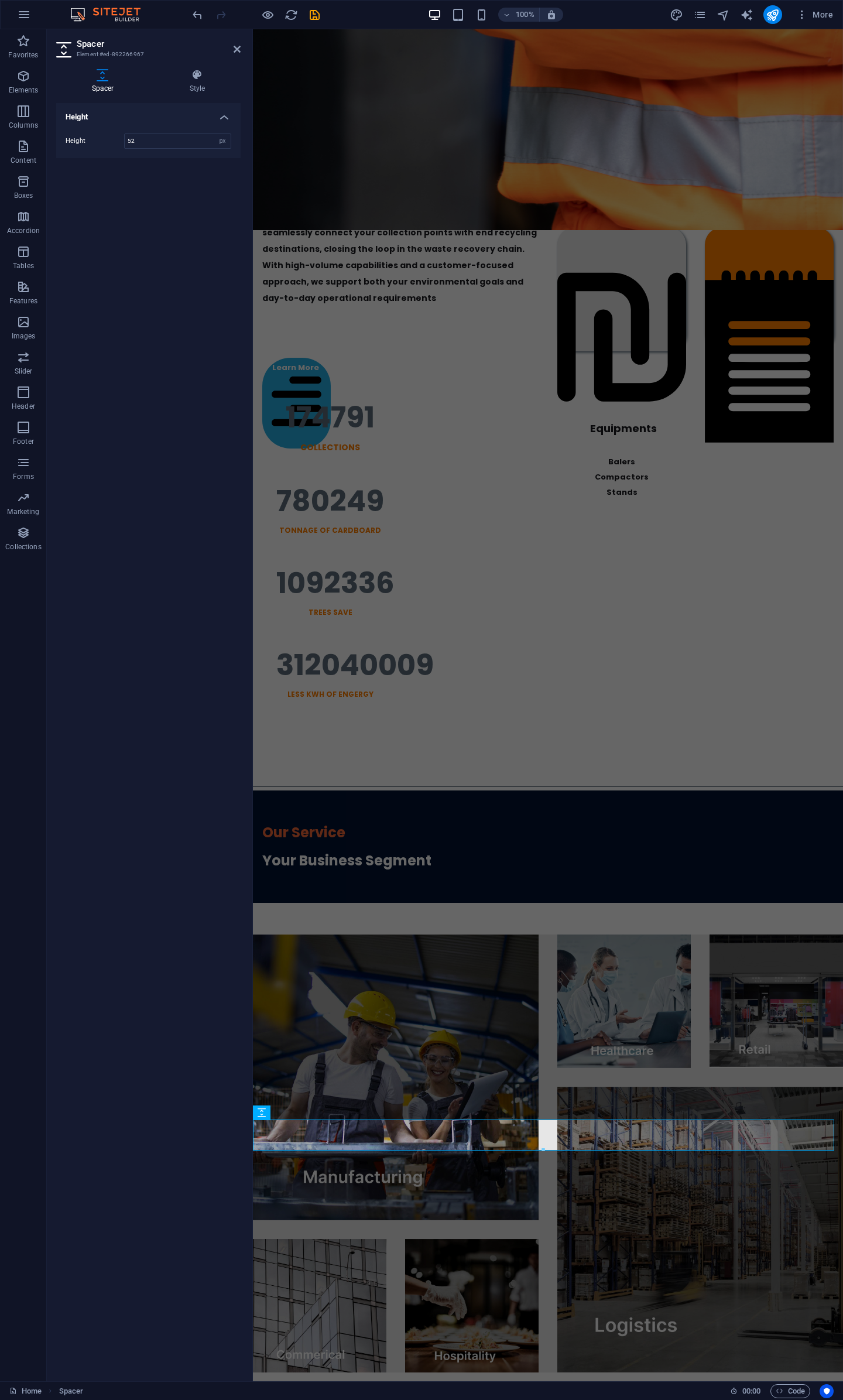
click at [318, 23] on div at bounding box center [255, 14] width 131 height 19
click at [316, 16] on icon "save" at bounding box center [315, 15] width 13 height 13
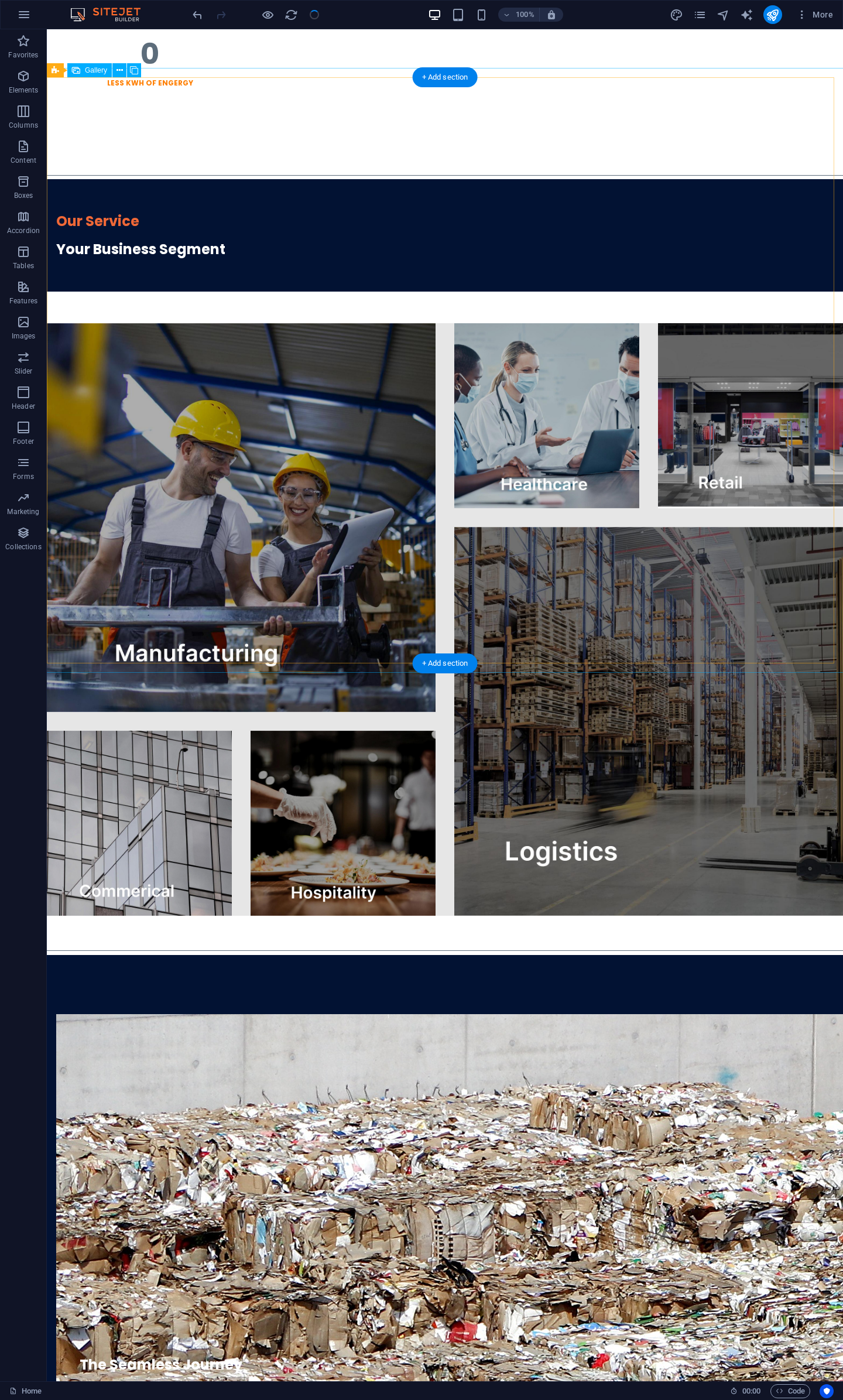
scroll to position [1210, 0]
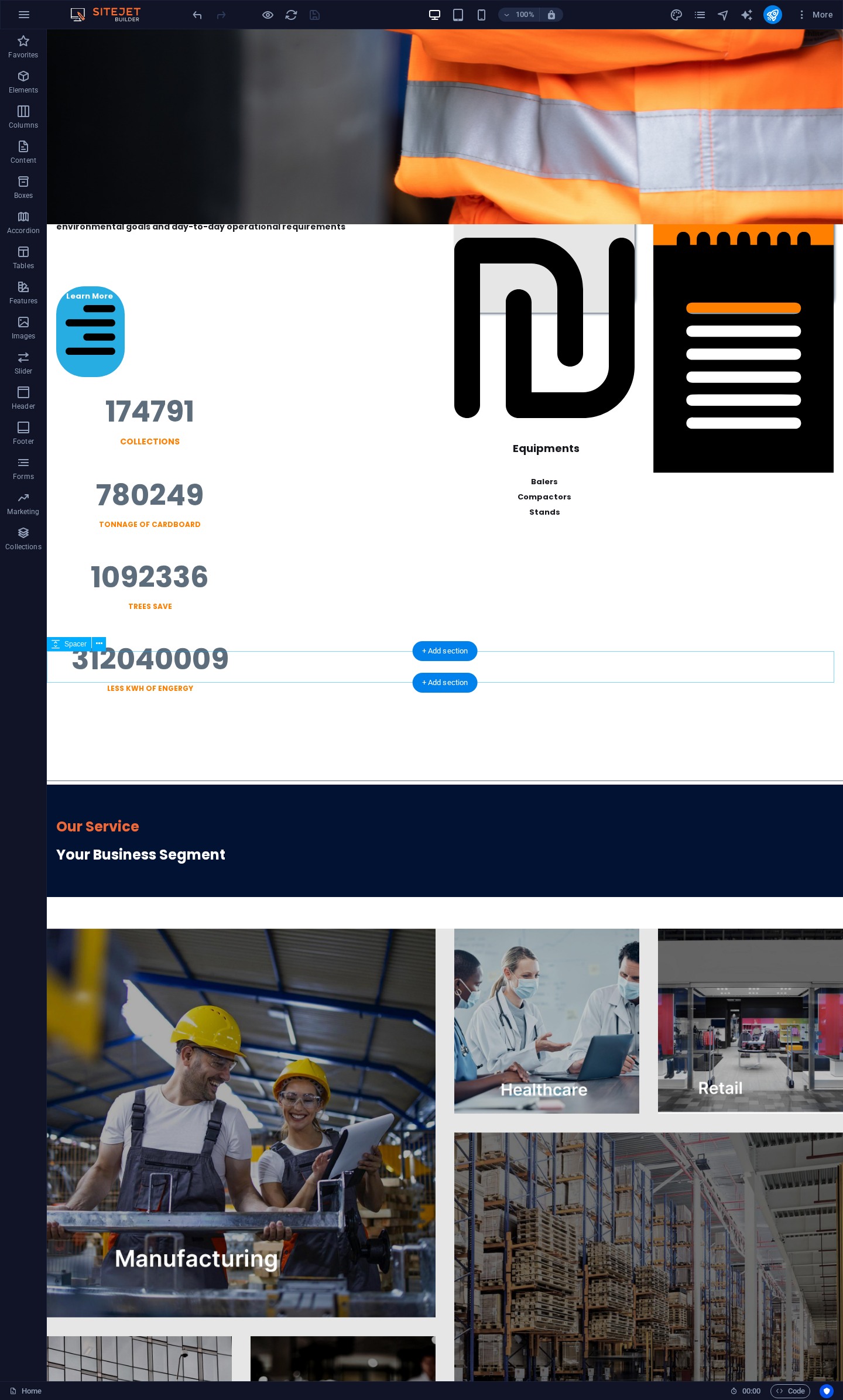
click at [466, 897] on div at bounding box center [445, 913] width 796 height 32
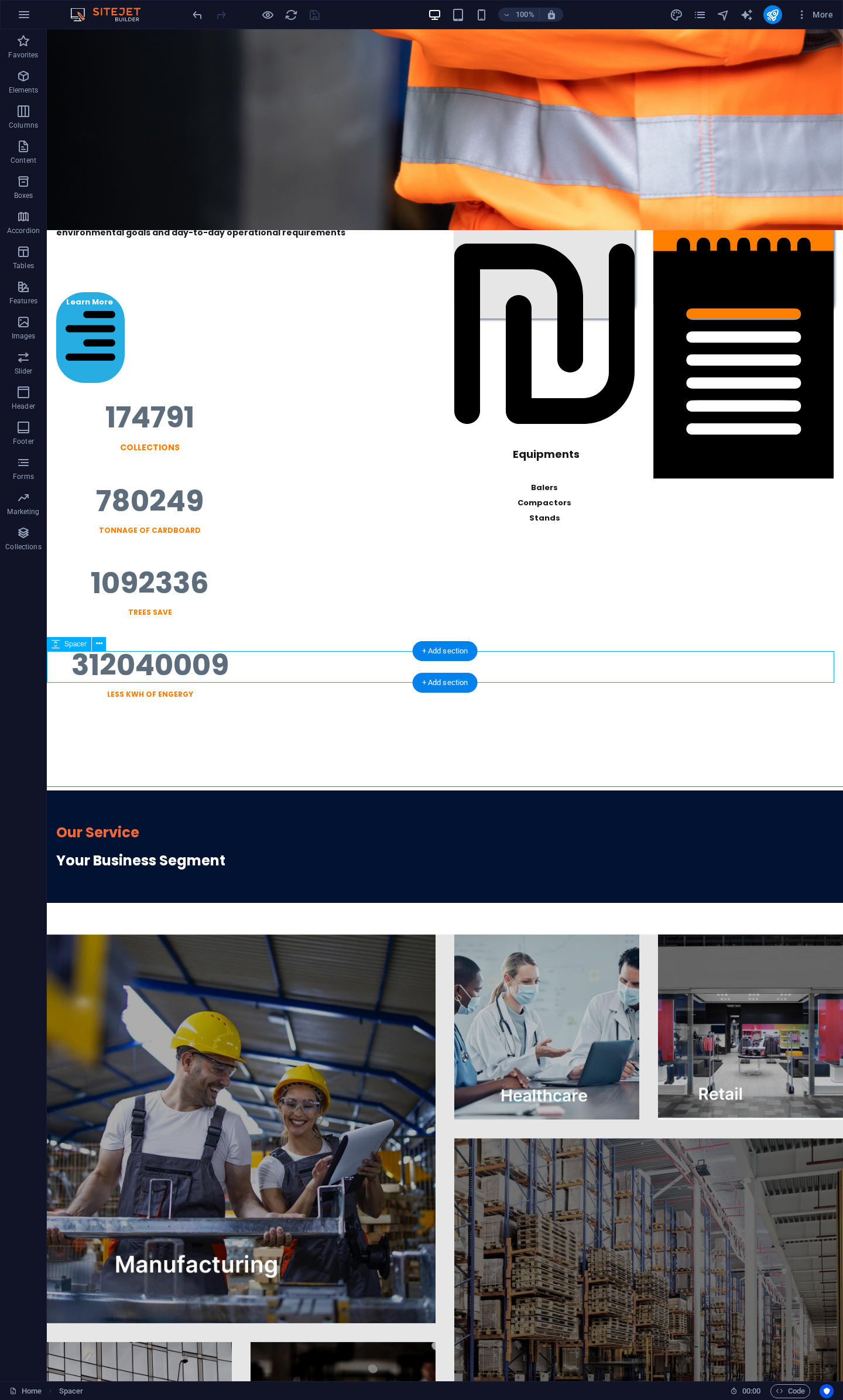
select select "px"
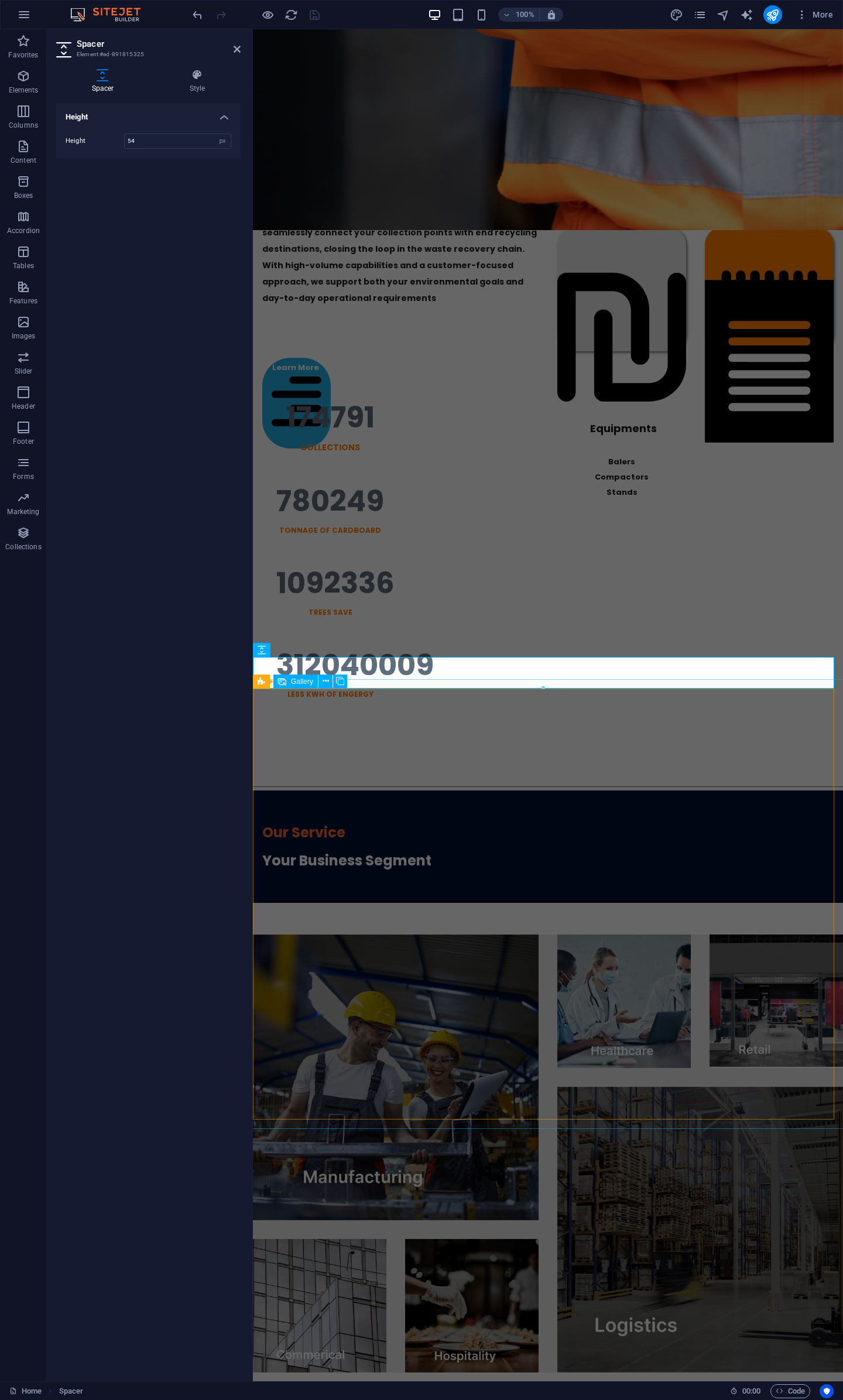
drag, startPoint x: 796, startPoint y: 719, endPoint x: 541, endPoint y: 711, distance: 255.1
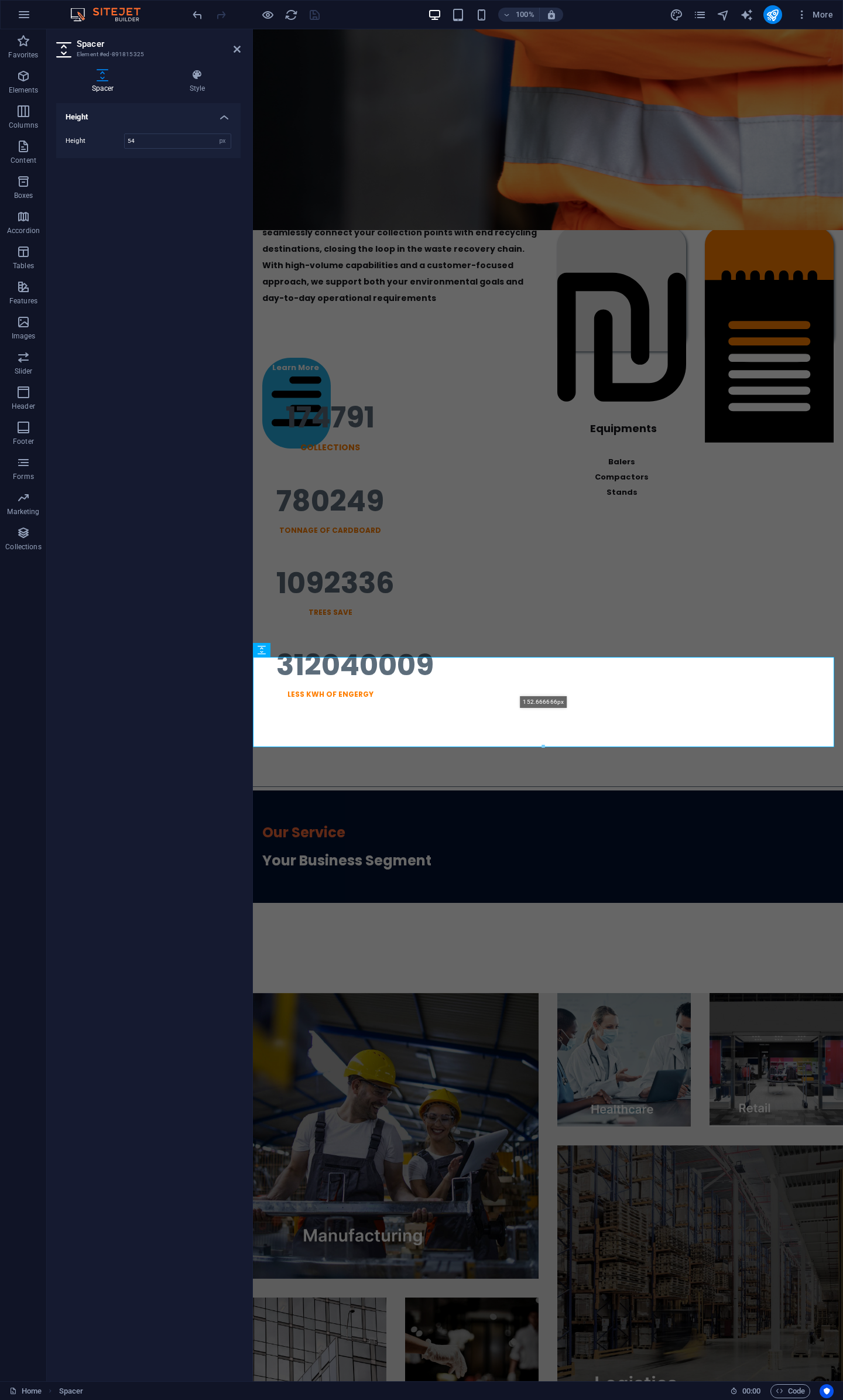
click at [537, 747] on div at bounding box center [543, 747] width 580 height 4
type input "152"
click at [620, 742] on div at bounding box center [548, 762] width 590 height 40
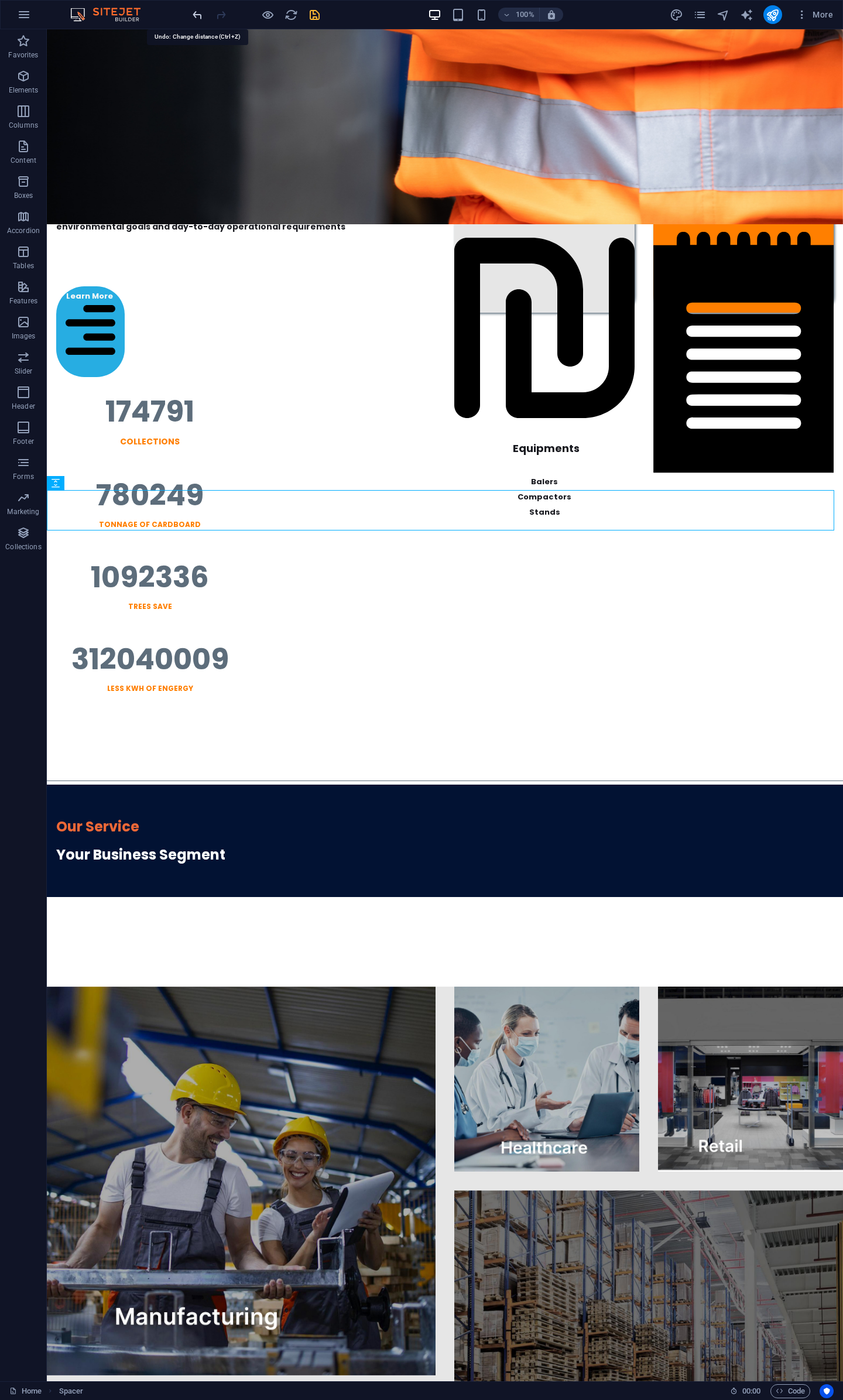
click at [198, 15] on icon "undo" at bounding box center [198, 15] width 13 height 13
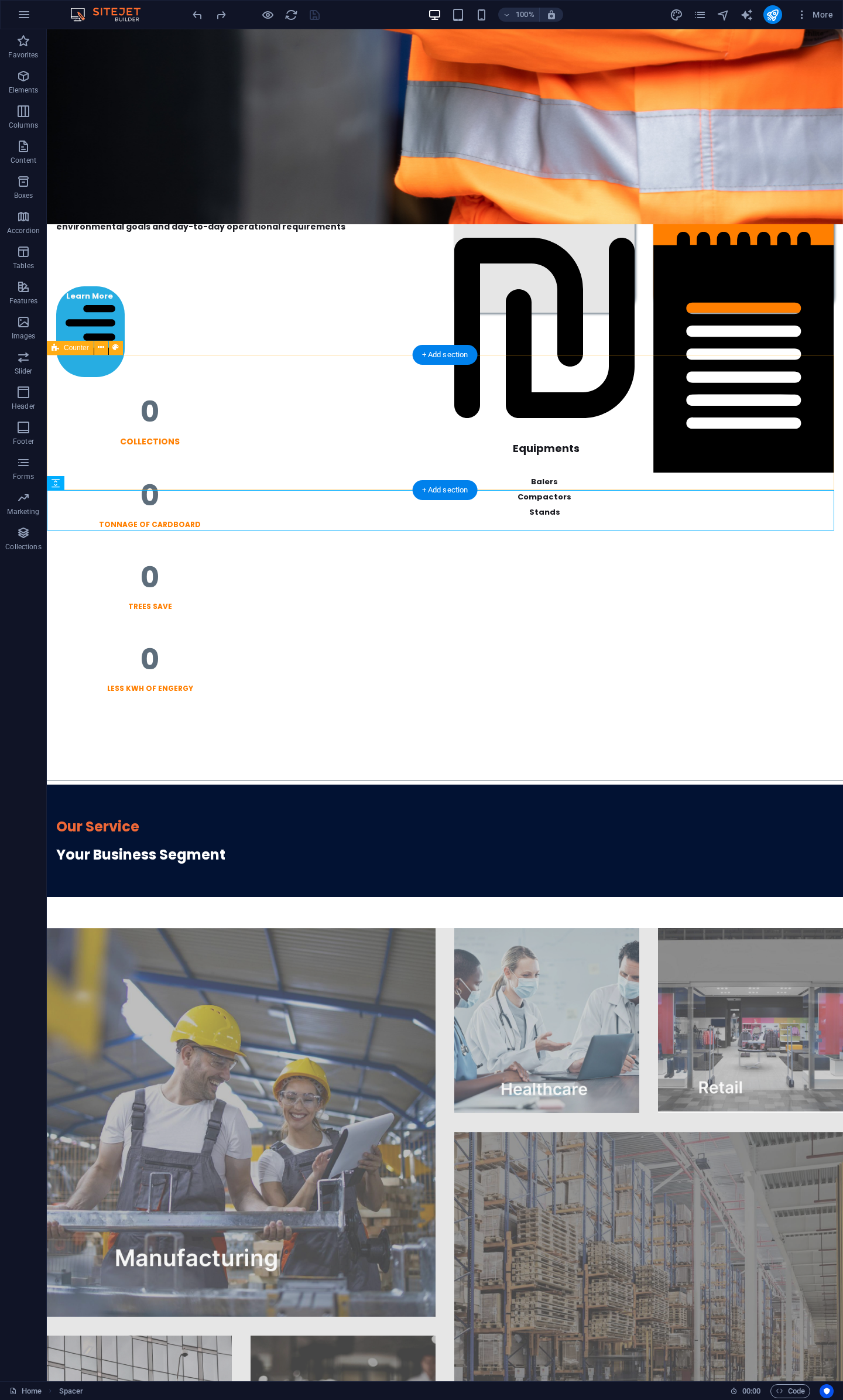
scroll to position [1815, 0]
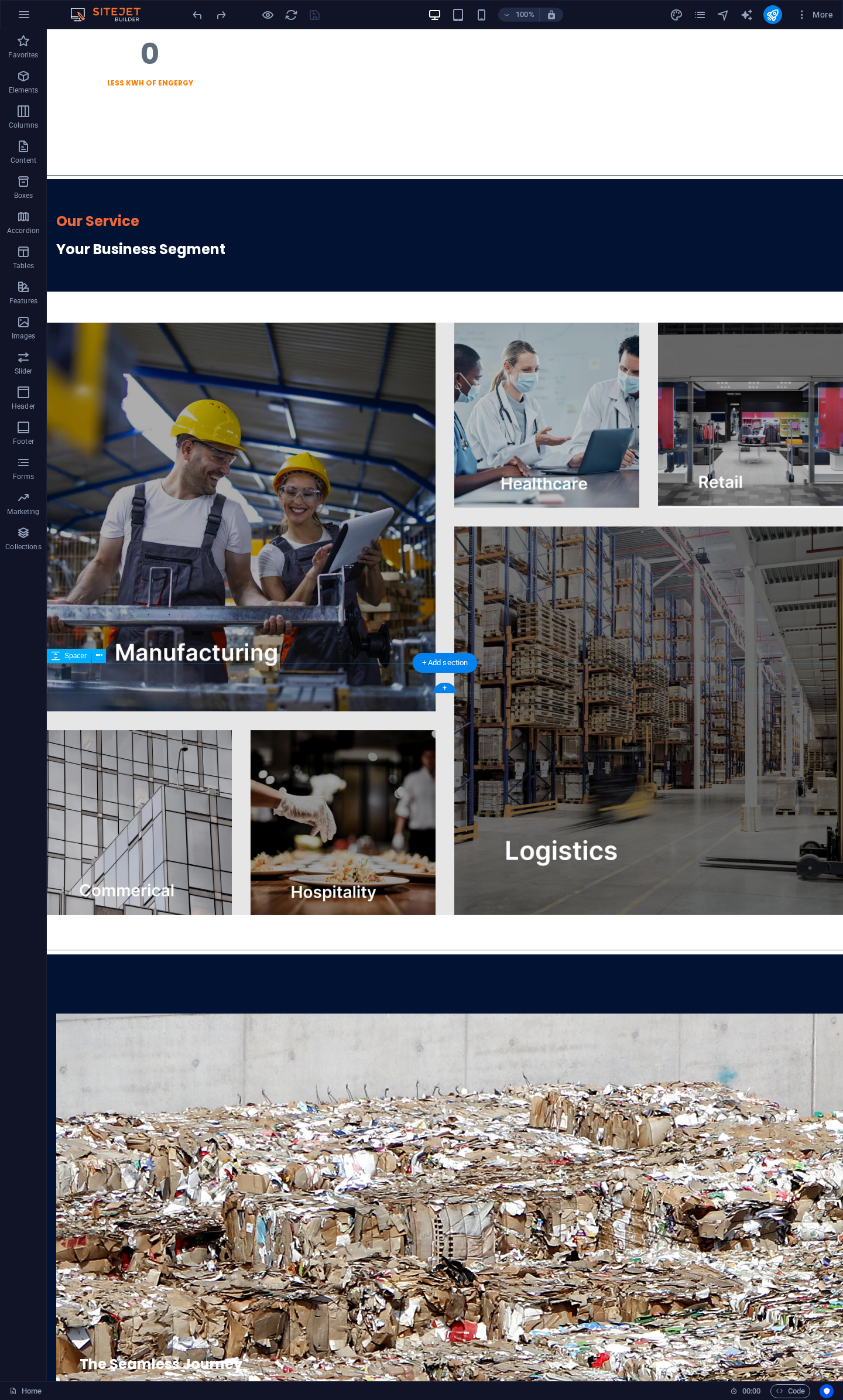
click at [362, 915] on div at bounding box center [445, 931] width 796 height 31
select select "px"
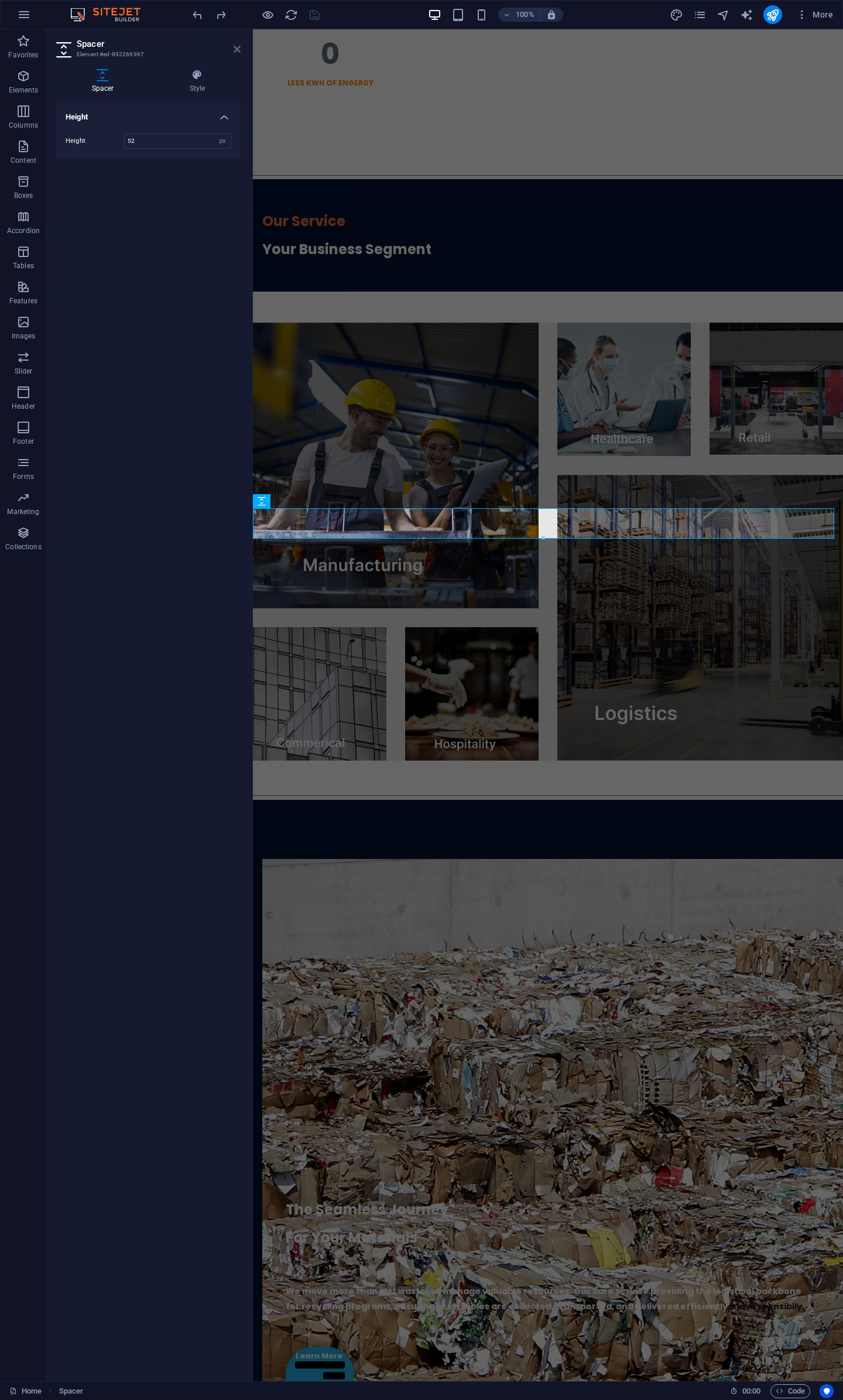
click at [237, 51] on icon at bounding box center [237, 49] width 7 height 10
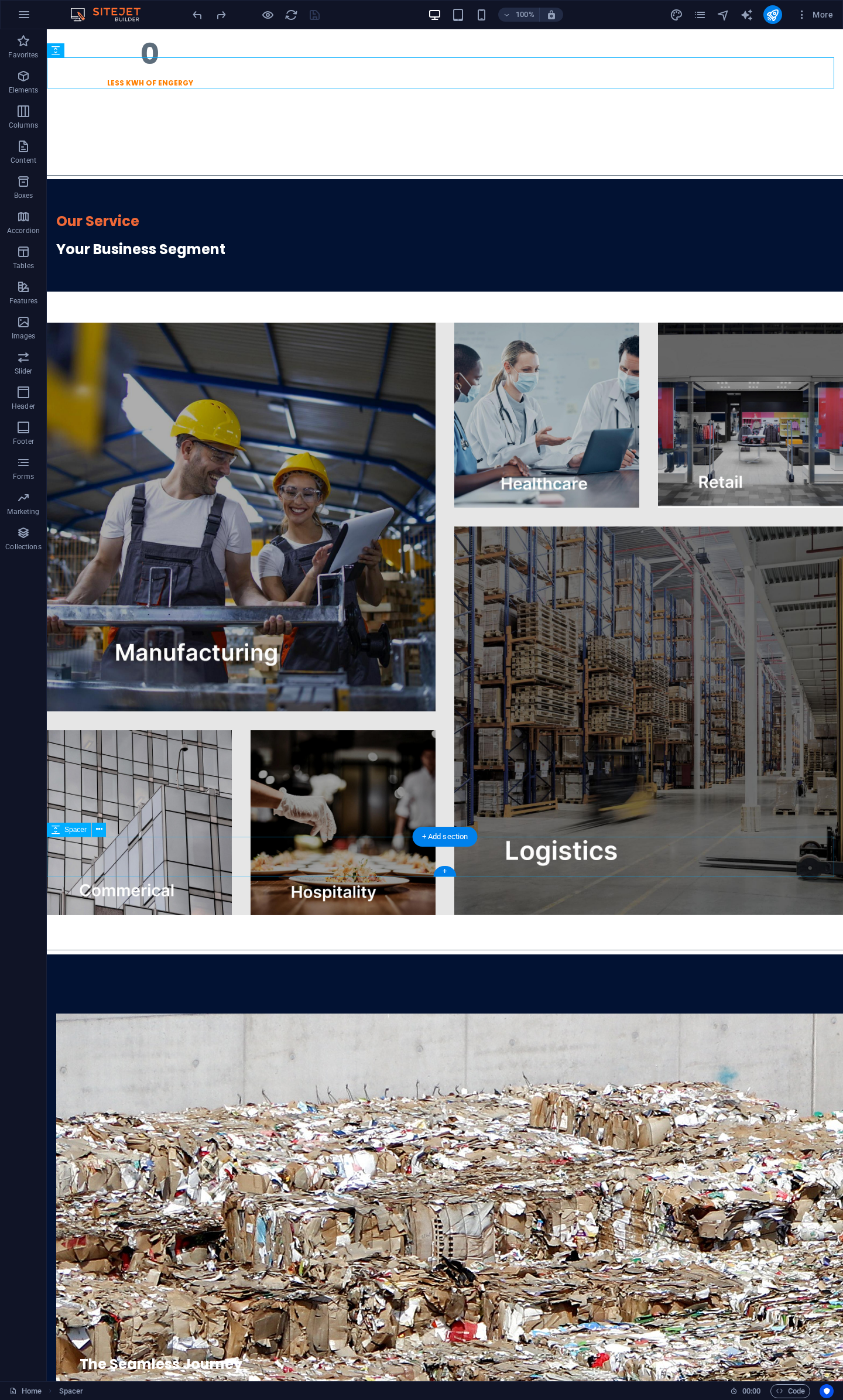
scroll to position [2420, 0]
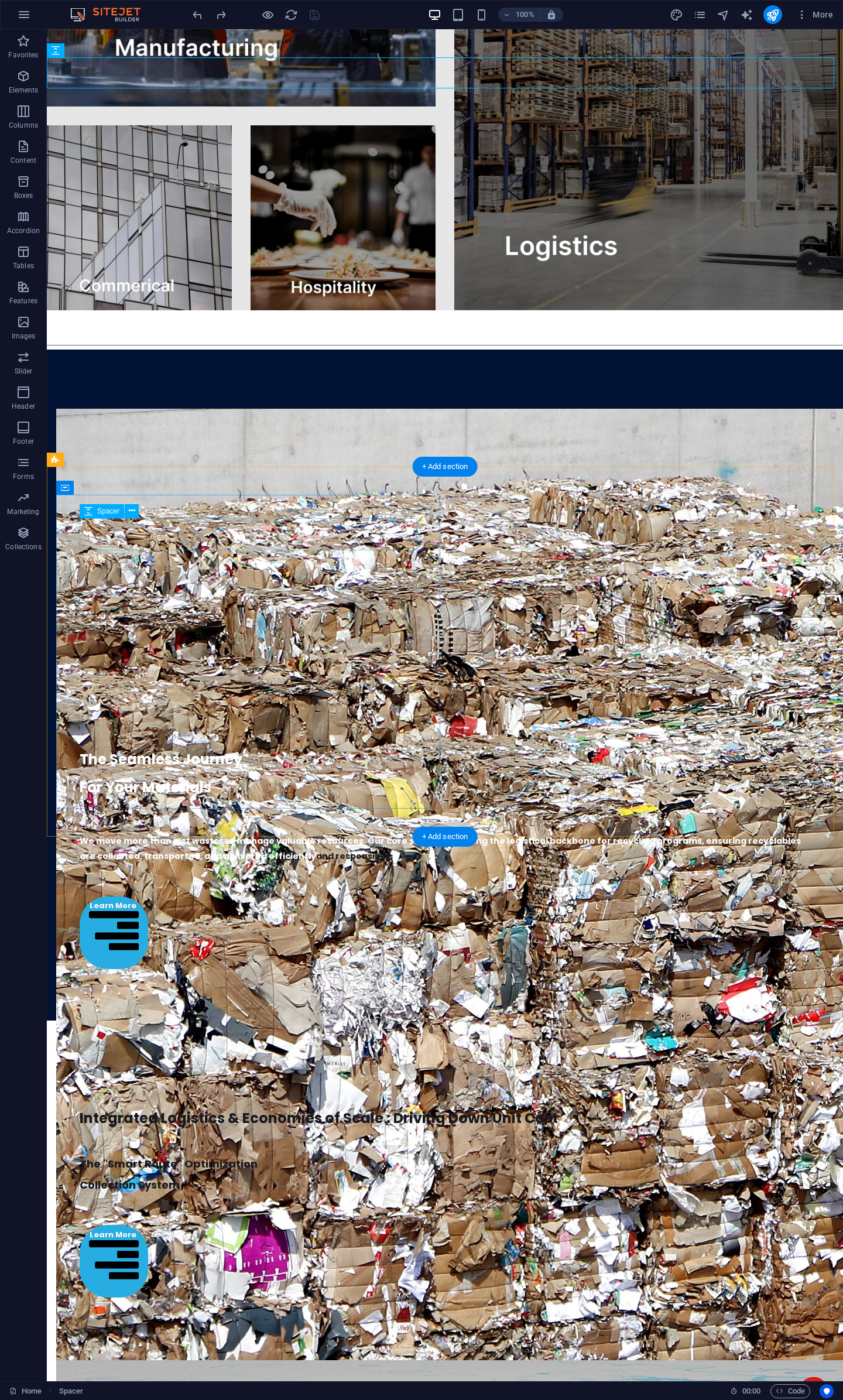
click at [126, 1072] on div at bounding box center [445, 1088] width 731 height 32
click at [256, 1072] on div at bounding box center [445, 1088] width 731 height 32
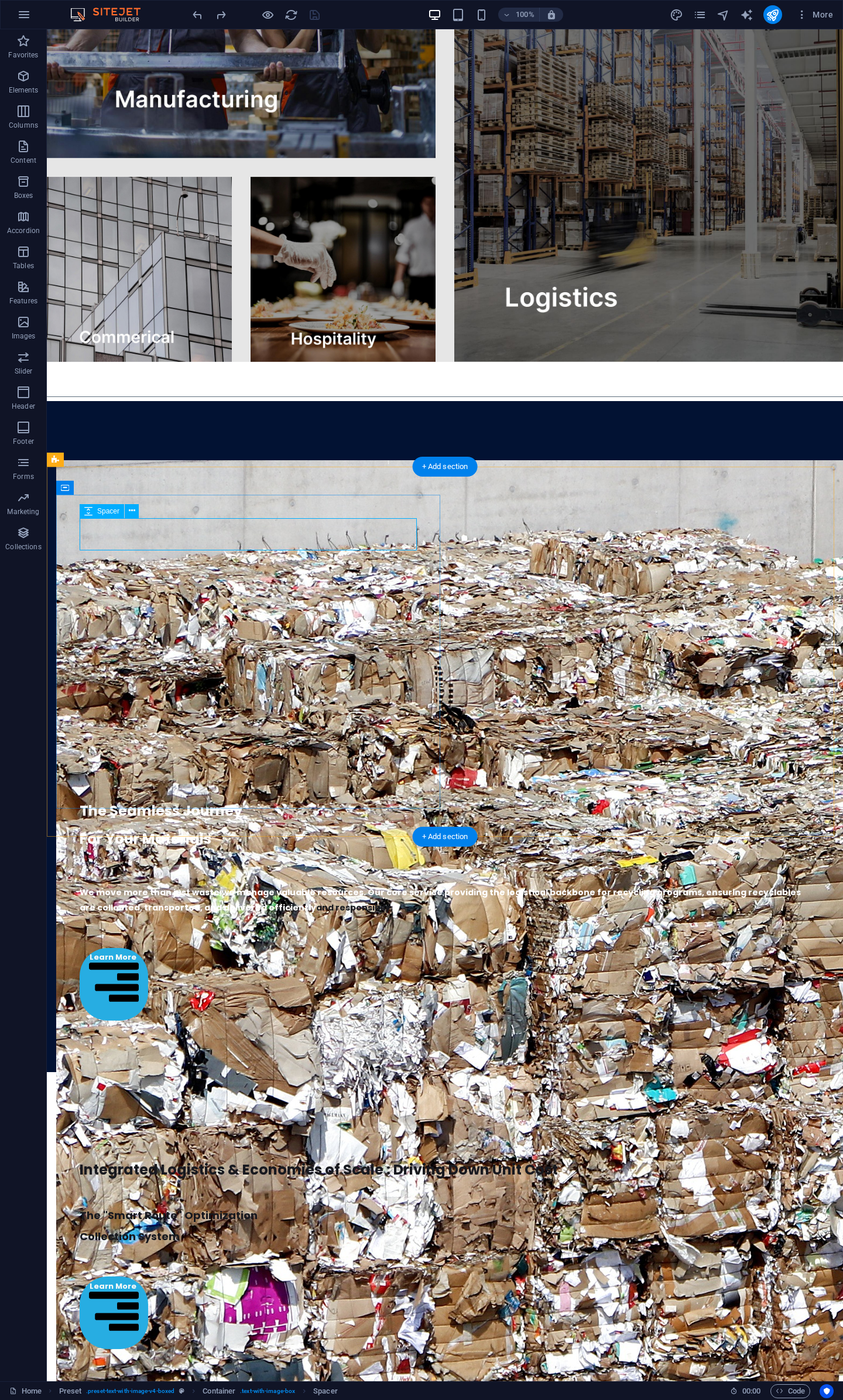
select select "px"
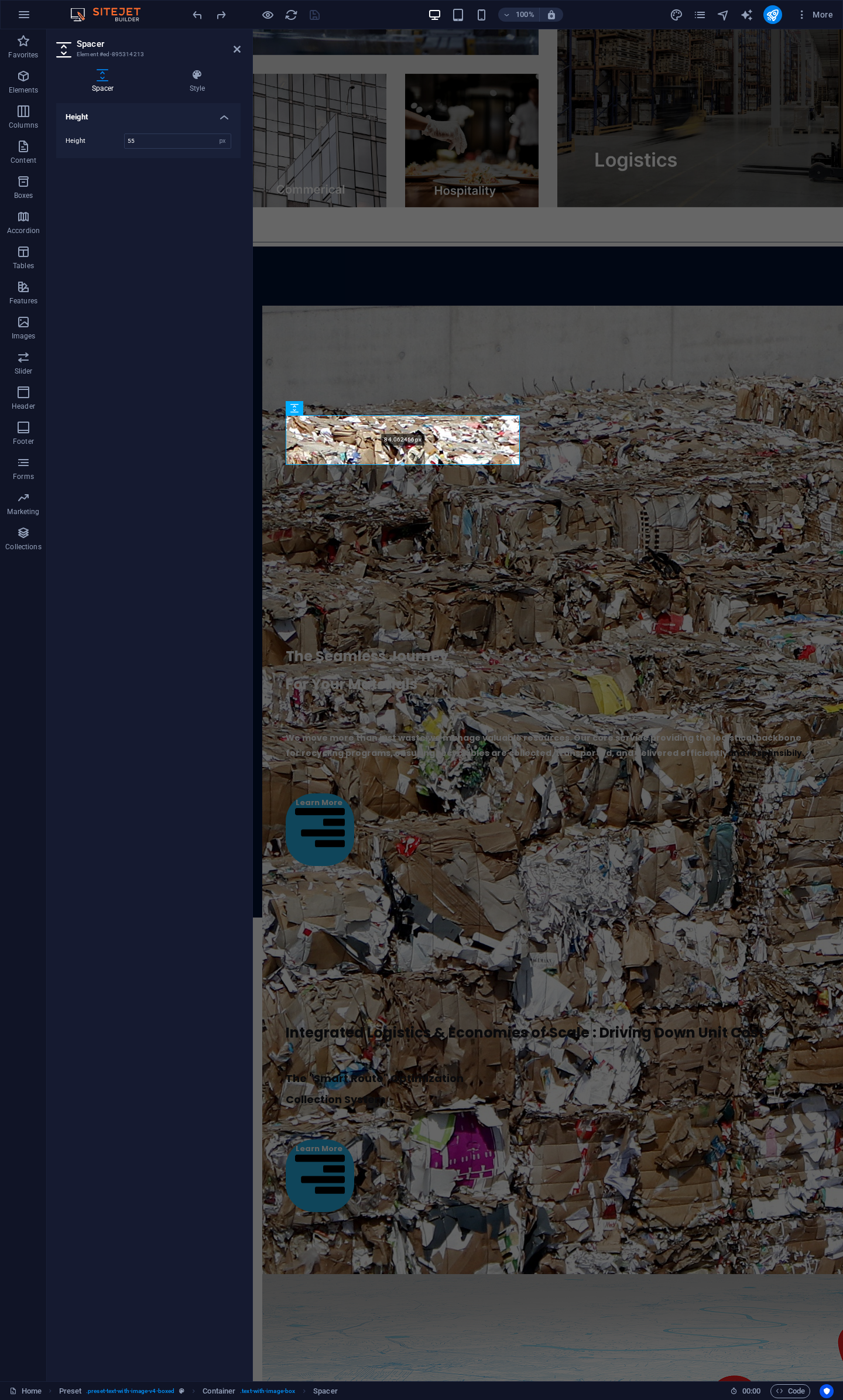
drag, startPoint x: 404, startPoint y: 448, endPoint x: 405, endPoint y: 464, distance: 16.0
click at [405, 464] on div at bounding box center [403, 465] width 233 height 4
type input "84"
click at [405, 464] on div at bounding box center [403, 464] width 233 height 4
click at [498, 945] on div "Integrated Logistics & Economies of Scale : Driving Down Unit Cost The "Smart R…" at bounding box center [548, 1090] width 572 height 290
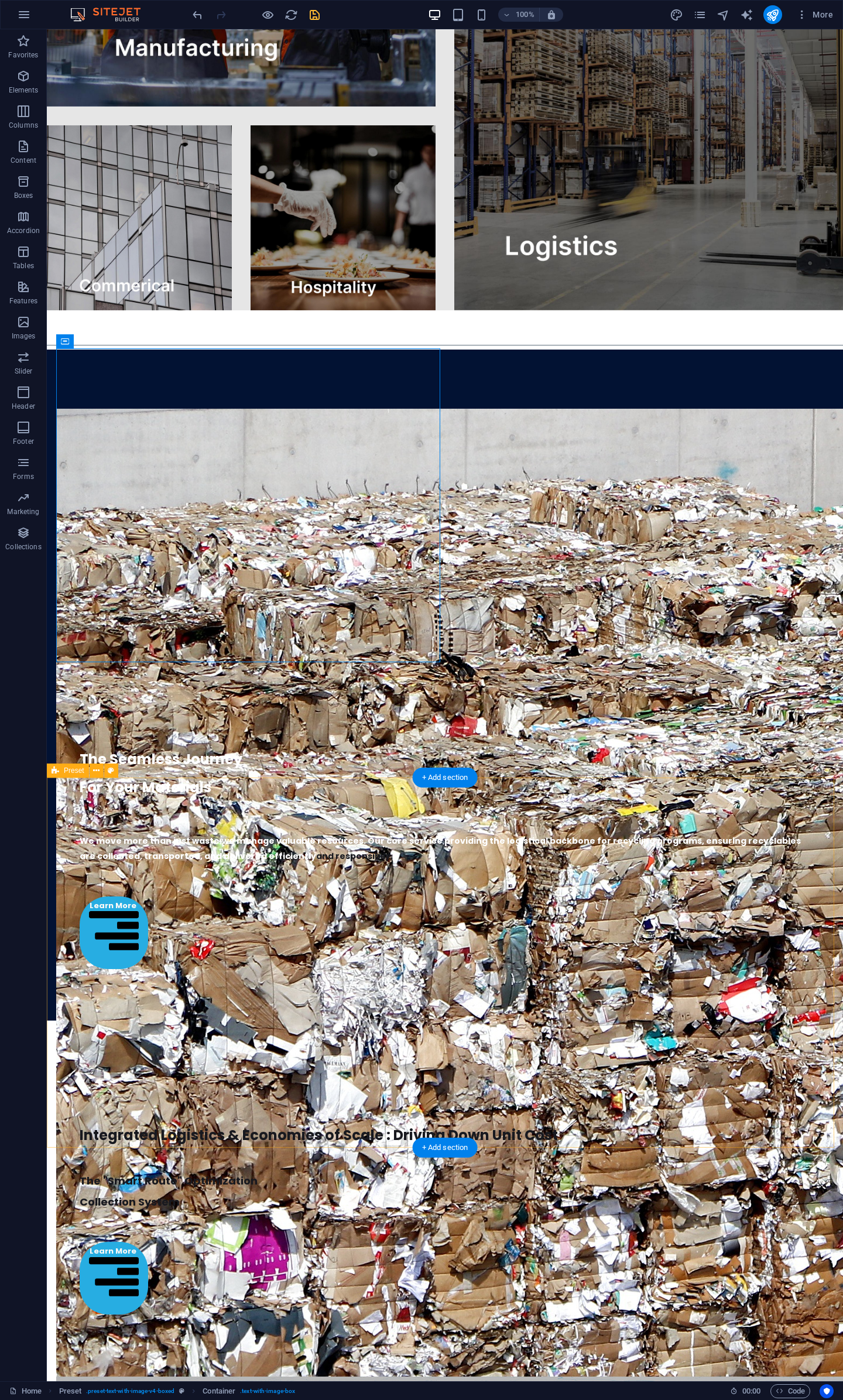
scroll to position [2886, 0]
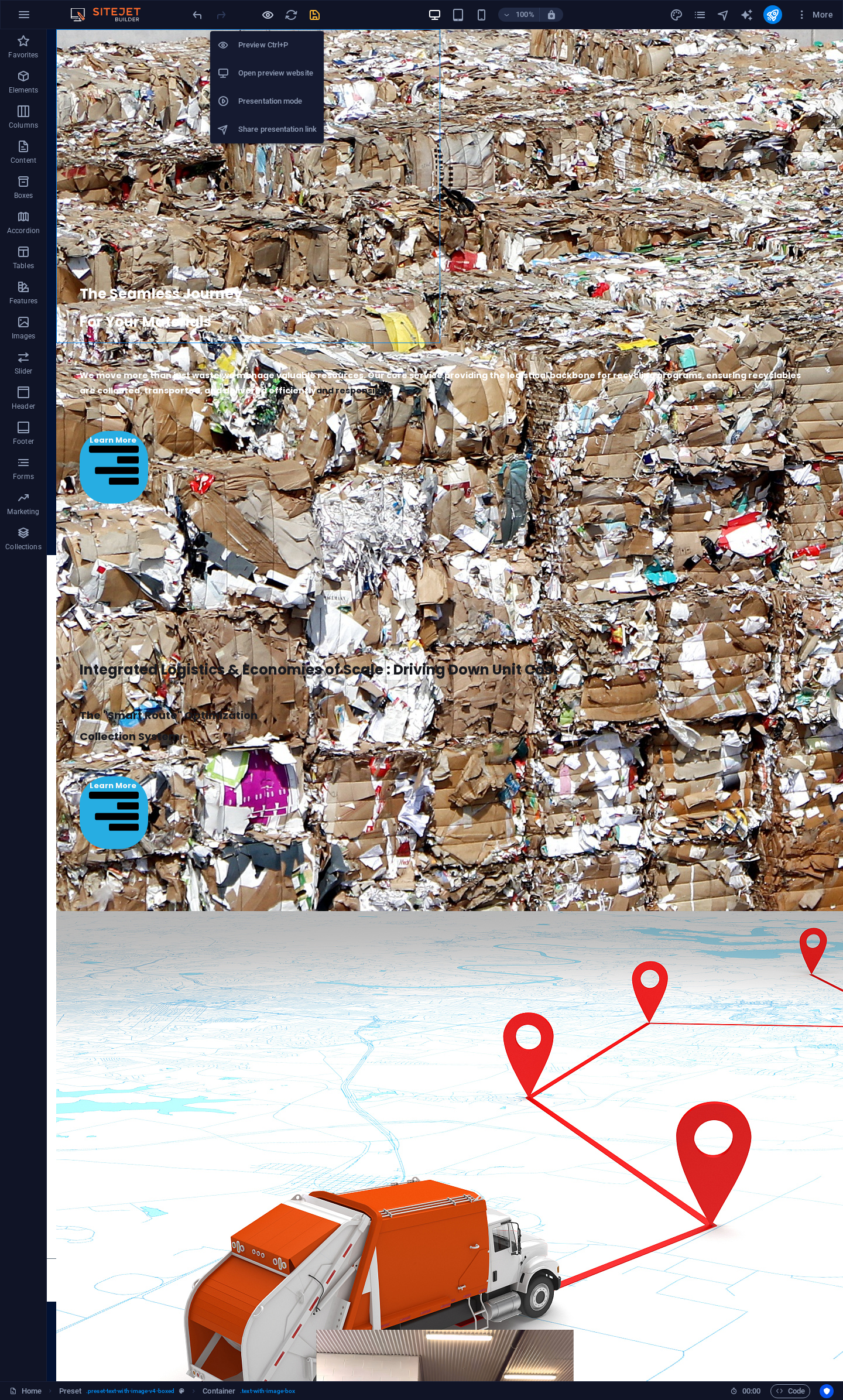
click at [271, 16] on icon "button" at bounding box center [268, 15] width 13 height 13
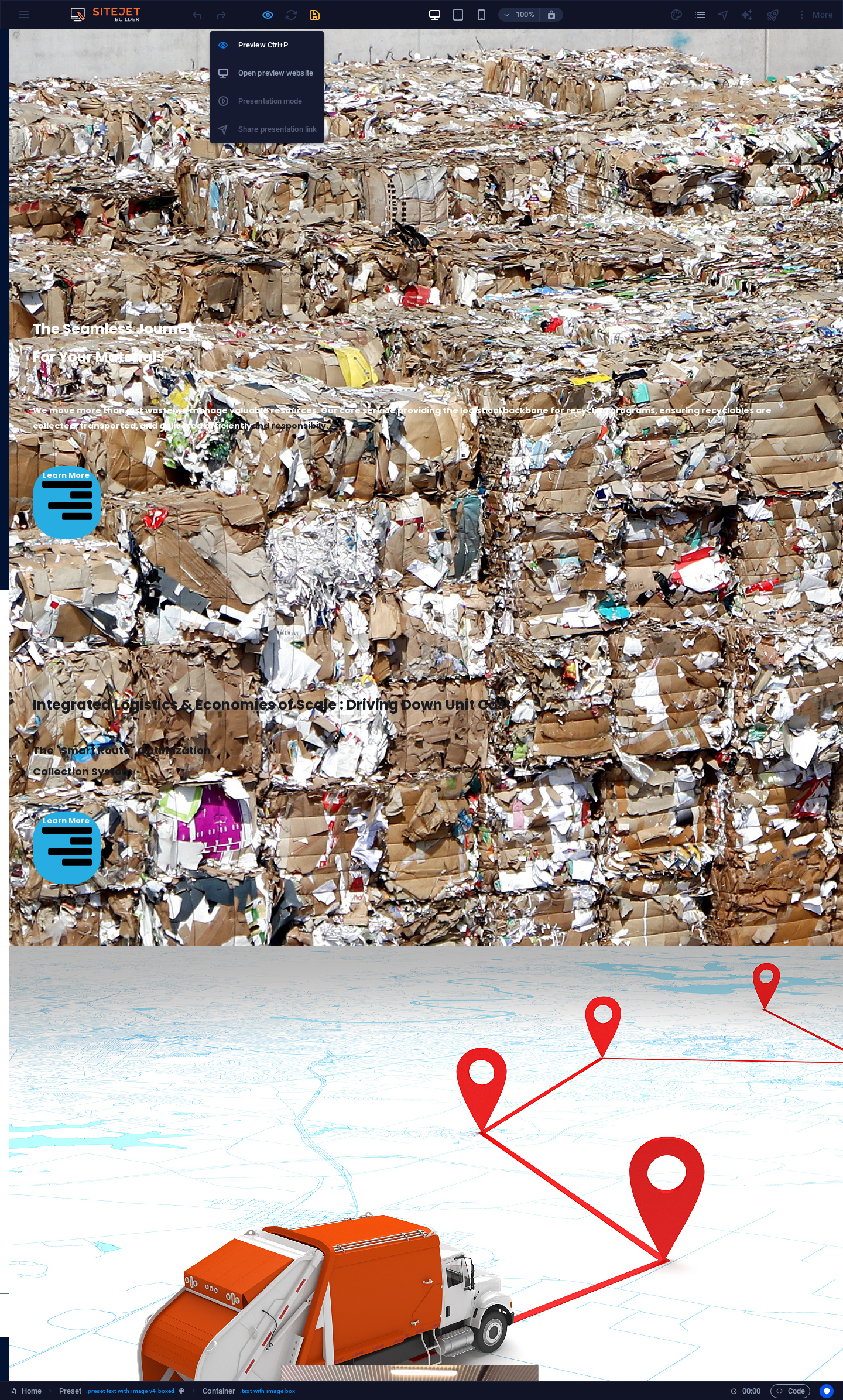
scroll to position [2921, 0]
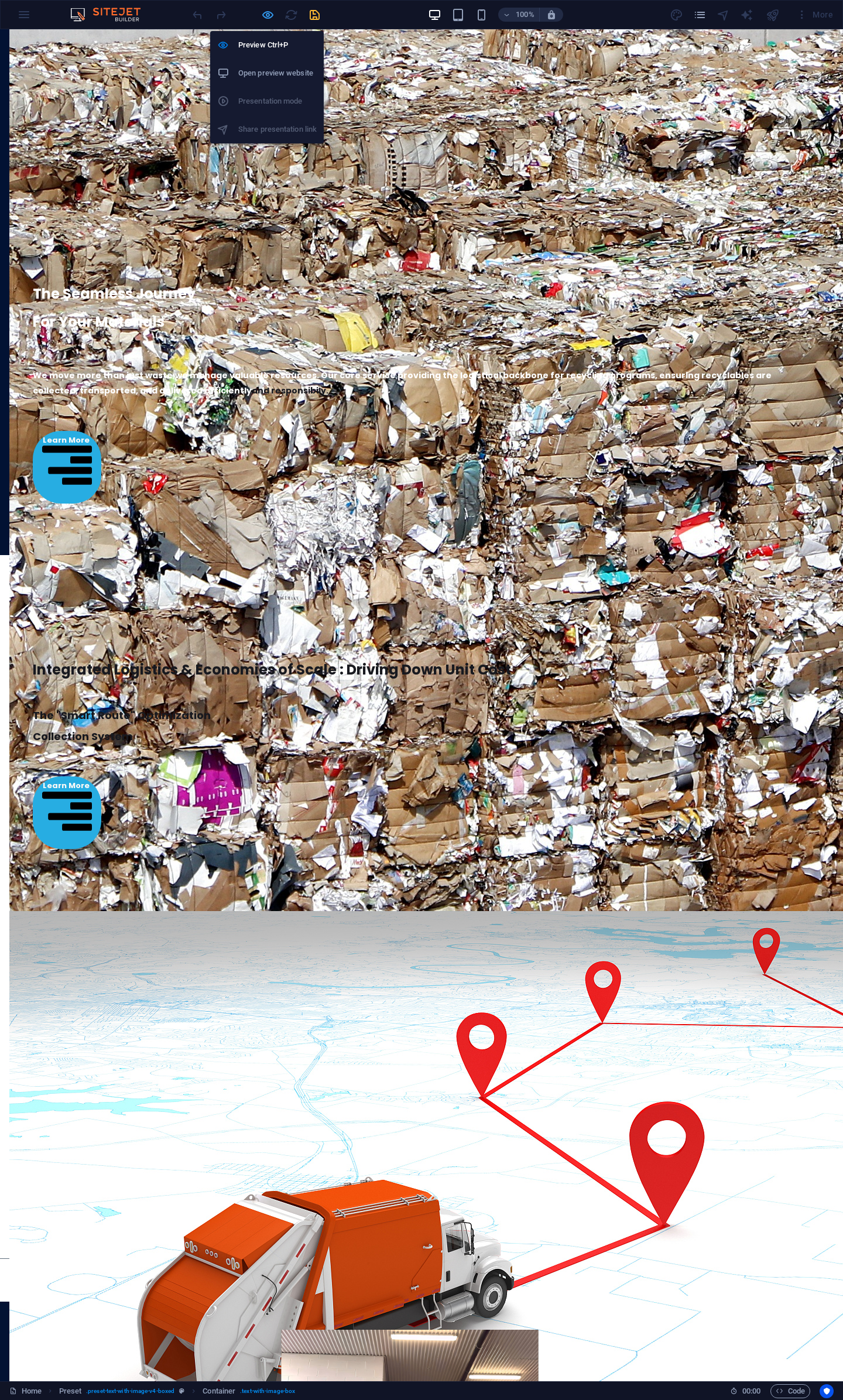
click at [271, 16] on icon "button" at bounding box center [268, 15] width 13 height 13
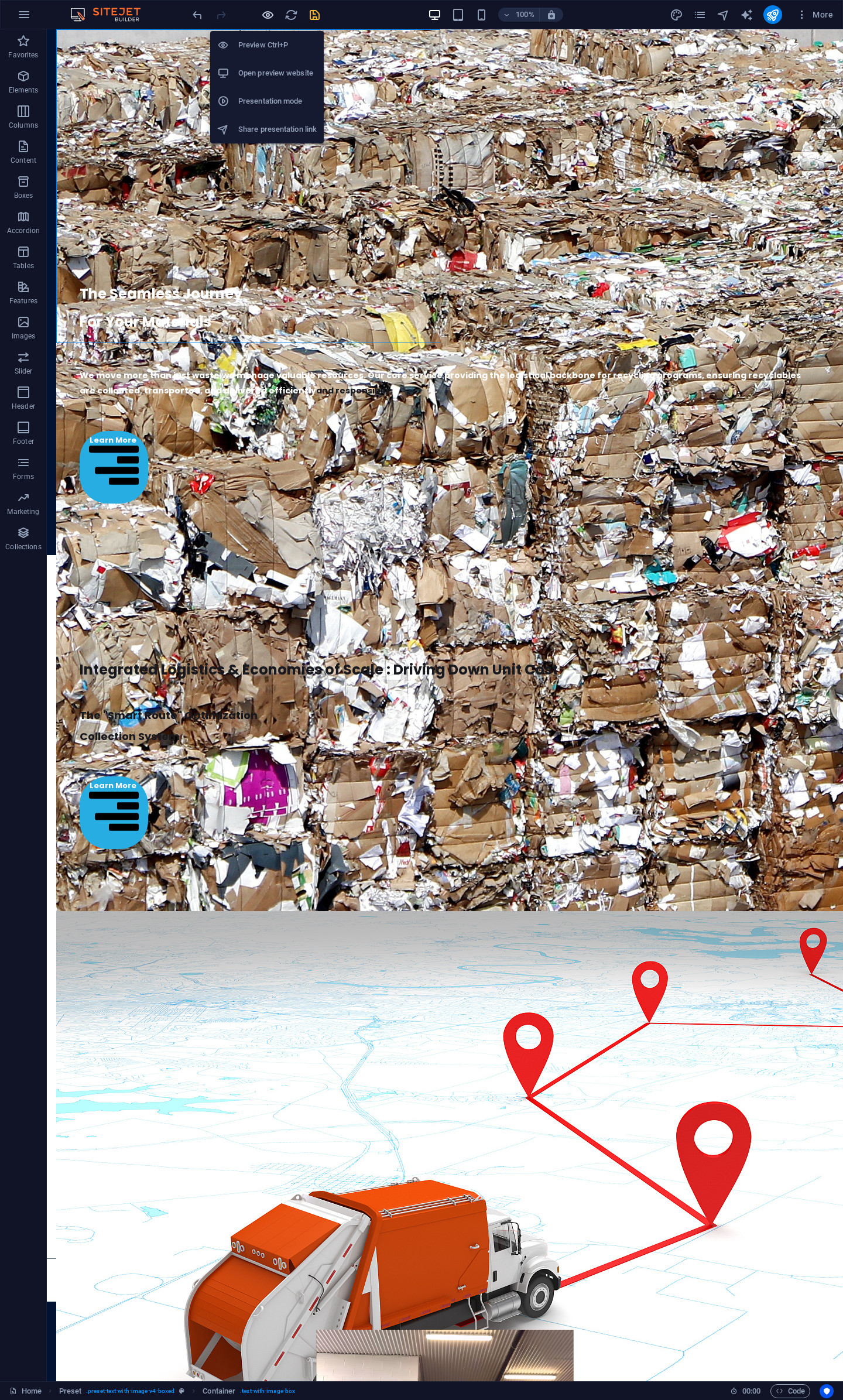
click at [271, 16] on icon "button" at bounding box center [268, 15] width 13 height 13
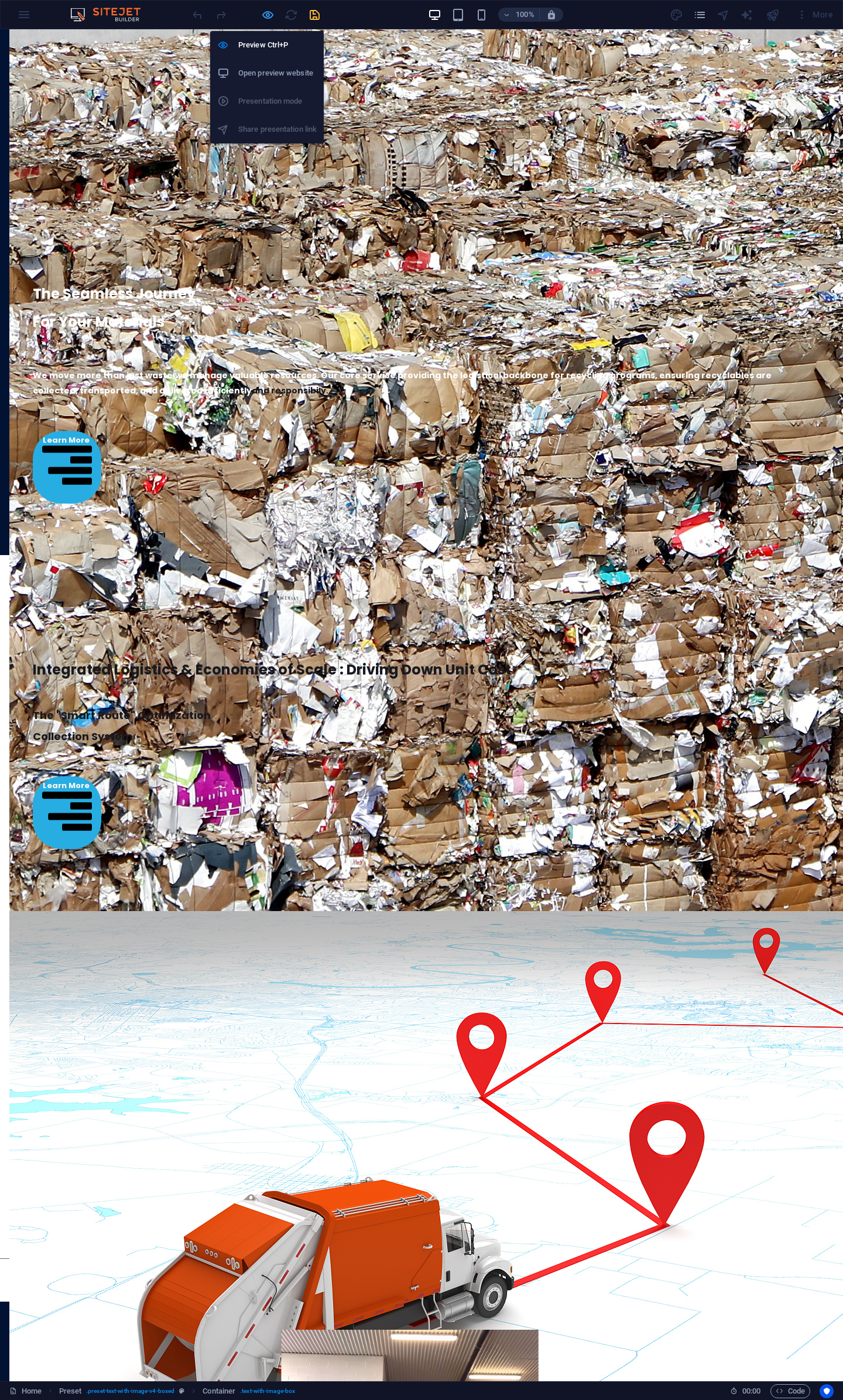
click at [271, 16] on icon "button" at bounding box center [268, 15] width 13 height 13
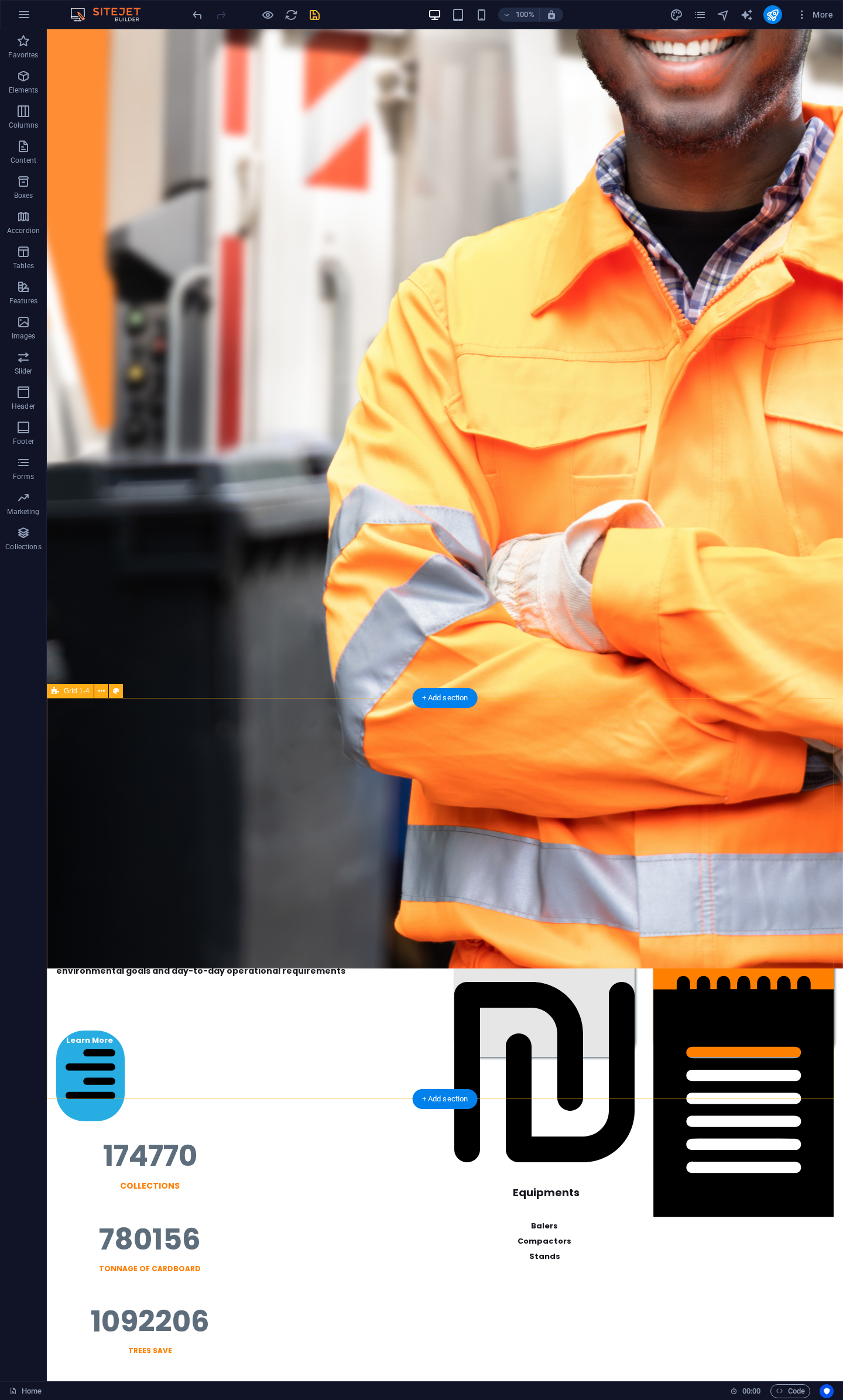
scroll to position [0, 0]
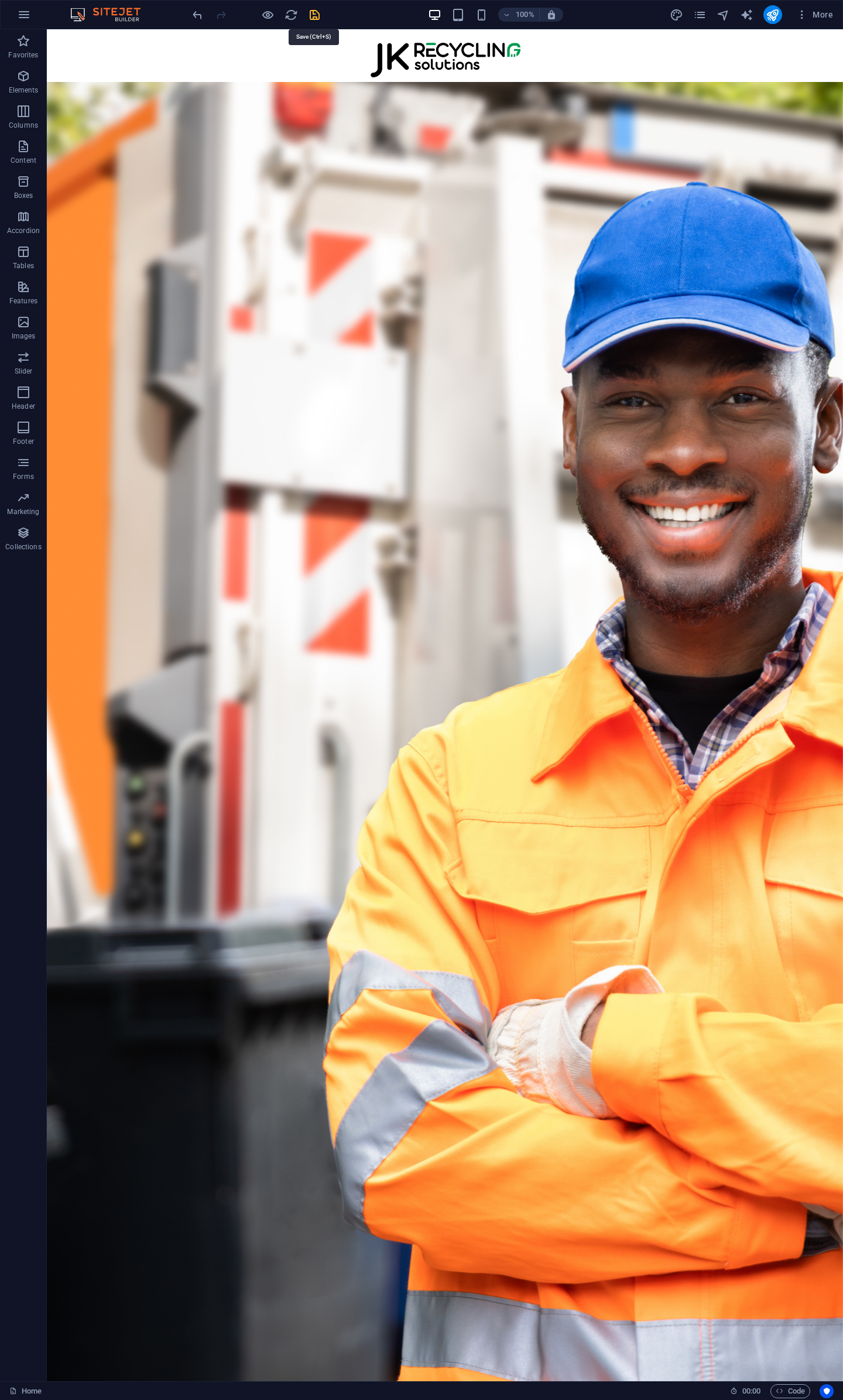
click at [316, 16] on icon "save" at bounding box center [315, 15] width 13 height 13
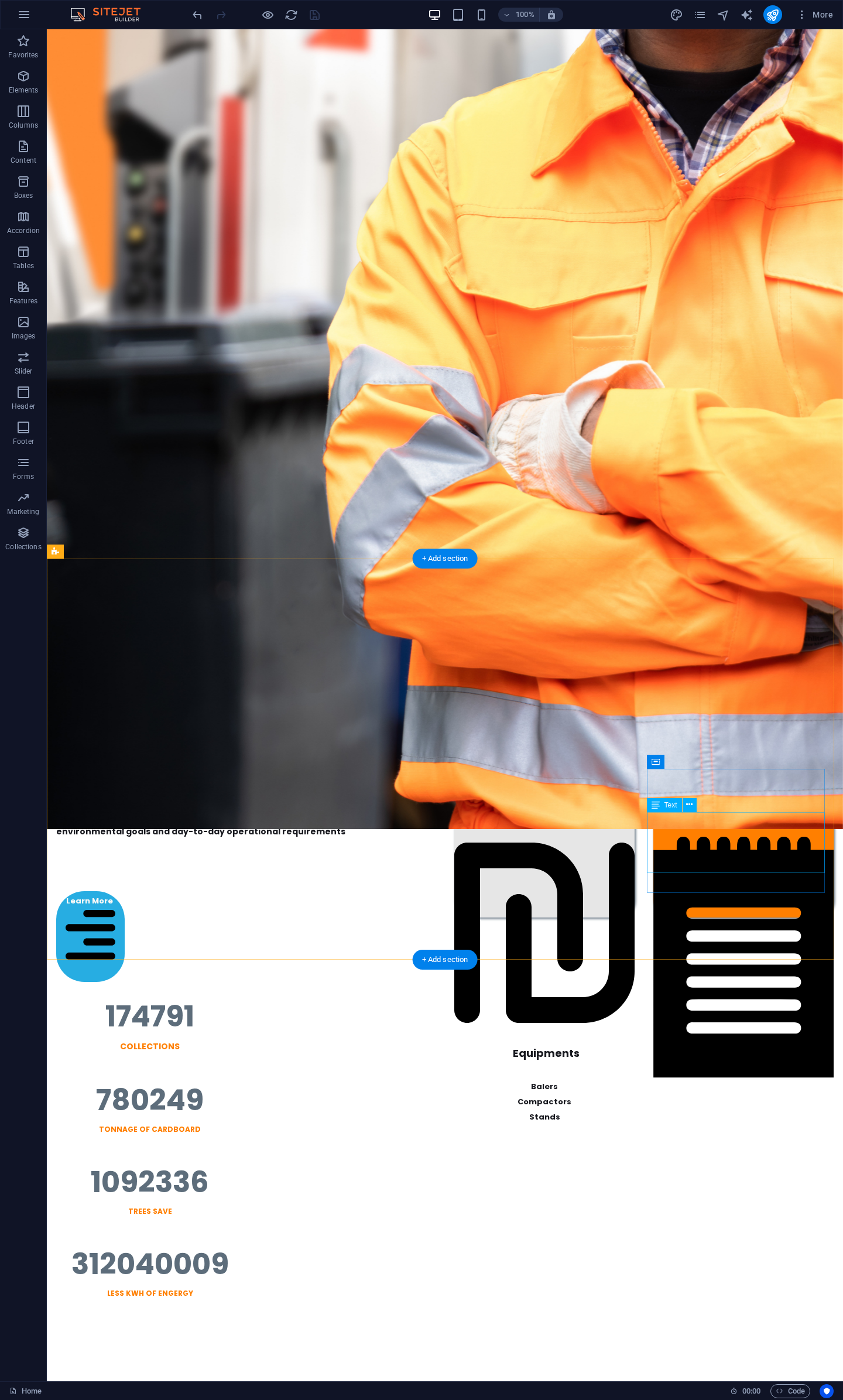
click at [743, 1320] on div "Site Audit Report Optimise Recycling Plans Tailored Solutions" at bounding box center [743, 1350] width 180 height 61
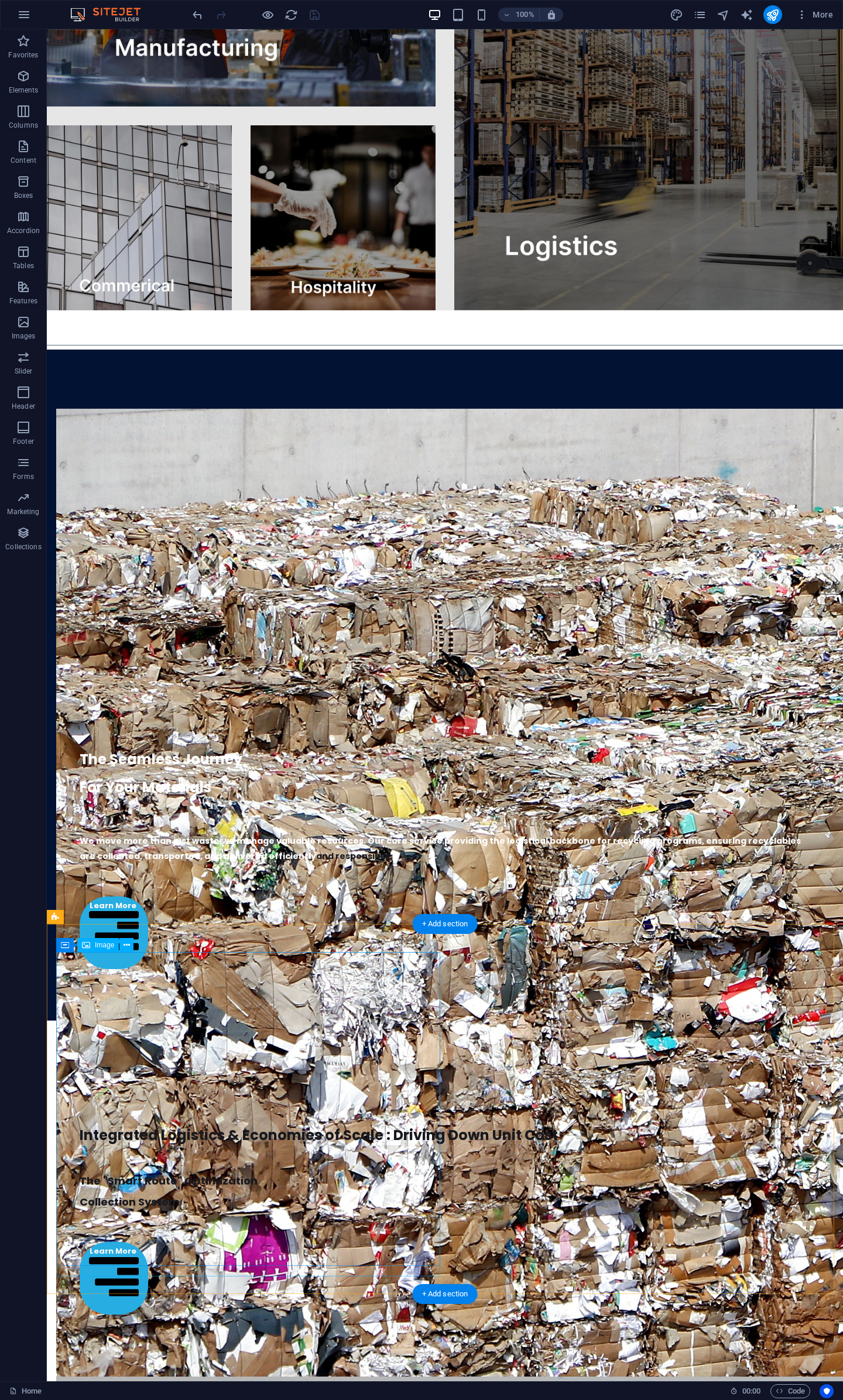
scroll to position [2886, 0]
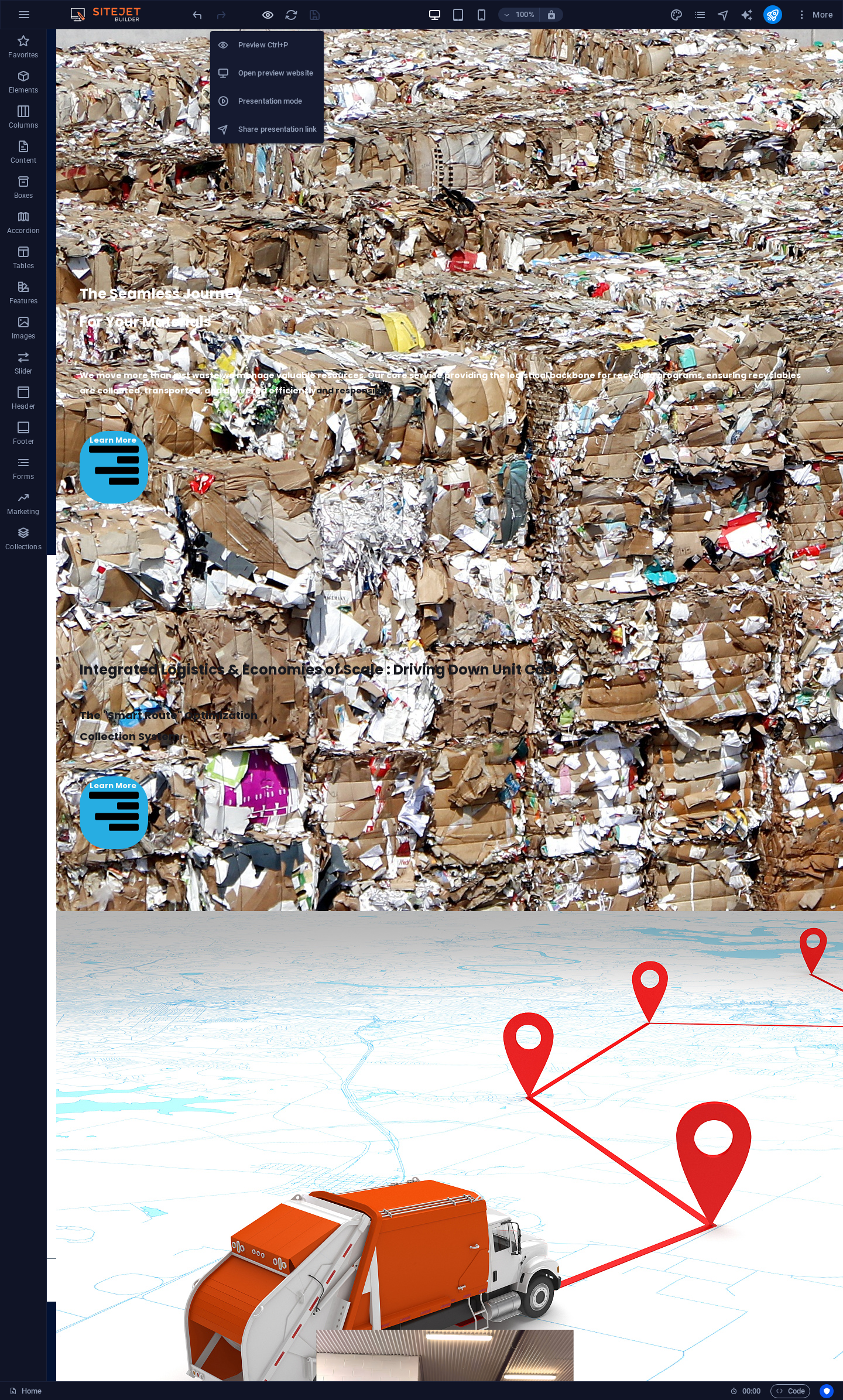
click at [271, 13] on icon "button" at bounding box center [268, 15] width 13 height 13
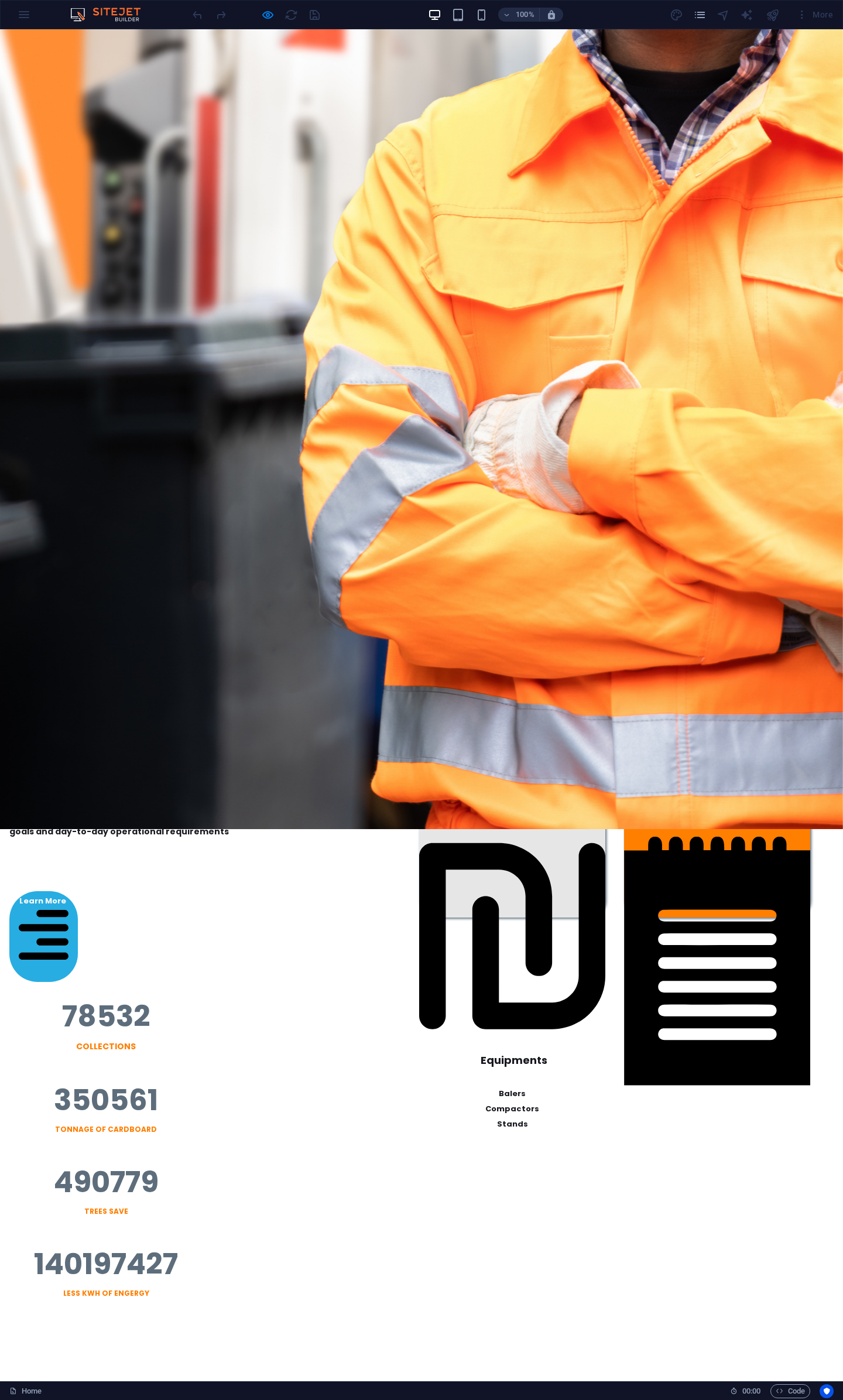
scroll to position [0, 0]
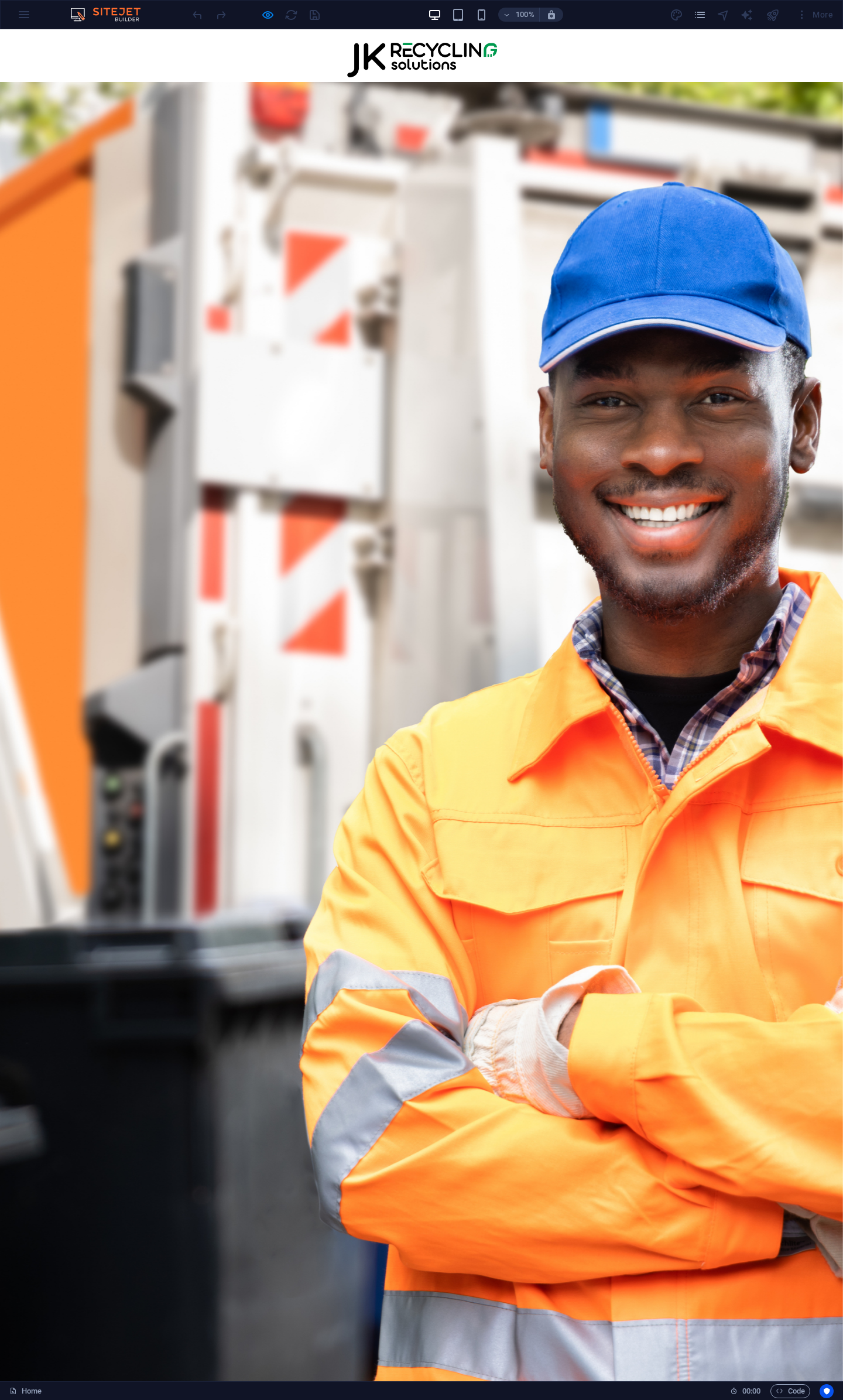
click at [63, 109] on link "Get In Touch" at bounding box center [27, 118] width 72 height 19
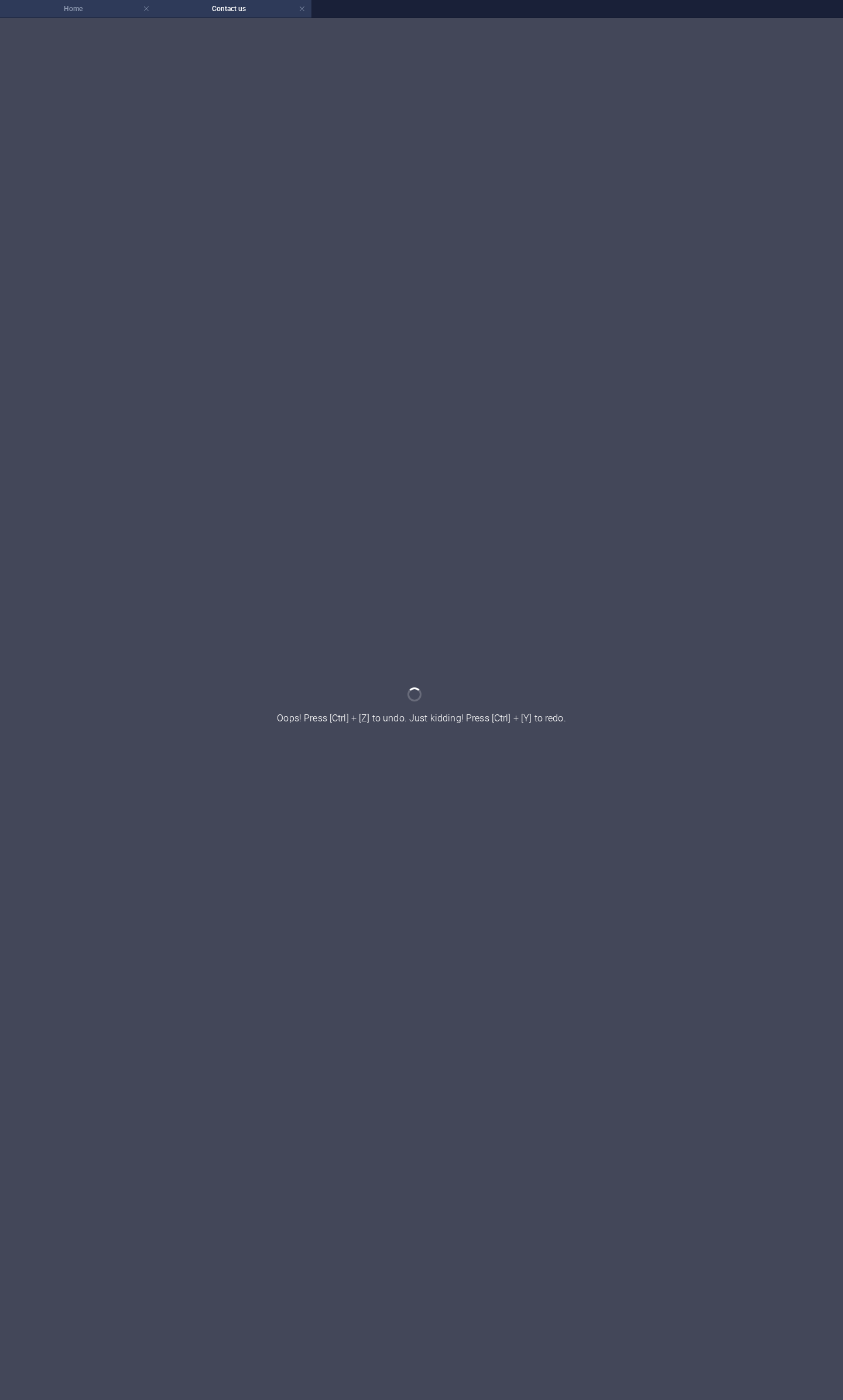
click at [89, 7] on h4 "Home" at bounding box center [78, 8] width 156 height 13
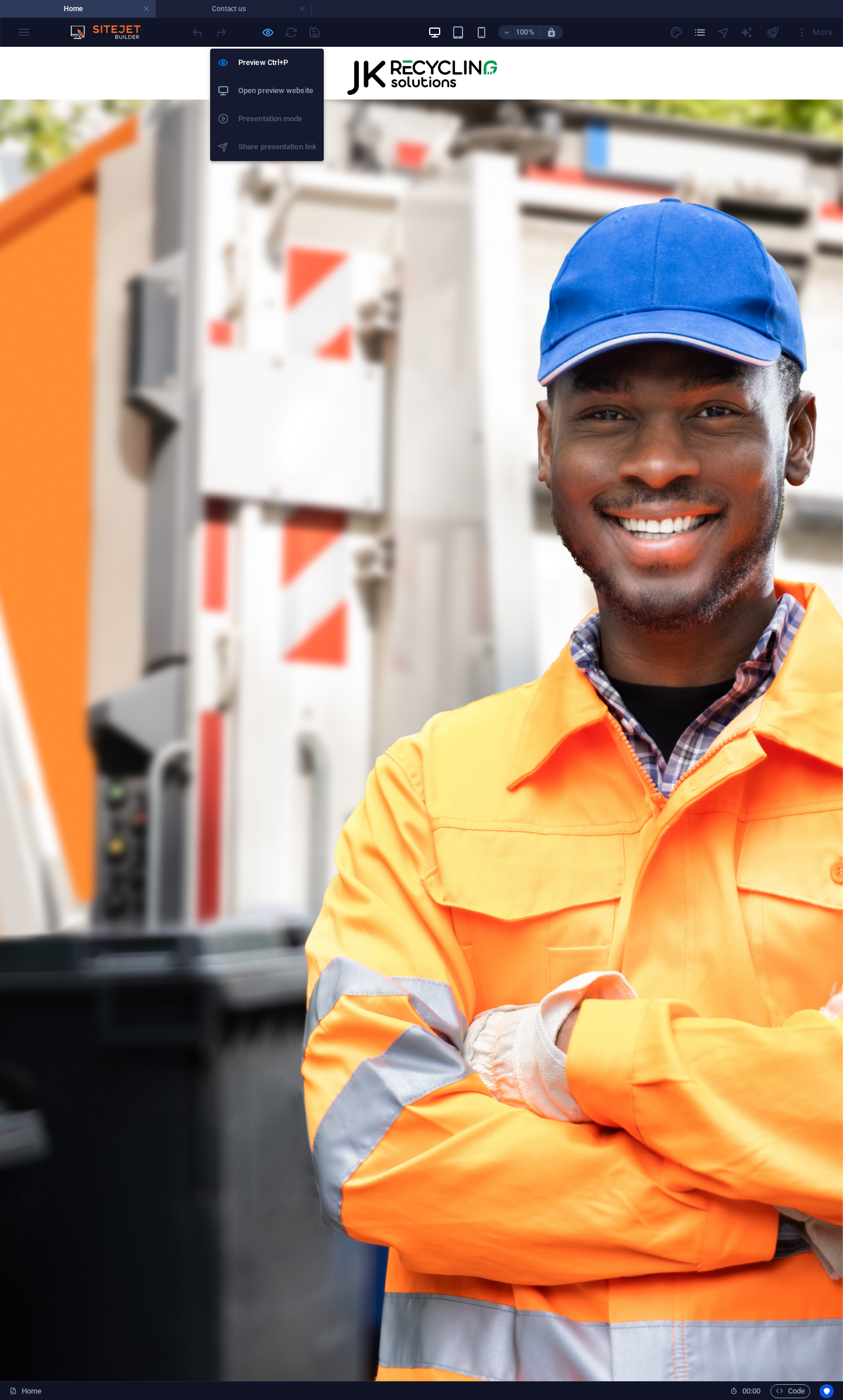
click at [267, 32] on icon "button" at bounding box center [268, 33] width 13 height 13
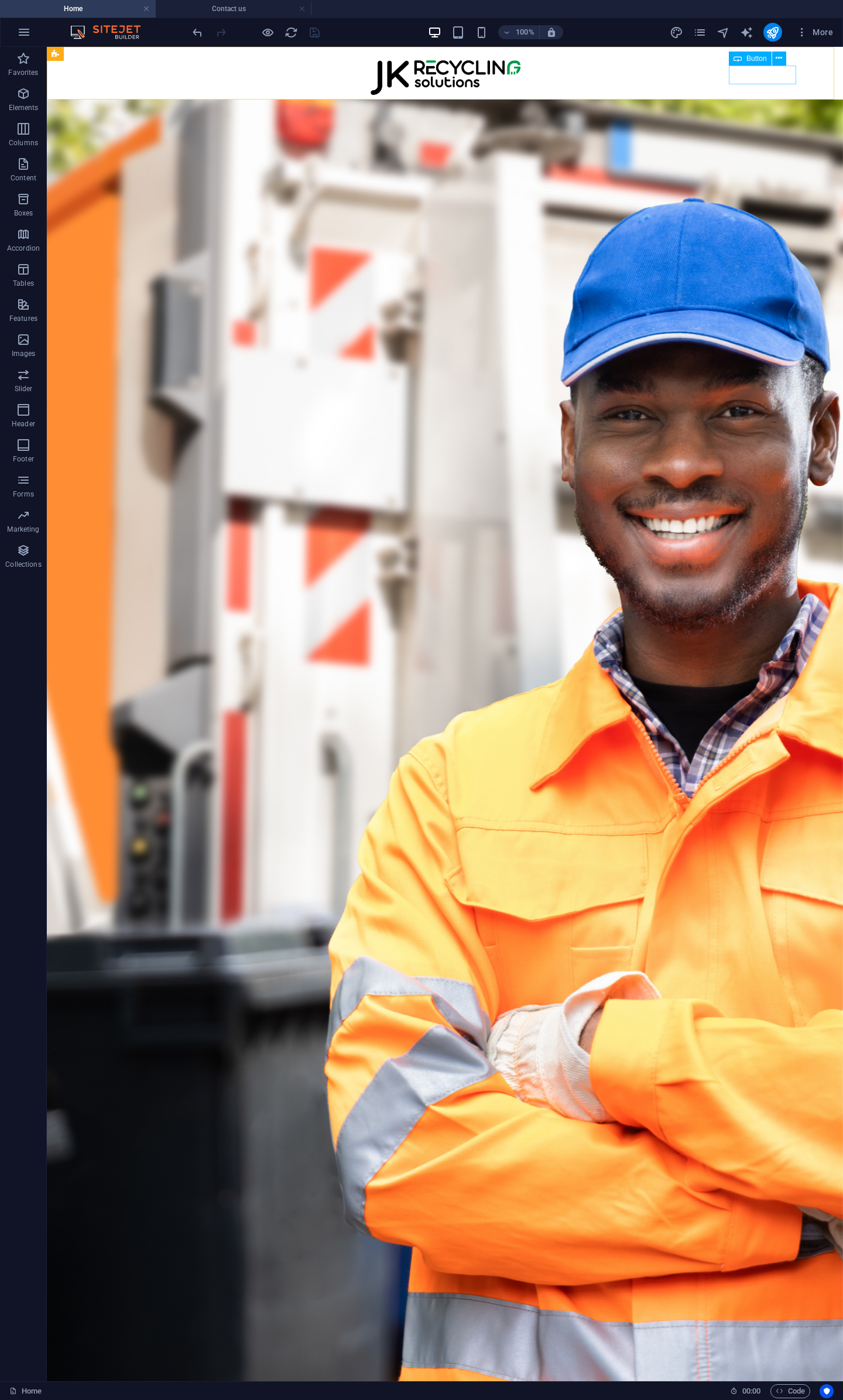
click at [743, 59] on div "Button" at bounding box center [751, 58] width 43 height 14
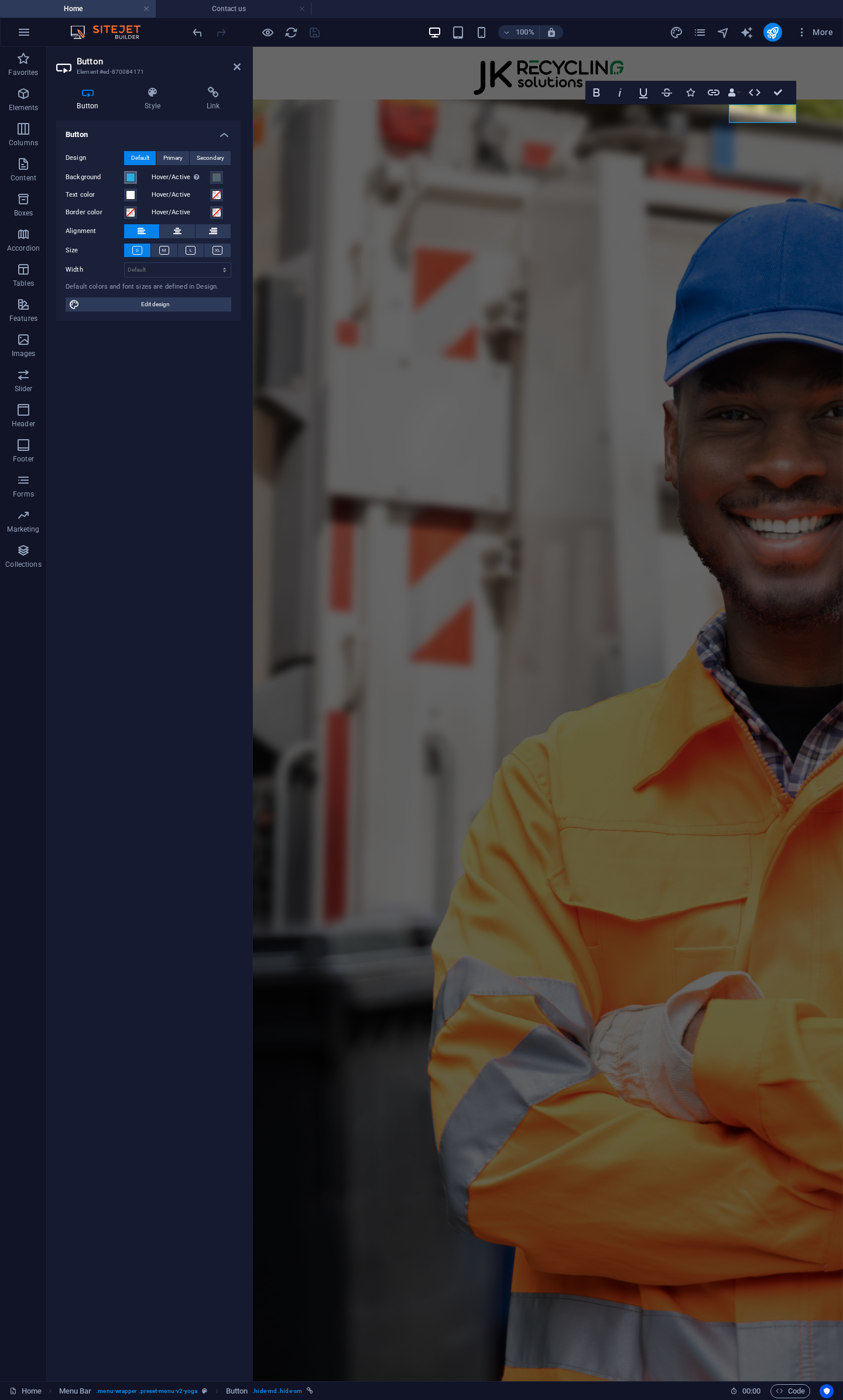
click at [131, 180] on span at bounding box center [131, 178] width 10 height 10
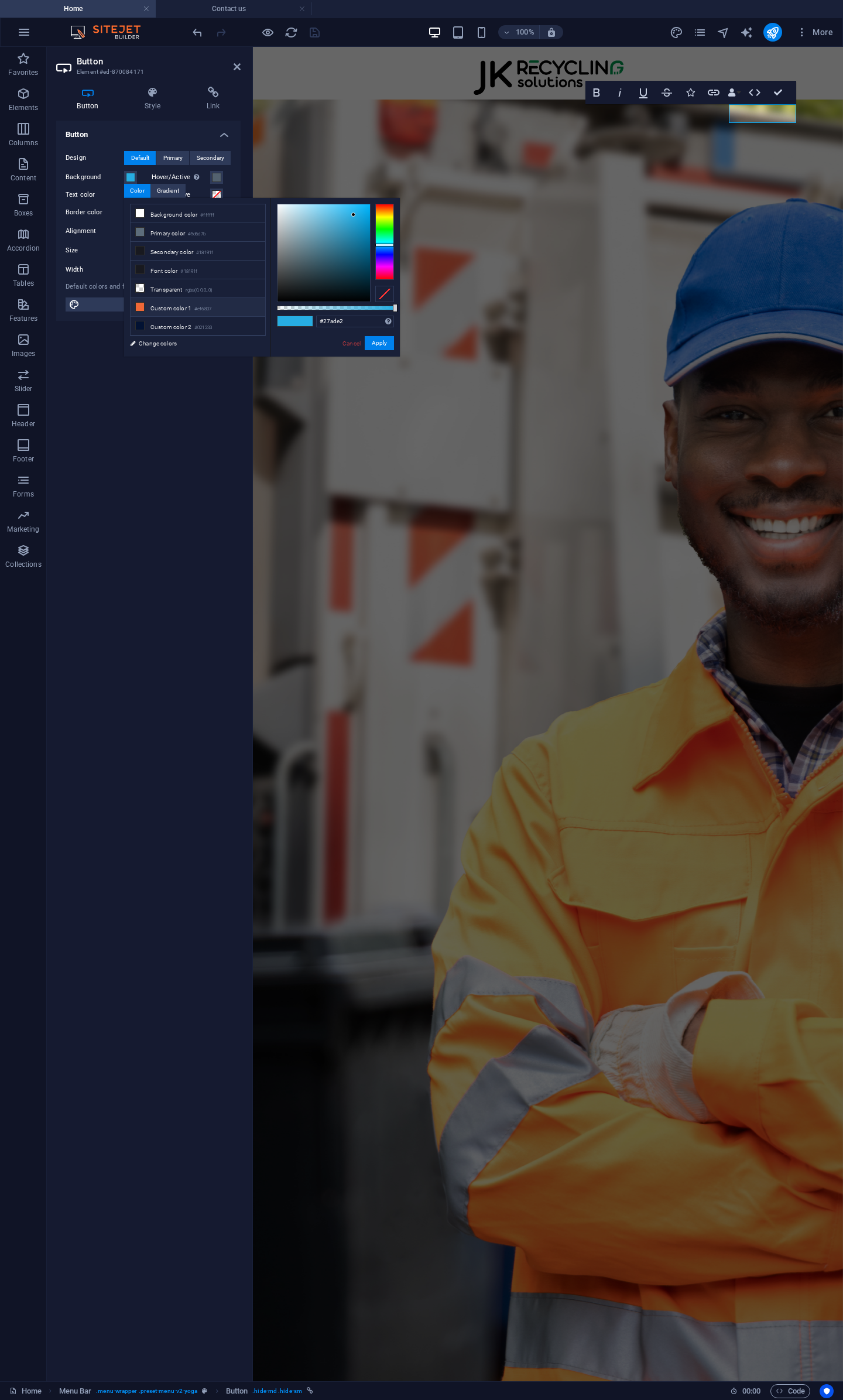
click at [134, 299] on li "Custom color 1 #ef6837" at bounding box center [198, 307] width 134 height 19
type input "#ef6837"
click at [380, 343] on button "Apply" at bounding box center [379, 343] width 29 height 14
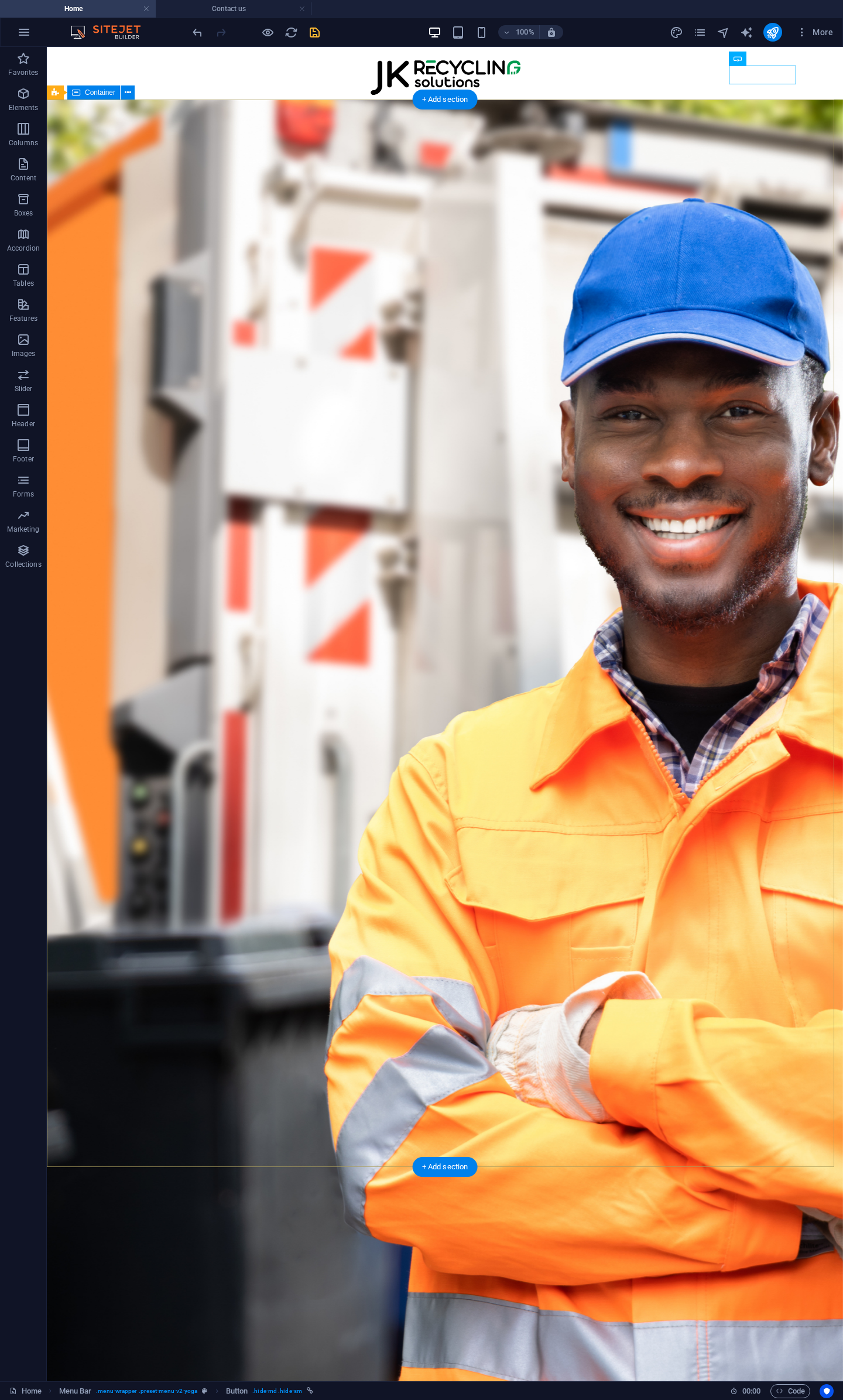
click at [758, 308] on div "Your Trusted Partner In Recycling Logistics 3PL Collection Support , Transporta…" at bounding box center [445, 345] width 796 height 492
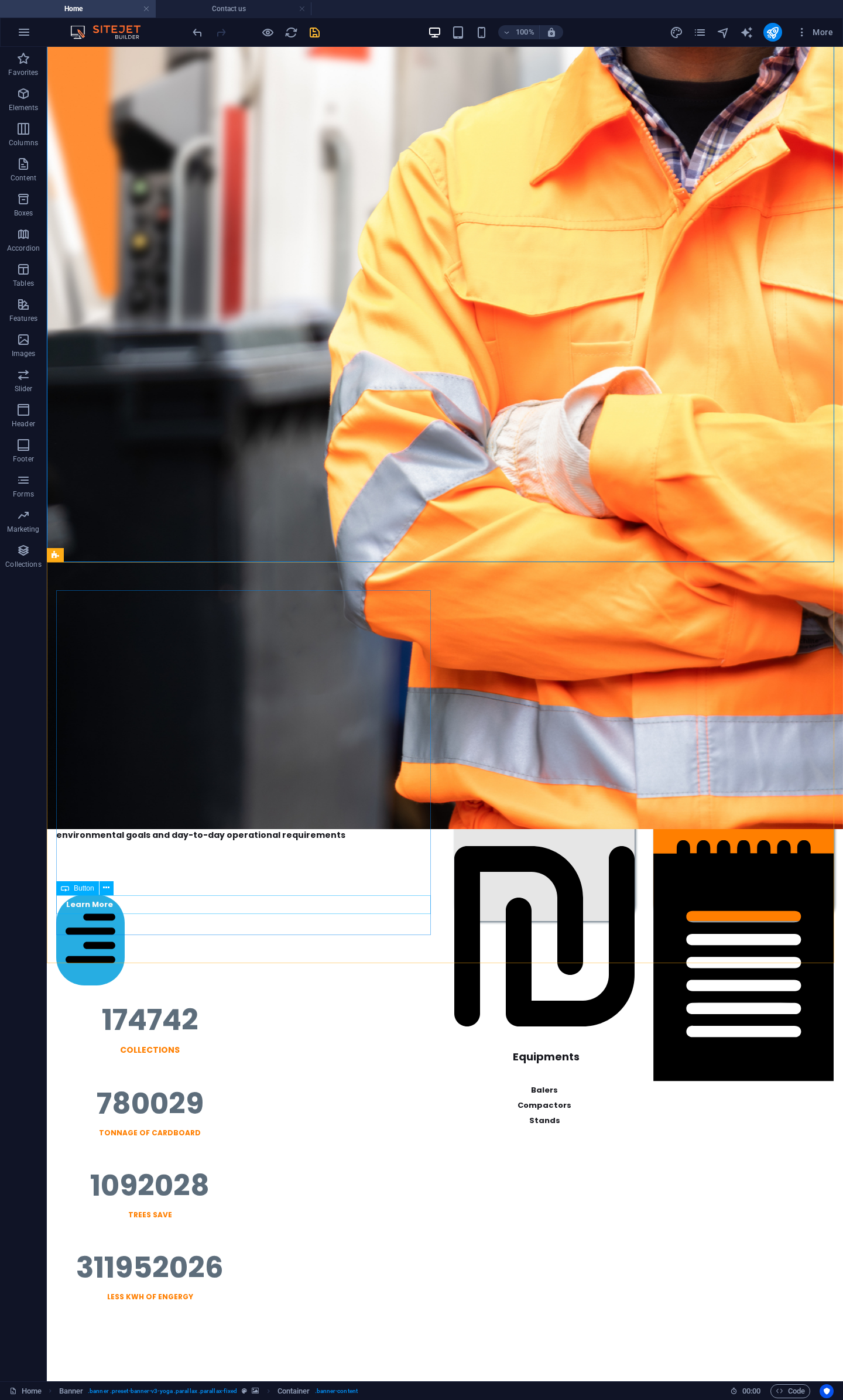
click at [68, 886] on icon at bounding box center [65, 888] width 8 height 14
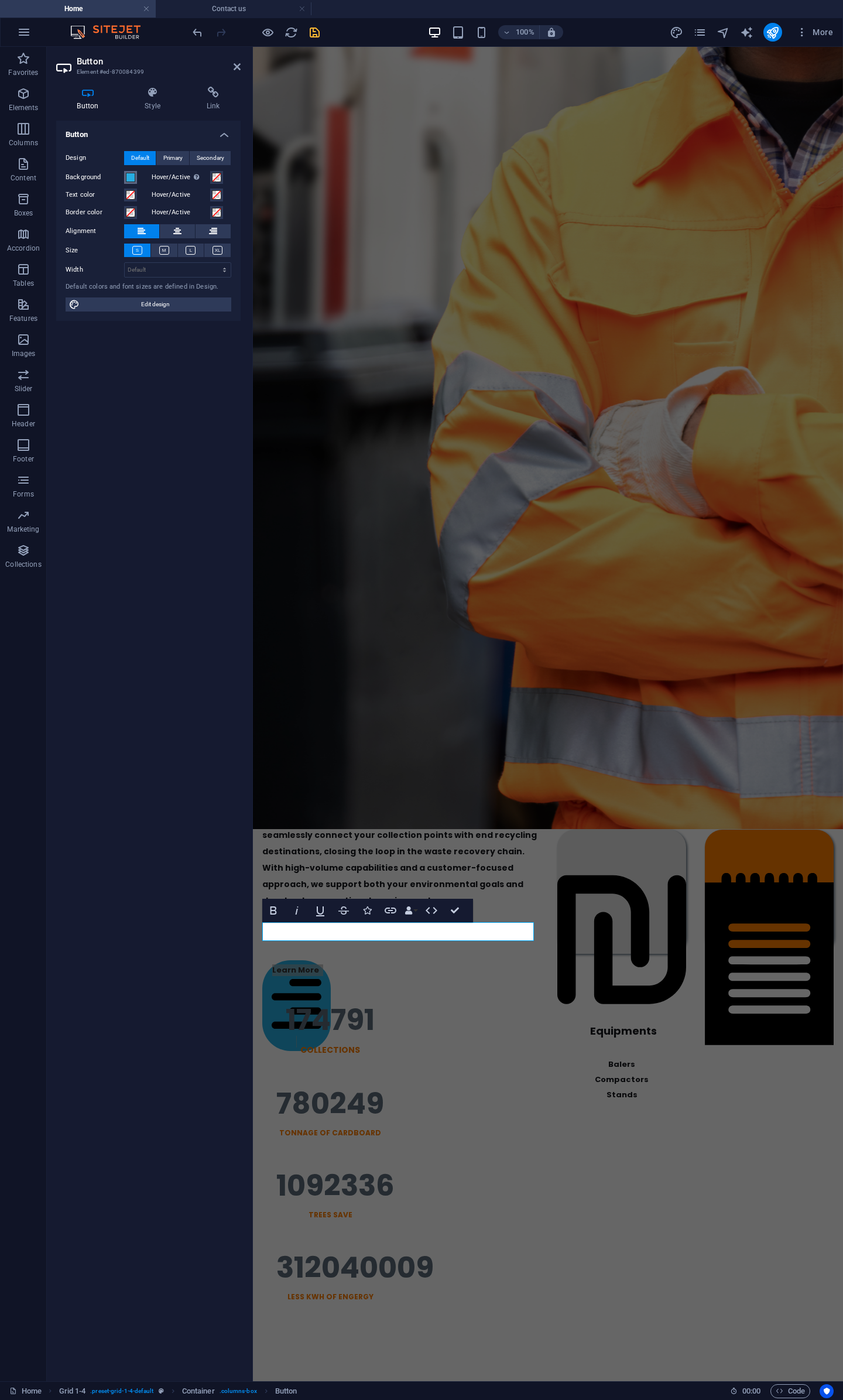
click at [128, 176] on span at bounding box center [131, 178] width 10 height 10
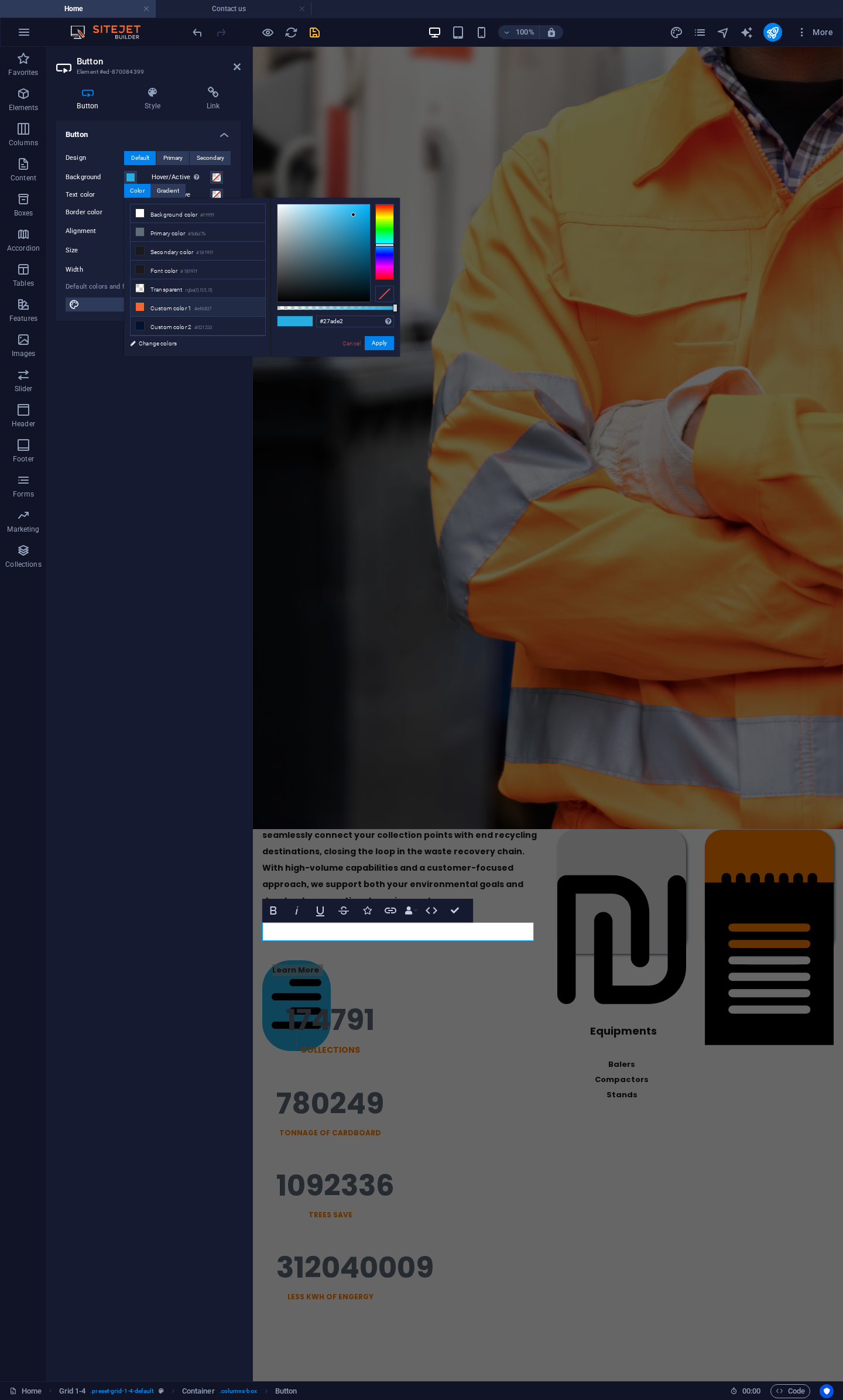
click at [146, 300] on li "Custom color 1 #ef6837" at bounding box center [198, 307] width 134 height 19
type input "#ef6837"
drag, startPoint x: 385, startPoint y: 342, endPoint x: 135, endPoint y: 325, distance: 250.6
click at [385, 342] on button "Apply" at bounding box center [379, 343] width 29 height 14
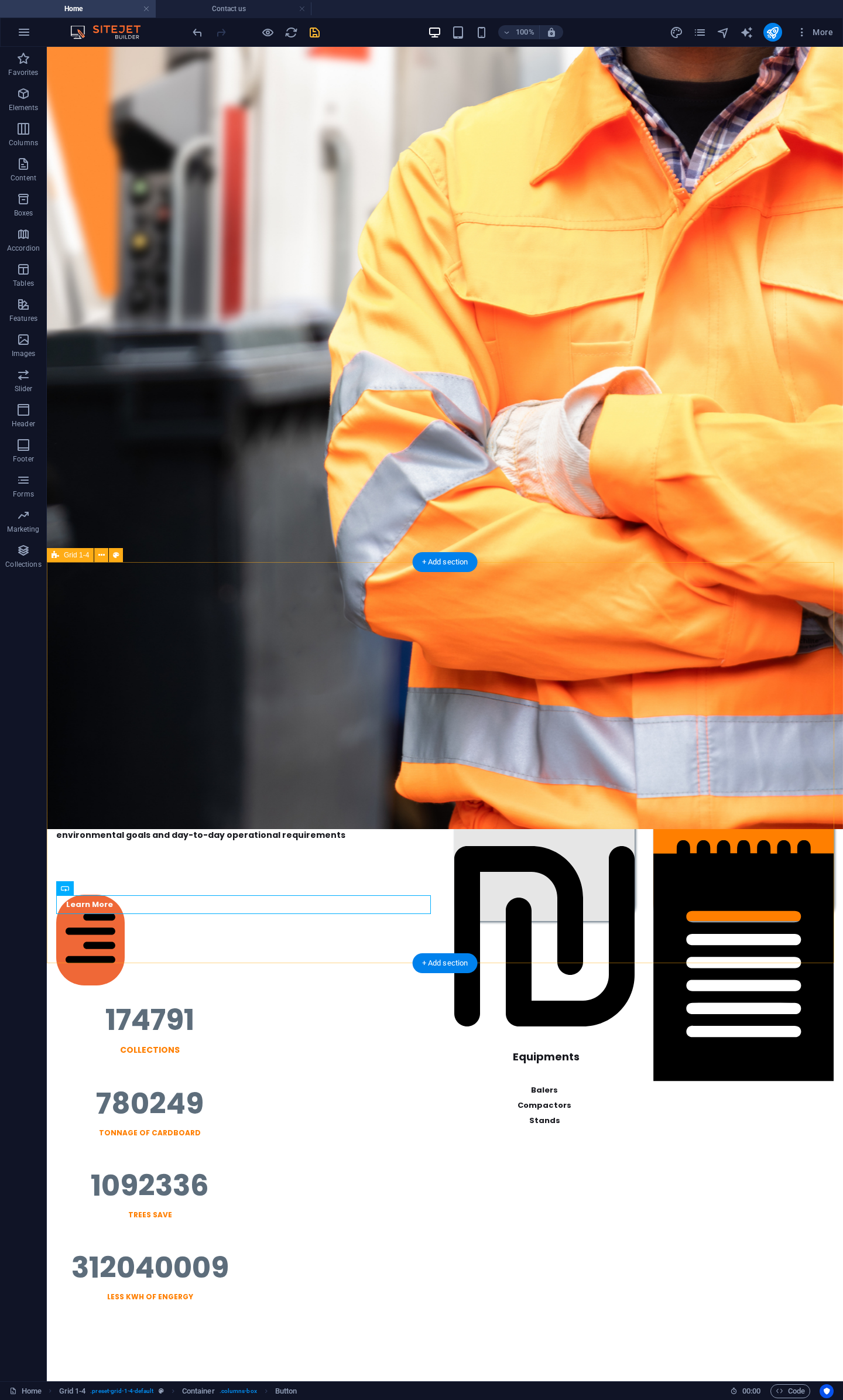
click at [437, 878] on div "End-To-End Recycling Solutions A Dedicated 3PL Partner for the Recycling Indust…" at bounding box center [445, 763] width 796 height 401
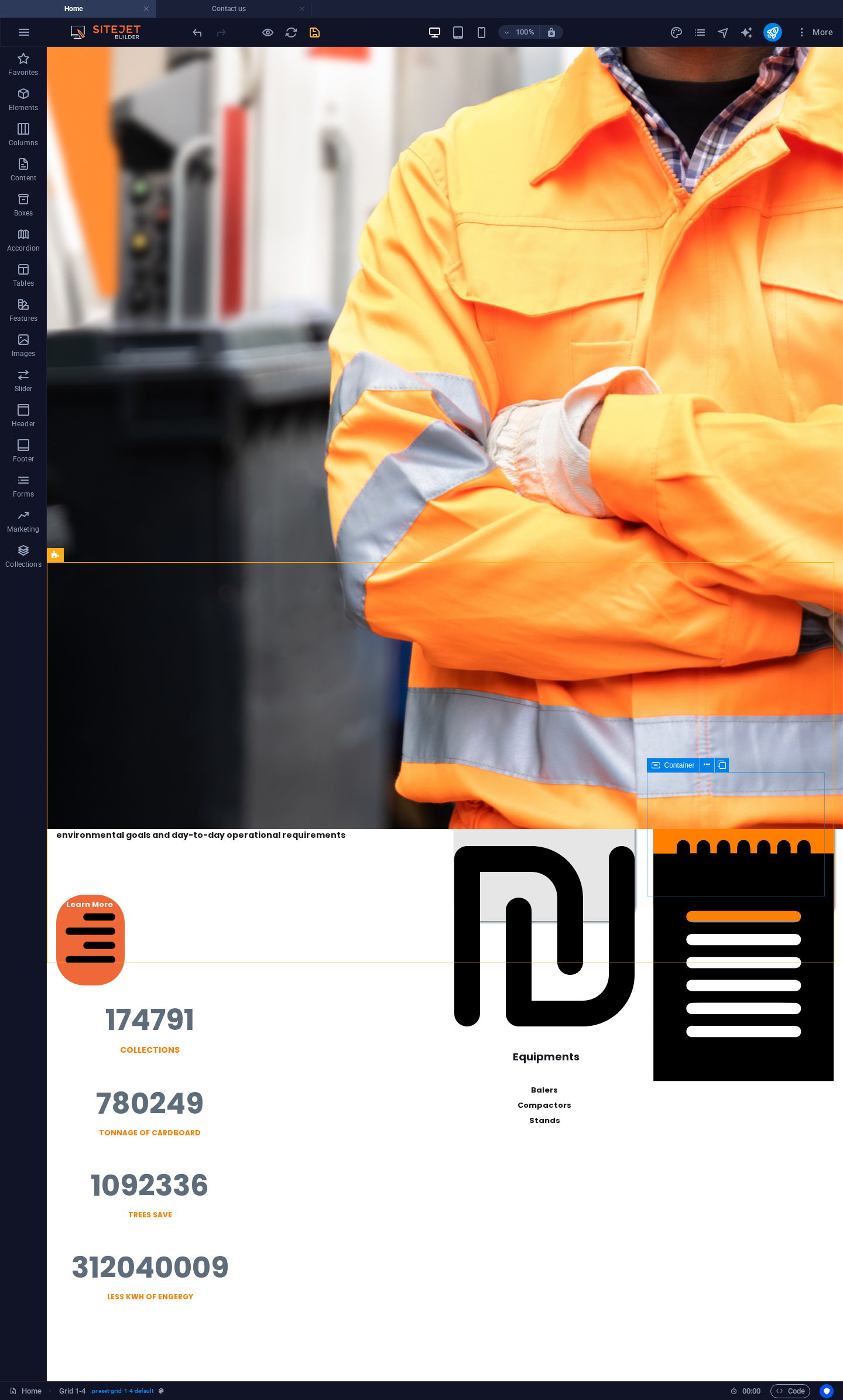
click at [655, 767] on icon at bounding box center [656, 765] width 8 height 14
select select "px"
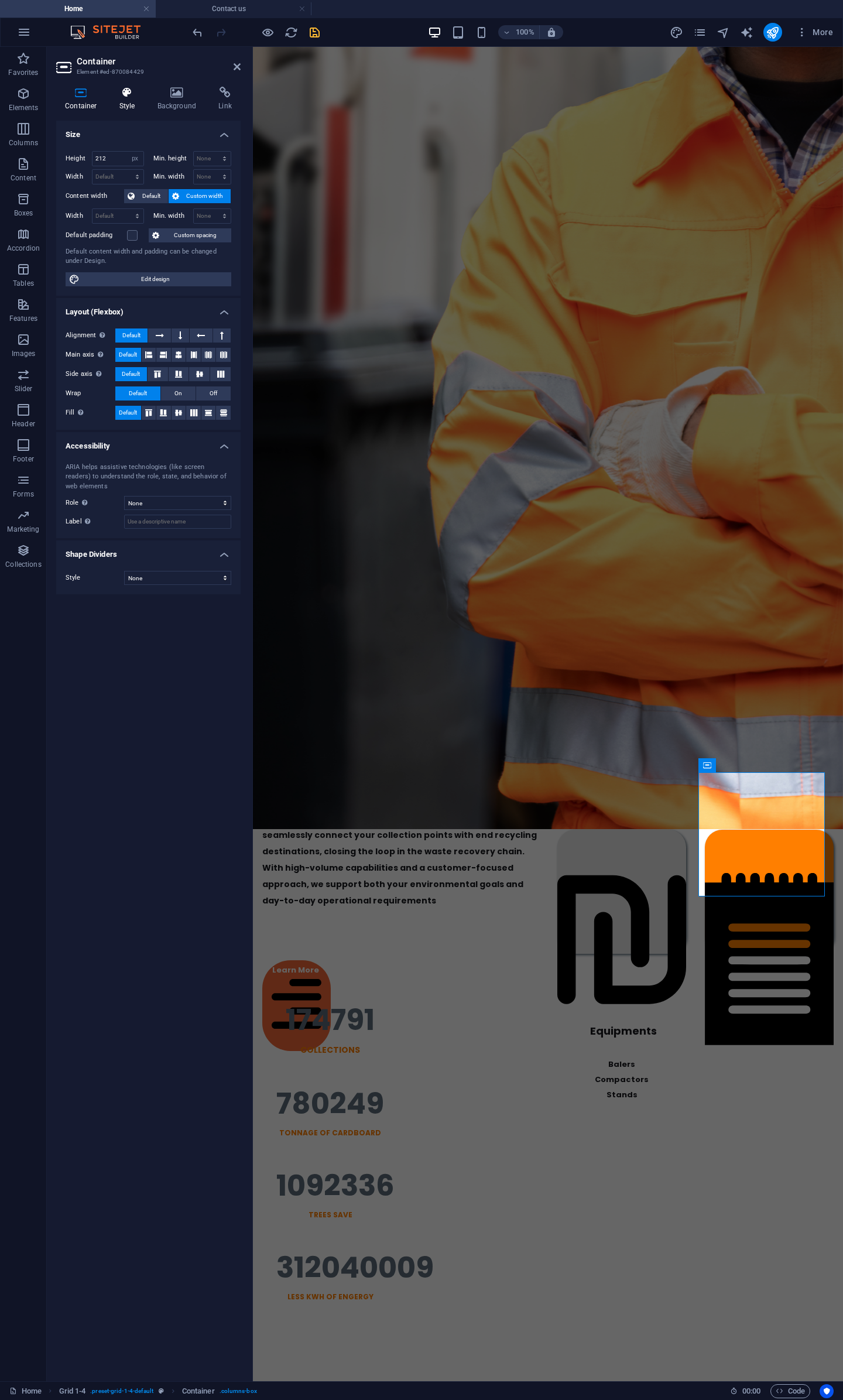
click at [123, 102] on h4 "Style" at bounding box center [129, 99] width 38 height 25
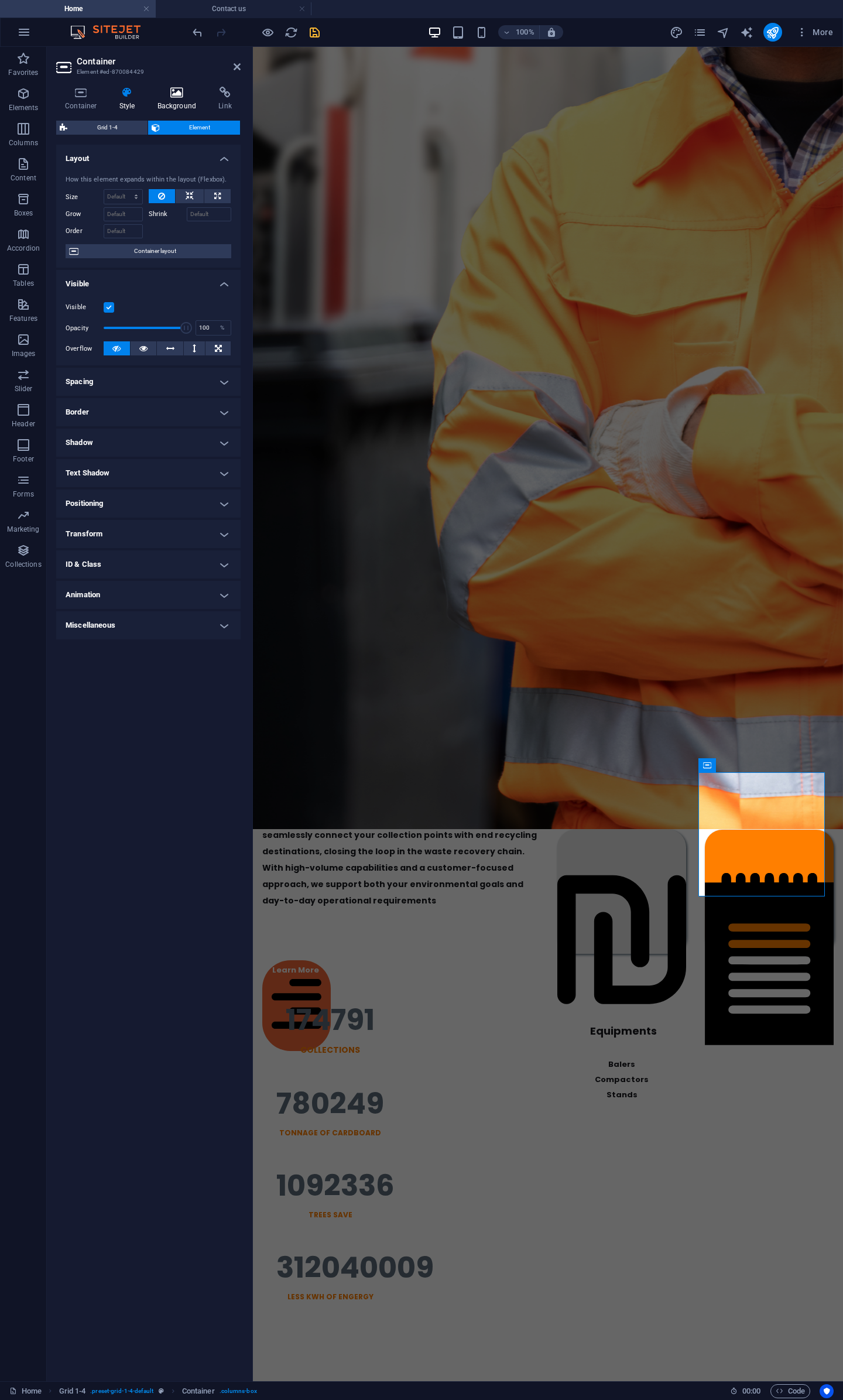
click at [168, 98] on h4 "Background" at bounding box center [179, 99] width 62 height 25
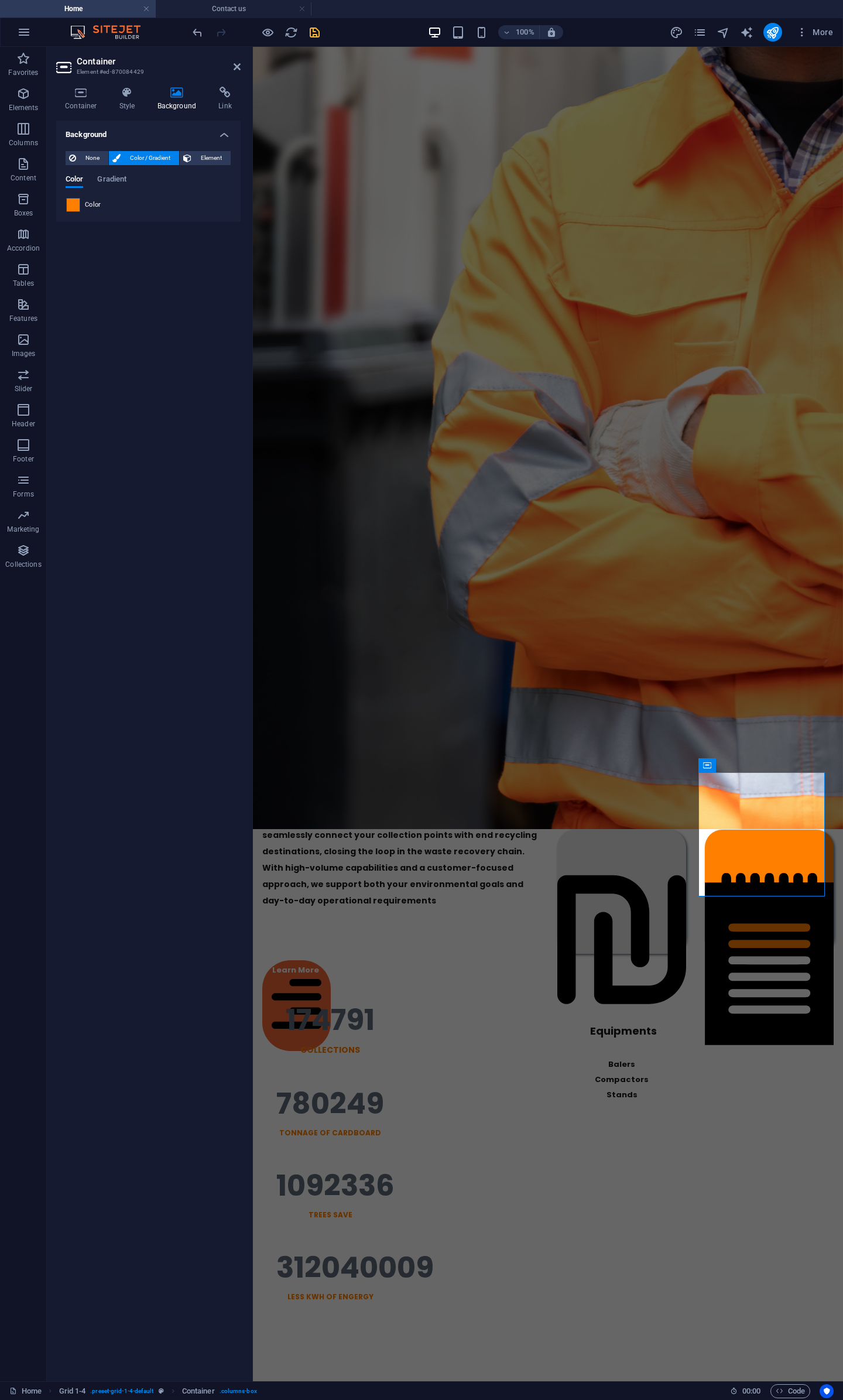
click at [73, 206] on span at bounding box center [73, 204] width 13 height 13
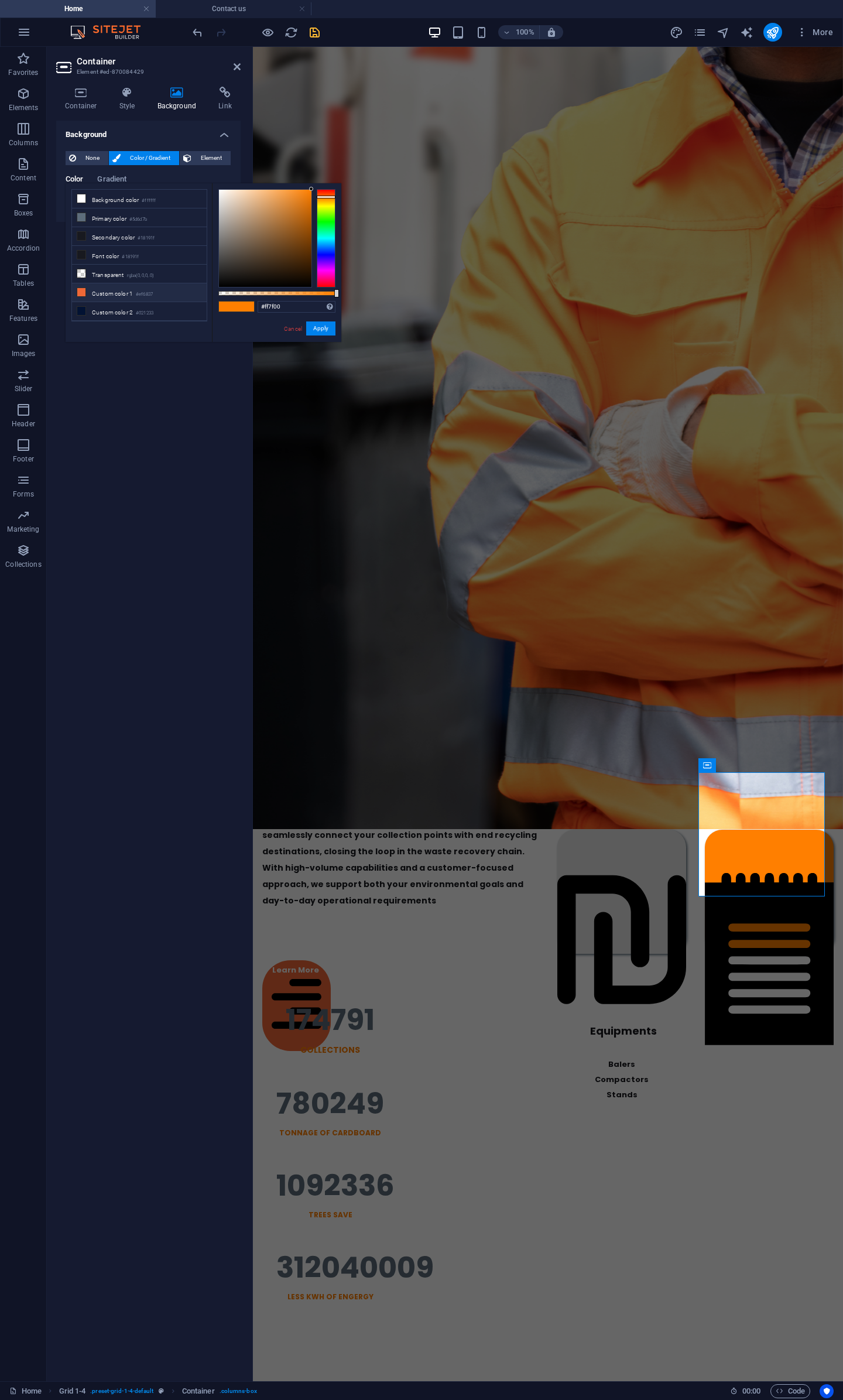
click at [116, 289] on li "Custom color 1 #ef6837" at bounding box center [139, 293] width 134 height 19
type input "#ef6837"
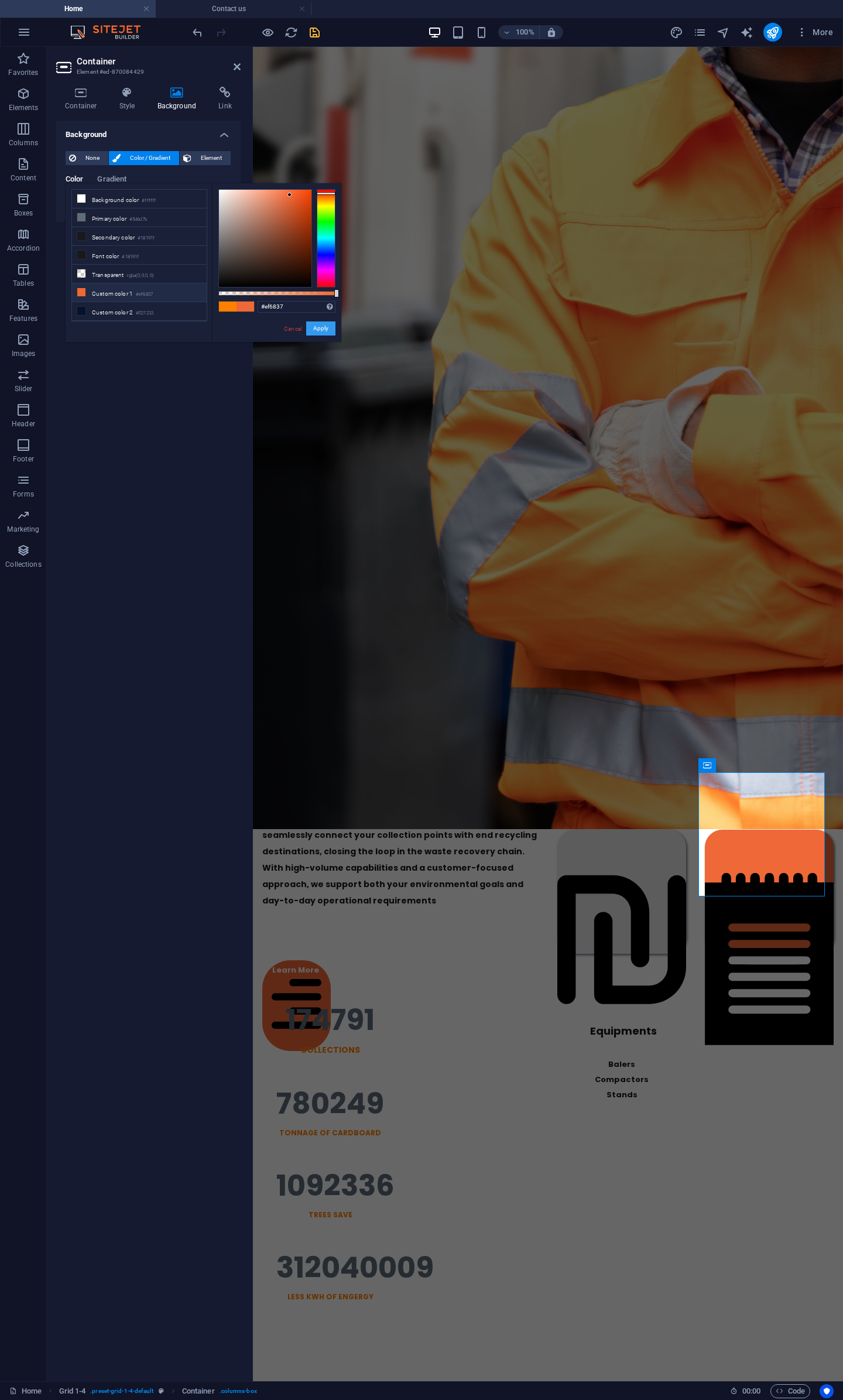
click at [318, 328] on button "Apply" at bounding box center [320, 328] width 29 height 14
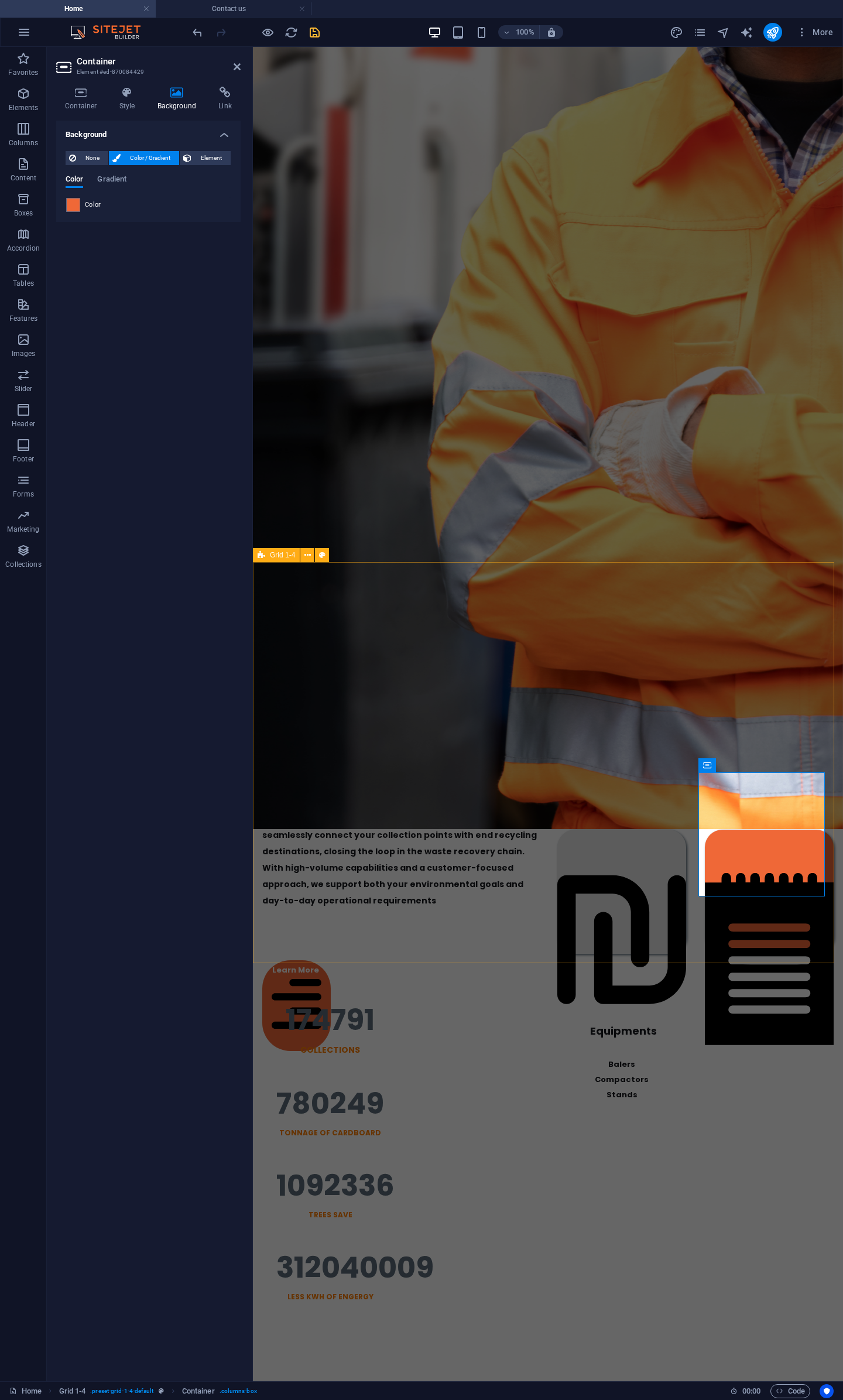
click at [570, 938] on div "End-To-End Recycling Solutions A Dedicated 3PL Partner for the Recycling Indust…" at bounding box center [548, 763] width 590 height 401
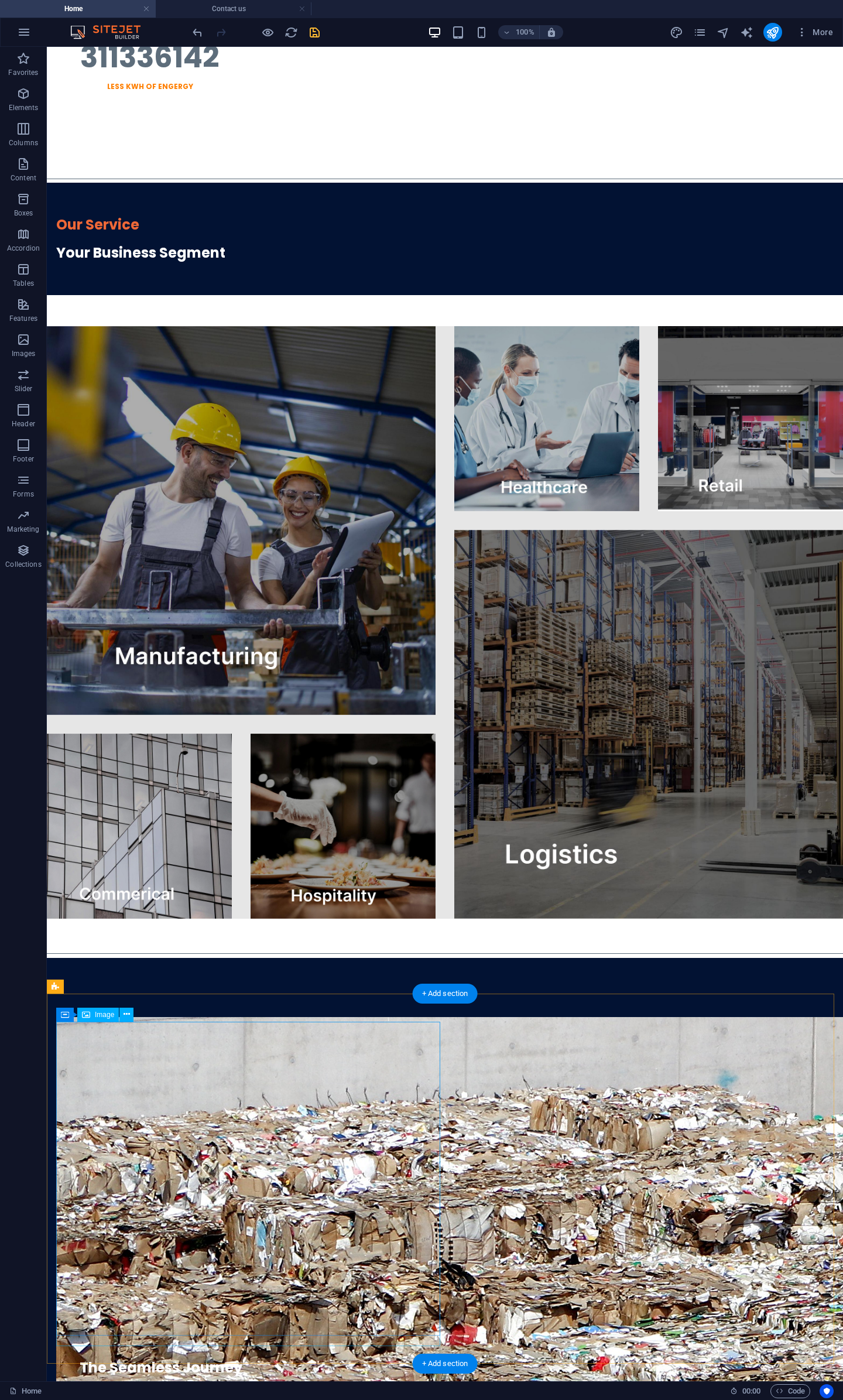
scroll to position [2420, 0]
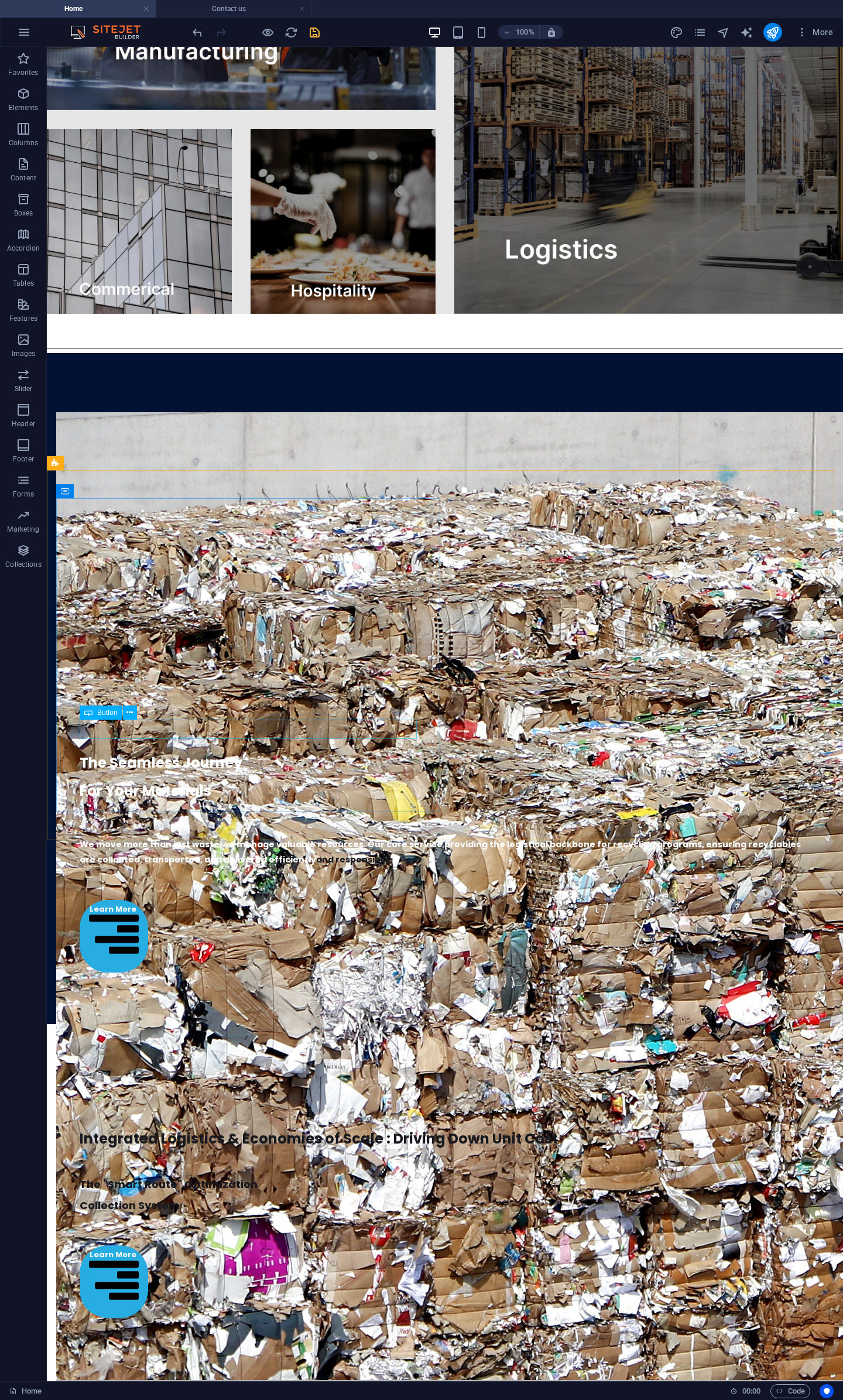
click at [95, 713] on div "Button" at bounding box center [101, 712] width 43 height 14
click at [95, 717] on div "Button" at bounding box center [101, 712] width 43 height 14
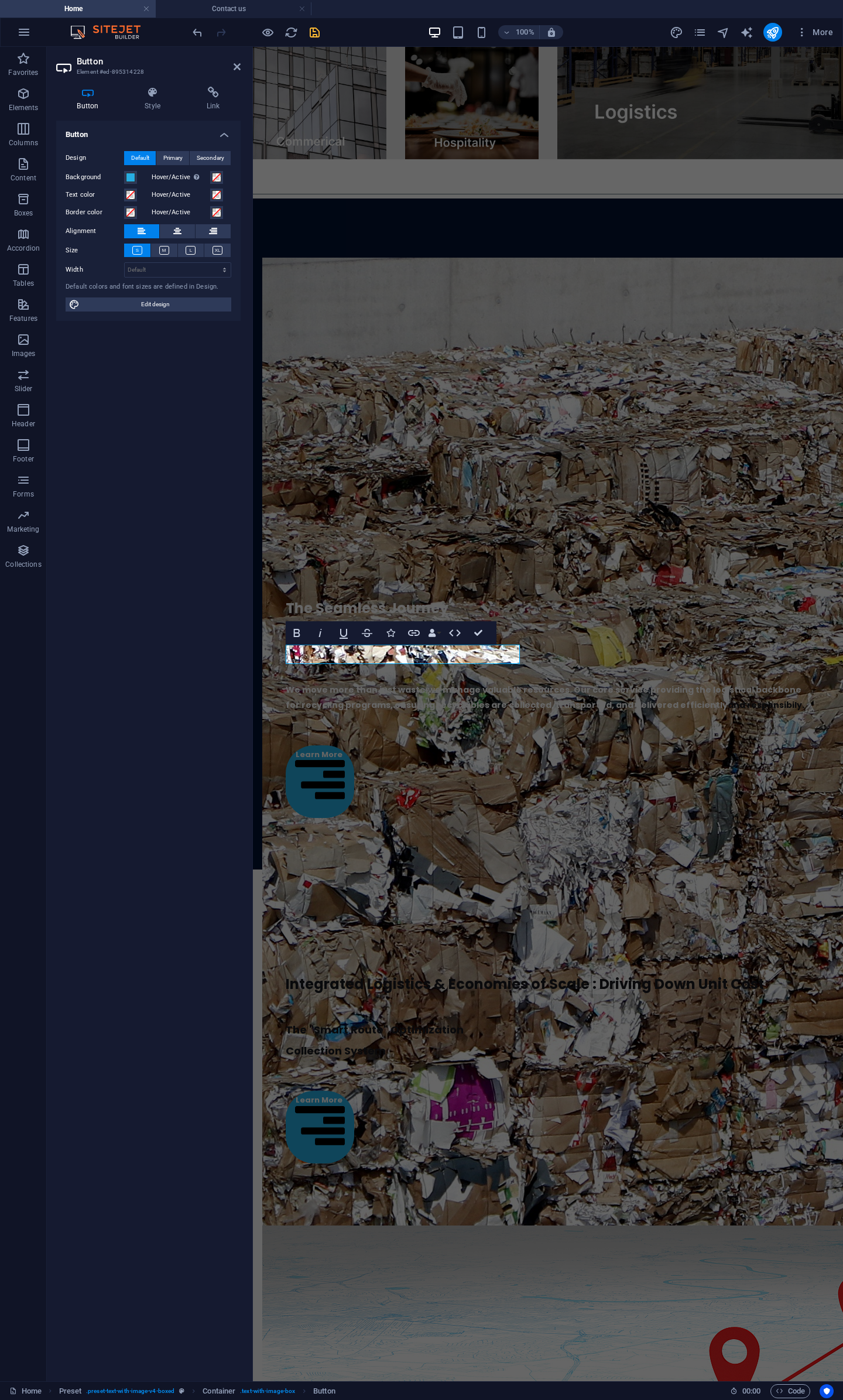
scroll to position [2369, 0]
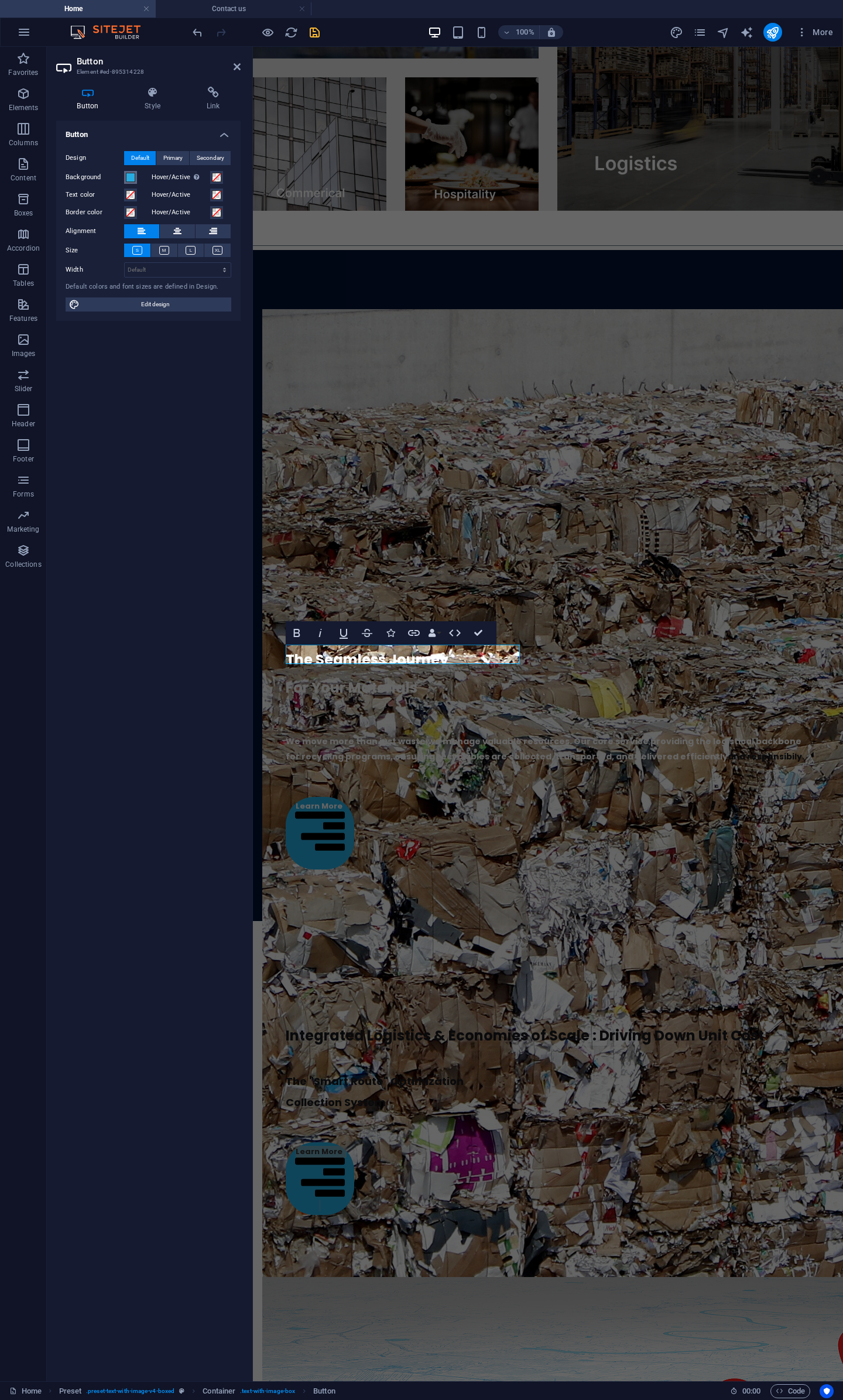
click at [128, 178] on span at bounding box center [131, 178] width 10 height 10
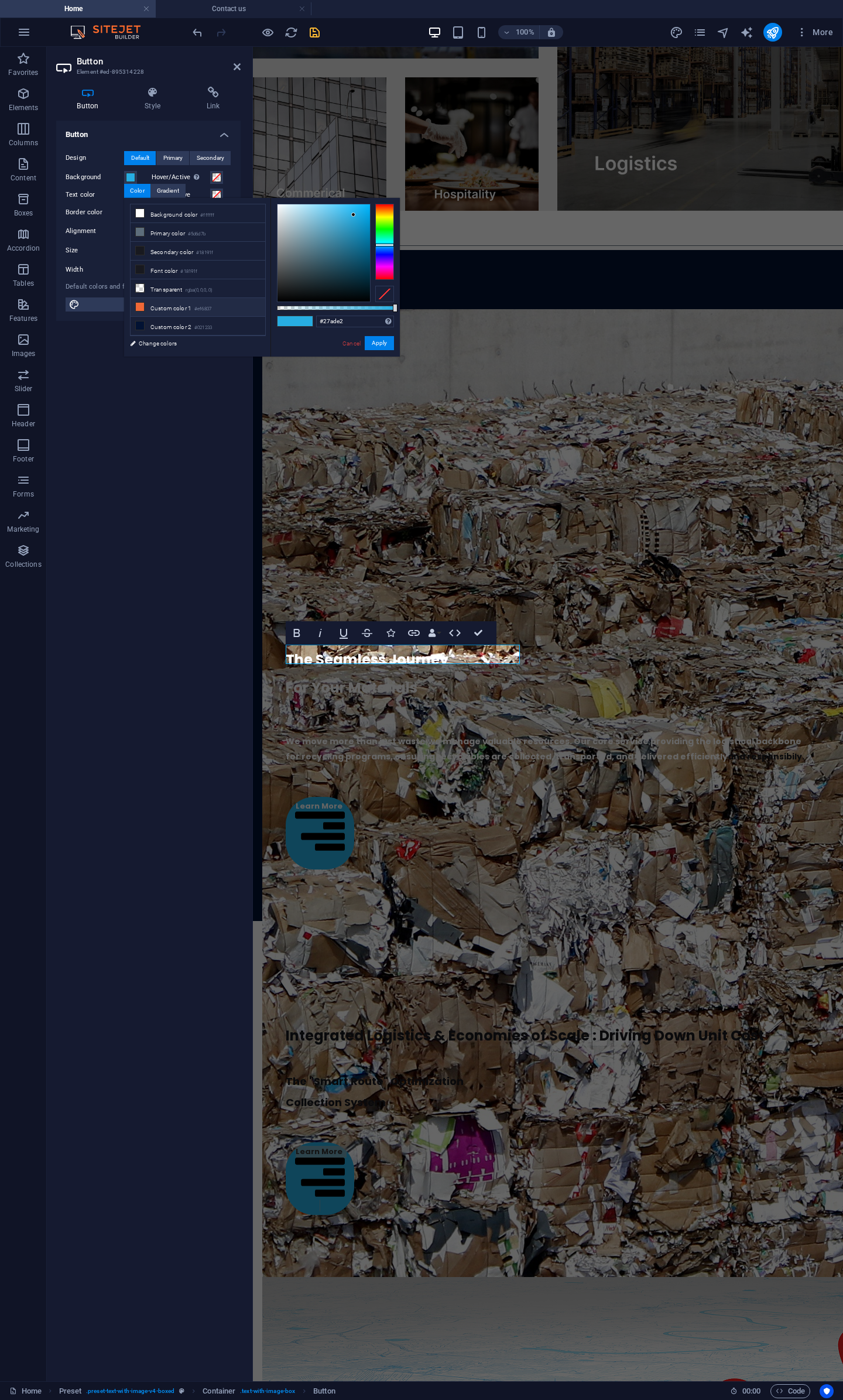
click at [157, 307] on li "Custom color 1 #ef6837" at bounding box center [198, 307] width 134 height 19
type input "#ef6837"
click at [377, 344] on button "Apply" at bounding box center [379, 343] width 29 height 14
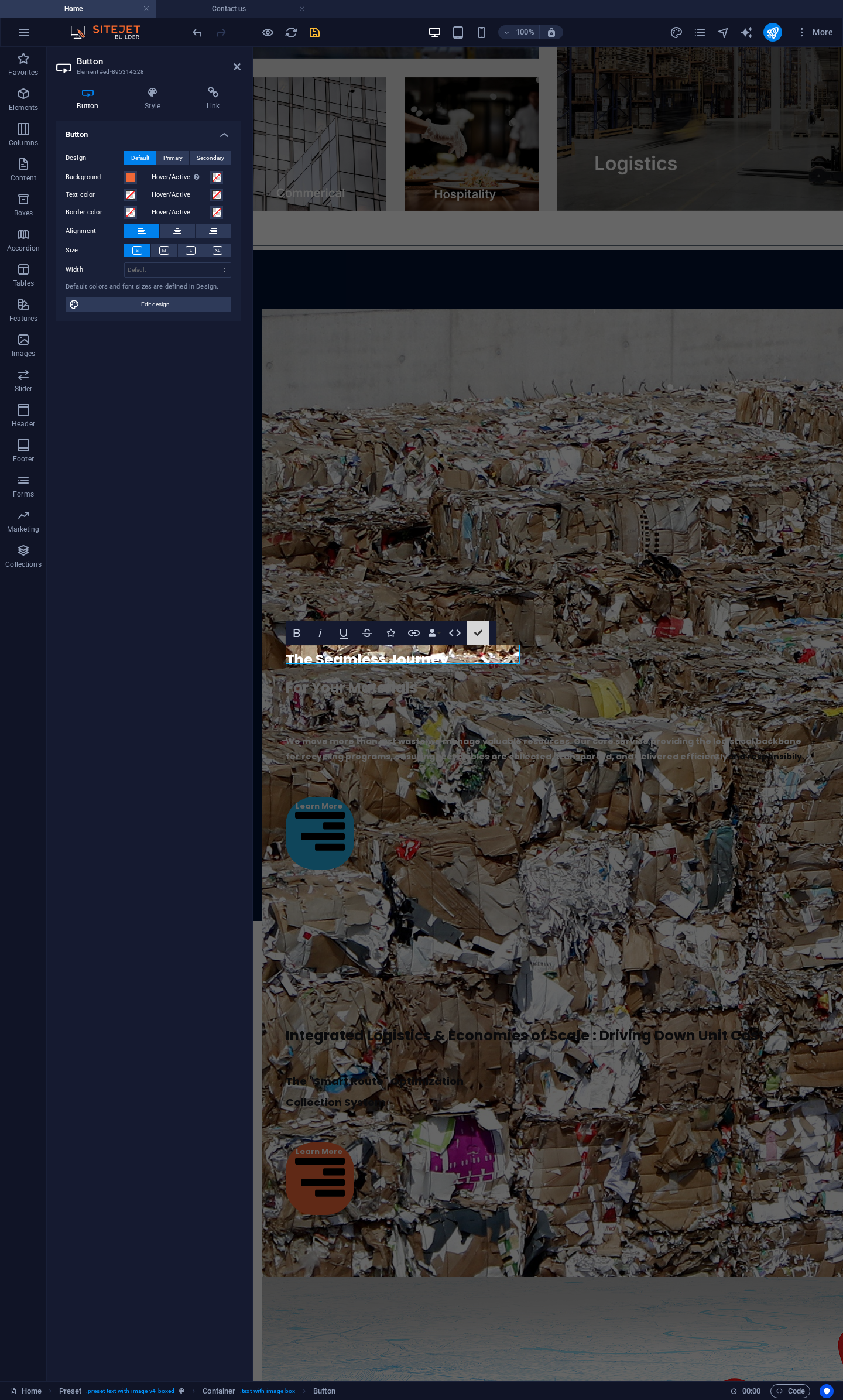
scroll to position [2524, 0]
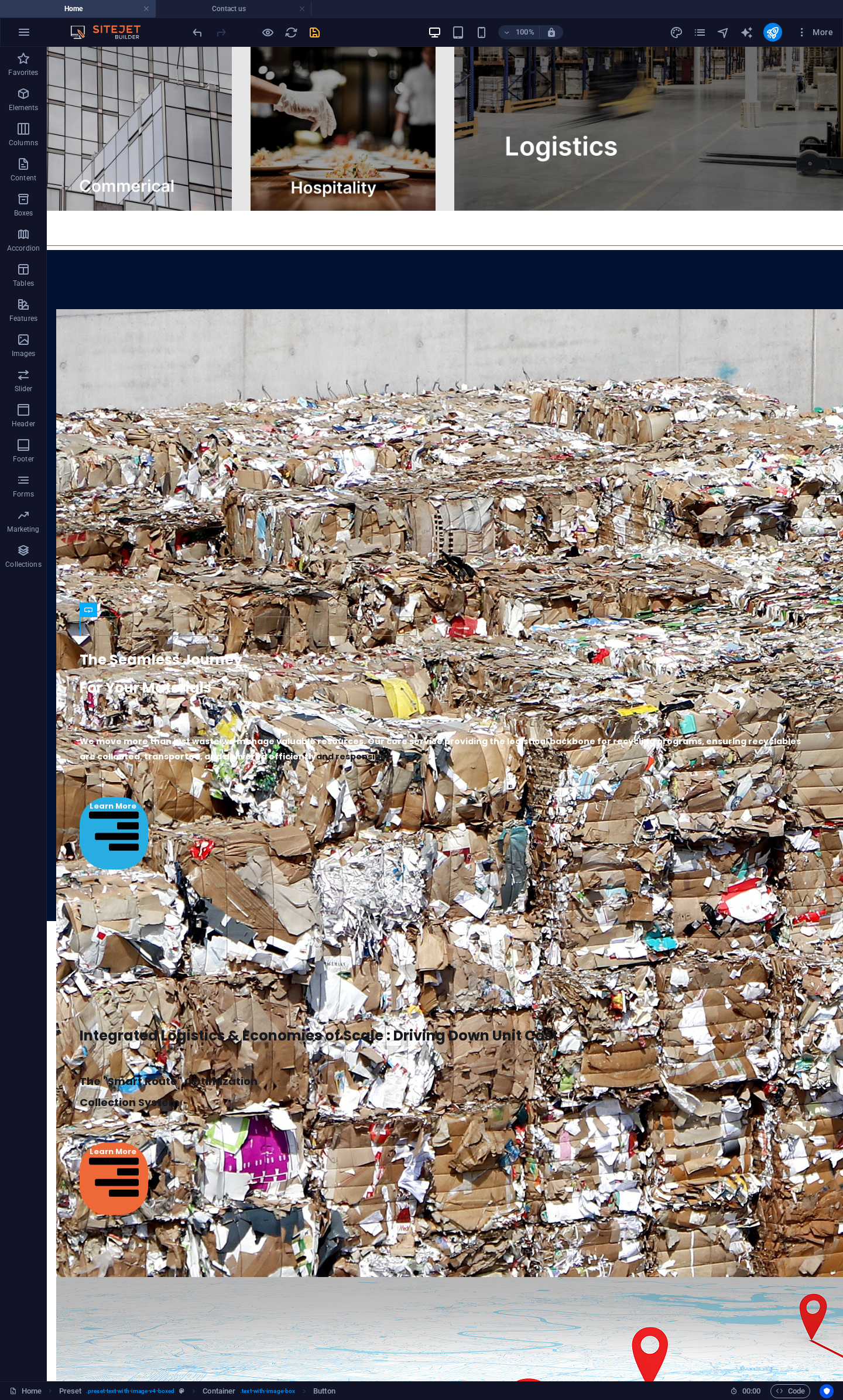
click at [16, 708] on div "Favorites Elements Columns Content Boxes Accordion Tables Features Images Slide…" at bounding box center [23, 714] width 47 height 1335
click at [477, 1069] on icon at bounding box center [472, 1068] width 8 height 14
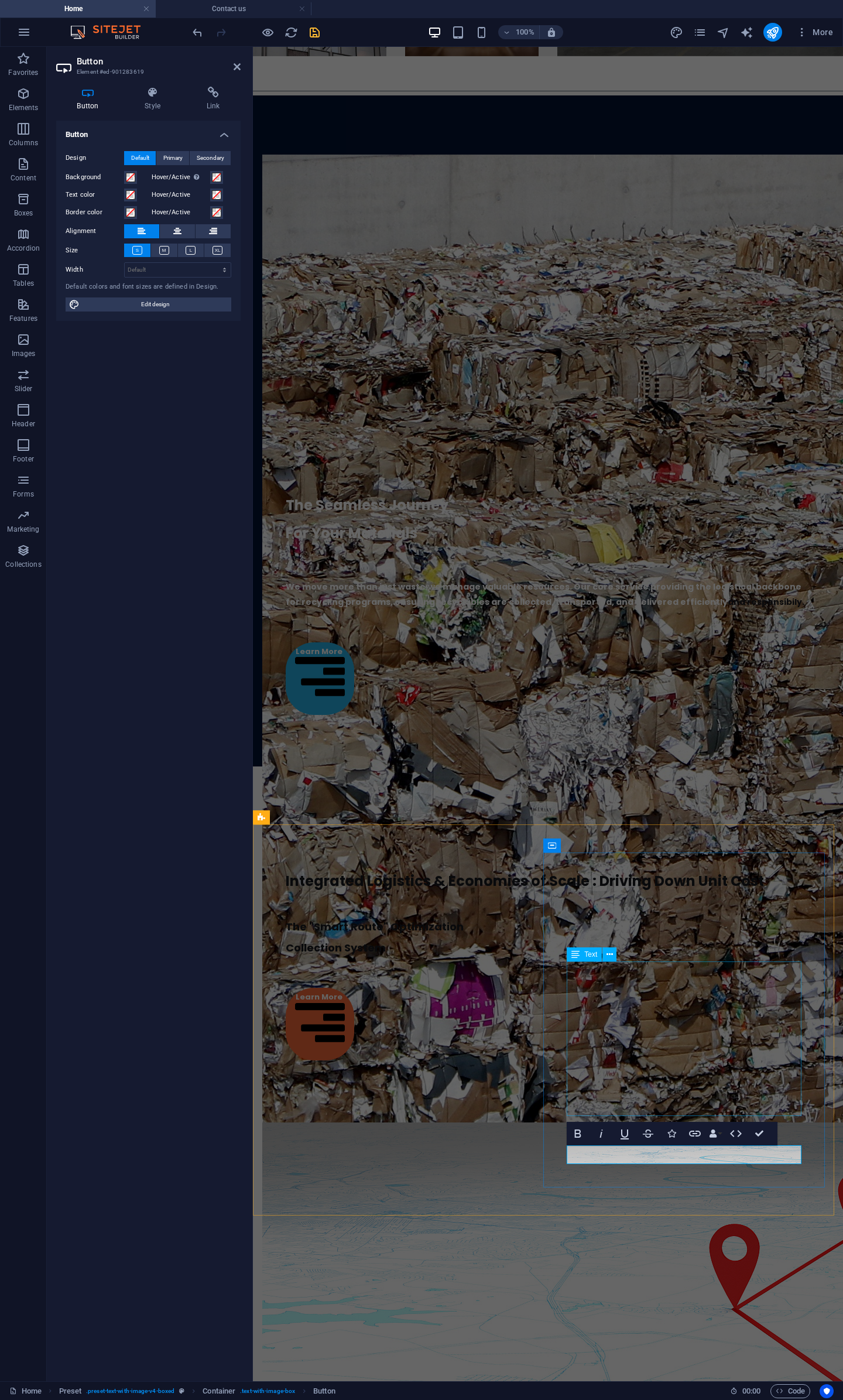
scroll to position [2369, 0]
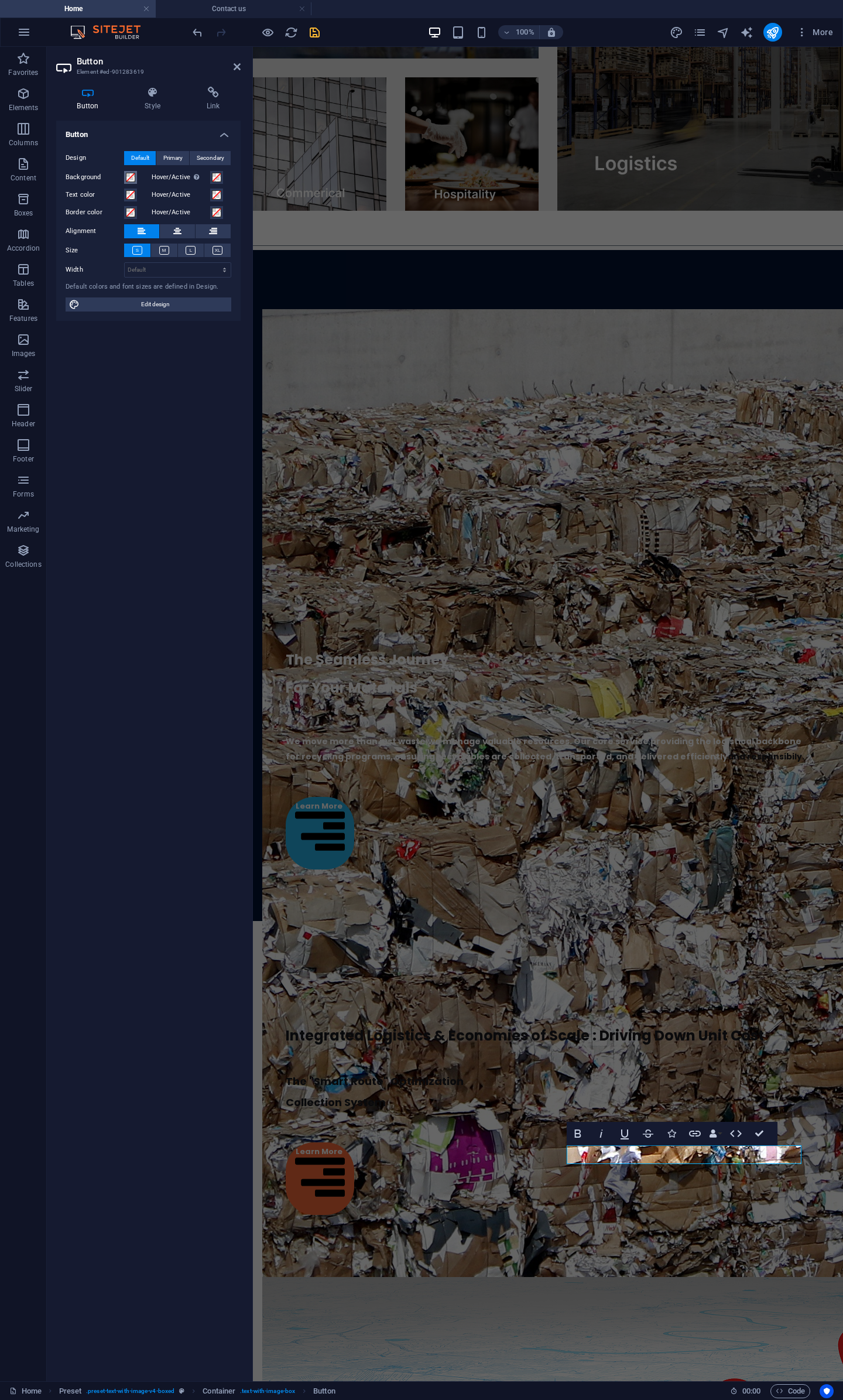
click at [130, 175] on span at bounding box center [131, 178] width 10 height 10
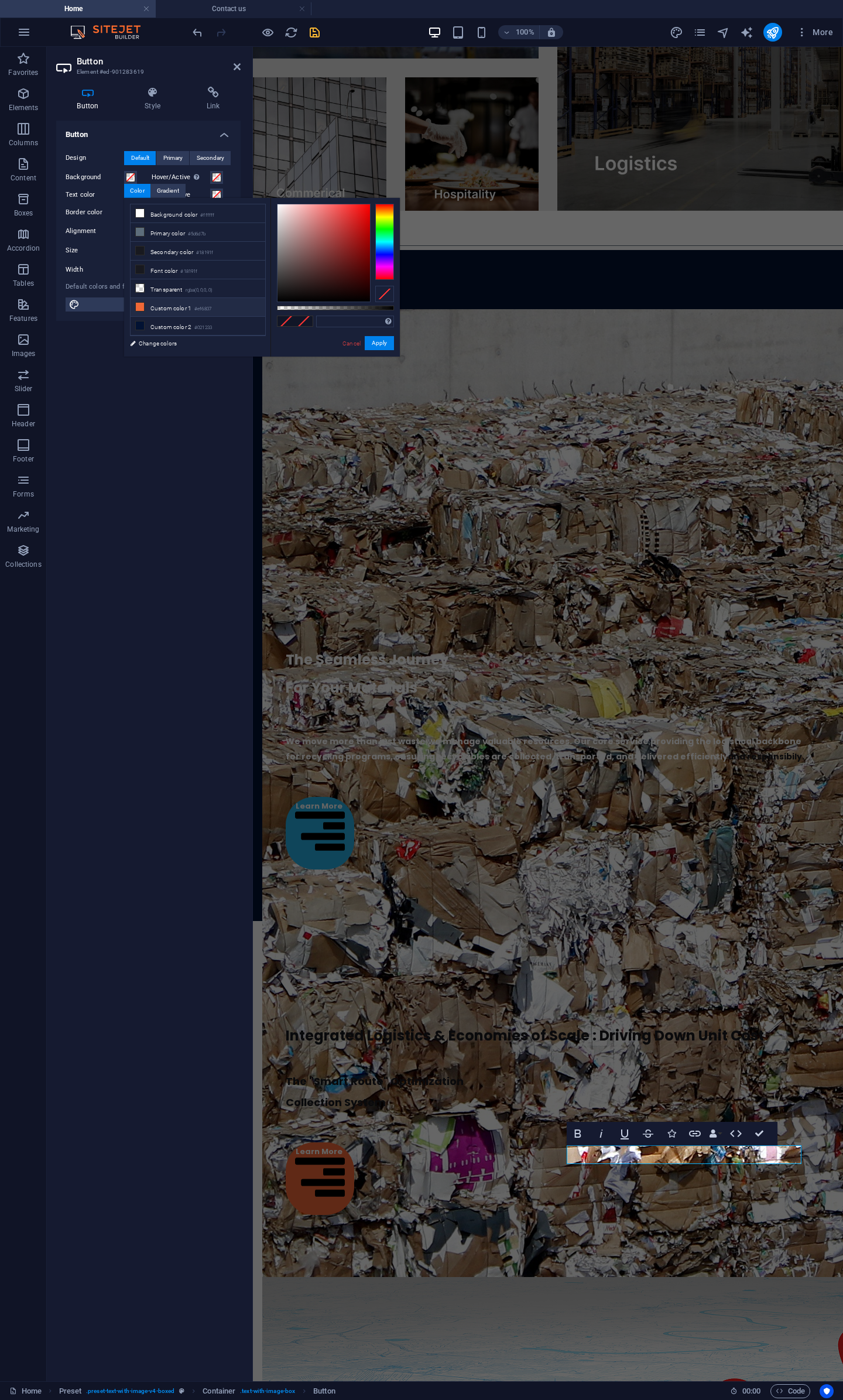
click at [193, 307] on li "Custom color 1 #ef6837" at bounding box center [198, 307] width 134 height 19
type input "#ef6837"
click at [381, 343] on button "Apply" at bounding box center [379, 343] width 29 height 14
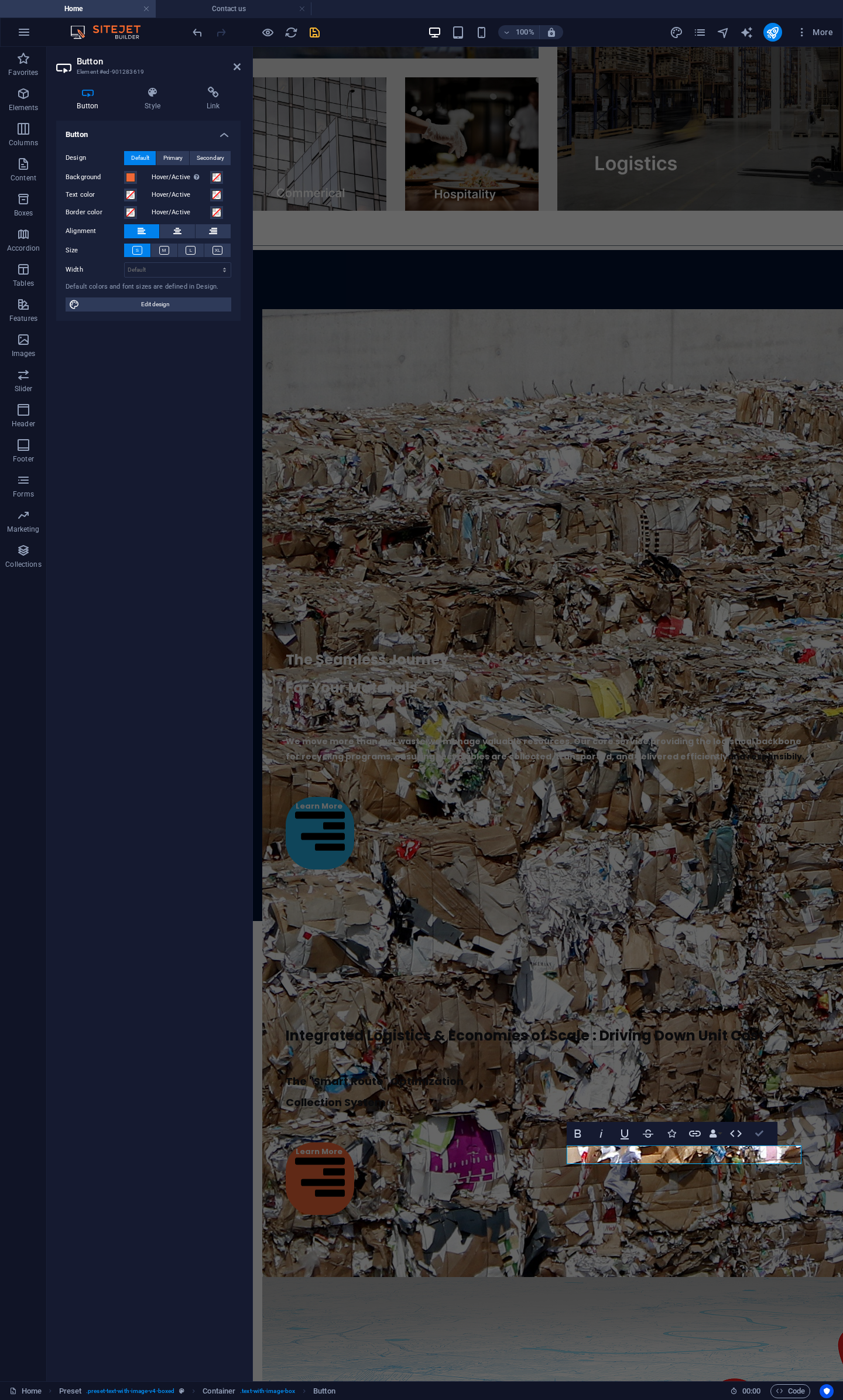
drag, startPoint x: 765, startPoint y: 1132, endPoint x: 716, endPoint y: 1085, distance: 67.9
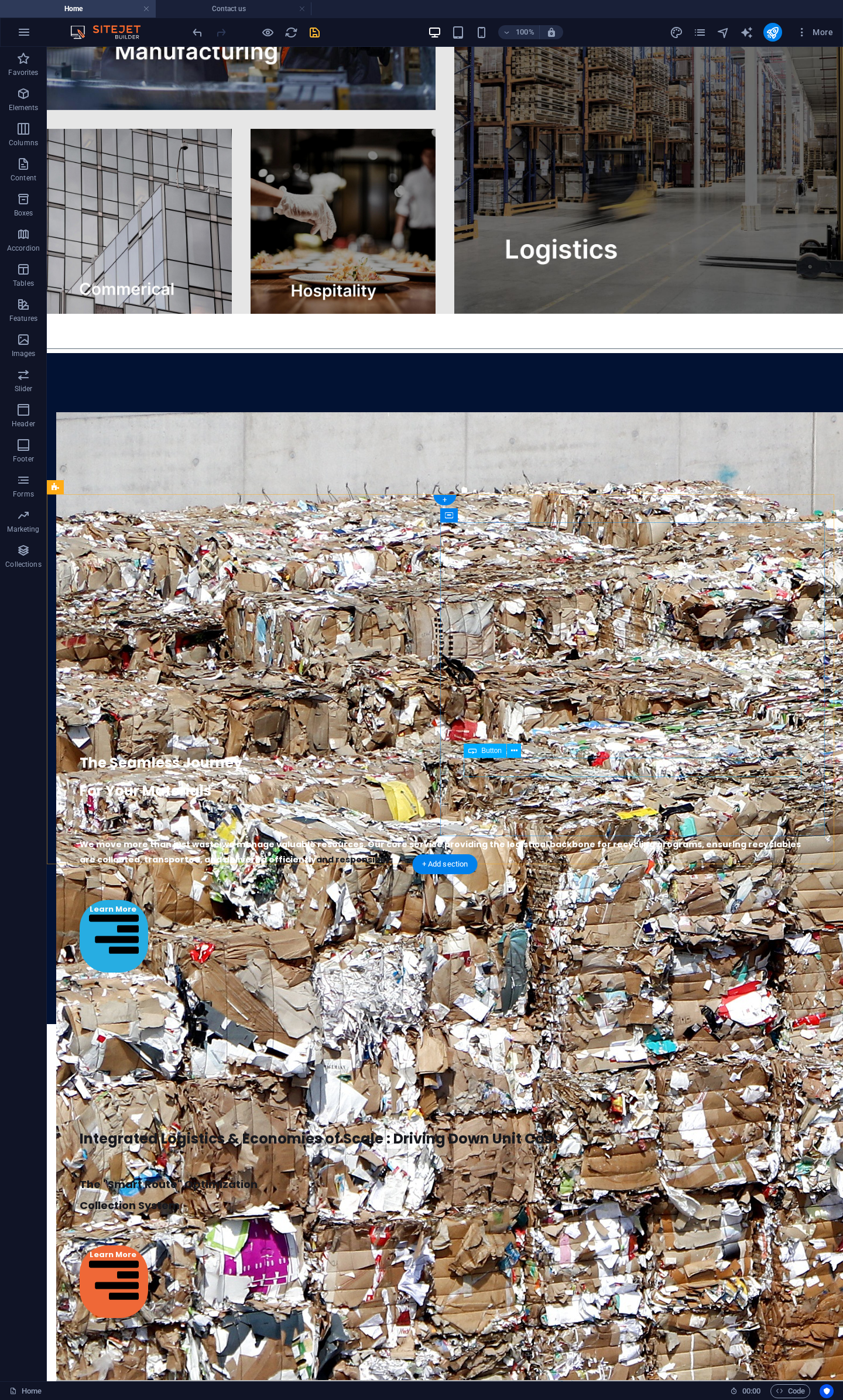
scroll to position [1815, 0]
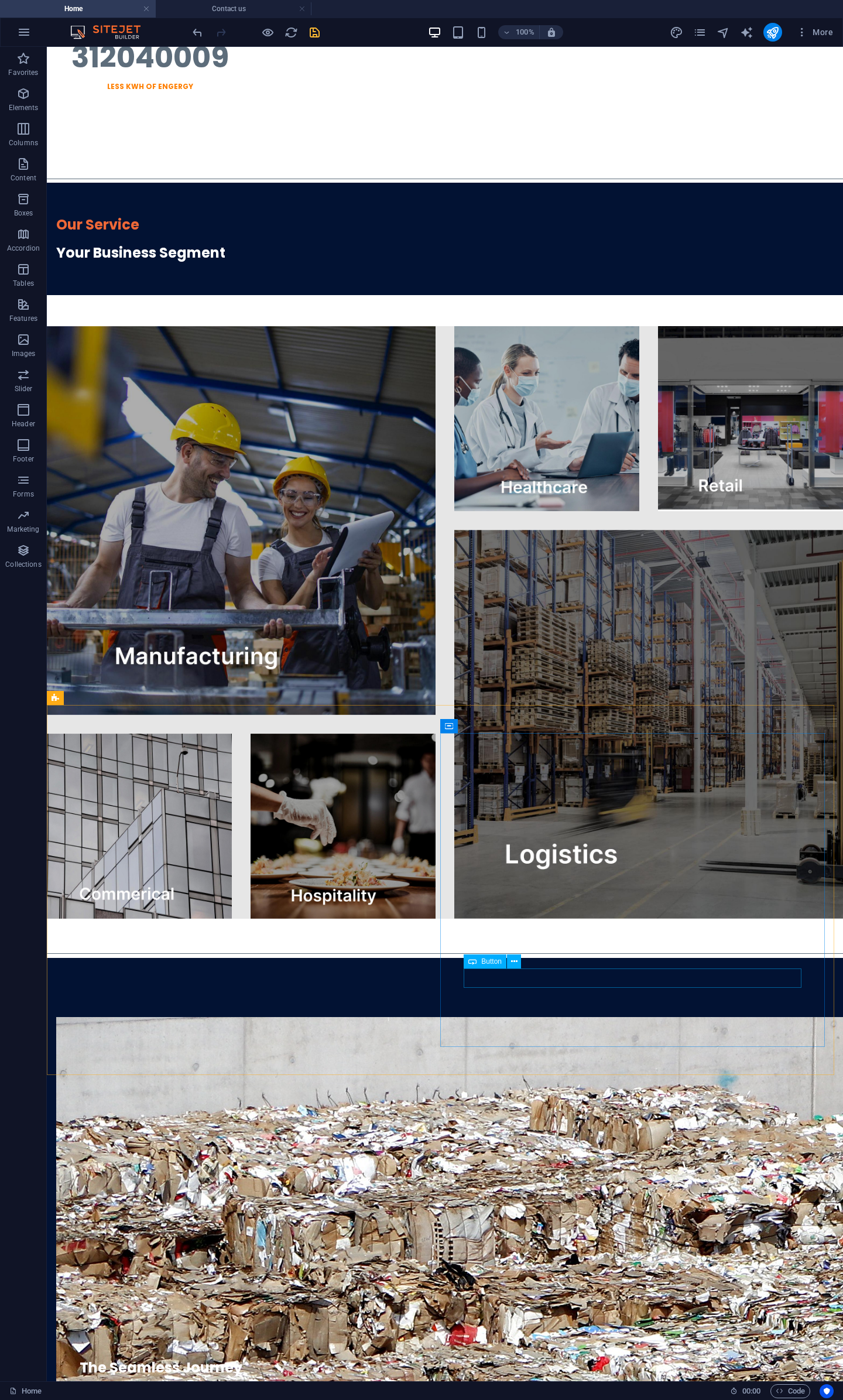
click at [481, 963] on span "Button" at bounding box center [492, 961] width 21 height 7
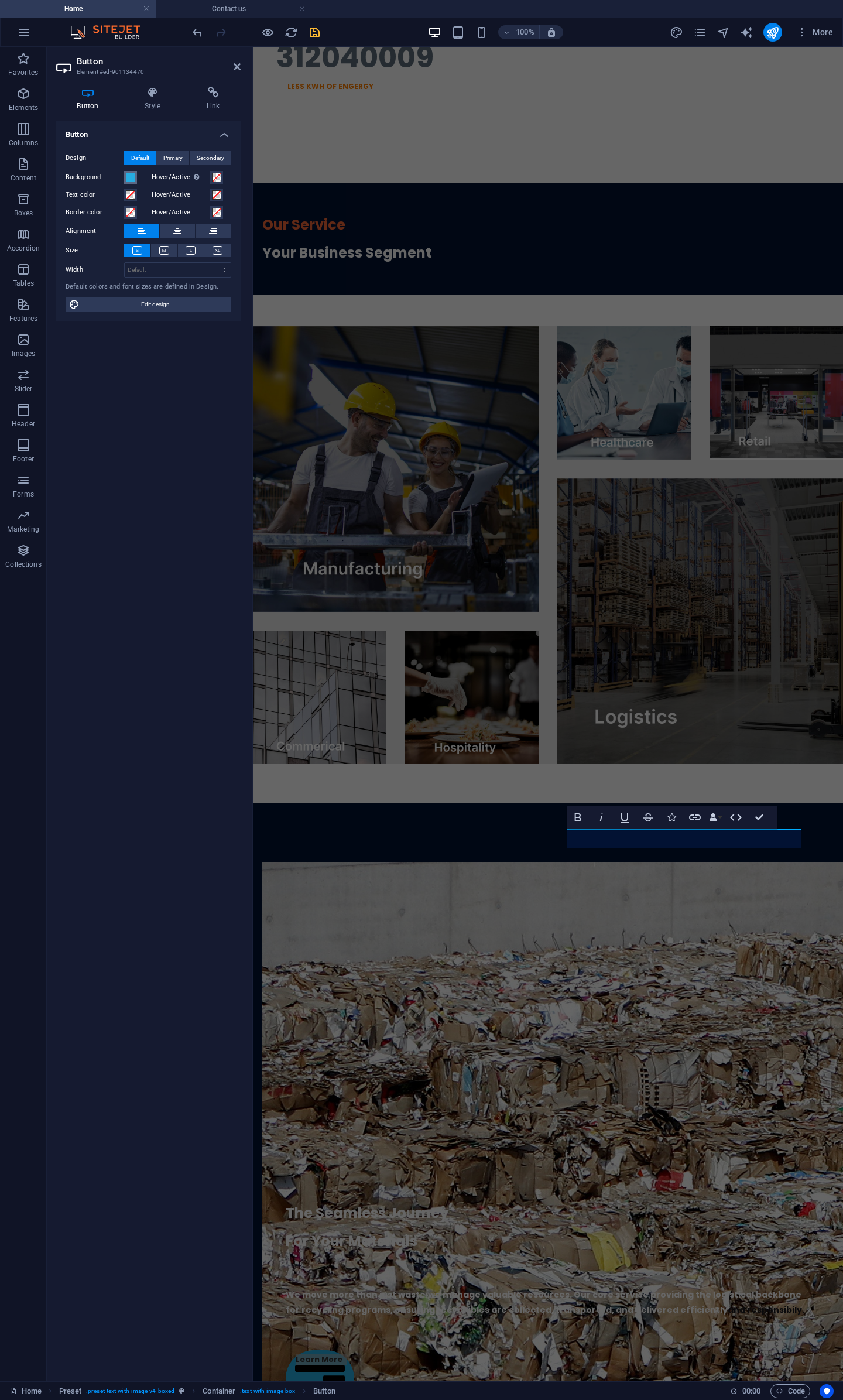
click at [128, 181] on span at bounding box center [131, 178] width 10 height 10
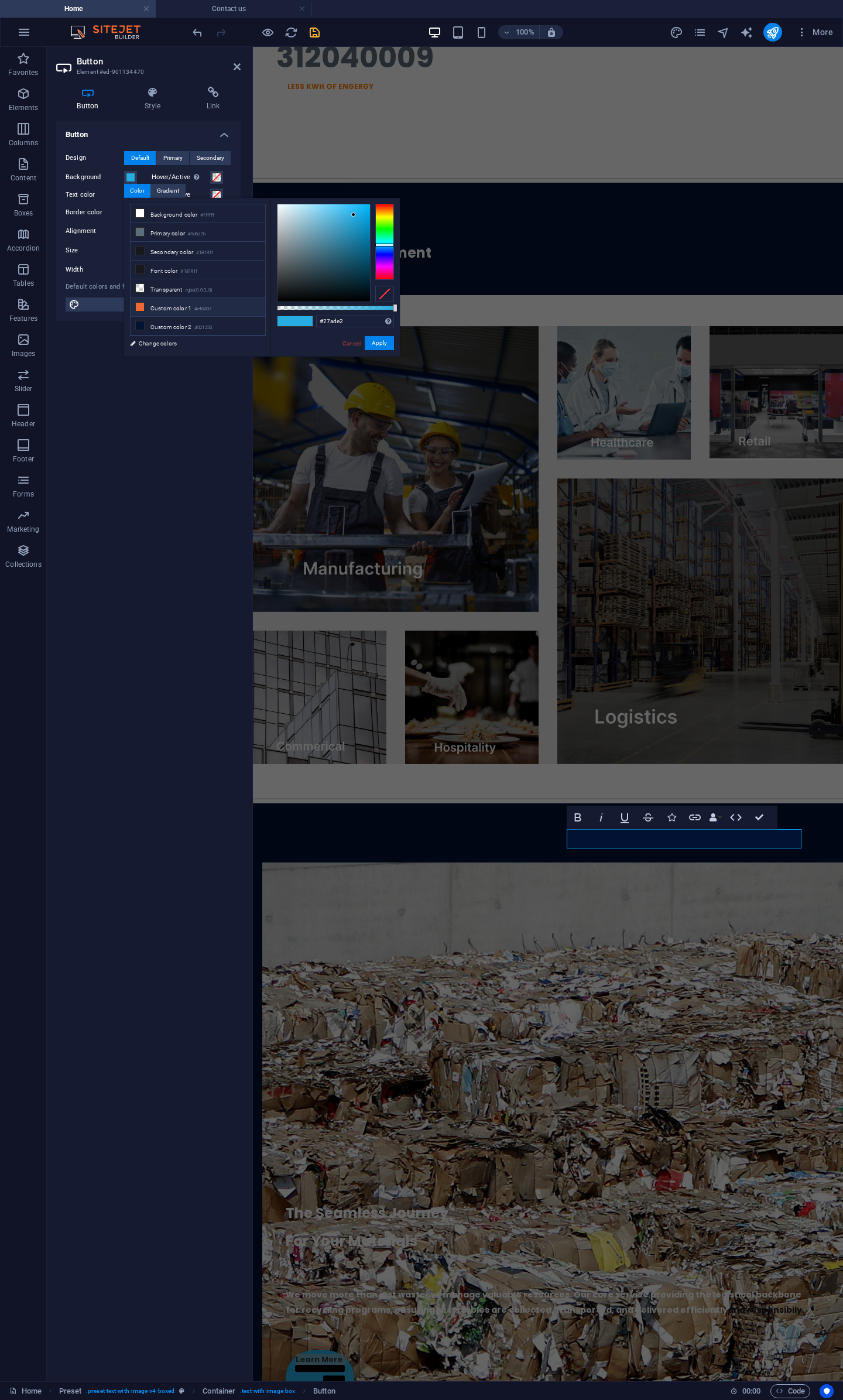
click at [166, 299] on li "Custom color 1 #ef6837" at bounding box center [198, 307] width 134 height 19
type input "#ef6837"
click at [381, 342] on button "Apply" at bounding box center [379, 343] width 29 height 14
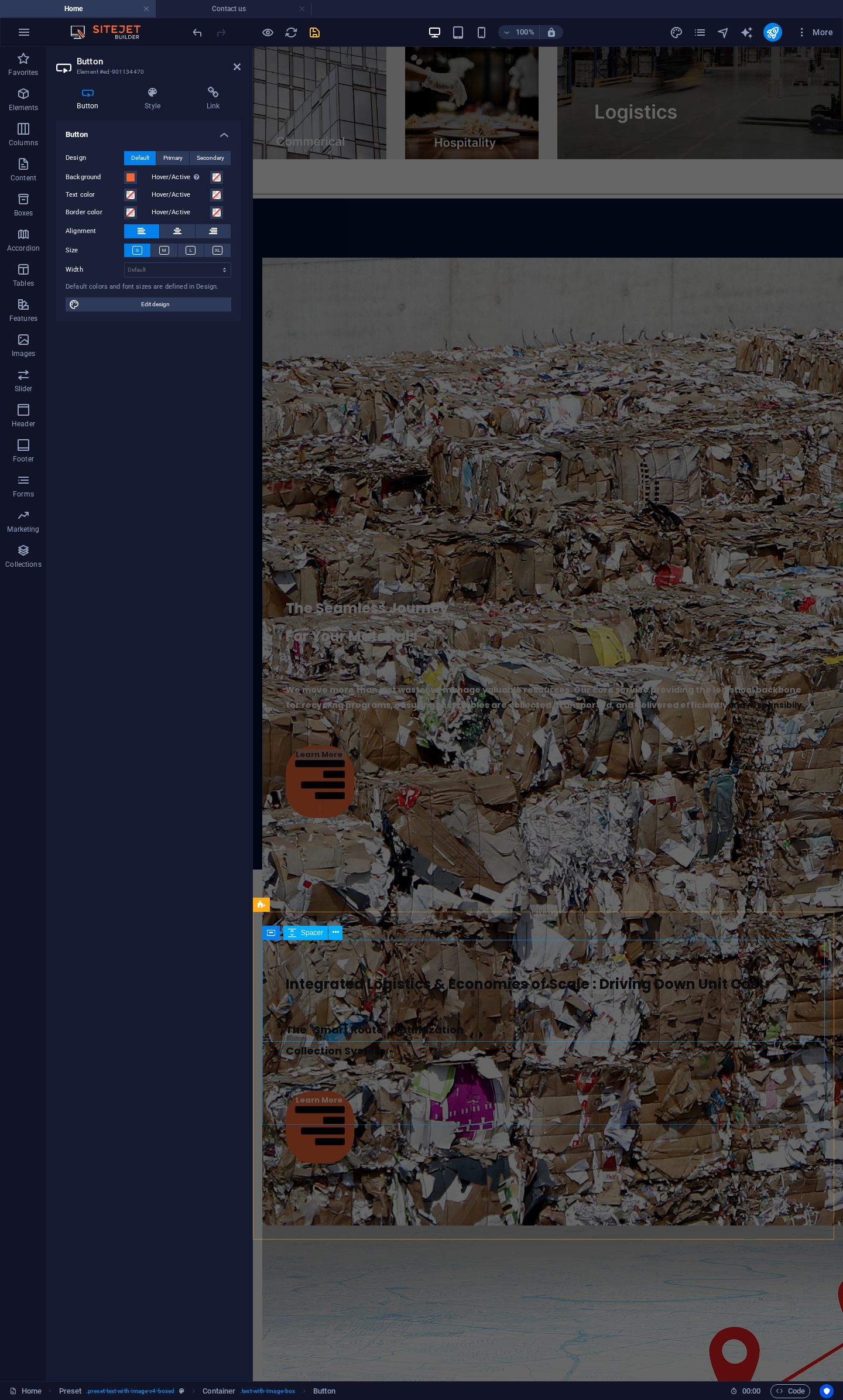
scroll to position [2756, 0]
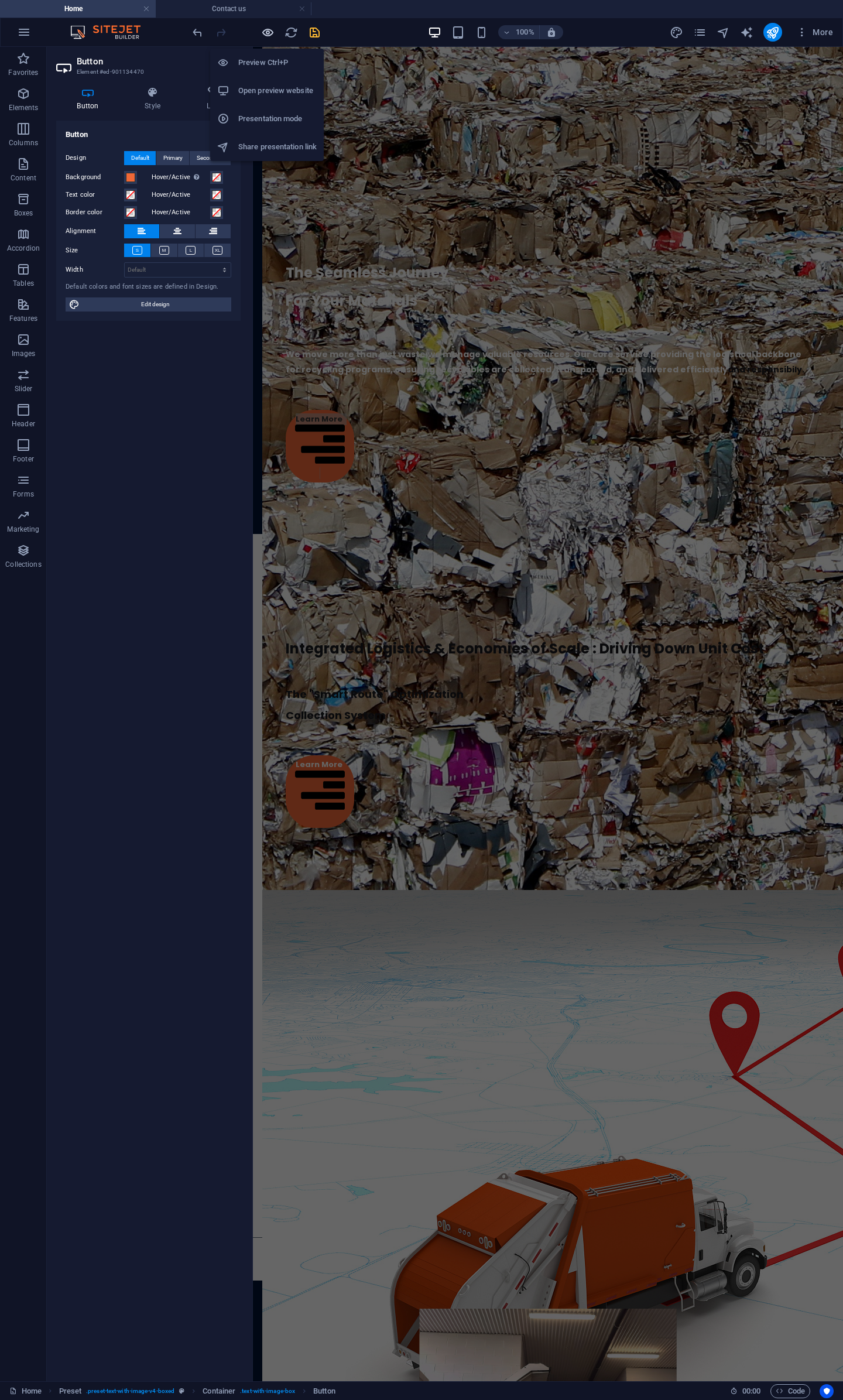
click at [271, 33] on icon "button" at bounding box center [268, 33] width 13 height 13
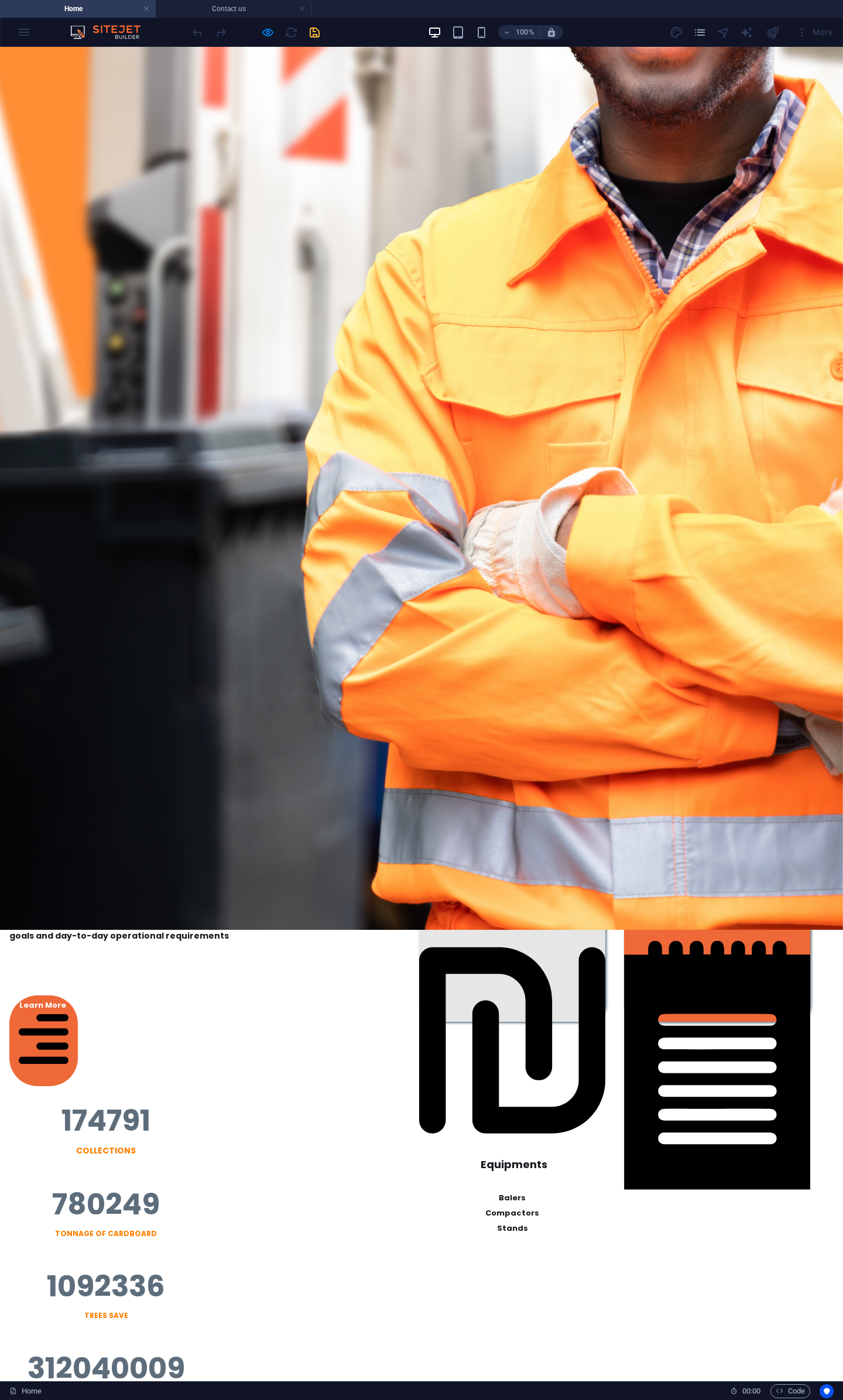
scroll to position [0, 0]
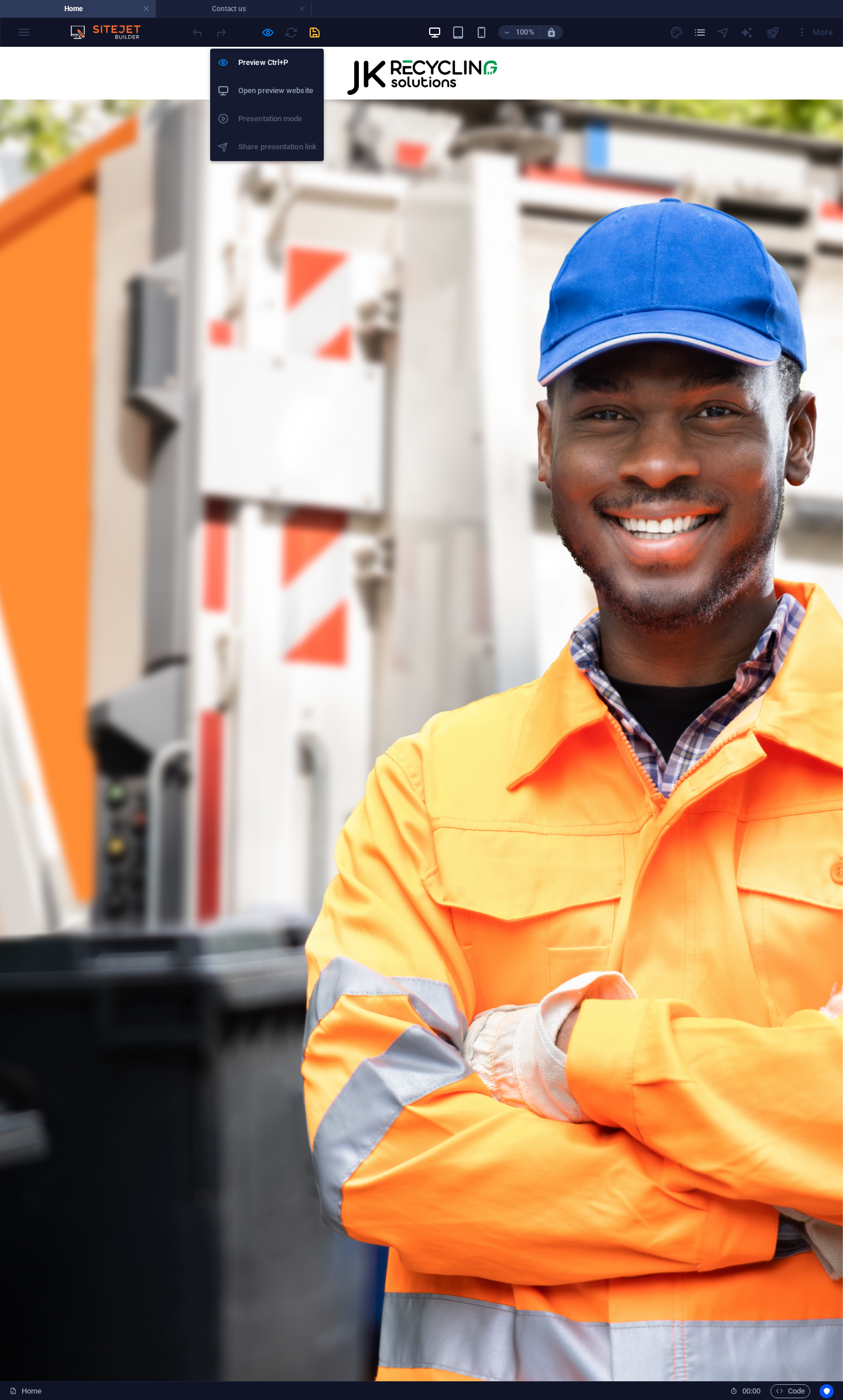
click at [256, 35] on div at bounding box center [255, 32] width 131 height 19
click at [264, 35] on icon "button" at bounding box center [268, 33] width 13 height 13
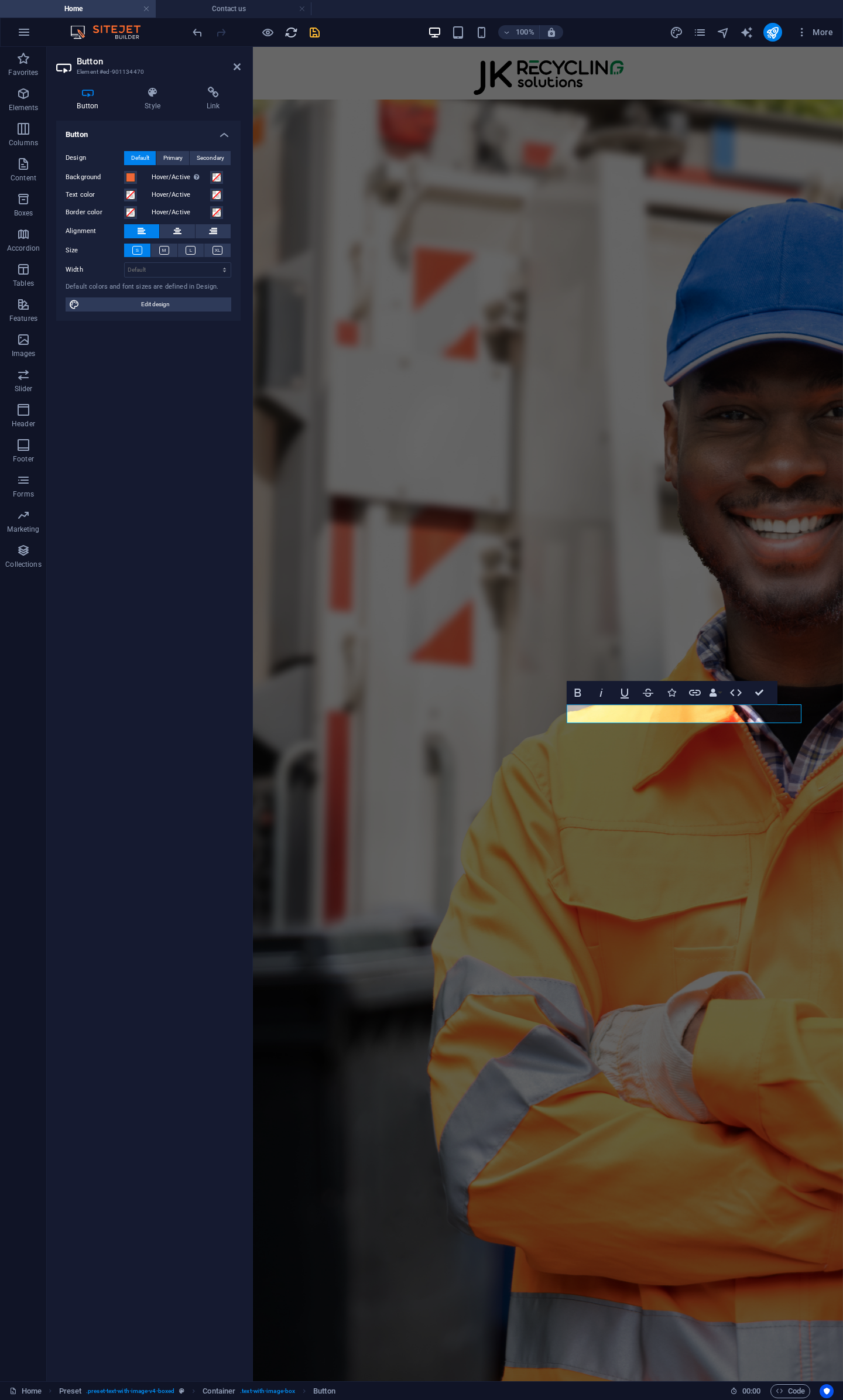
scroll to position [1940, 0]
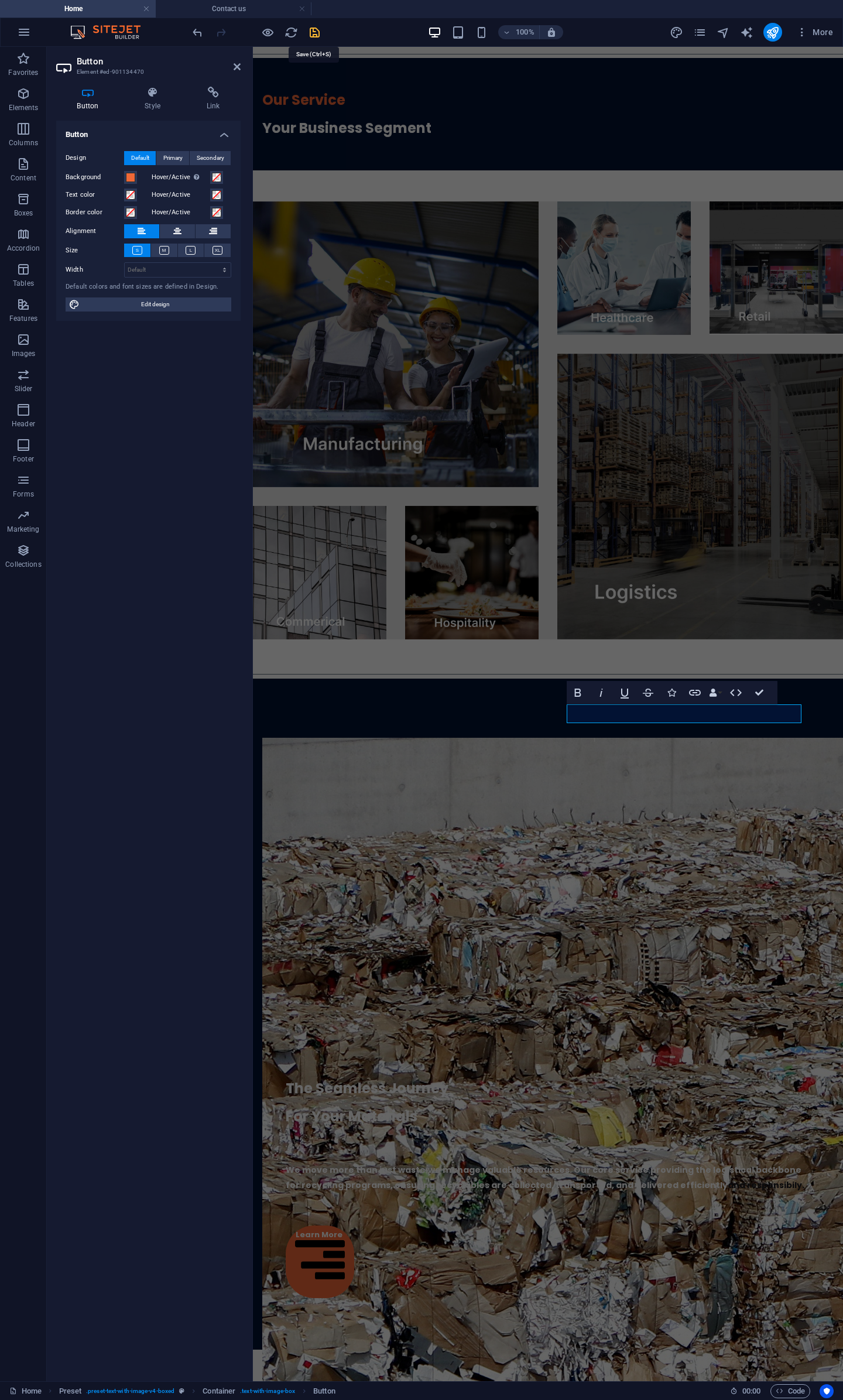
click at [313, 32] on icon "save" at bounding box center [315, 33] width 13 height 13
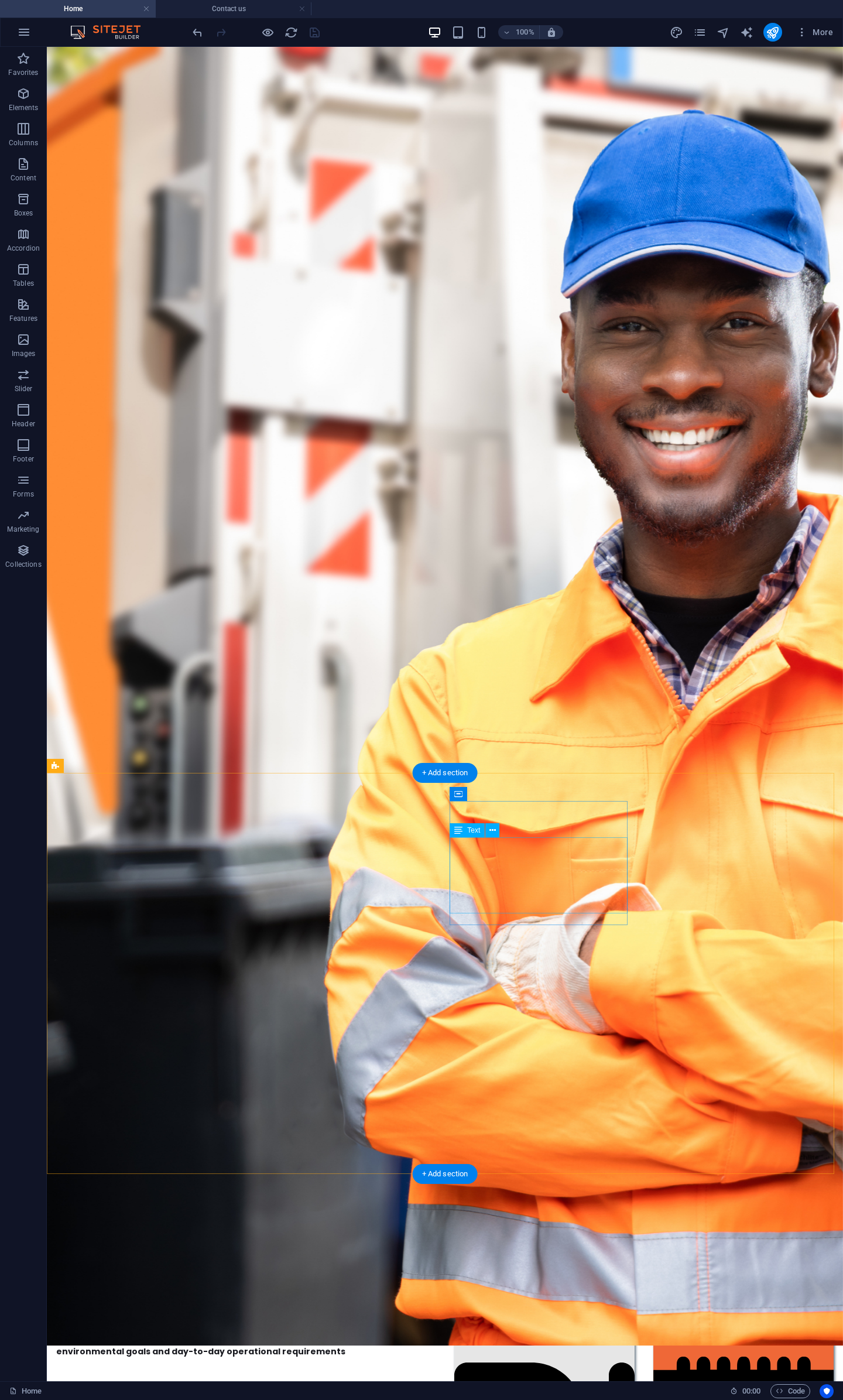
scroll to position [0, 0]
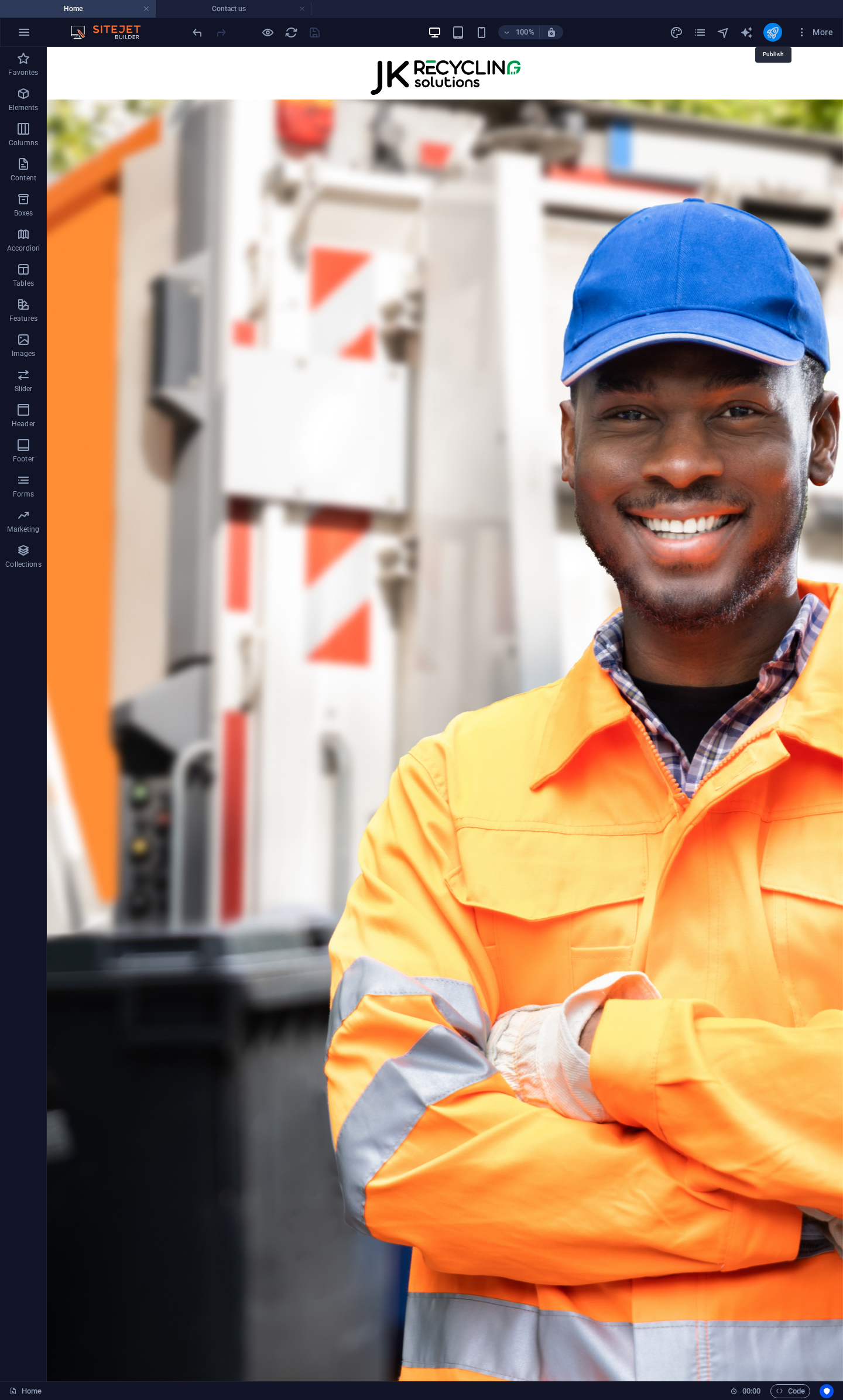
click at [779, 30] on icon "publish" at bounding box center [772, 33] width 13 height 13
